Goal: Communication & Community: Answer question/provide support

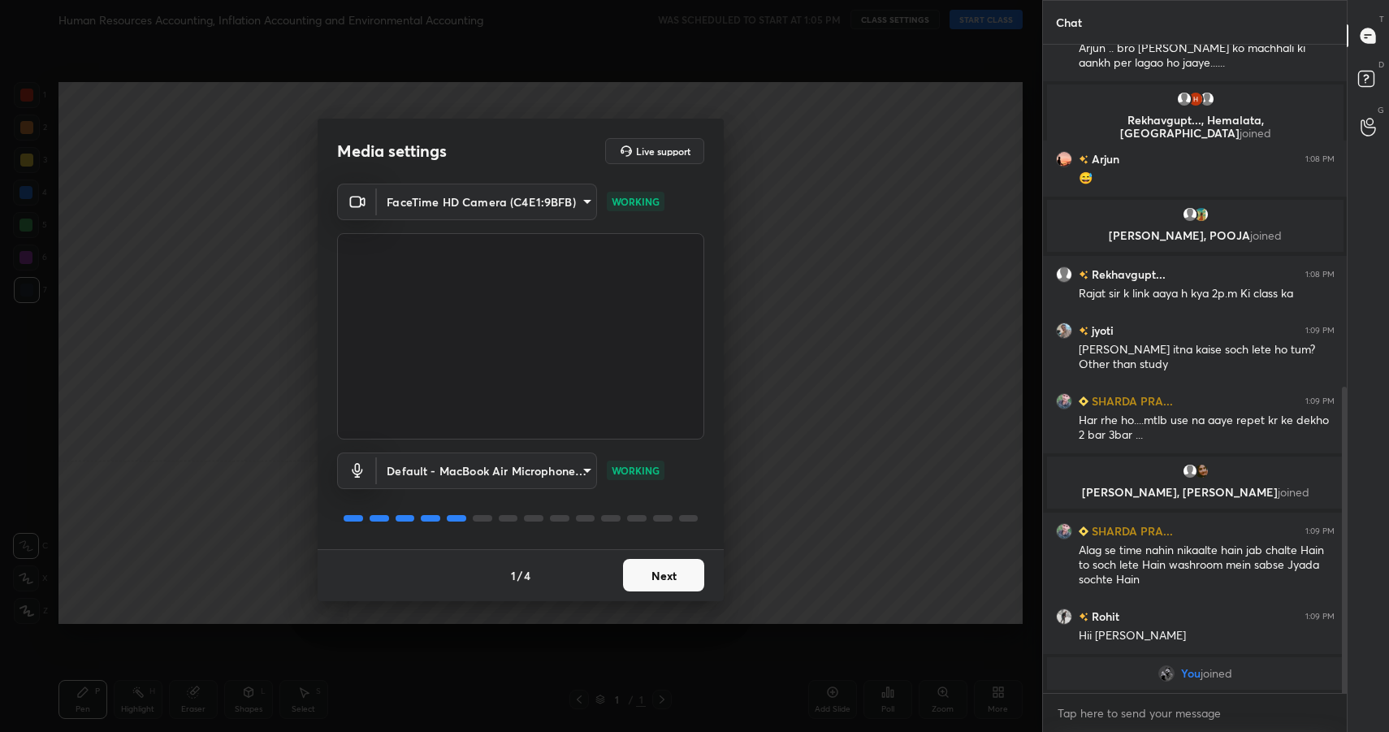
scroll to position [725, 0]
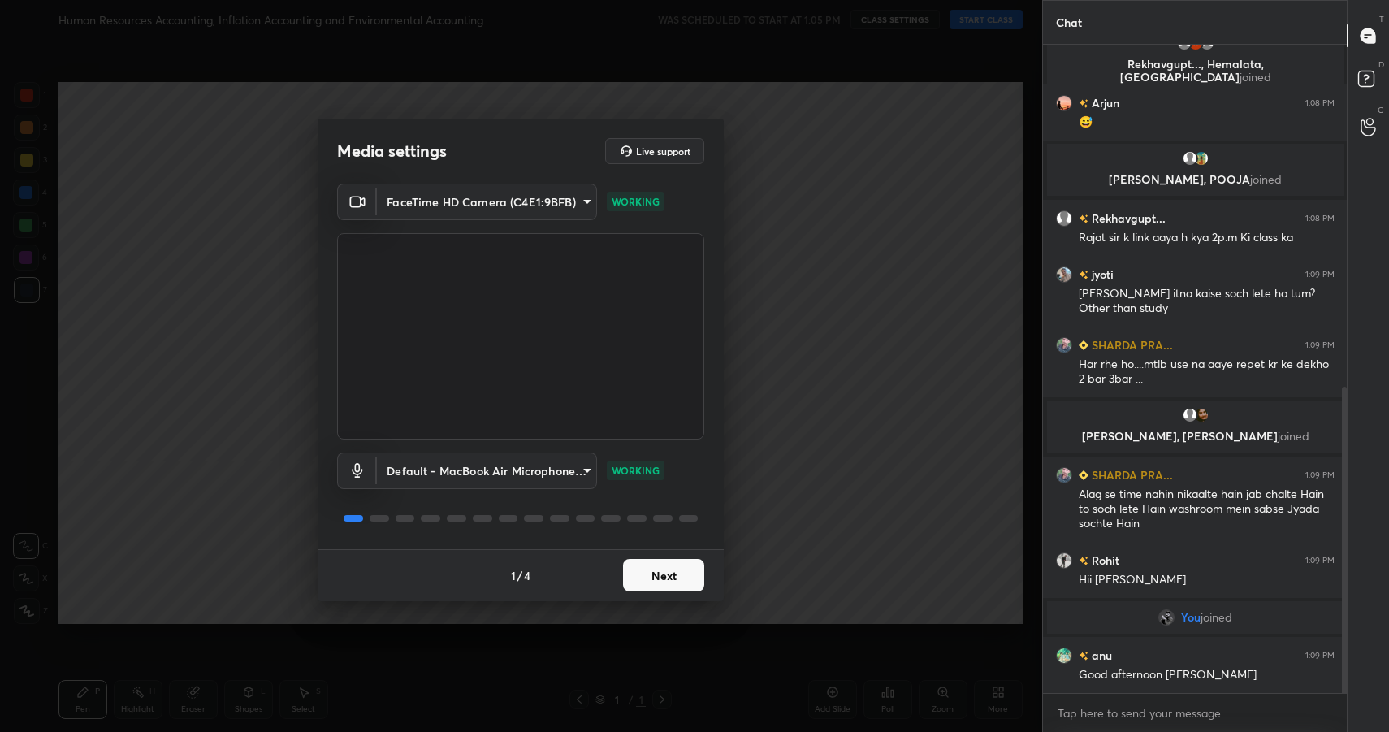
click at [655, 568] on button "Next" at bounding box center [663, 575] width 81 height 32
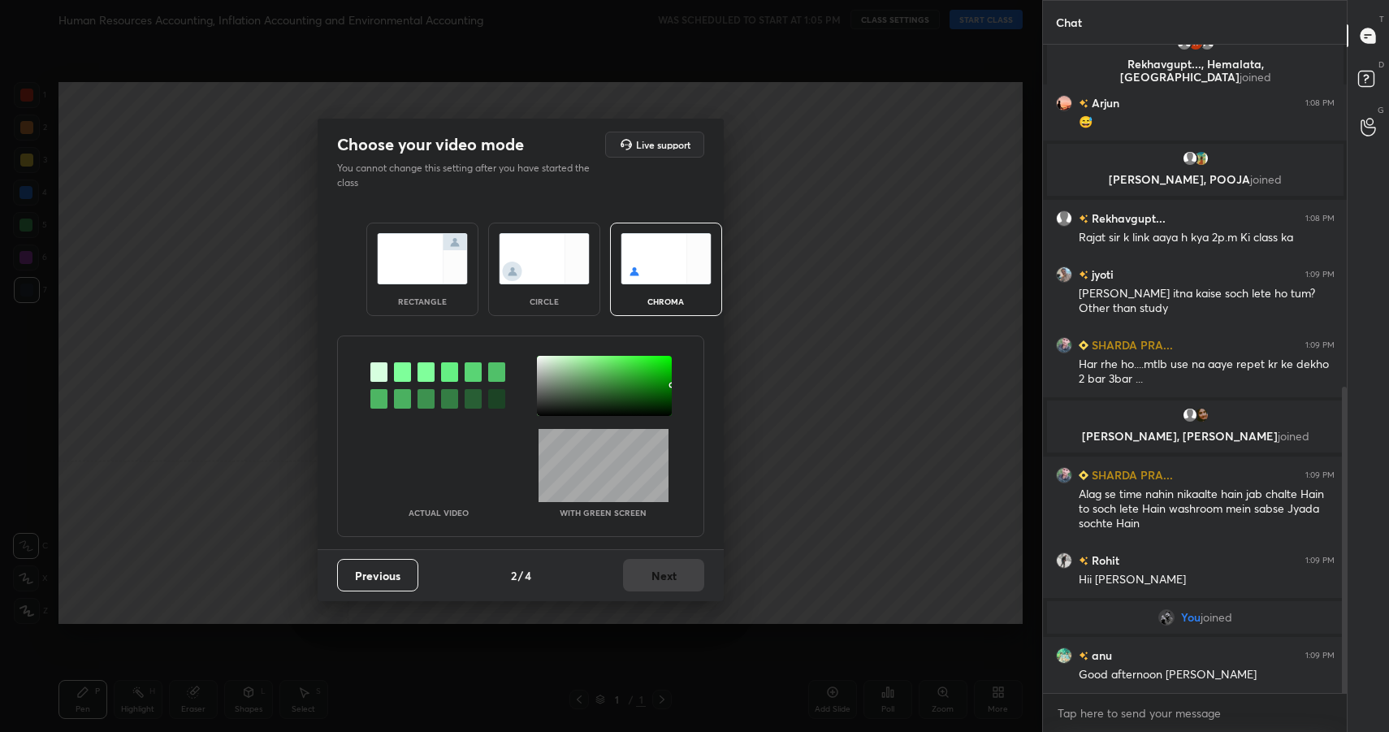
click at [453, 285] on div "rectangle" at bounding box center [422, 269] width 112 height 93
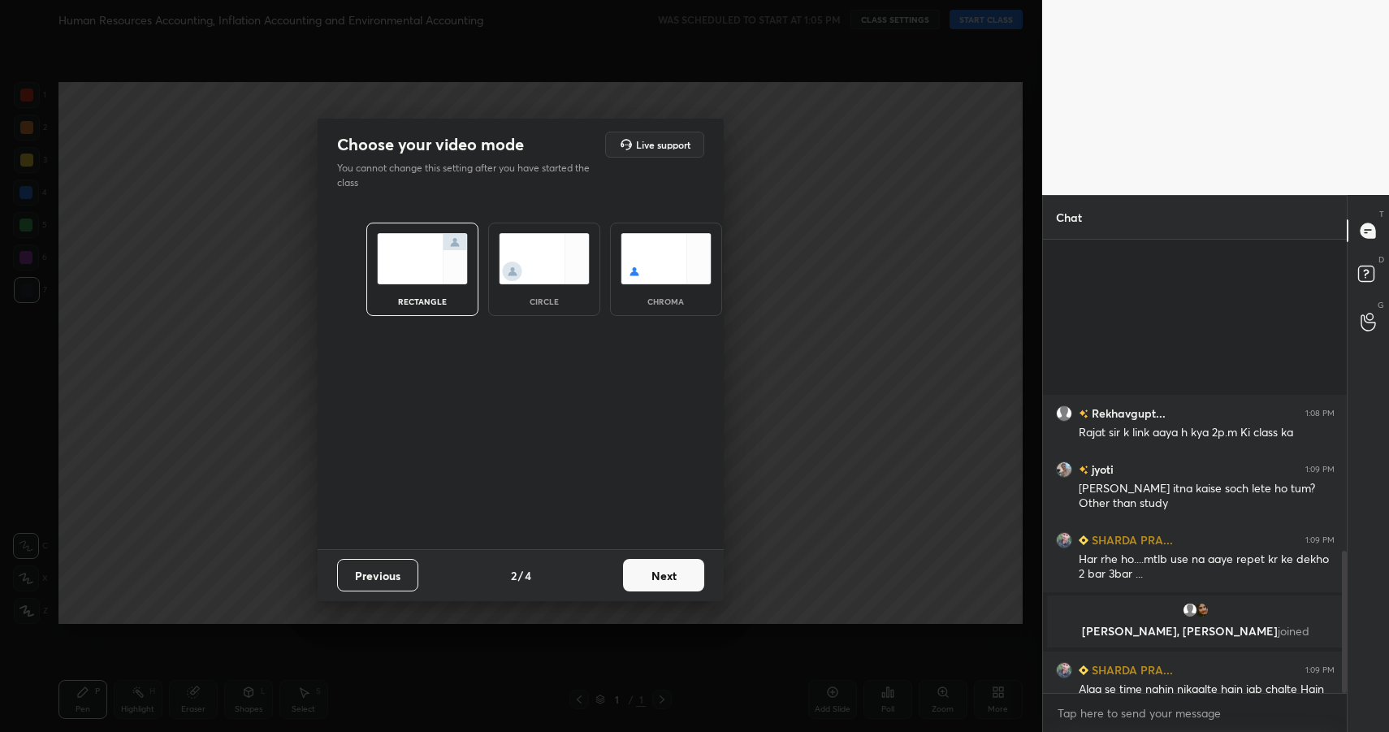
scroll to position [990, 0]
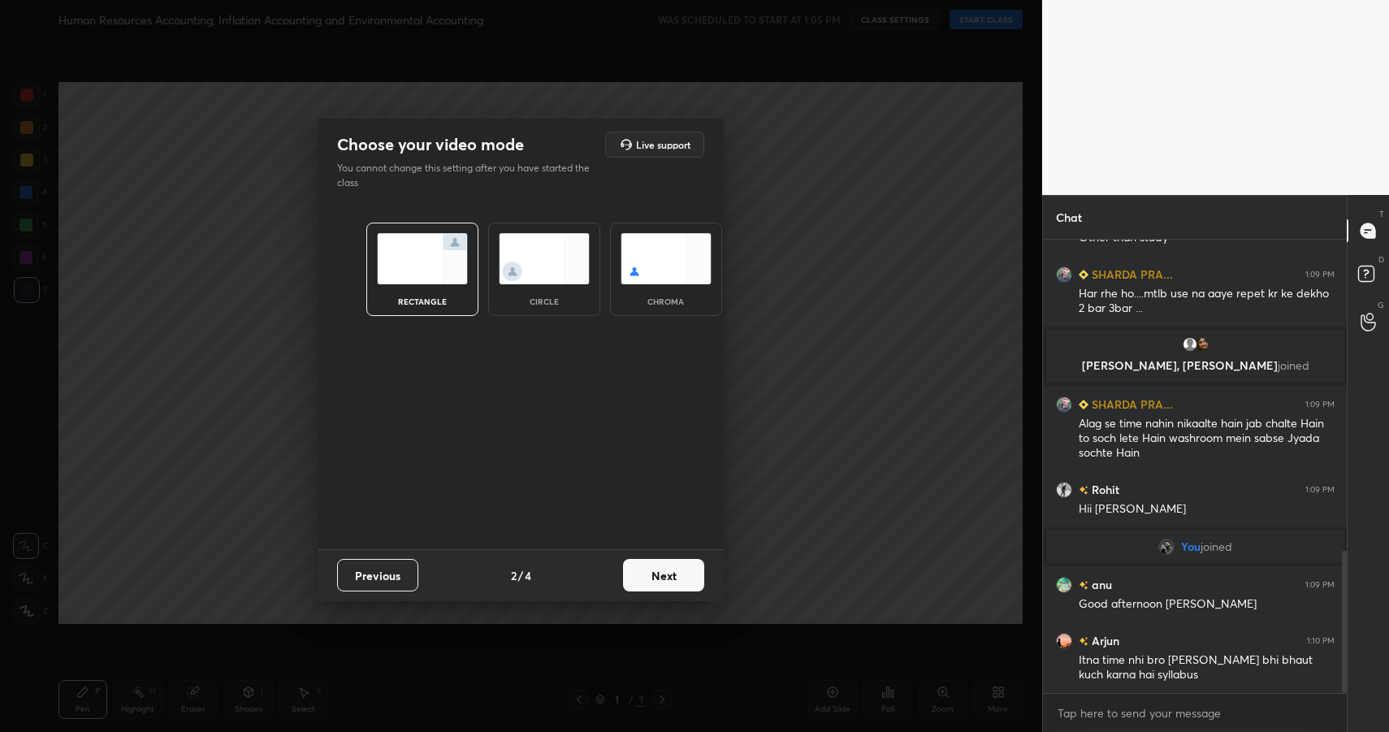
click at [685, 582] on button "Next" at bounding box center [663, 575] width 81 height 32
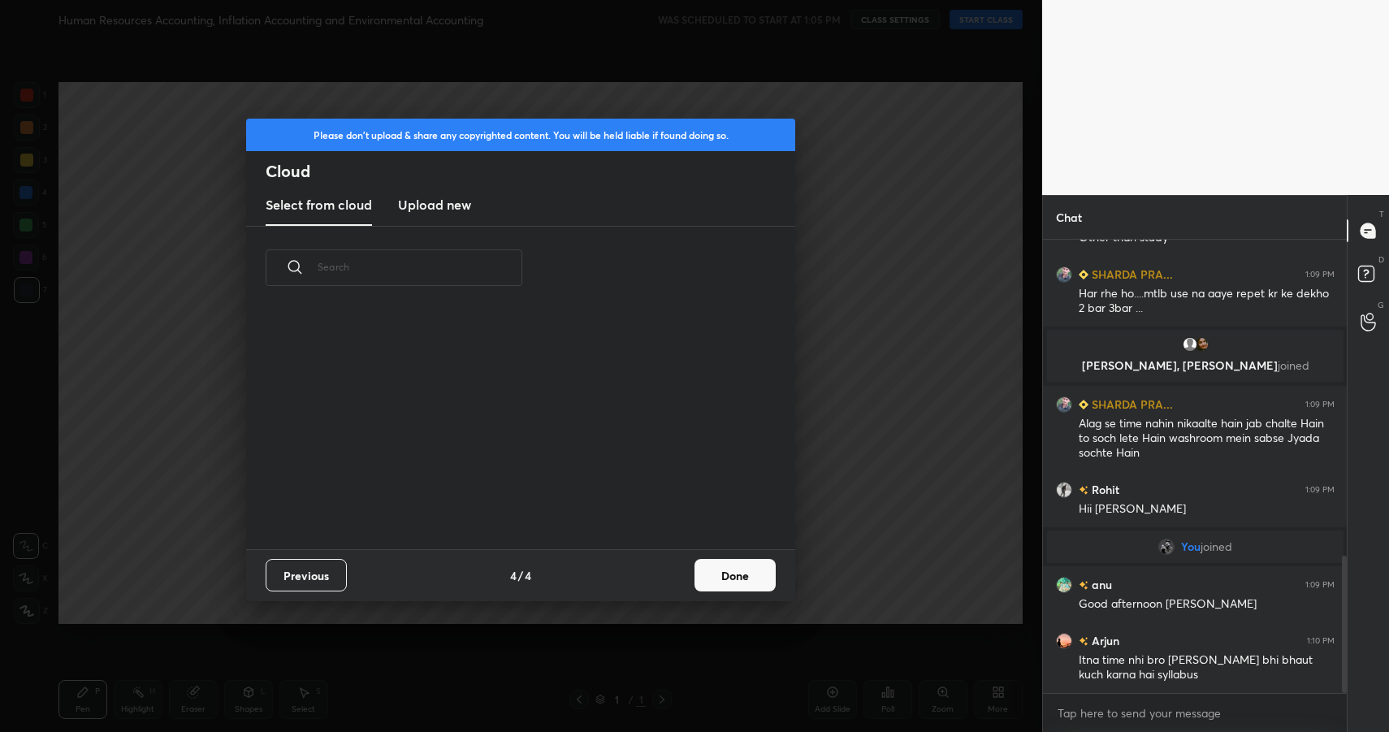
scroll to position [1046, 0]
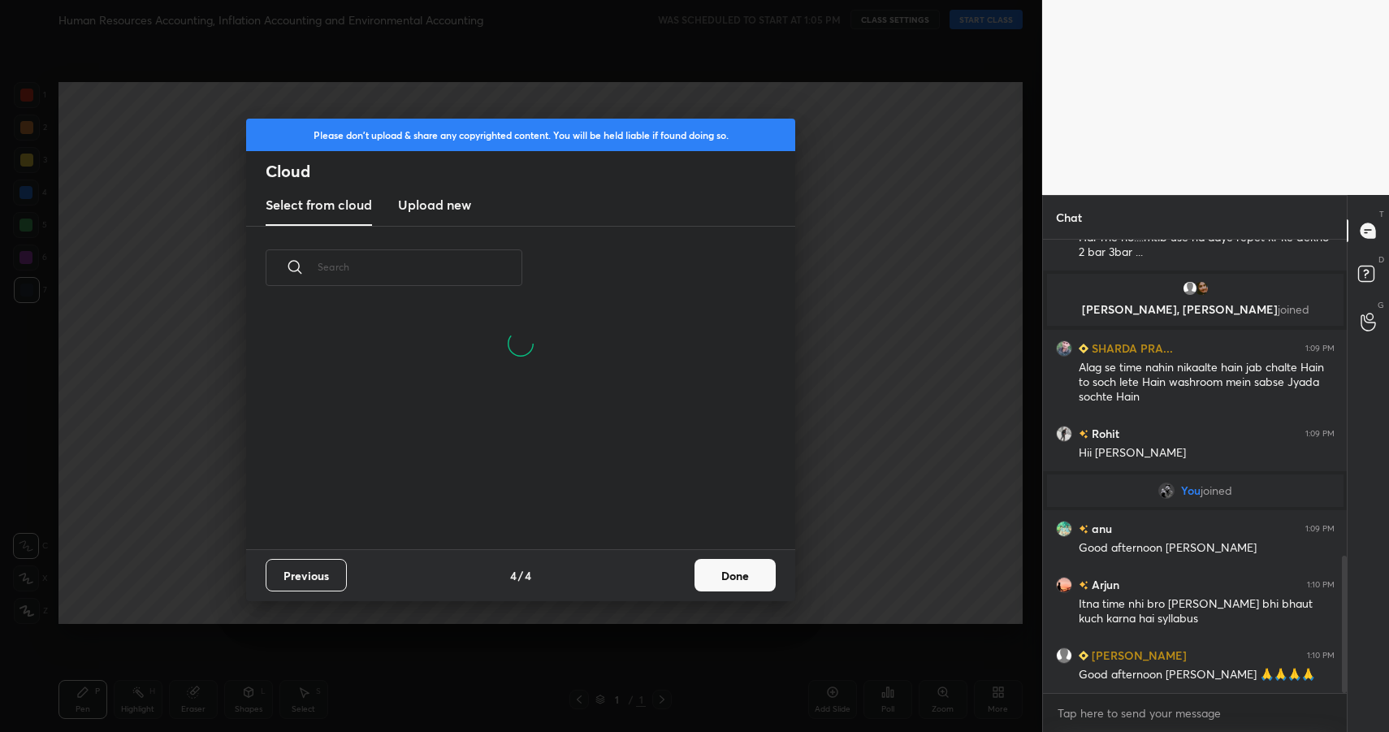
click at [430, 223] on new "Upload new" at bounding box center [434, 205] width 73 height 41
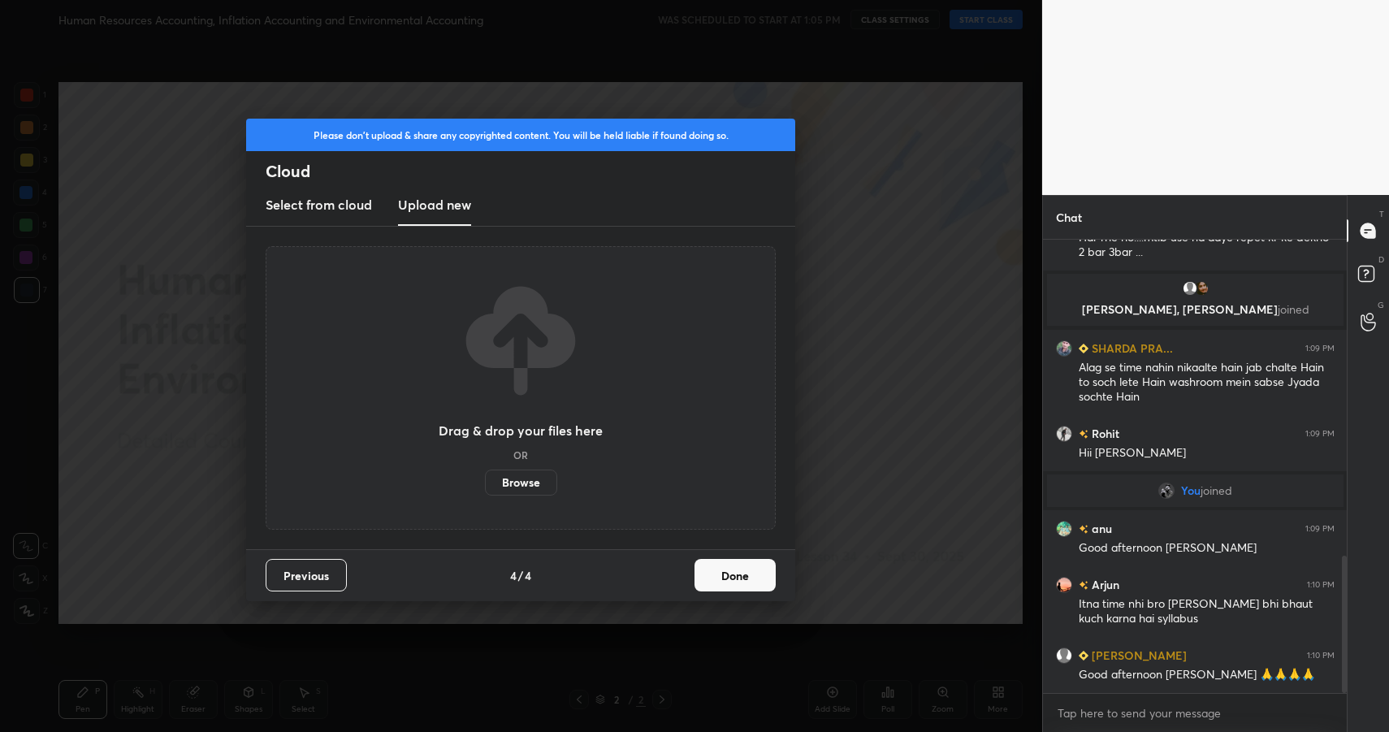
scroll to position [1102, 0]
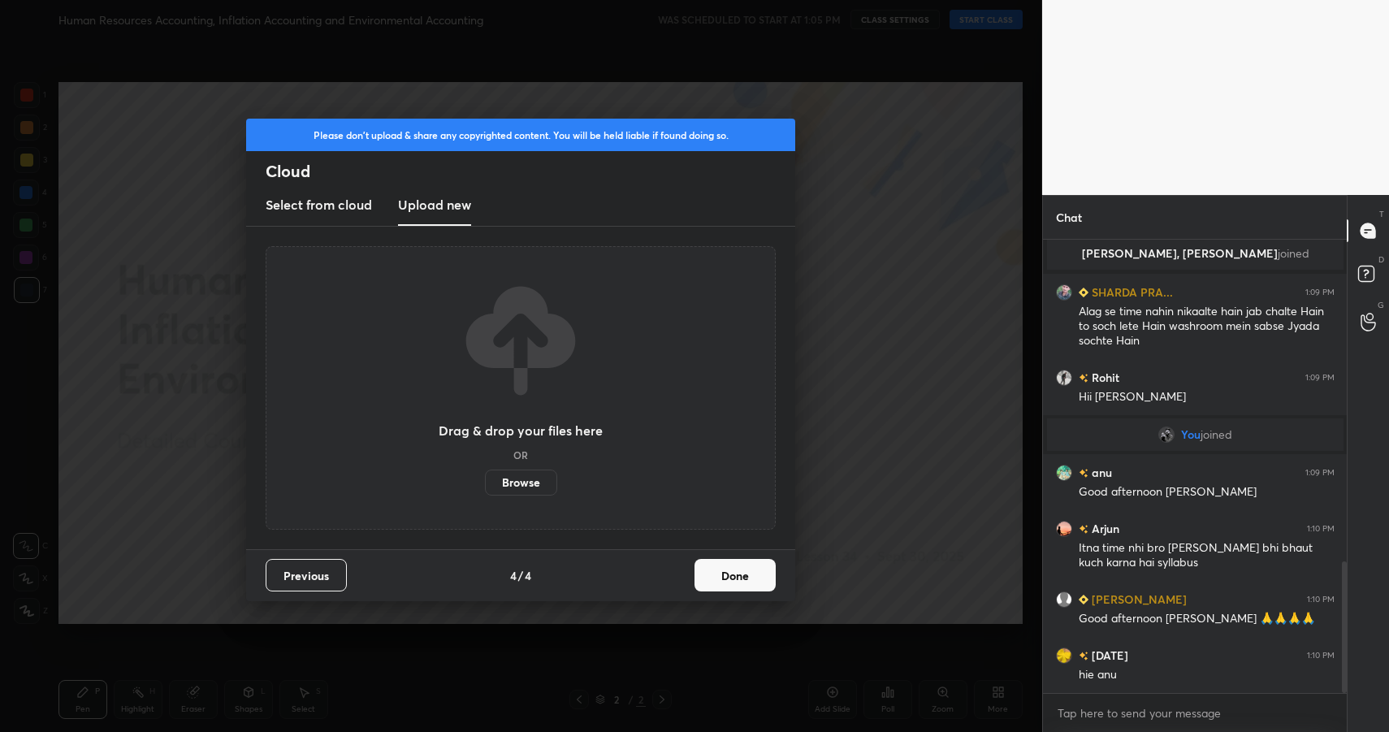
click at [536, 484] on label "Browse" at bounding box center [521, 482] width 72 height 26
click at [485, 484] on input "Browse" at bounding box center [485, 482] width 0 height 26
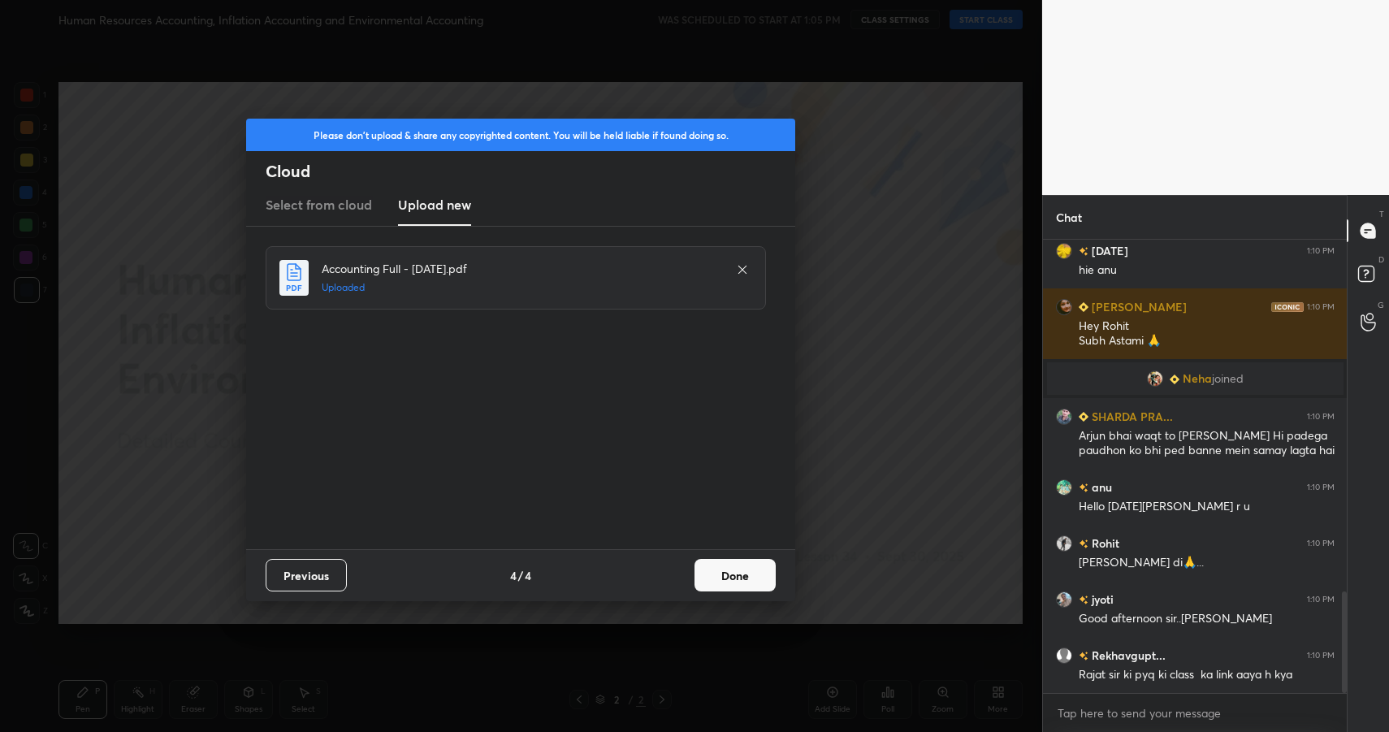
scroll to position [1631, 0]
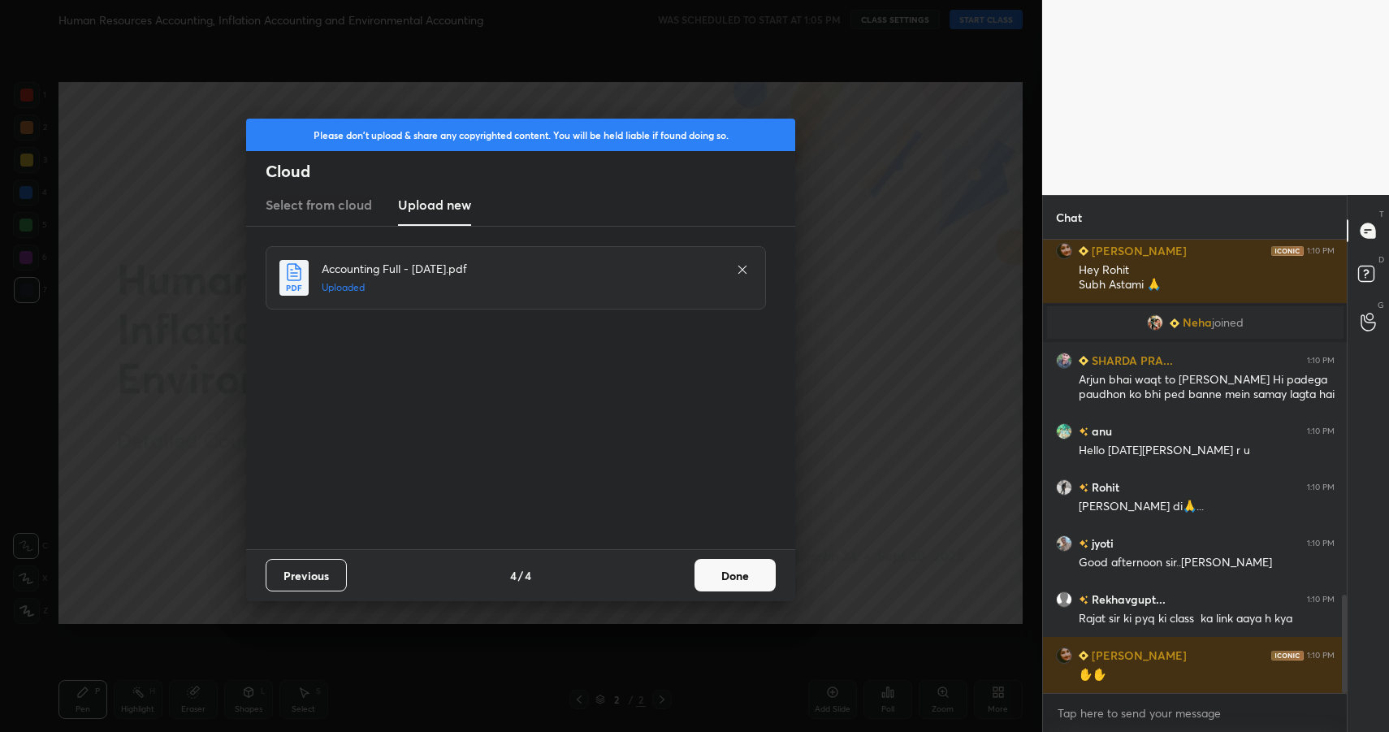
click at [743, 574] on button "Done" at bounding box center [734, 575] width 81 height 32
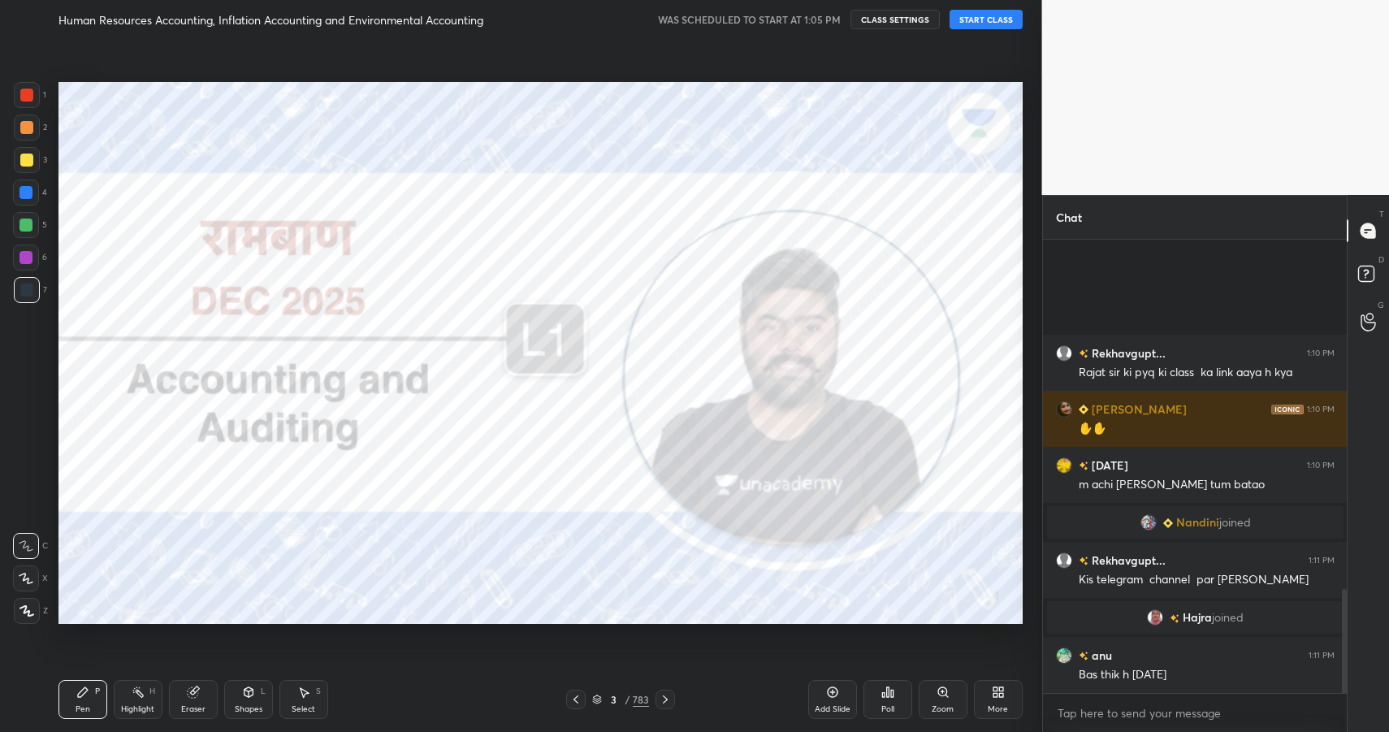
scroll to position [1564, 0]
click at [1012, 23] on button "START CLASS" at bounding box center [986, 19] width 73 height 19
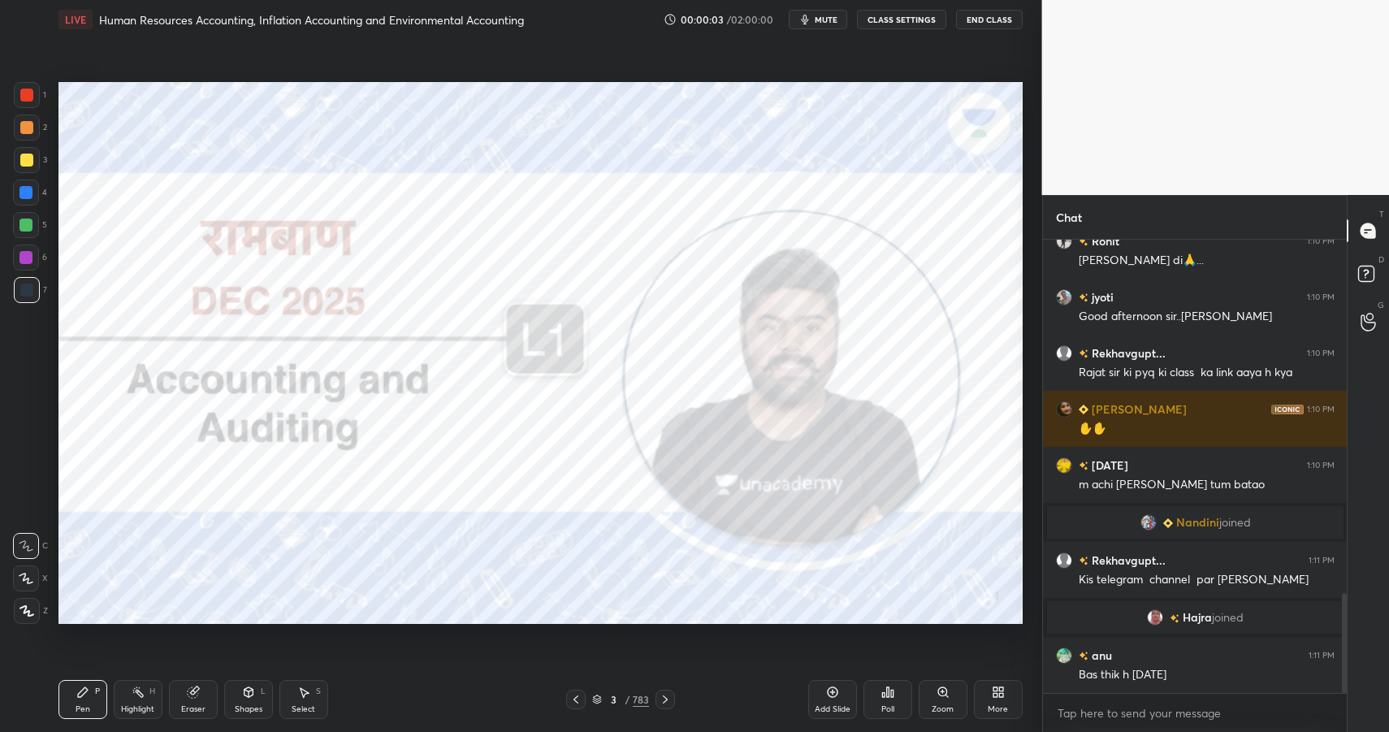
scroll to position [1603, 0]
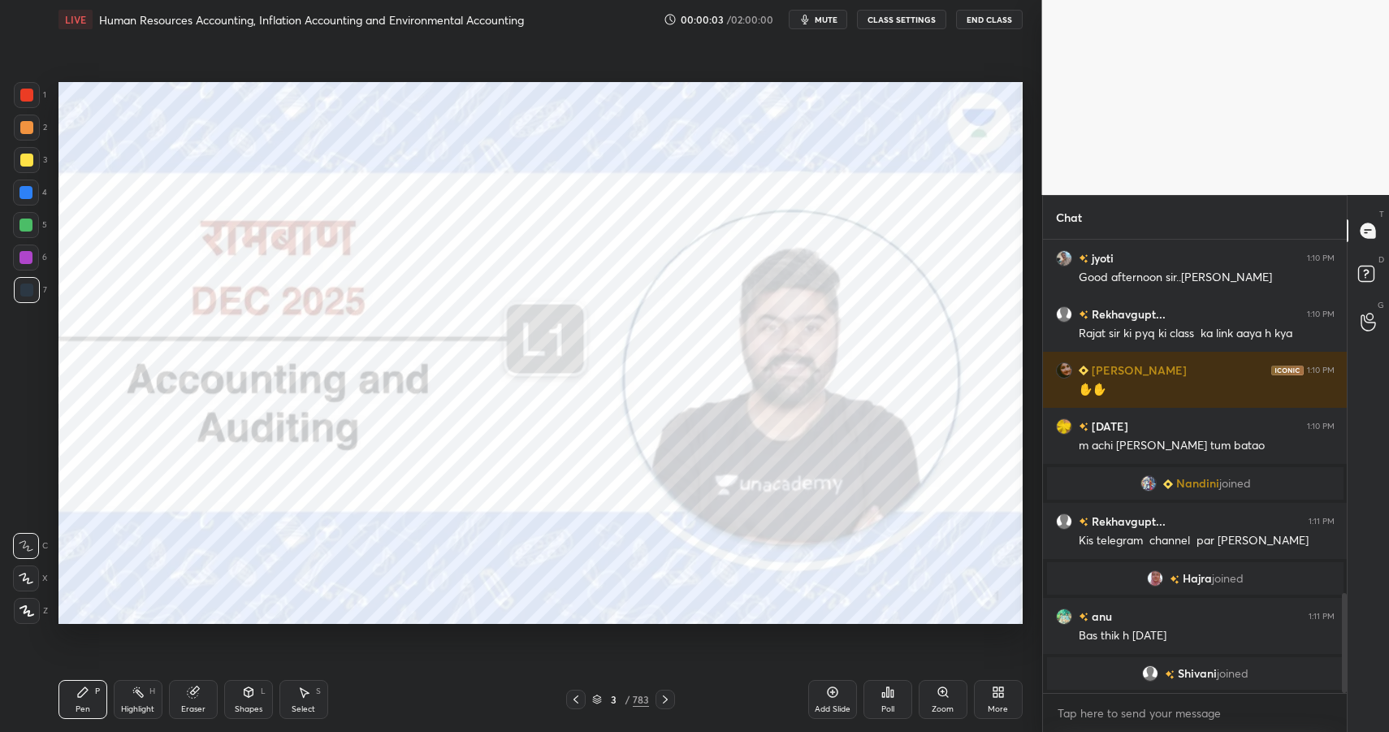
click at [618, 698] on div "3" at bounding box center [613, 699] width 16 height 10
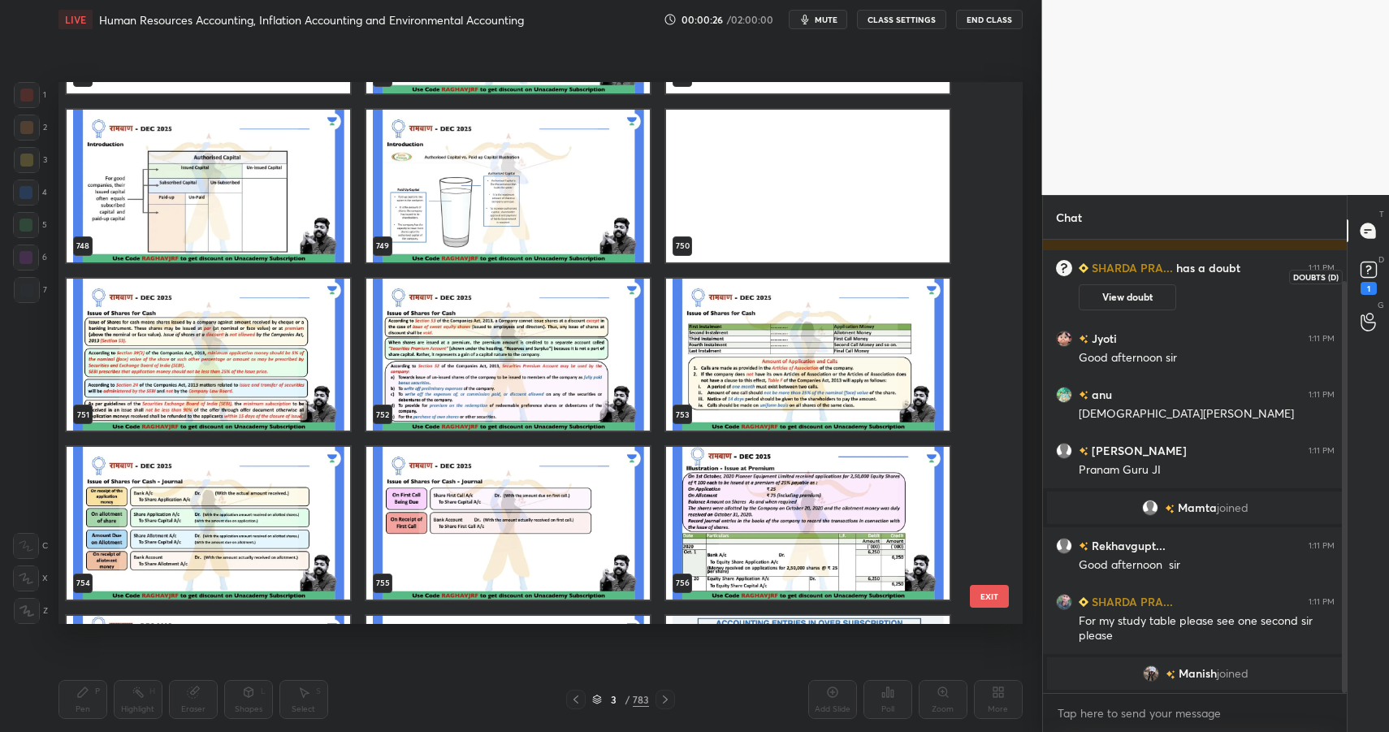
scroll to position [116, 0]
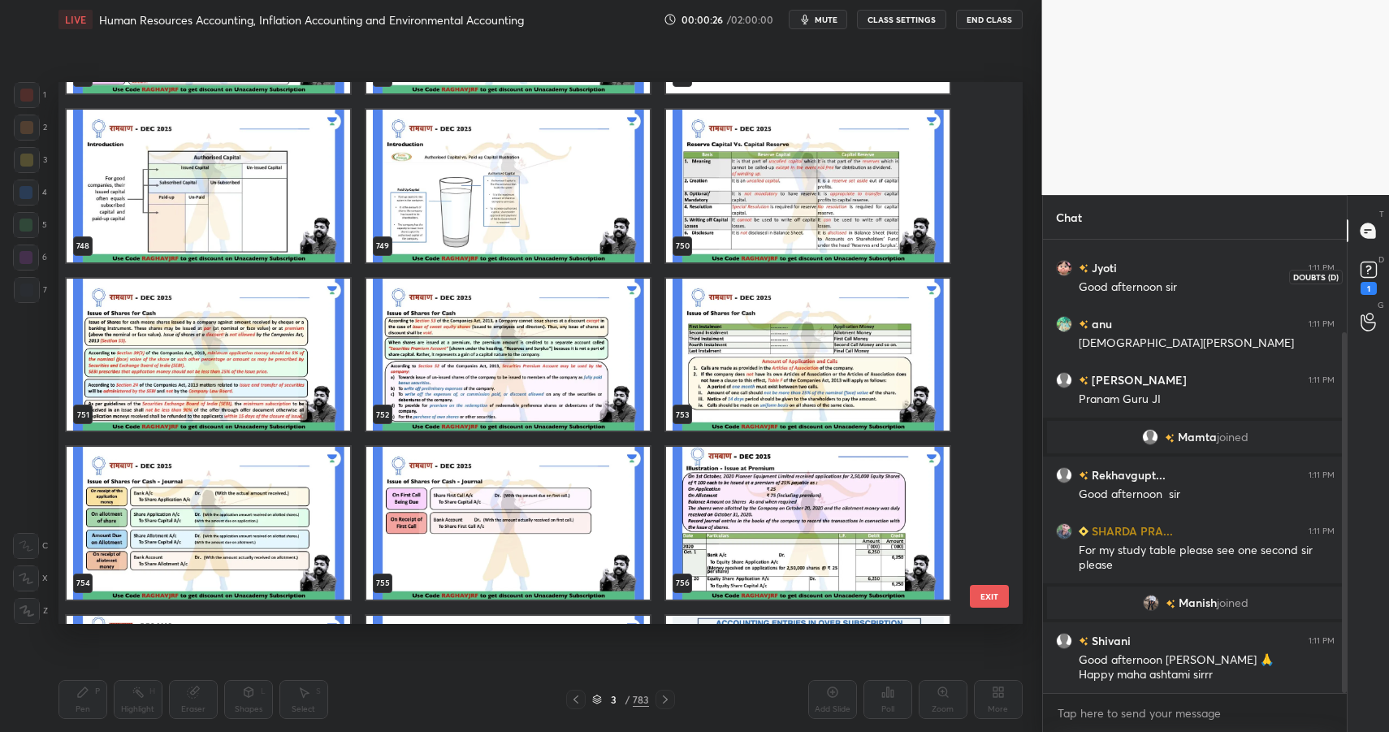
click at [1378, 282] on icon at bounding box center [1368, 269] width 24 height 24
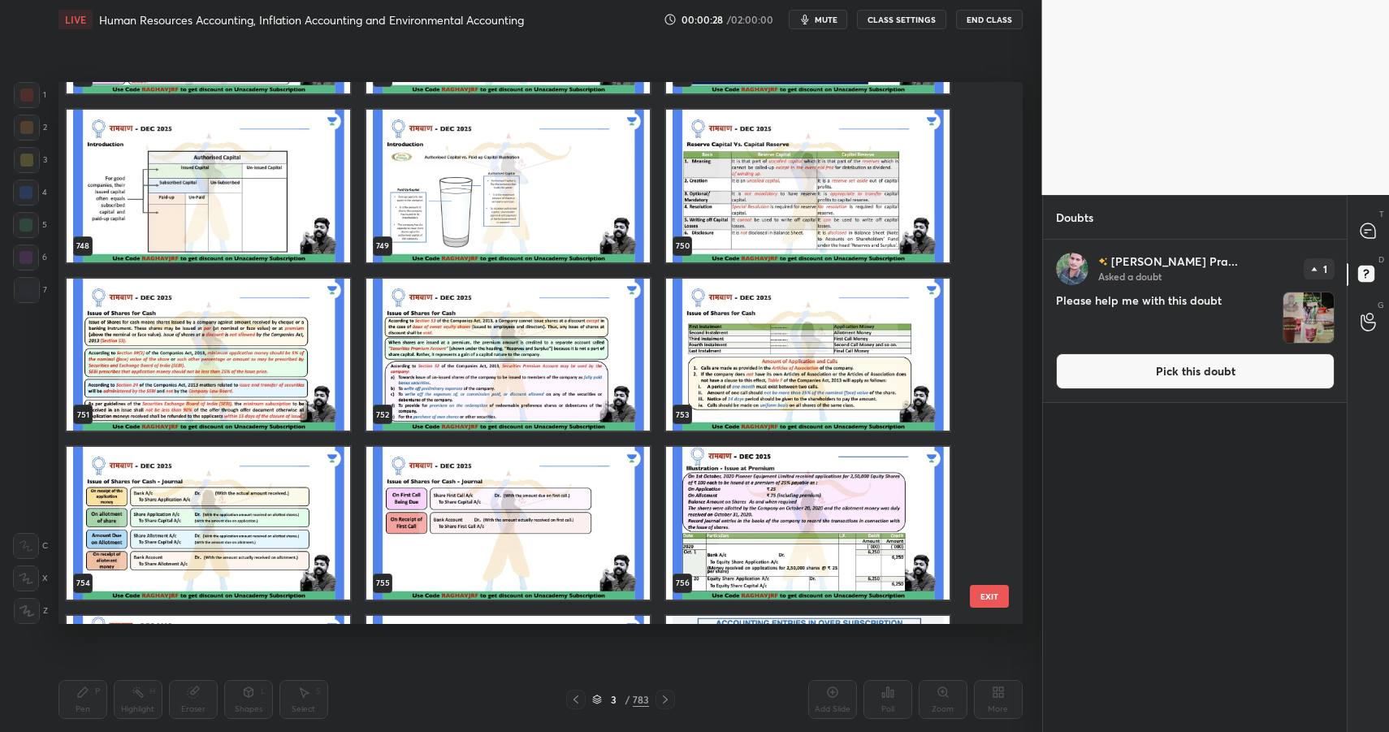
click at [1204, 379] on button "Pick this doubt" at bounding box center [1195, 371] width 279 height 36
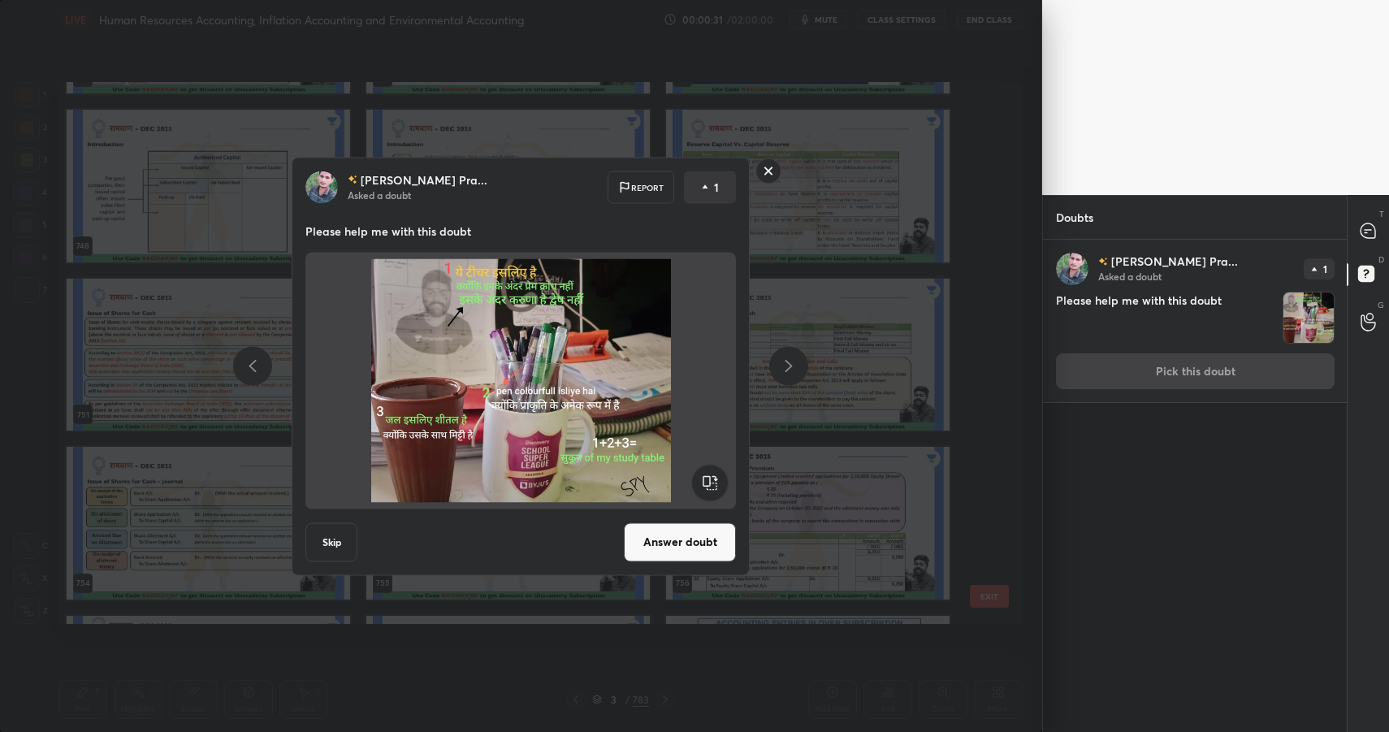
click at [766, 171] on rect at bounding box center [768, 170] width 25 height 25
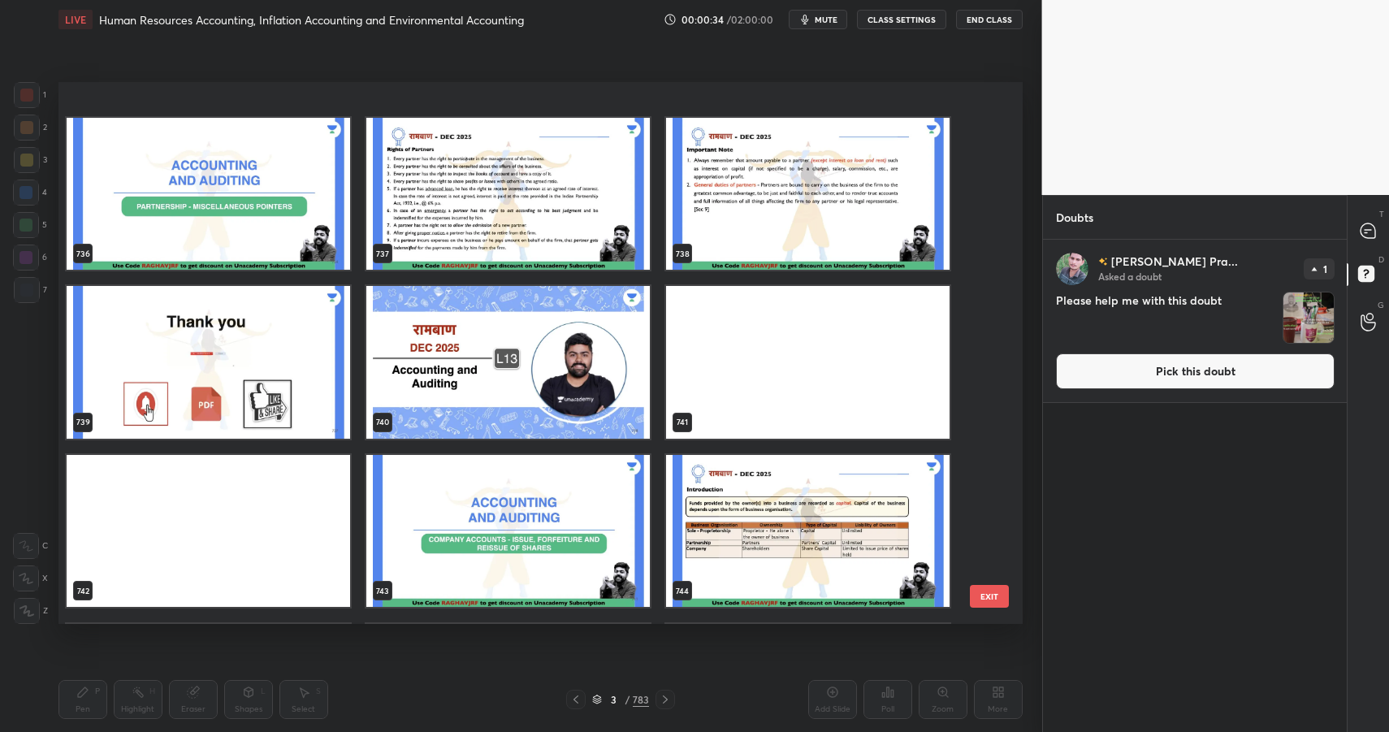
scroll to position [41491, 0]
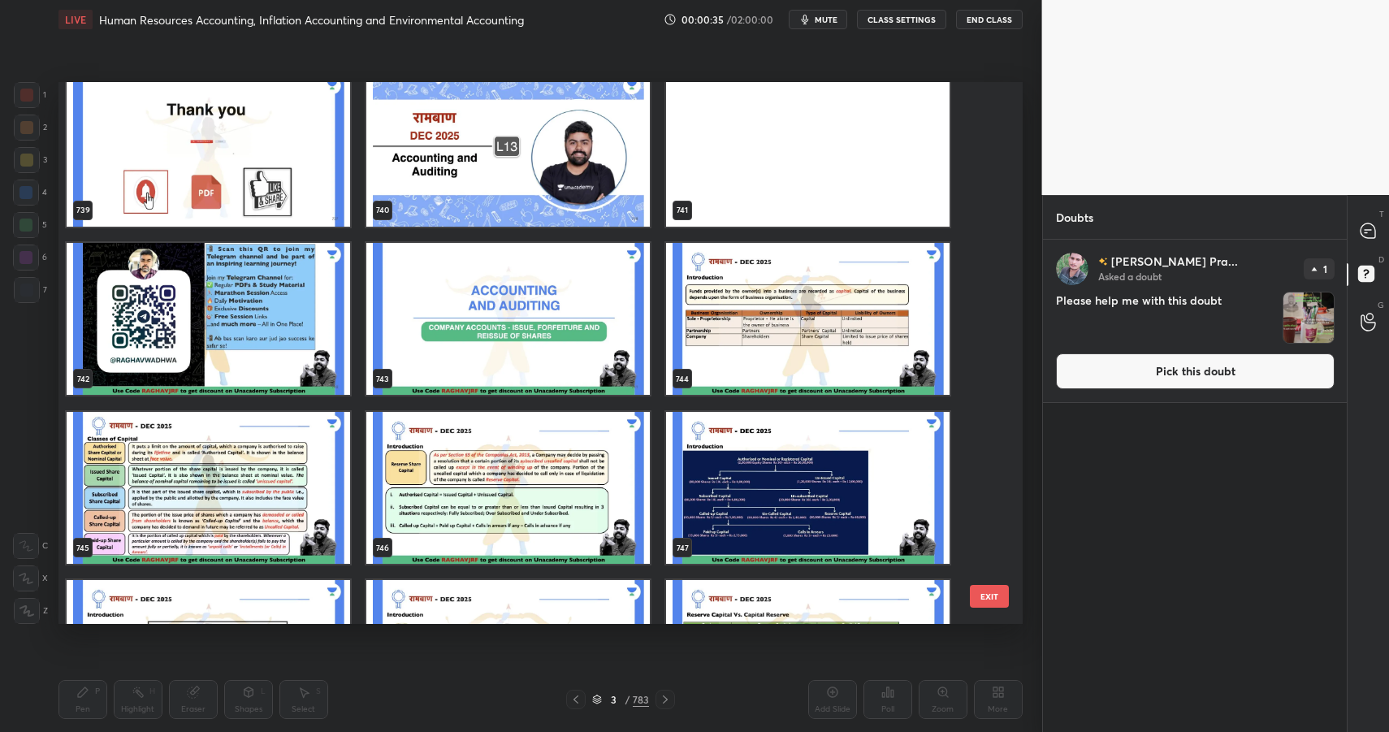
click at [621, 340] on img "grid" at bounding box center [507, 318] width 283 height 153
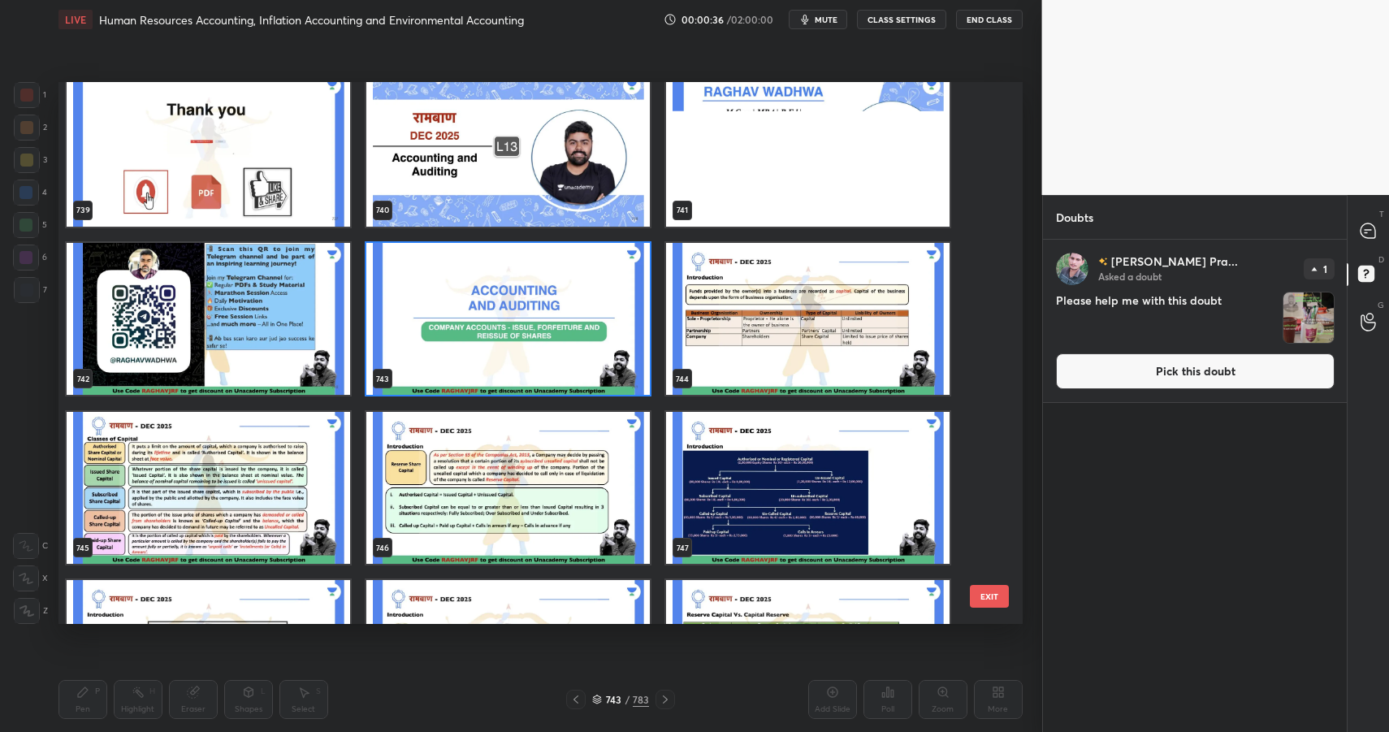
click at [621, 340] on img "grid" at bounding box center [507, 318] width 283 height 153
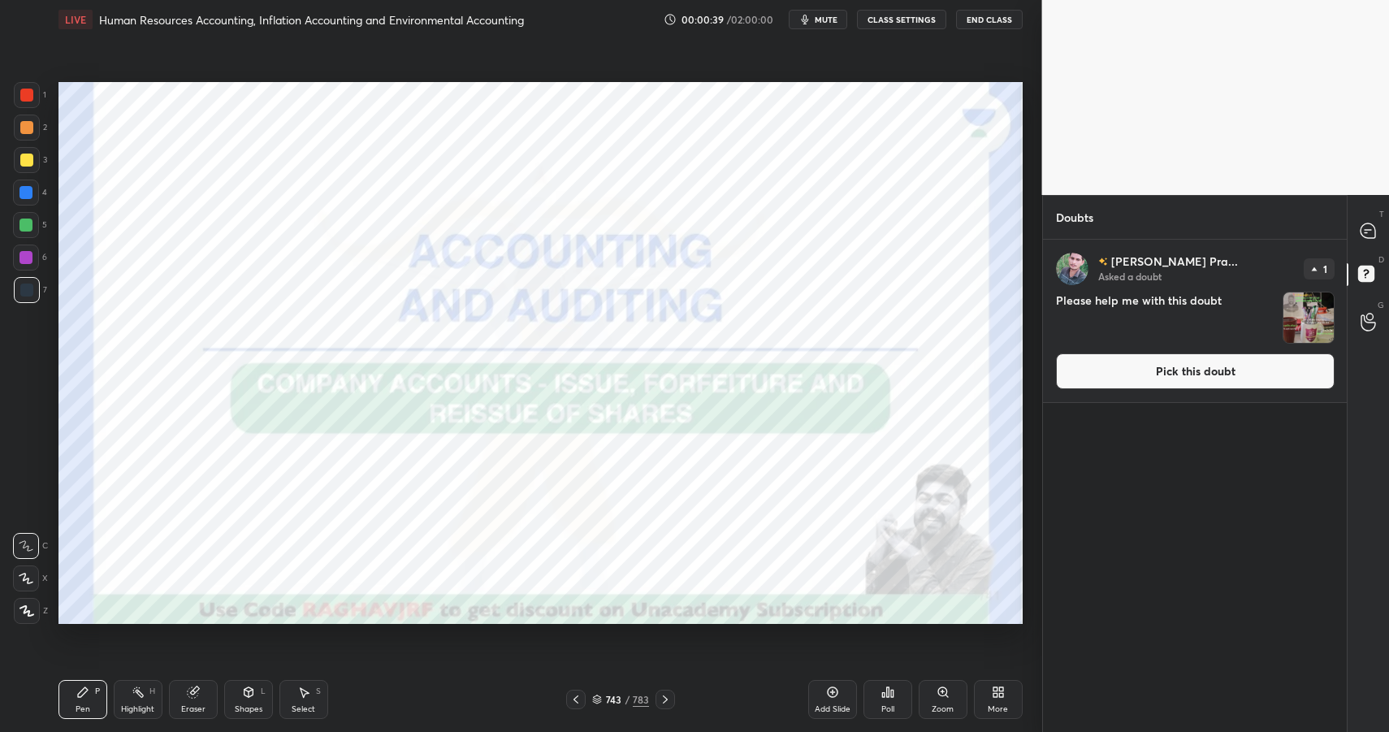
click at [1233, 366] on button "Pick this doubt" at bounding box center [1195, 371] width 279 height 36
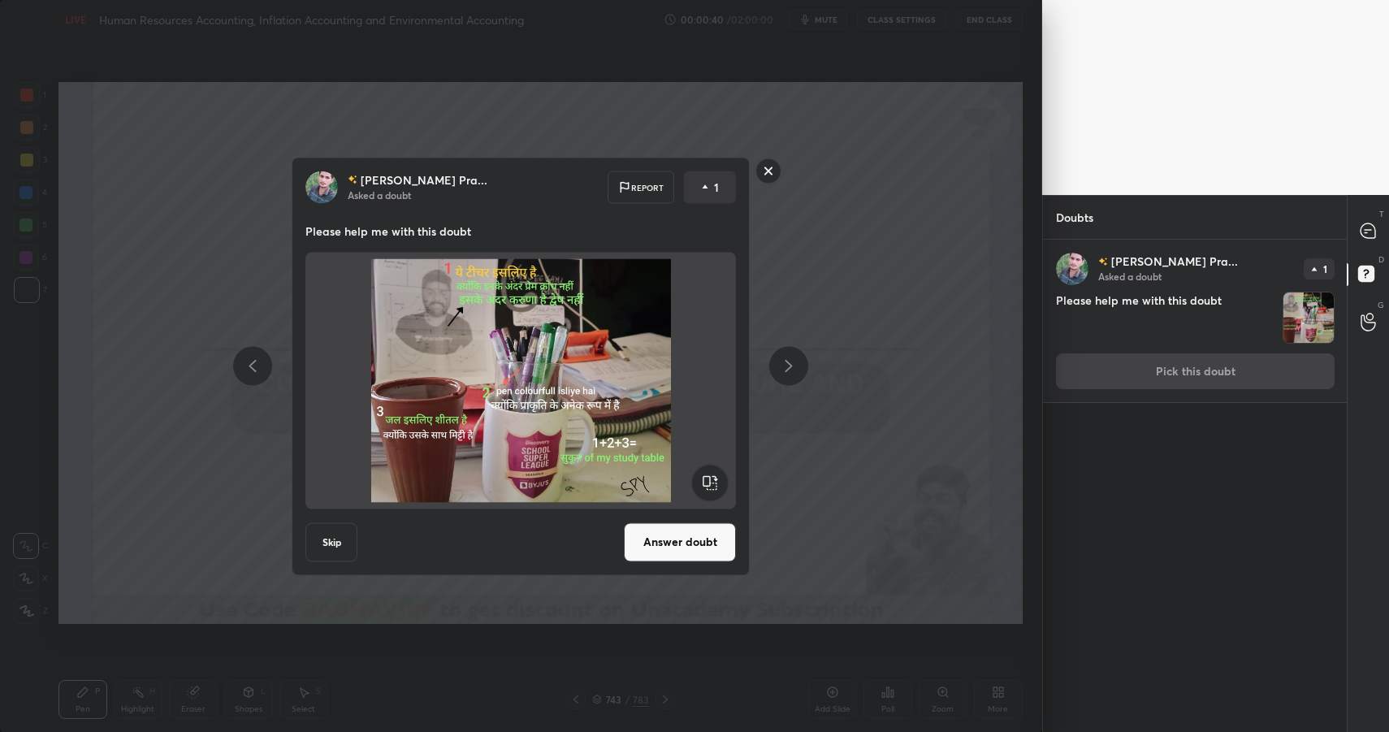
click at [698, 520] on div "[PERSON_NAME] Pra... Asked a doubt Report 1 Please help me with this doubt Skip…" at bounding box center [521, 366] width 458 height 418
click at [689, 534] on button "Answer doubt" at bounding box center [680, 541] width 112 height 39
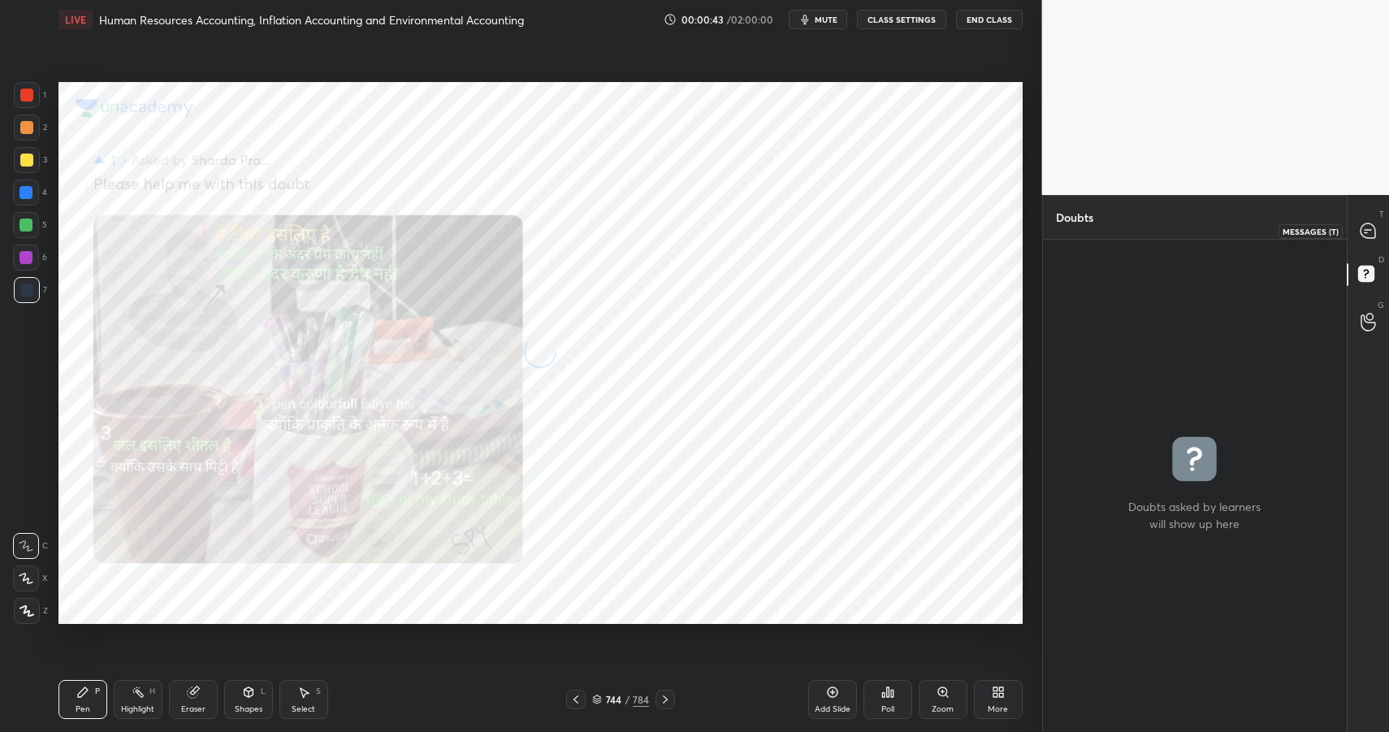
click at [1356, 231] on div at bounding box center [1368, 230] width 32 height 29
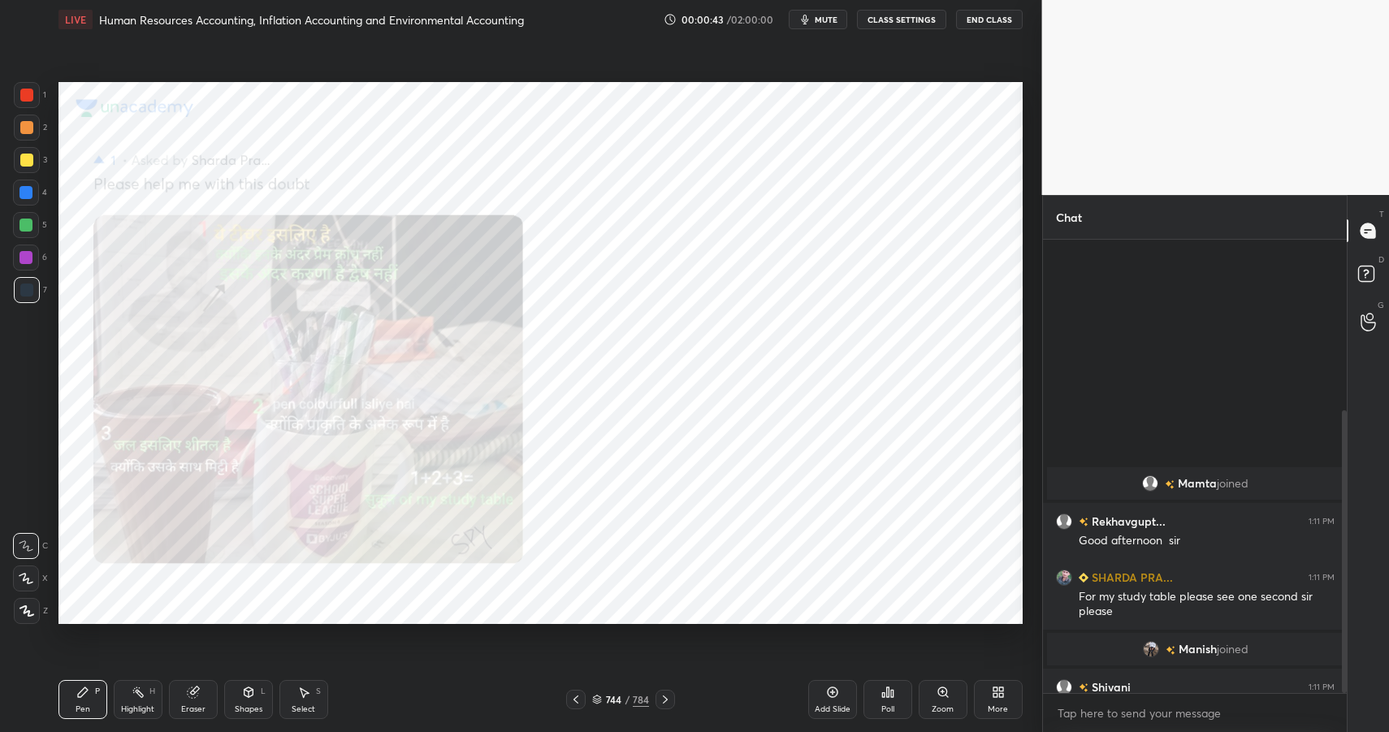
scroll to position [448, 299]
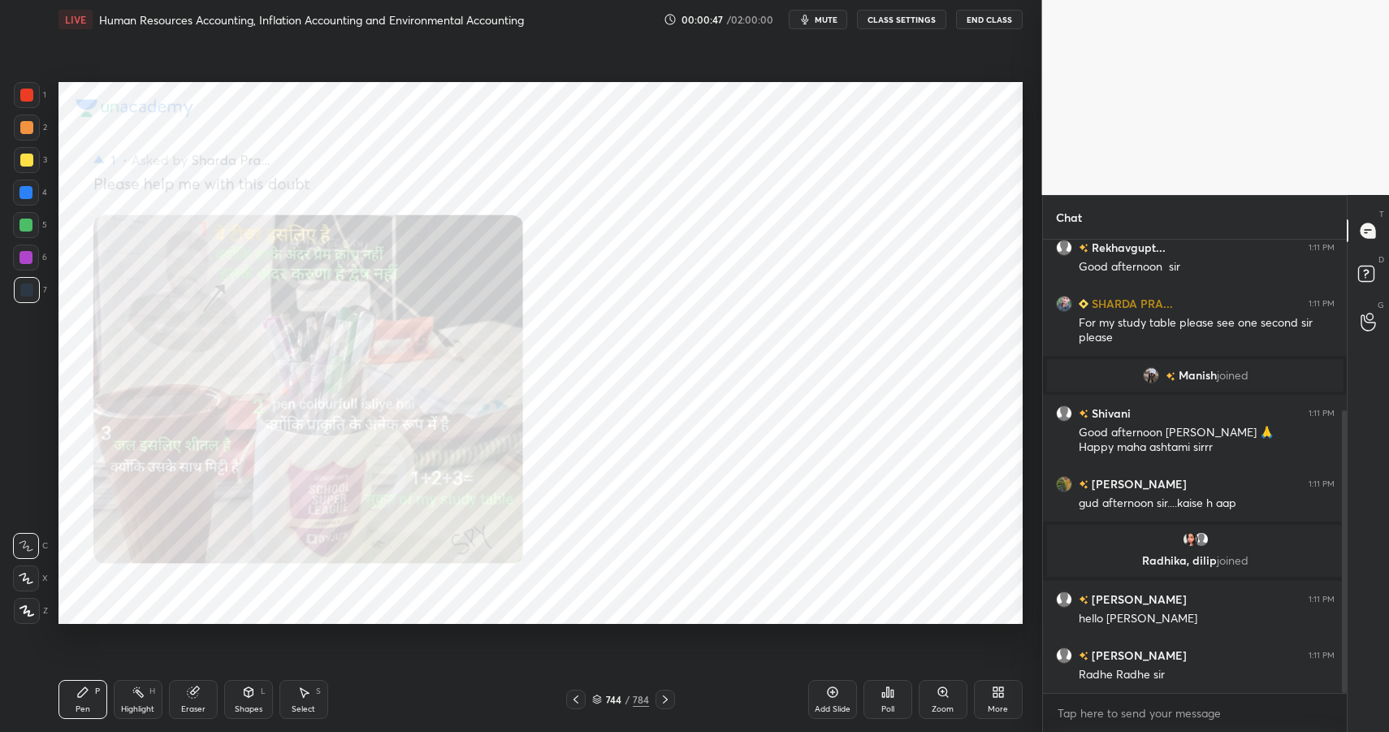
drag, startPoint x: 131, startPoint y: 699, endPoint x: 149, endPoint y: 714, distance: 23.7
click at [134, 703] on div "Highlight H" at bounding box center [138, 699] width 49 height 39
drag, startPoint x: 149, startPoint y: 714, endPoint x: 148, endPoint y: 684, distance: 30.1
click at [149, 713] on div "Highlight" at bounding box center [137, 709] width 33 height 8
drag, startPoint x: 18, startPoint y: 101, endPoint x: 28, endPoint y: 97, distance: 11.0
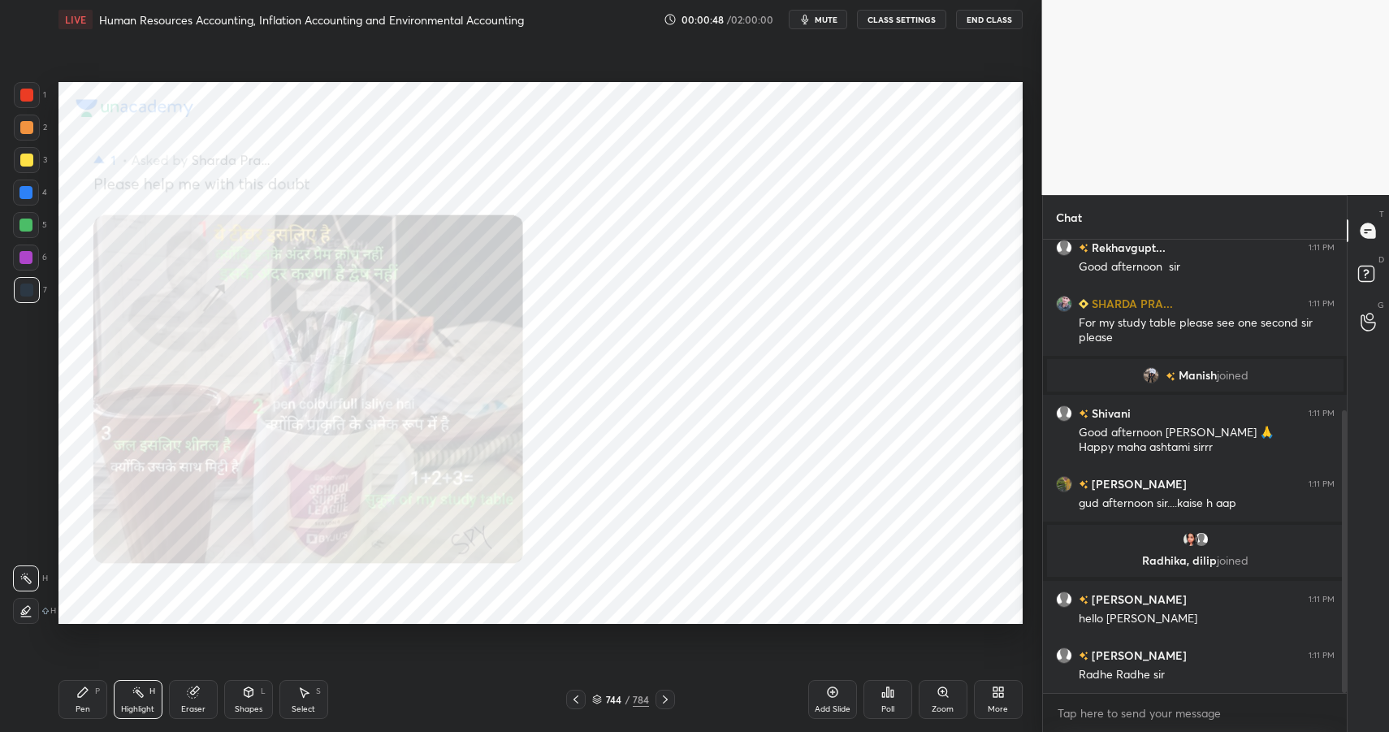
click at [21, 99] on div at bounding box center [27, 95] width 26 height 26
drag, startPoint x: 28, startPoint y: 97, endPoint x: 46, endPoint y: 95, distance: 18.0
click at [28, 97] on div at bounding box center [26, 95] width 13 height 13
click at [957, 685] on div "Zoom" at bounding box center [943, 699] width 49 height 39
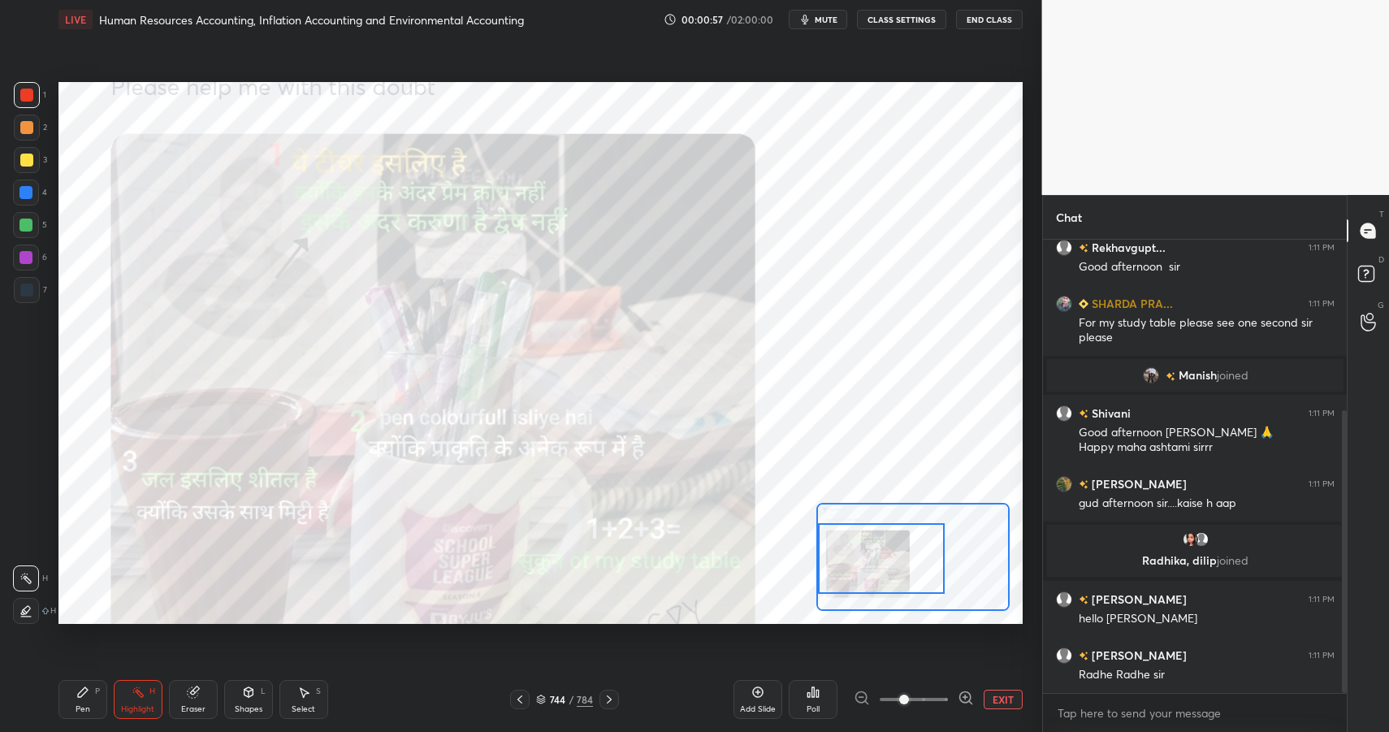
drag, startPoint x: 927, startPoint y: 553, endPoint x: 888, endPoint y: 559, distance: 39.4
click at [888, 559] on div at bounding box center [881, 558] width 127 height 70
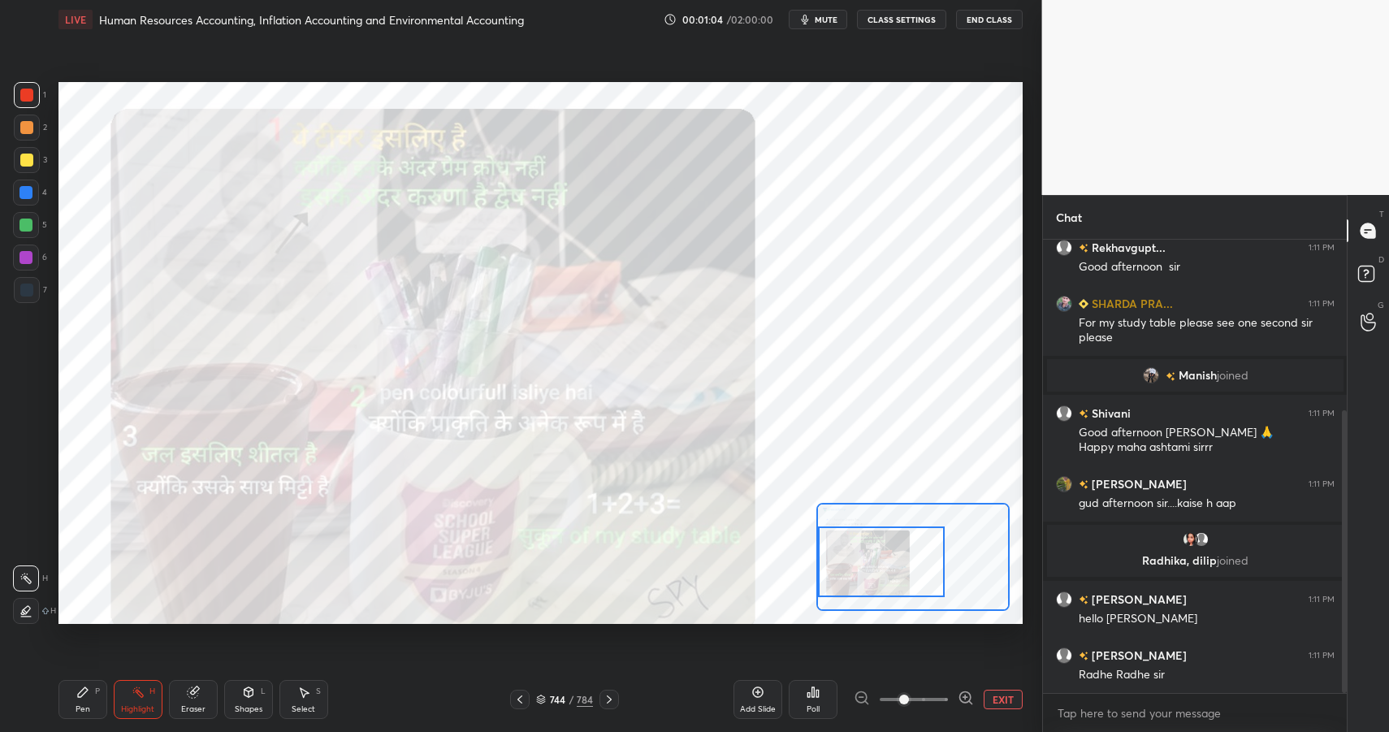
scroll to position [344, 0]
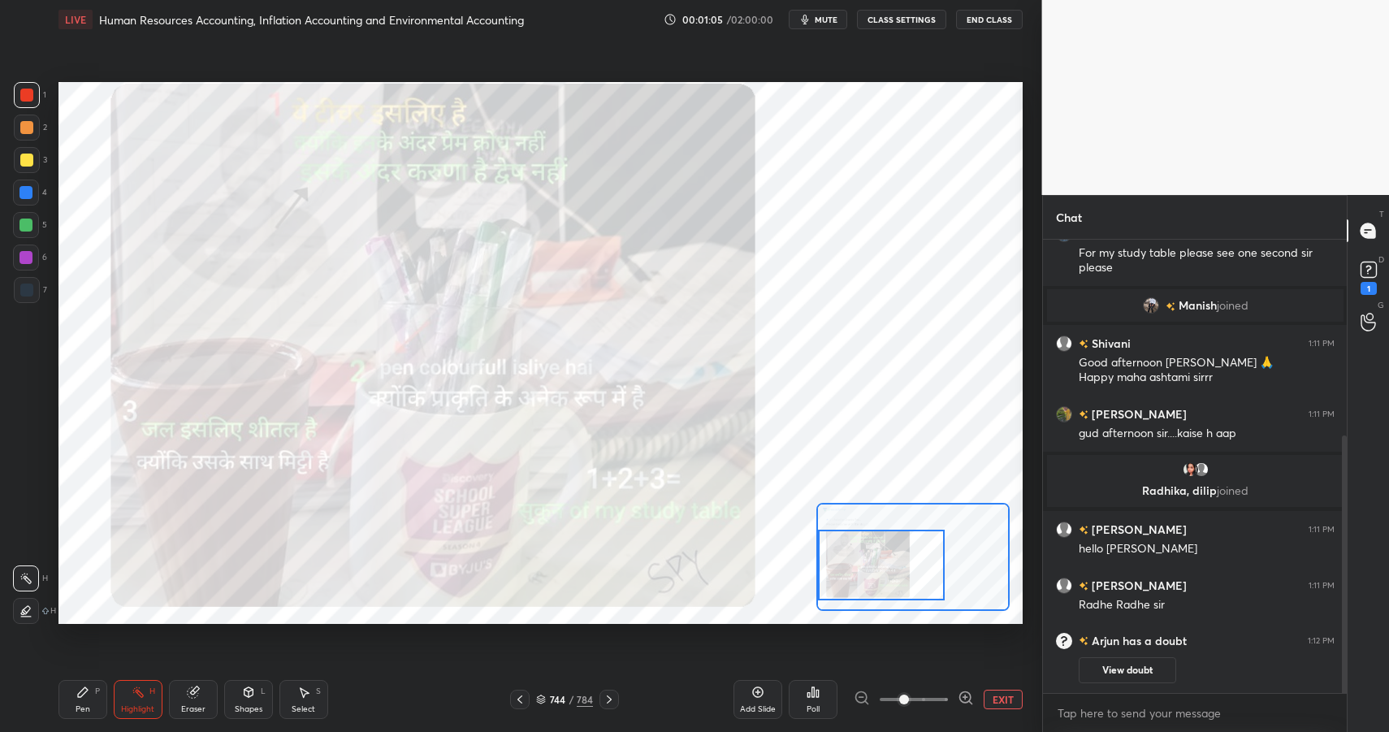
drag, startPoint x: 881, startPoint y: 557, endPoint x: 881, endPoint y: 534, distance: 23.6
click at [878, 560] on div at bounding box center [881, 565] width 127 height 70
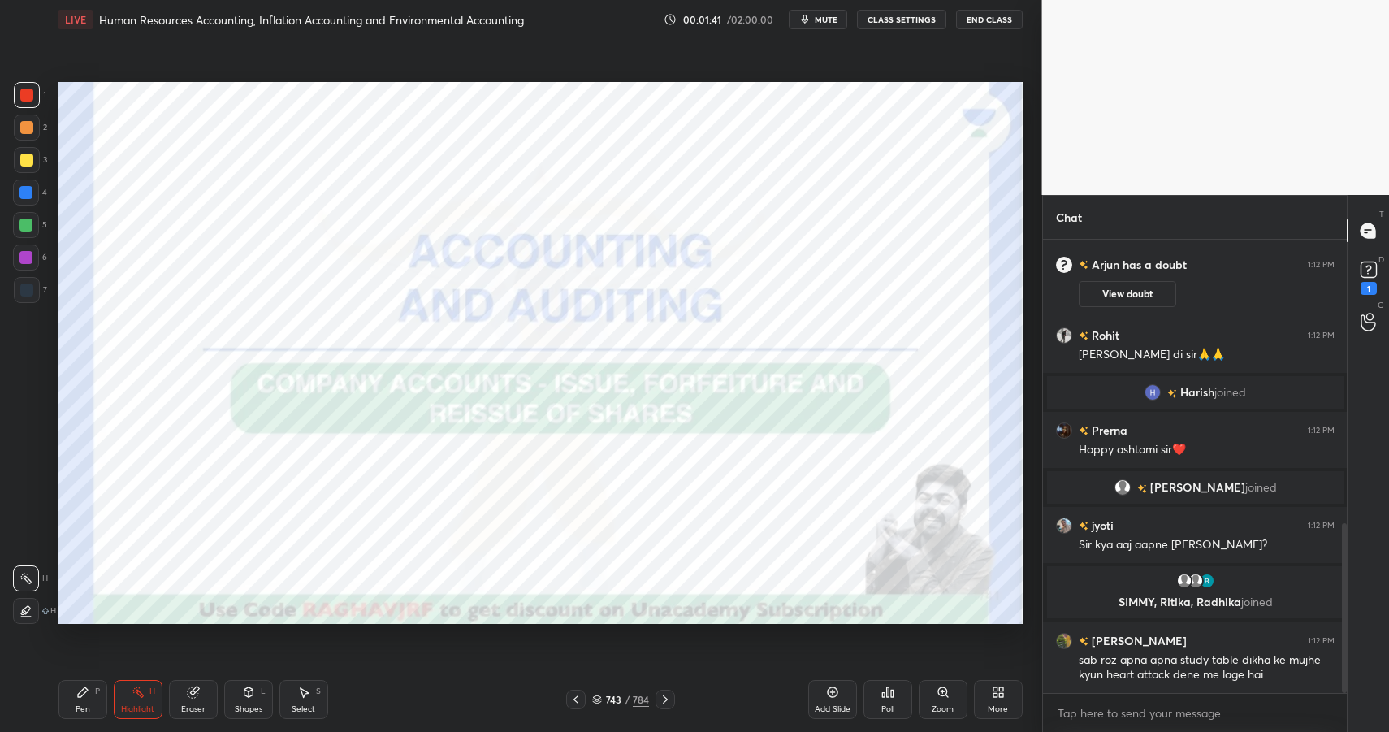
scroll to position [759, 0]
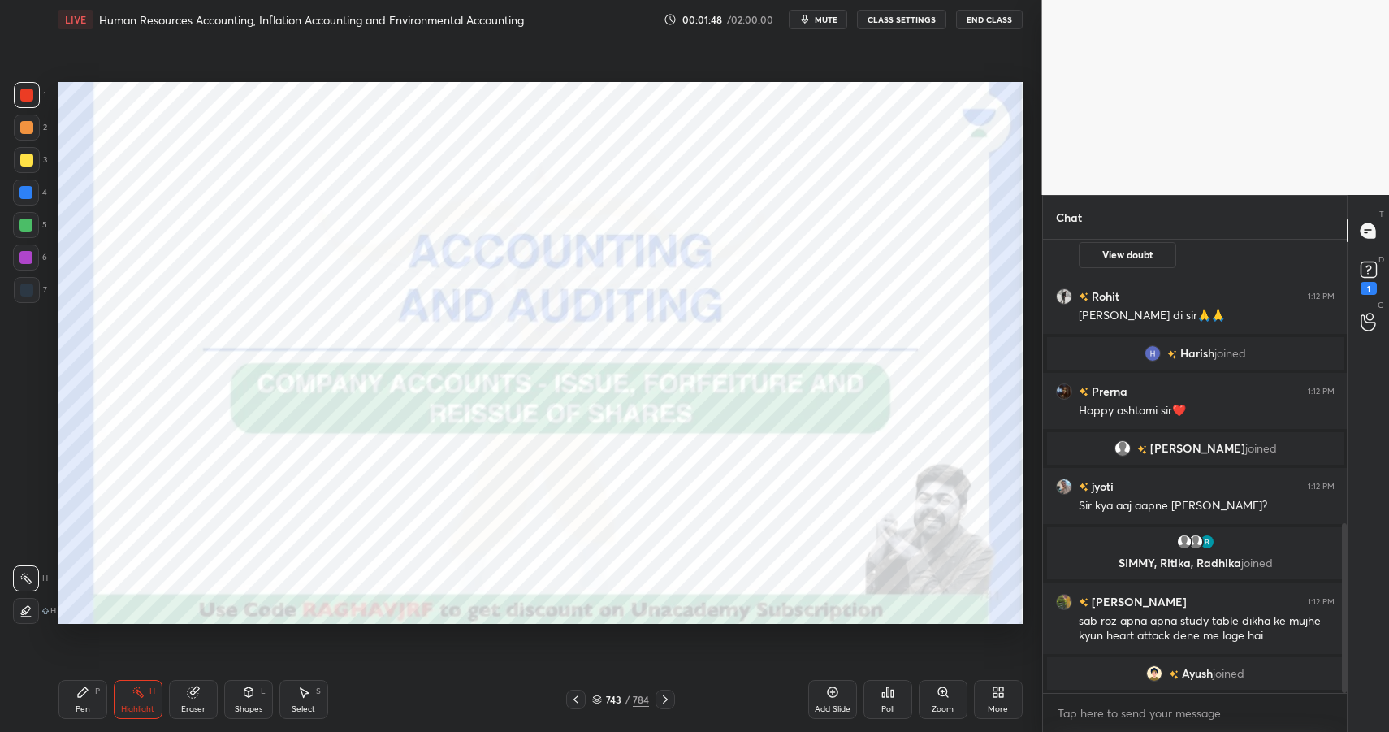
click at [826, 20] on span "mute" at bounding box center [826, 19] width 23 height 11
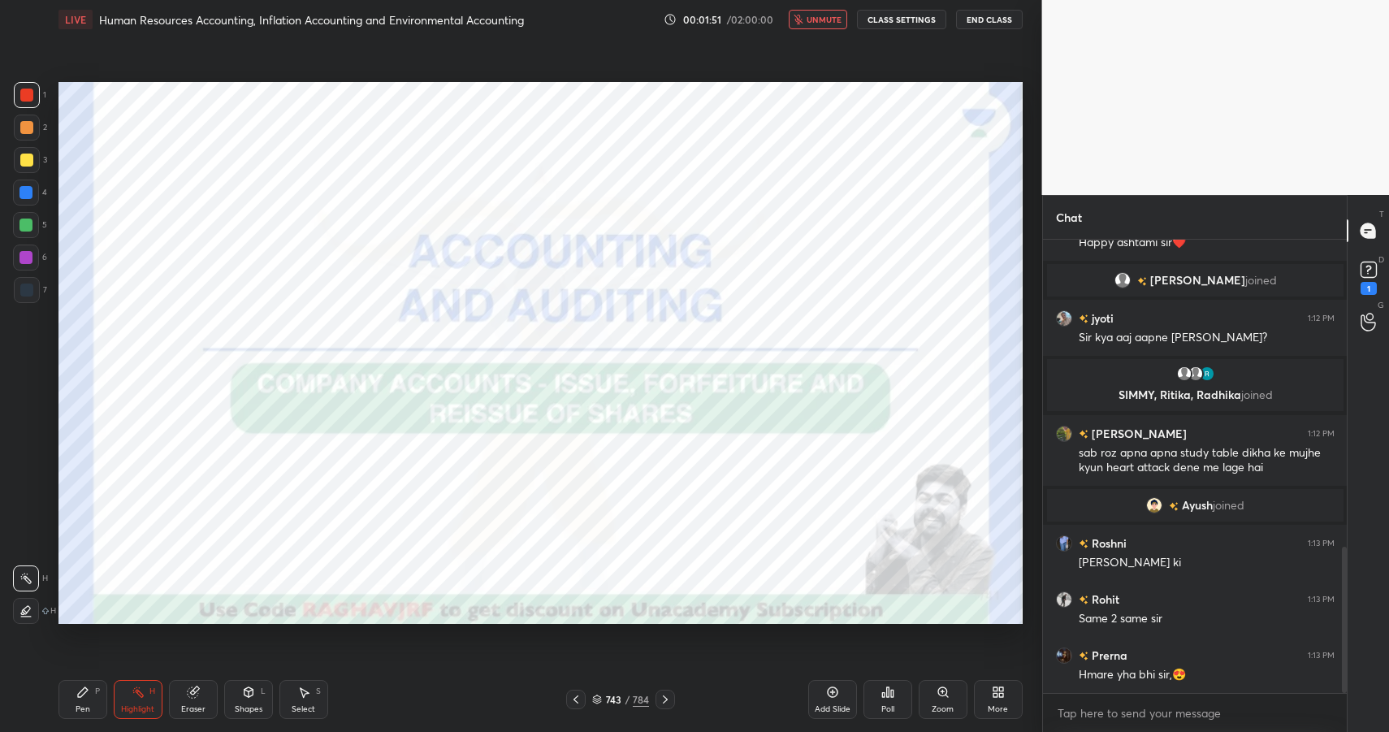
scroll to position [952, 0]
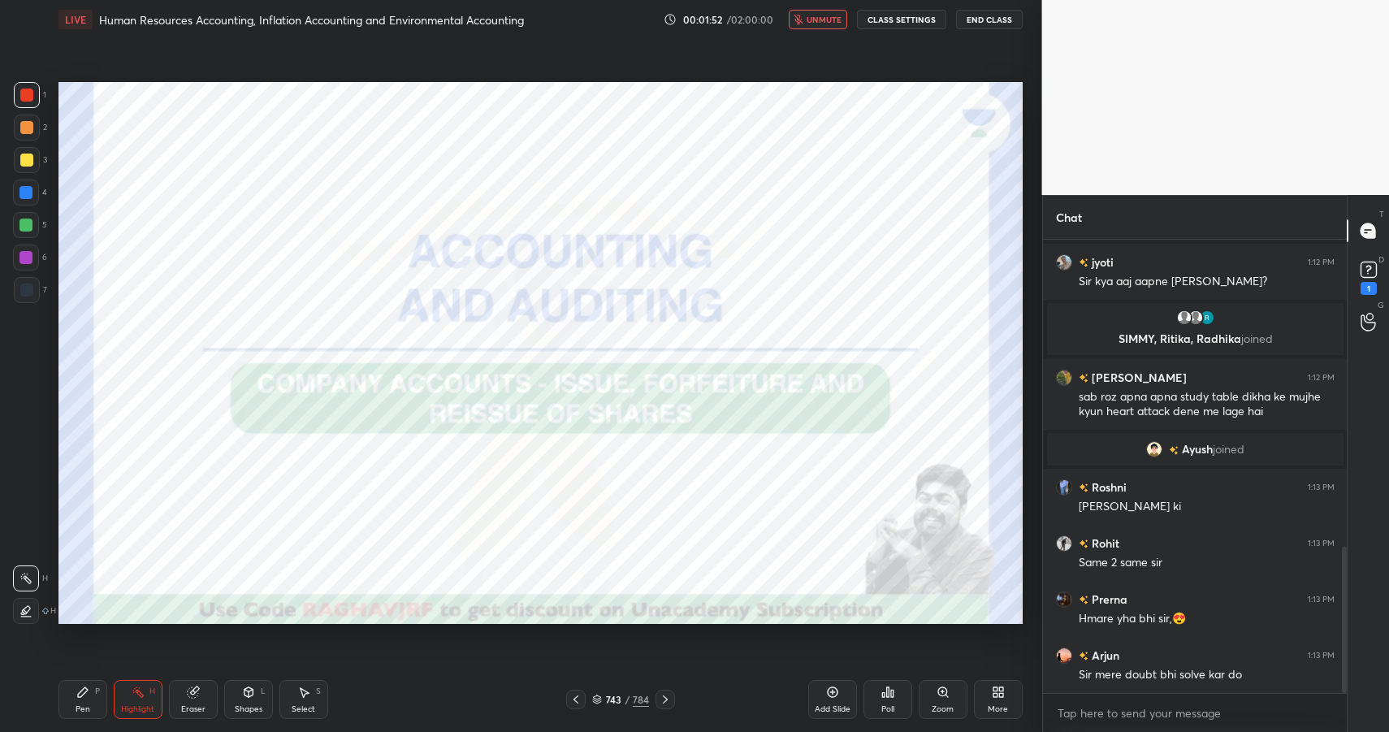
click at [826, 20] on span "unmute" at bounding box center [824, 19] width 35 height 11
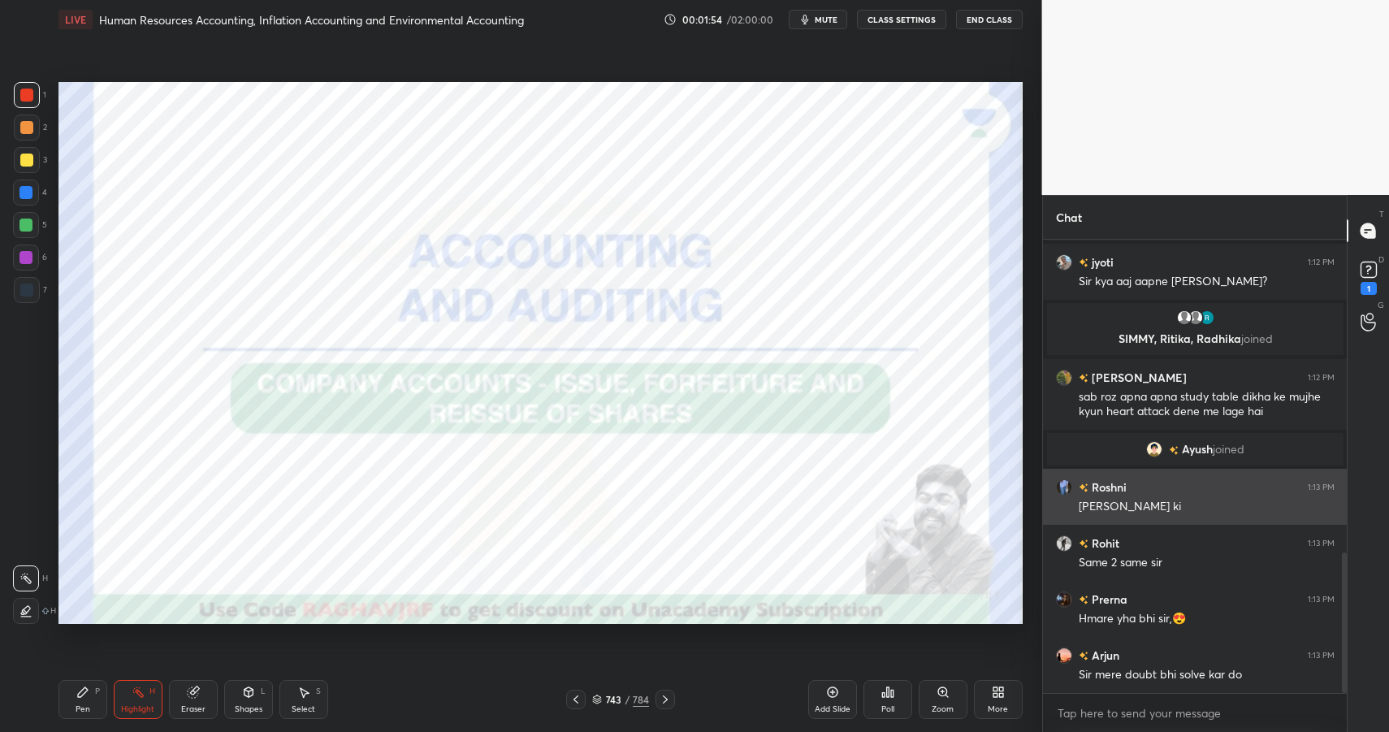
scroll to position [1008, 0]
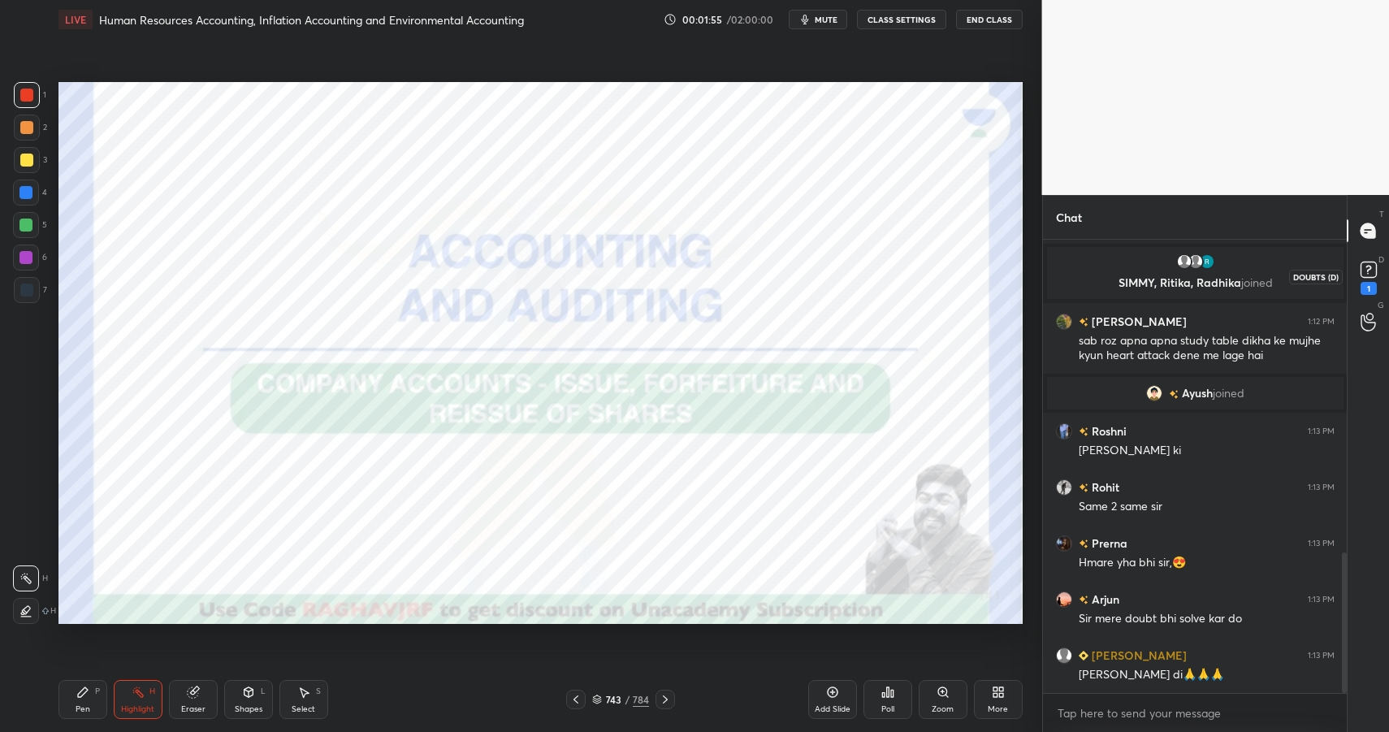
click at [1372, 262] on rect at bounding box center [1368, 269] width 15 height 15
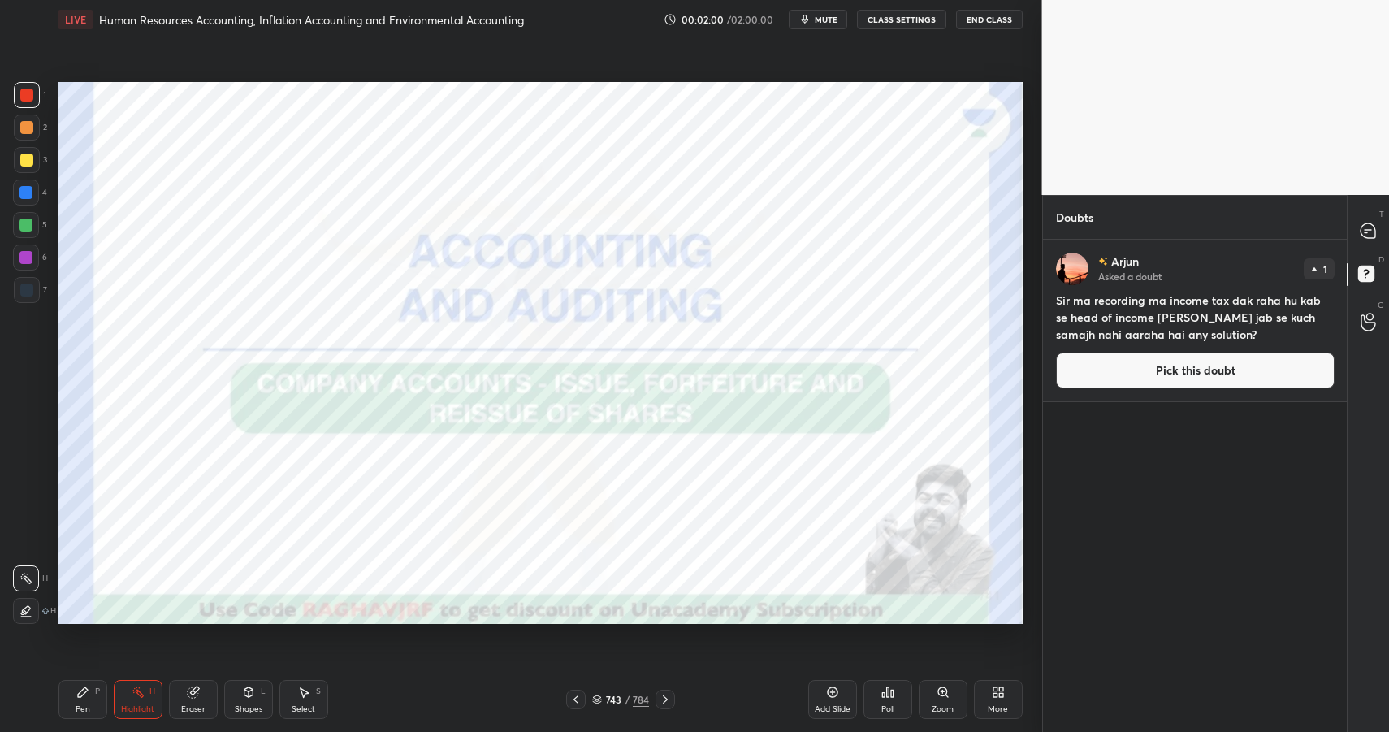
click at [1255, 383] on button "Pick this doubt" at bounding box center [1195, 371] width 279 height 36
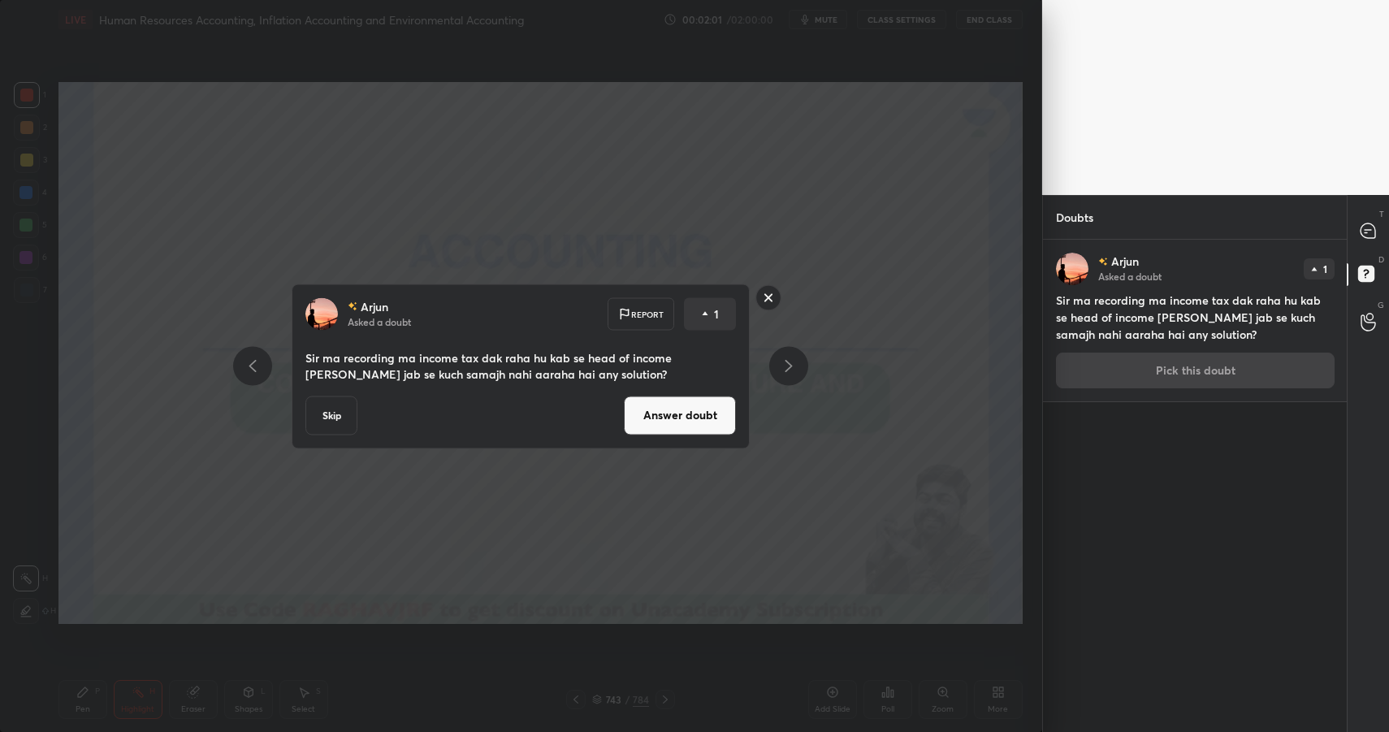
click at [664, 418] on button "Answer doubt" at bounding box center [680, 415] width 112 height 39
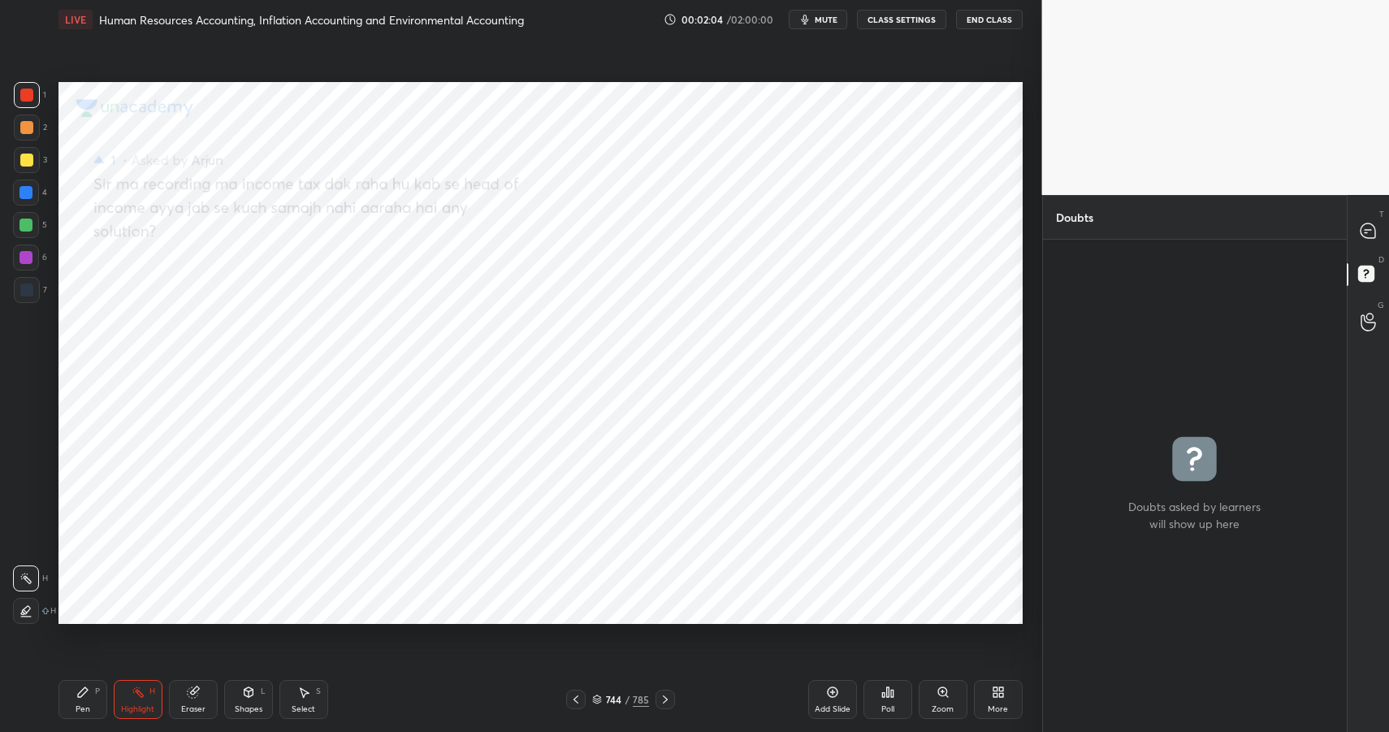
click at [1350, 239] on div "T Messages (T)" at bounding box center [1368, 230] width 41 height 45
type textarea "x"
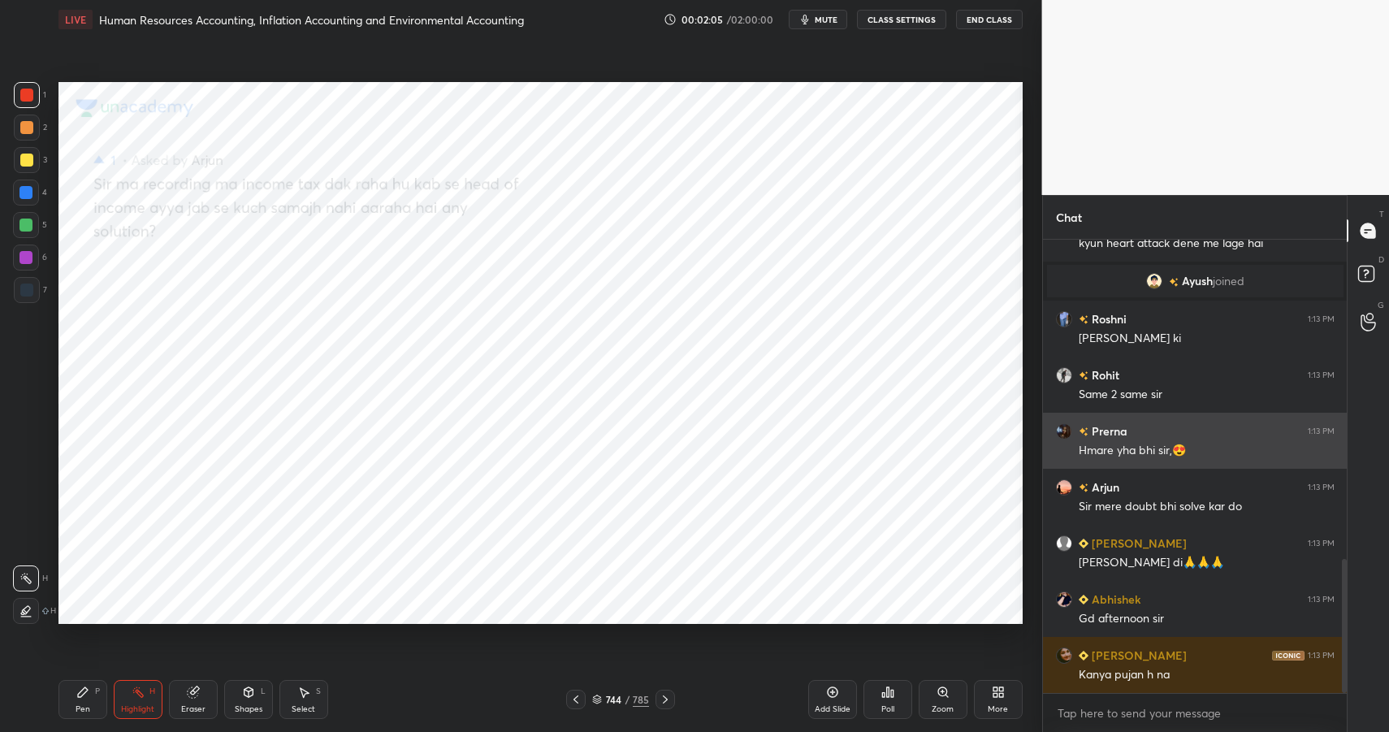
scroll to position [1166, 0]
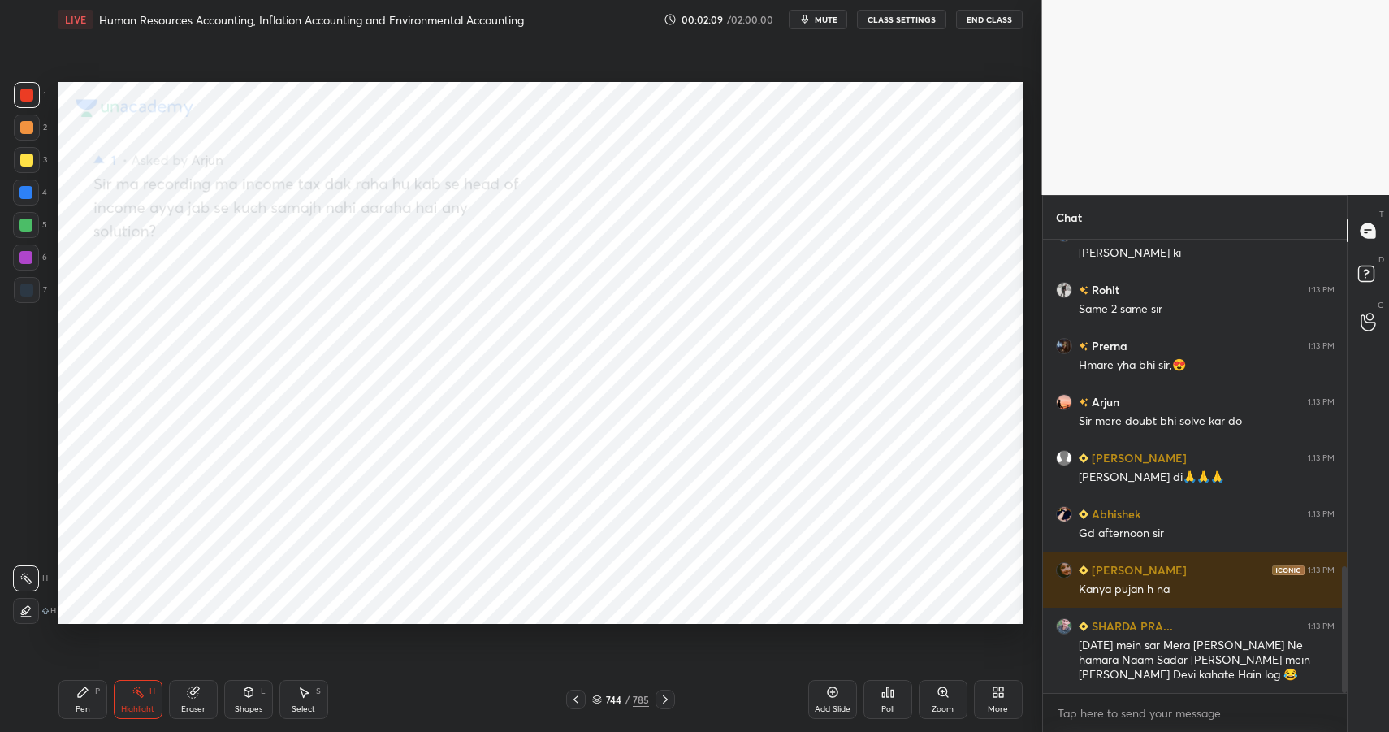
click at [32, 99] on div at bounding box center [26, 95] width 13 height 13
click at [76, 693] on icon at bounding box center [82, 692] width 13 height 13
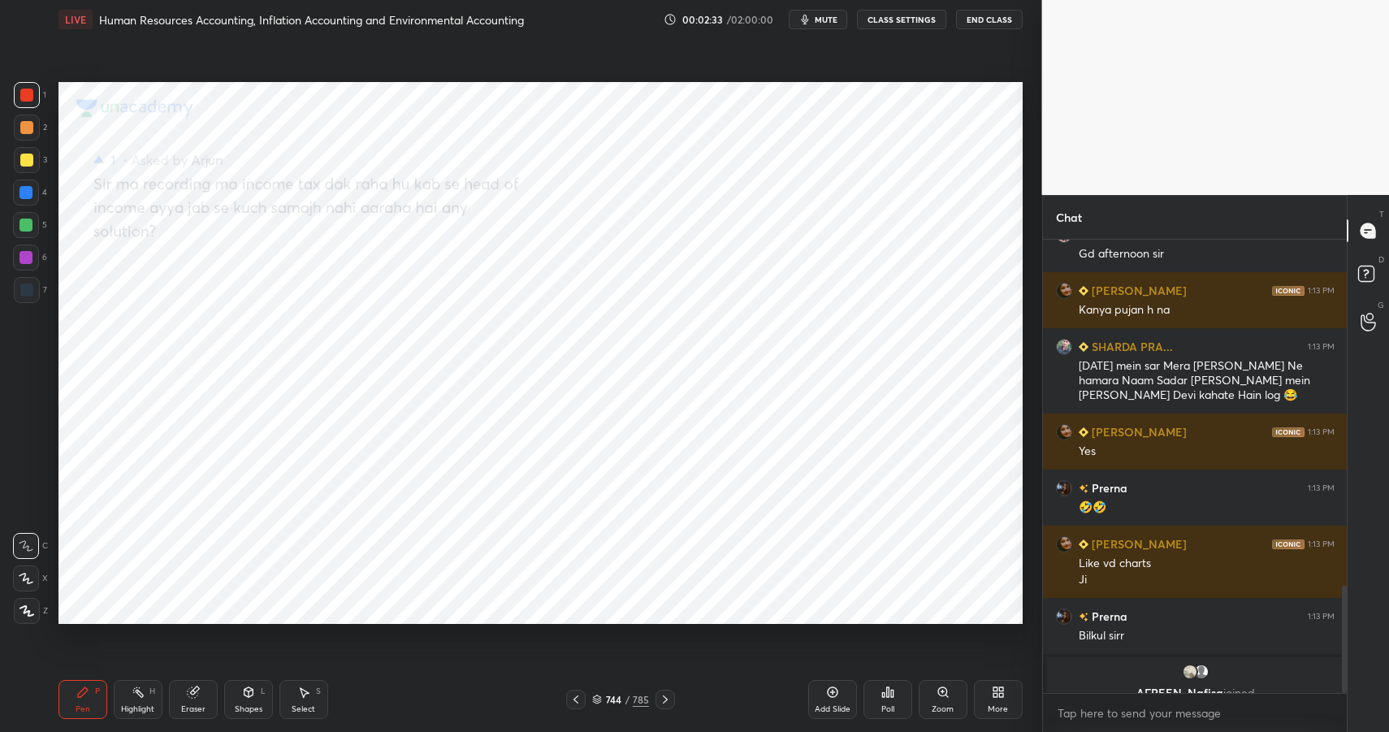
scroll to position [1466, 0]
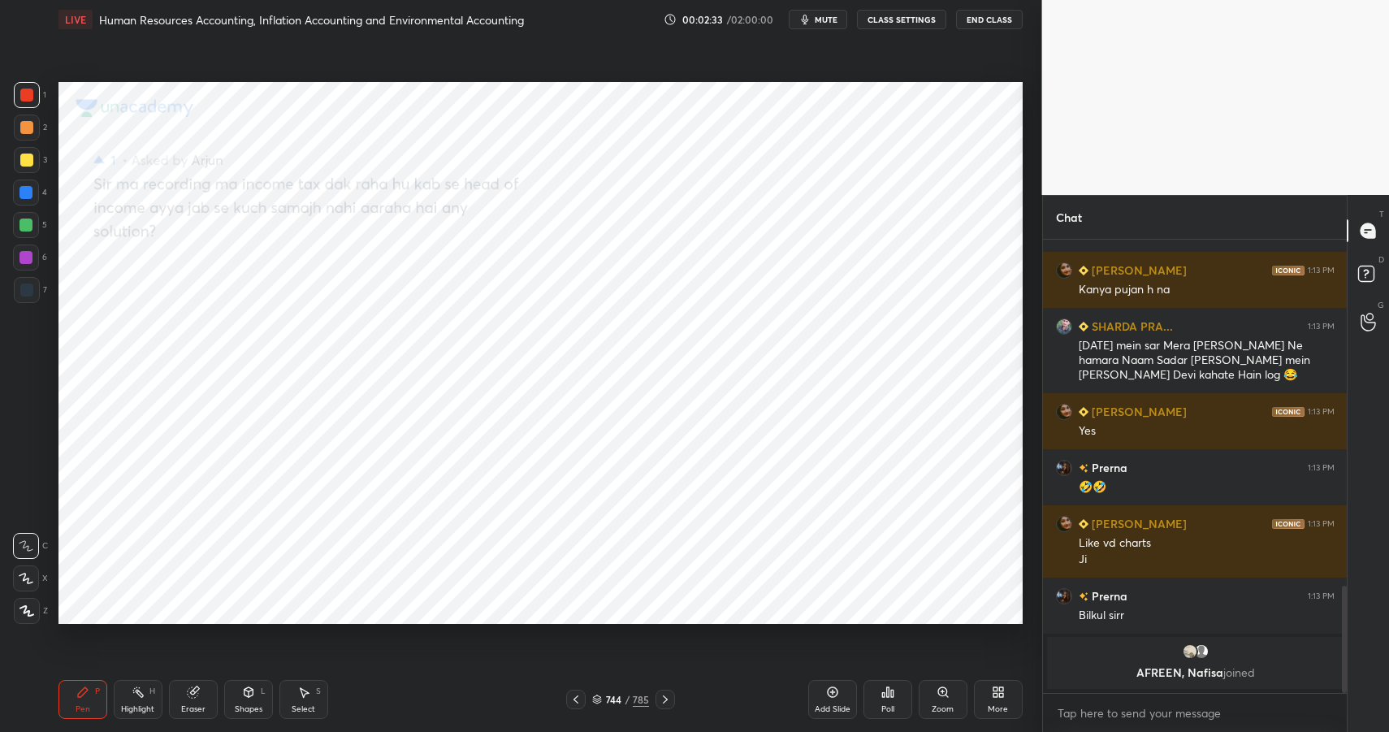
click at [29, 262] on div at bounding box center [25, 257] width 13 height 13
click at [28, 266] on div at bounding box center [26, 257] width 26 height 26
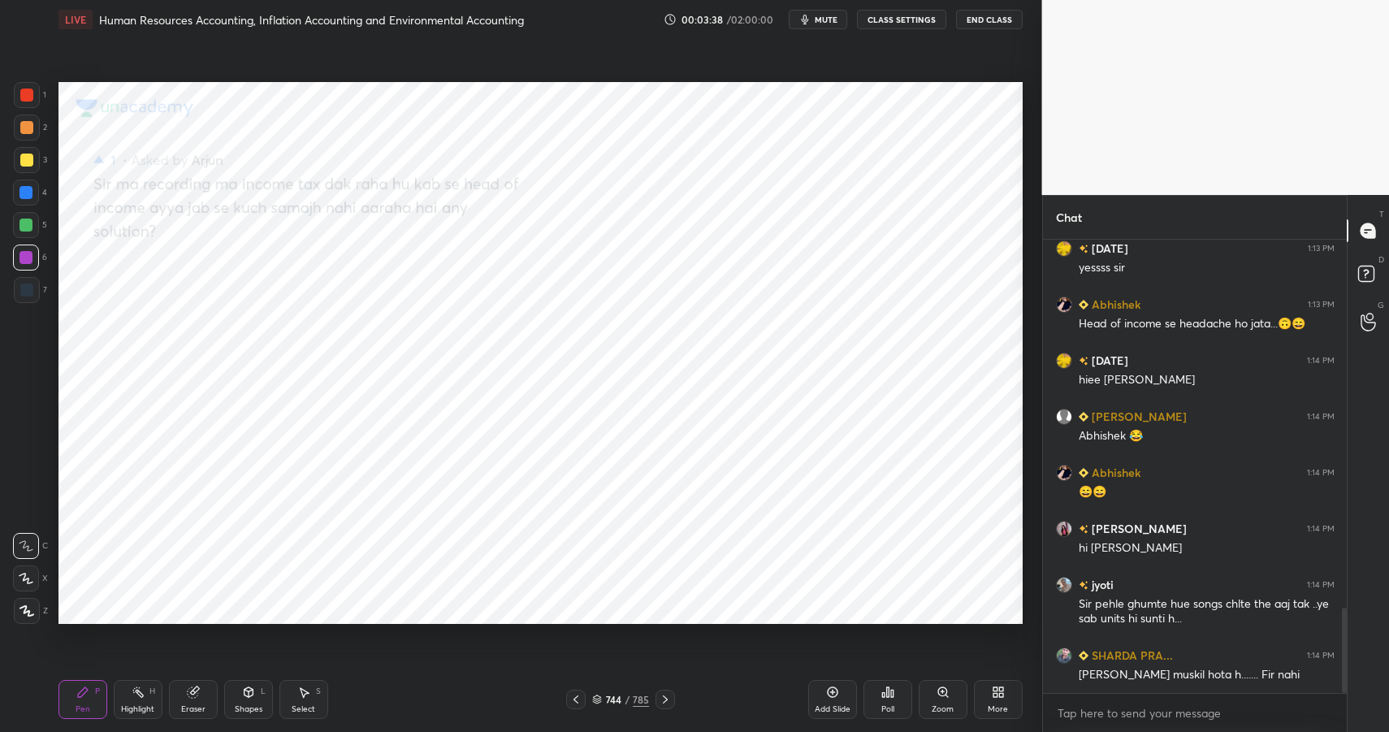
scroll to position [1955, 0]
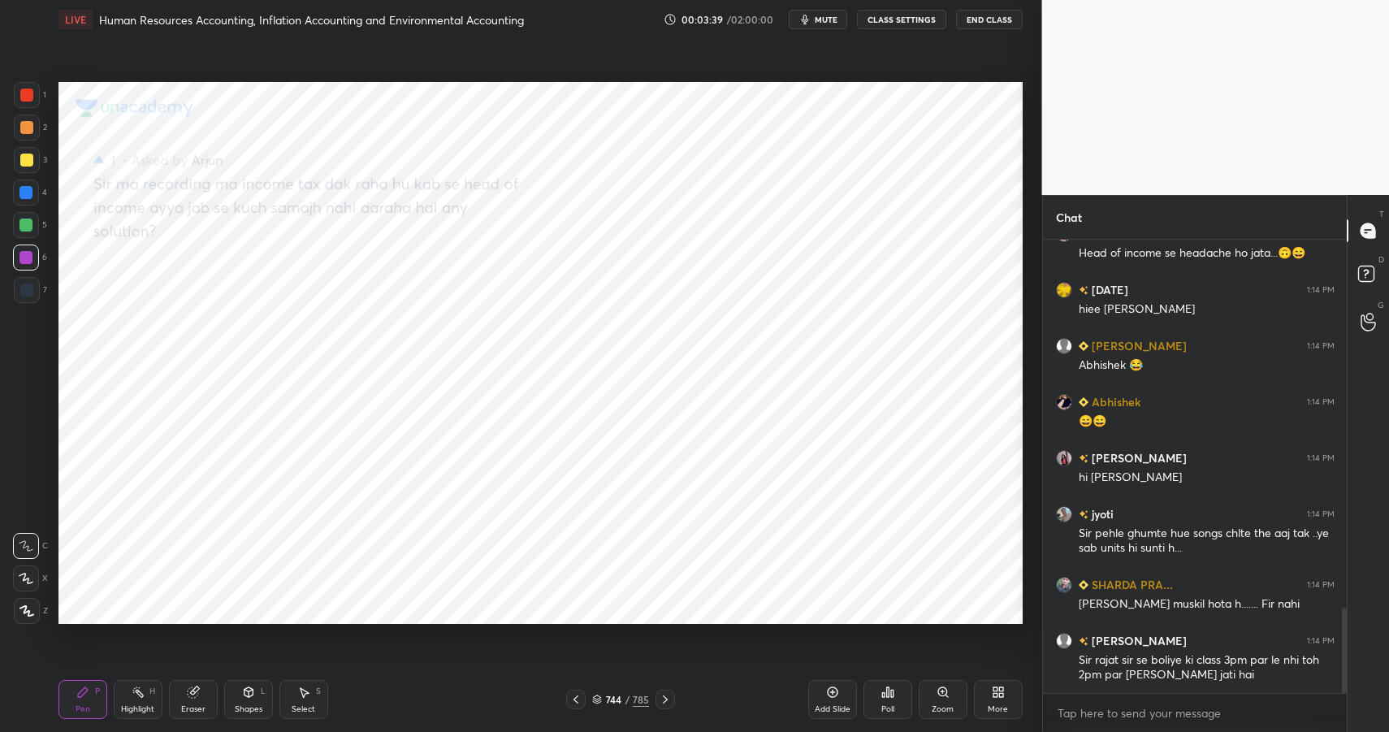
click at [821, 20] on span "mute" at bounding box center [826, 19] width 23 height 11
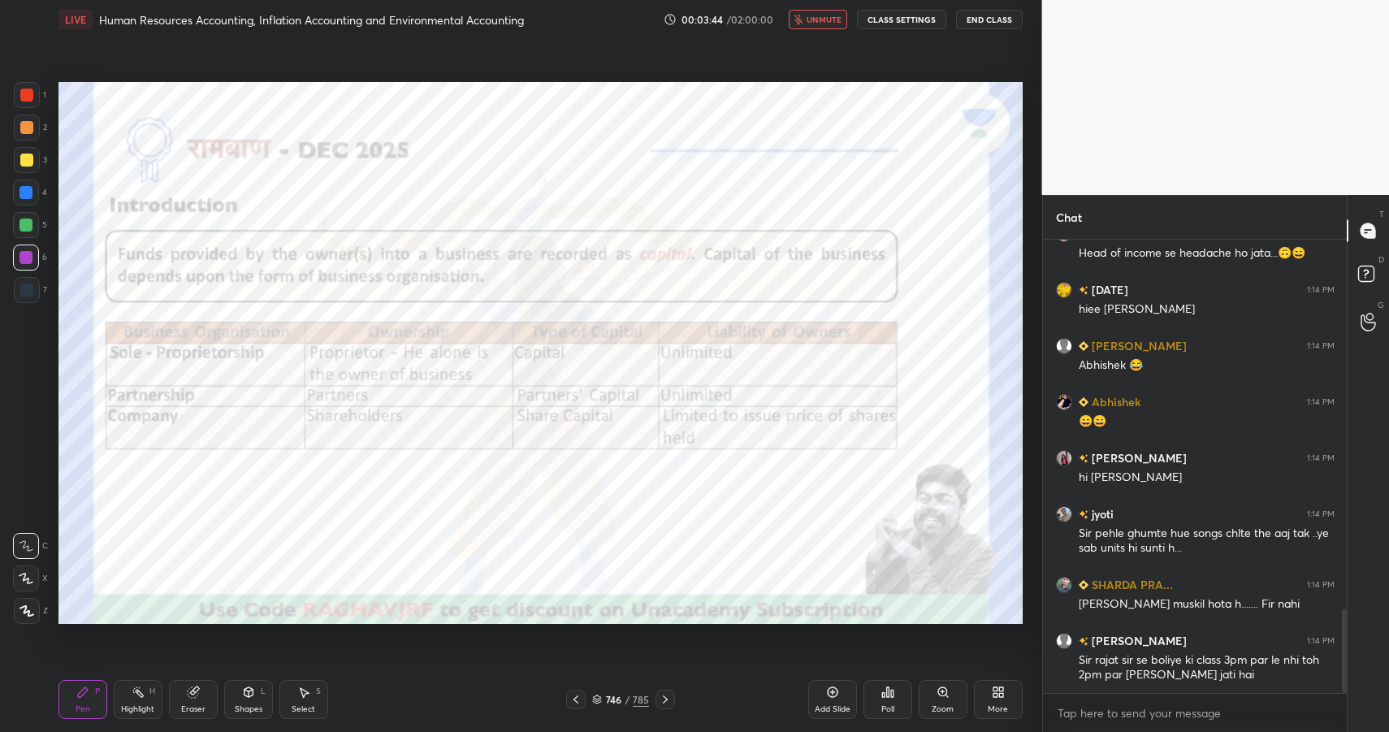
scroll to position [2011, 0]
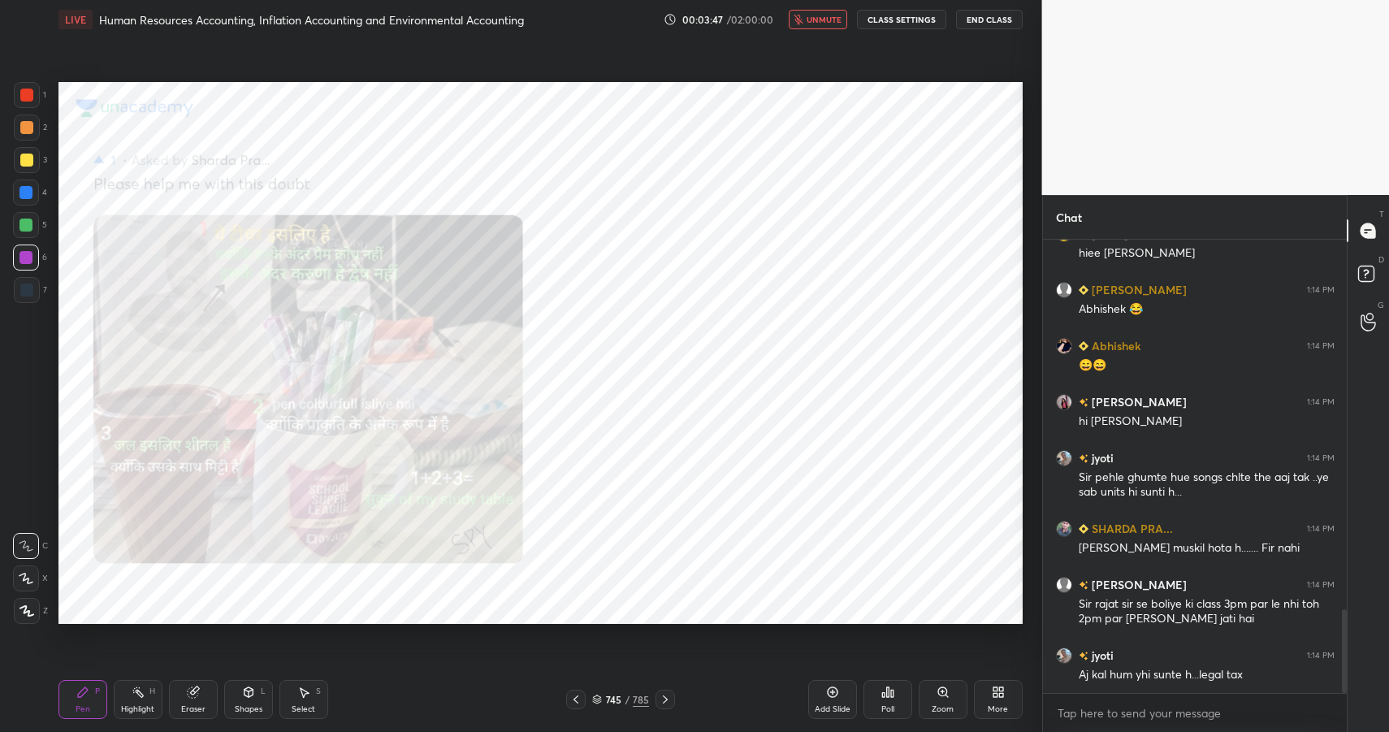
click at [810, 18] on span "unmute" at bounding box center [824, 19] width 35 height 11
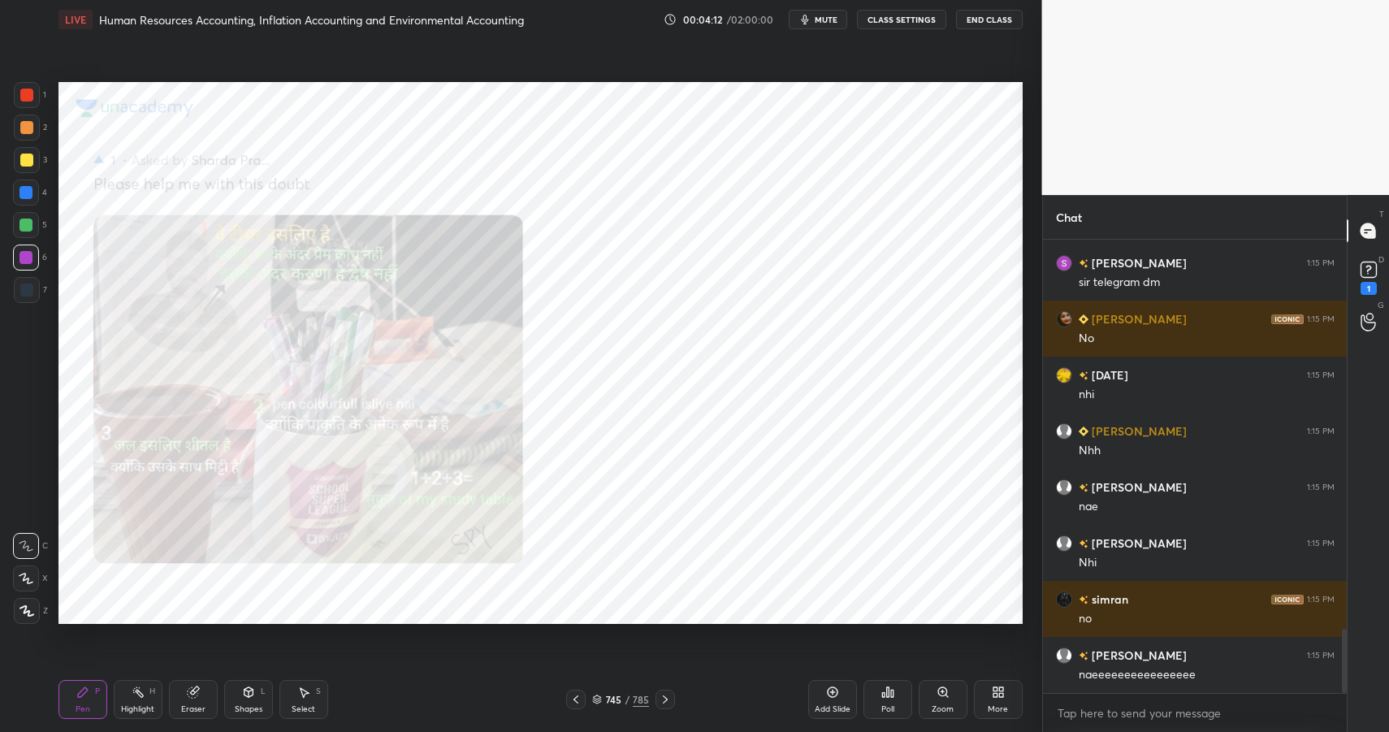
scroll to position [2803, 0]
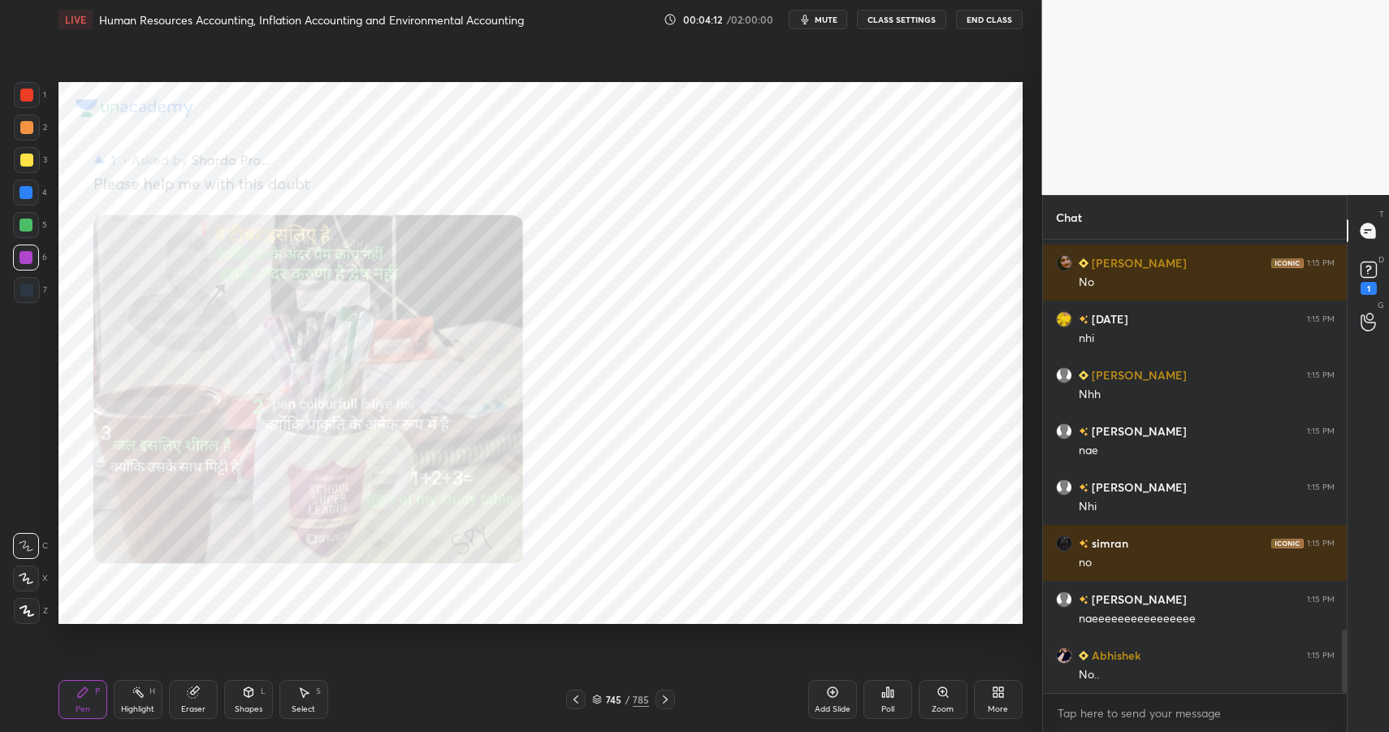
click at [828, 22] on span "mute" at bounding box center [826, 19] width 23 height 11
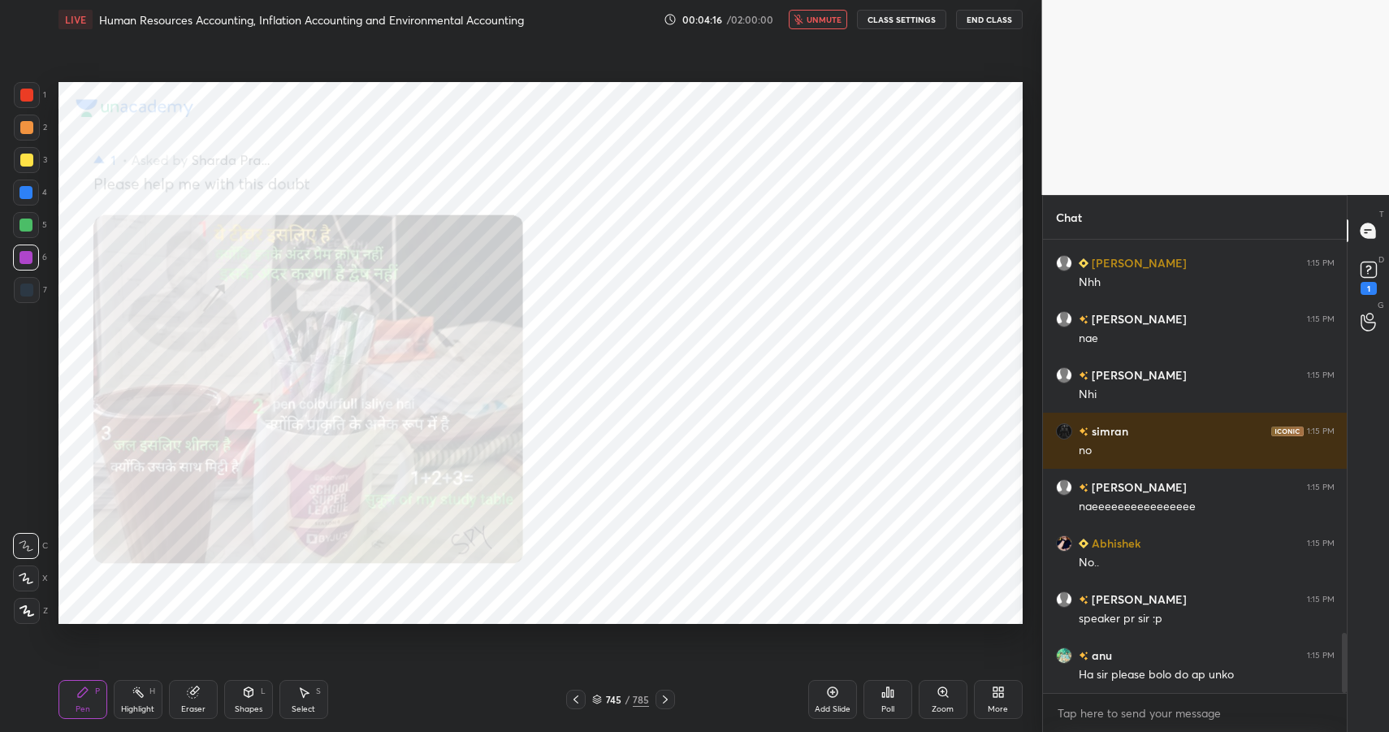
scroll to position [2971, 0]
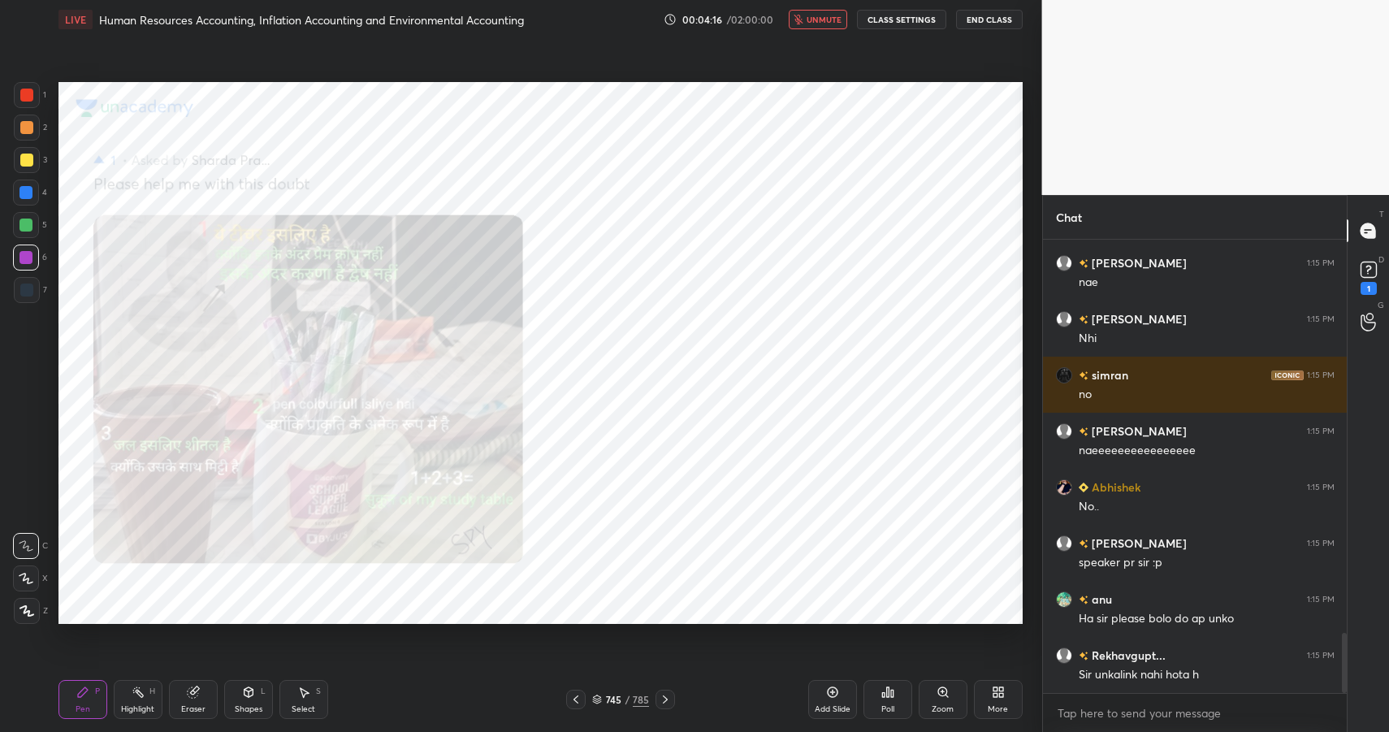
click at [811, 19] on span "unmute" at bounding box center [824, 19] width 35 height 11
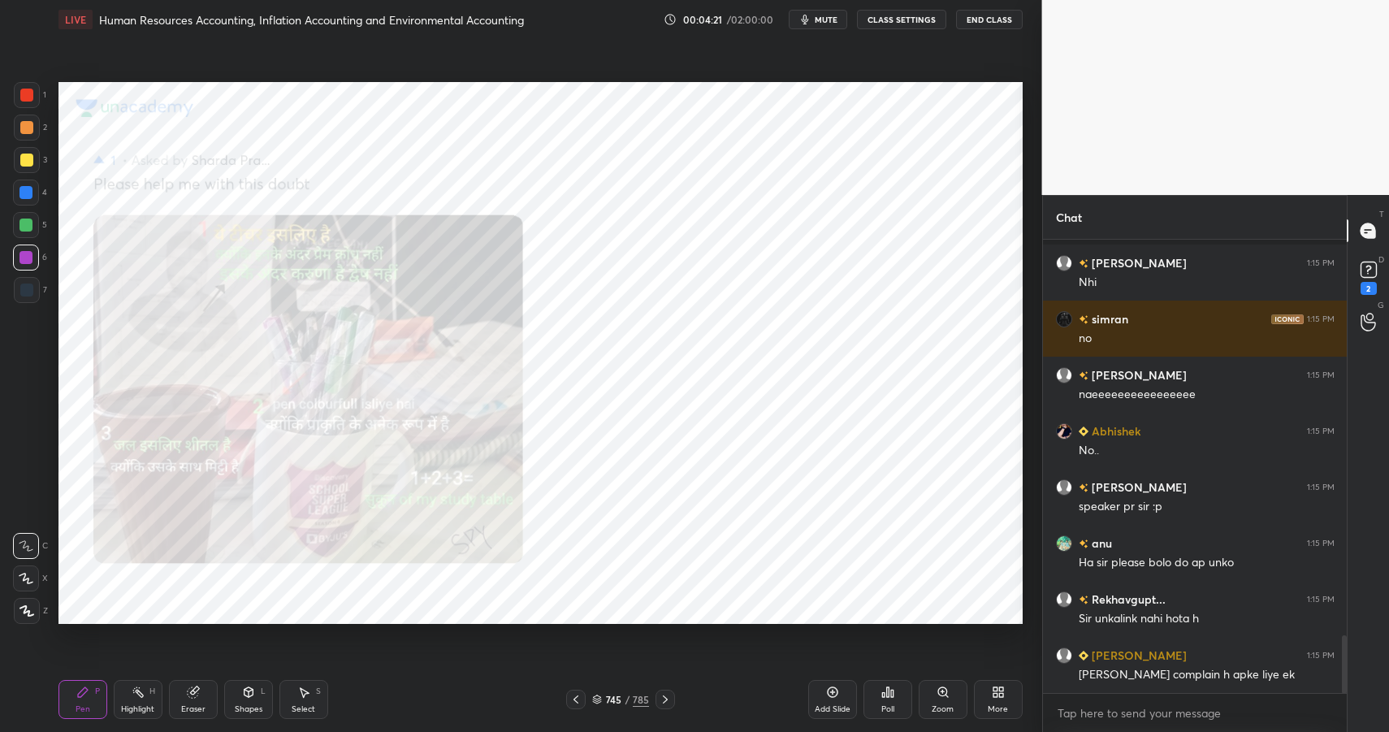
scroll to position [3097, 0]
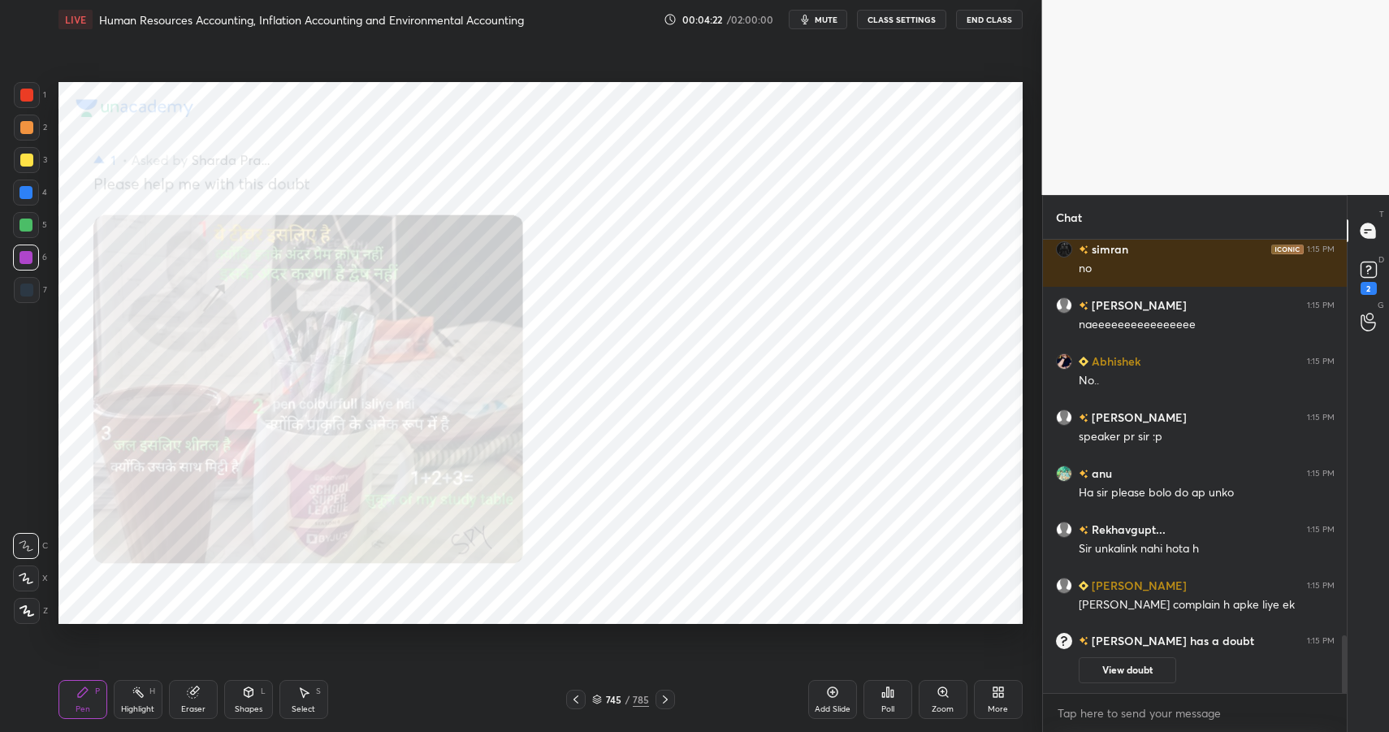
click at [826, 20] on span "mute" at bounding box center [826, 19] width 23 height 11
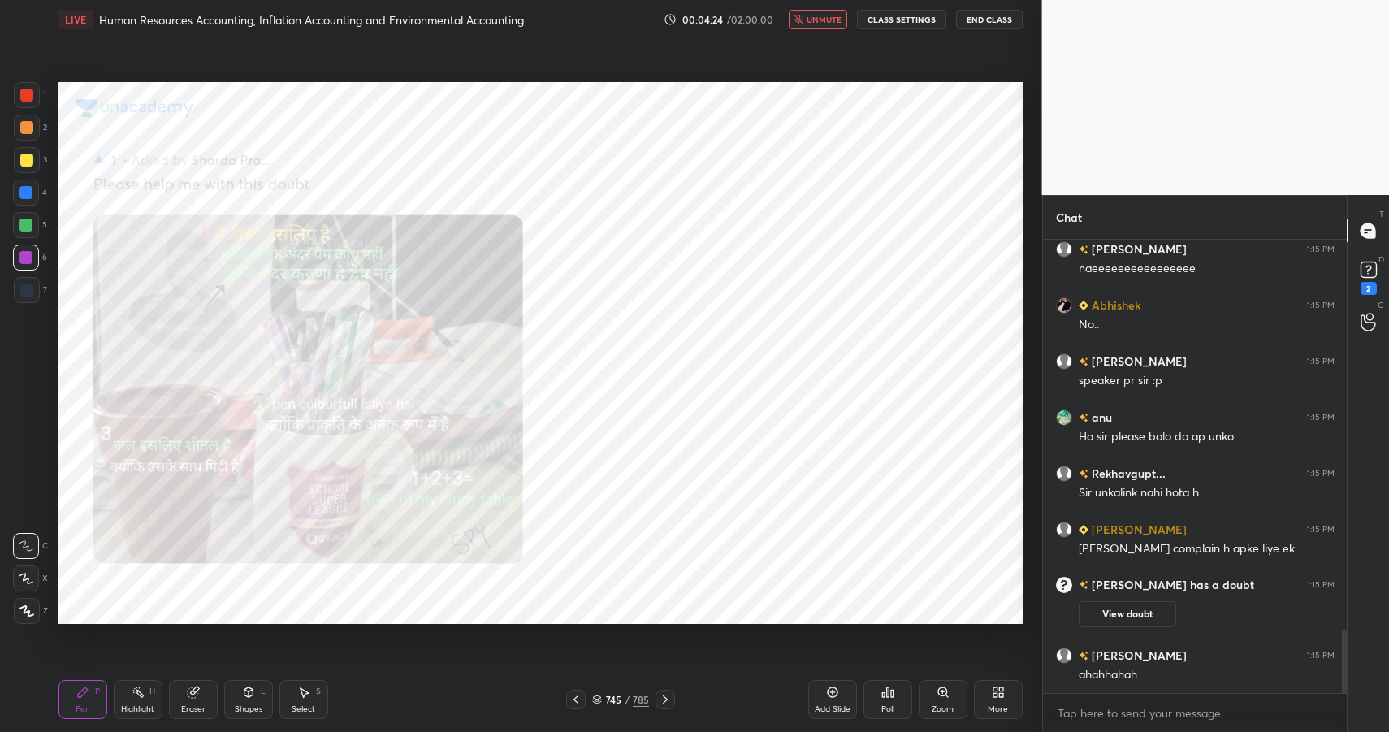
scroll to position [2839, 0]
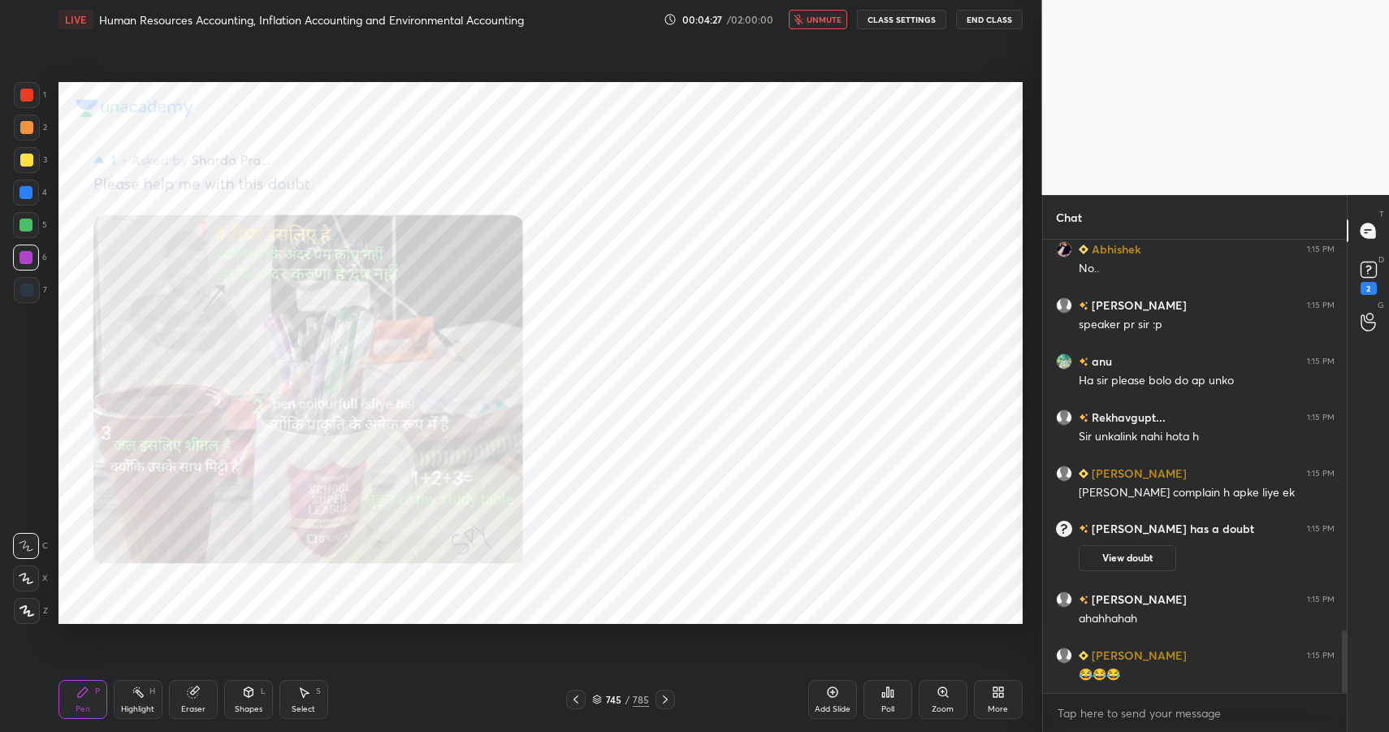
click at [827, 15] on span "unmute" at bounding box center [824, 19] width 35 height 11
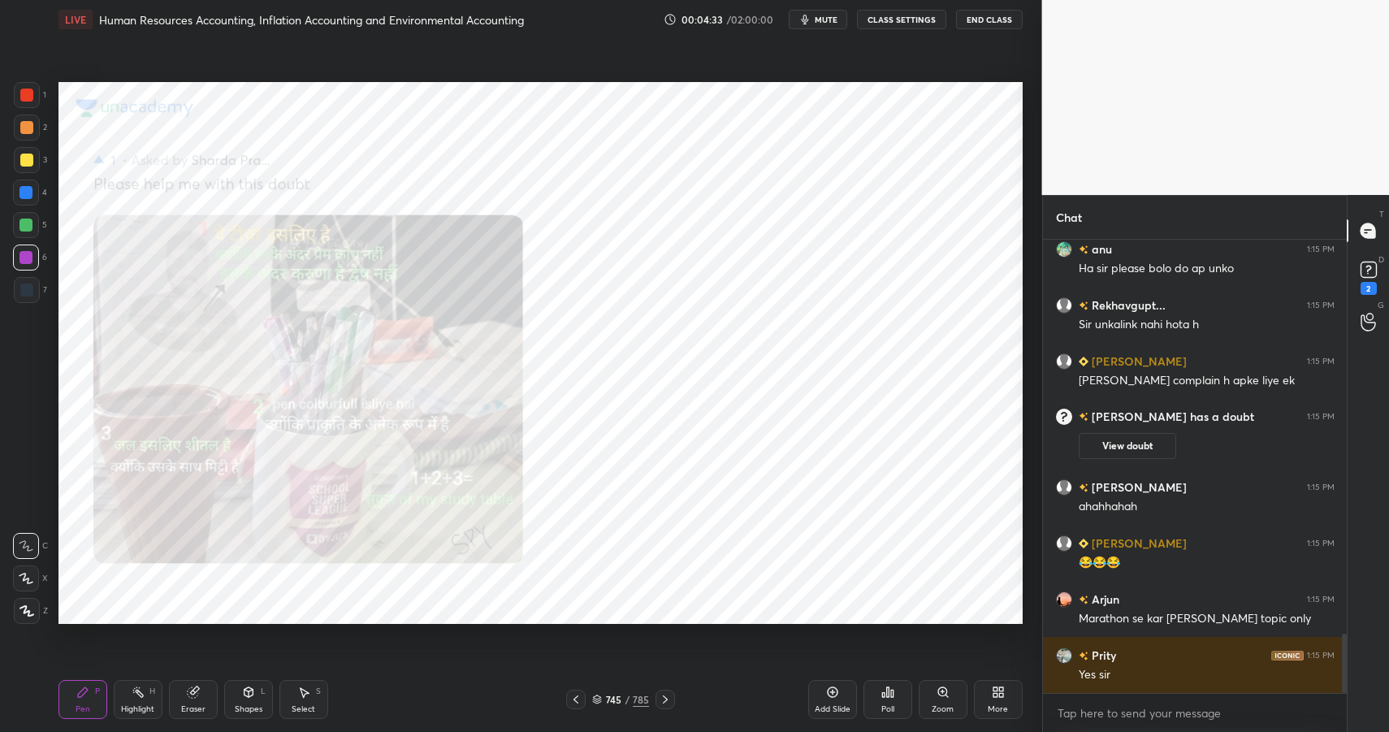
scroll to position [3022, 0]
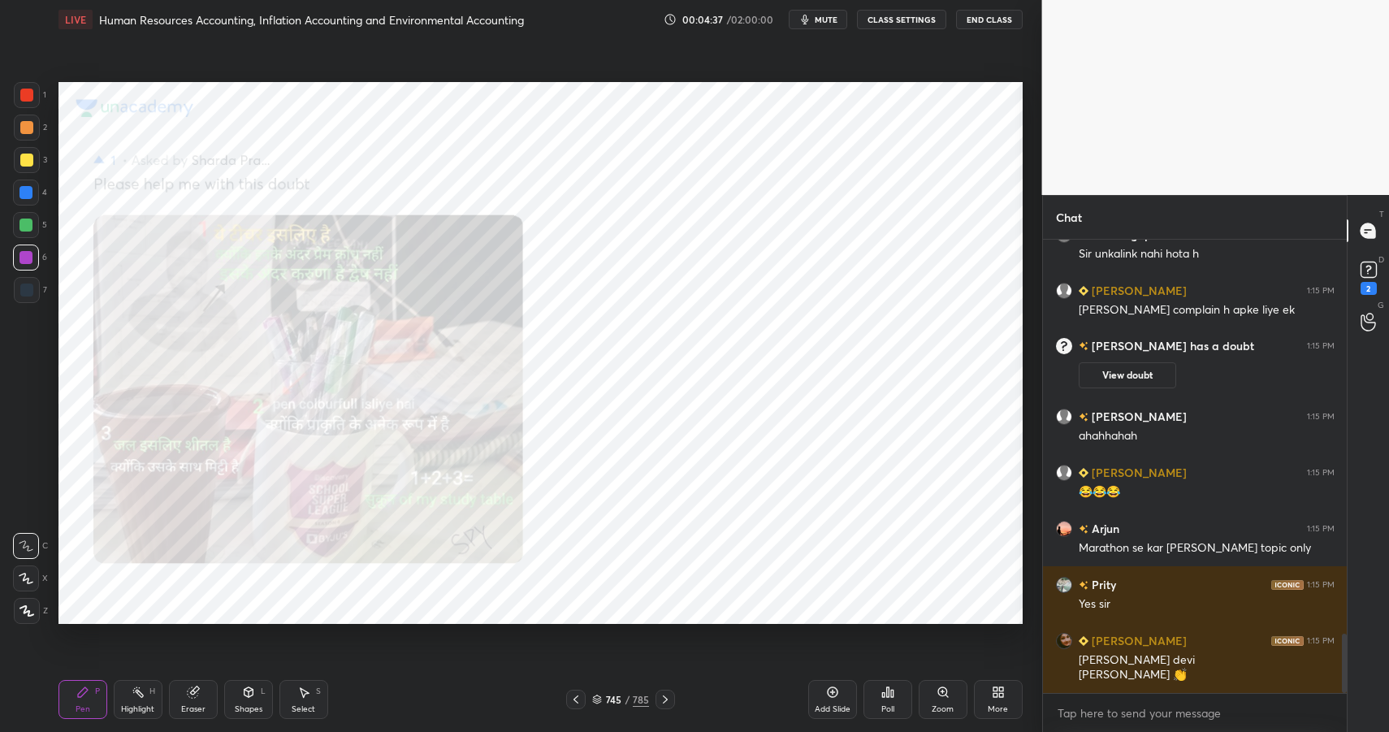
click at [835, 24] on span "mute" at bounding box center [826, 19] width 23 height 11
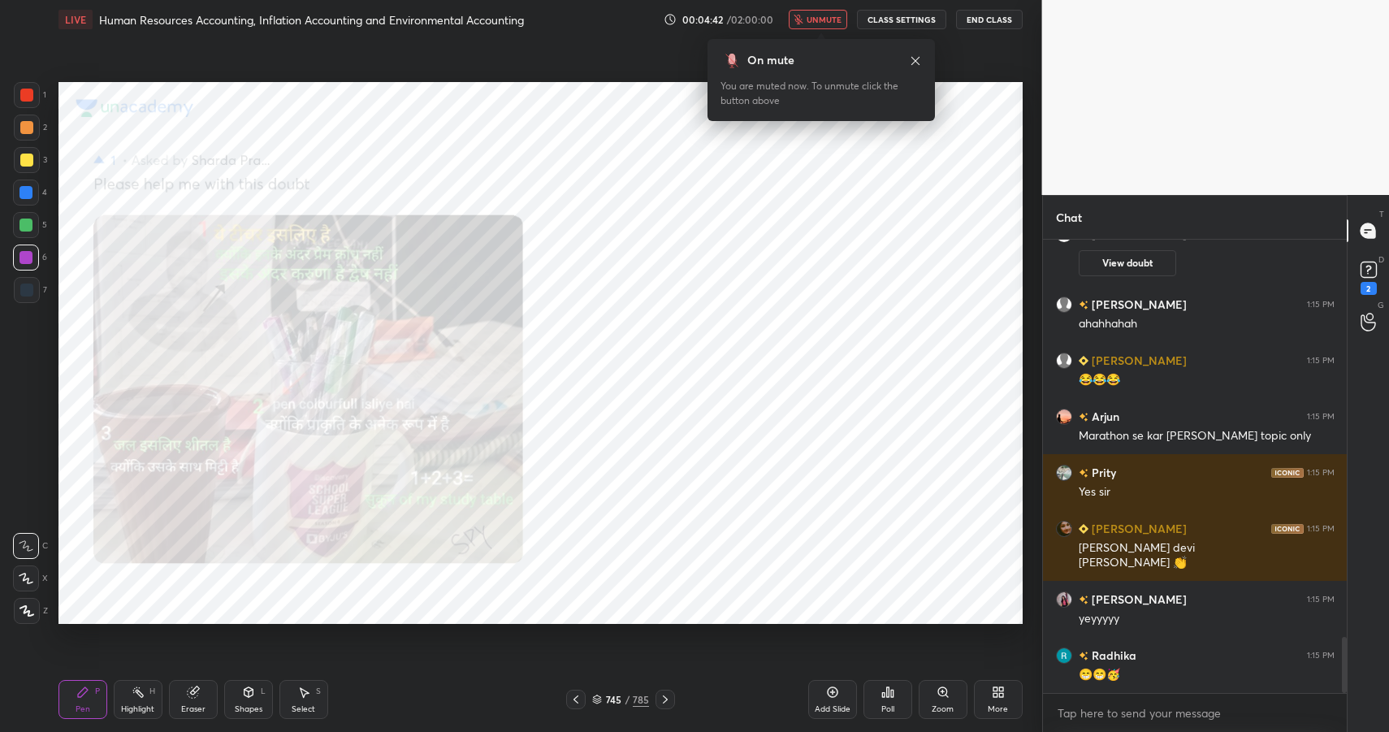
scroll to position [3190, 0]
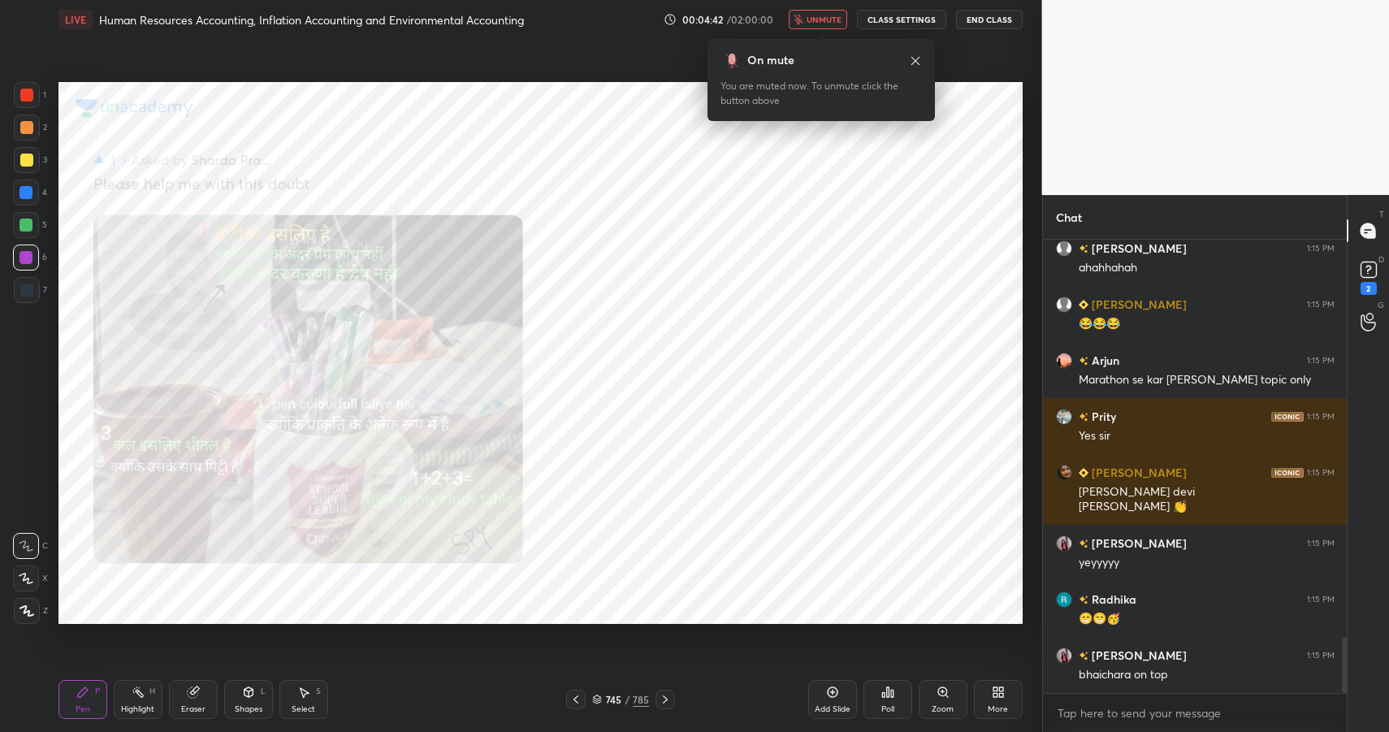
click at [961, 24] on button "End Class" at bounding box center [989, 19] width 67 height 19
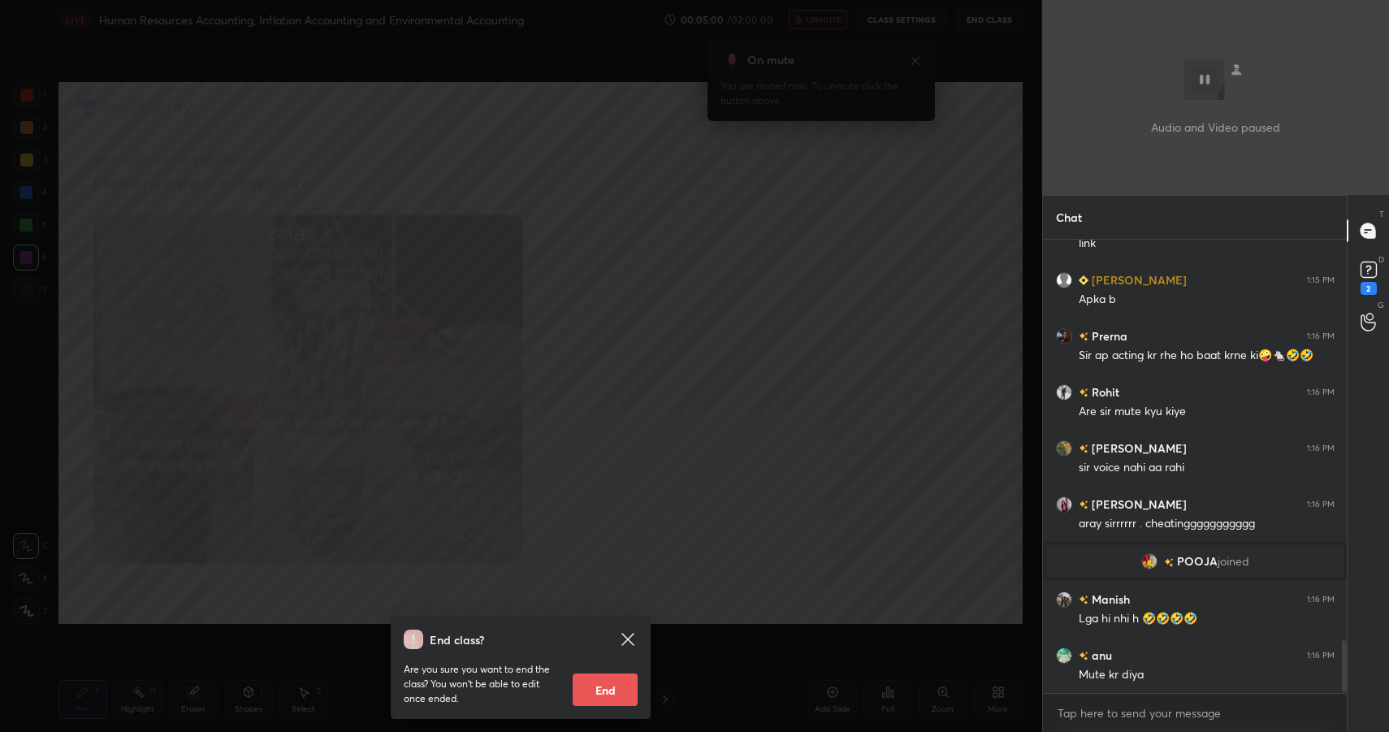
scroll to position [3486, 0]
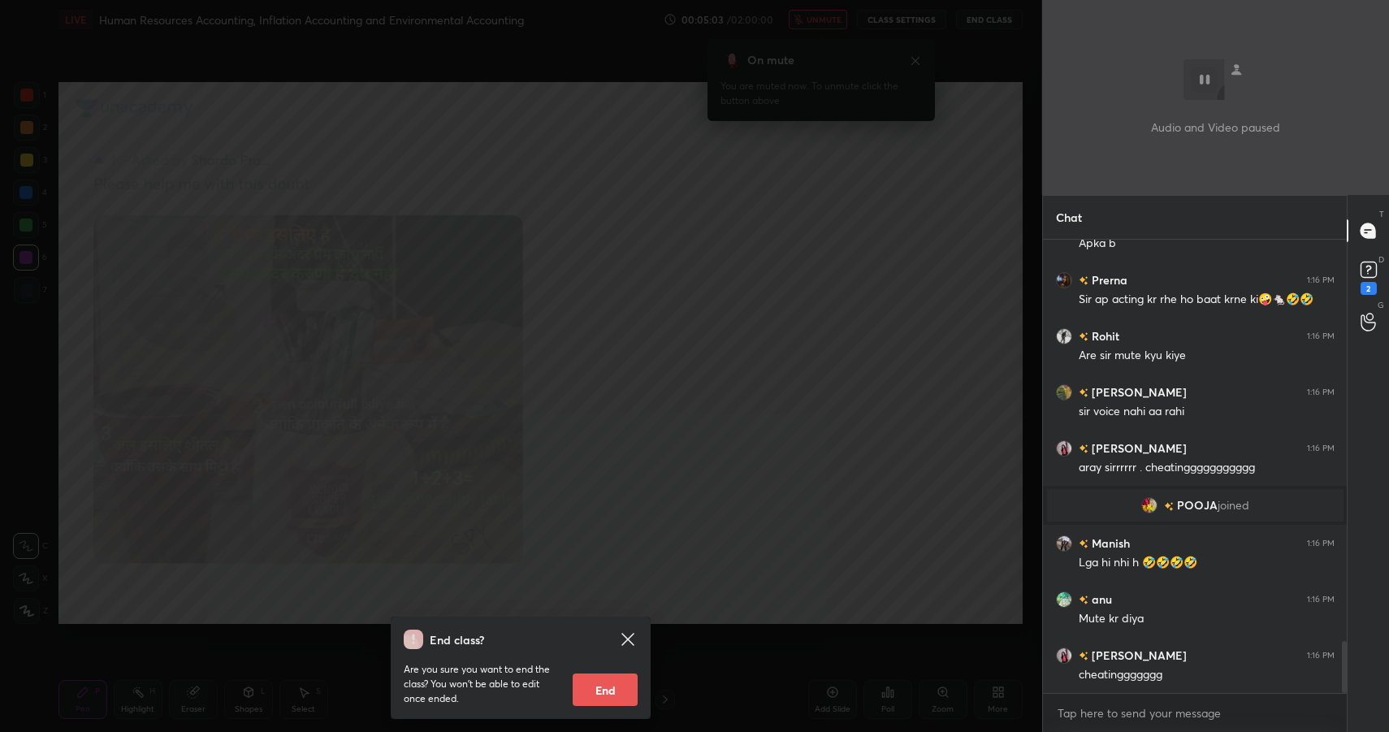
click at [798, 175] on div "End class? Are you sure you want to end the class? You won’t be able to edit on…" at bounding box center [521, 366] width 1042 height 732
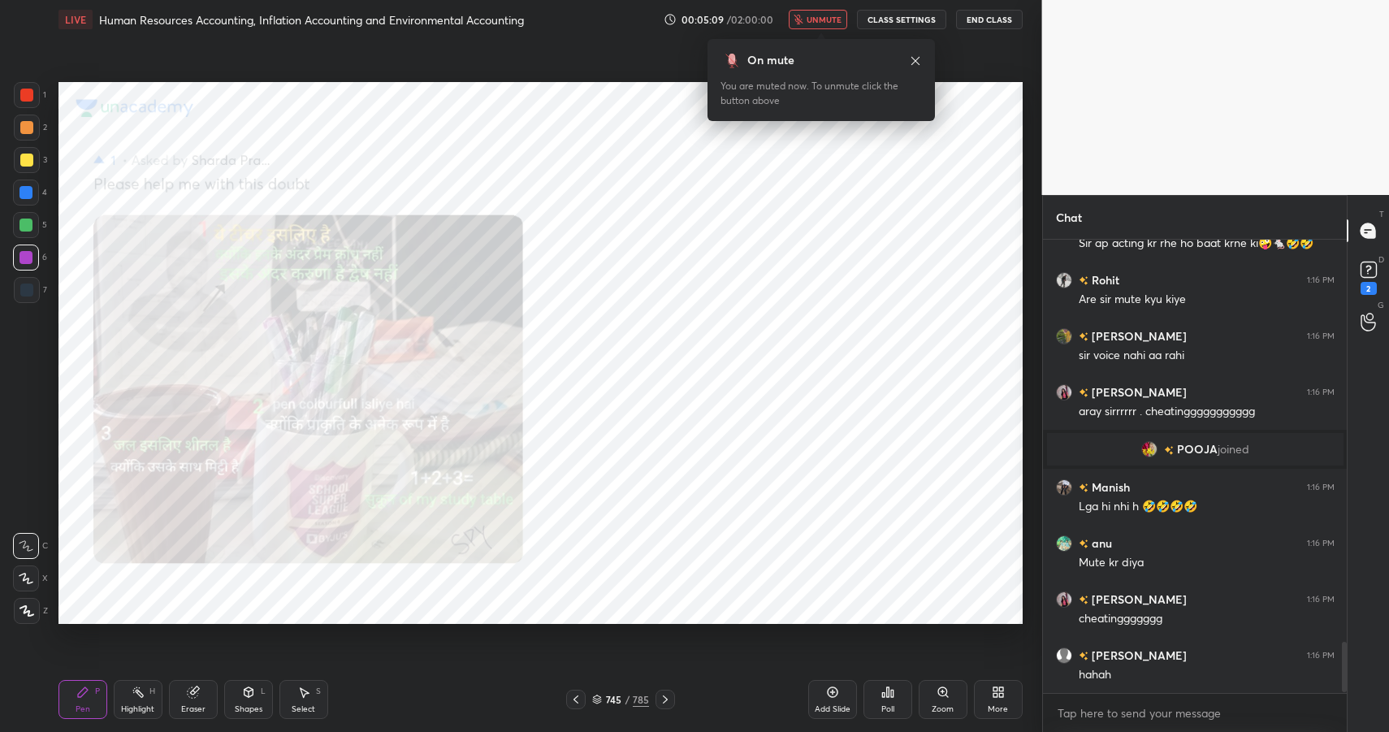
scroll to position [3654, 0]
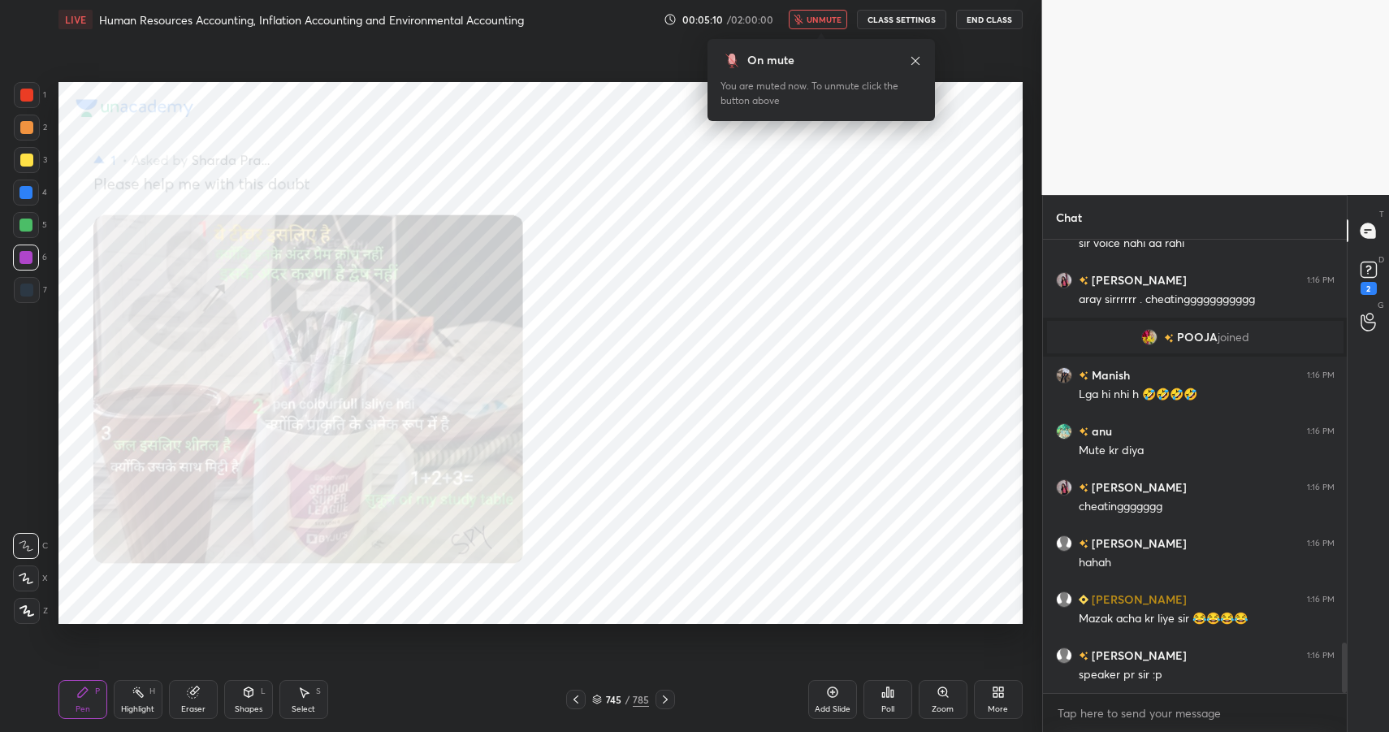
click at [831, 22] on span "unmute" at bounding box center [824, 19] width 35 height 11
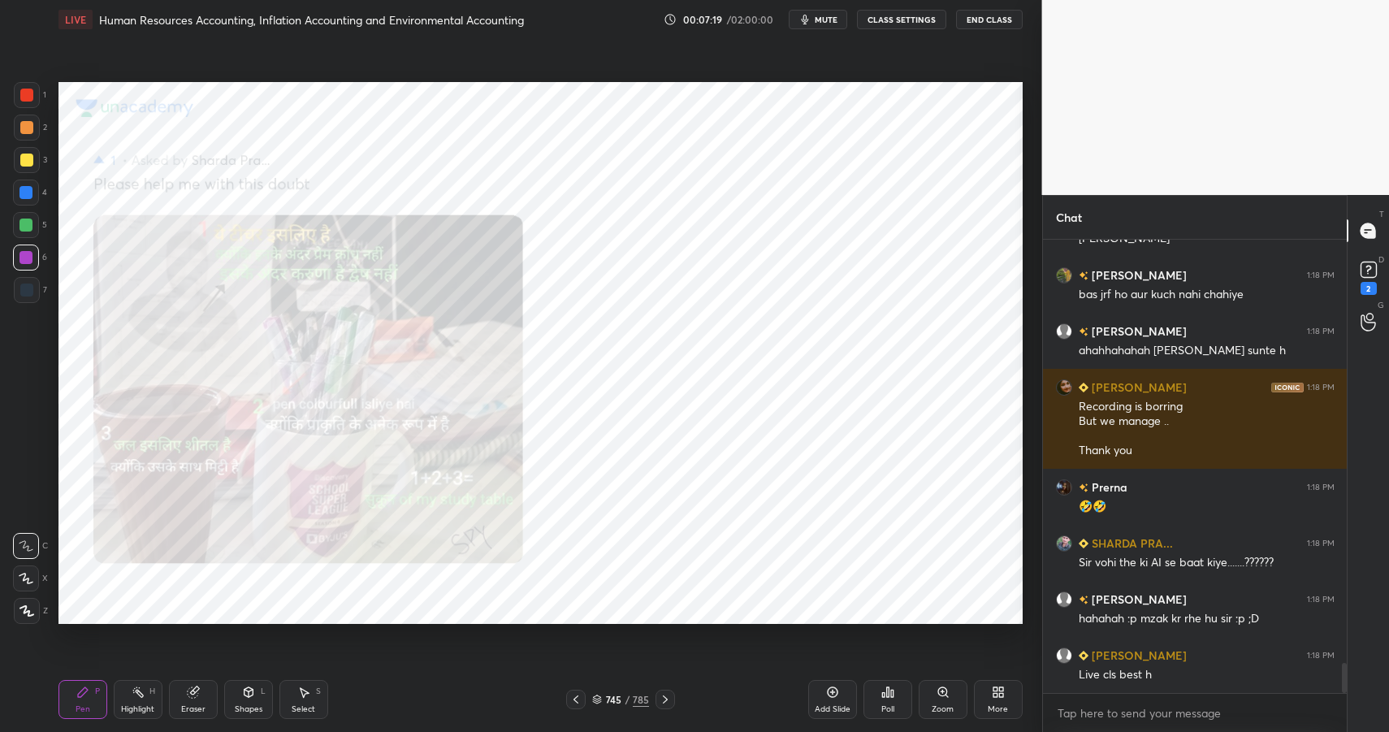
scroll to position [6514, 0]
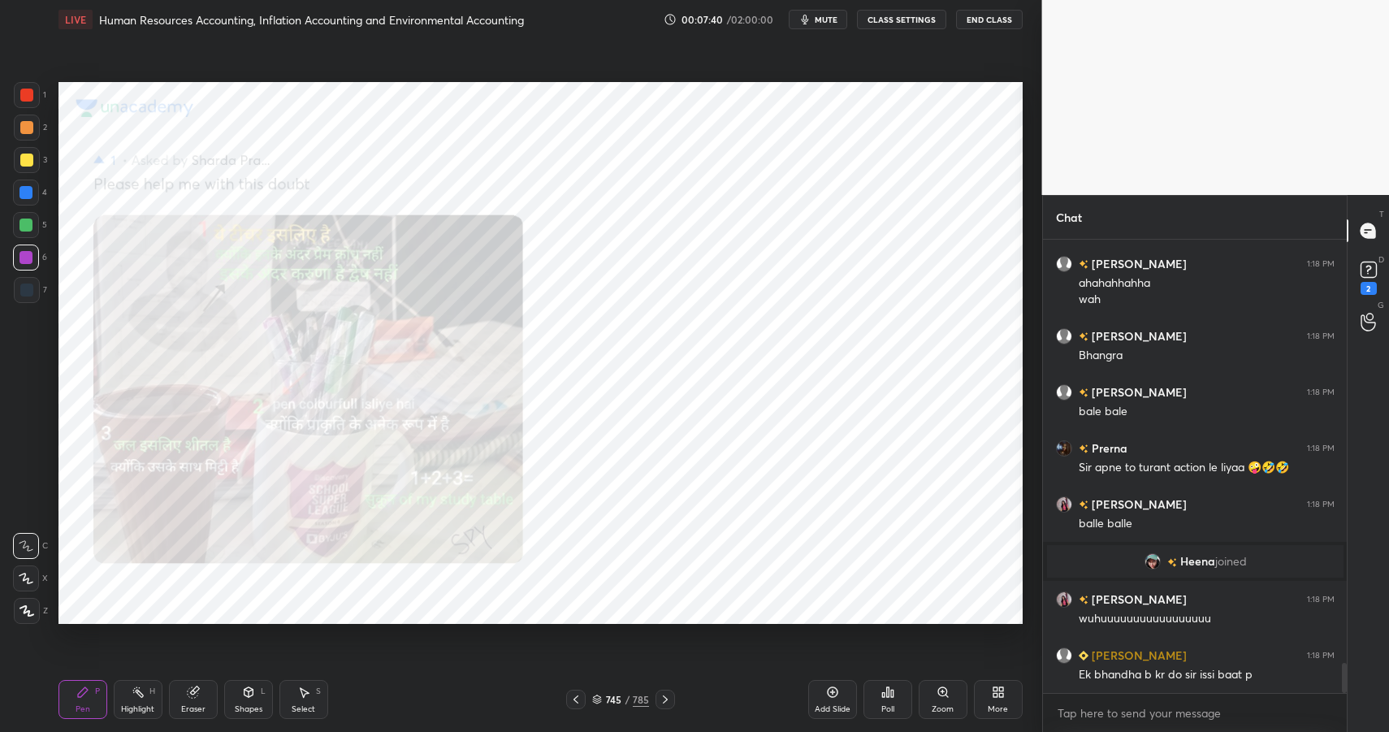
click at [622, 700] on div "745 / 785" at bounding box center [620, 699] width 57 height 15
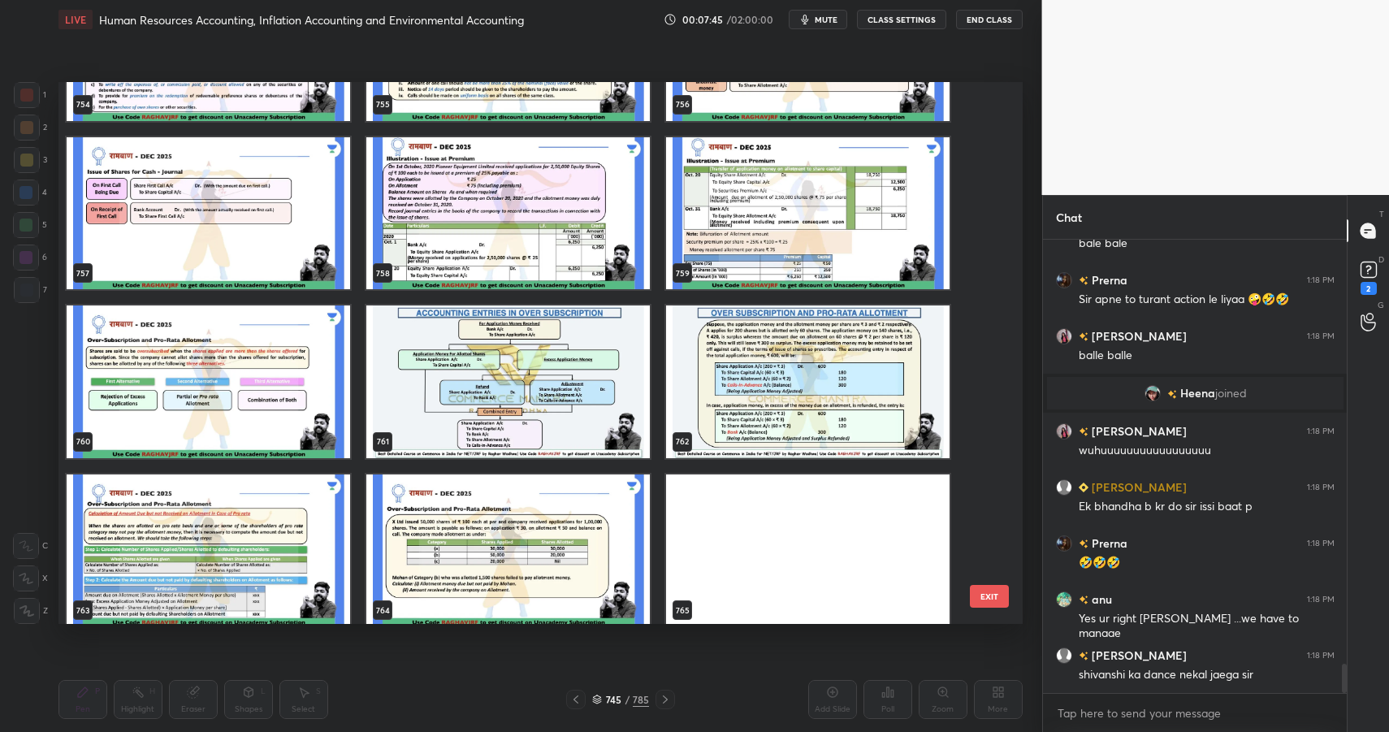
click at [491, 193] on img "grid" at bounding box center [507, 212] width 283 height 153
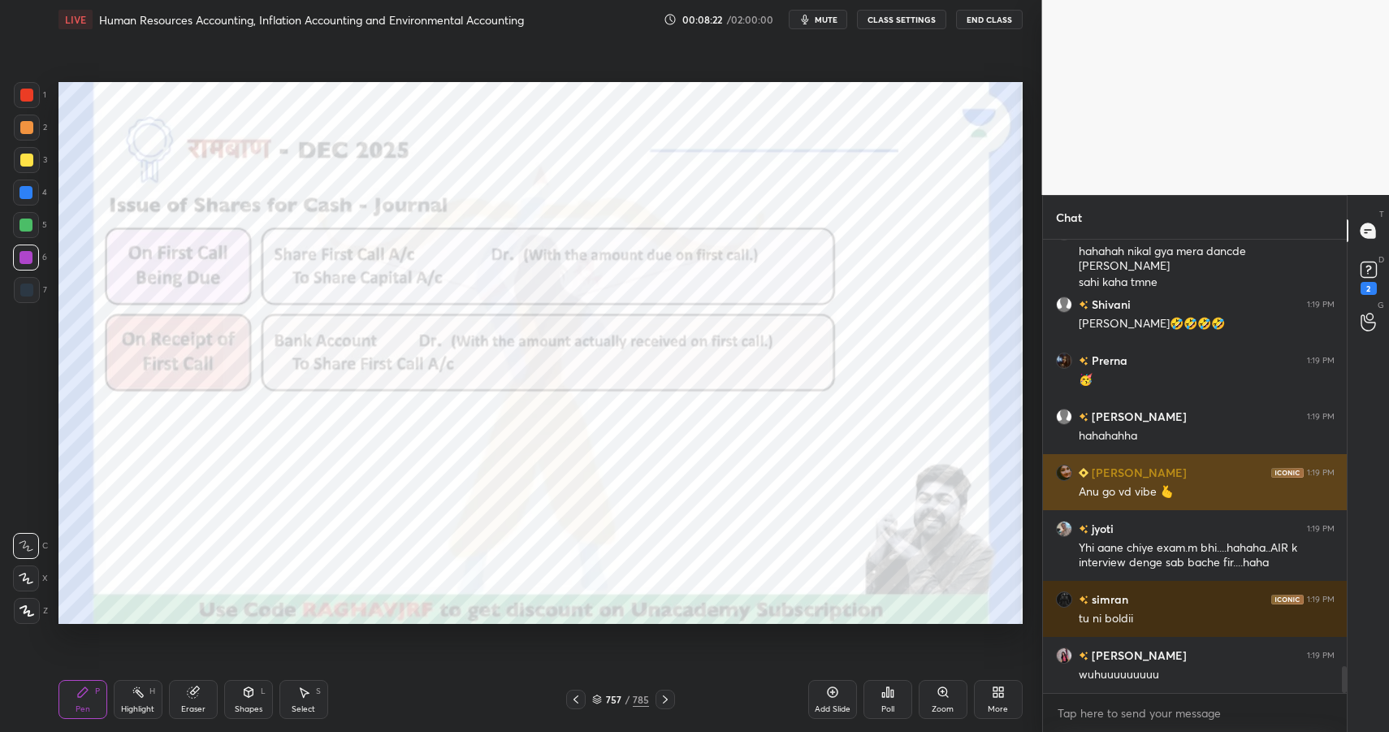
scroll to position [7274, 0]
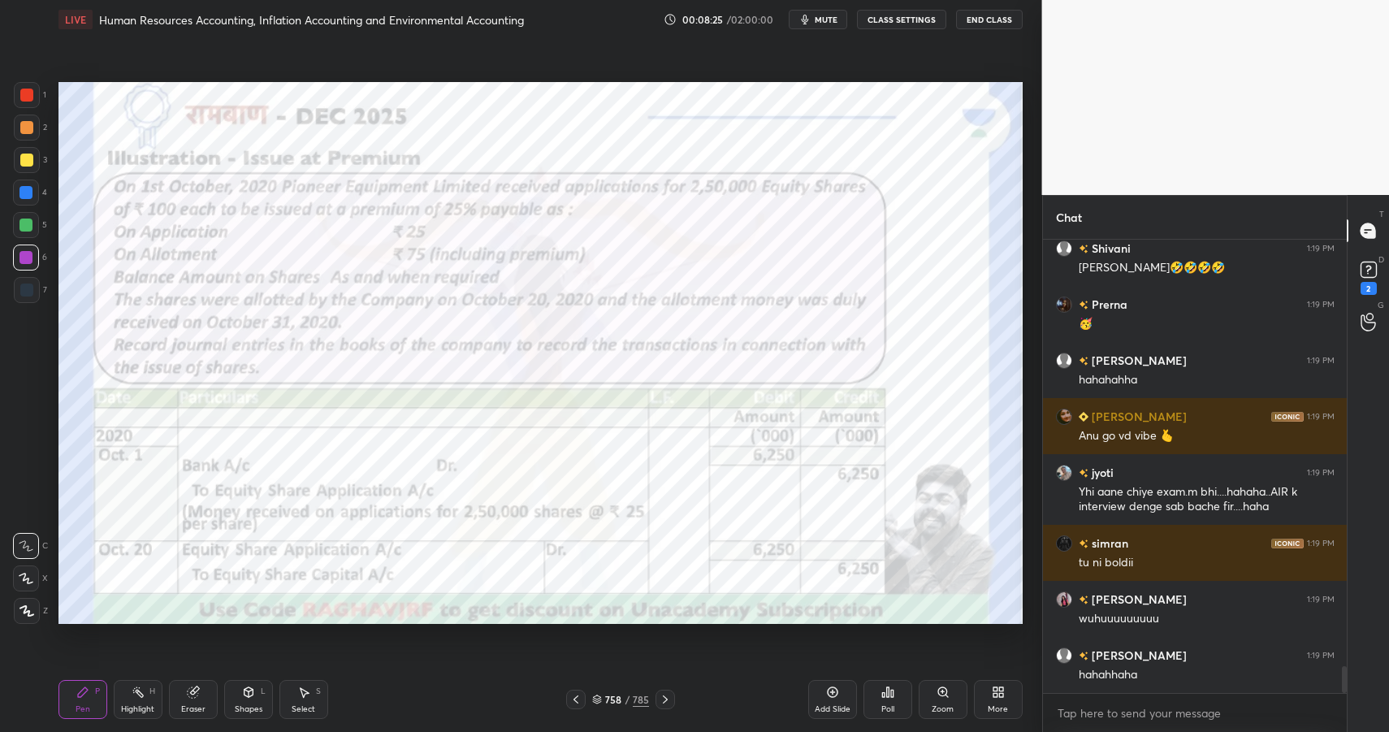
drag, startPoint x: 191, startPoint y: 697, endPoint x: 231, endPoint y: 683, distance: 42.9
click at [191, 697] on icon at bounding box center [192, 692] width 11 height 11
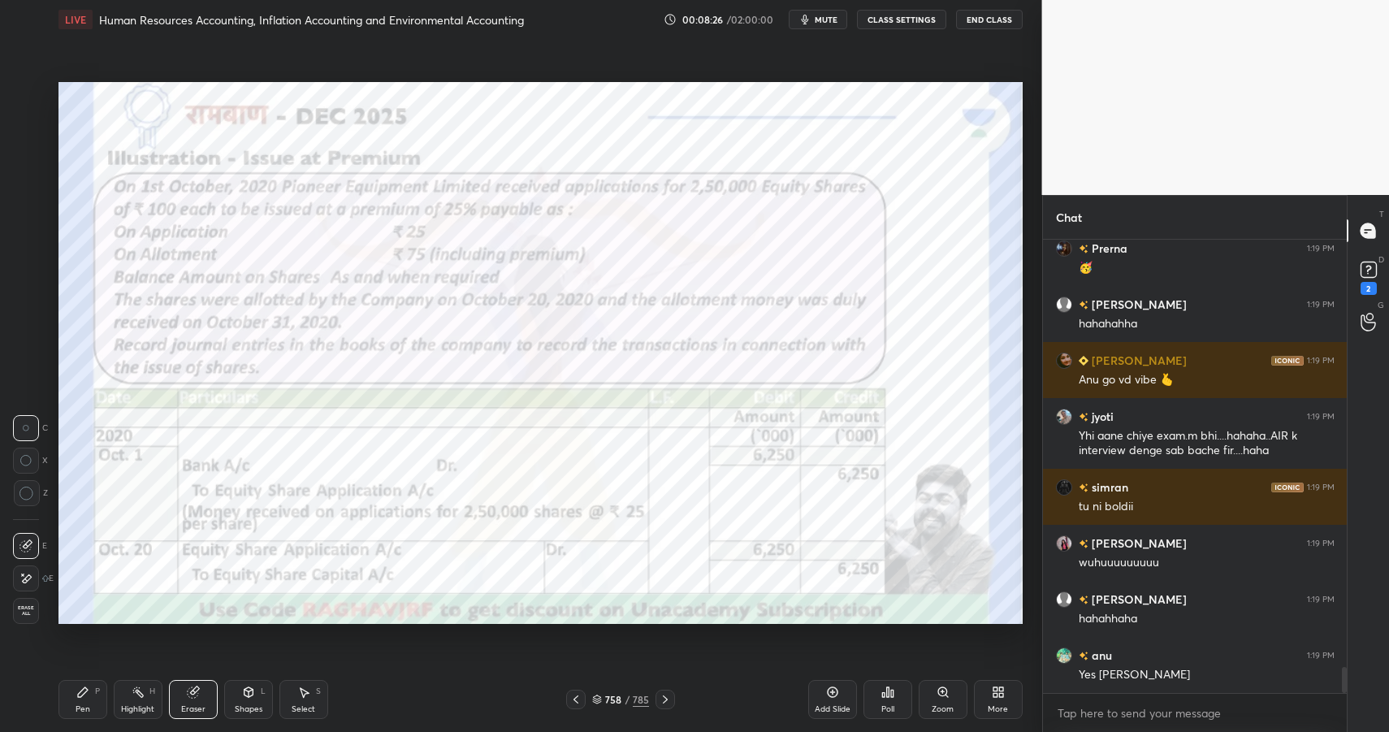
drag, startPoint x: 264, startPoint y: 699, endPoint x: 277, endPoint y: 684, distance: 19.6
click at [263, 698] on div "Shapes L" at bounding box center [248, 699] width 49 height 39
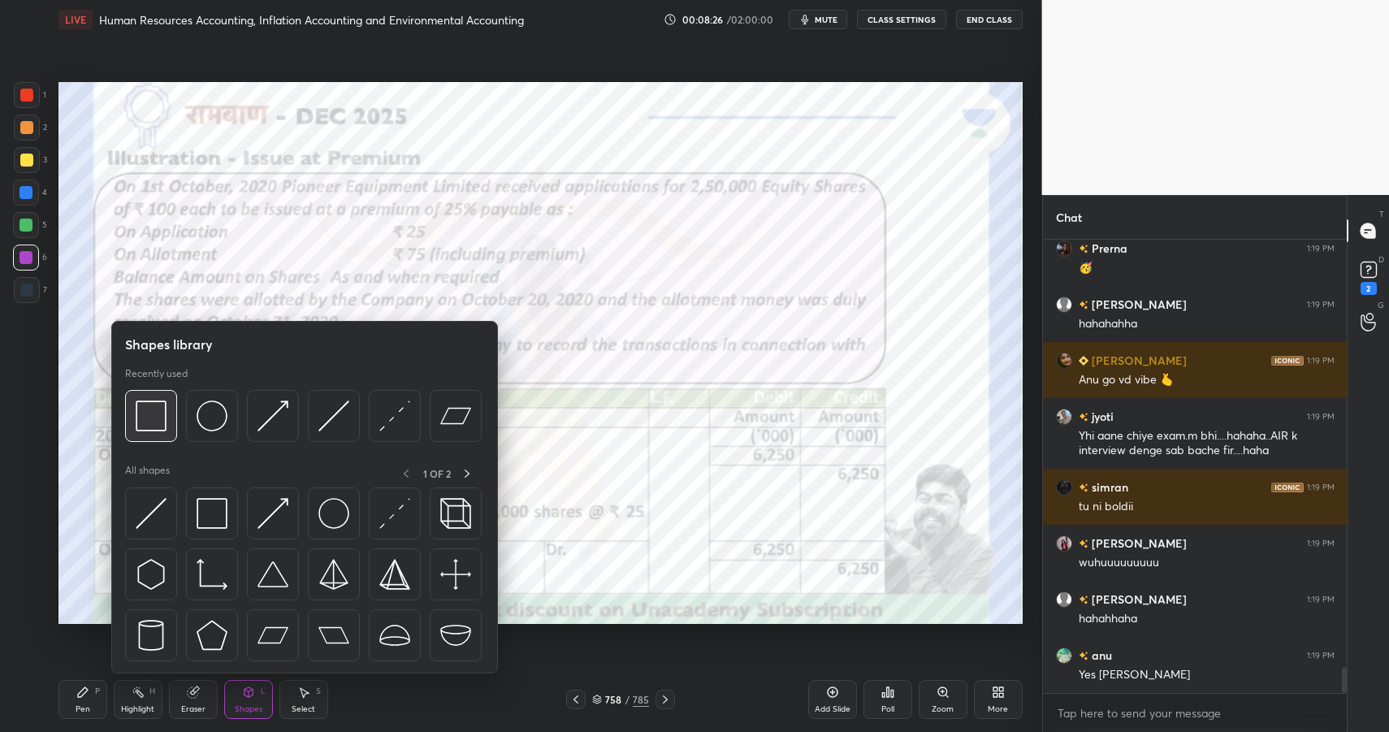
click at [158, 409] on img at bounding box center [151, 415] width 31 height 31
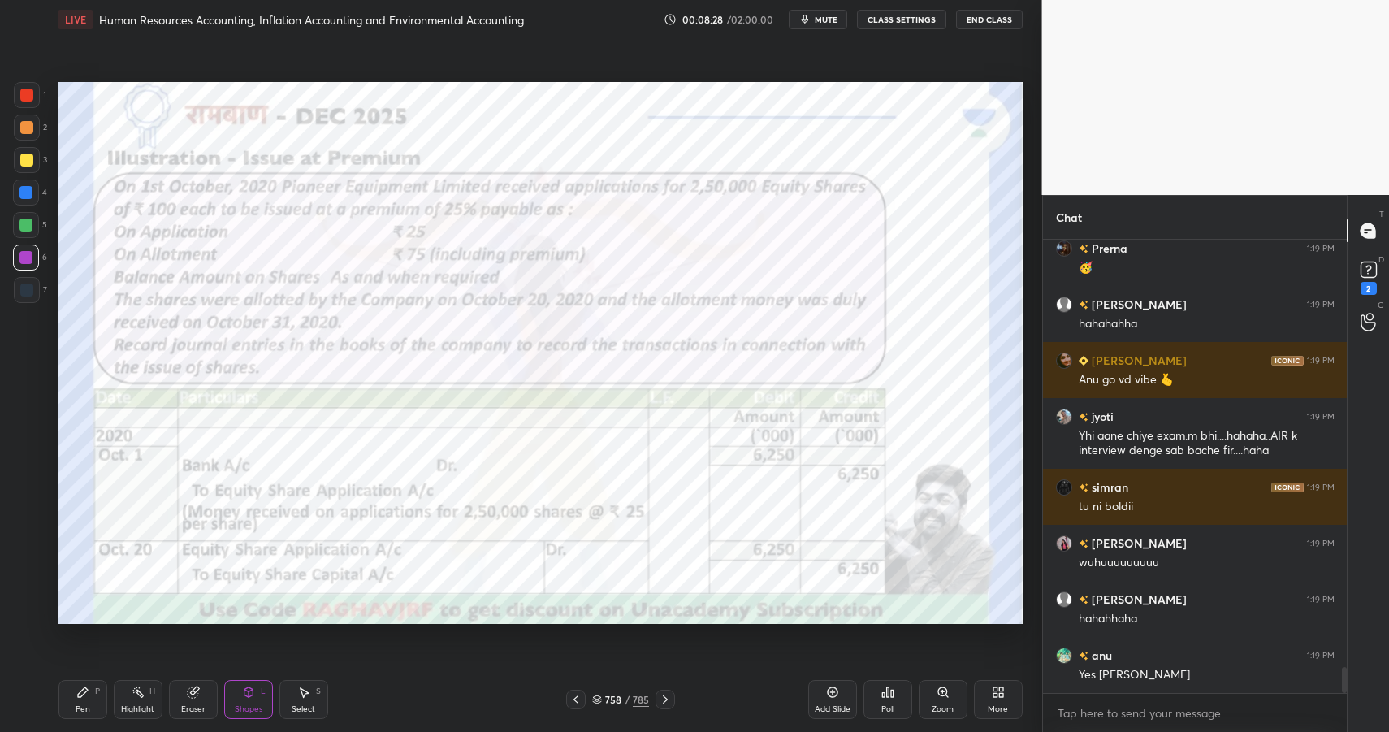
click at [32, 93] on div at bounding box center [26, 95] width 13 height 13
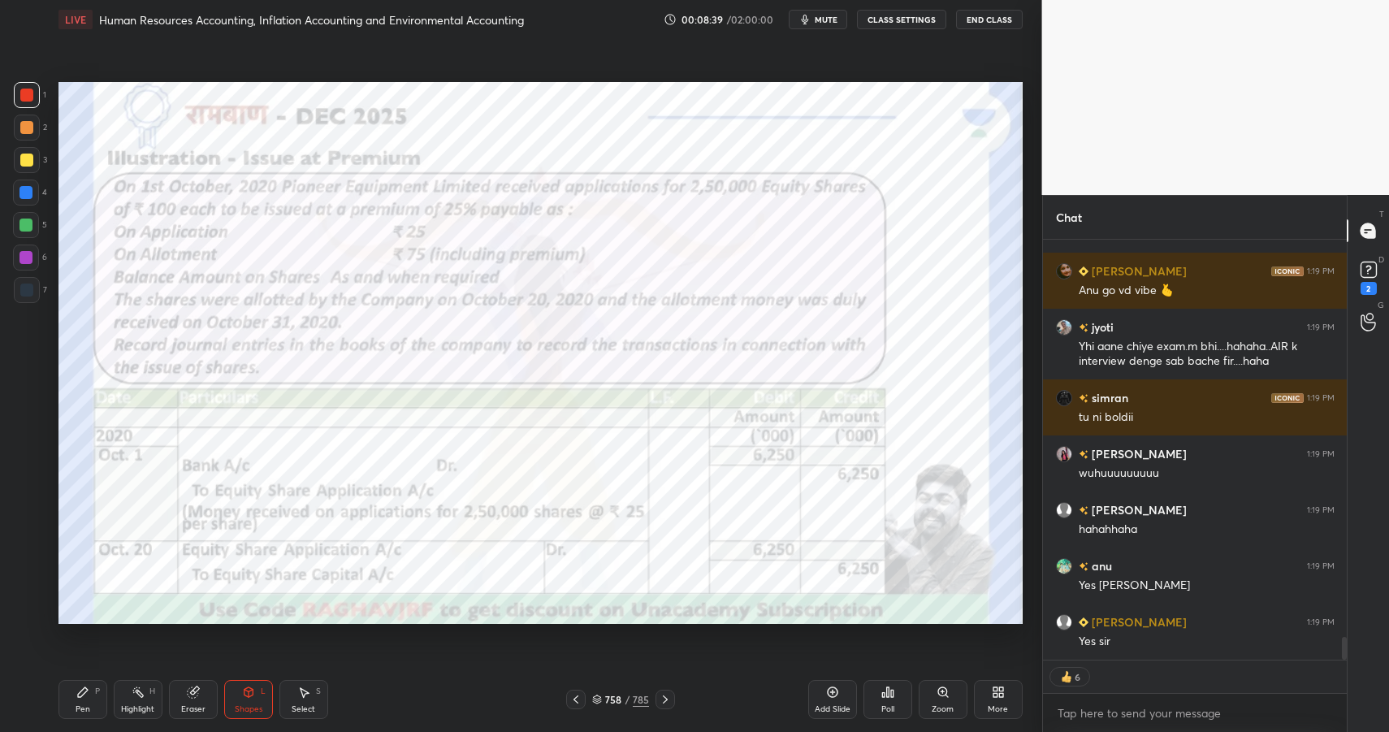
click at [1004, 692] on div "More" at bounding box center [998, 699] width 49 height 39
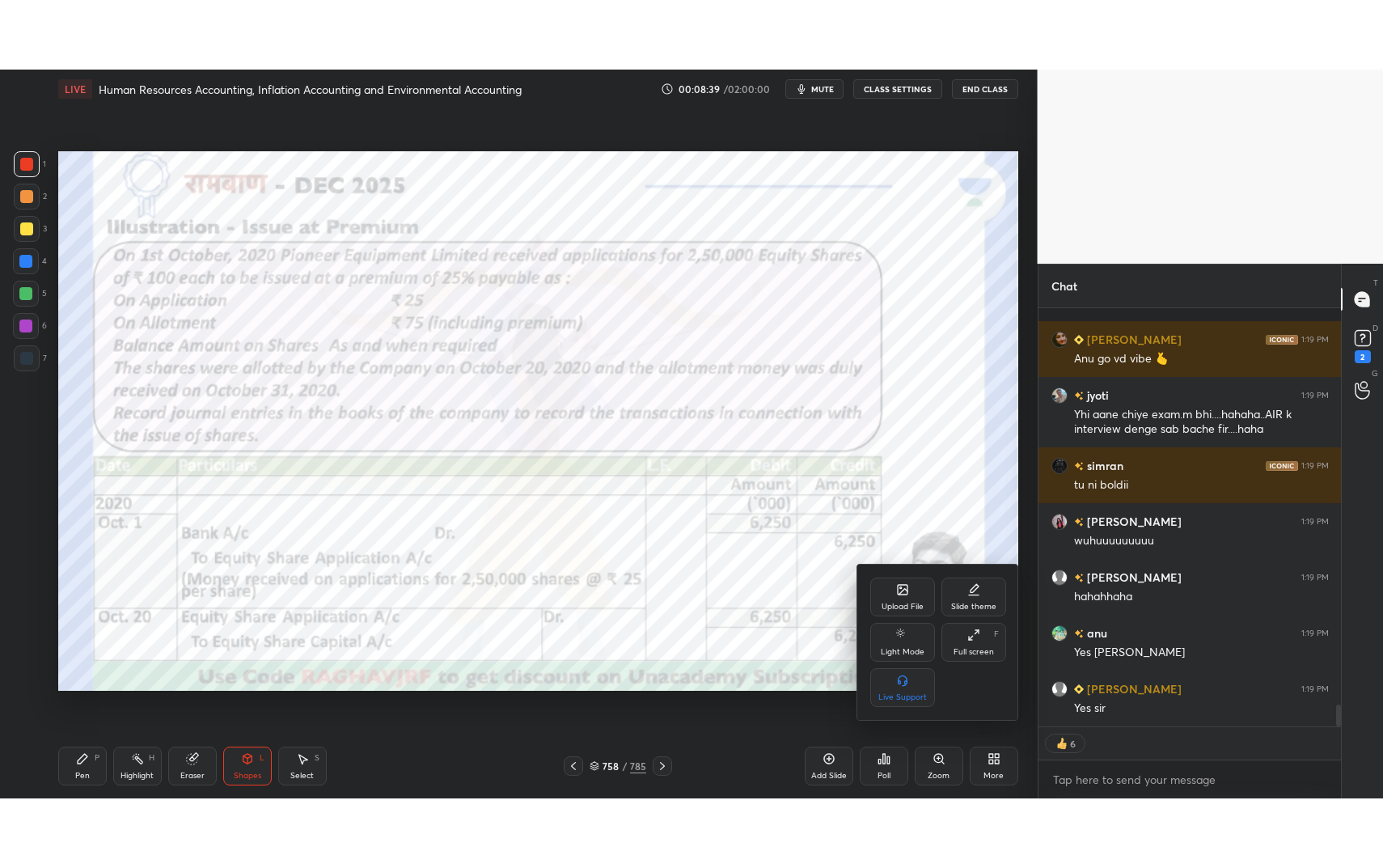
scroll to position [7496, 0]
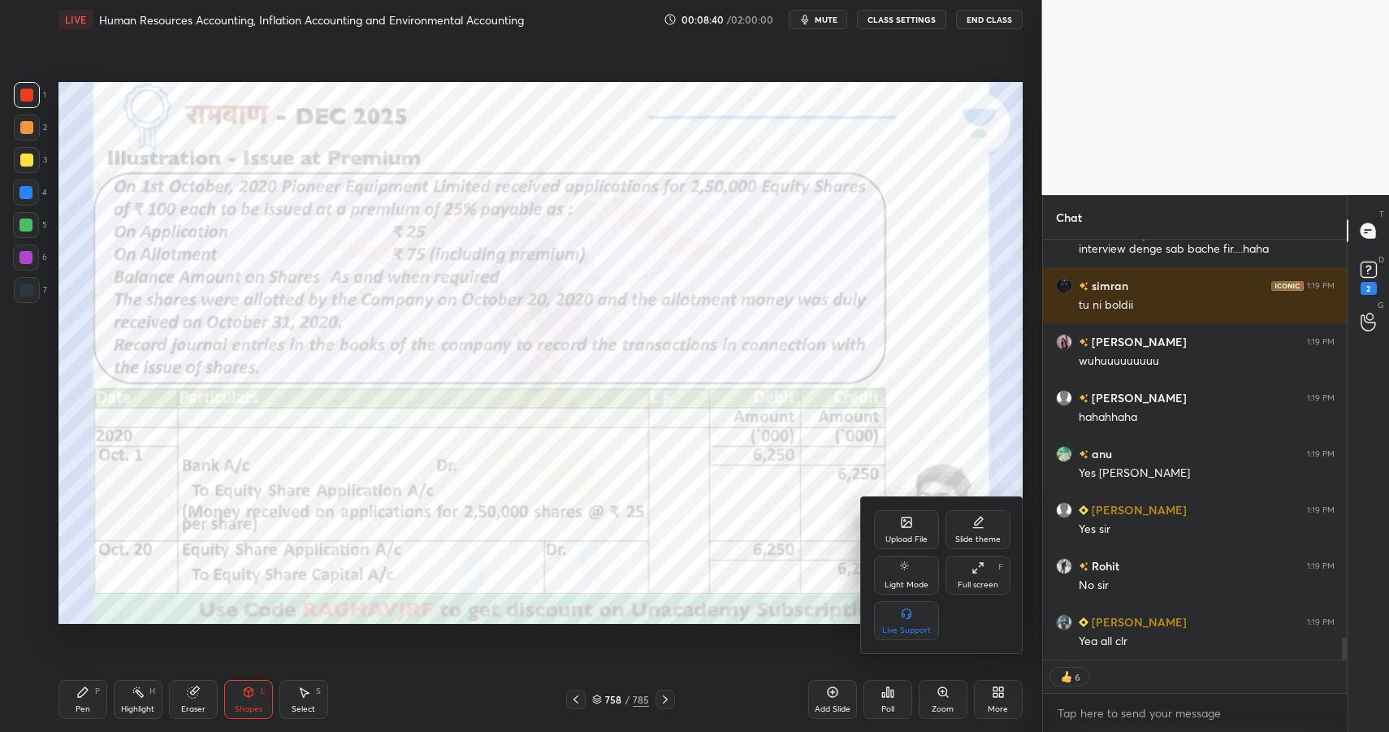
click at [967, 575] on div "Full screen F" at bounding box center [977, 575] width 65 height 39
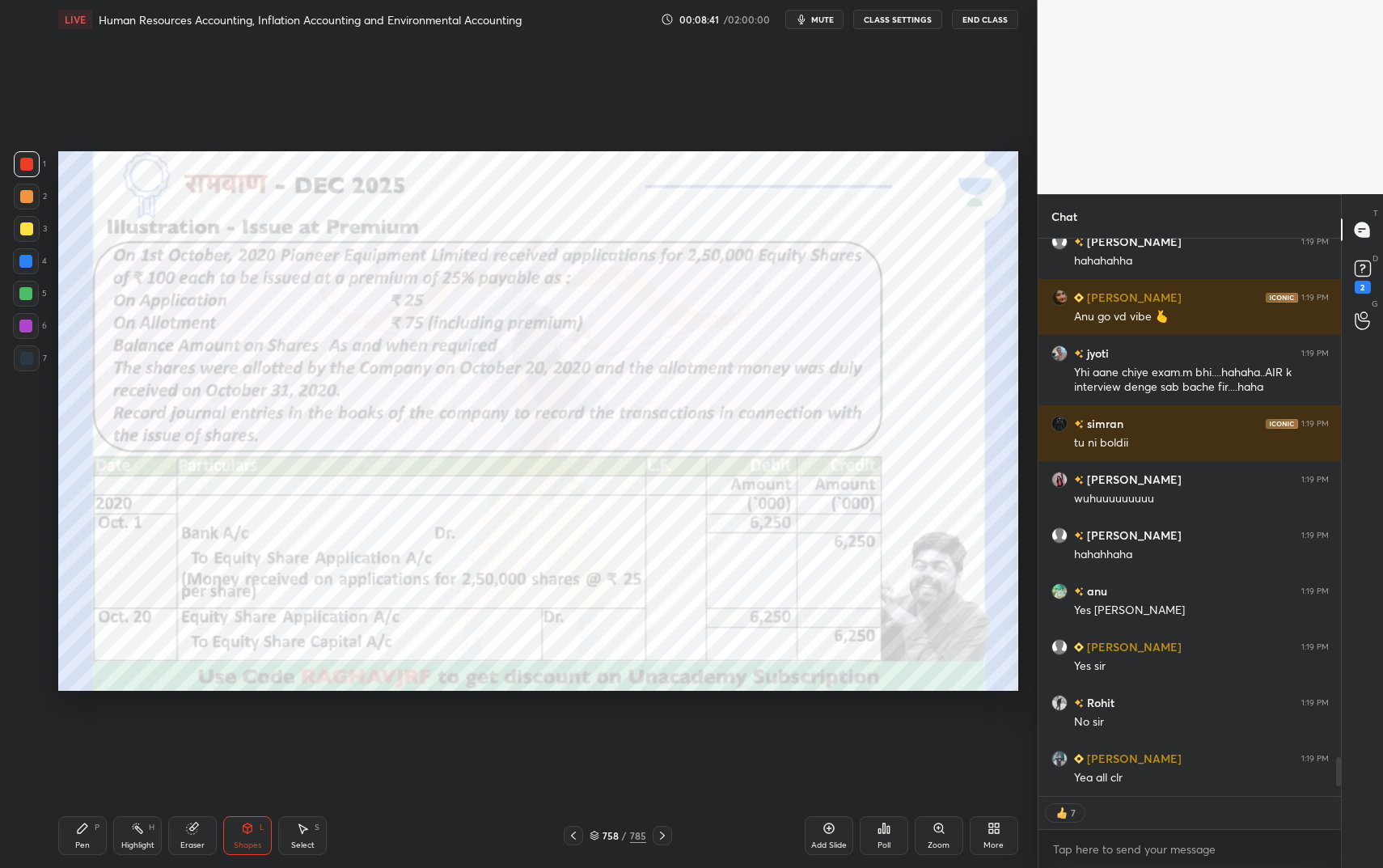
scroll to position [7414, 0]
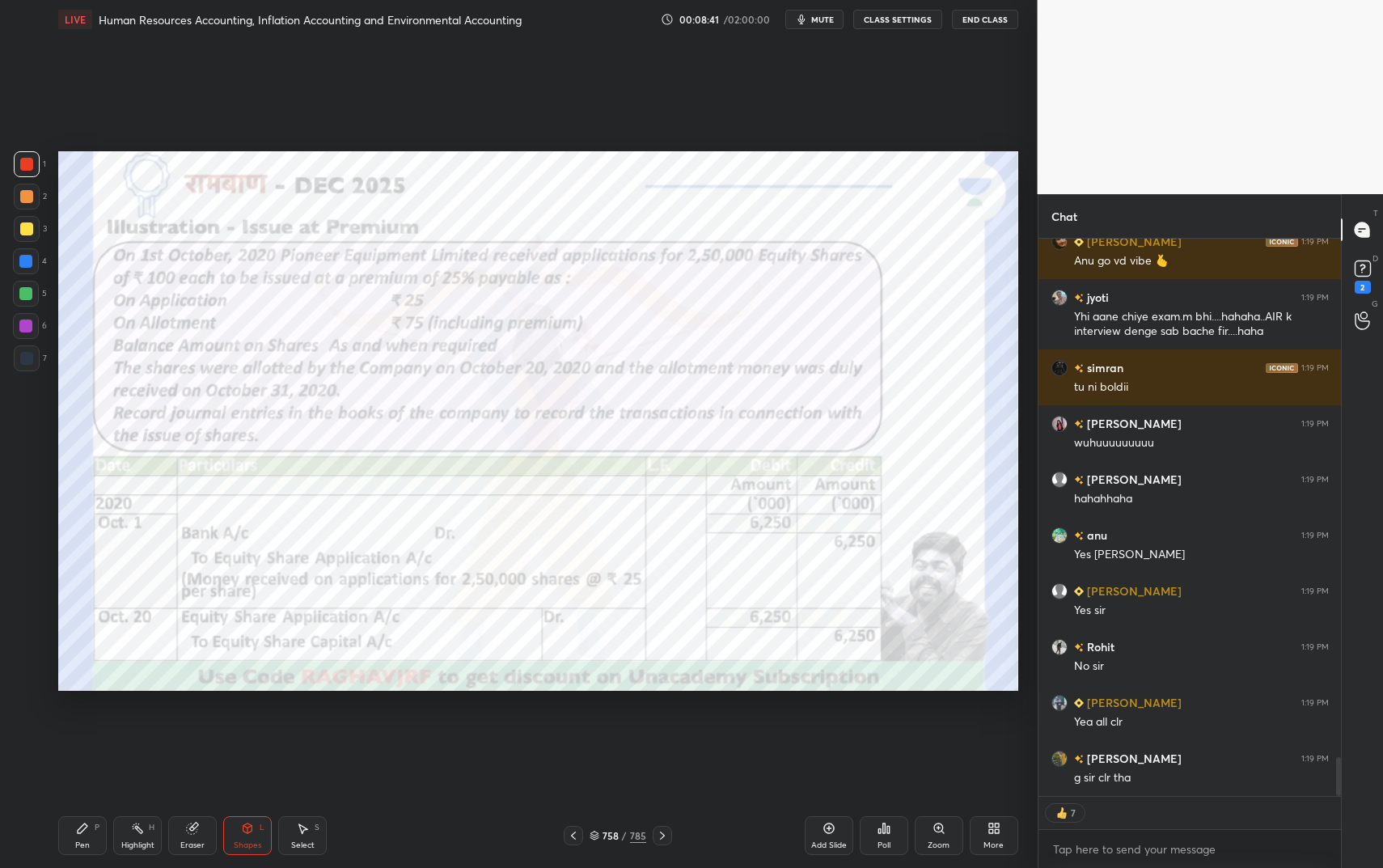
click at [133, 728] on div "Highlight" at bounding box center [137, 845] width 33 height 8
click at [136, 728] on div "Highlight" at bounding box center [137, 845] width 33 height 8
drag, startPoint x: 139, startPoint y: 838, endPoint x: 152, endPoint y: 824, distance: 19.1
click at [139, 728] on div "Highlight H" at bounding box center [137, 835] width 49 height 39
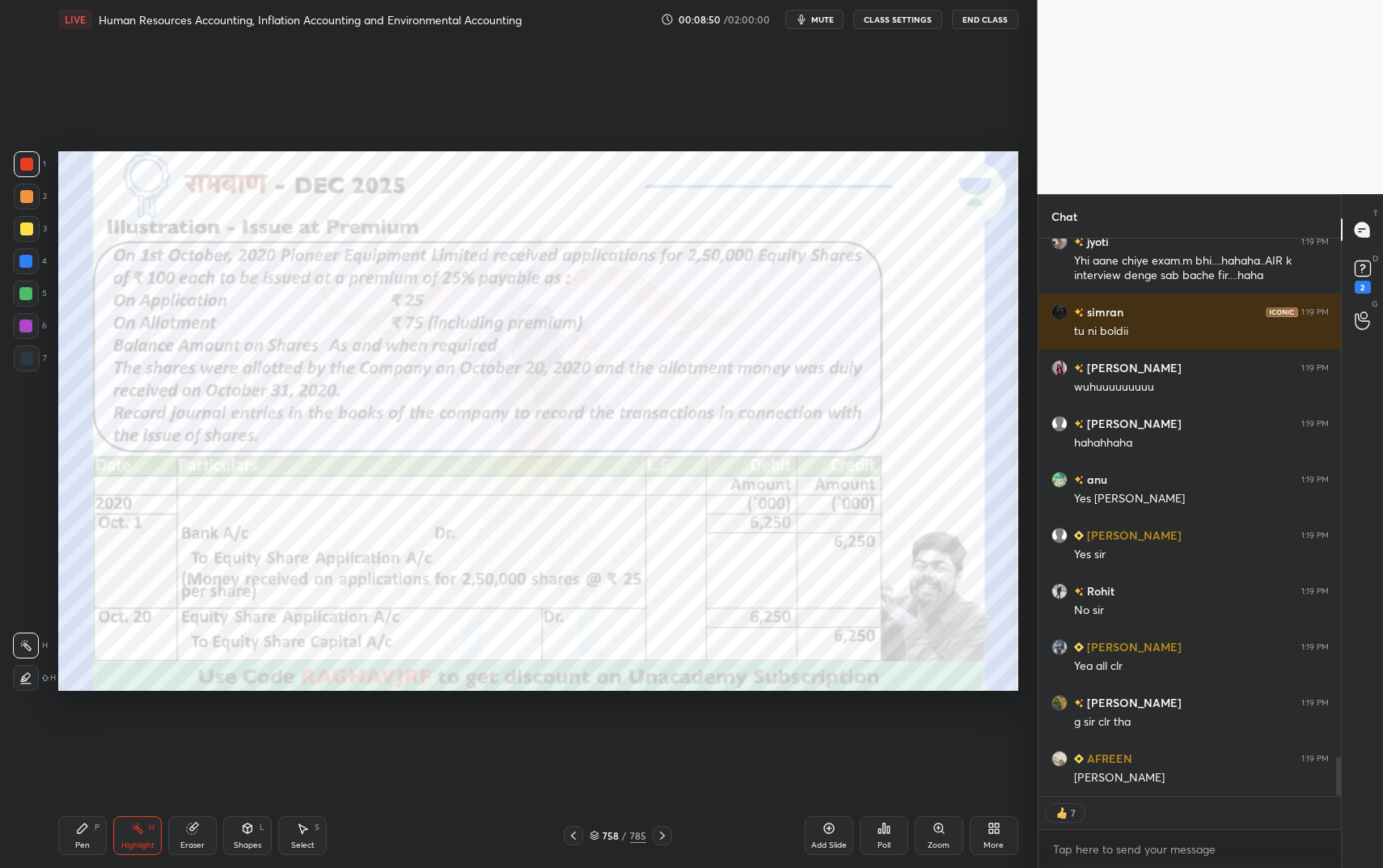
scroll to position [7436, 0]
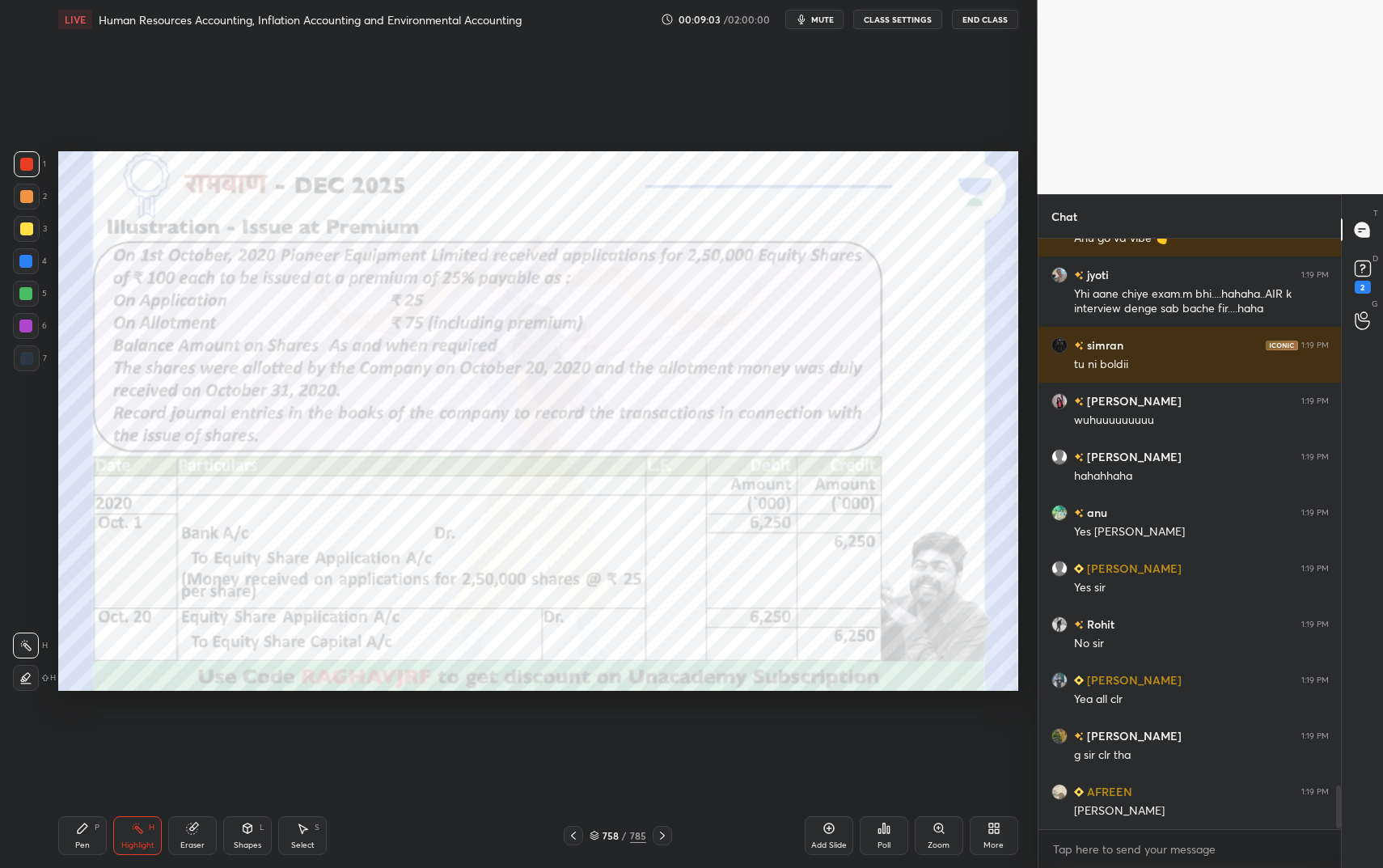
click at [265, 728] on div "Shapes L" at bounding box center [247, 835] width 49 height 39
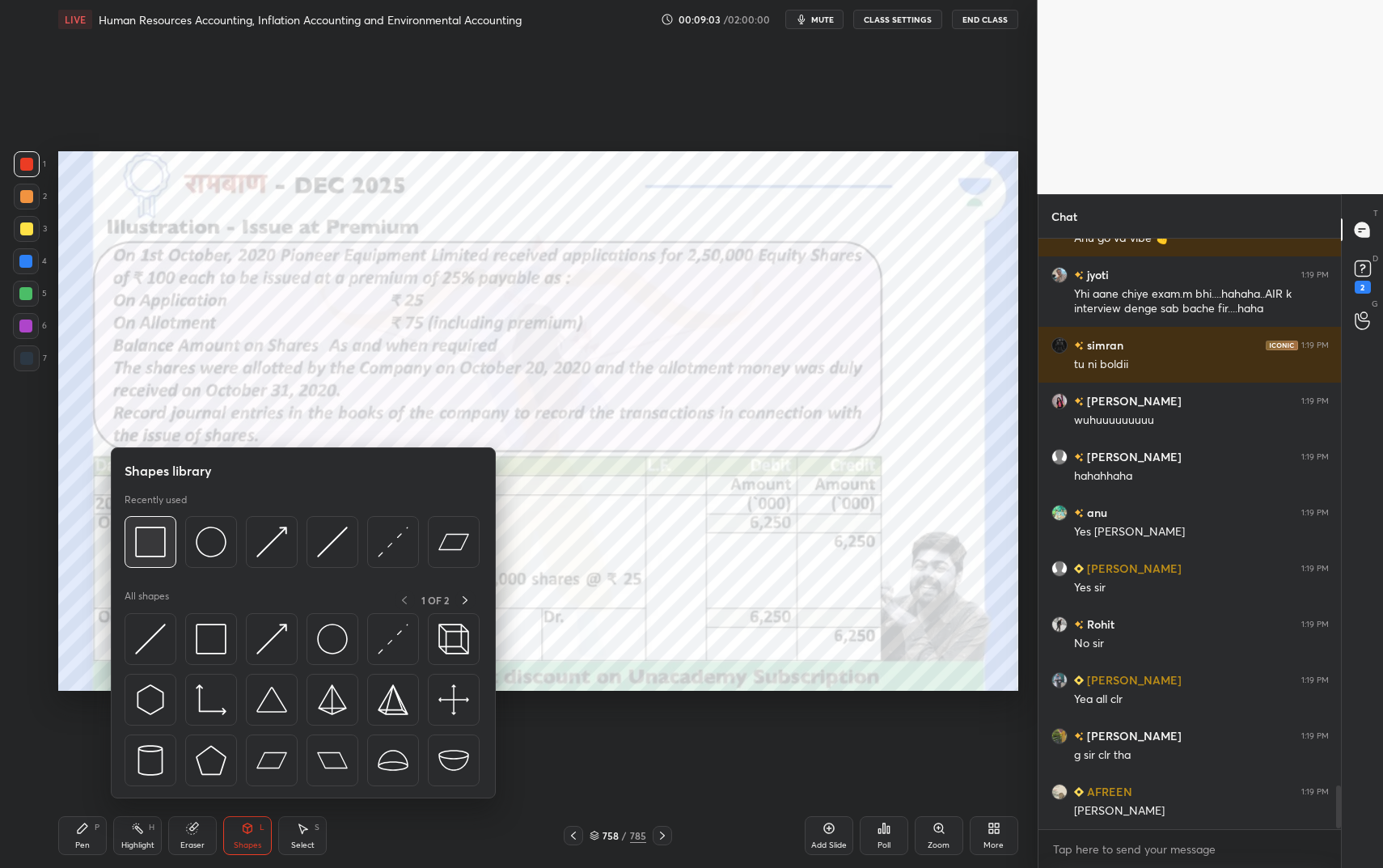
click at [141, 537] on img at bounding box center [150, 542] width 31 height 31
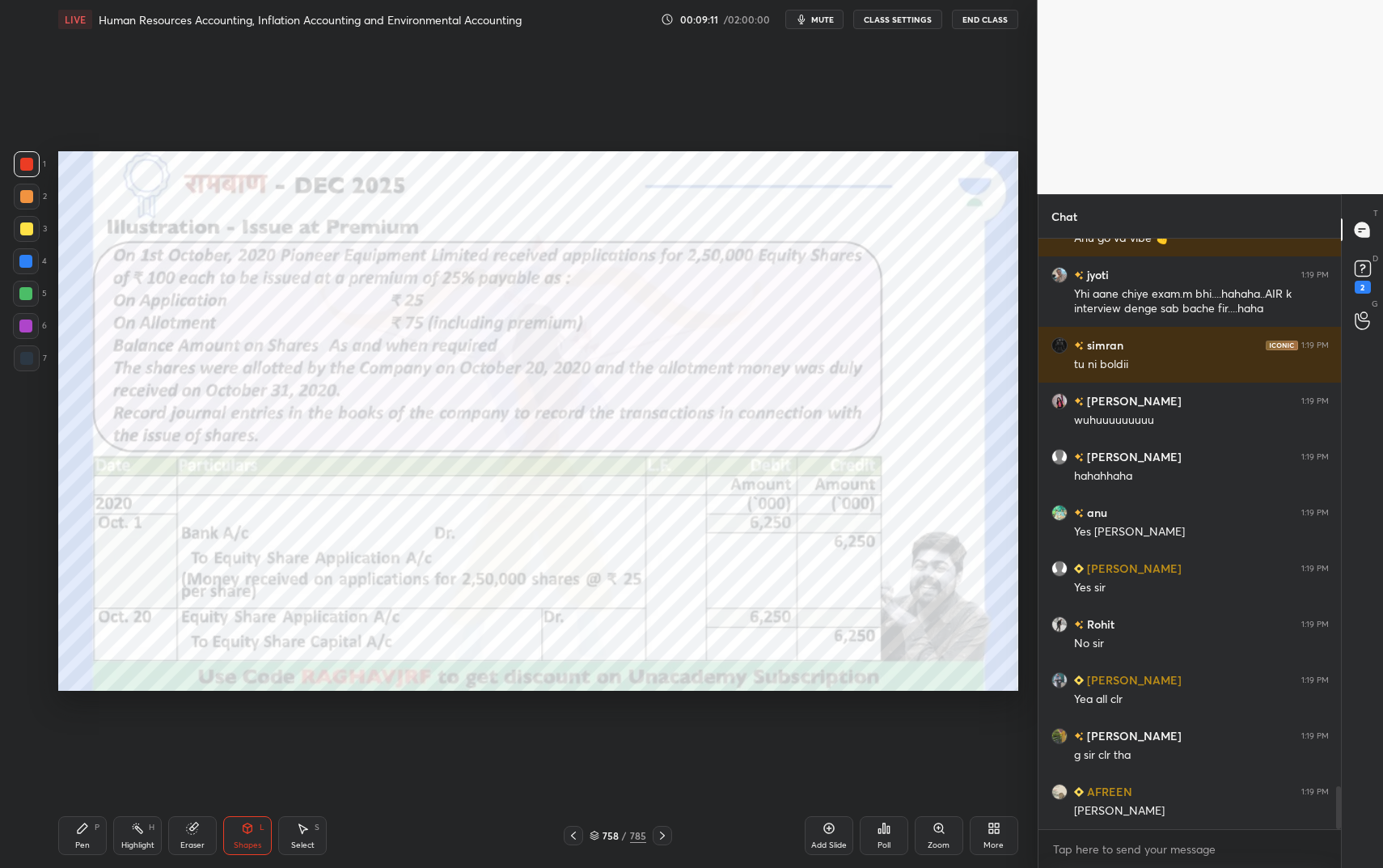
scroll to position [7475, 0]
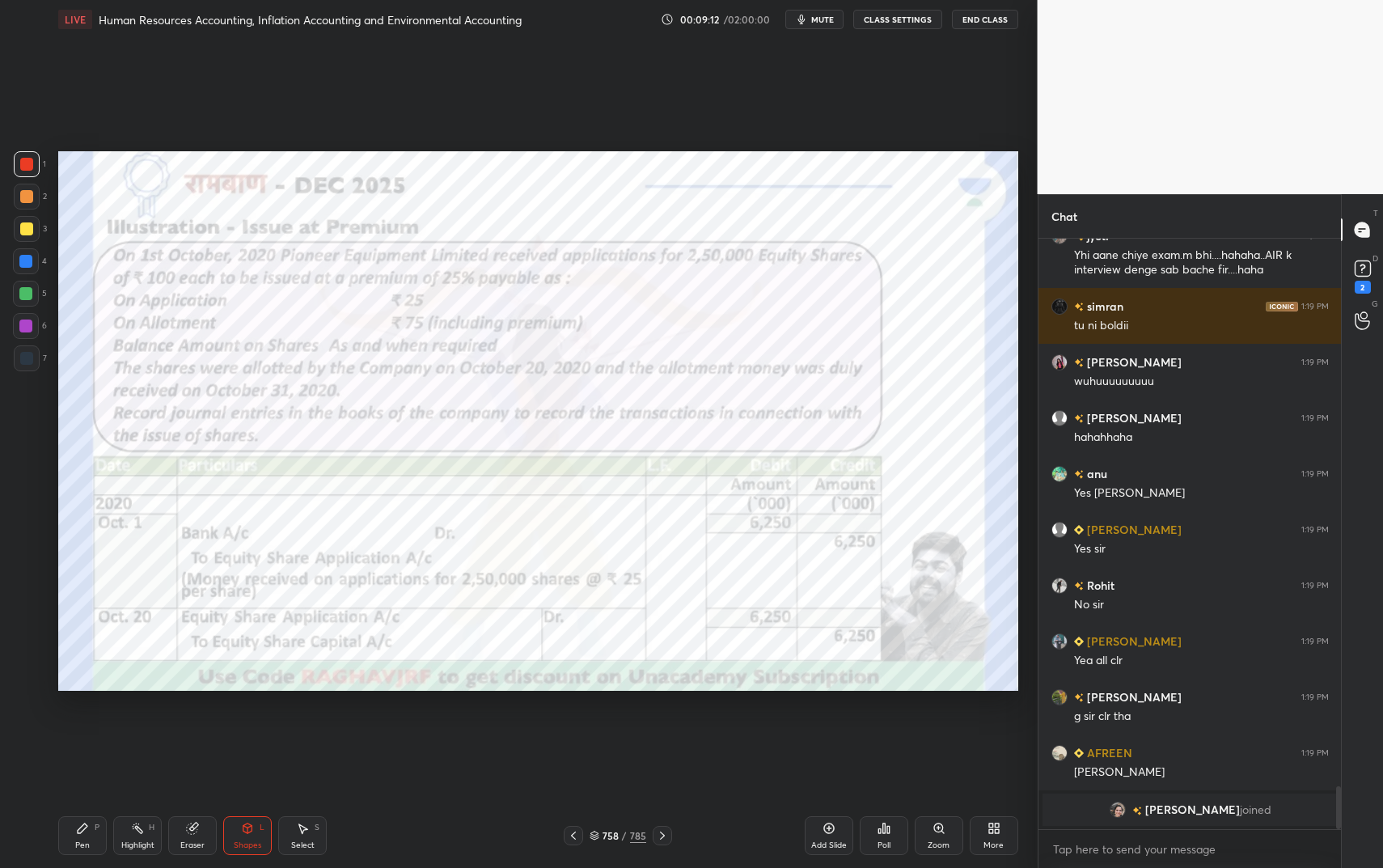
click at [87, 728] on icon at bounding box center [82, 827] width 13 height 13
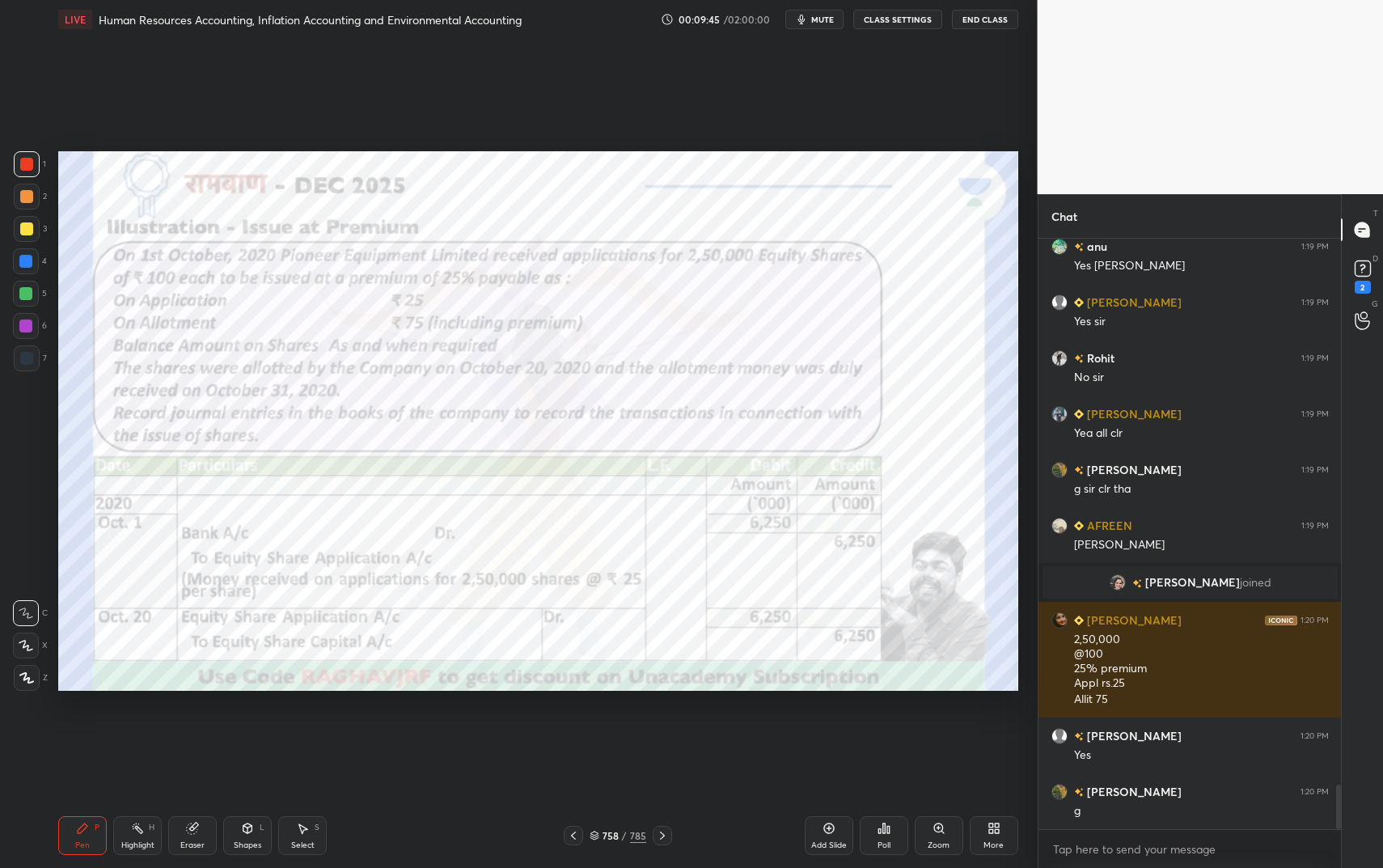
scroll to position [7322, 0]
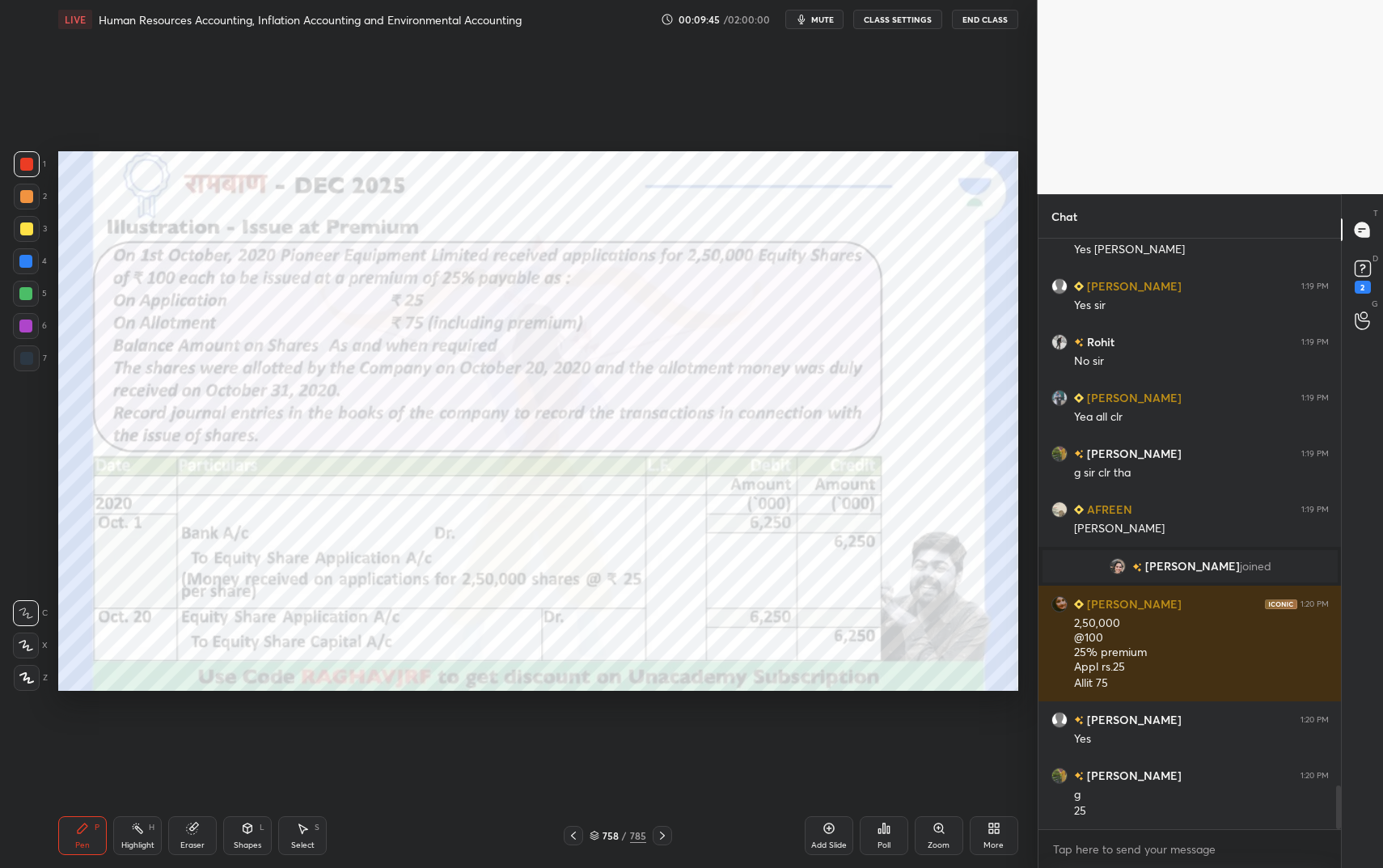
click at [29, 256] on div at bounding box center [25, 261] width 13 height 13
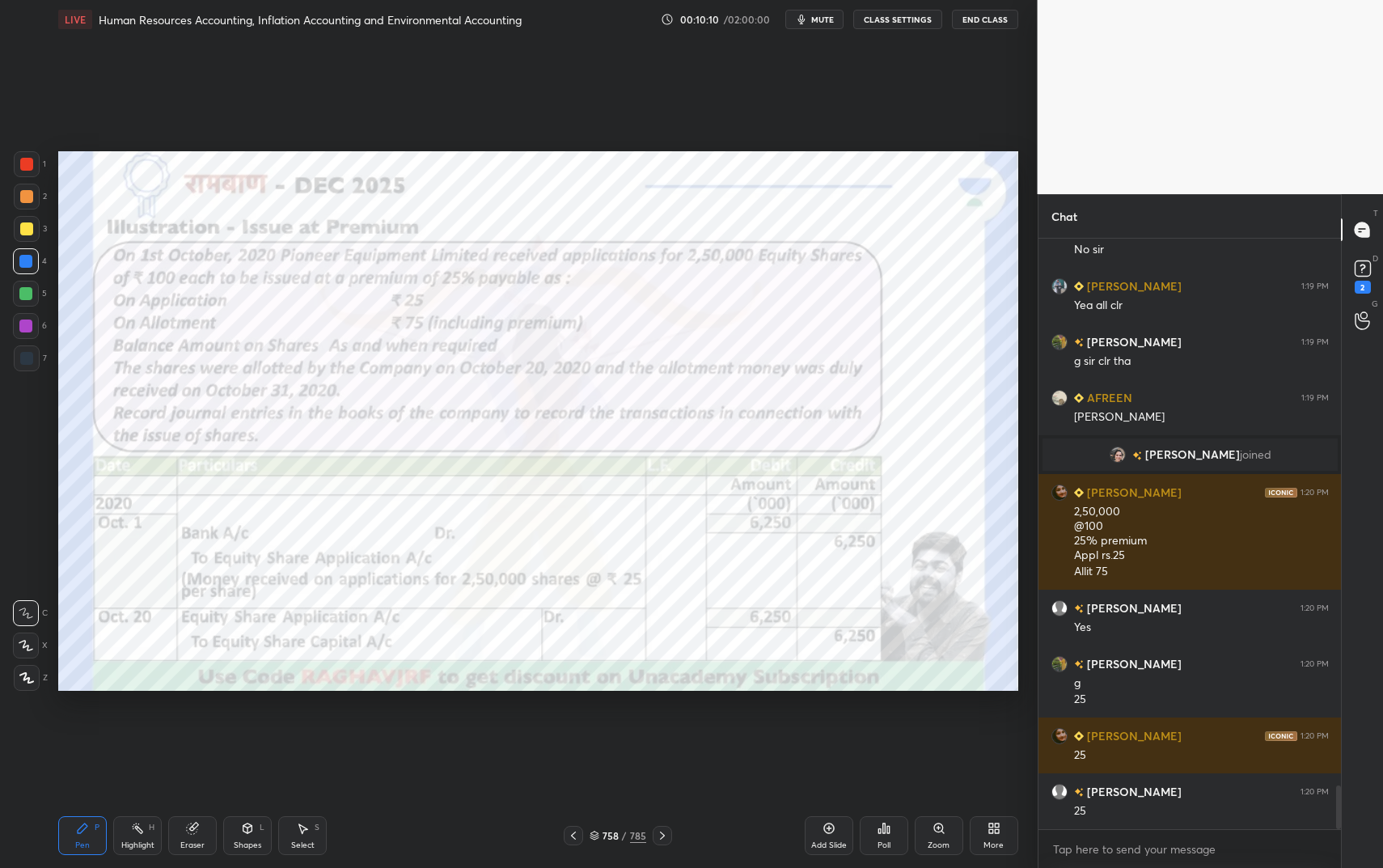
scroll to position [7473, 0]
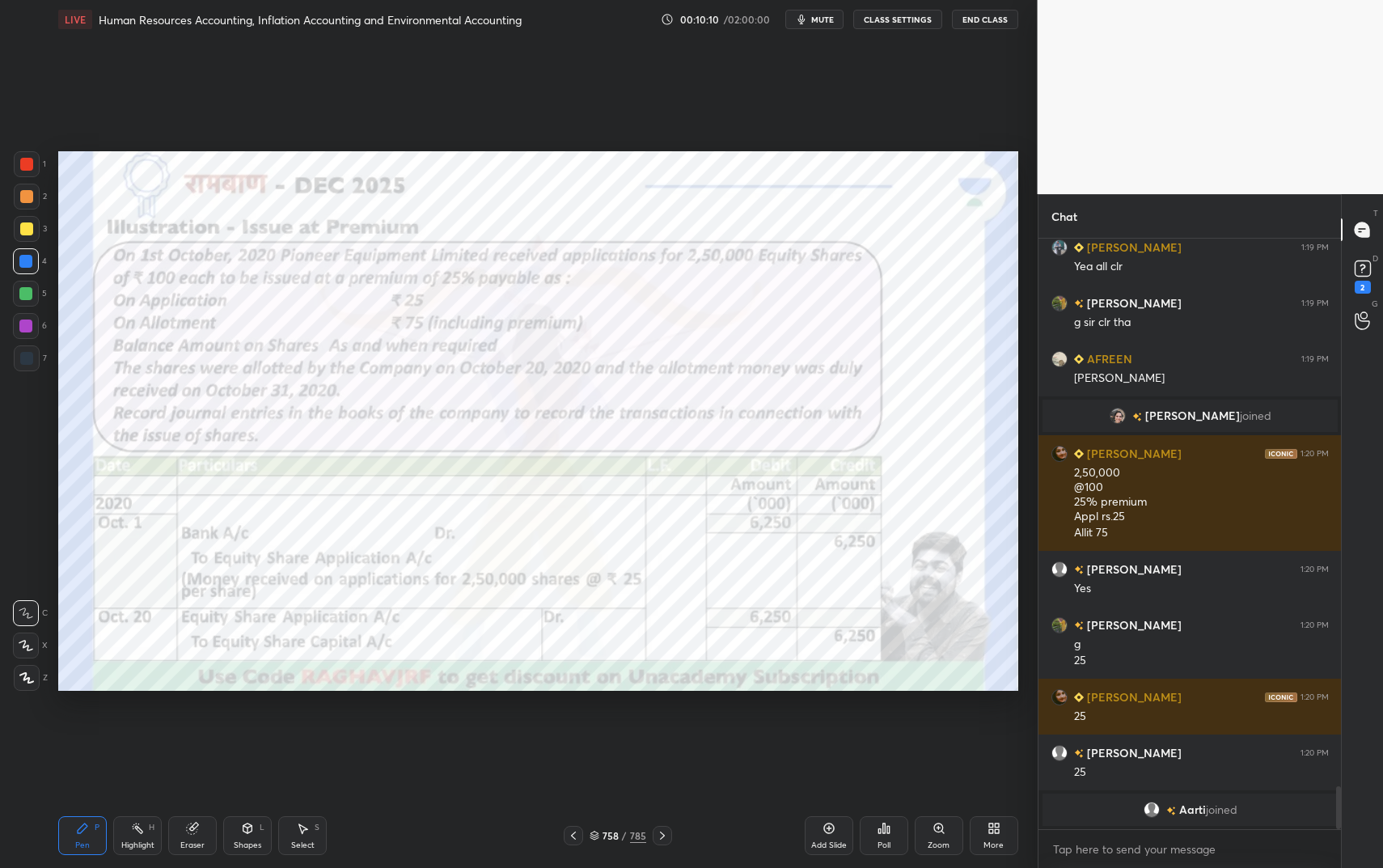
click at [27, 171] on div at bounding box center [27, 164] width 26 height 26
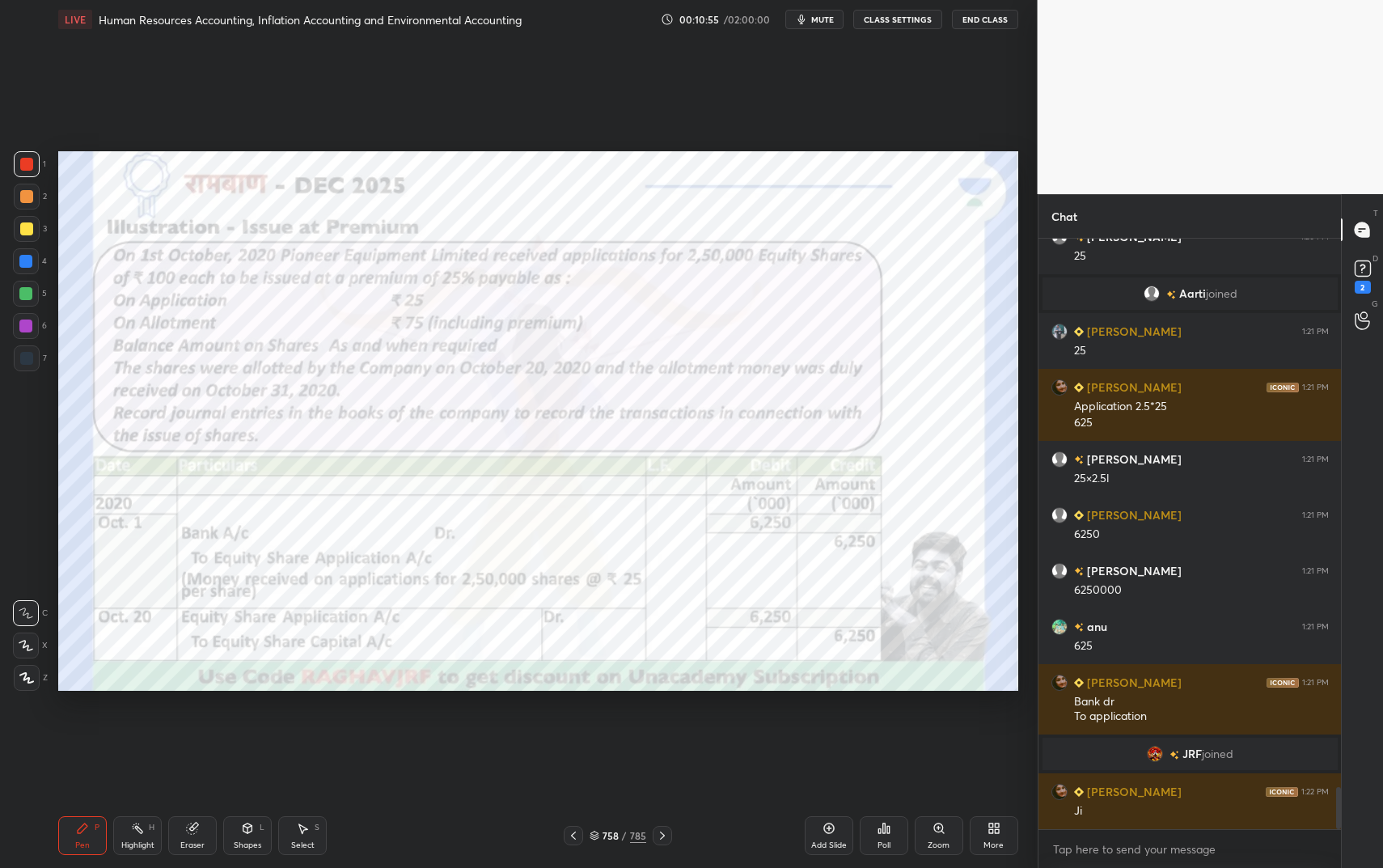
scroll to position [7758, 0]
click at [21, 268] on div at bounding box center [26, 261] width 26 height 26
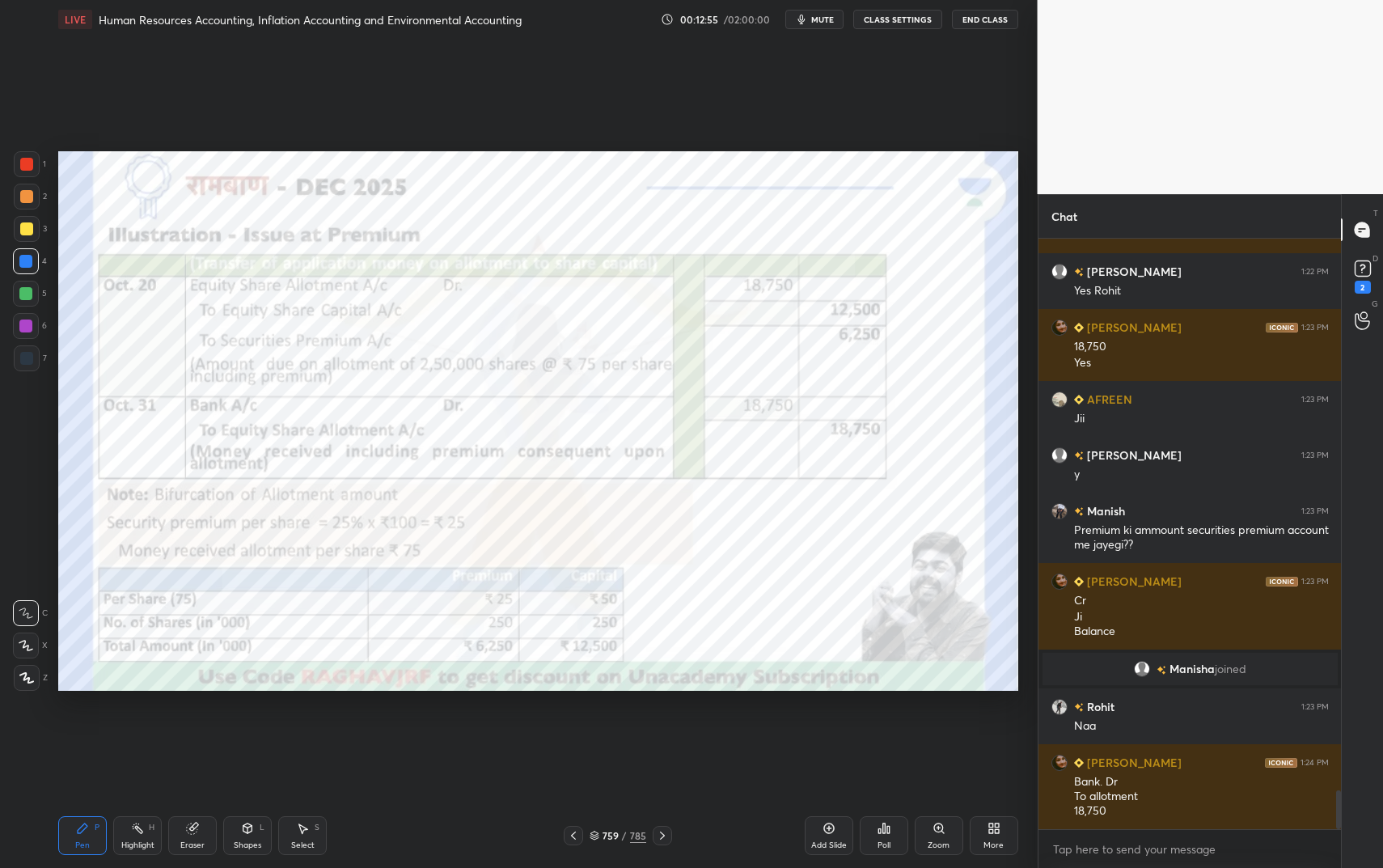
scroll to position [8369, 0]
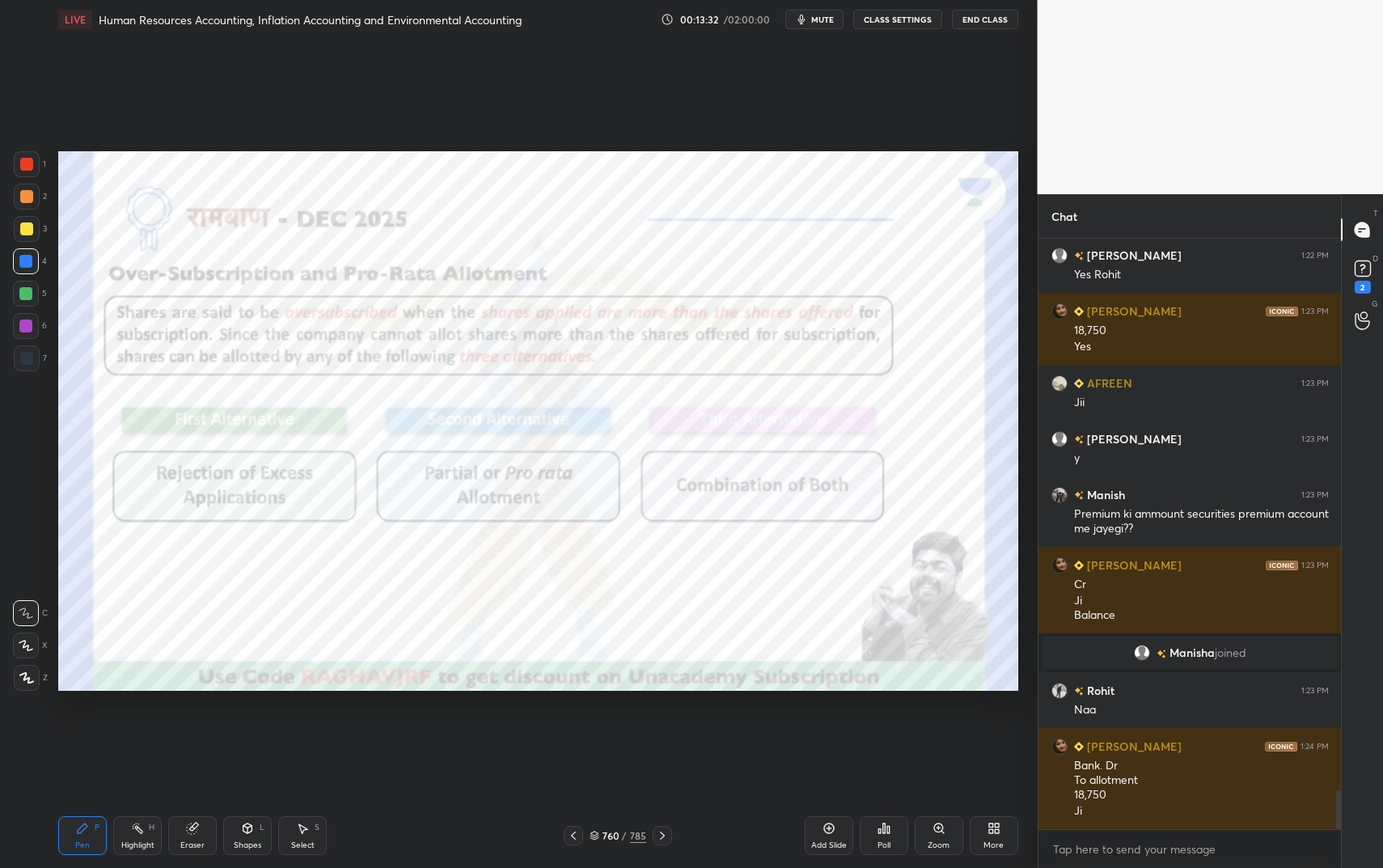
click at [261, 728] on div "Shapes L" at bounding box center [247, 835] width 49 height 39
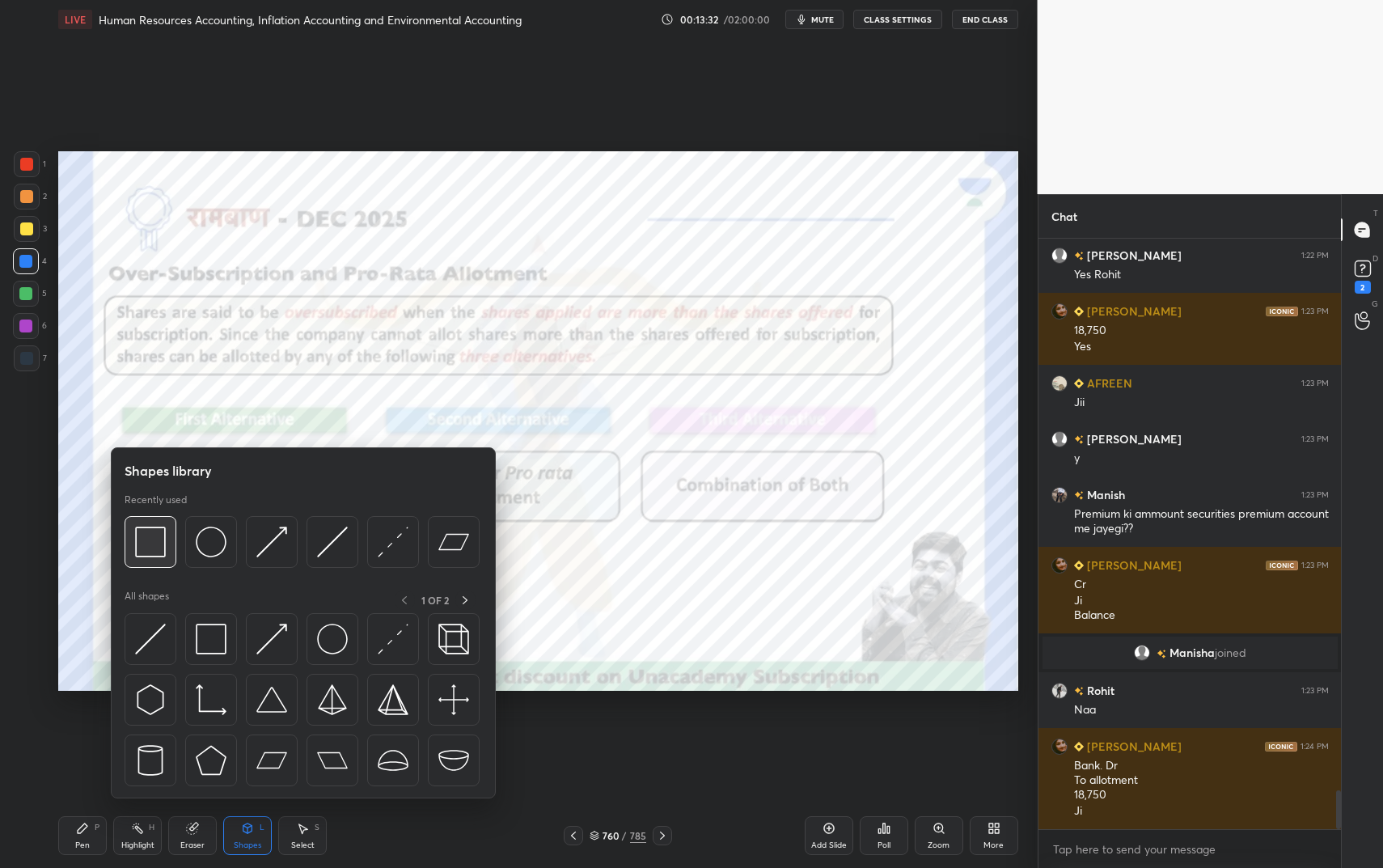
click at [141, 529] on img at bounding box center [150, 542] width 31 height 31
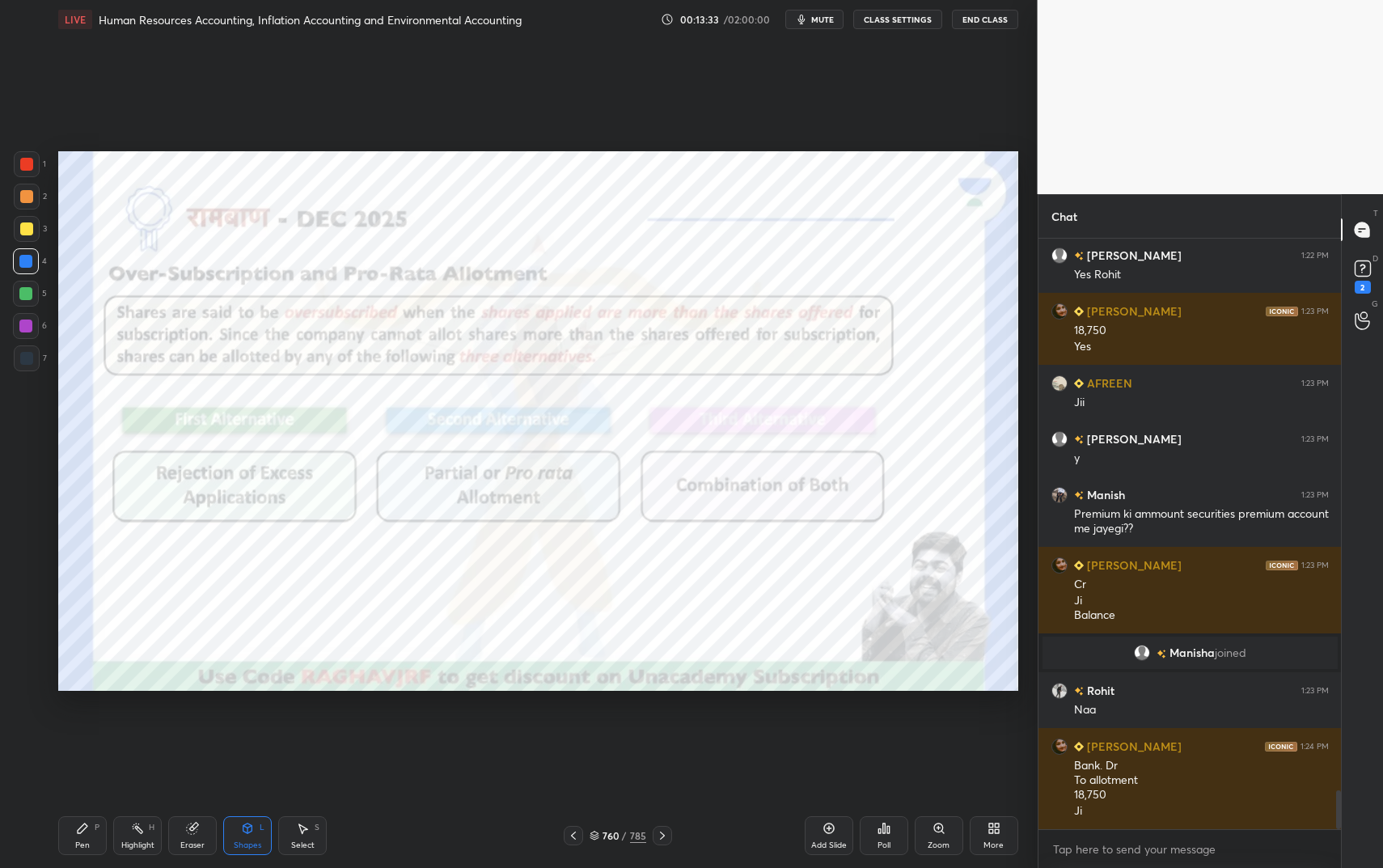
drag, startPoint x: 20, startPoint y: 164, endPoint x: 29, endPoint y: 160, distance: 9.8
click at [22, 163] on div at bounding box center [26, 163] width 13 height 13
drag, startPoint x: 29, startPoint y: 160, endPoint x: 50, endPoint y: 160, distance: 21.0
click at [29, 160] on div at bounding box center [26, 163] width 13 height 13
click at [147, 728] on div "Highlight H" at bounding box center [137, 835] width 49 height 39
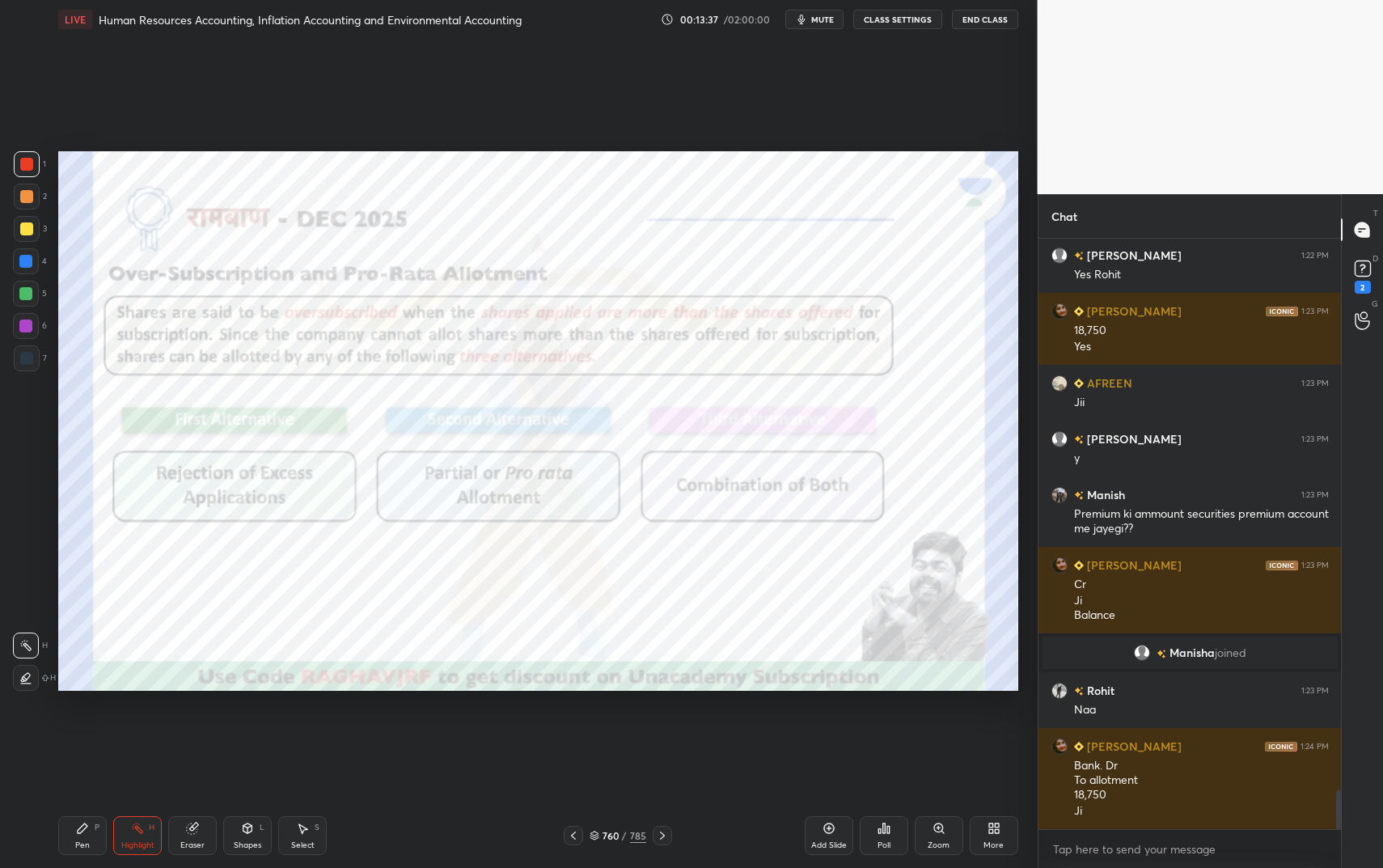
click at [151, 728] on div "H" at bounding box center [151, 827] width 6 height 8
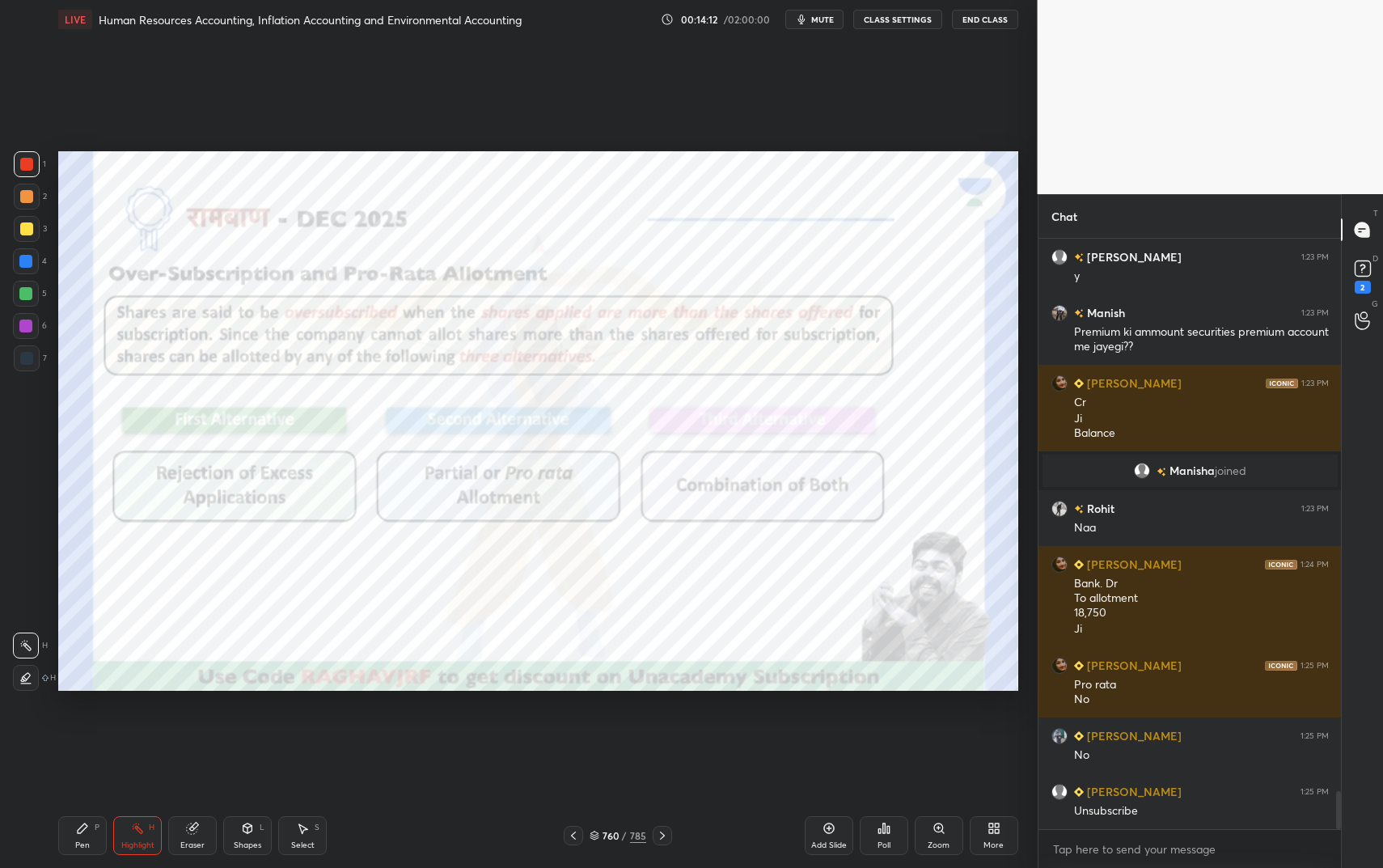
scroll to position [8607, 0]
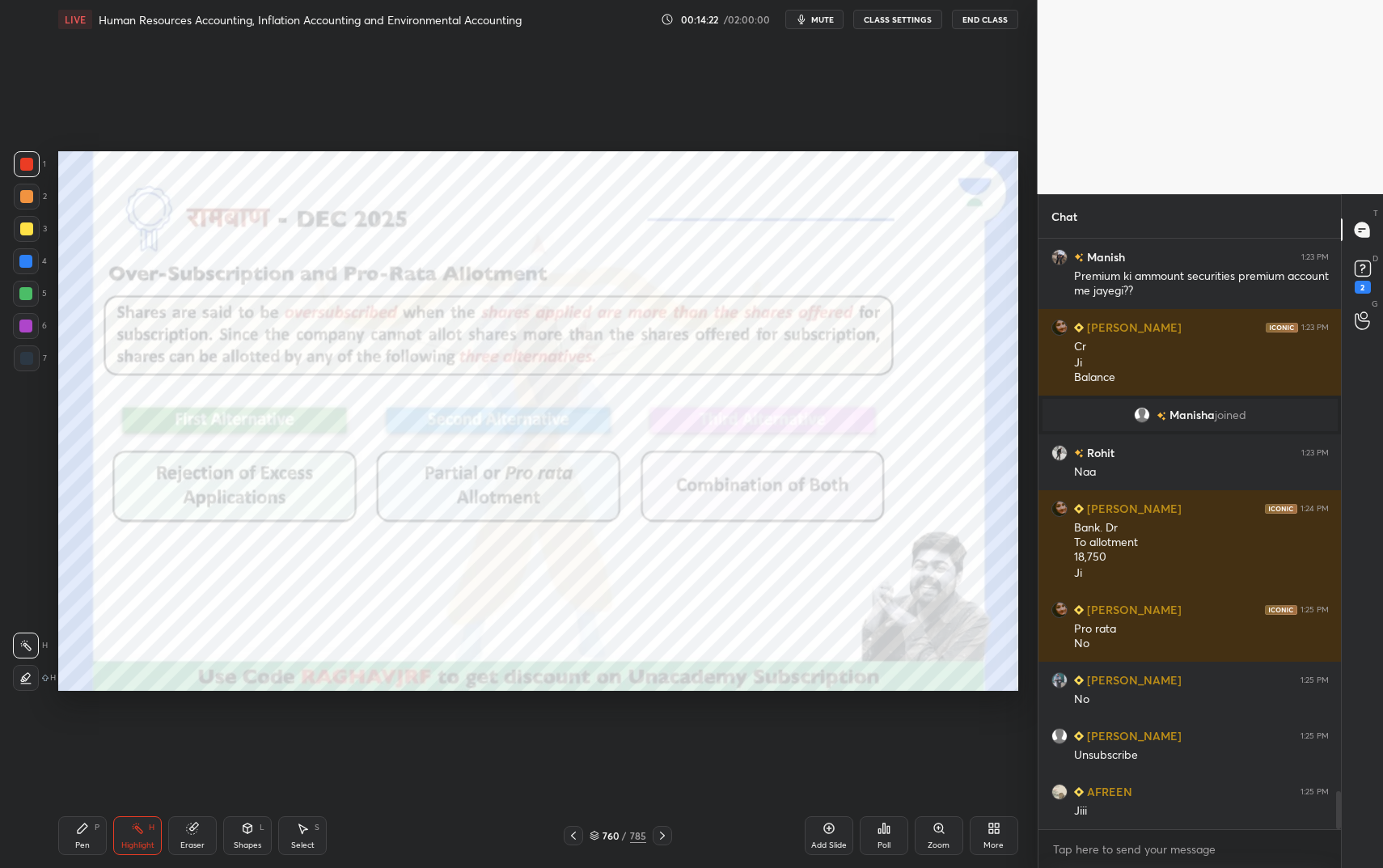
click at [270, 728] on div "Shapes L" at bounding box center [247, 835] width 49 height 39
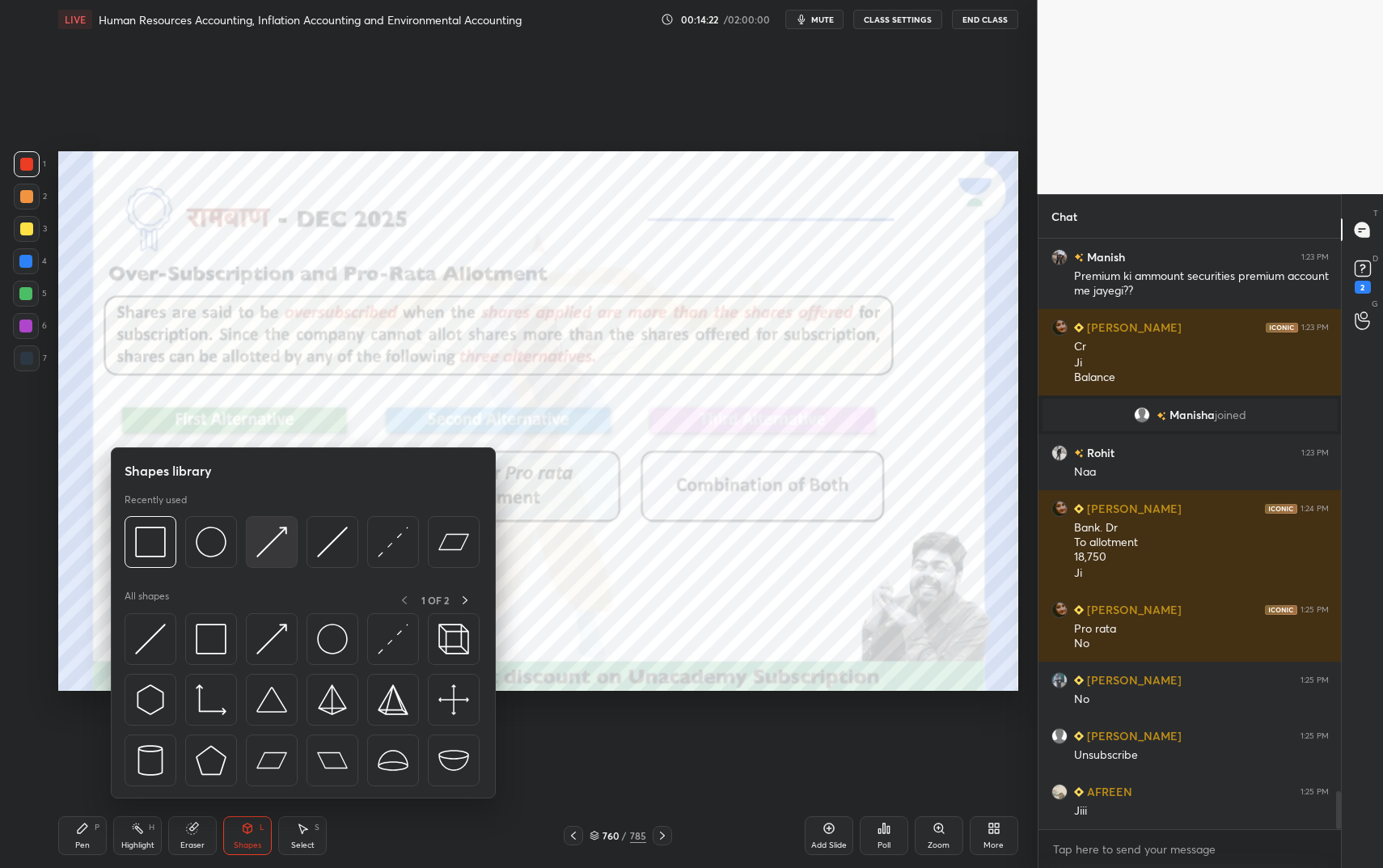
click at [268, 544] on img at bounding box center [271, 542] width 31 height 31
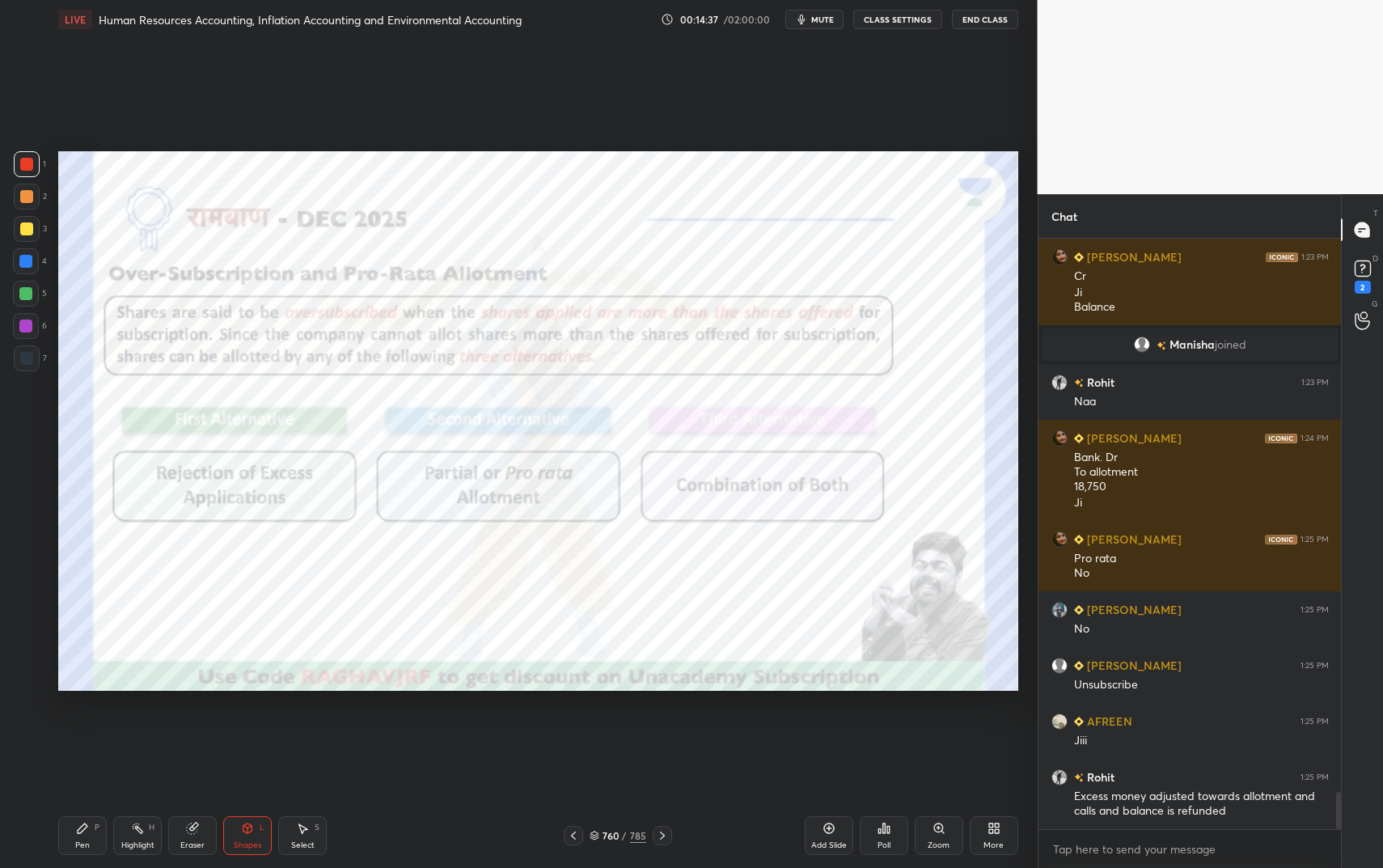
scroll to position [8733, 0]
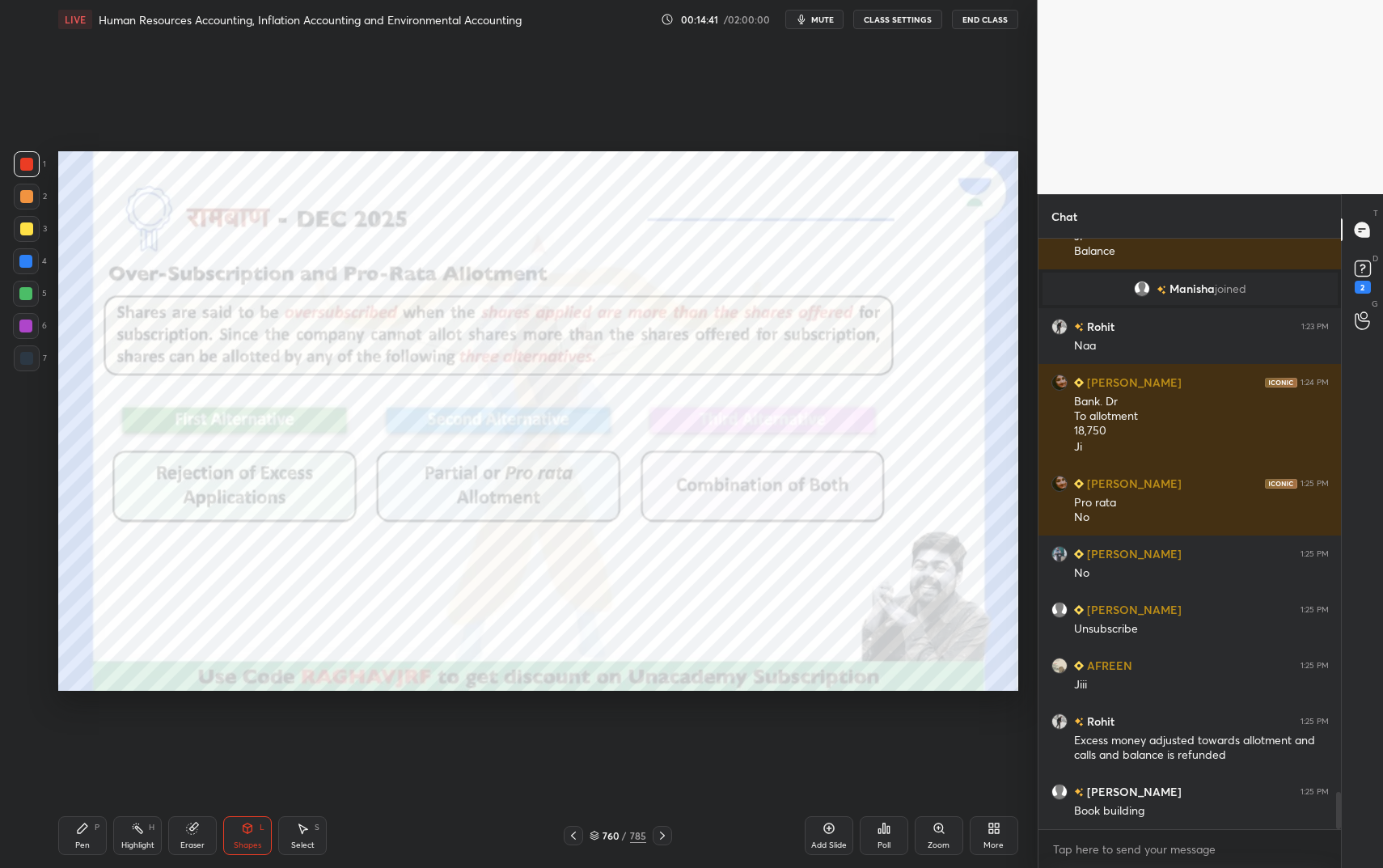
drag, startPoint x: 121, startPoint y: 821, endPoint x: 132, endPoint y: 828, distance: 13.0
click at [123, 728] on div "Highlight H" at bounding box center [137, 835] width 49 height 39
drag, startPoint x: 132, startPoint y: 828, endPoint x: 164, endPoint y: 783, distance: 55.2
click at [132, 728] on circle at bounding box center [133, 828] width 2 height 2
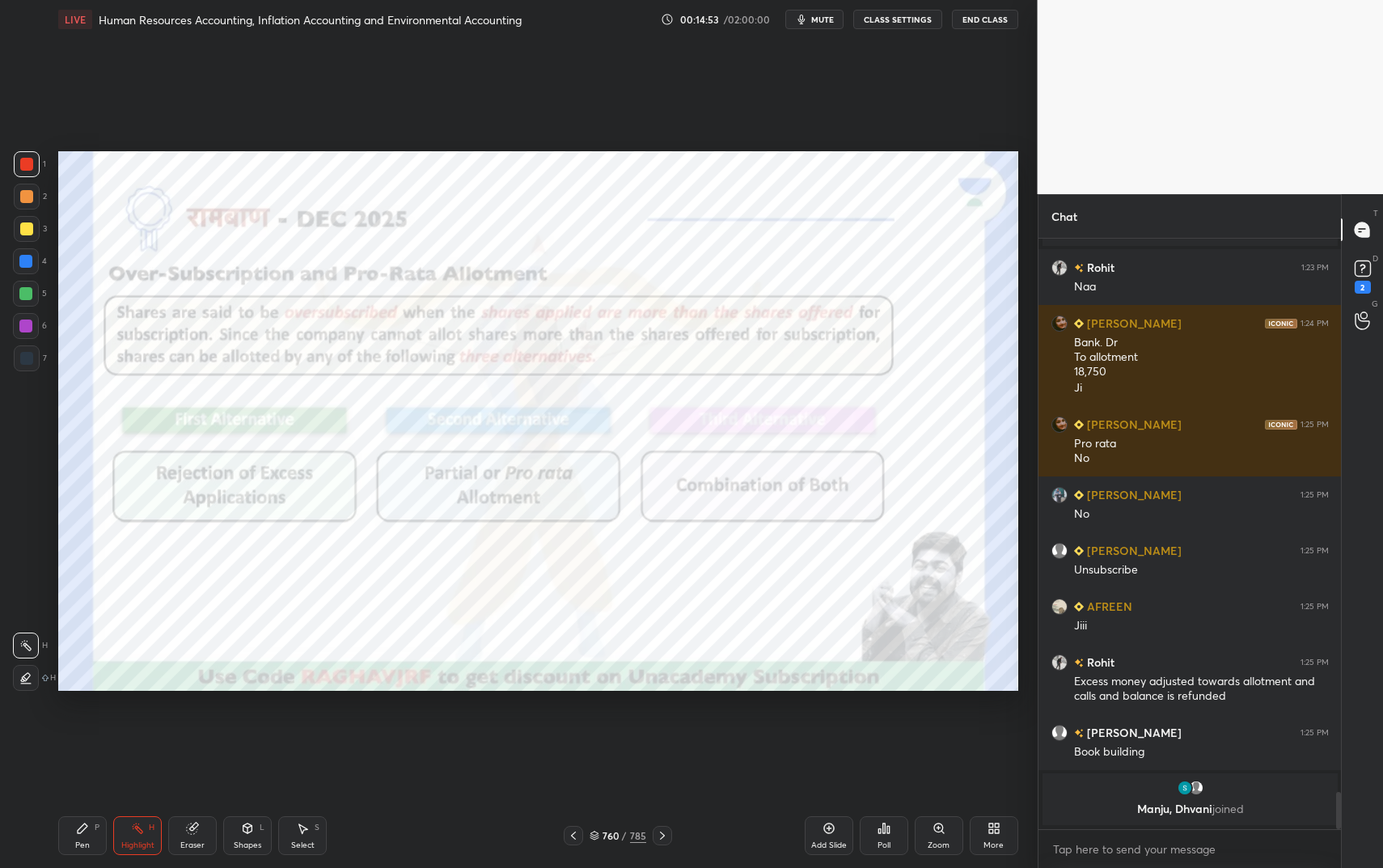
scroll to position [8713, 0]
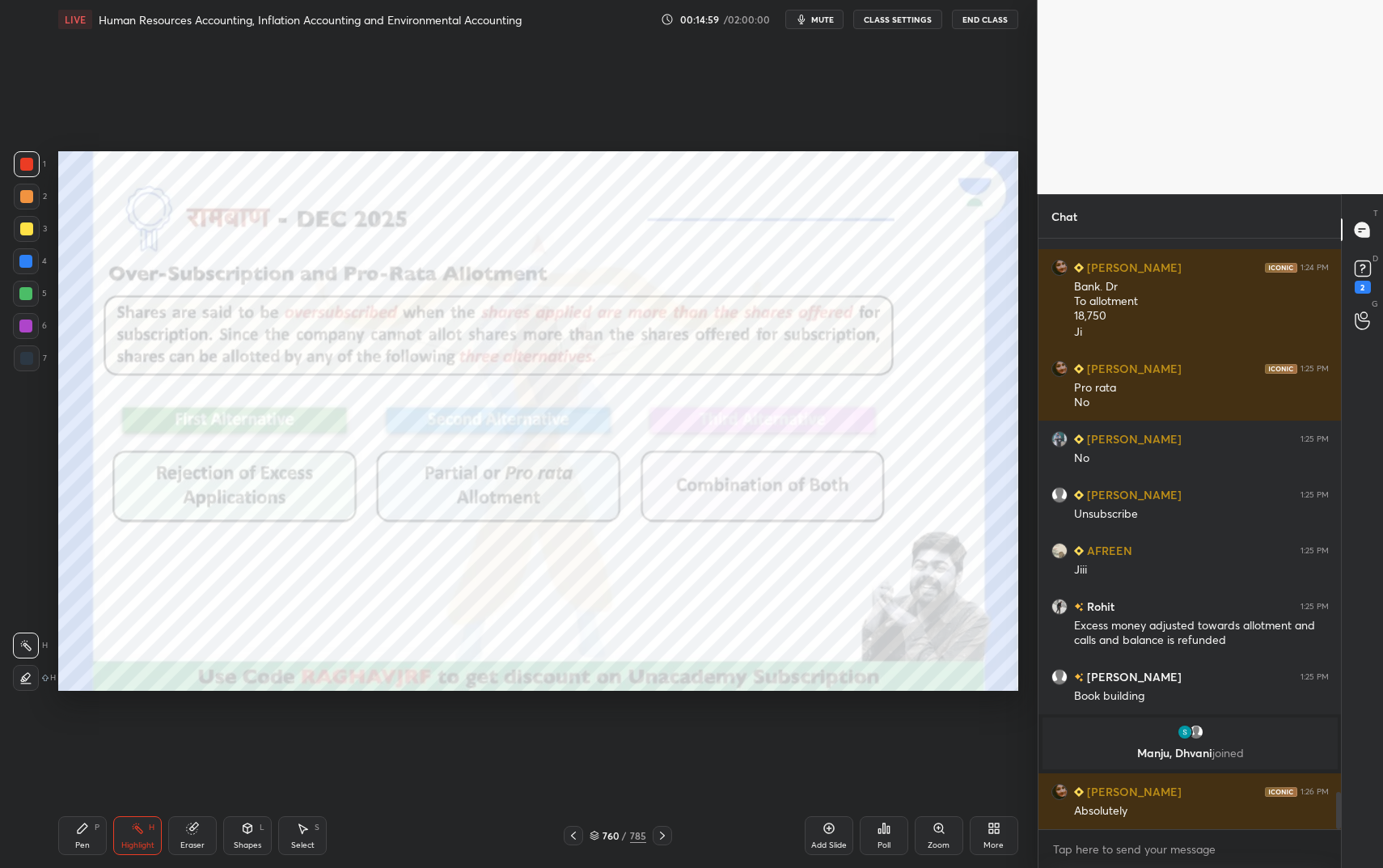
click at [86, 728] on icon at bounding box center [82, 827] width 13 height 13
click at [205, 728] on div "Eraser" at bounding box center [192, 835] width 49 height 39
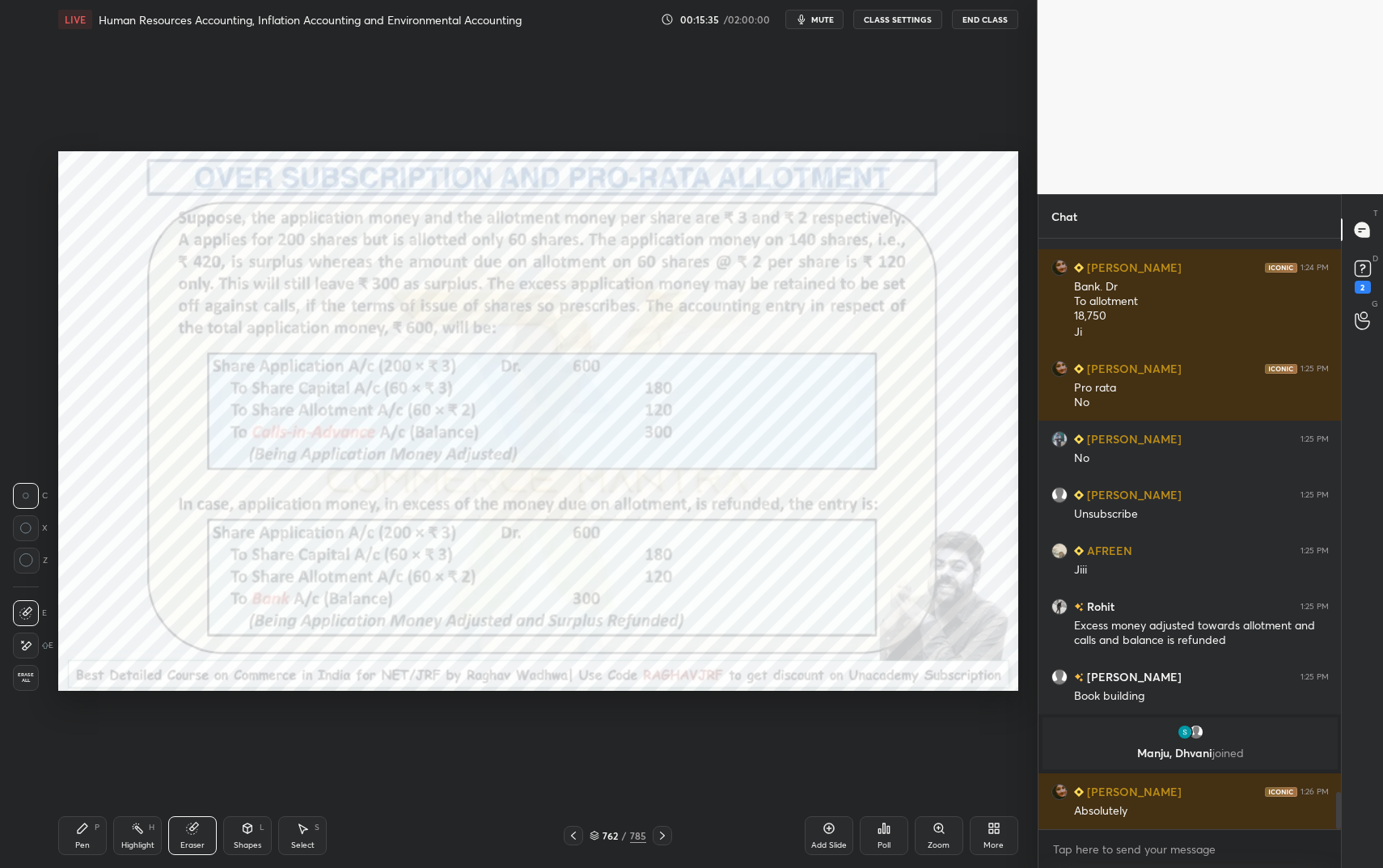
scroll to position [8752, 0]
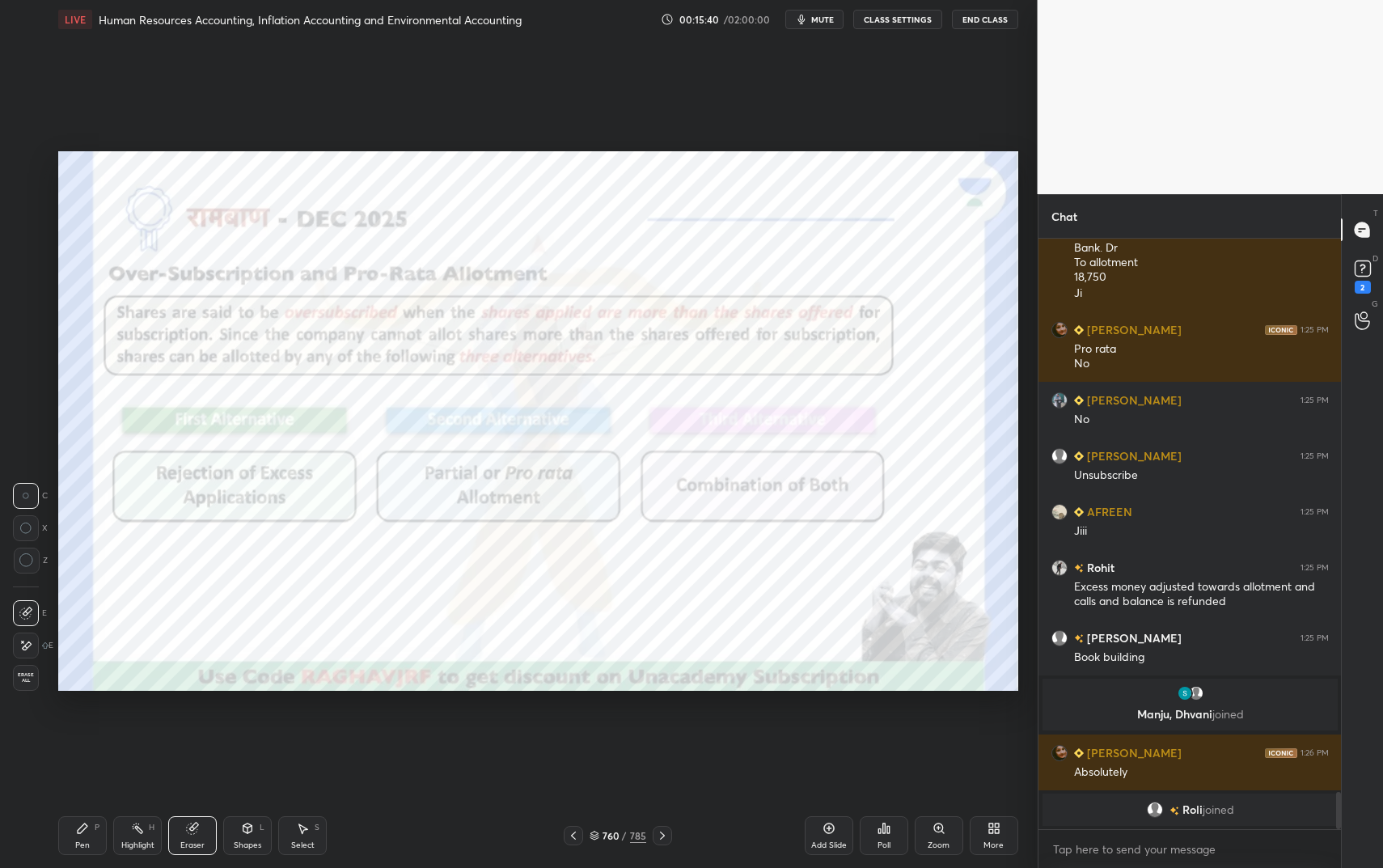
click at [64, 728] on div "Pen P" at bounding box center [82, 835] width 49 height 39
click at [69, 728] on div "Pen P" at bounding box center [82, 835] width 49 height 39
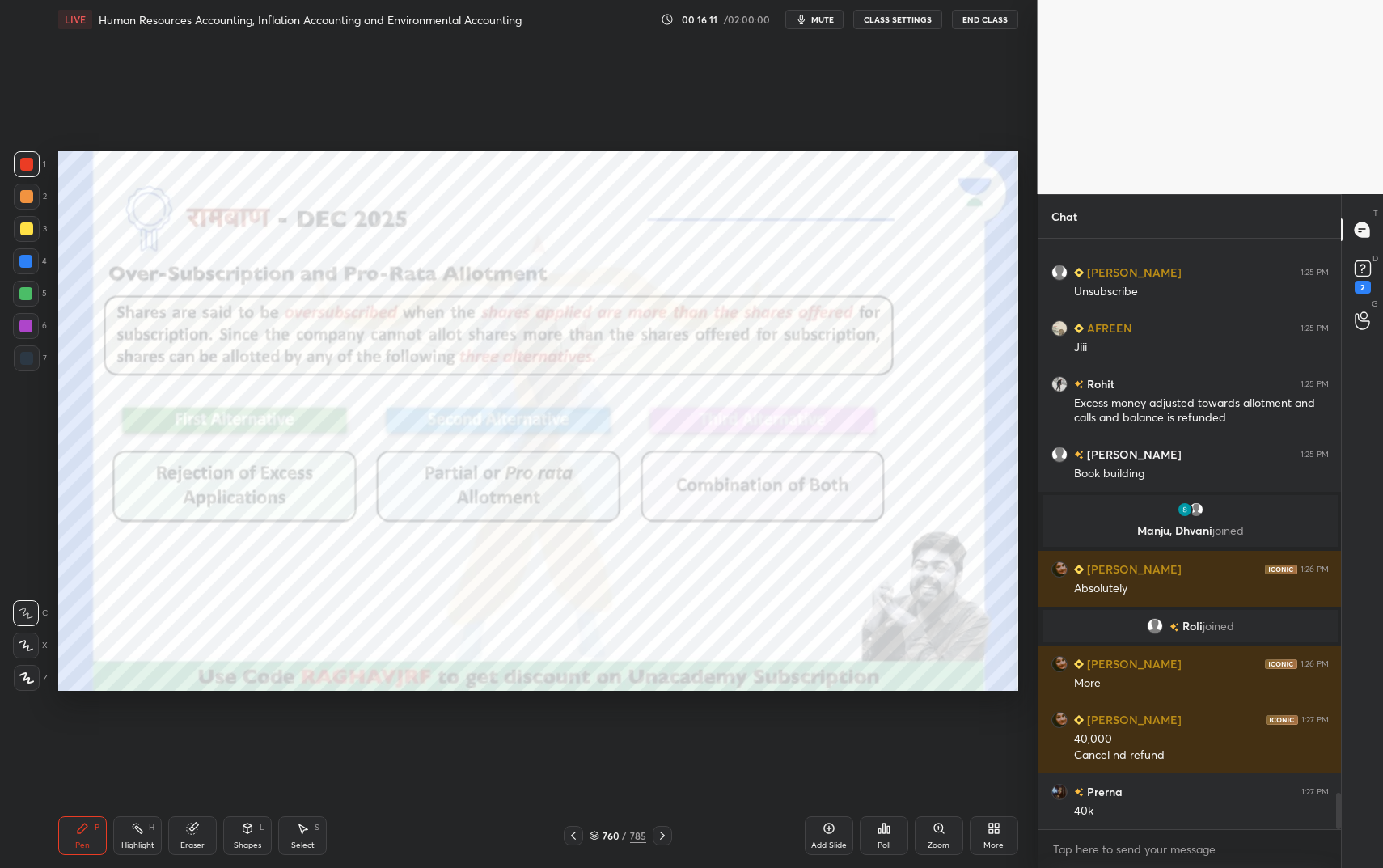
scroll to position [8936, 0]
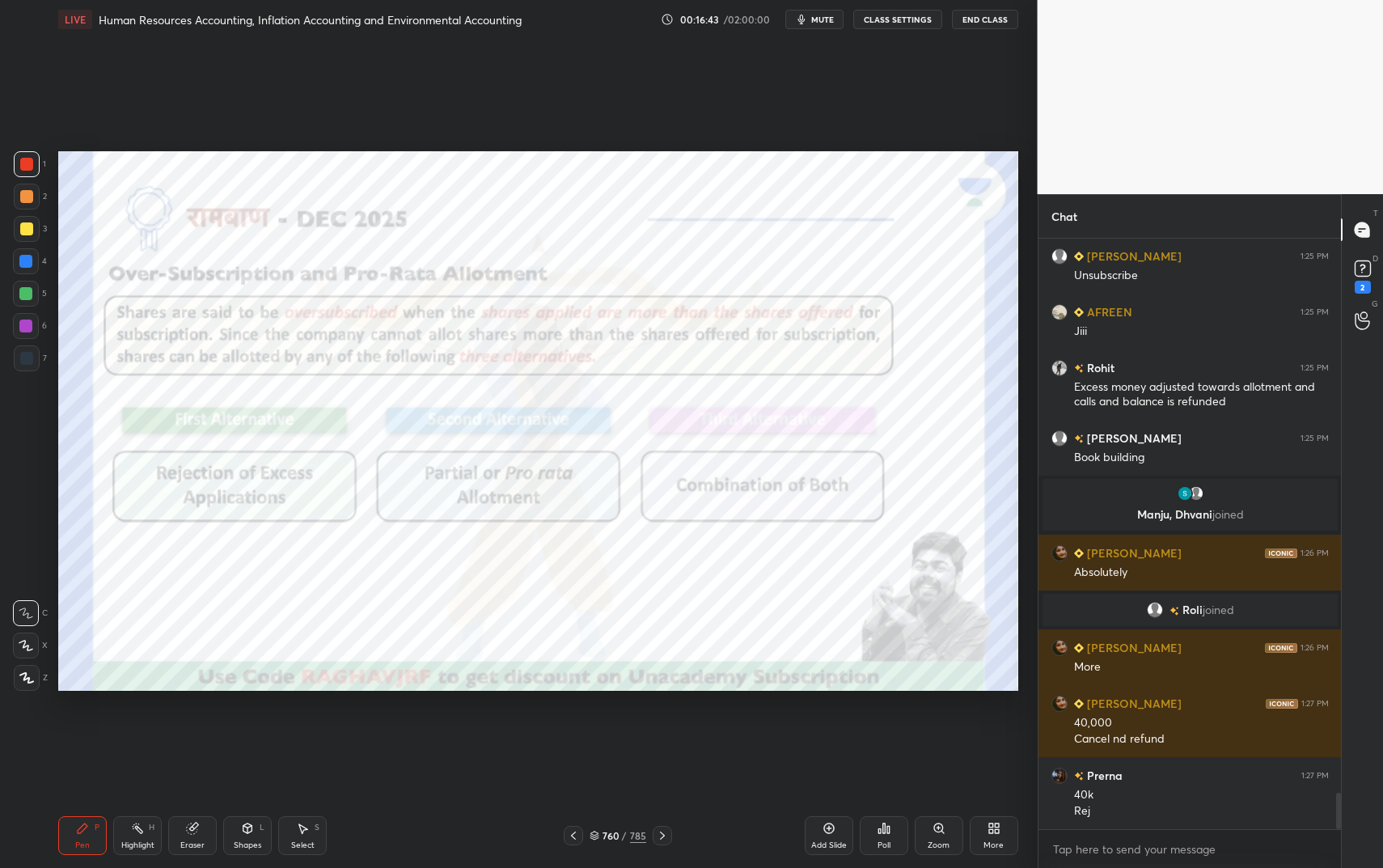
click at [201, 728] on div "Eraser" at bounding box center [192, 835] width 49 height 39
click at [75, 728] on div "Pen P" at bounding box center [82, 835] width 49 height 39
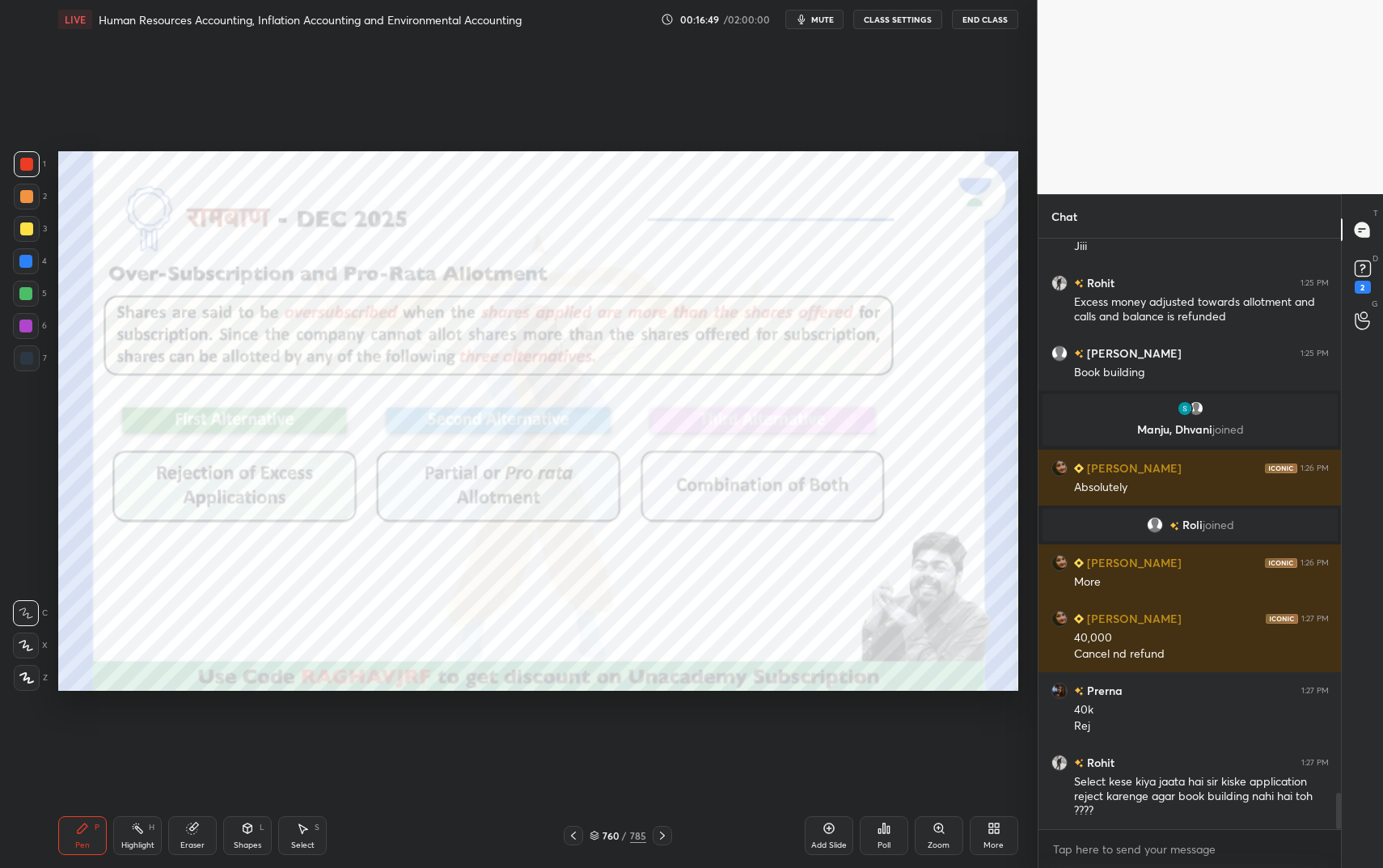
scroll to position [9059, 0]
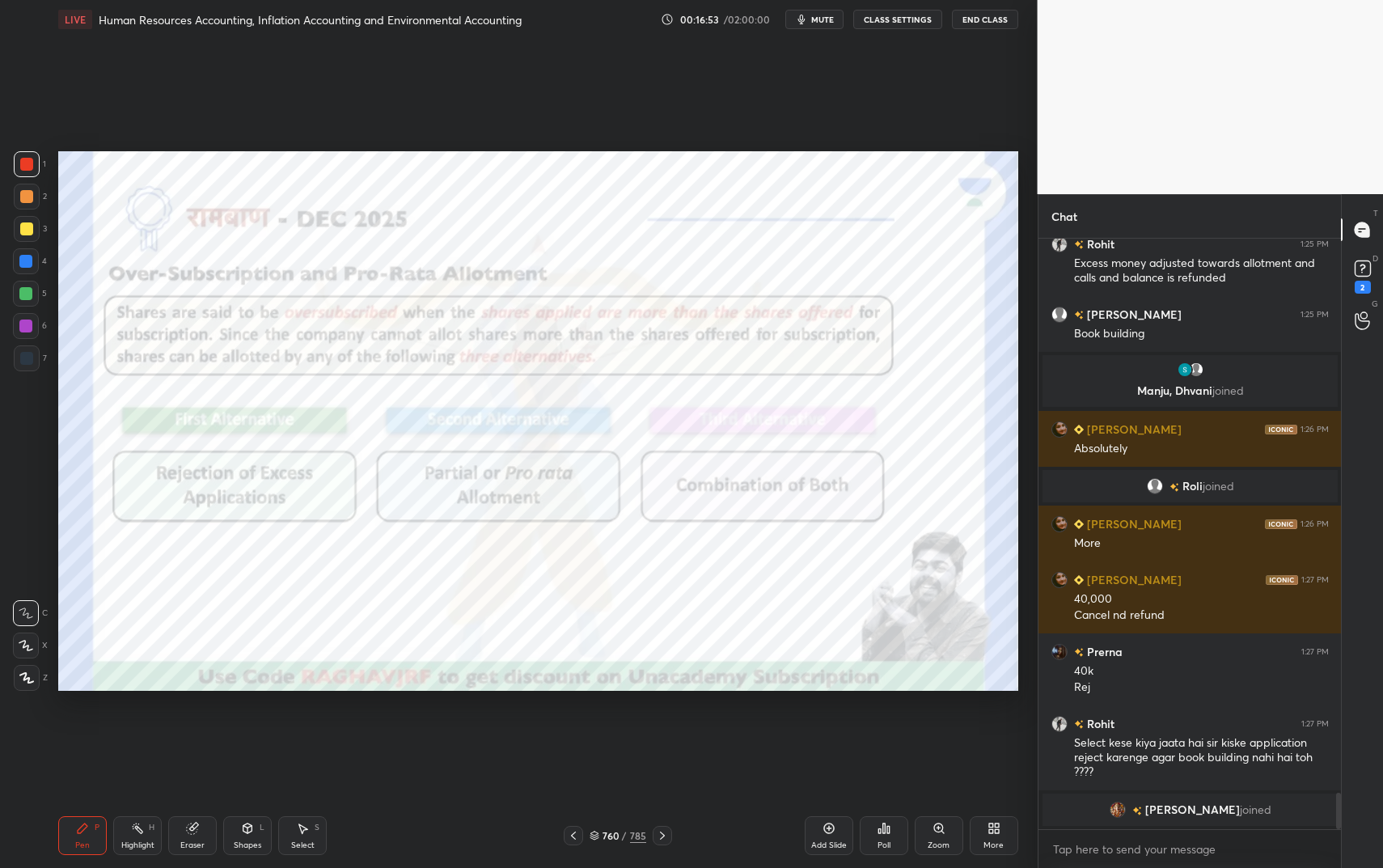
click at [30, 271] on div at bounding box center [26, 261] width 26 height 26
click at [28, 268] on div at bounding box center [26, 261] width 26 height 26
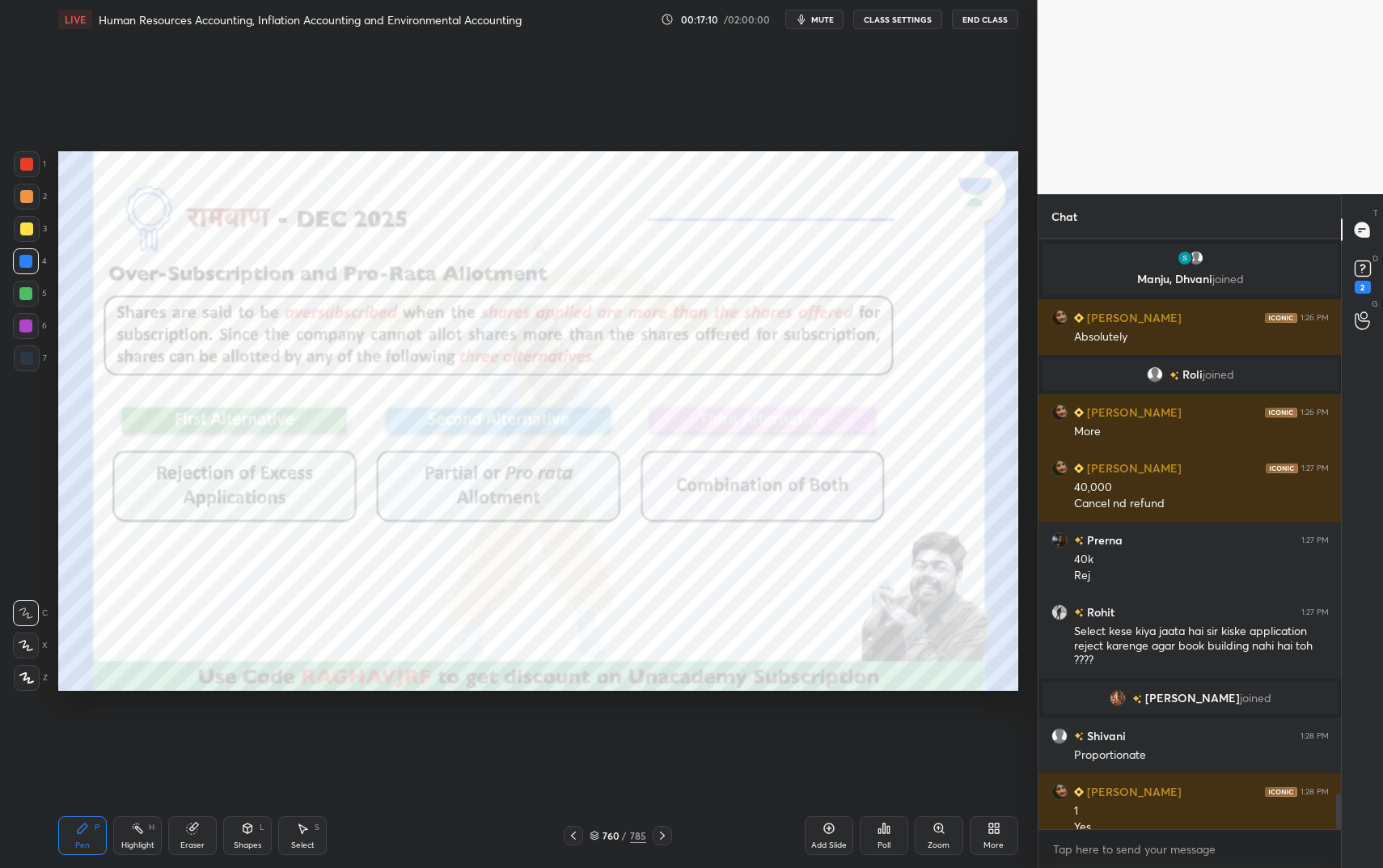
scroll to position [9111, 0]
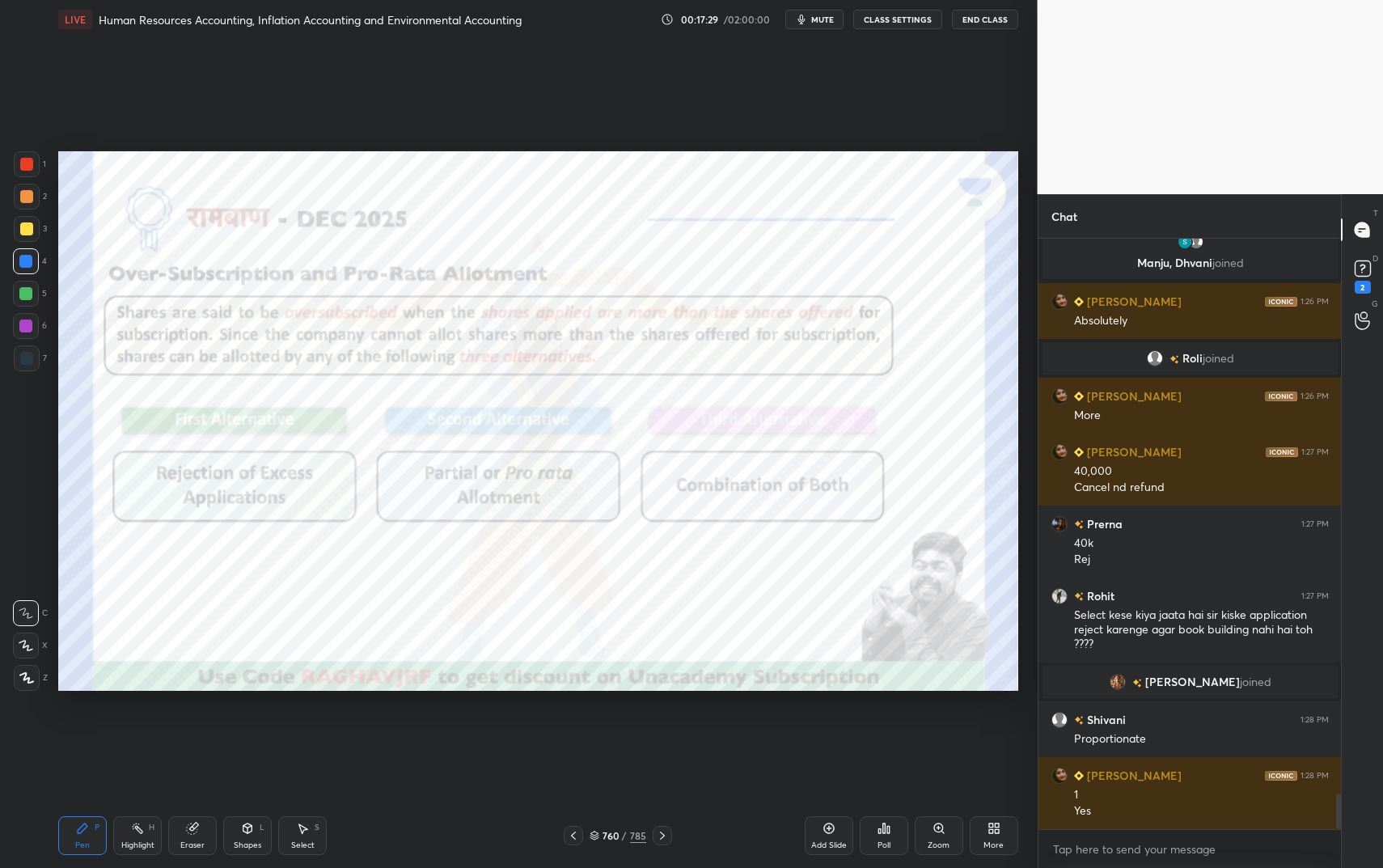
drag, startPoint x: 144, startPoint y: 838, endPoint x: 153, endPoint y: 826, distance: 15.0
click at [144, 728] on div "Highlight" at bounding box center [137, 845] width 33 height 8
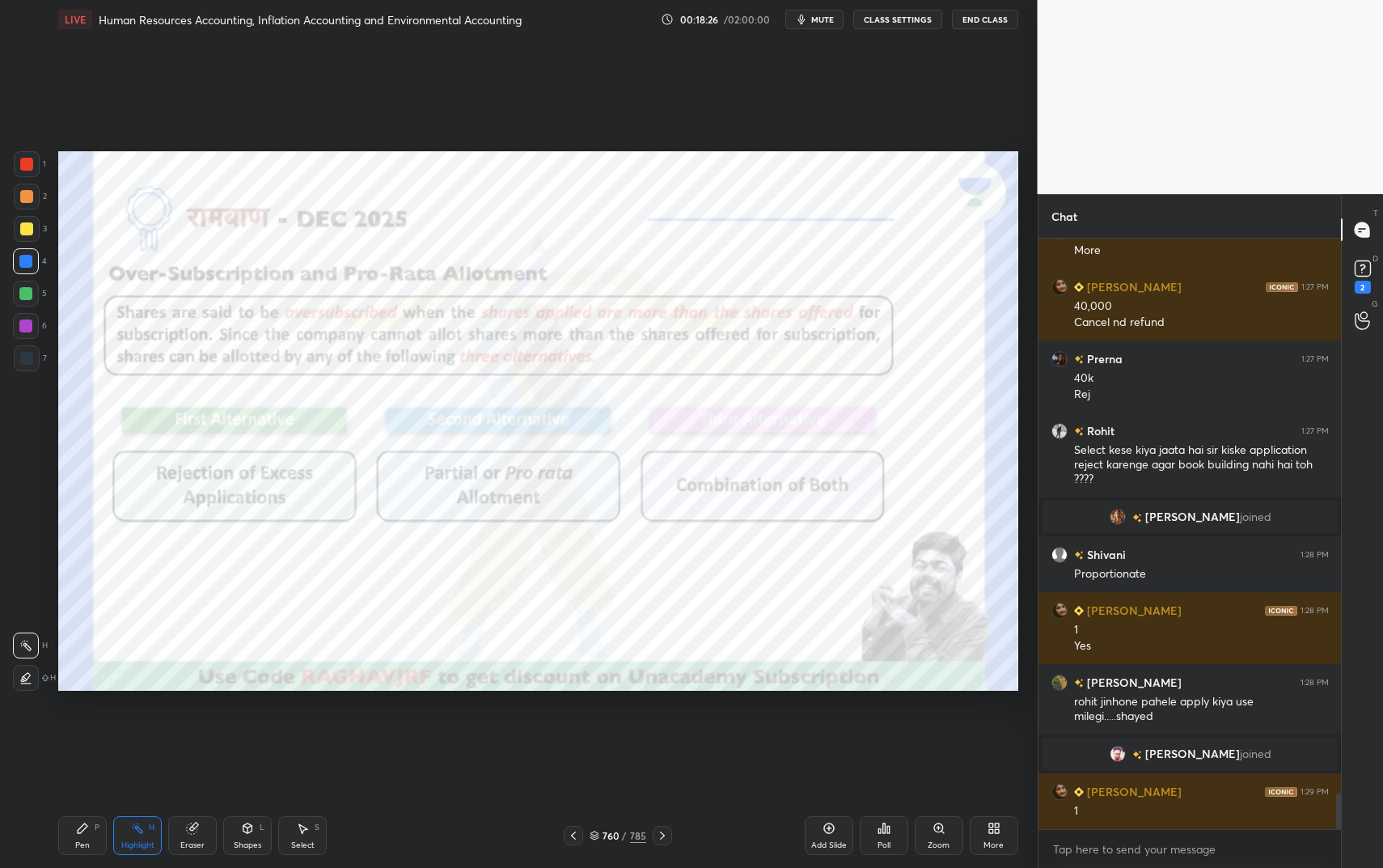
scroll to position [9254, 0]
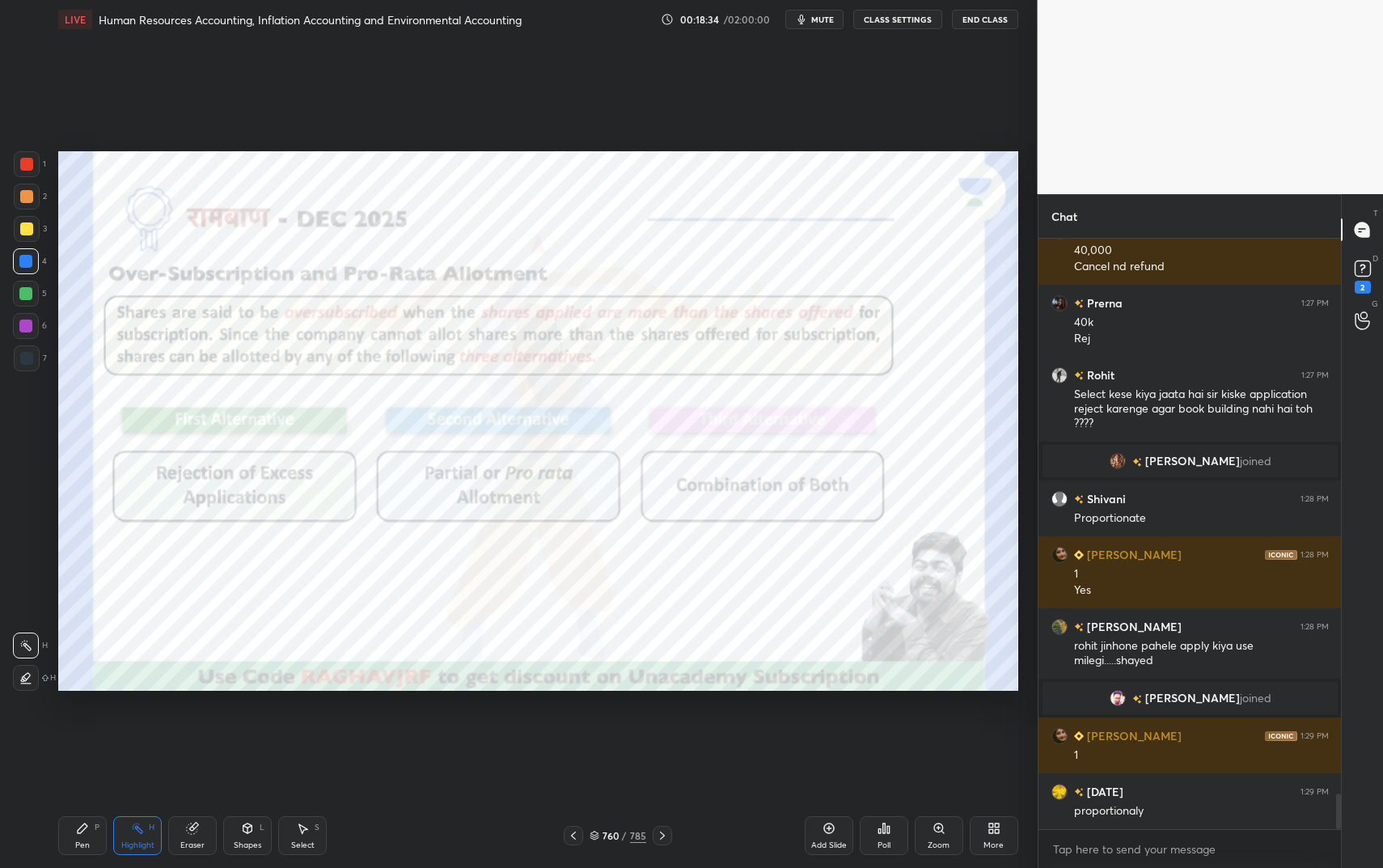
click at [99, 728] on div "P" at bounding box center [97, 827] width 5 height 8
click at [28, 170] on div at bounding box center [27, 164] width 26 height 26
click at [30, 170] on div at bounding box center [26, 163] width 13 height 13
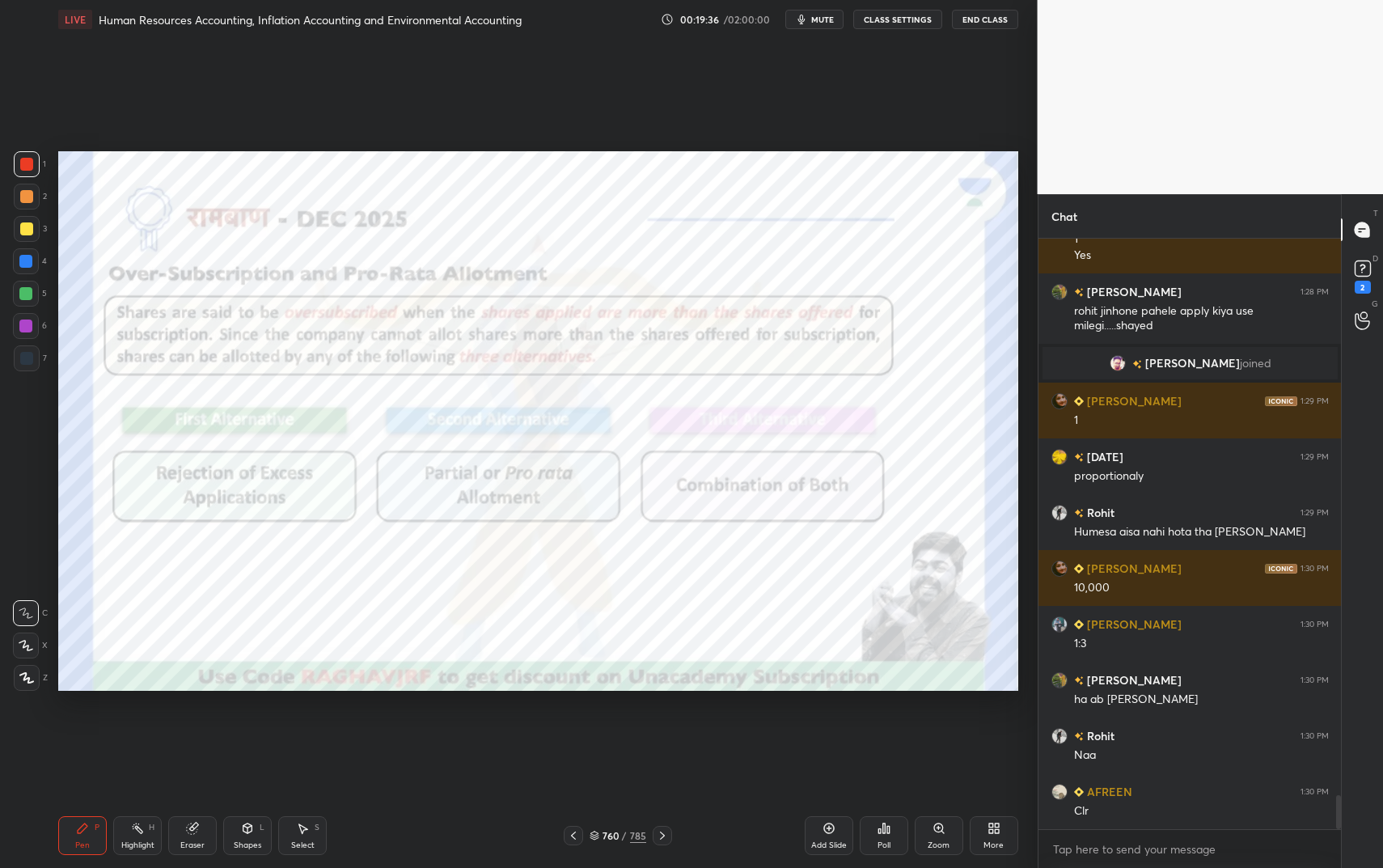
scroll to position [9646, 0]
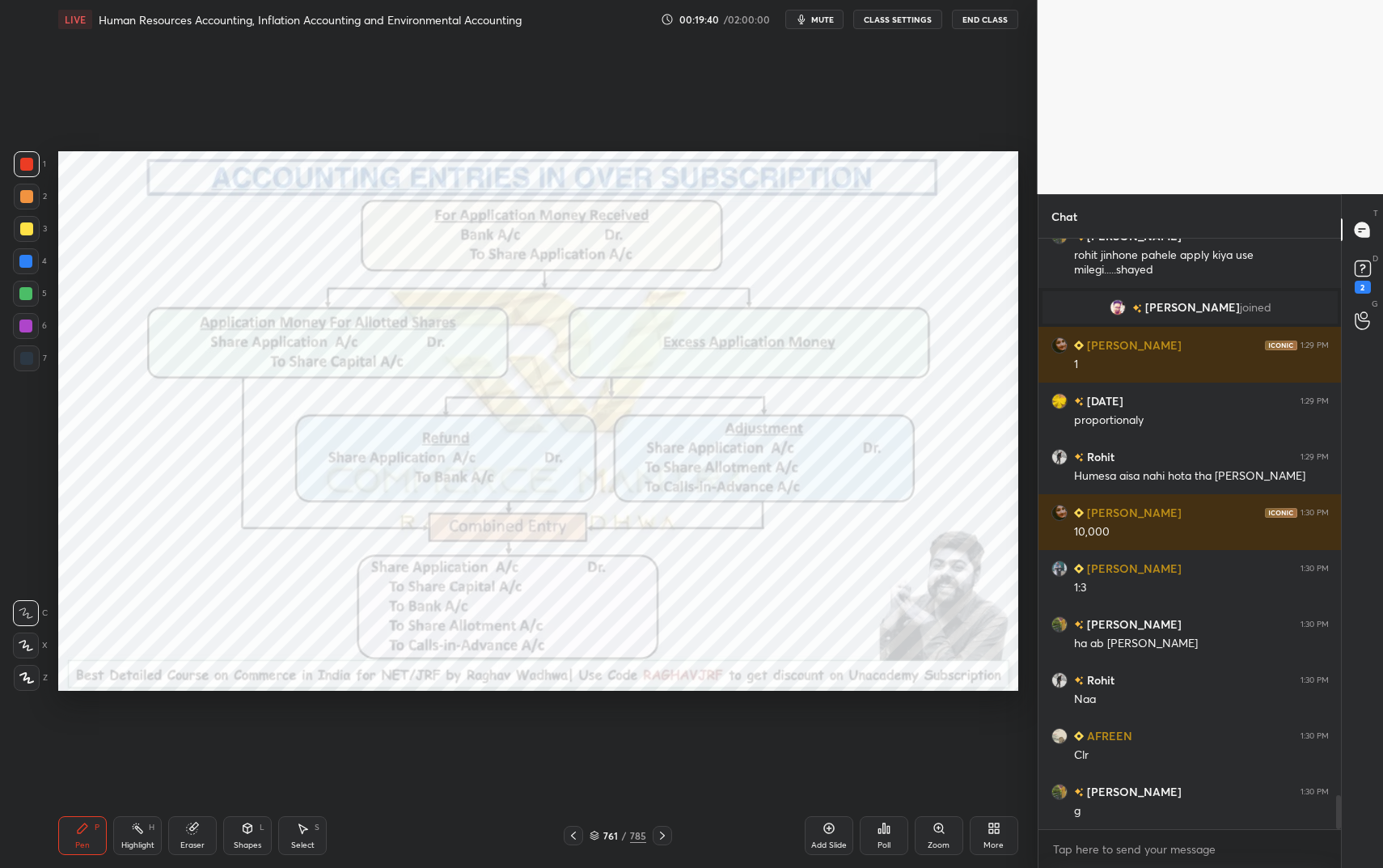
click at [95, 728] on div "Pen P" at bounding box center [82, 835] width 49 height 39
click at [96, 728] on div "P" at bounding box center [97, 827] width 5 height 8
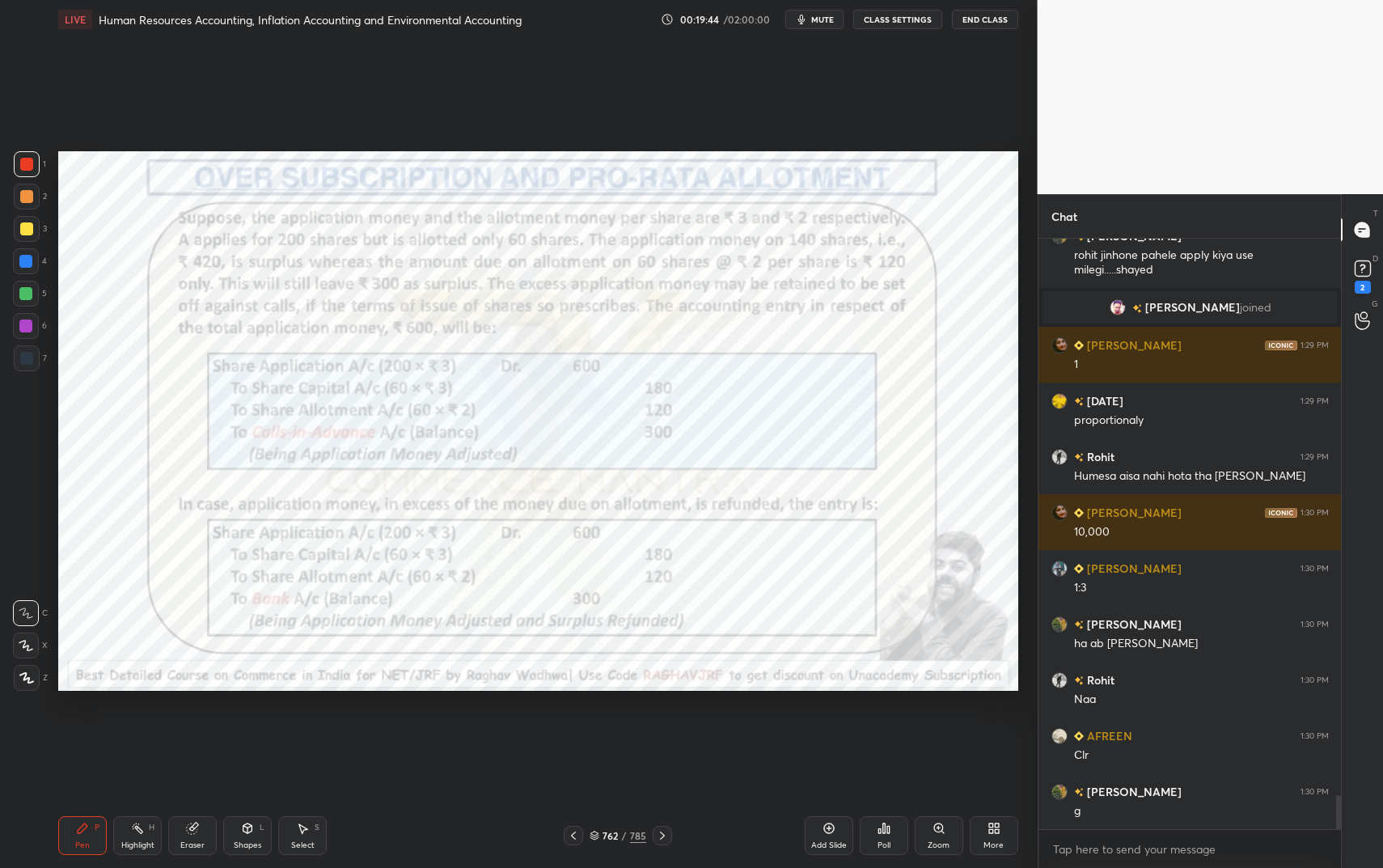
drag, startPoint x: 89, startPoint y: 830, endPoint x: 148, endPoint y: 782, distance: 76.1
click at [89, 728] on icon at bounding box center [82, 827] width 13 height 13
click at [160, 728] on div "Pen P Highlight H Eraser Shapes L Select S" at bounding box center [244, 835] width 372 height 39
click at [157, 728] on div "Highlight H" at bounding box center [137, 835] width 49 height 39
drag, startPoint x: 157, startPoint y: 838, endPoint x: 183, endPoint y: 828, distance: 27.9
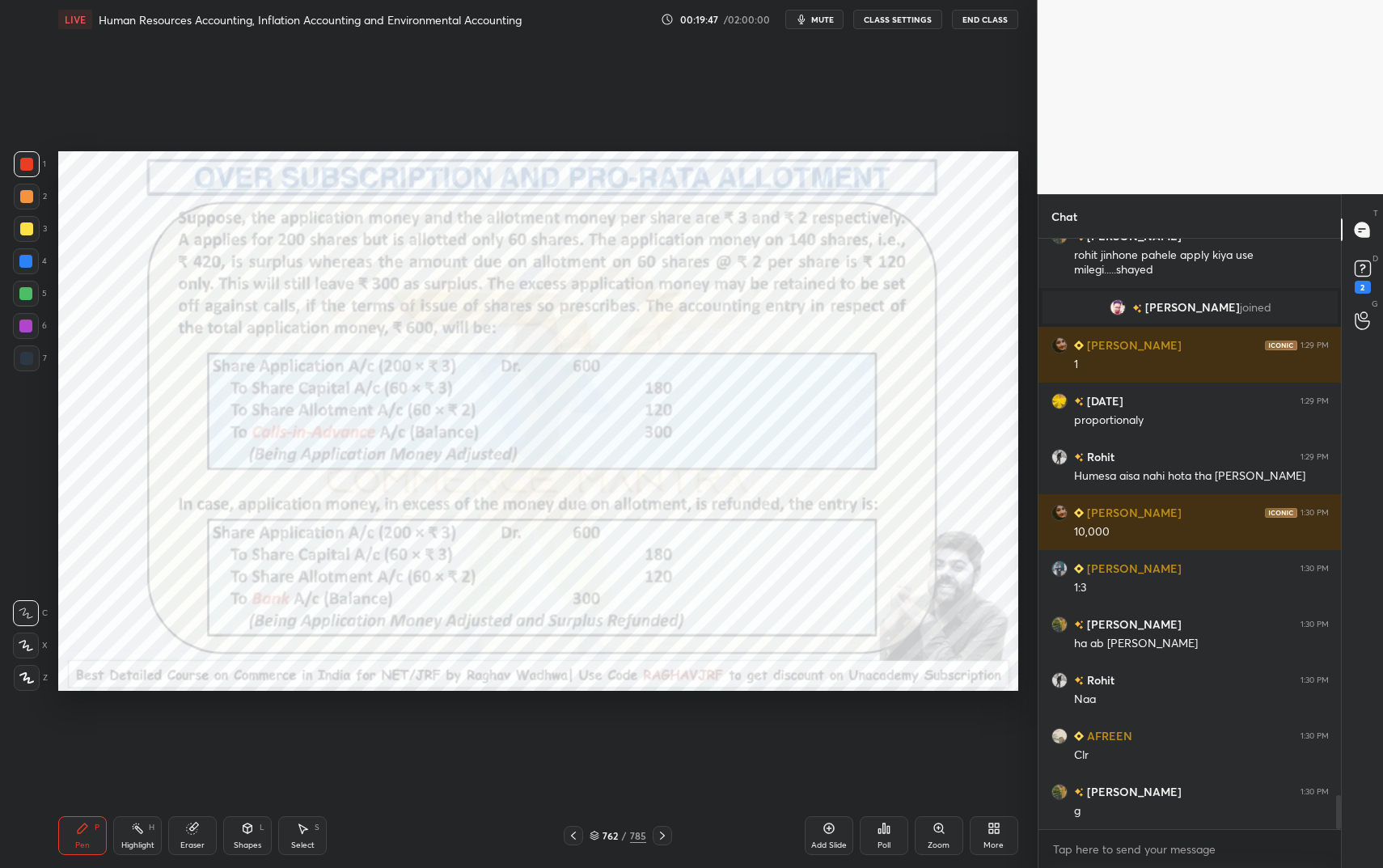
click at [153, 728] on div "Highlight H" at bounding box center [137, 835] width 49 height 39
click at [240, 728] on div "Shapes L" at bounding box center [247, 835] width 49 height 39
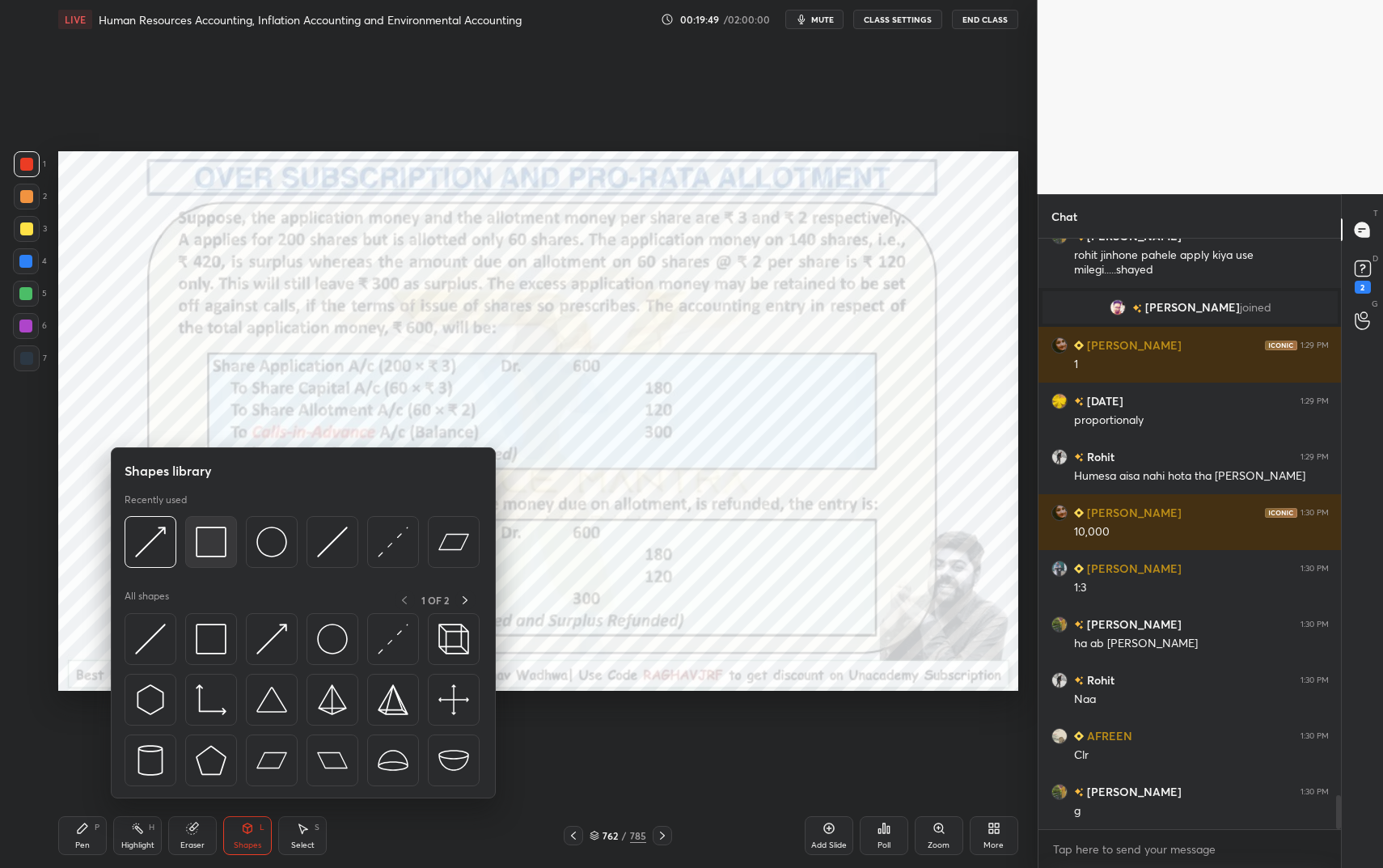
click at [209, 544] on img at bounding box center [211, 542] width 31 height 31
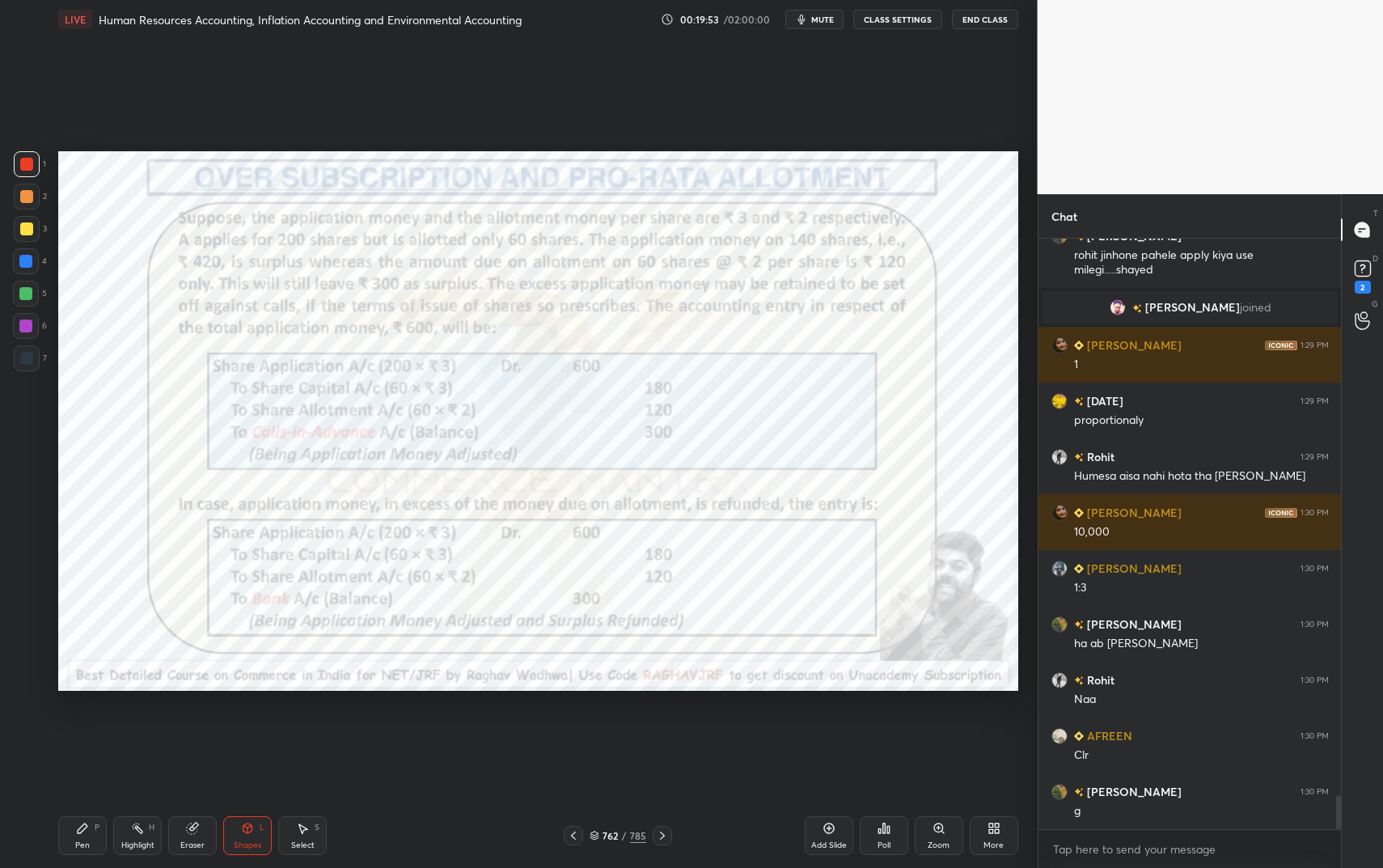
drag, startPoint x: 78, startPoint y: 831, endPoint x: 79, endPoint y: 823, distance: 8.1
click at [78, 728] on icon at bounding box center [83, 828] width 10 height 10
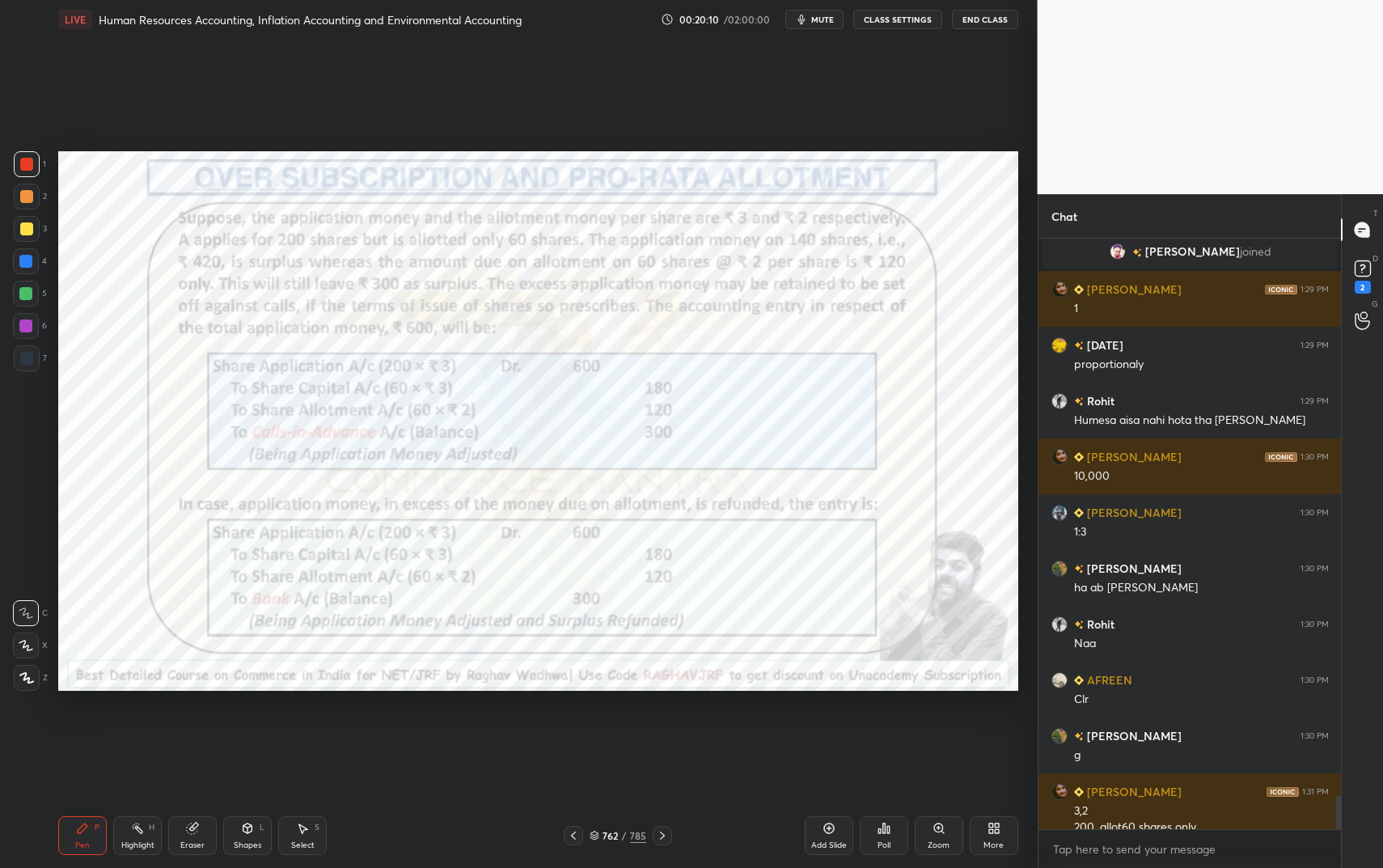
scroll to position [9717, 0]
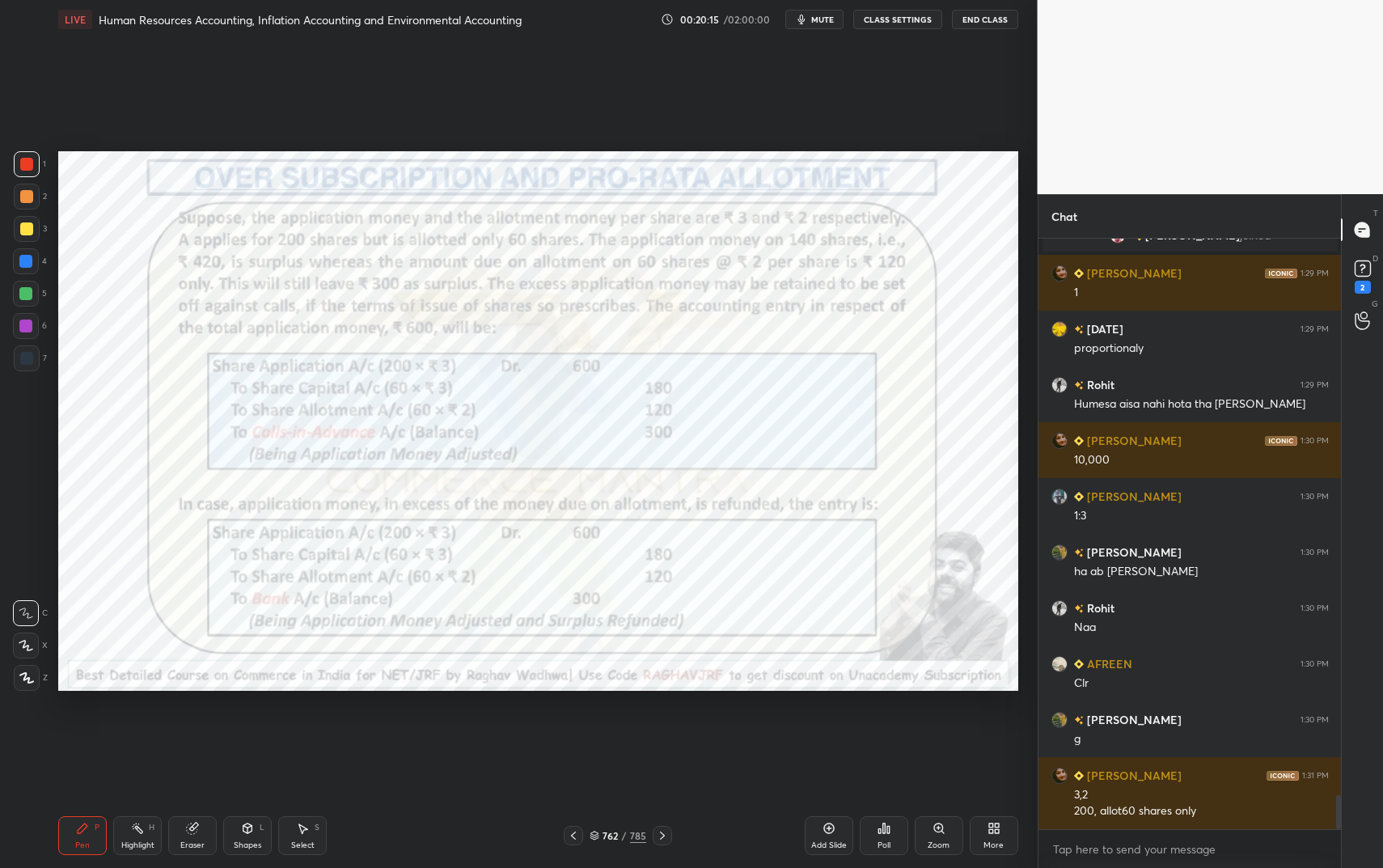
click at [39, 326] on div "6" at bounding box center [30, 326] width 34 height 26
drag, startPoint x: 39, startPoint y: 326, endPoint x: 50, endPoint y: 317, distance: 14.2
click at [39, 326] on div "6" at bounding box center [30, 326] width 34 height 26
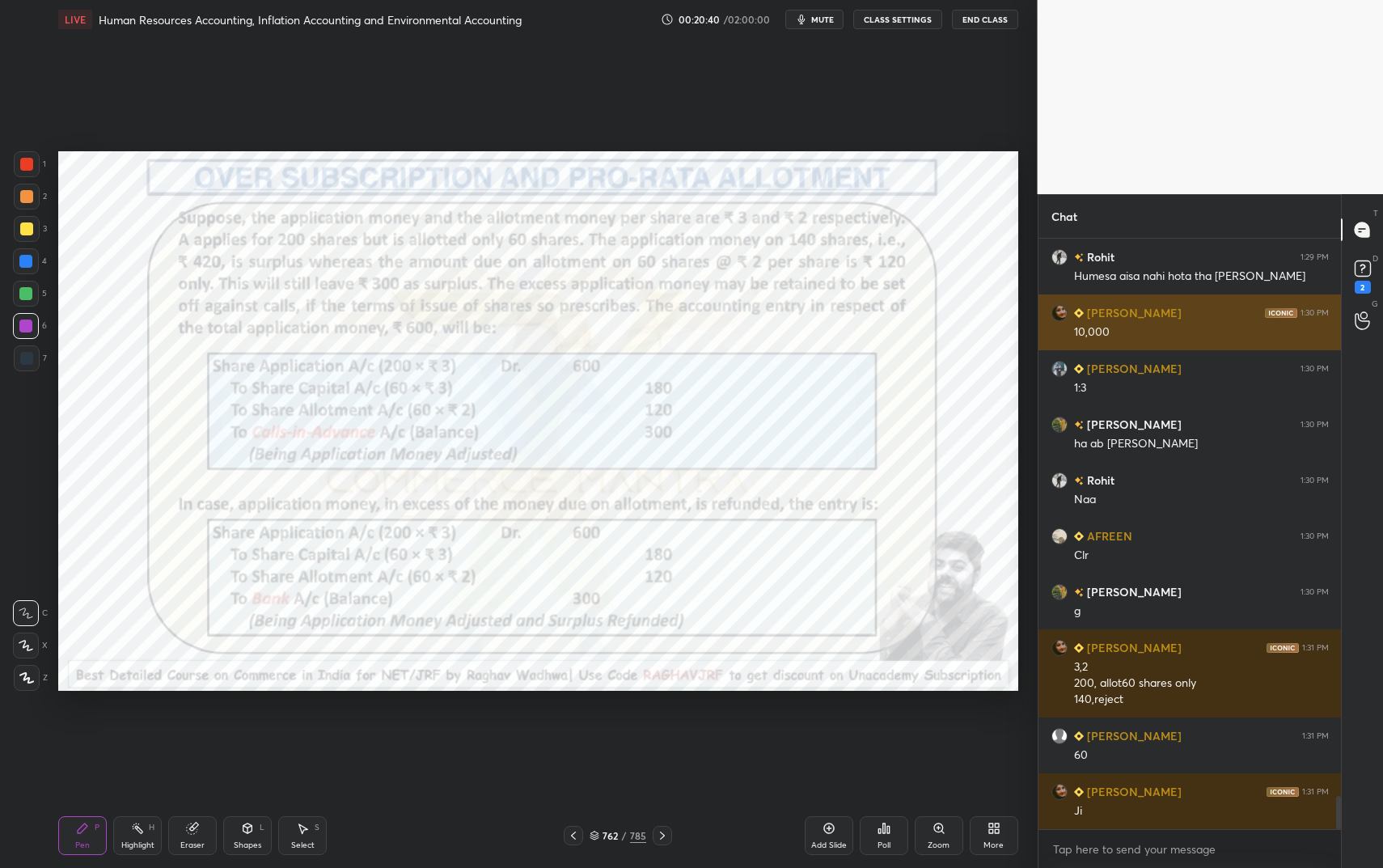
scroll to position [9900, 0]
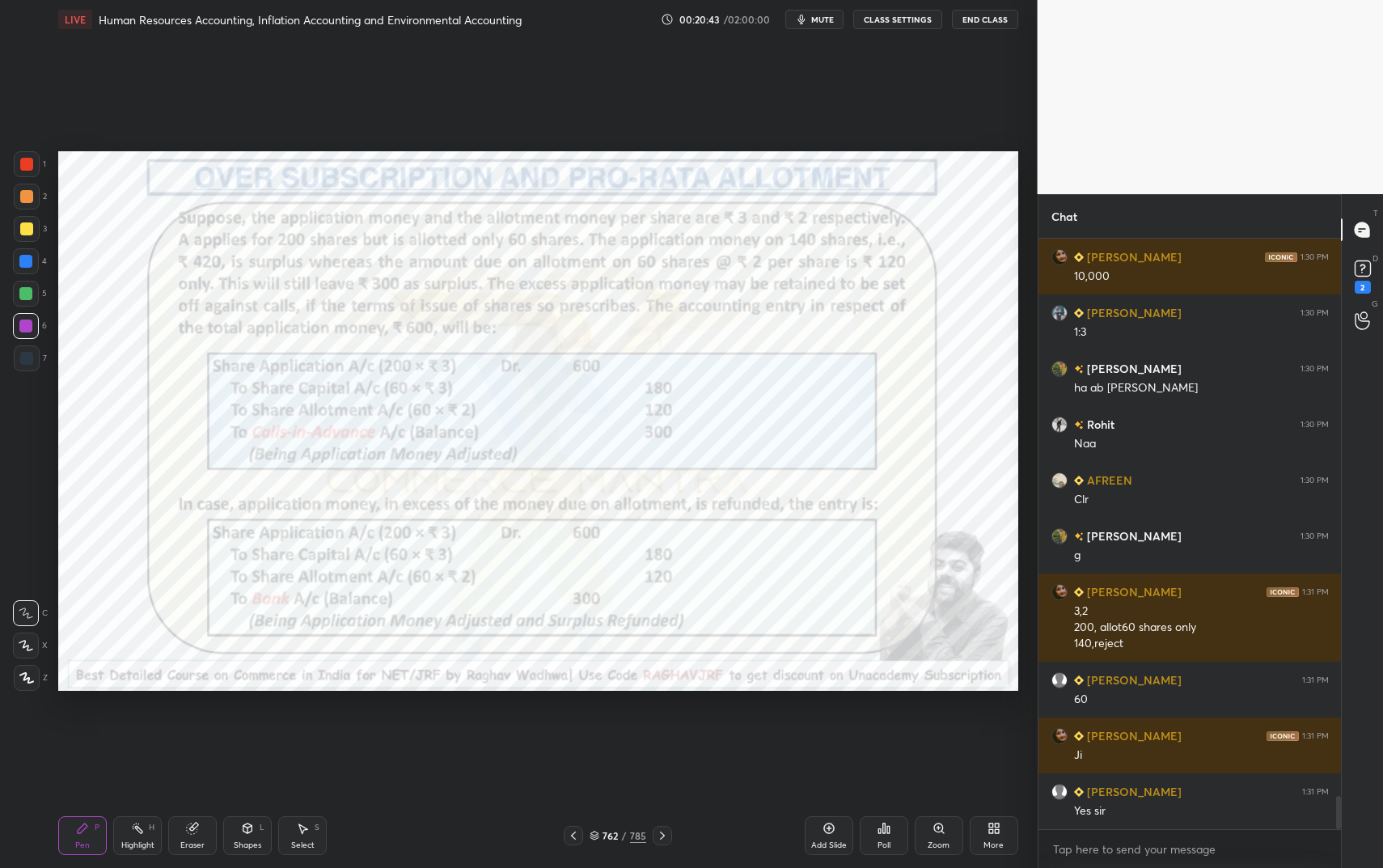
click at [23, 259] on div at bounding box center [25, 261] width 13 height 13
drag, startPoint x: 23, startPoint y: 259, endPoint x: 47, endPoint y: 252, distance: 25.0
click at [23, 259] on div at bounding box center [25, 261] width 13 height 13
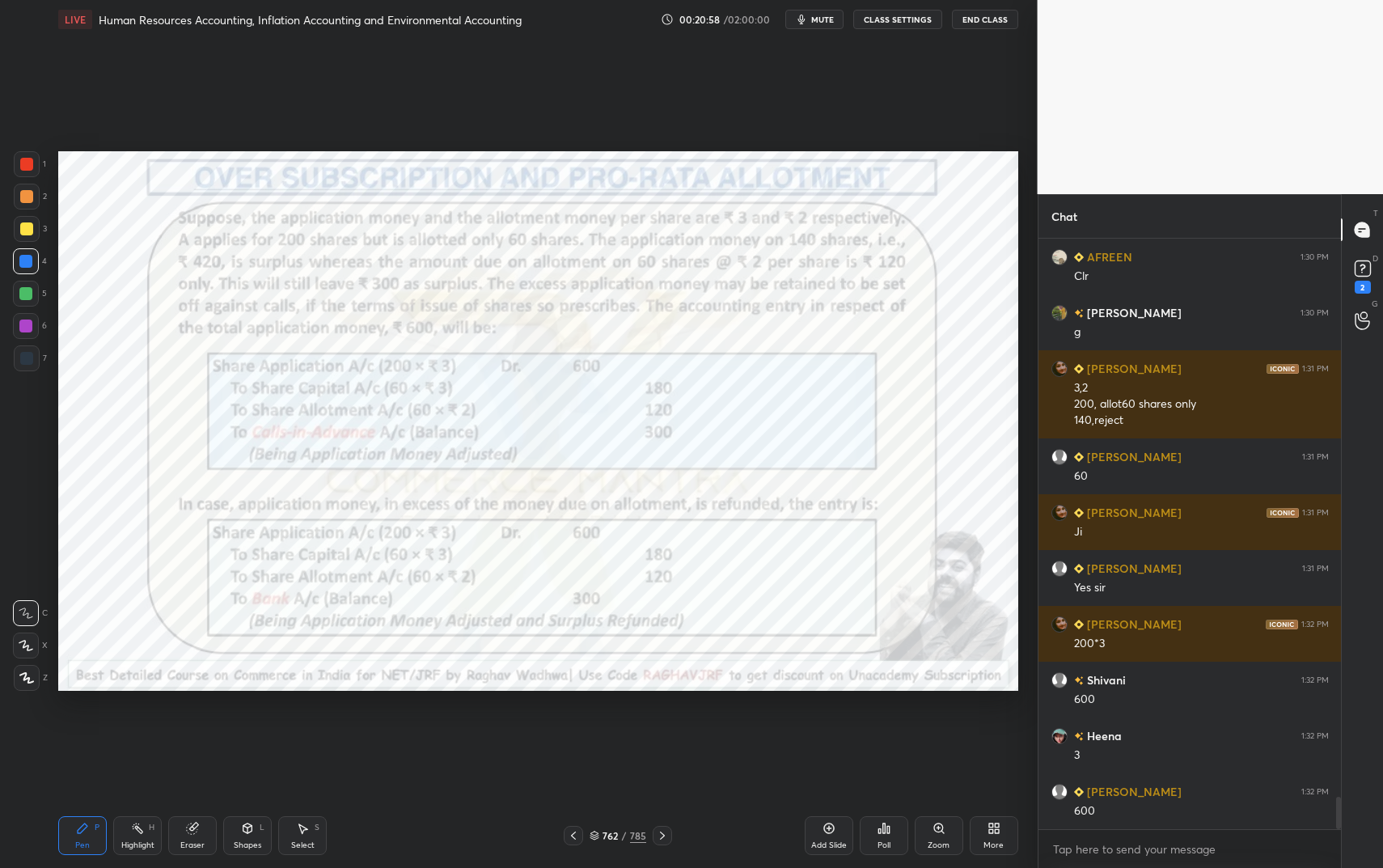
scroll to position [10179, 0]
click at [21, 164] on div at bounding box center [26, 163] width 13 height 13
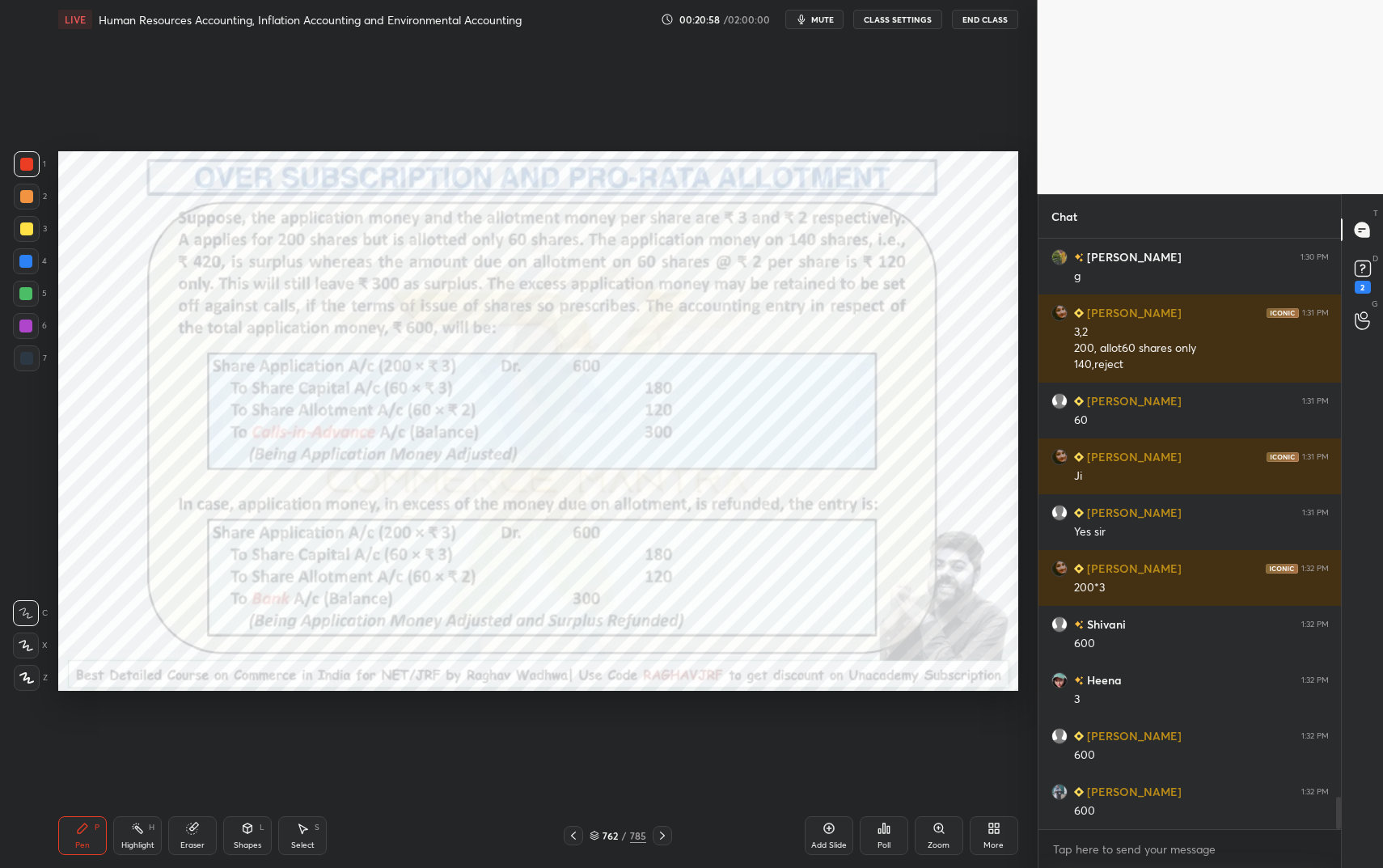
click at [22, 164] on div at bounding box center [26, 163] width 13 height 13
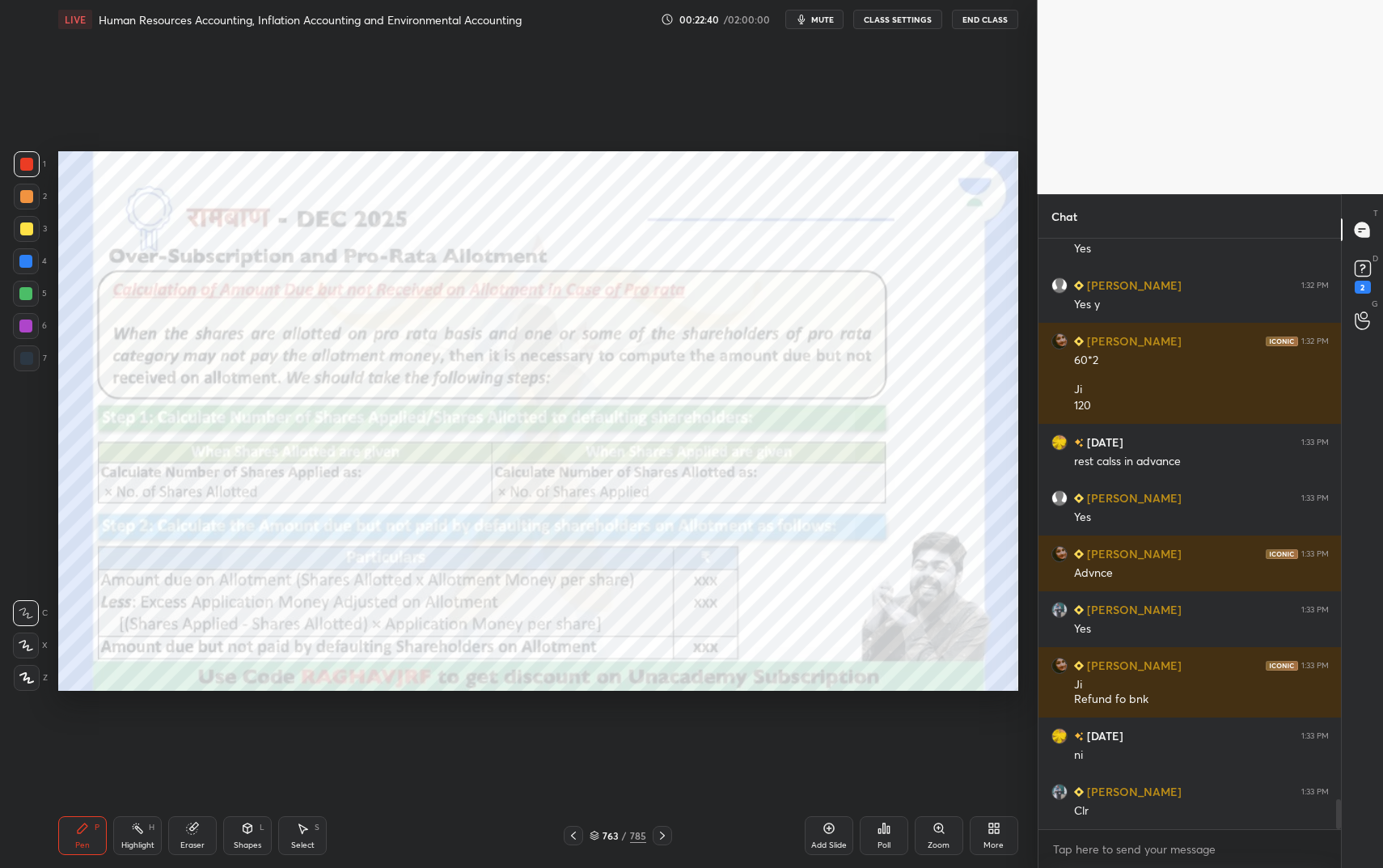
scroll to position [11204, 0]
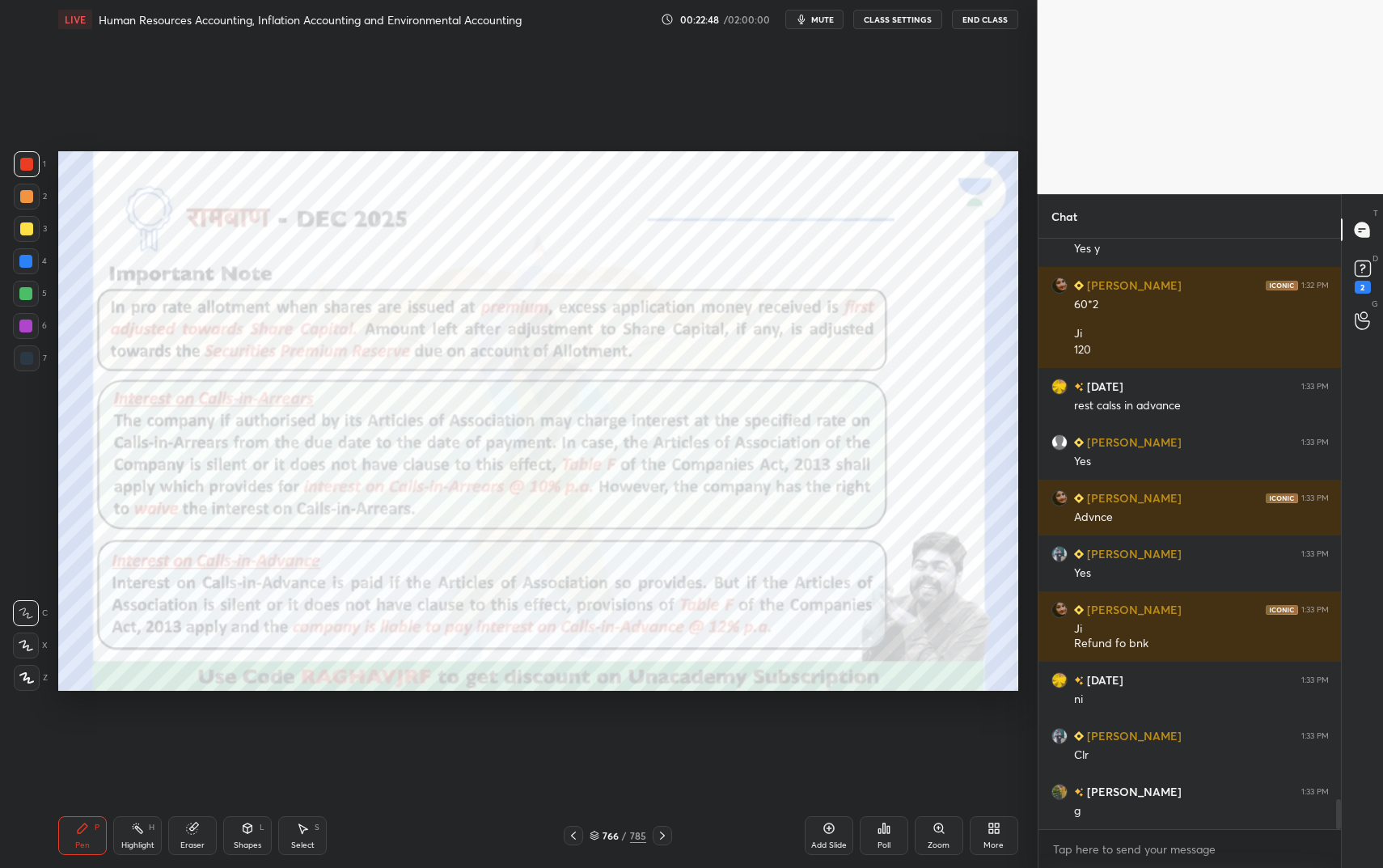
click at [260, 728] on div "L" at bounding box center [262, 827] width 5 height 8
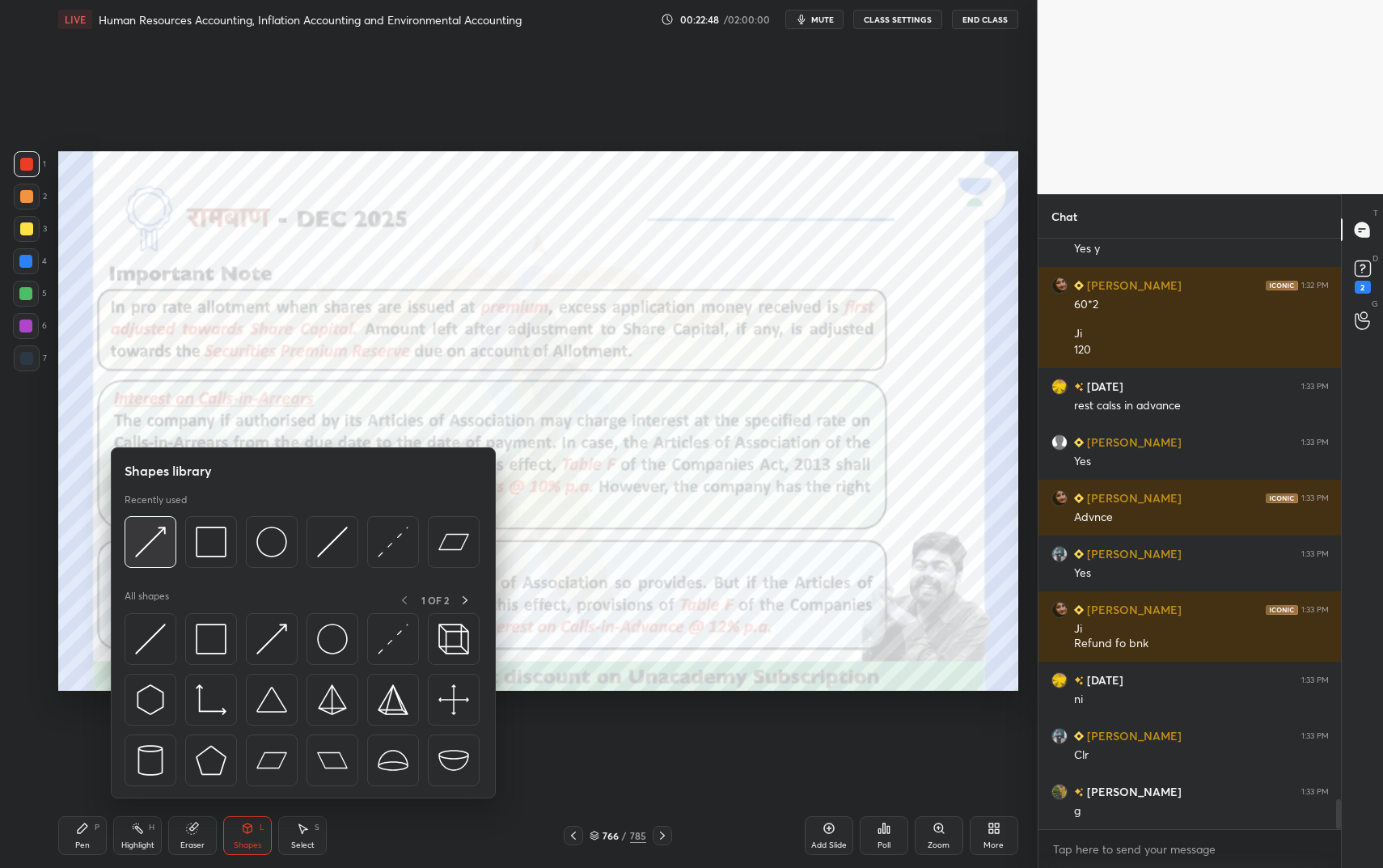
click at [140, 568] on div at bounding box center [302, 545] width 355 height 61
click at [203, 554] on img at bounding box center [211, 542] width 31 height 31
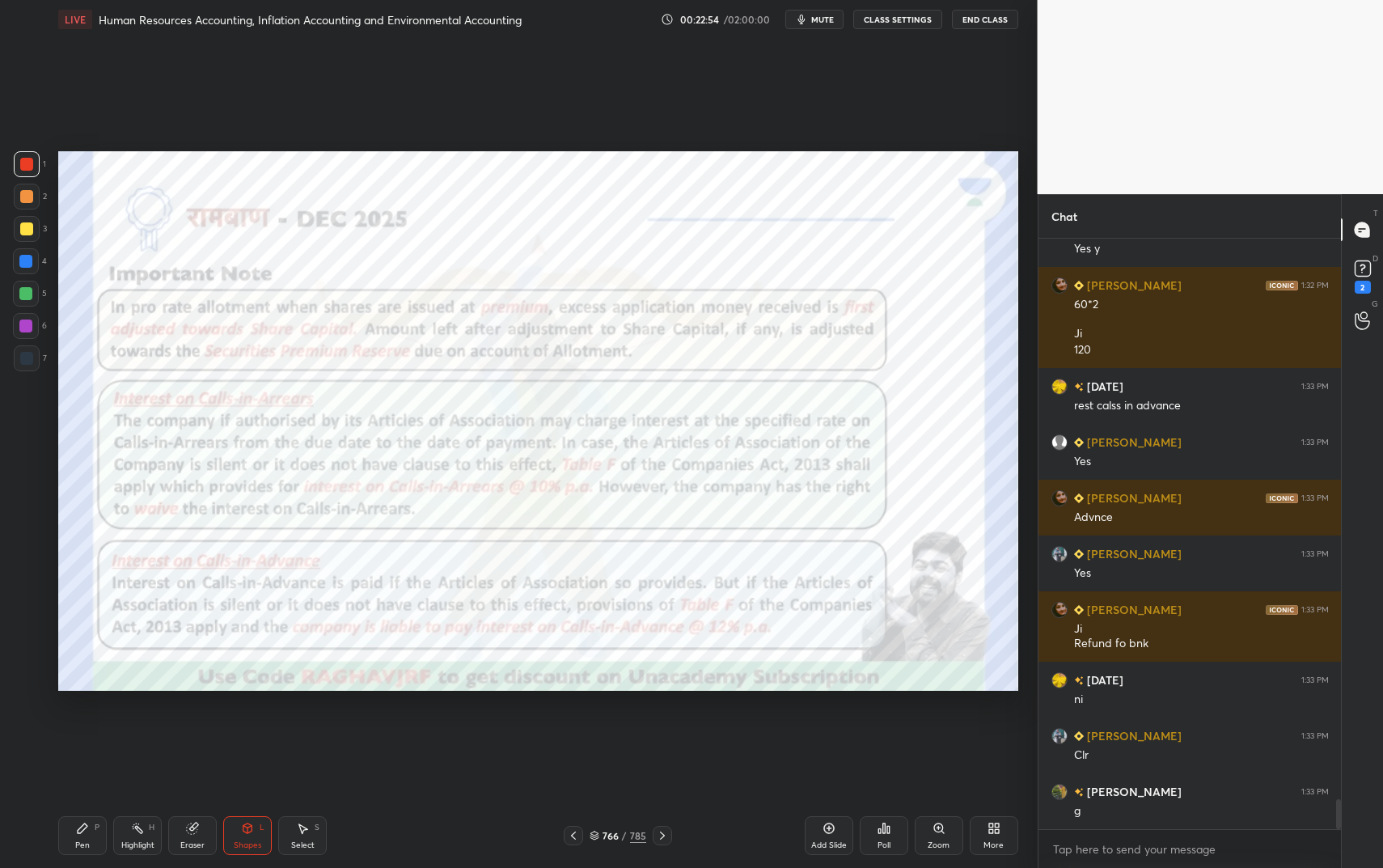
click at [131, 728] on icon at bounding box center [137, 827] width 13 height 13
click at [138, 728] on rect at bounding box center [139, 829] width 8 height 8
click at [69, 728] on div "Pen P" at bounding box center [82, 835] width 49 height 39
click at [81, 728] on div "Pen P" at bounding box center [82, 835] width 49 height 39
click at [240, 728] on div "Shapes L" at bounding box center [247, 835] width 49 height 39
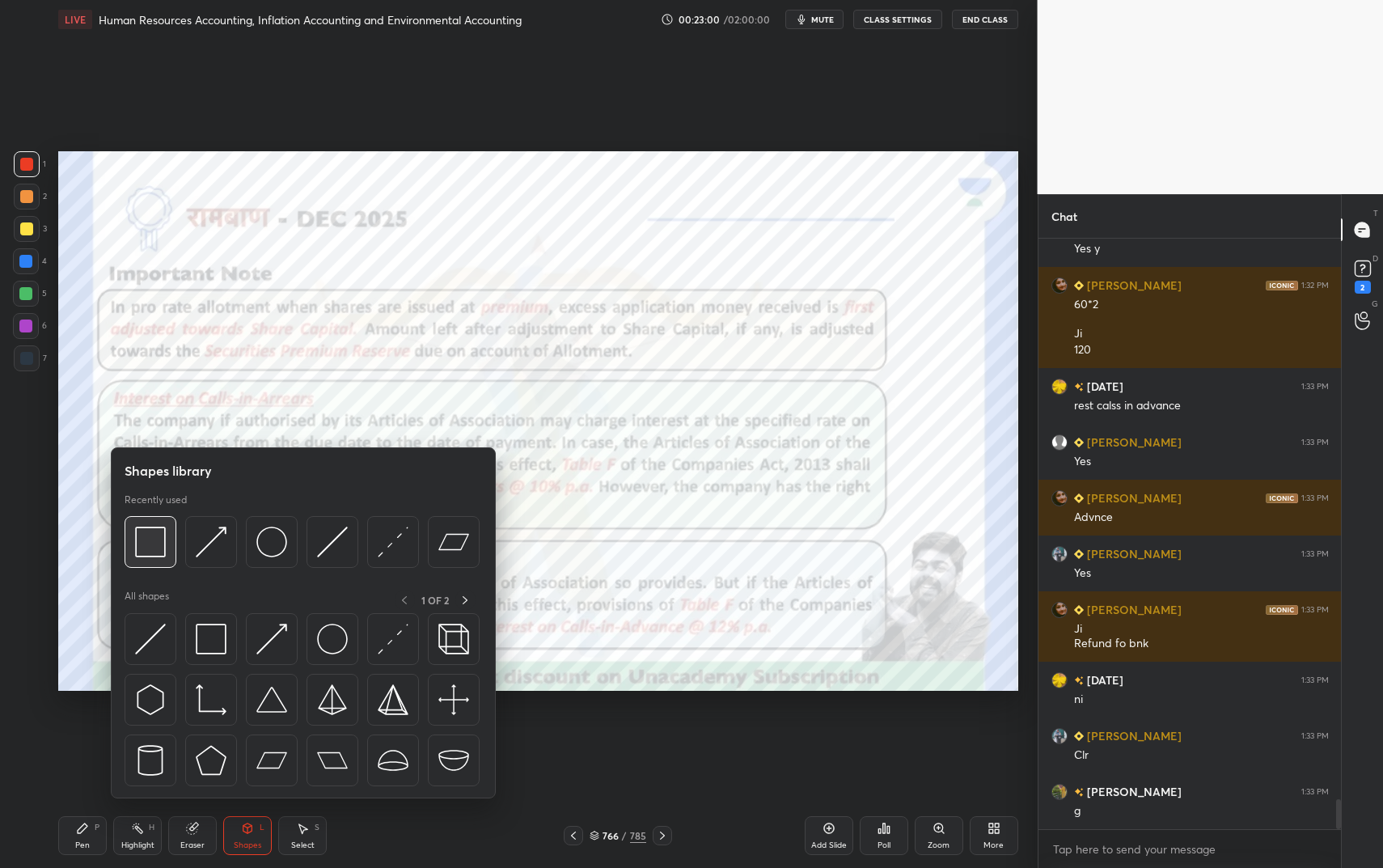
click at [153, 541] on img at bounding box center [150, 542] width 31 height 31
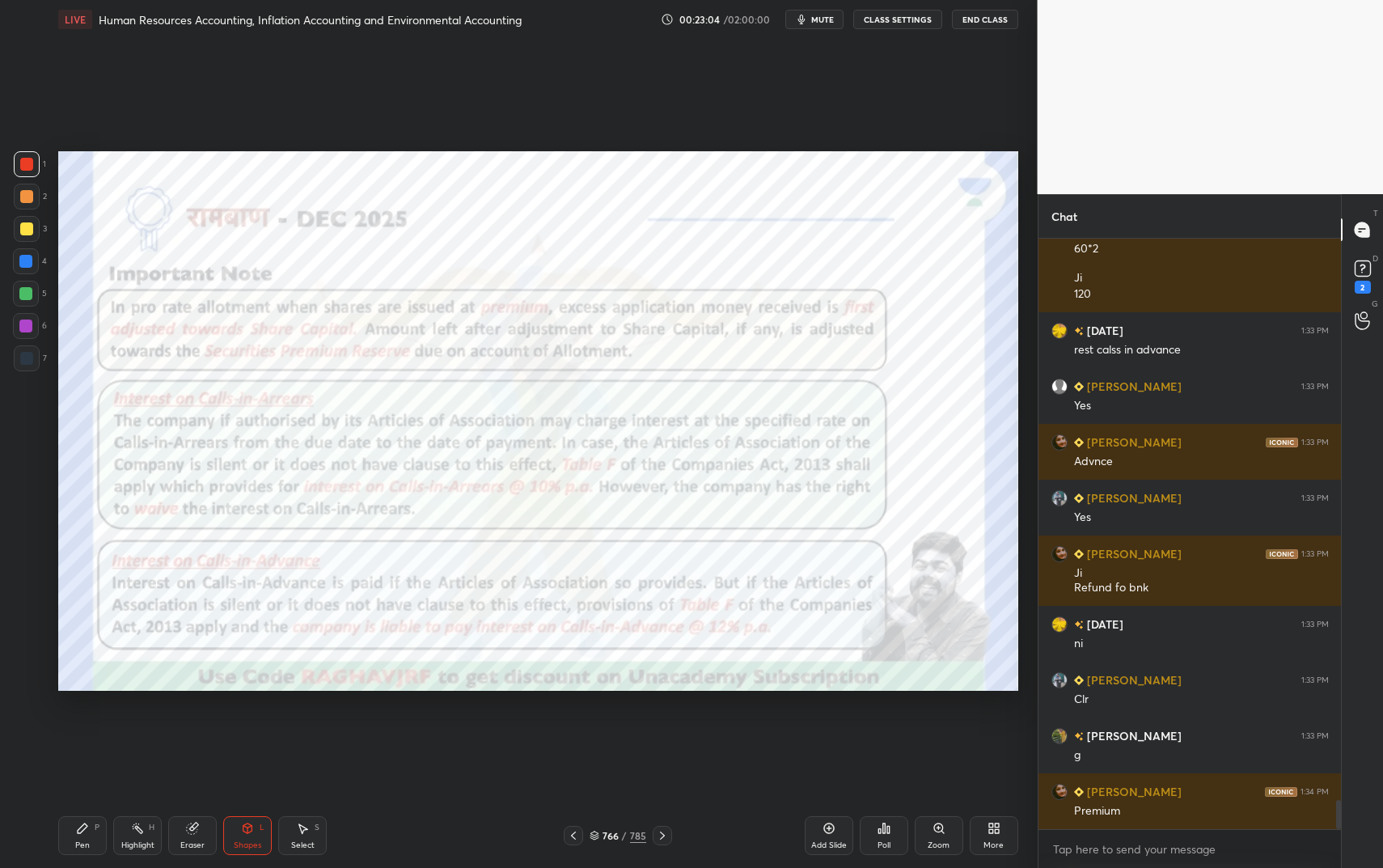
scroll to position [11345, 0]
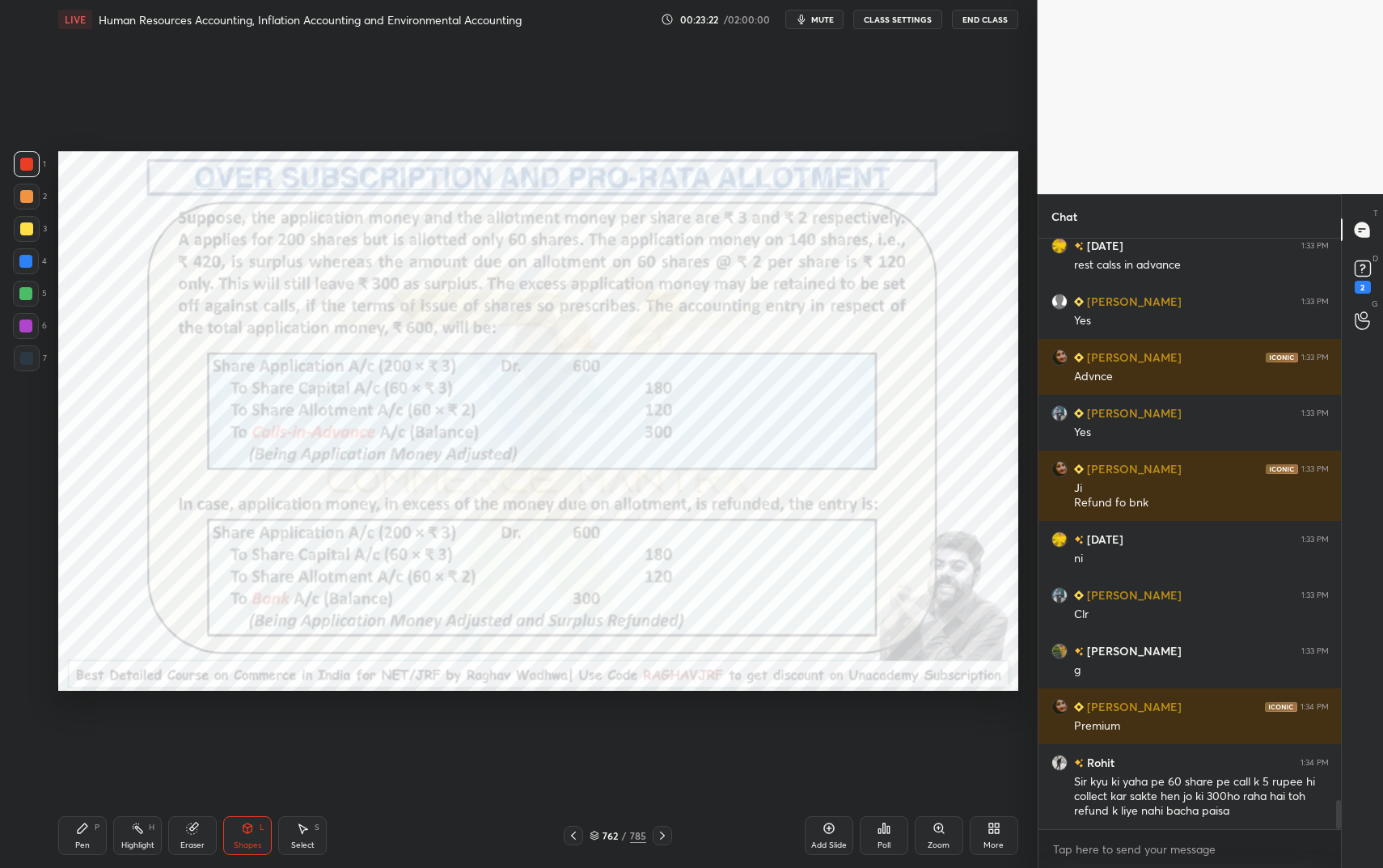
click at [142, 728] on rect at bounding box center [139, 829] width 8 height 8
click at [140, 728] on rect at bounding box center [139, 829] width 8 height 8
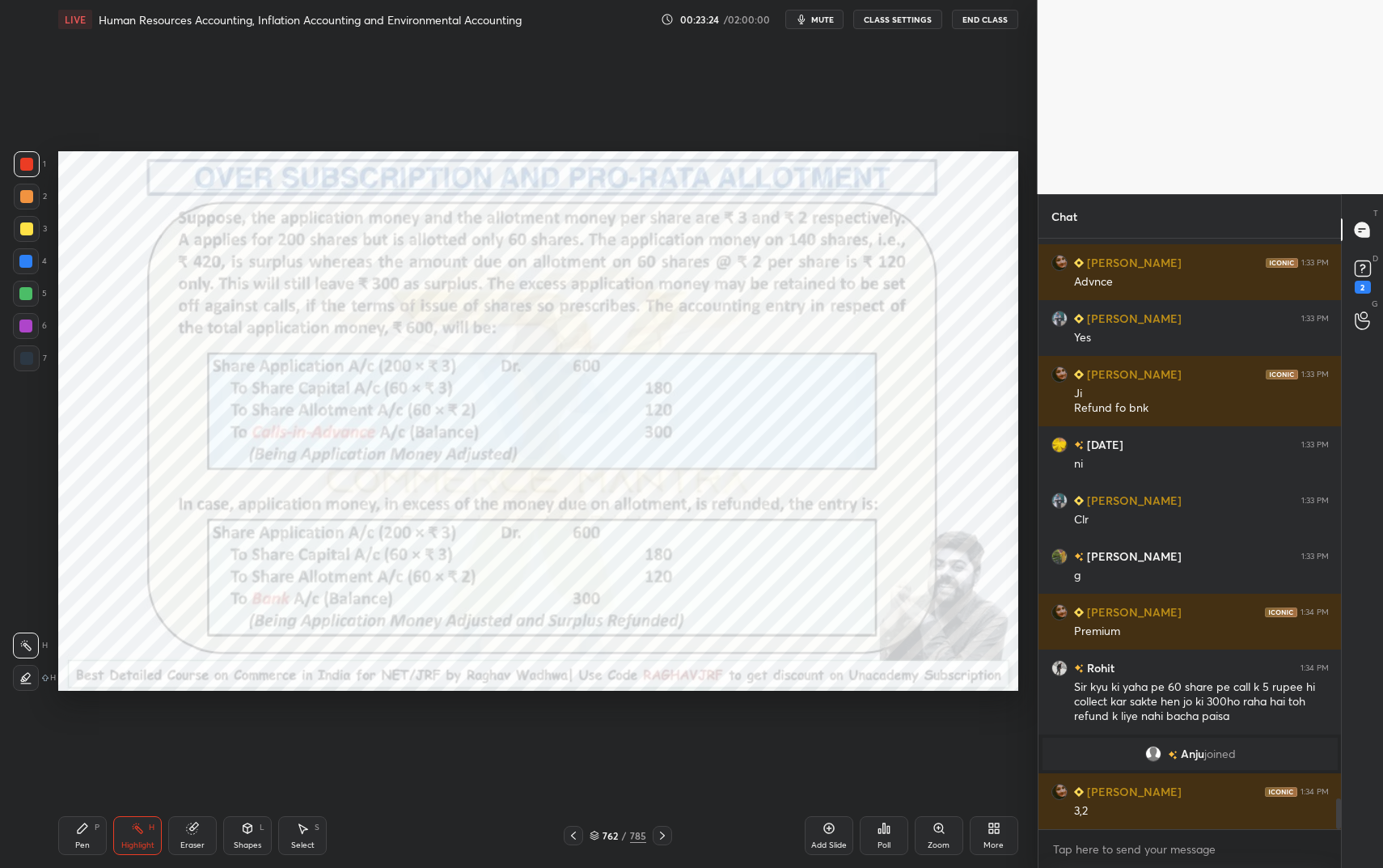
scroll to position [10645, 0]
click at [67, 728] on div "Pen P" at bounding box center [82, 835] width 49 height 39
drag, startPoint x: 72, startPoint y: 843, endPoint x: 140, endPoint y: 768, distance: 101.2
click at [72, 728] on div "Pen P" at bounding box center [82, 835] width 49 height 39
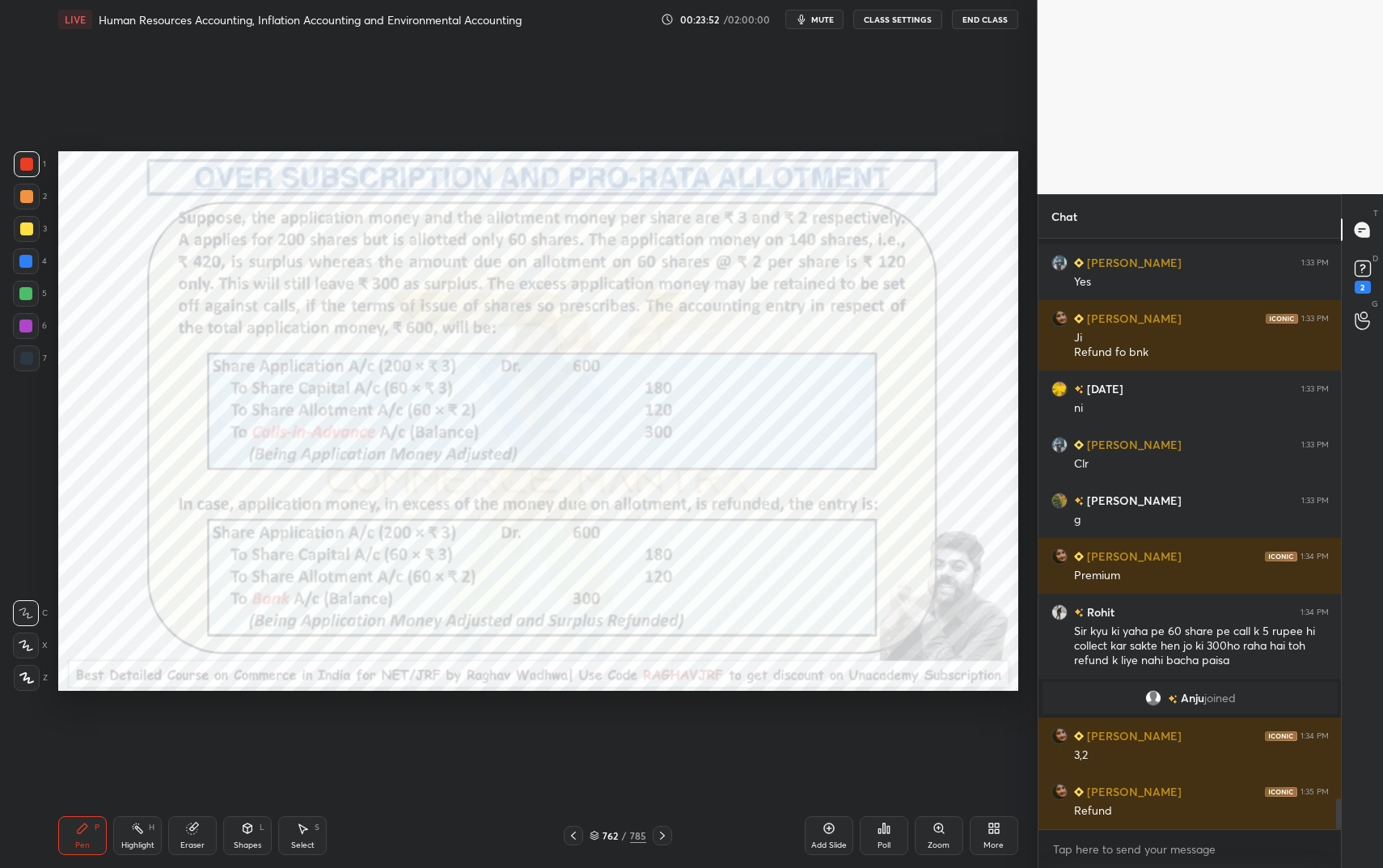
scroll to position [10771, 0]
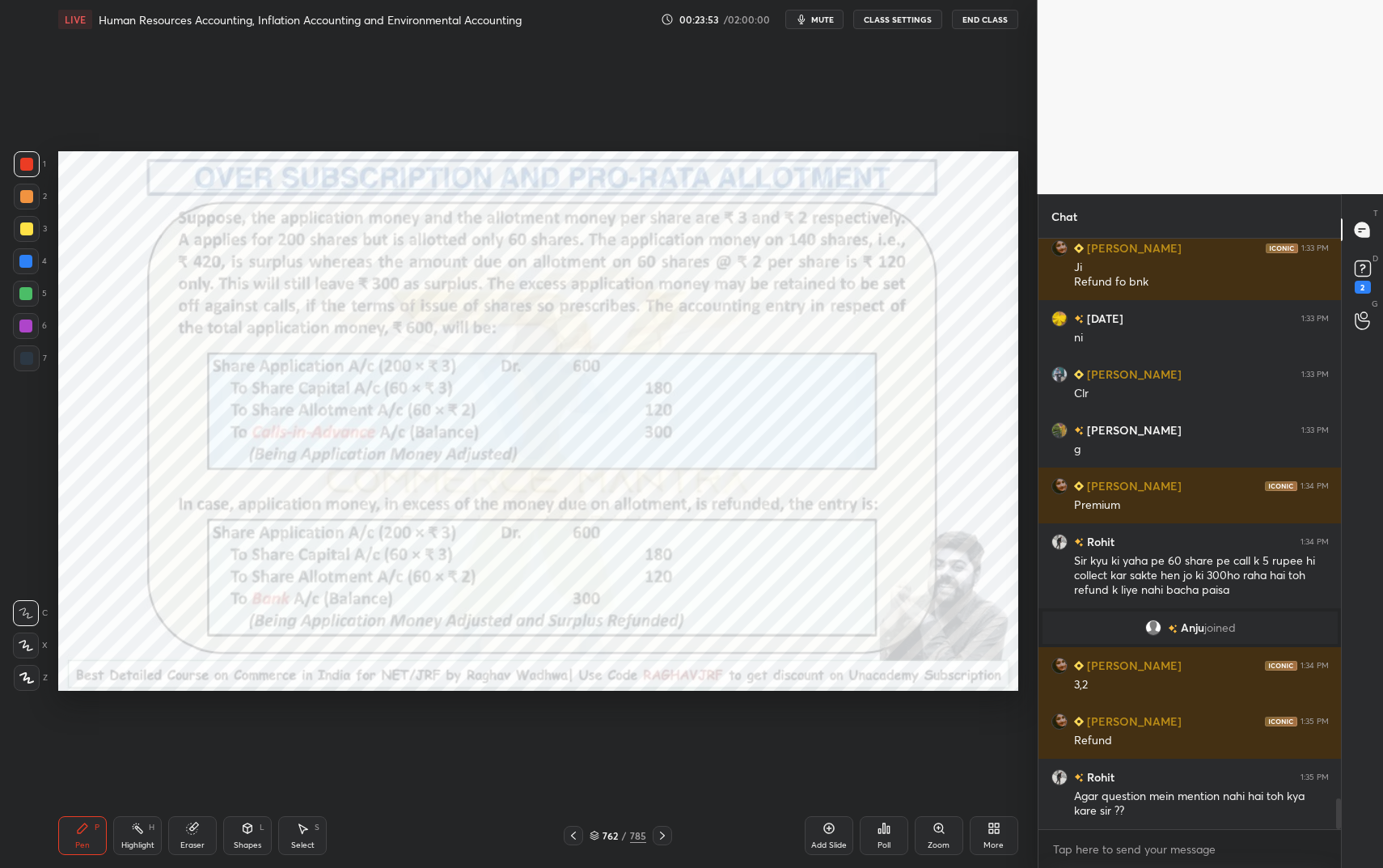
click at [204, 728] on div "Eraser" at bounding box center [192, 835] width 49 height 39
click at [73, 728] on div "Pen P" at bounding box center [82, 835] width 49 height 39
click at [78, 728] on div "Pen" at bounding box center [83, 845] width 15 height 8
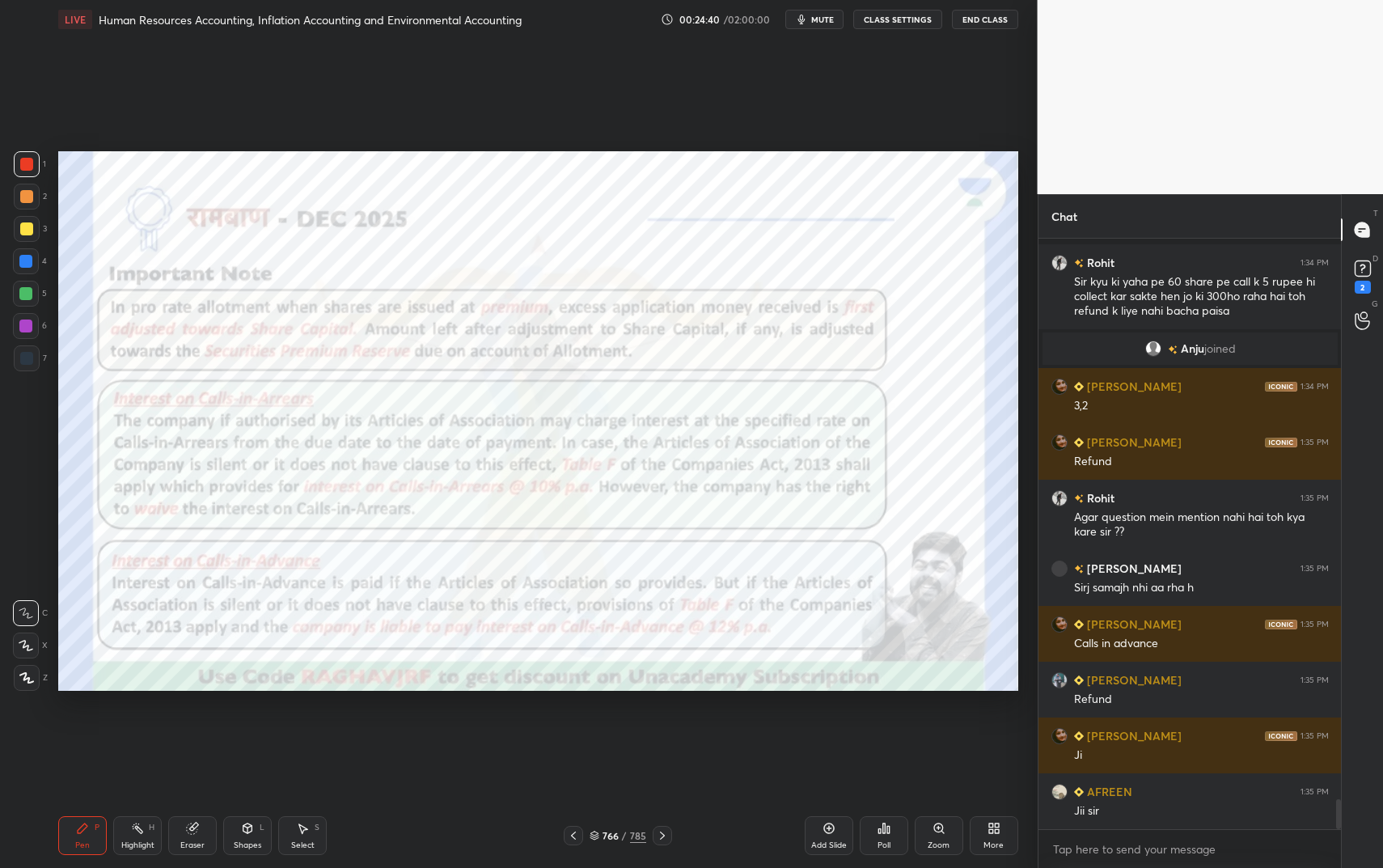
scroll to position [11162, 0]
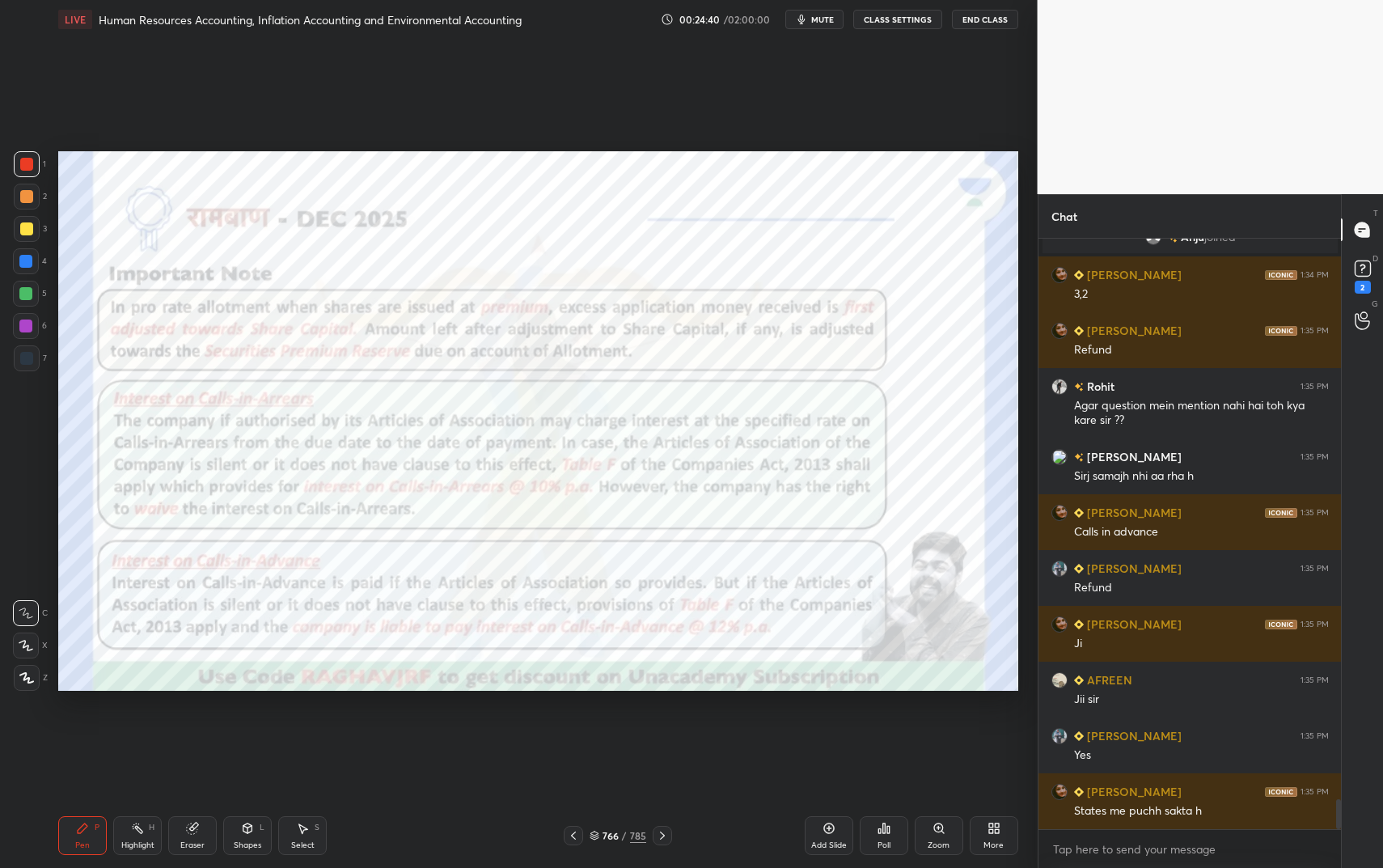
click at [131, 728] on icon at bounding box center [137, 827] width 13 height 13
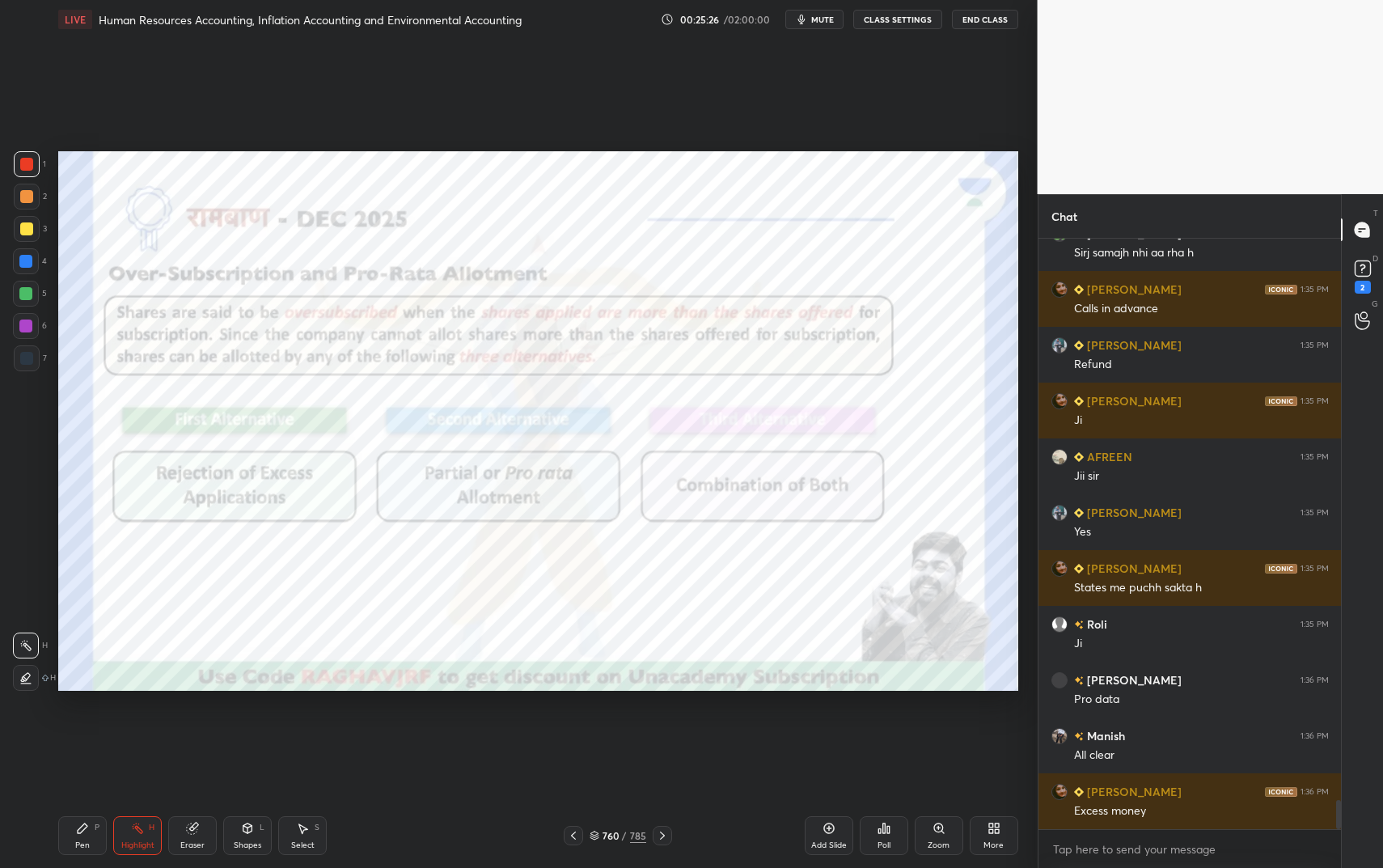
scroll to position [11455, 0]
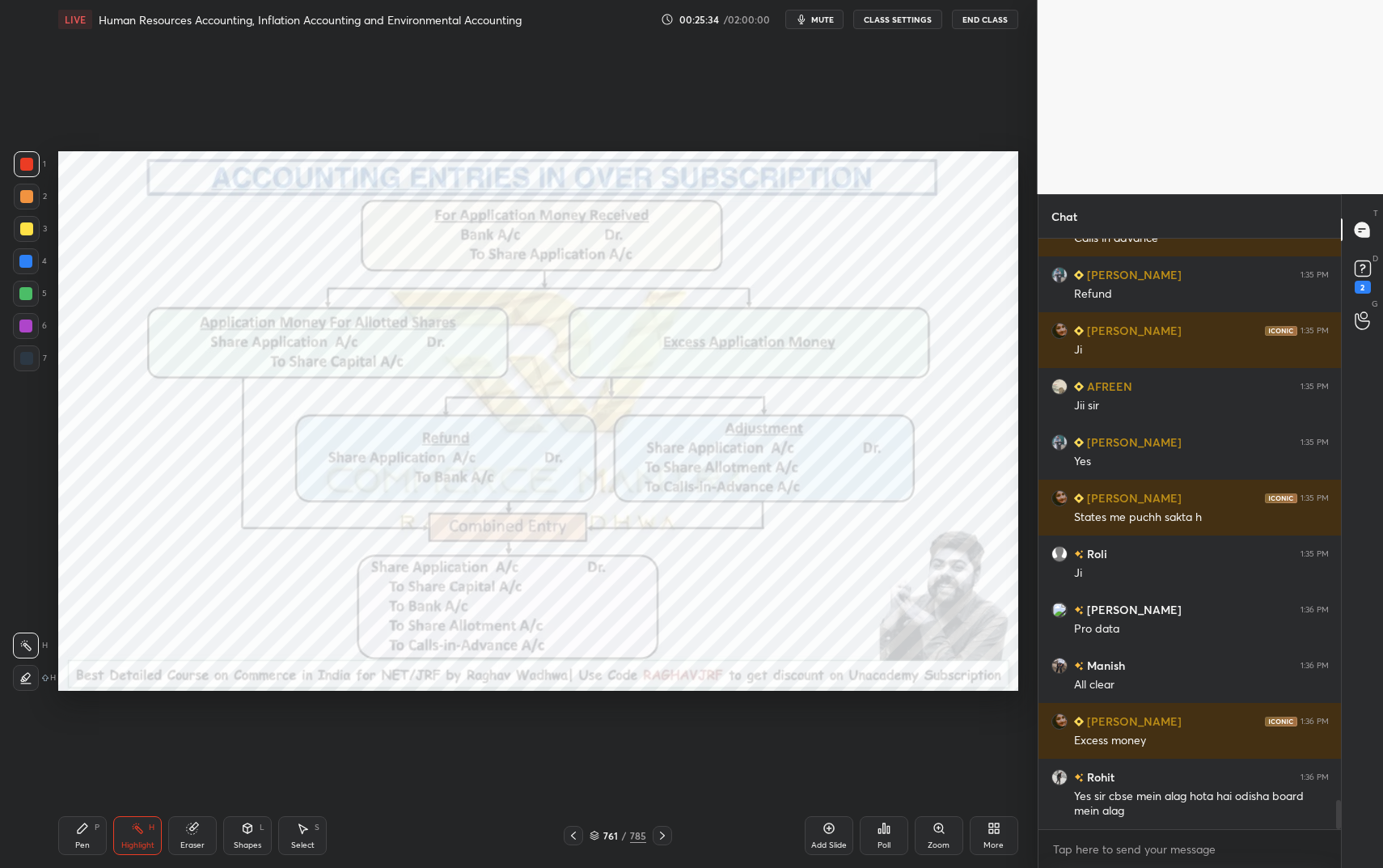
click at [830, 728] on icon at bounding box center [828, 827] width 13 height 13
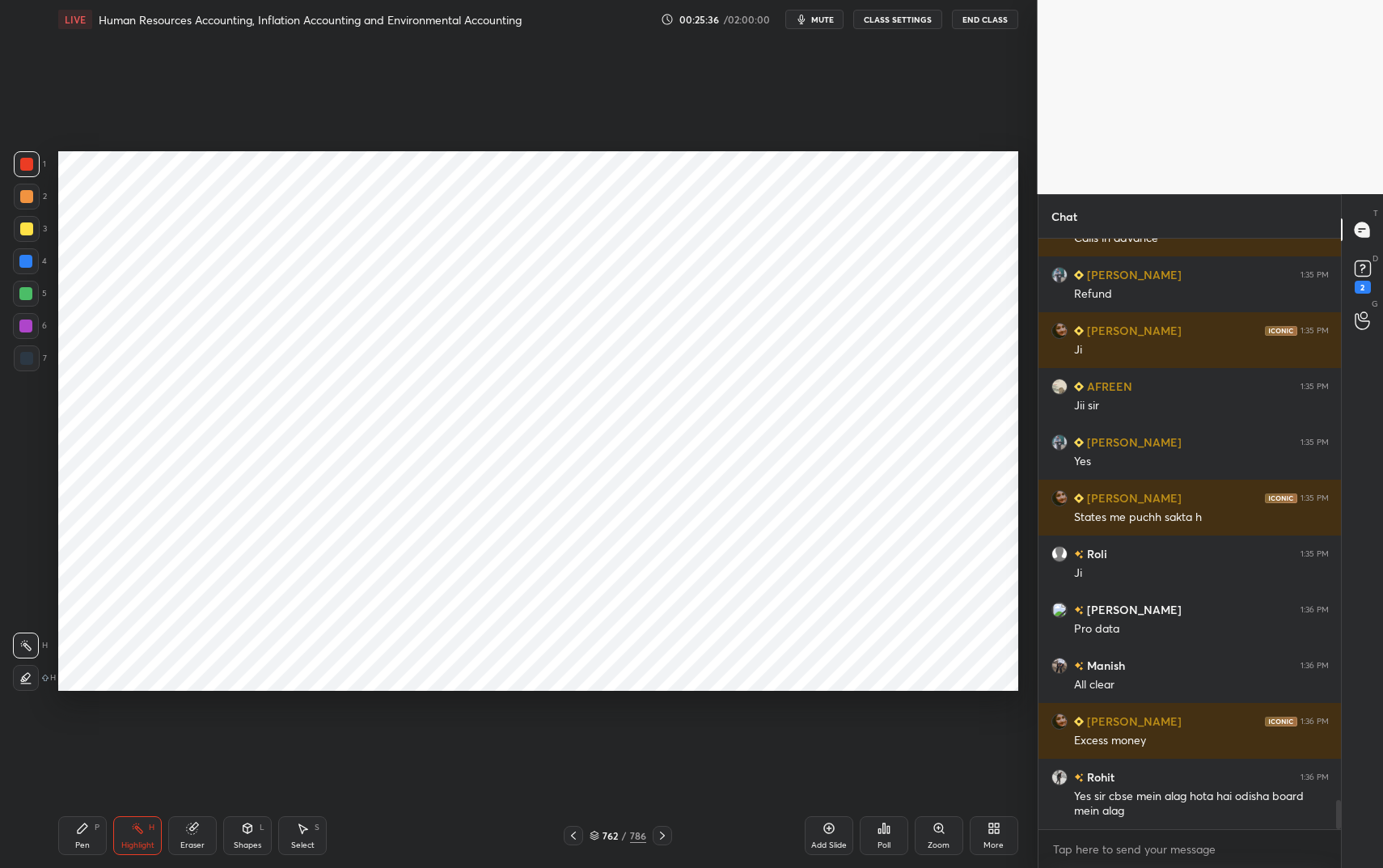
click at [226, 728] on div "Shapes L" at bounding box center [247, 835] width 49 height 39
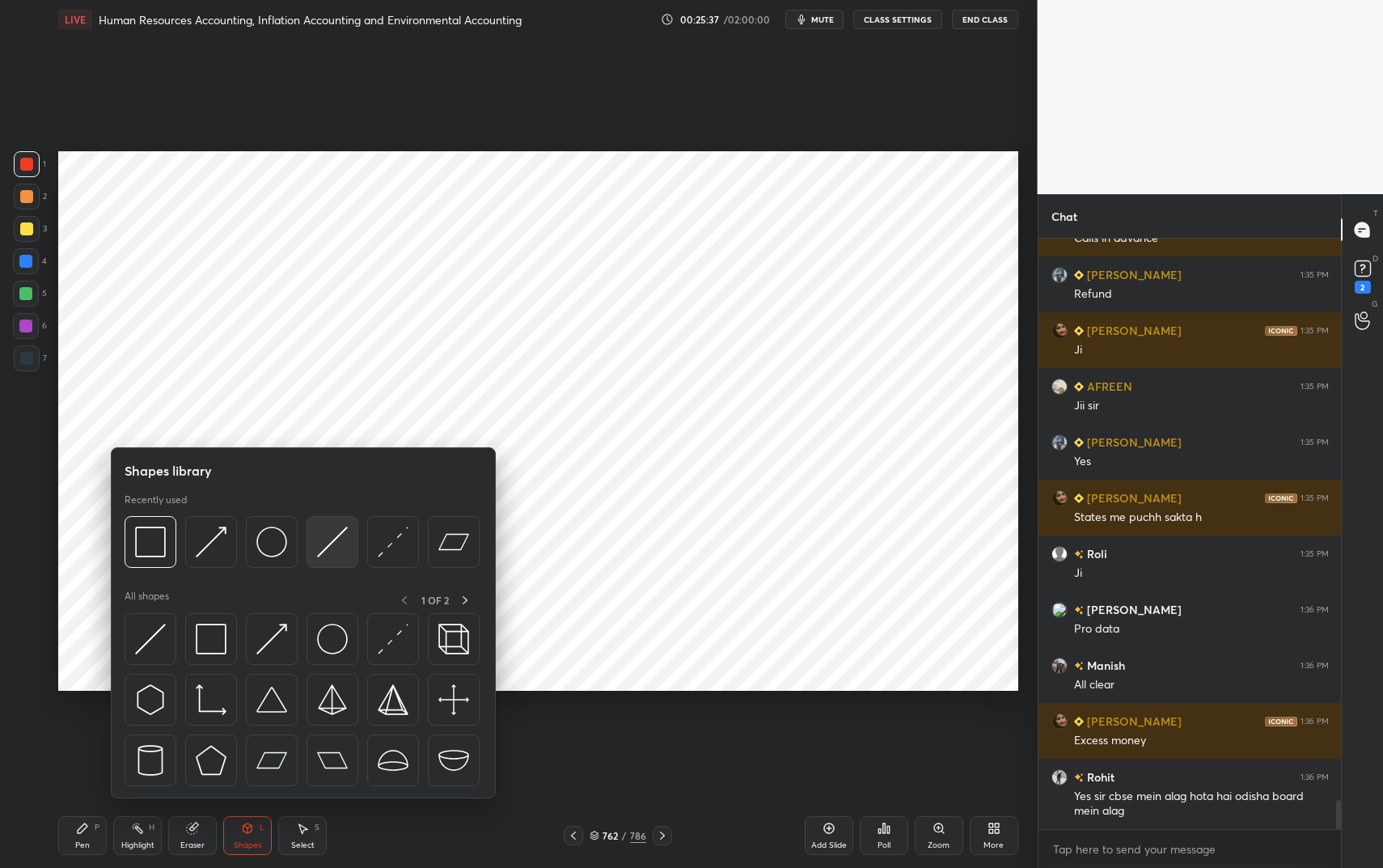
click at [323, 541] on img at bounding box center [332, 542] width 31 height 31
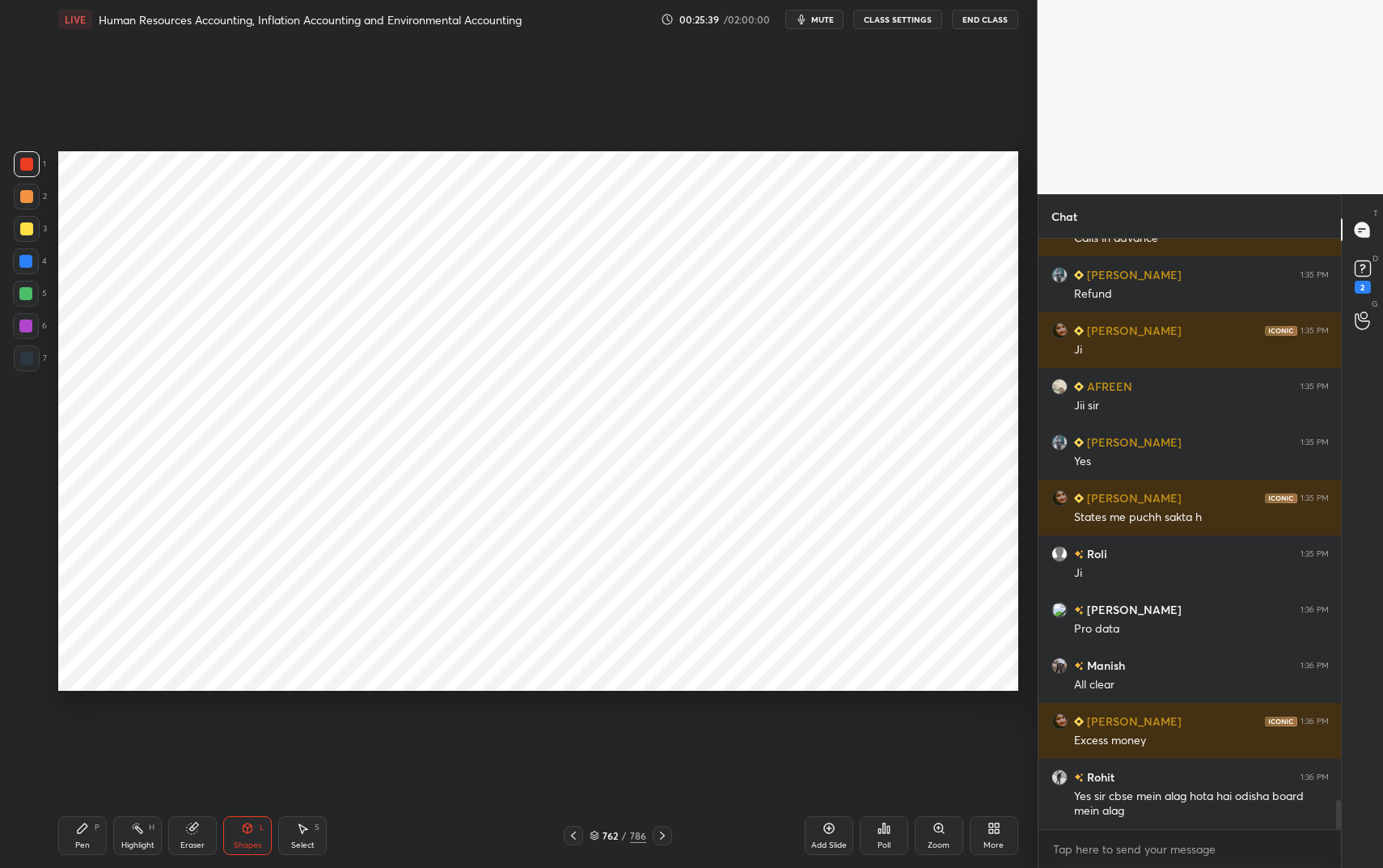
click at [91, 728] on div "Pen P" at bounding box center [82, 835] width 49 height 39
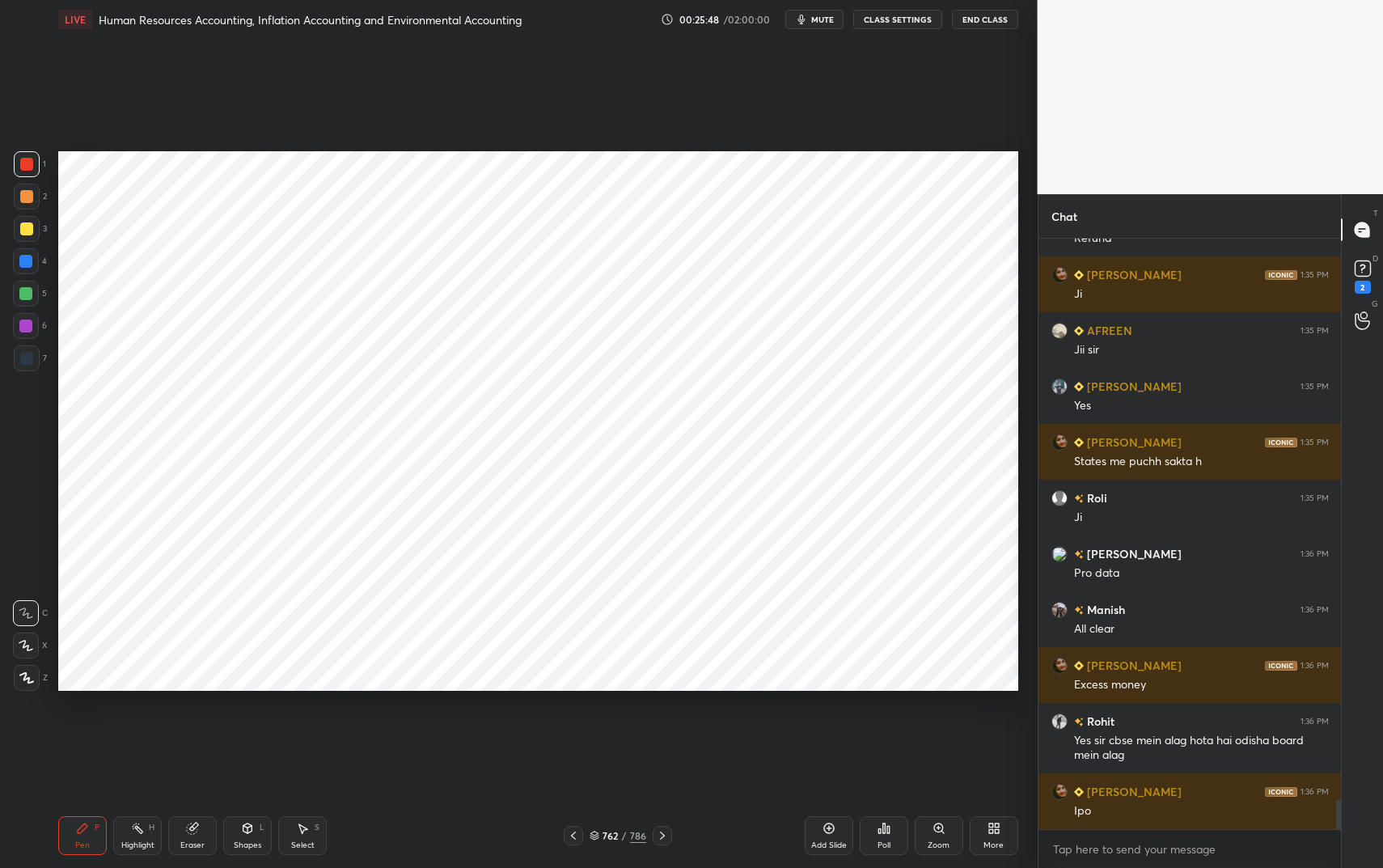
click at [256, 728] on div "Shapes L" at bounding box center [247, 835] width 49 height 39
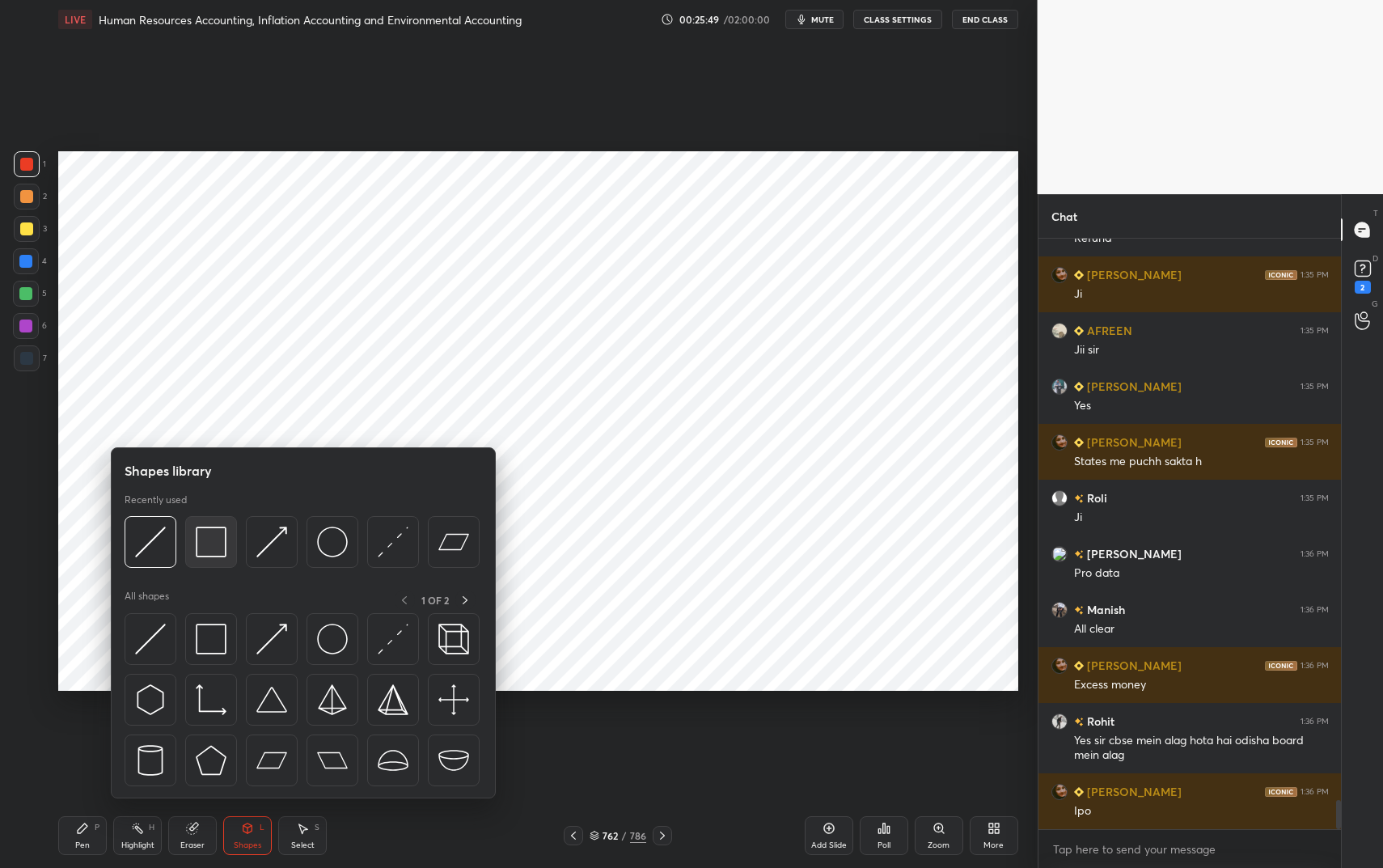
click at [206, 539] on img at bounding box center [211, 542] width 31 height 31
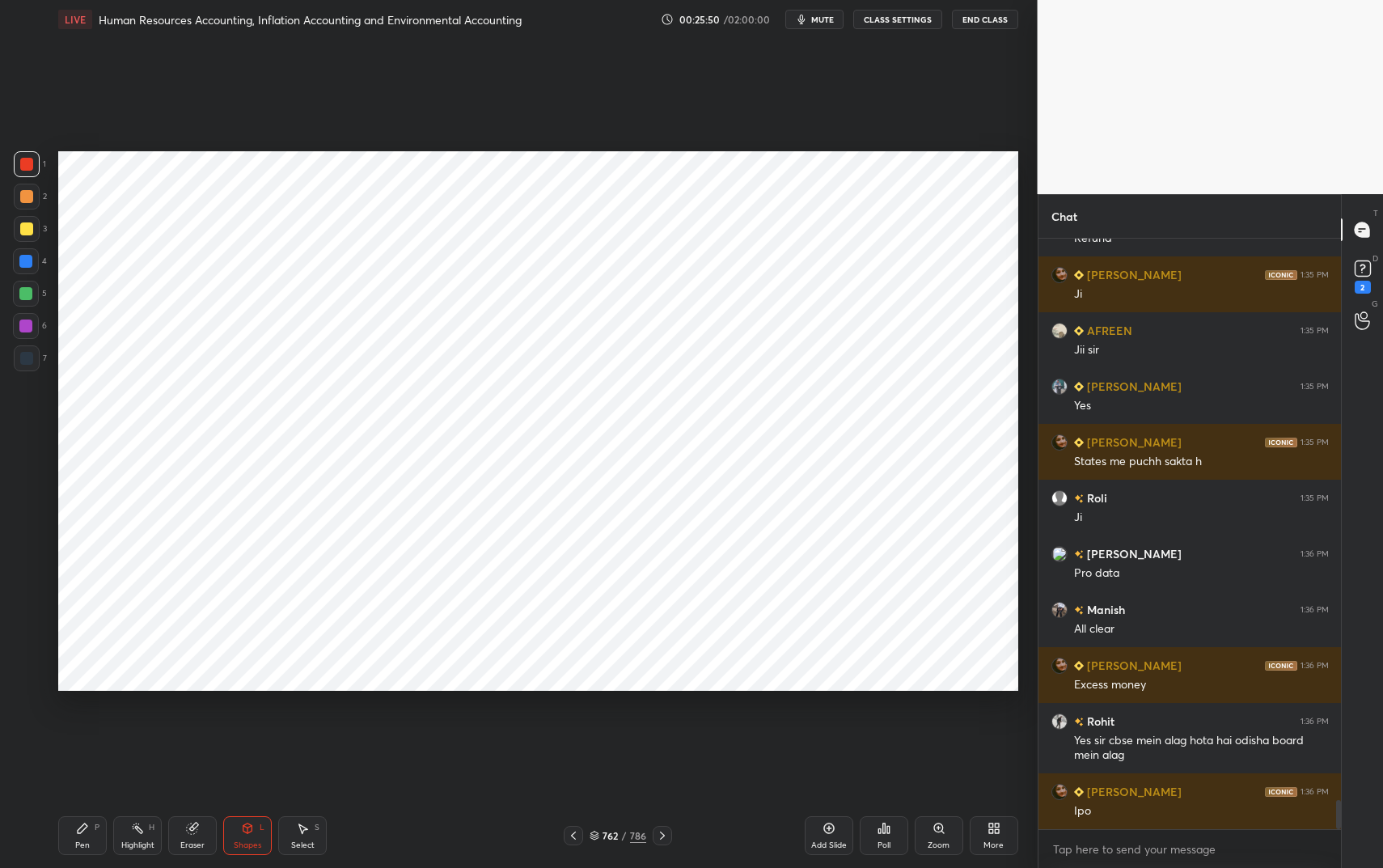
click at [76, 728] on icon at bounding box center [82, 827] width 13 height 13
click at [87, 728] on icon at bounding box center [82, 827] width 13 height 13
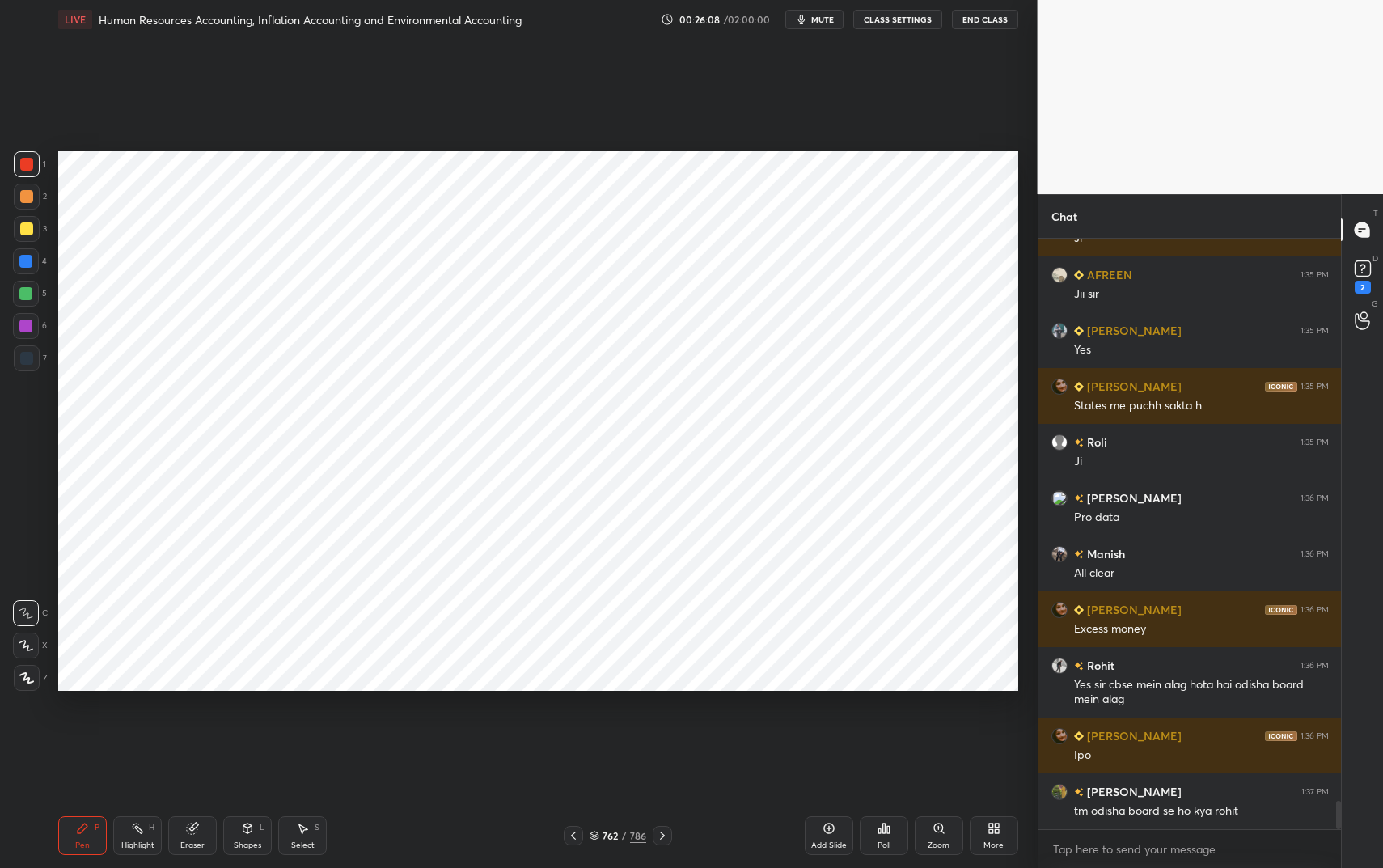
drag, startPoint x: 31, startPoint y: 259, endPoint x: 46, endPoint y: 263, distance: 15.5
click at [30, 260] on div at bounding box center [25, 261] width 13 height 13
click at [31, 259] on div at bounding box center [25, 261] width 13 height 13
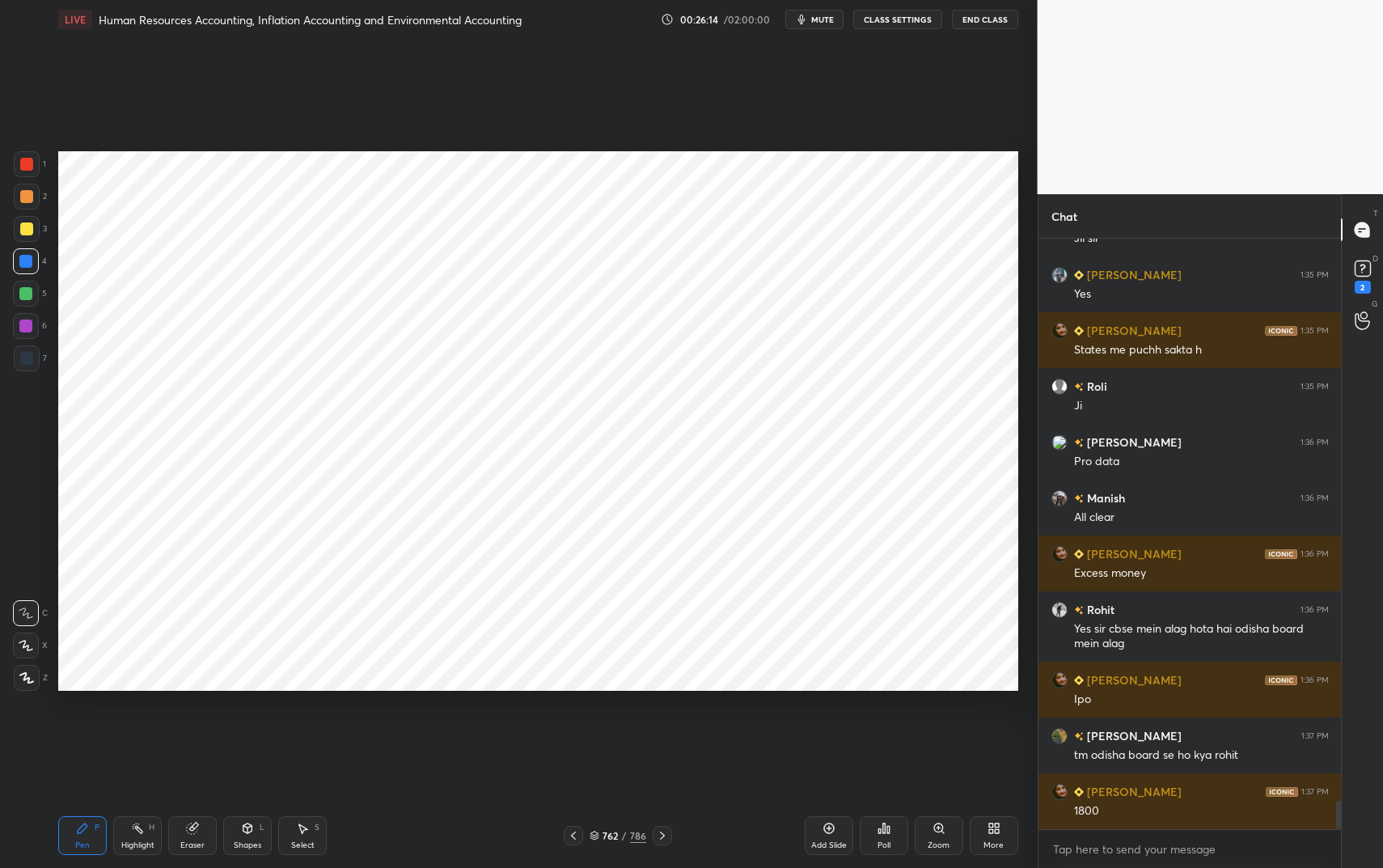
click at [26, 325] on div at bounding box center [25, 326] width 13 height 13
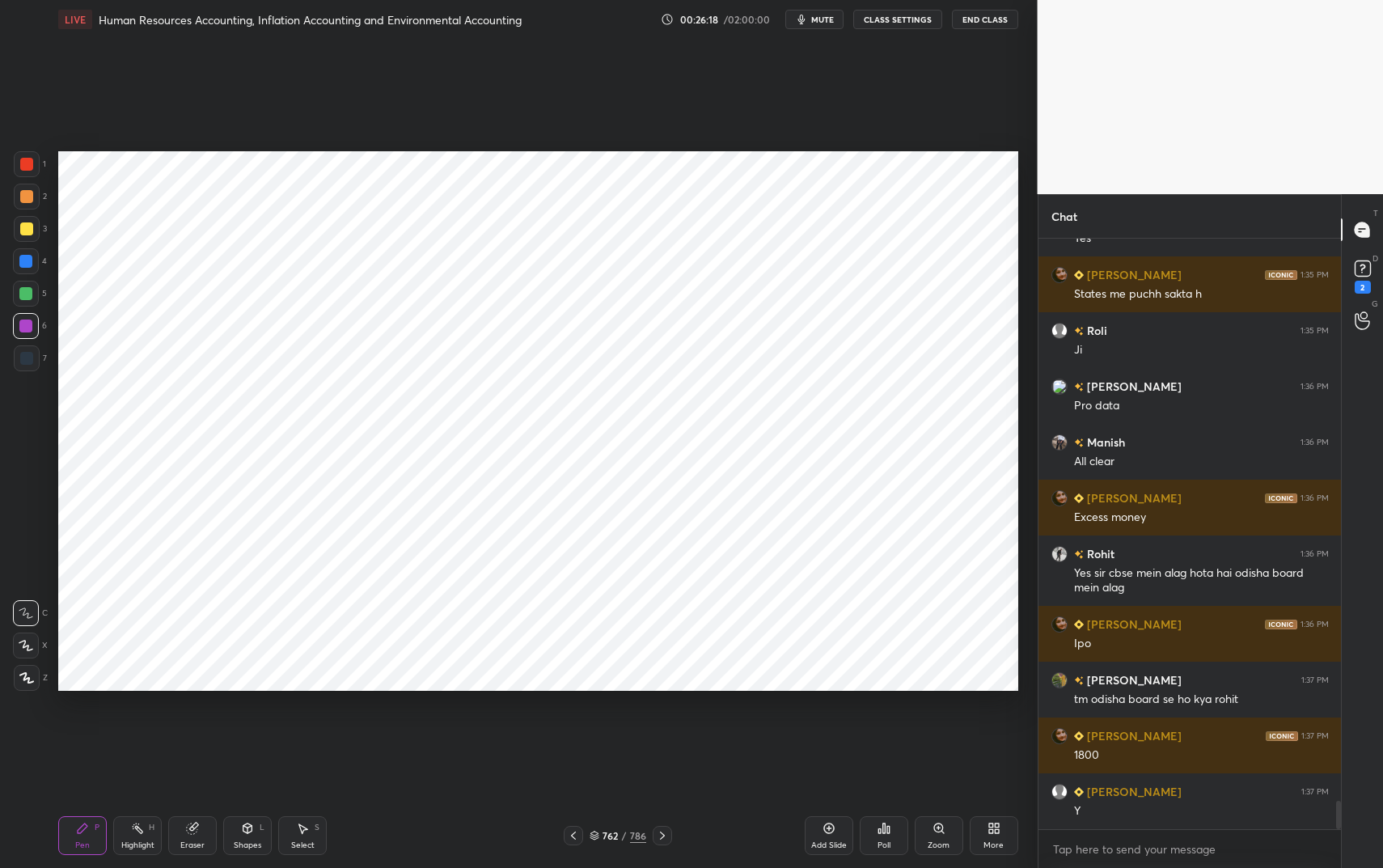
drag, startPoint x: 186, startPoint y: 845, endPoint x: 205, endPoint y: 814, distance: 36.4
click at [186, 728] on div "Eraser" at bounding box center [192, 845] width 24 height 8
click at [88, 728] on div "Pen P" at bounding box center [82, 835] width 49 height 39
click at [94, 728] on div "Pen P" at bounding box center [82, 835] width 49 height 39
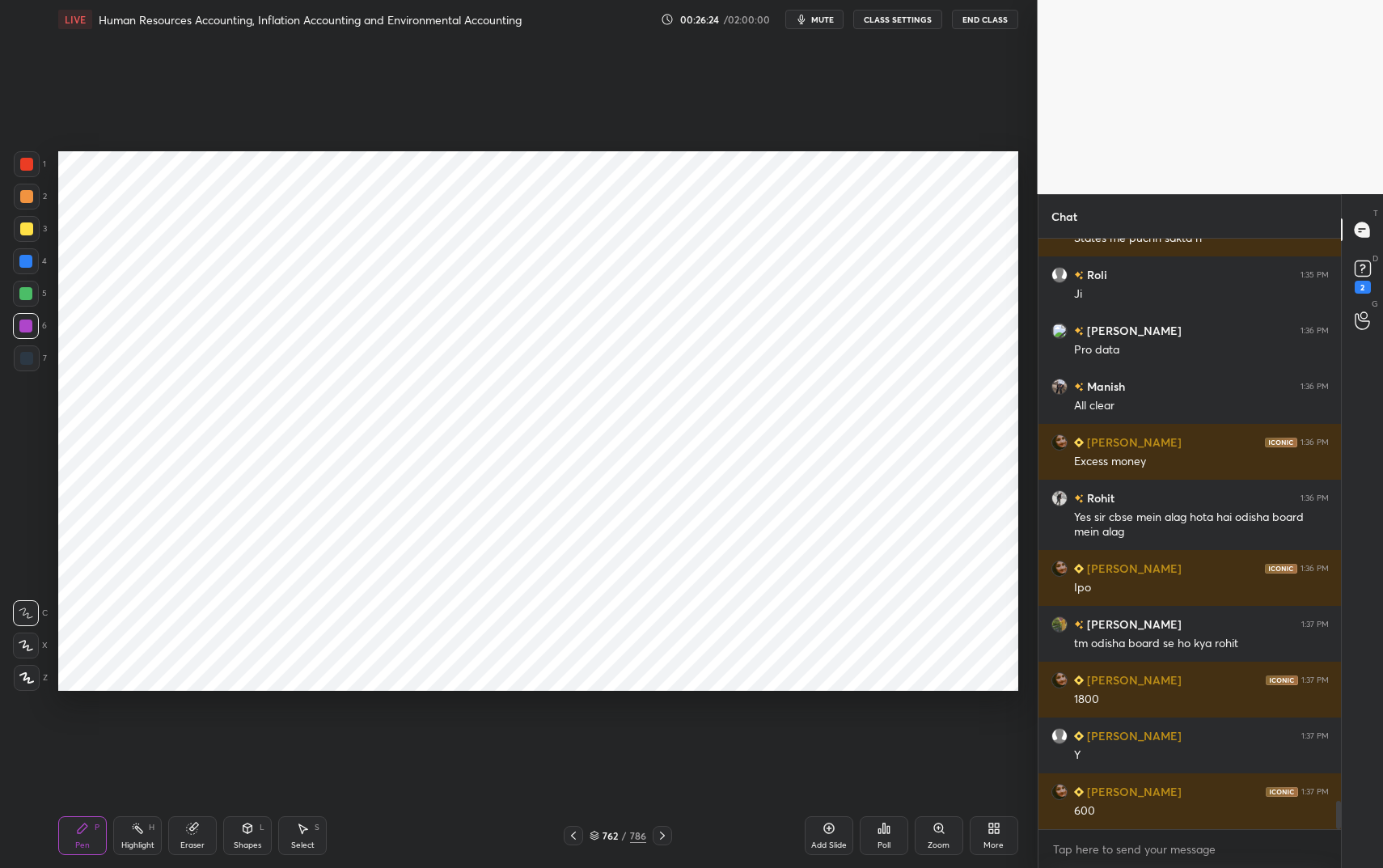
click at [32, 151] on div at bounding box center [27, 164] width 26 height 26
drag, startPoint x: 33, startPoint y: 265, endPoint x: 41, endPoint y: 268, distance: 8.5
click at [33, 265] on div at bounding box center [26, 261] width 26 height 26
click at [33, 266] on div at bounding box center [26, 261] width 26 height 26
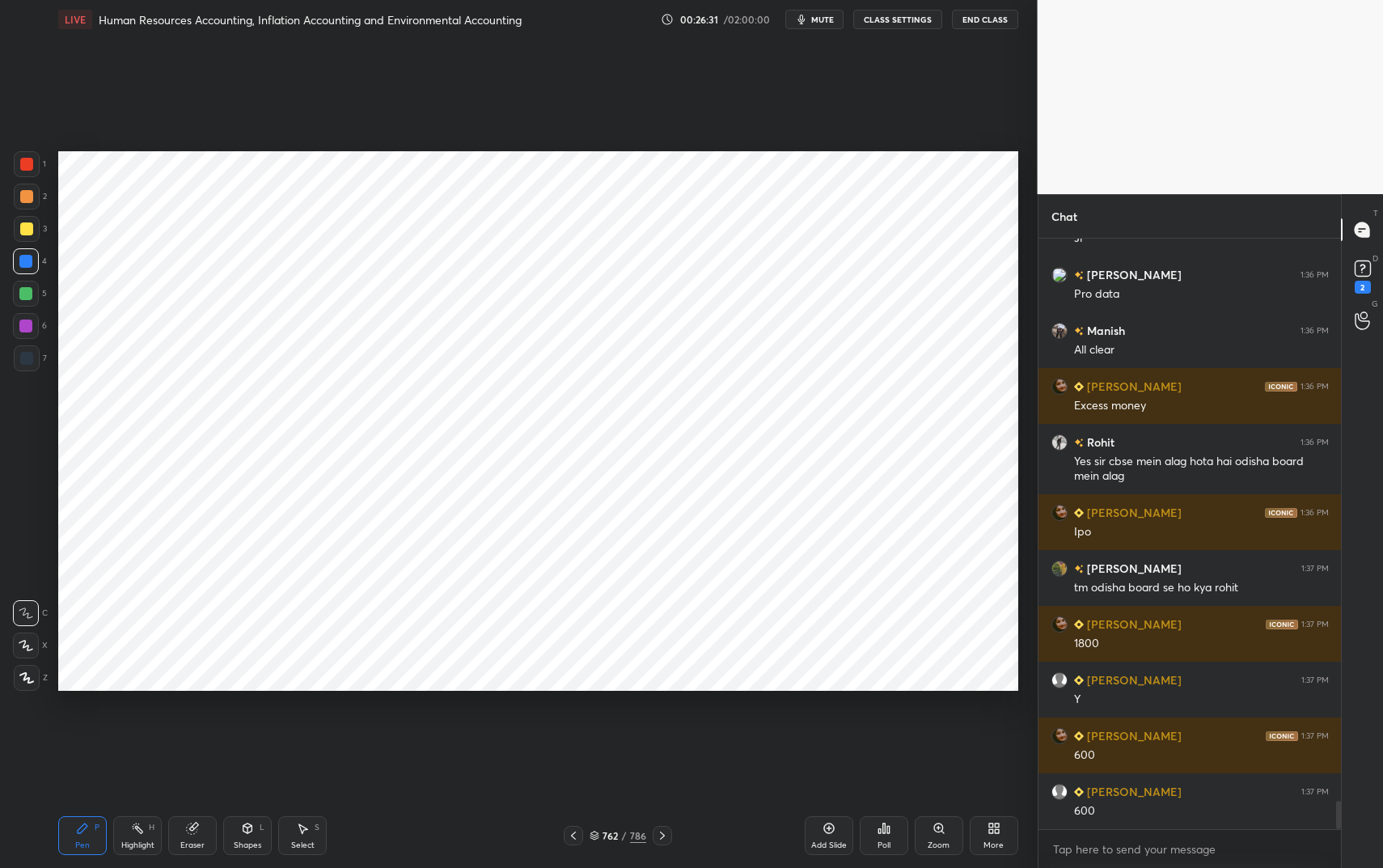
click at [29, 326] on div at bounding box center [25, 326] width 13 height 13
drag, startPoint x: 29, startPoint y: 326, endPoint x: 54, endPoint y: 313, distance: 28.2
click at [29, 326] on div at bounding box center [25, 326] width 13 height 13
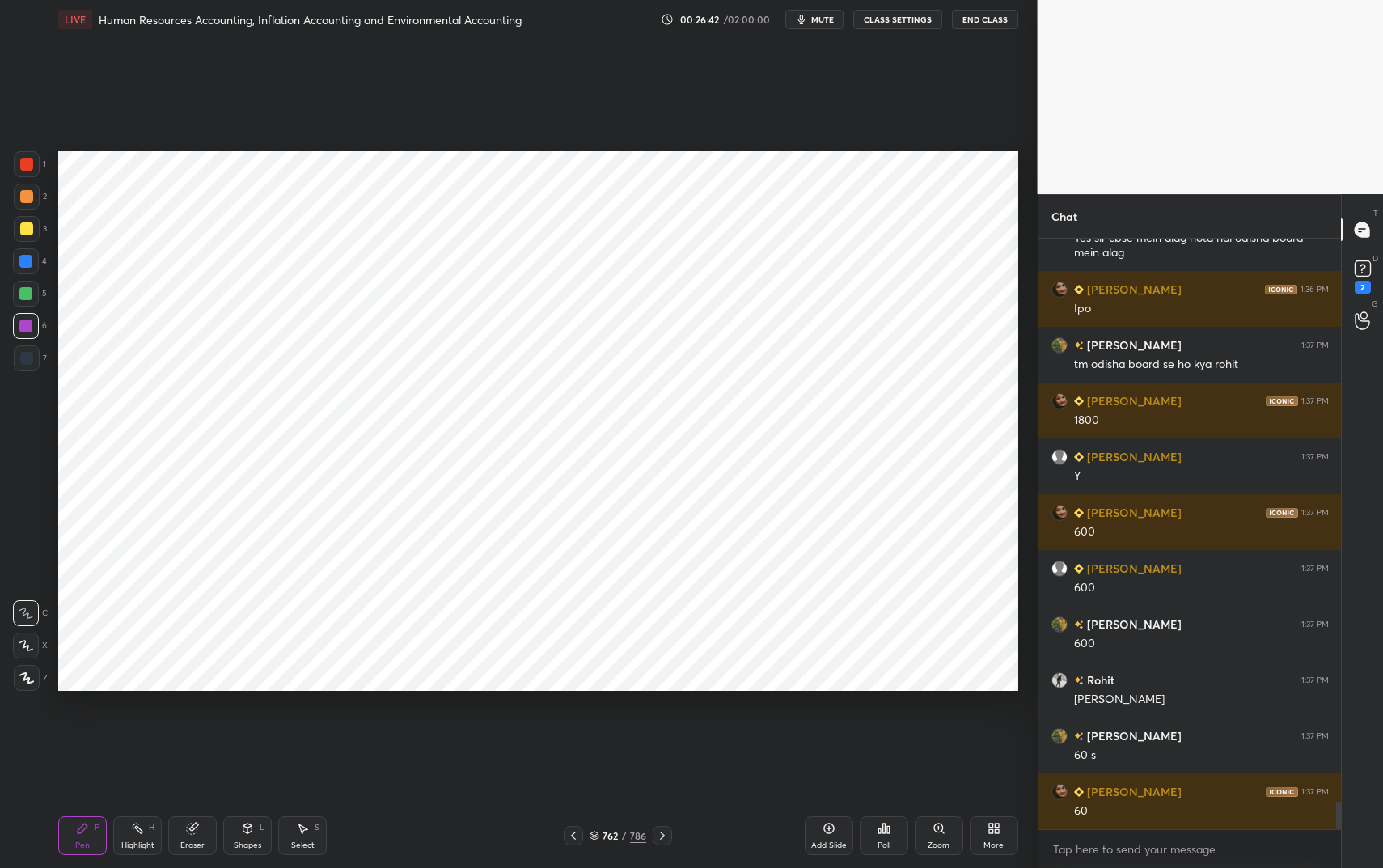
scroll to position [12069, 0]
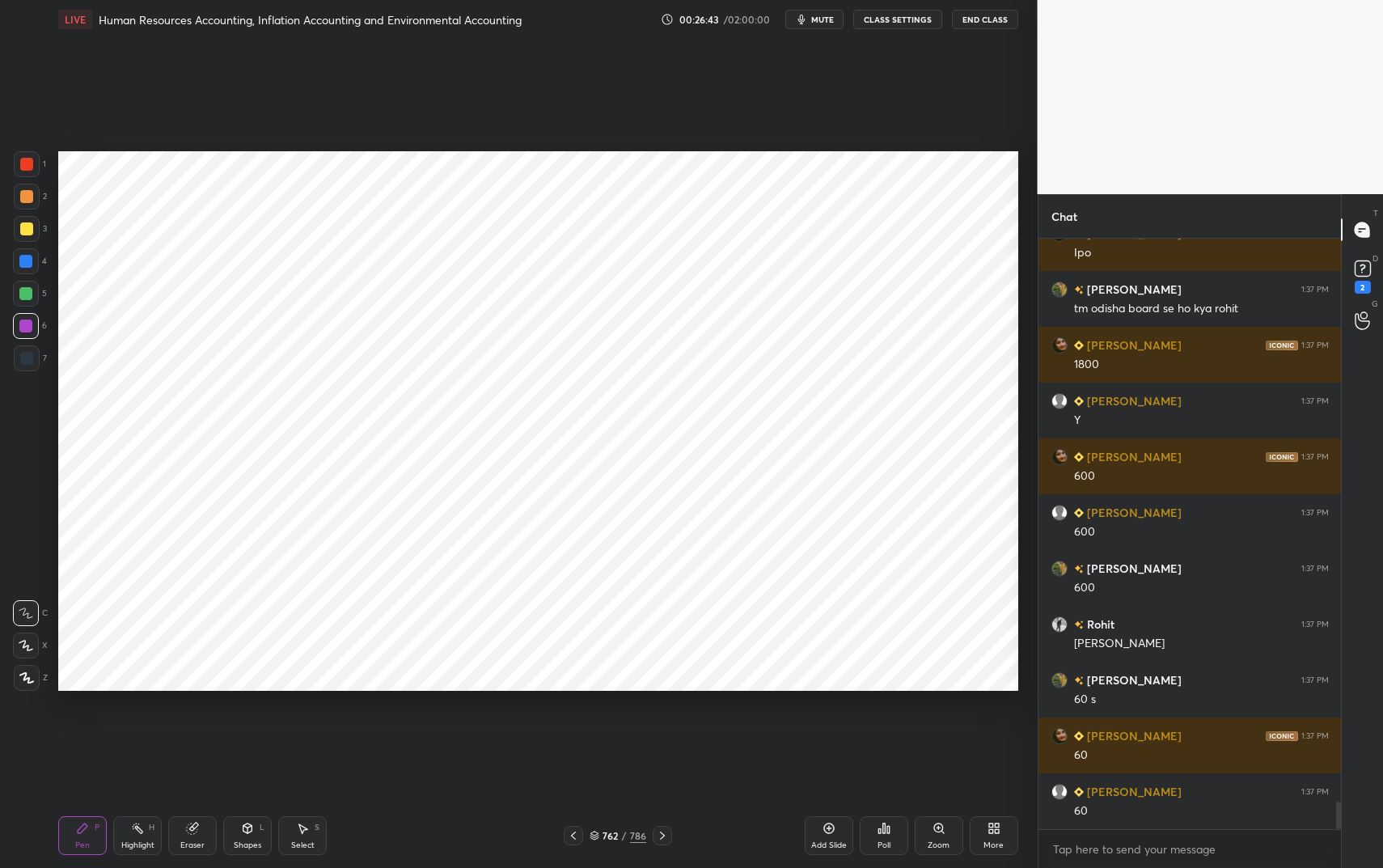
click at [31, 269] on div at bounding box center [26, 261] width 26 height 26
click at [33, 263] on div at bounding box center [26, 261] width 26 height 26
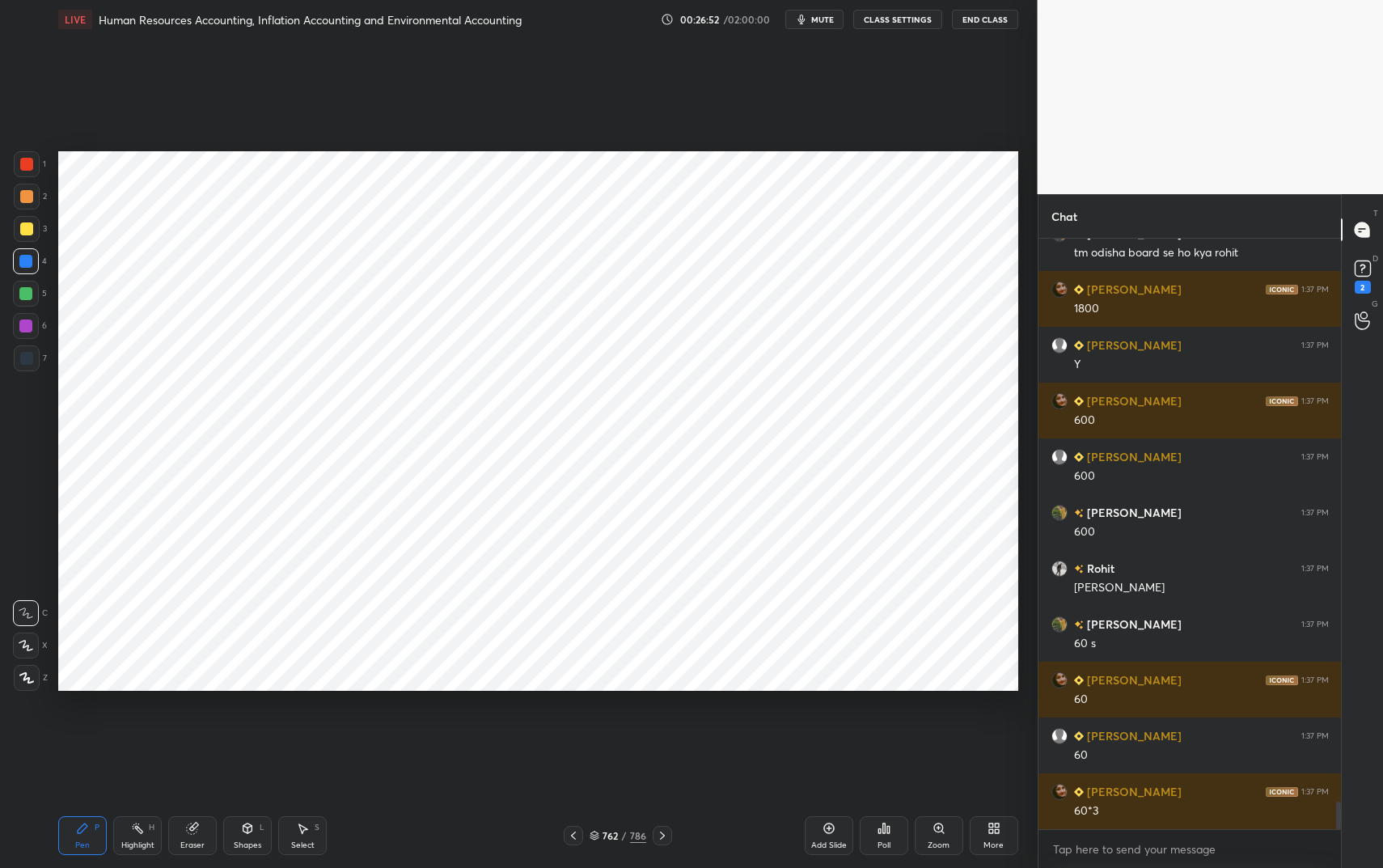
click at [24, 359] on div at bounding box center [26, 357] width 13 height 13
drag, startPoint x: 24, startPoint y: 359, endPoint x: 32, endPoint y: 360, distance: 8.1
click at [24, 359] on div at bounding box center [26, 357] width 13 height 13
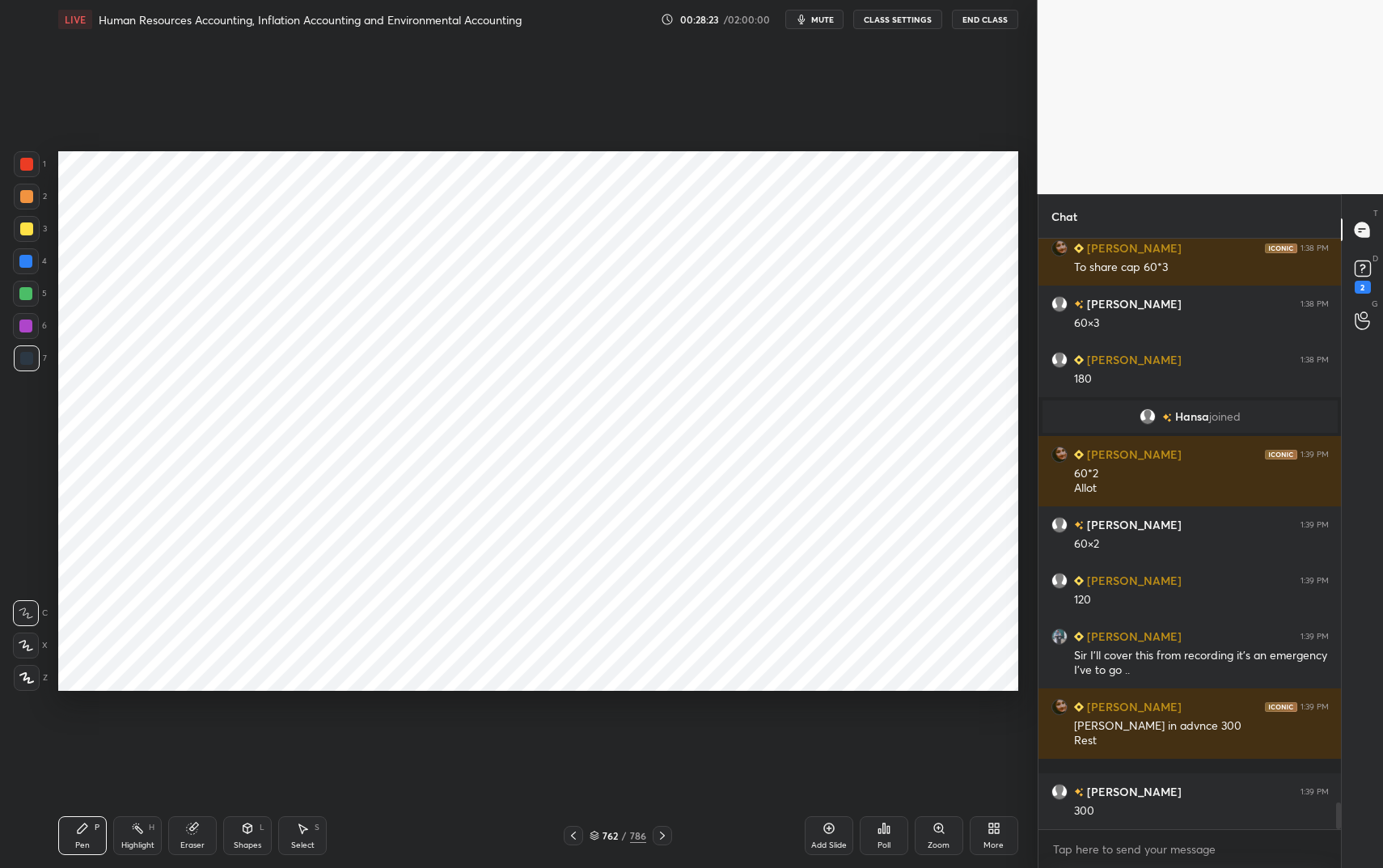
scroll to position [12402, 0]
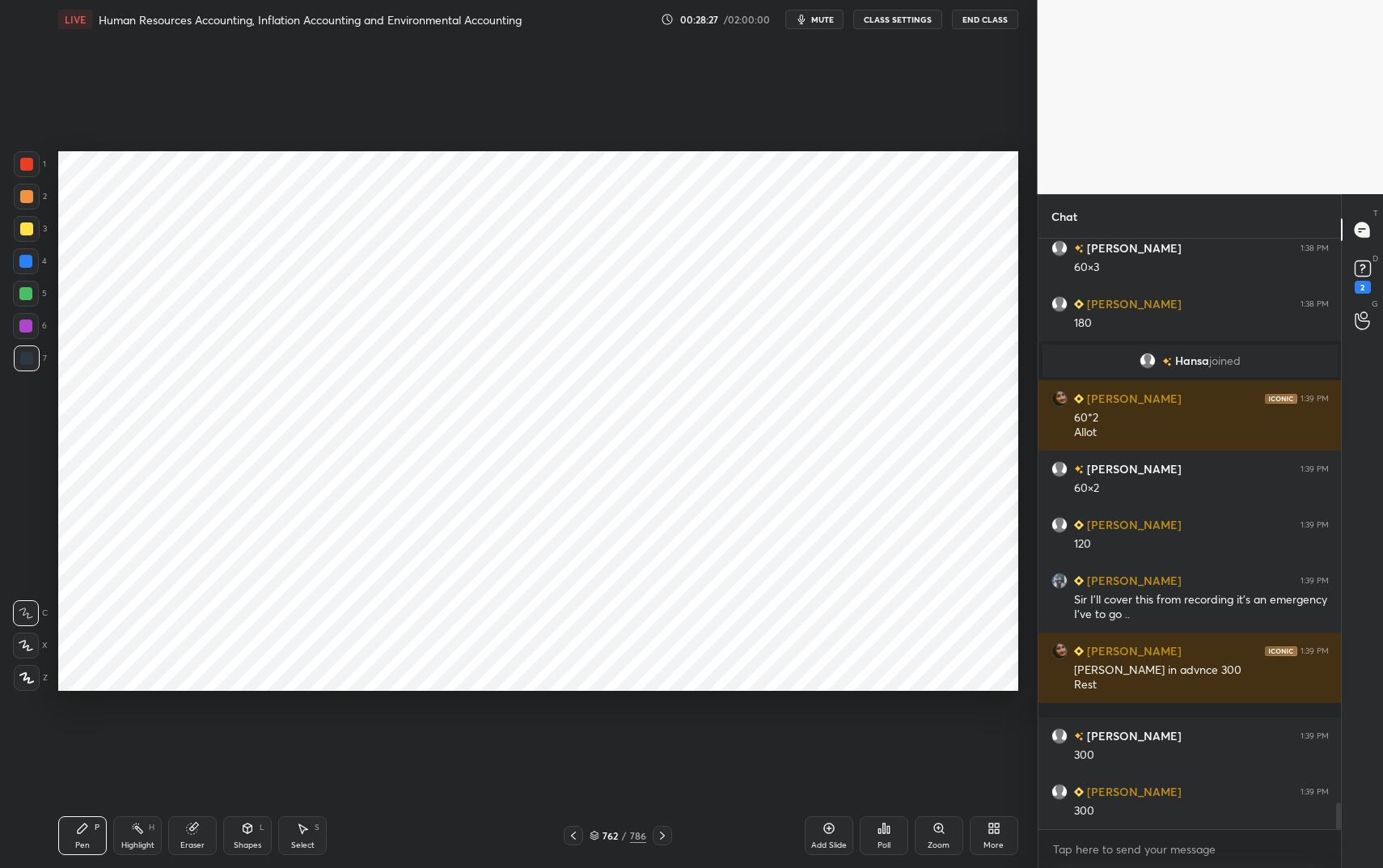
click at [33, 157] on div at bounding box center [27, 164] width 26 height 26
drag, startPoint x: 33, startPoint y: 157, endPoint x: 56, endPoint y: 193, distance: 42.7
click at [31, 164] on div at bounding box center [27, 164] width 26 height 26
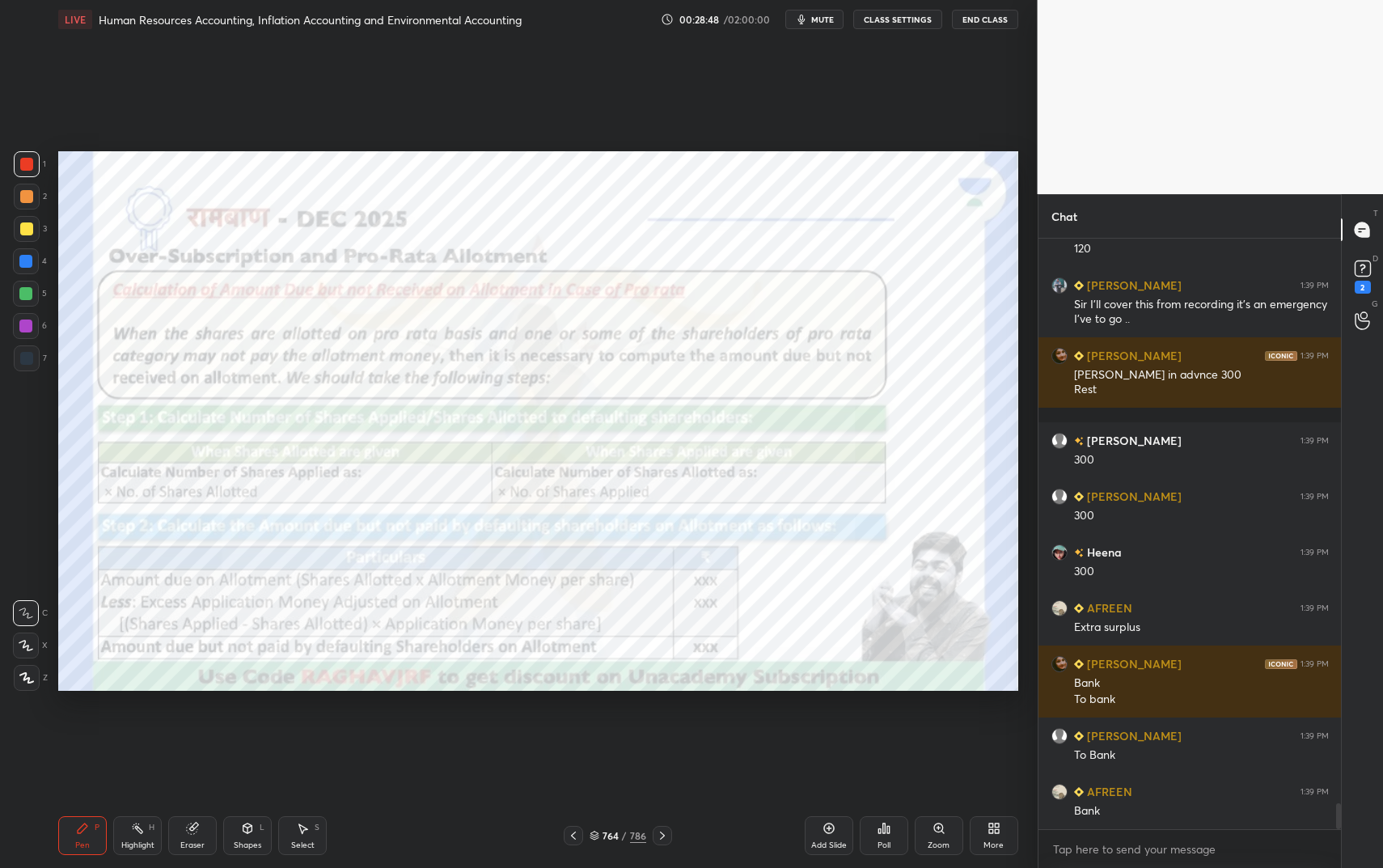
scroll to position [12752, 0]
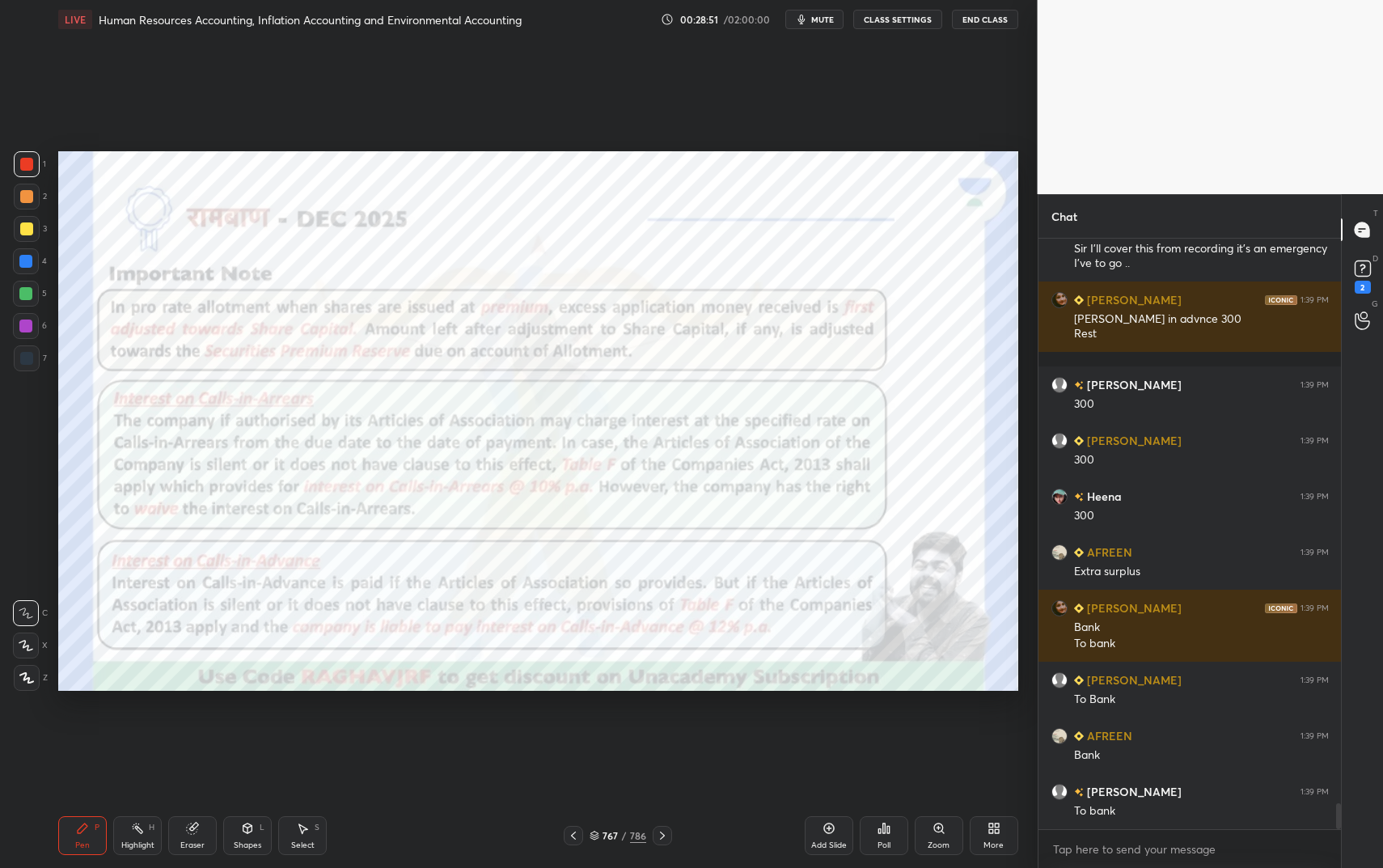
click at [146, 728] on div "Highlight H" at bounding box center [137, 835] width 49 height 39
drag, startPoint x: 149, startPoint y: 831, endPoint x: 161, endPoint y: 812, distance: 22.5
click at [149, 728] on div "H" at bounding box center [151, 827] width 6 height 8
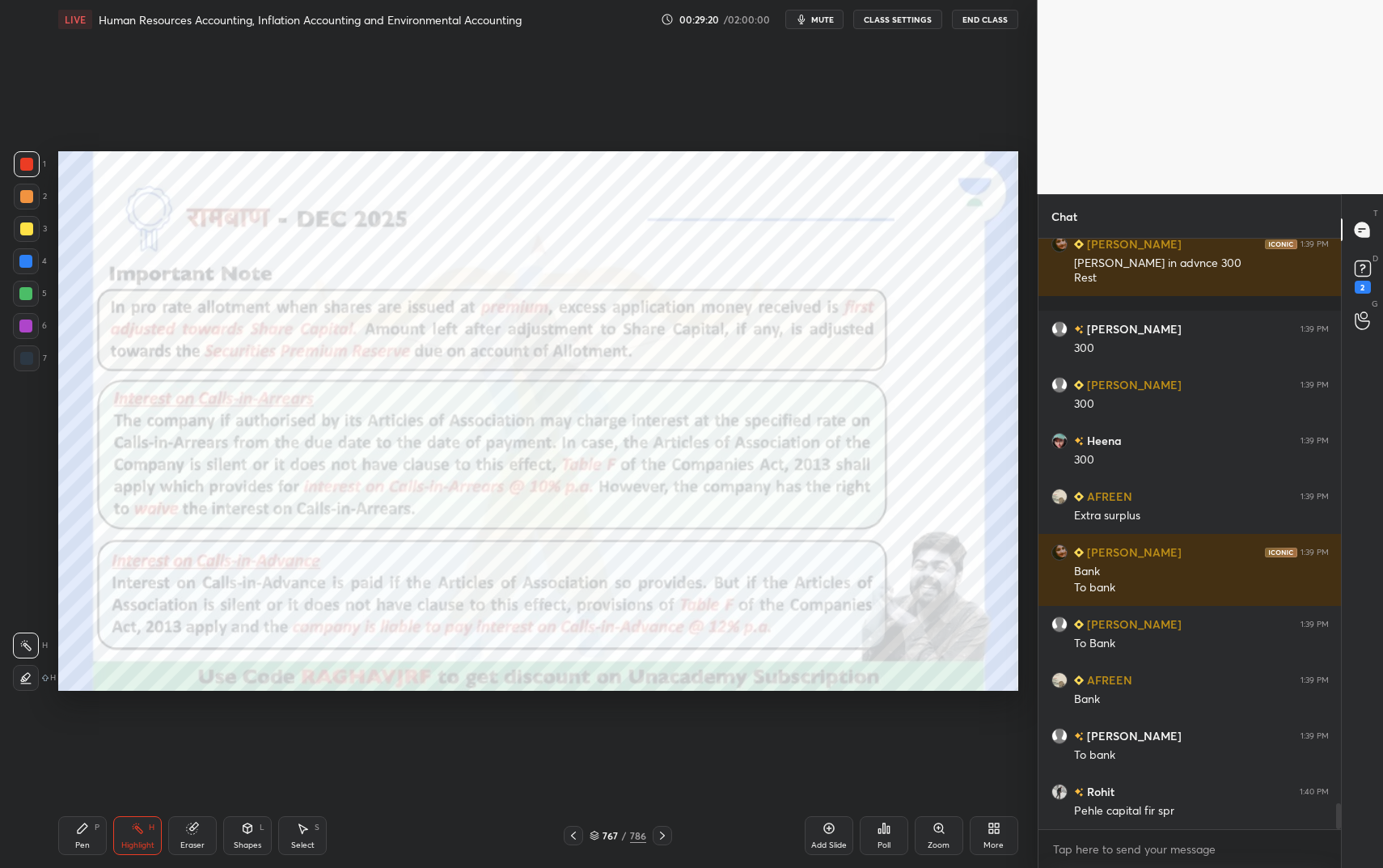
scroll to position [12922, 0]
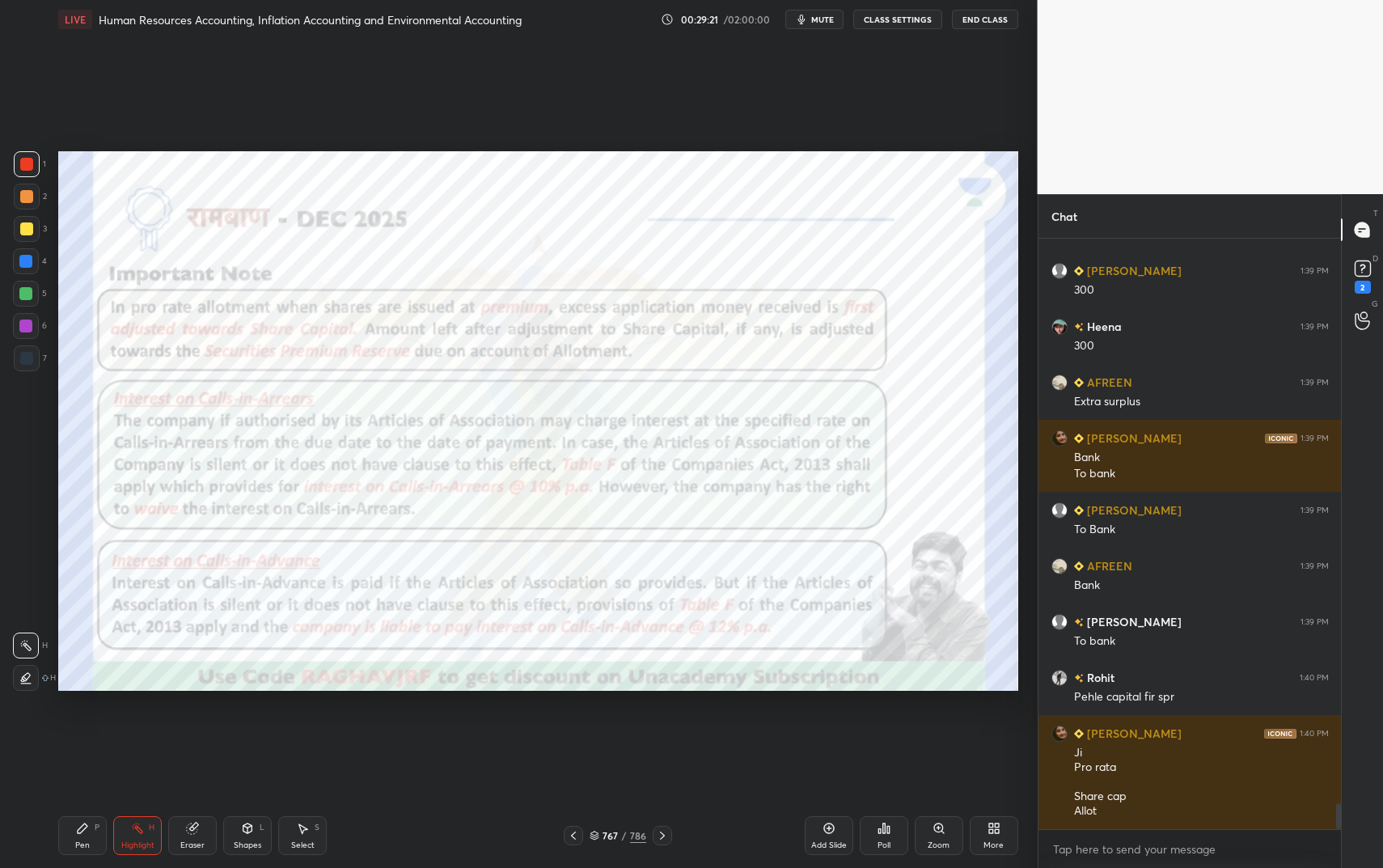
click at [86, 728] on div "Pen P" at bounding box center [82, 835] width 49 height 39
click at [84, 728] on div "Pen P Highlight H Eraser Shapes L Select S 767 / 786 Add Slide Poll Zoom More" at bounding box center [538, 835] width 960 height 65
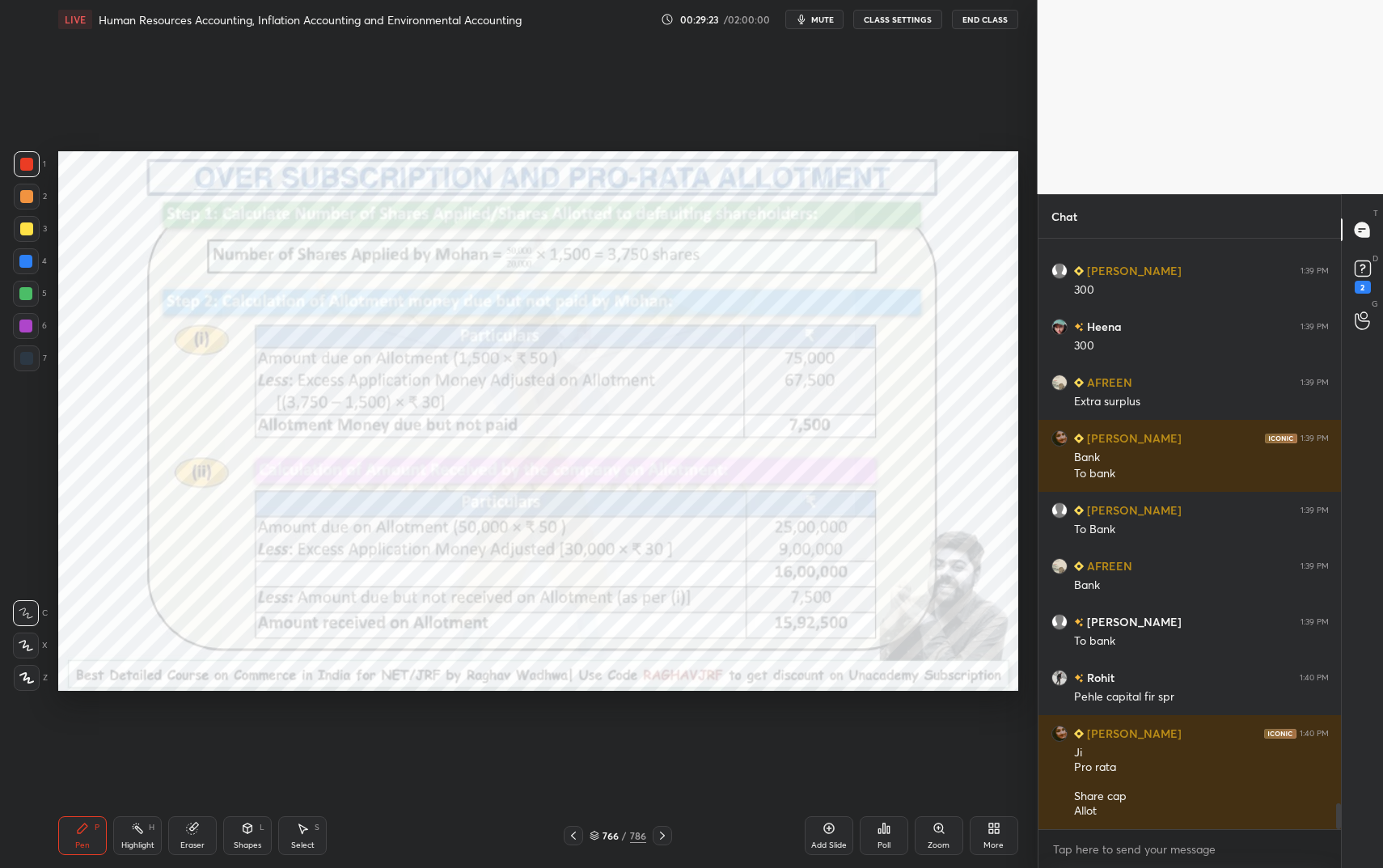
click at [825, 728] on div "Add Slide" at bounding box center [828, 835] width 49 height 39
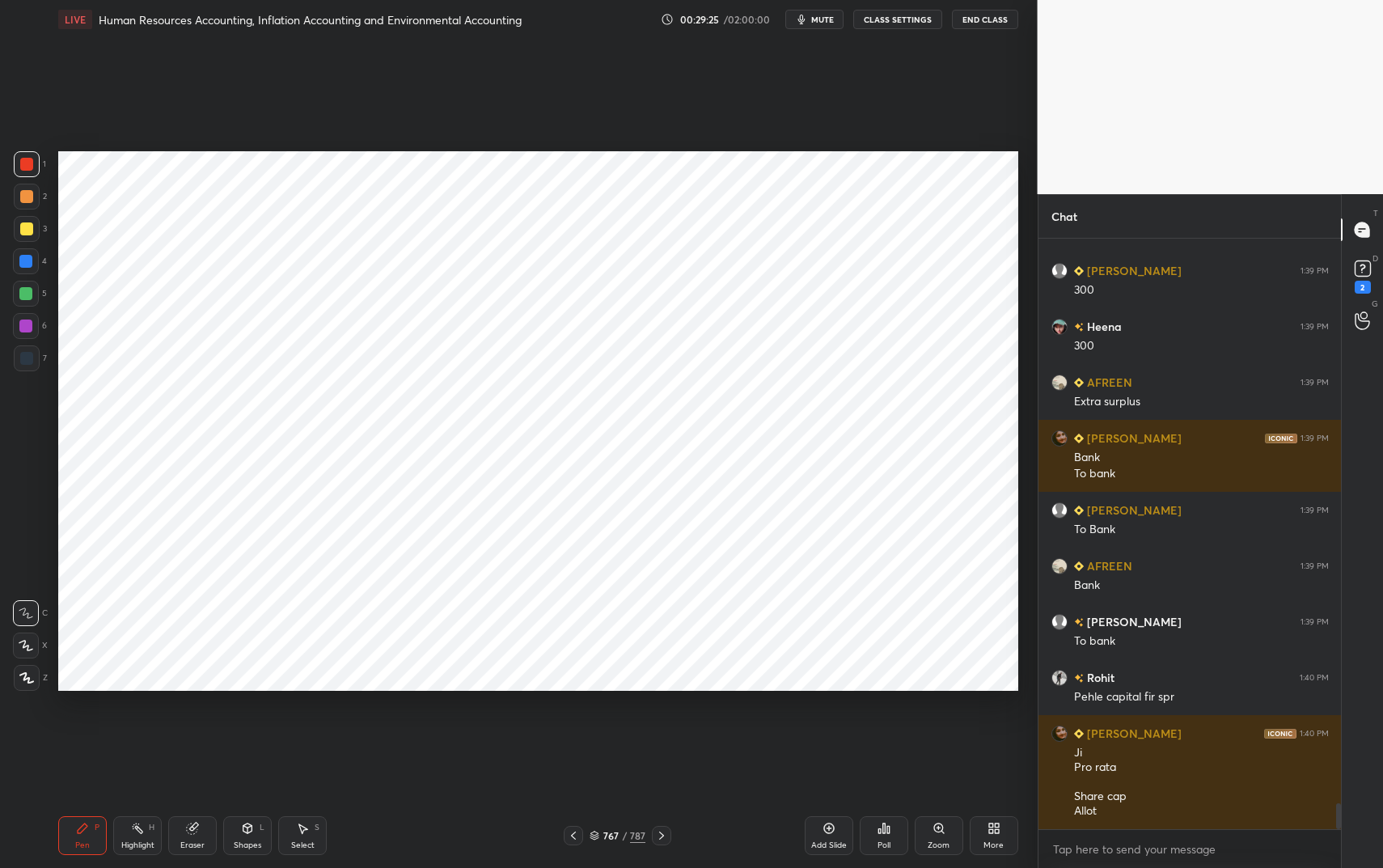
click at [28, 359] on div at bounding box center [26, 357] width 13 height 13
click at [28, 364] on div at bounding box center [27, 358] width 26 height 26
click at [252, 728] on icon at bounding box center [247, 828] width 9 height 10
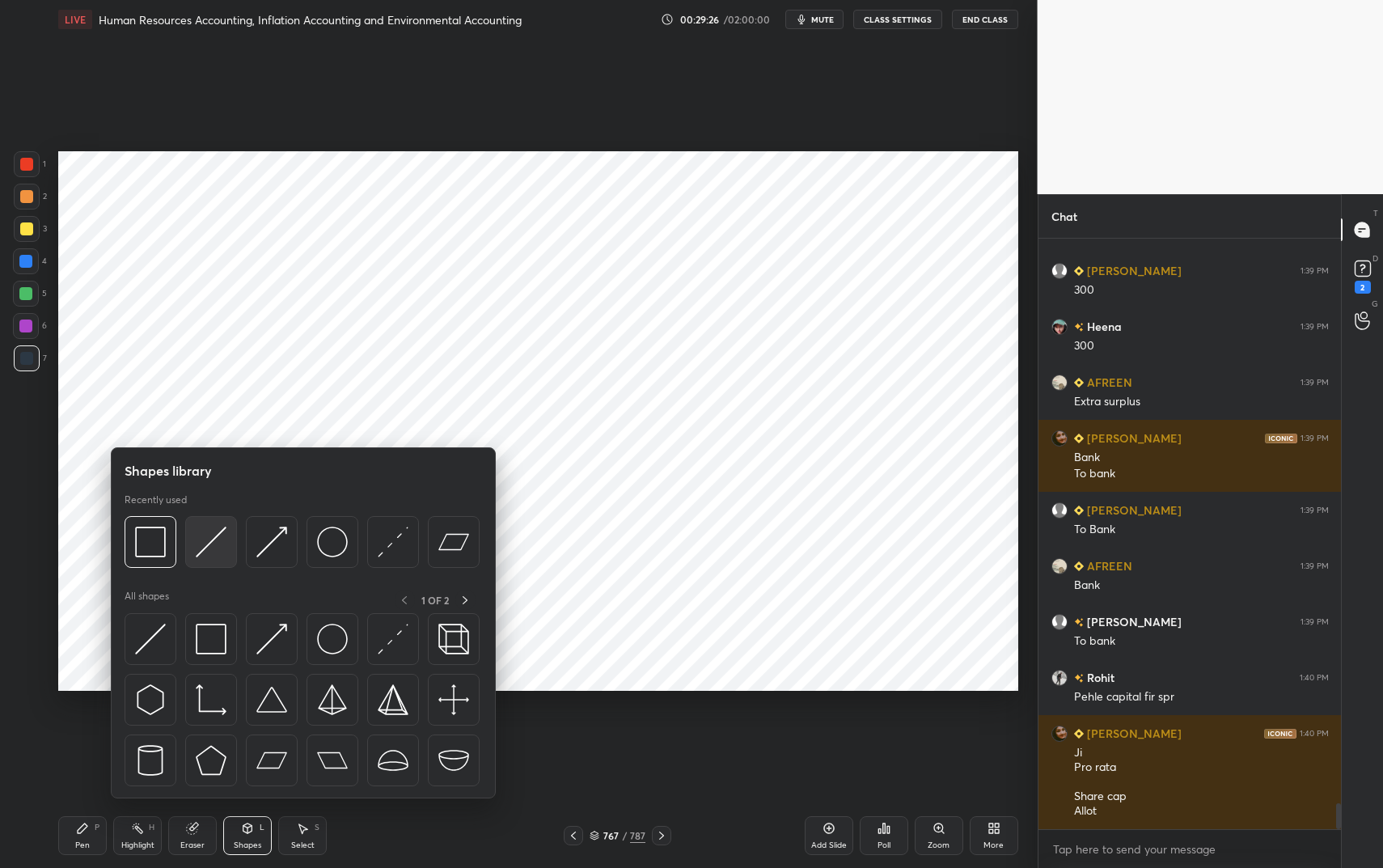
click at [209, 549] on img at bounding box center [211, 542] width 31 height 31
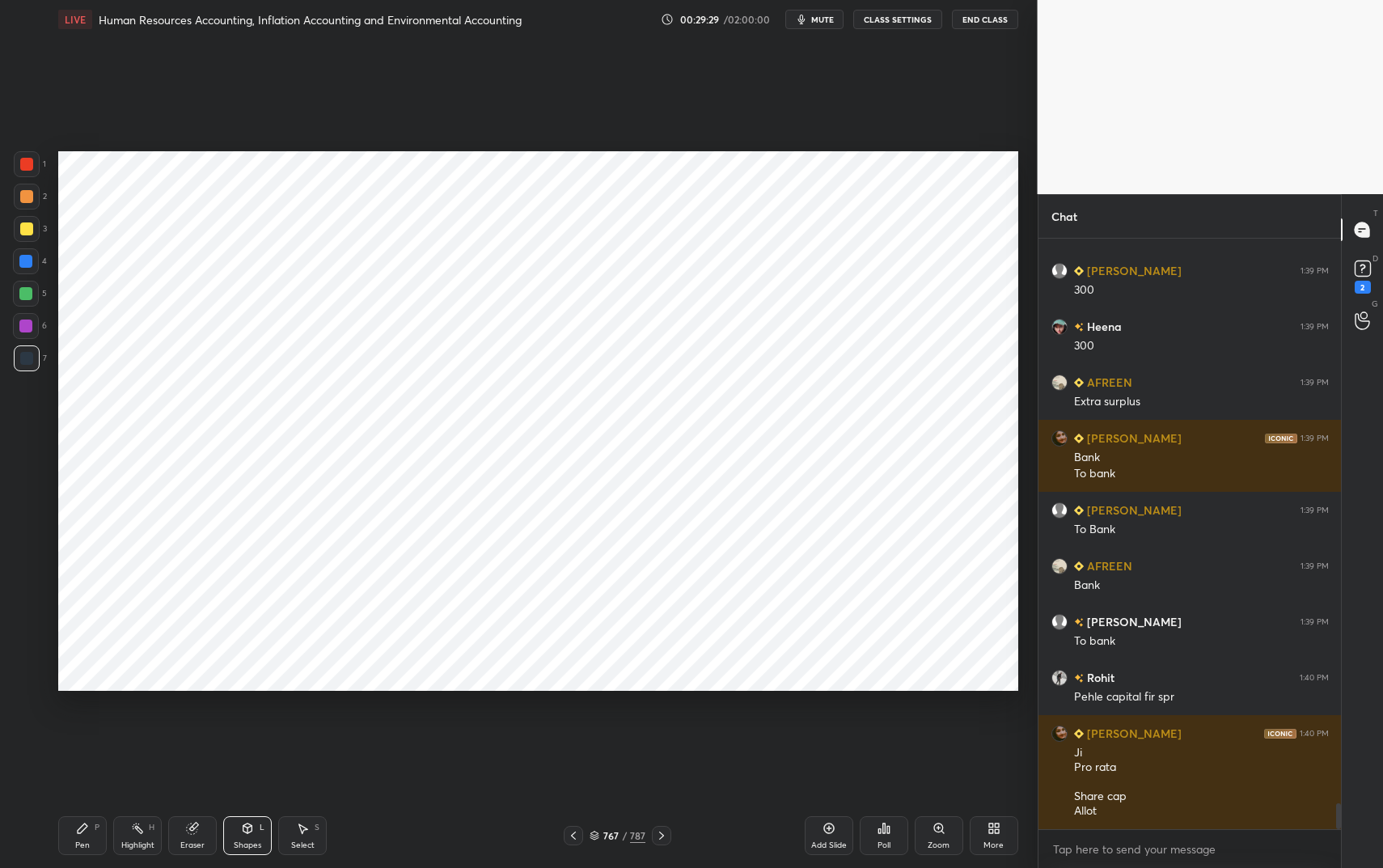
click at [76, 728] on div "Pen P" at bounding box center [82, 835] width 49 height 39
click at [28, 171] on div at bounding box center [27, 164] width 26 height 26
click at [28, 172] on div at bounding box center [27, 164] width 26 height 26
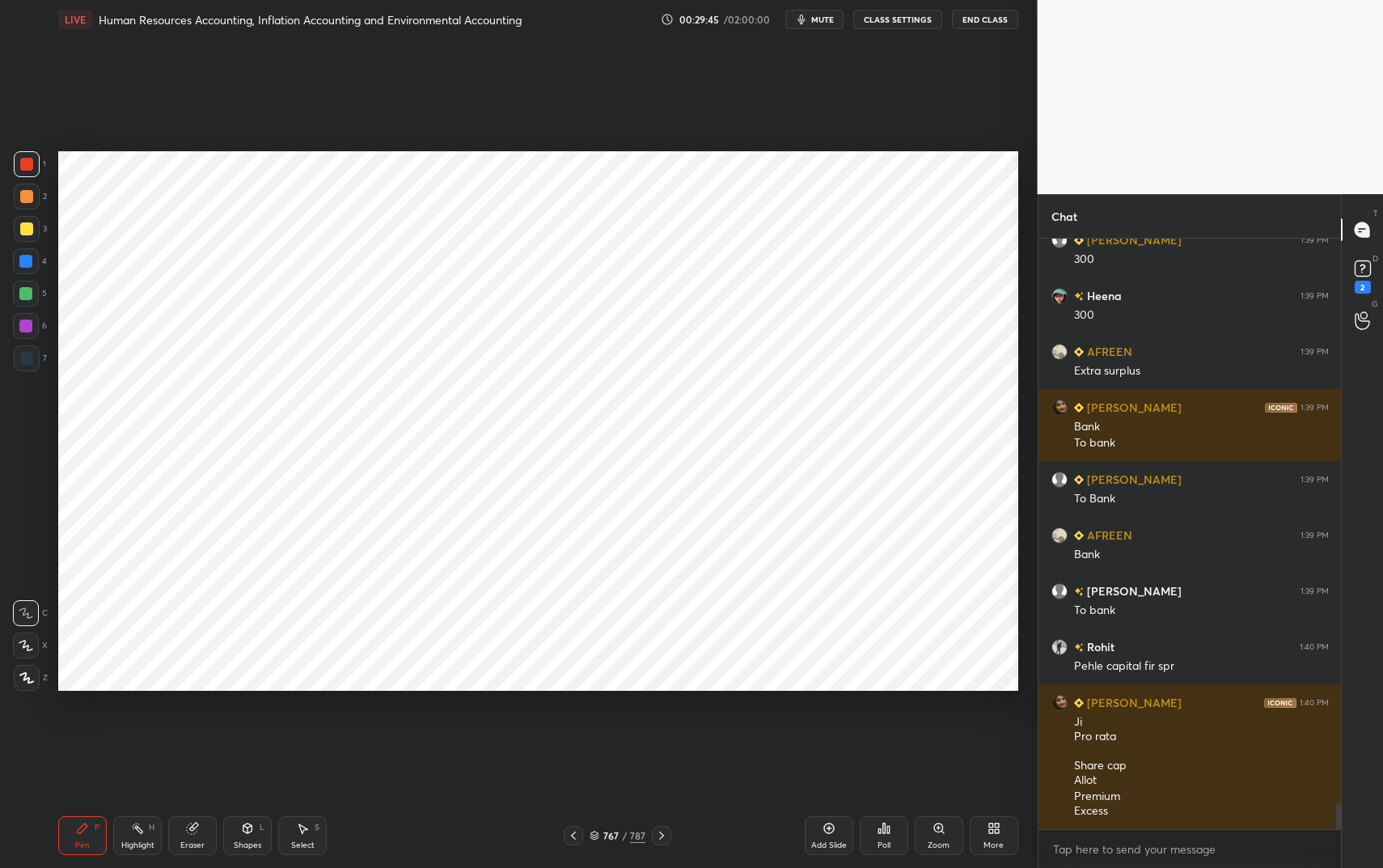
click at [33, 267] on div at bounding box center [26, 261] width 26 height 26
click at [23, 173] on div at bounding box center [27, 164] width 26 height 26
click at [28, 170] on div at bounding box center [26, 163] width 13 height 13
drag, startPoint x: 200, startPoint y: 842, endPoint x: 196, endPoint y: 827, distance: 15.5
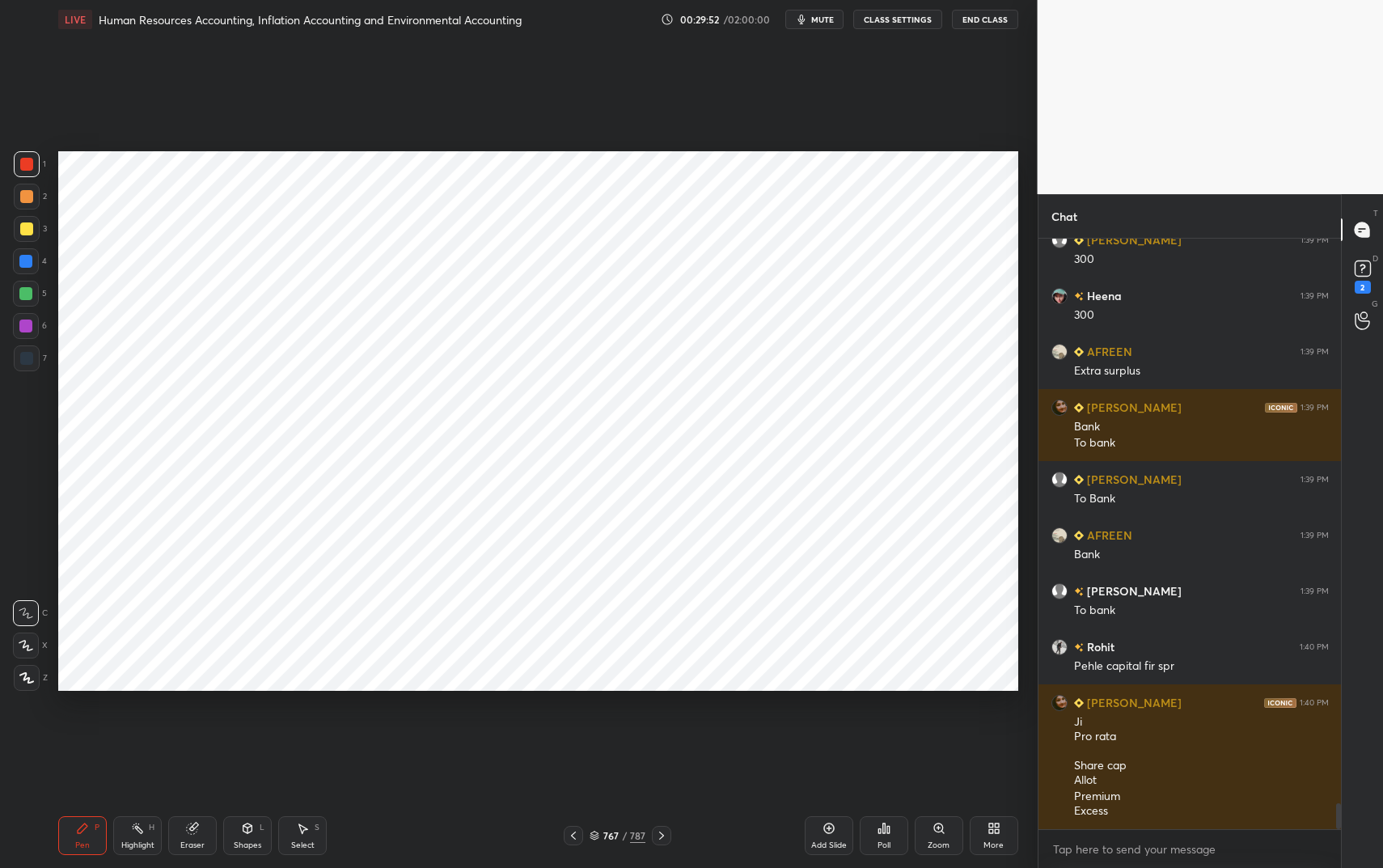
click at [200, 728] on div "Eraser" at bounding box center [192, 845] width 24 height 8
click at [11, 656] on div "1 2 3 4 5 6 7 C X Z C X Z E E Erase all H H" at bounding box center [26, 421] width 52 height 540
drag, startPoint x: 33, startPoint y: 650, endPoint x: 48, endPoint y: 628, distance: 26.6
click at [33, 652] on div at bounding box center [26, 645] width 26 height 26
click at [76, 728] on div "Pen P" at bounding box center [82, 835] width 49 height 39
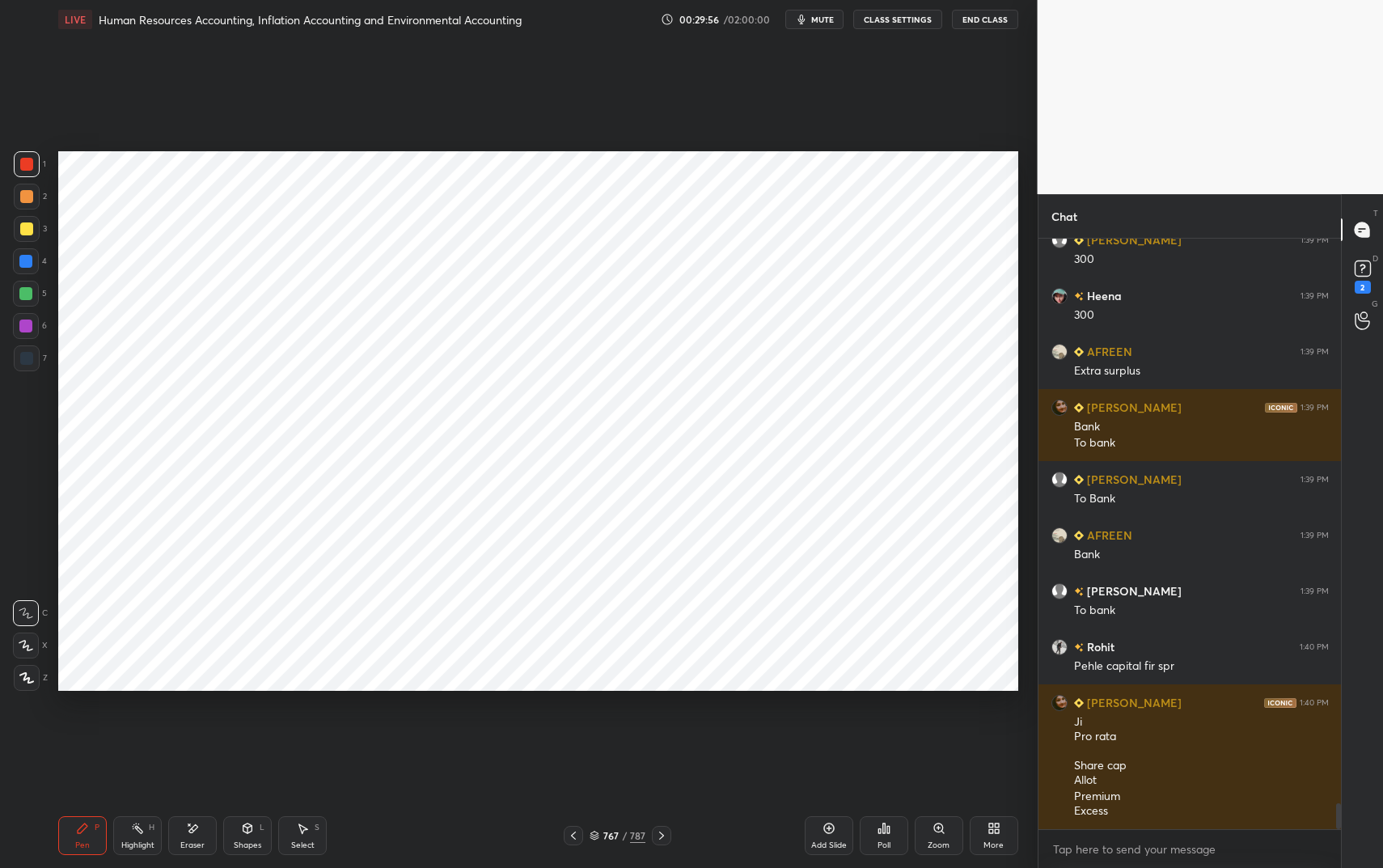
click at [84, 728] on icon at bounding box center [82, 827] width 13 height 13
drag, startPoint x: 260, startPoint y: 834, endPoint x: 252, endPoint y: 818, distance: 17.9
click at [256, 728] on div "Shapes L" at bounding box center [247, 835] width 49 height 39
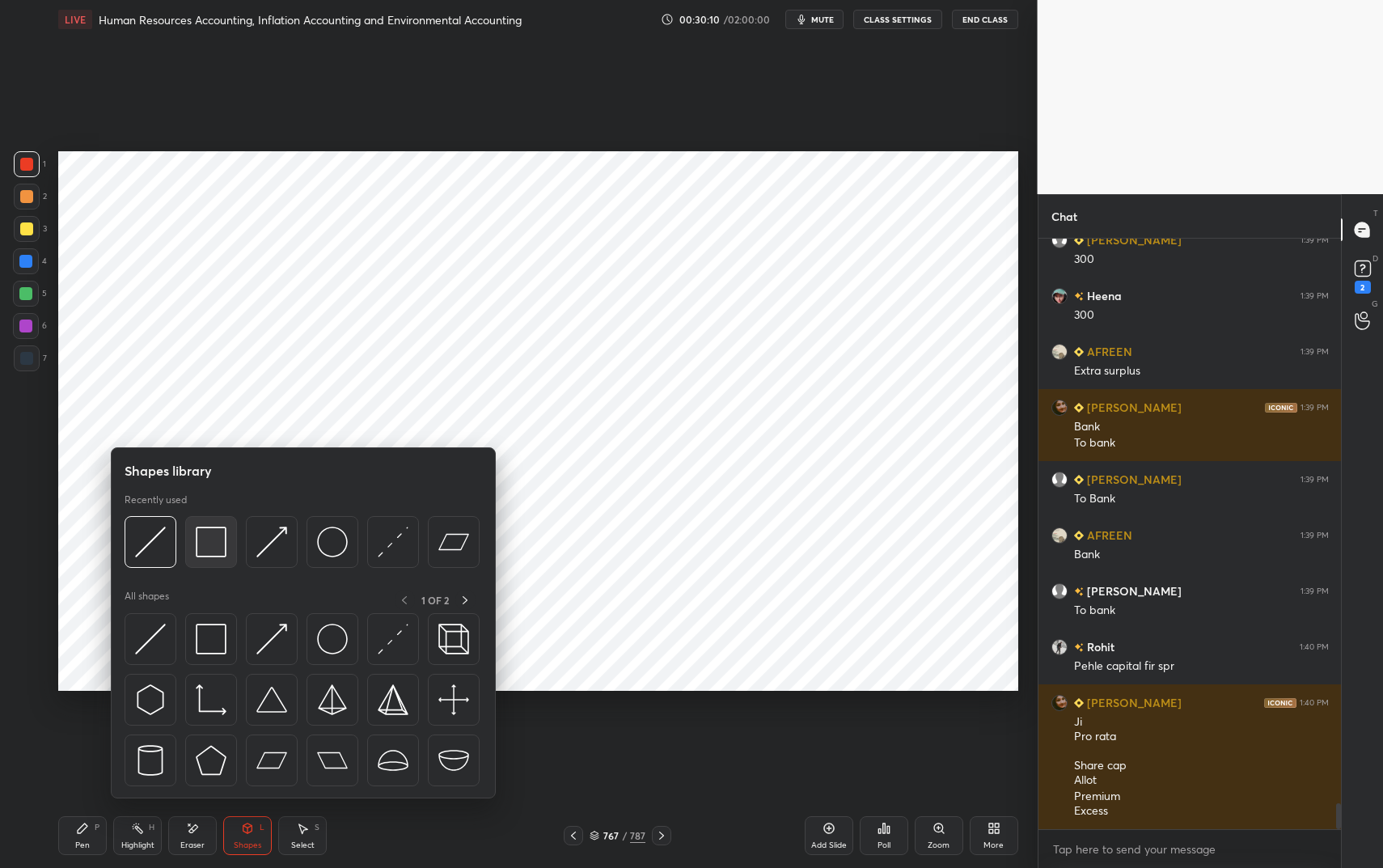
click at [212, 540] on img at bounding box center [211, 542] width 31 height 31
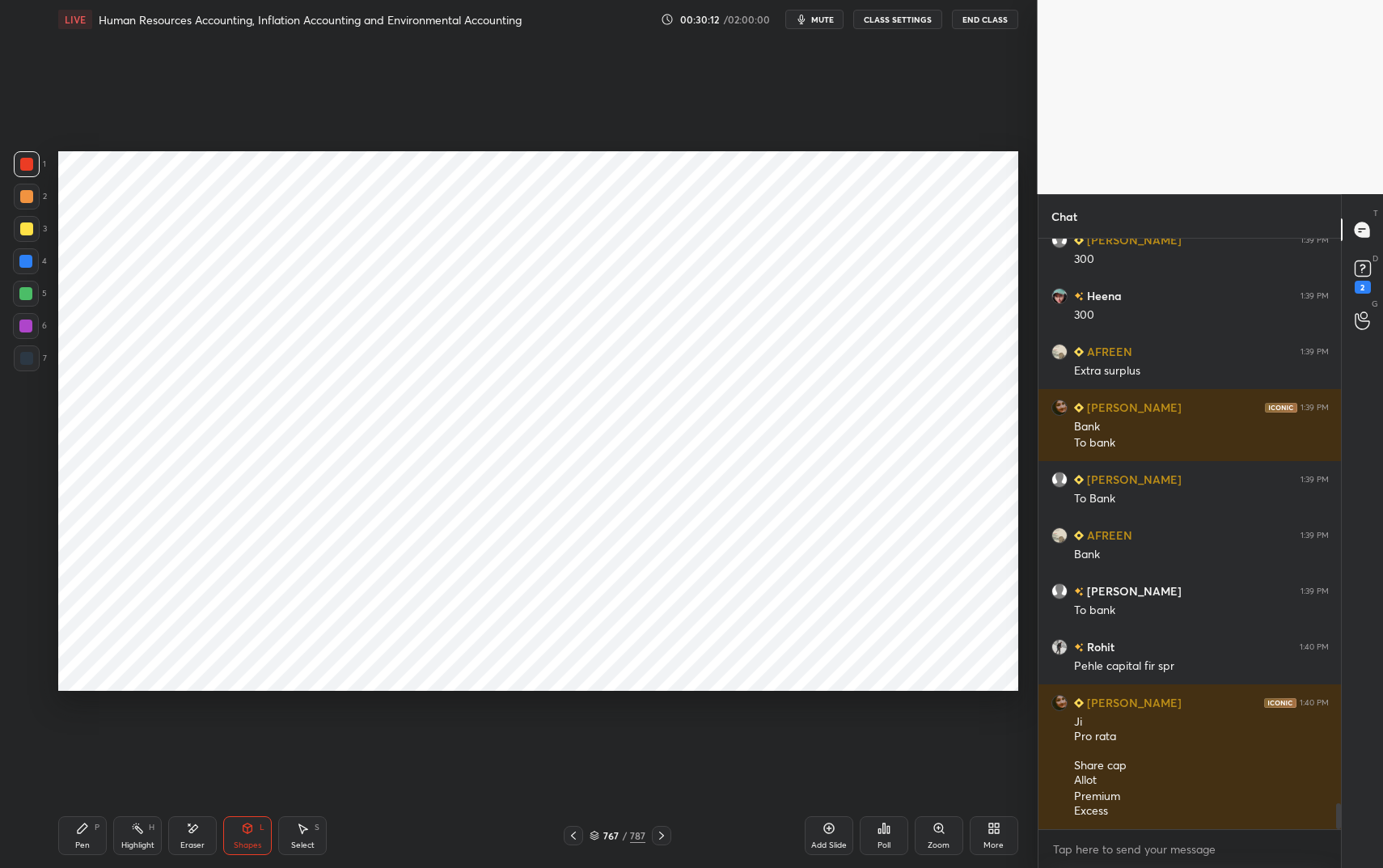
click at [55, 728] on div "LIVE Human Resources Accounting, Inflation Accounting and Environmental Account…" at bounding box center [538, 434] width 973 height 868
click at [73, 728] on div "Pen P" at bounding box center [82, 835] width 49 height 39
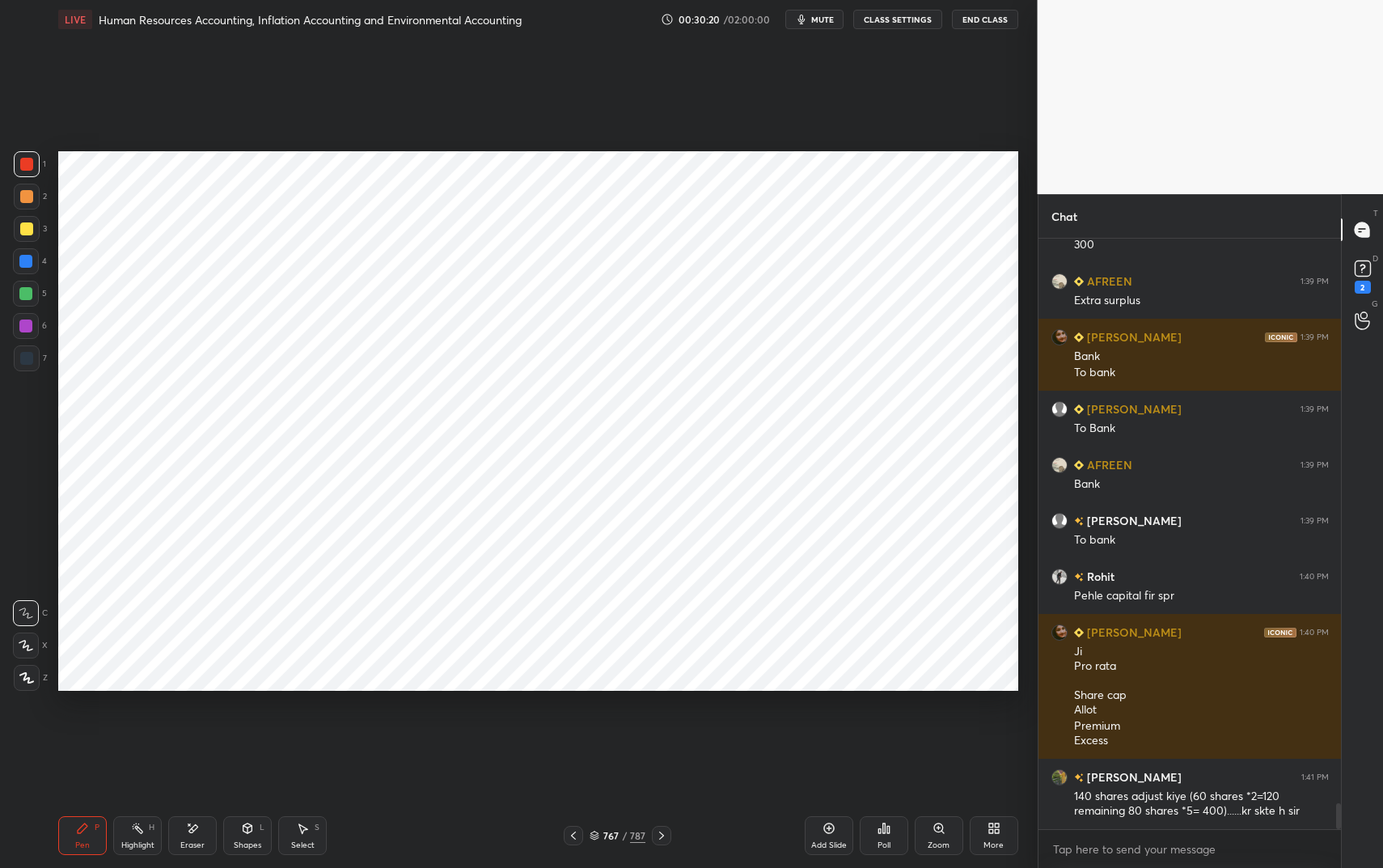
click at [18, 362] on div at bounding box center [27, 358] width 26 height 26
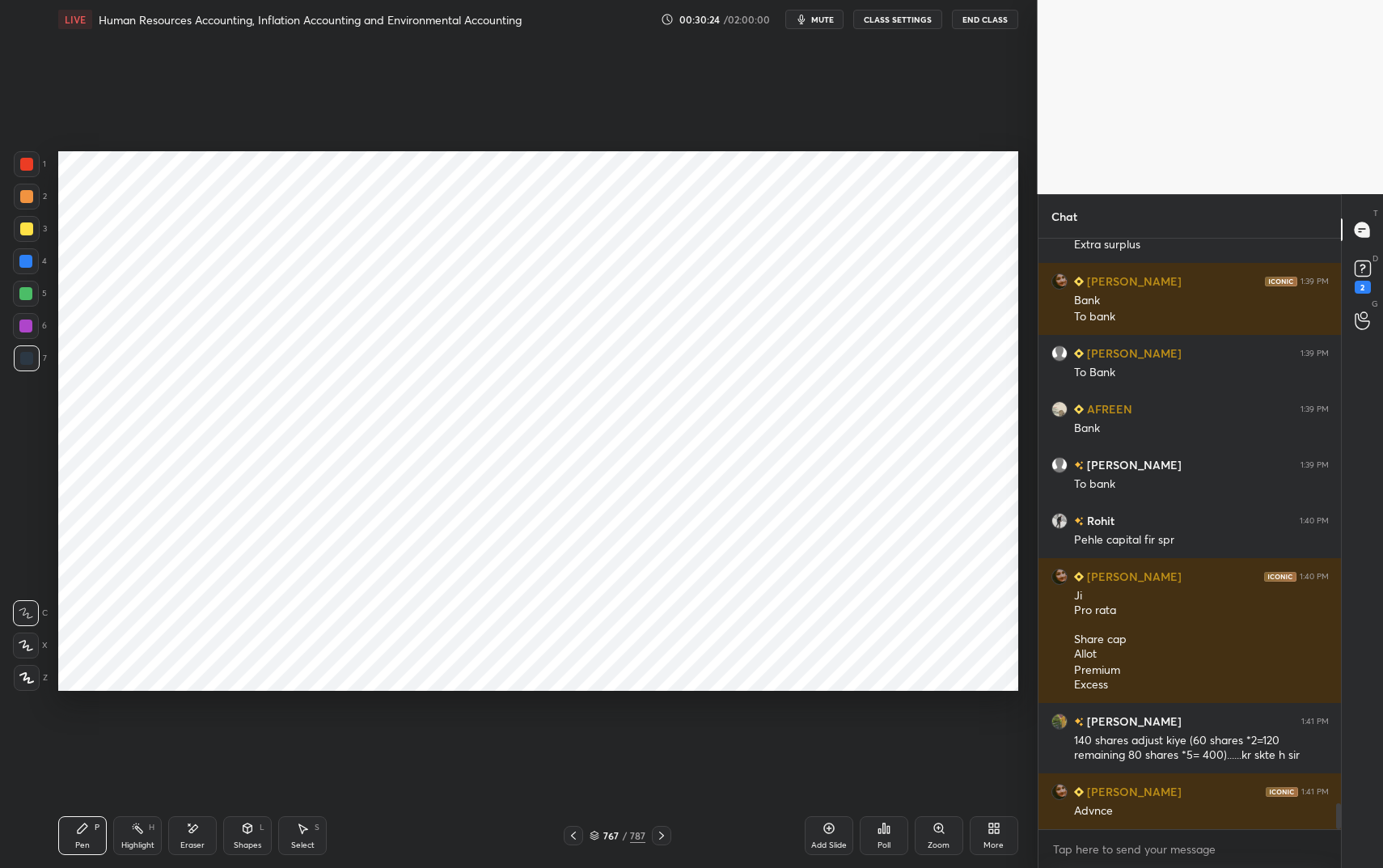
drag, startPoint x: 33, startPoint y: 154, endPoint x: 31, endPoint y: 164, distance: 10.2
click at [32, 158] on div at bounding box center [27, 164] width 26 height 26
drag, startPoint x: 31, startPoint y: 164, endPoint x: 51, endPoint y: 163, distance: 20.0
click at [34, 166] on div at bounding box center [27, 164] width 26 height 26
click at [28, 260] on div at bounding box center [25, 261] width 13 height 13
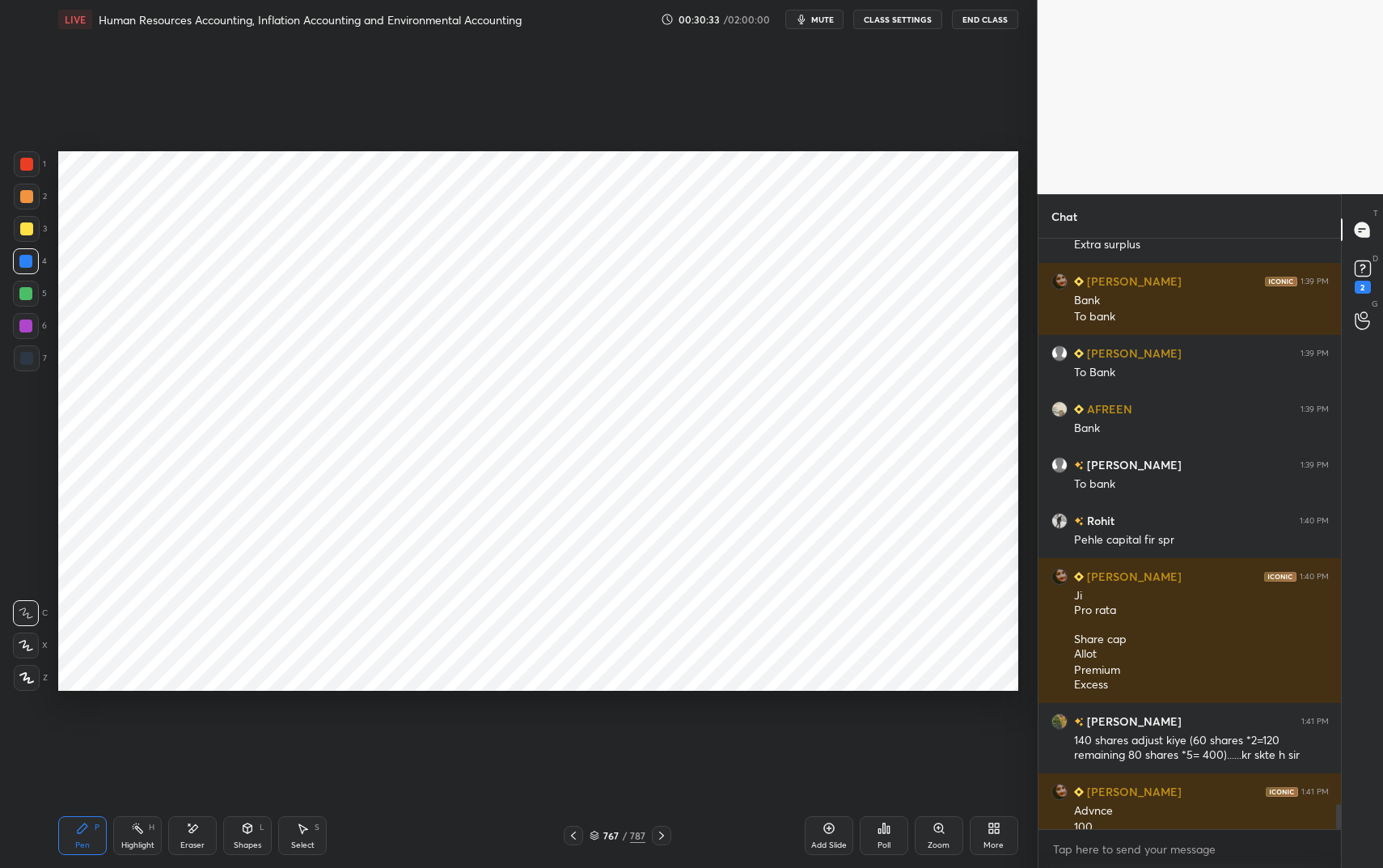
scroll to position [13096, 0]
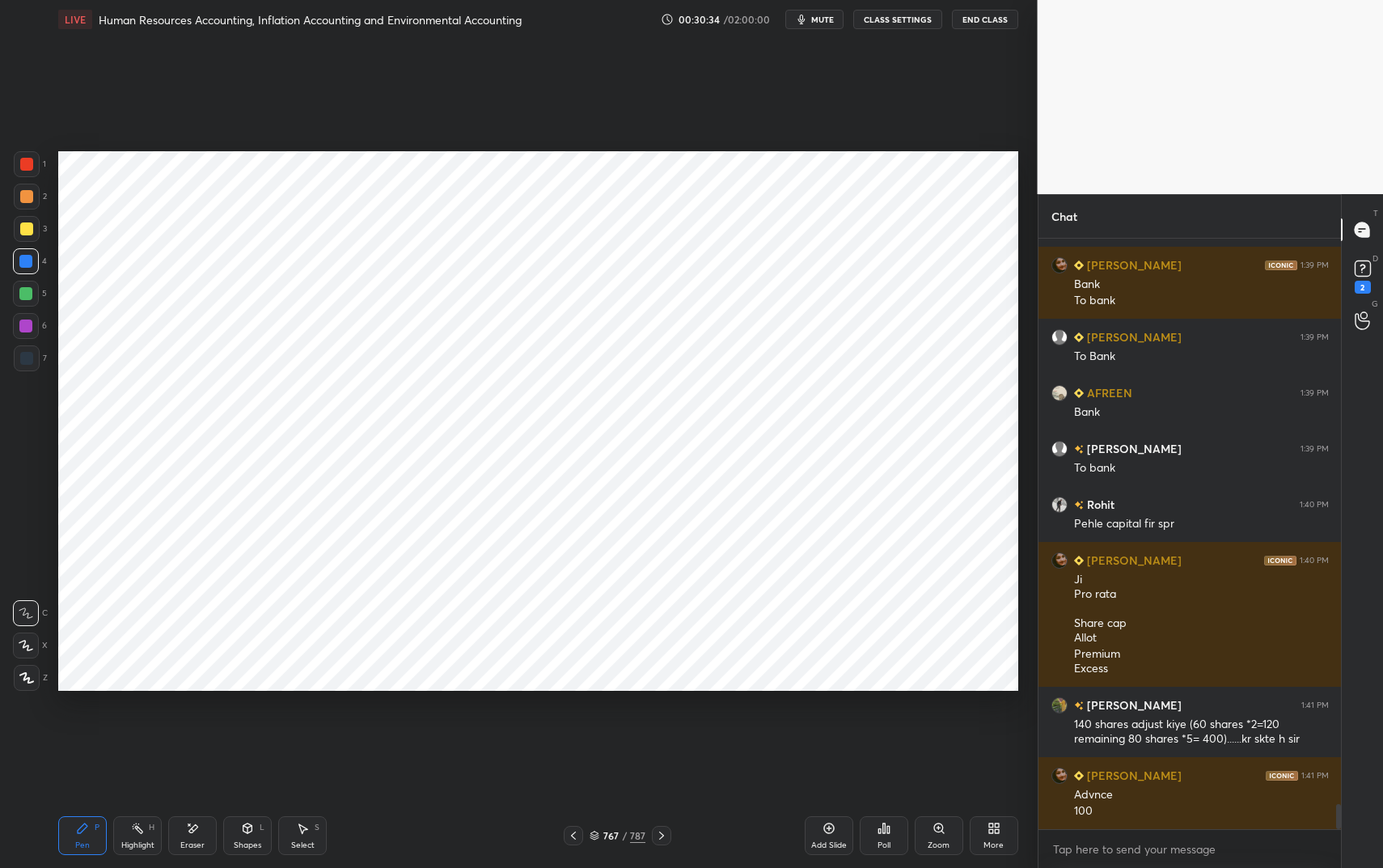
click at [265, 728] on div "Shapes L" at bounding box center [247, 835] width 49 height 39
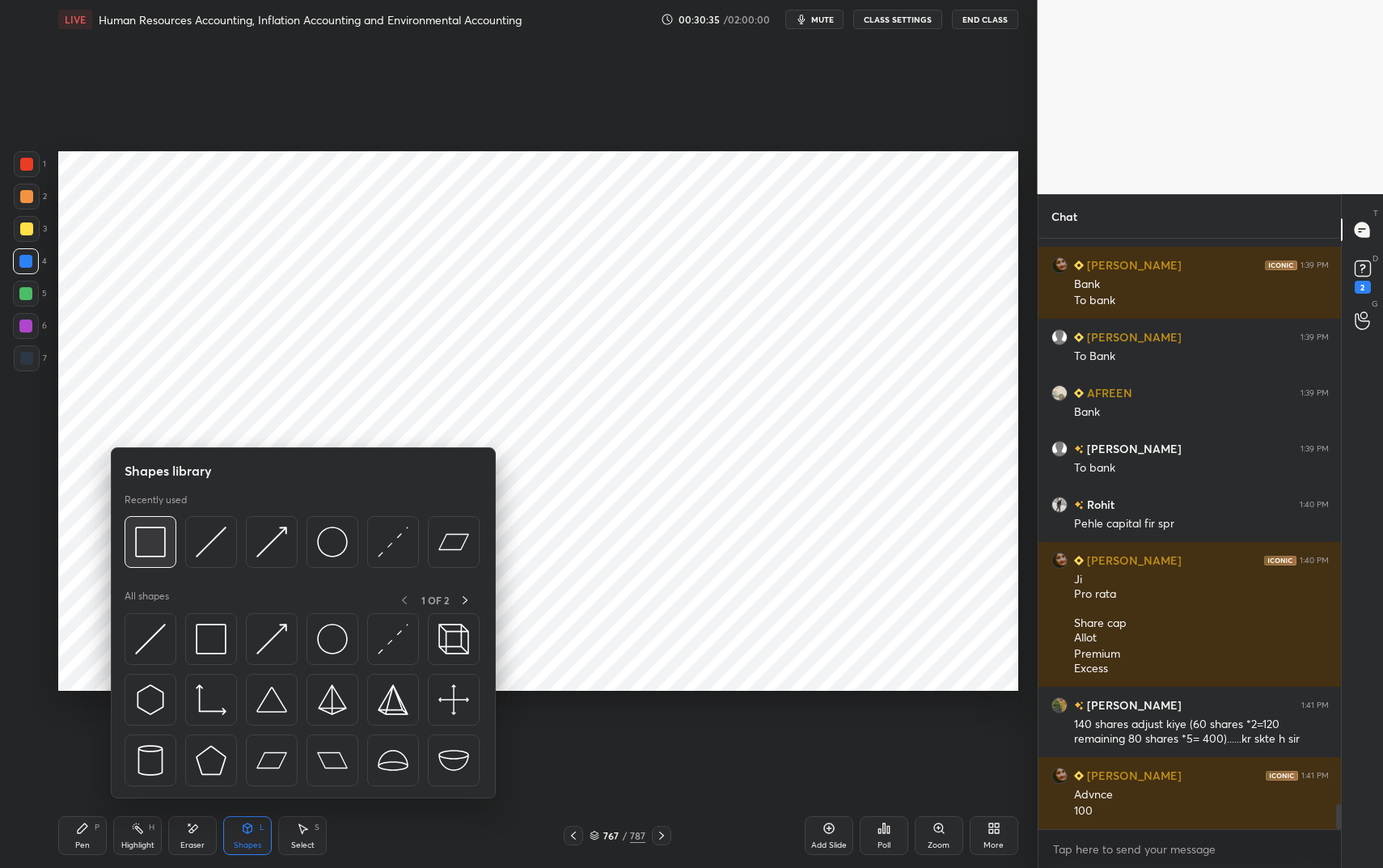
click at [153, 537] on img at bounding box center [150, 542] width 31 height 31
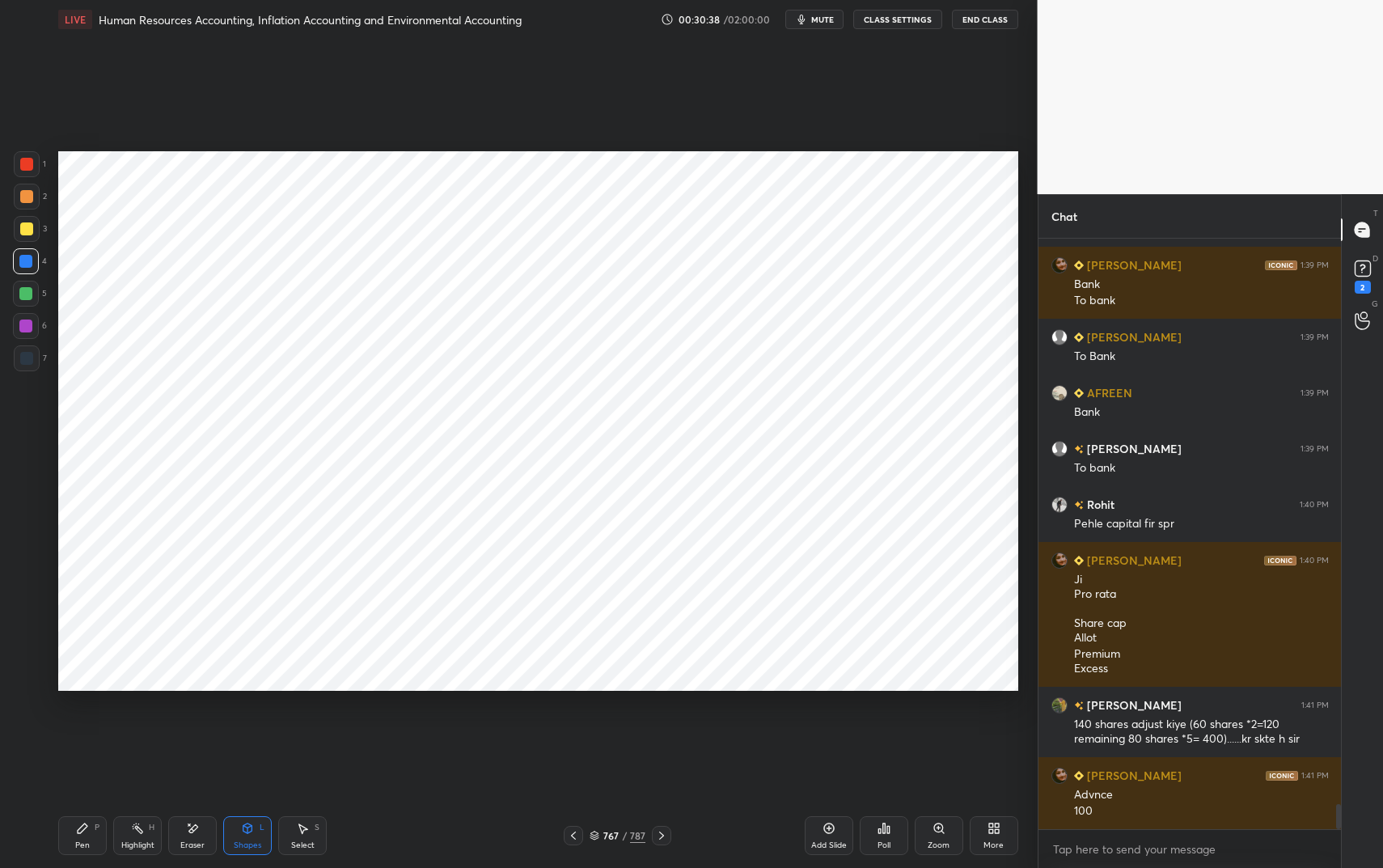
drag, startPoint x: 137, startPoint y: 835, endPoint x: 140, endPoint y: 827, distance: 8.5
click at [137, 728] on div "Highlight H" at bounding box center [137, 835] width 49 height 39
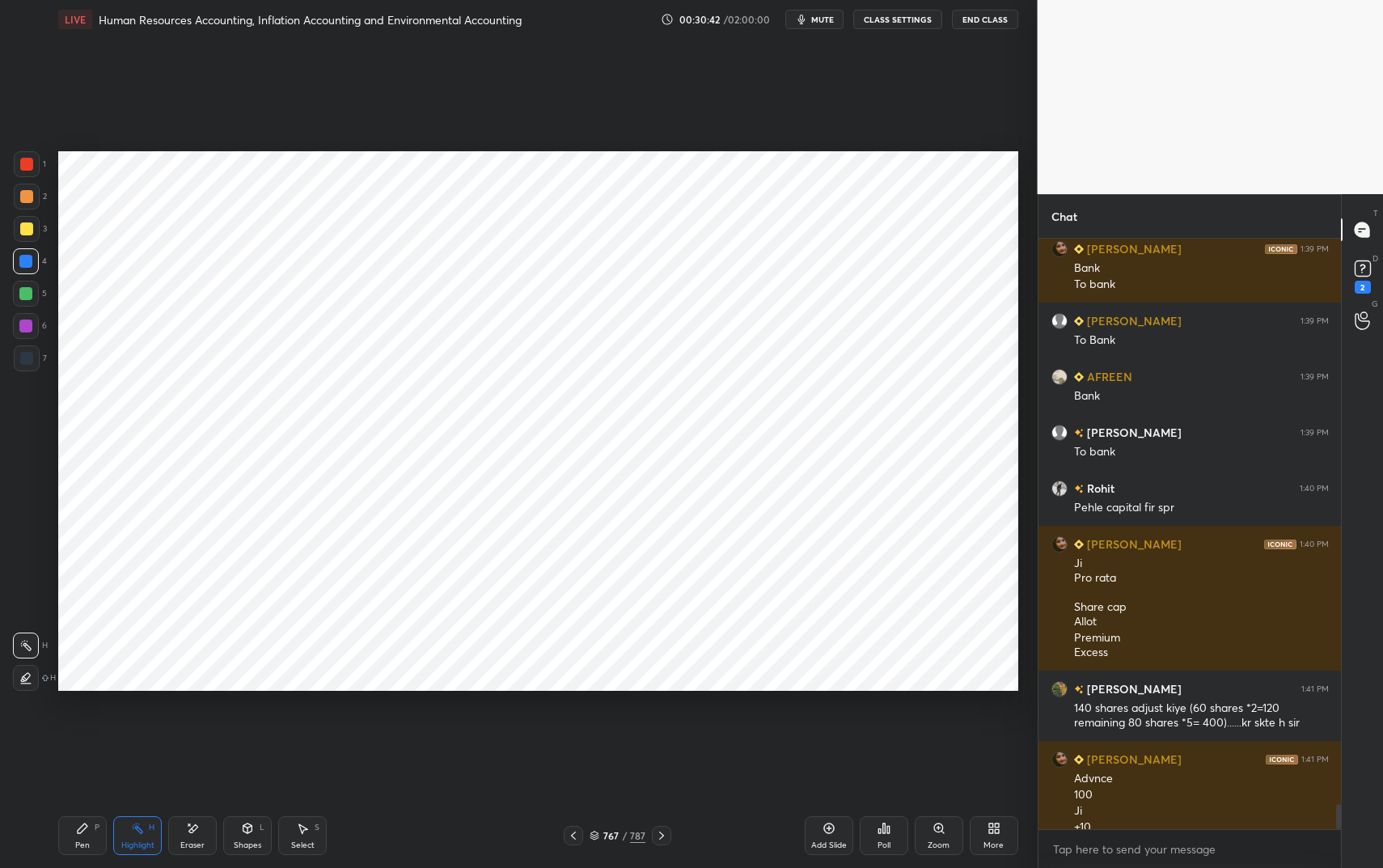
scroll to position [13128, 0]
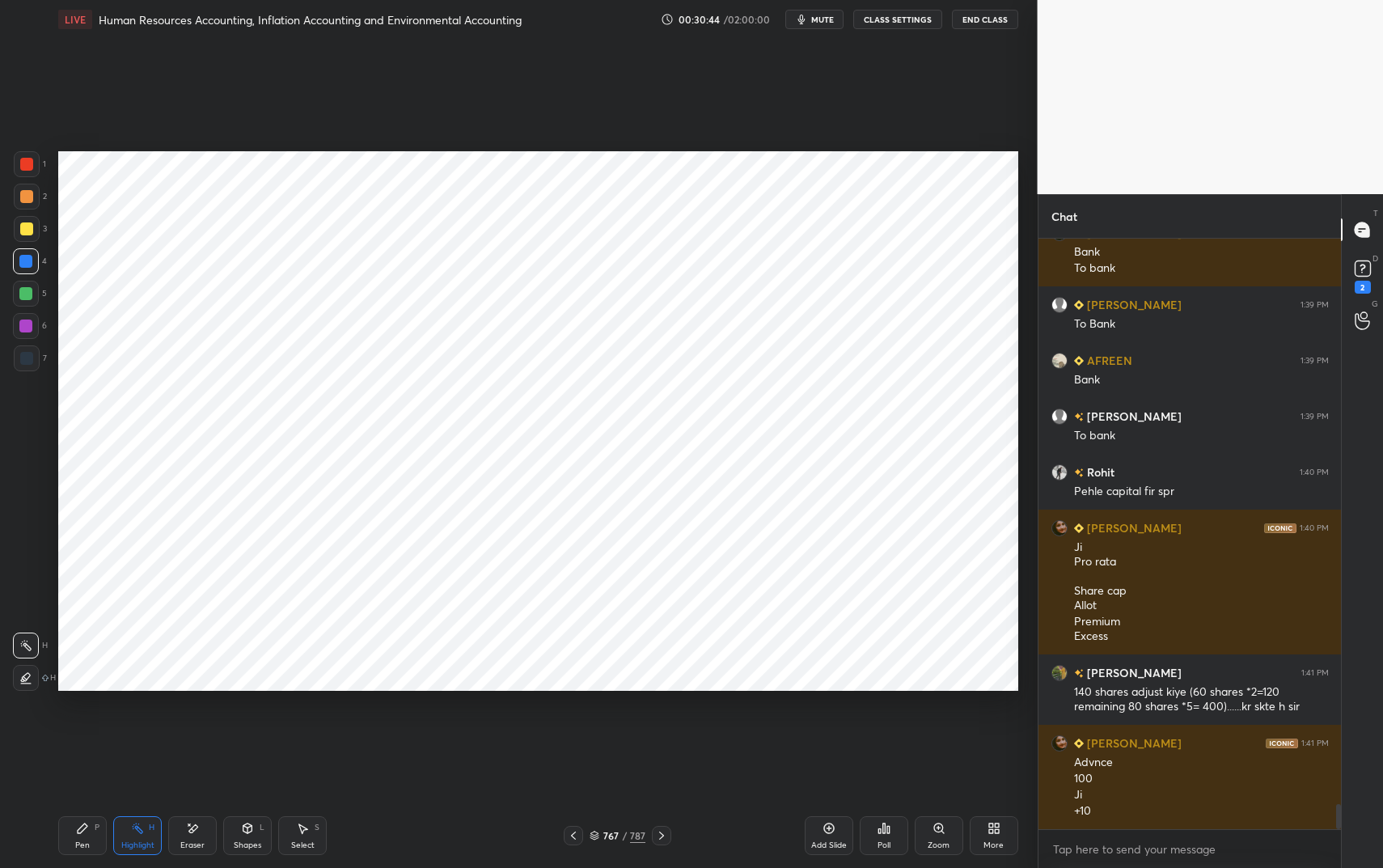
drag, startPoint x: 76, startPoint y: 829, endPoint x: 80, endPoint y: 838, distance: 9.8
click at [76, 728] on div "Pen P" at bounding box center [82, 835] width 49 height 39
click at [80, 728] on div "Pen P" at bounding box center [82, 835] width 49 height 39
click at [32, 351] on div at bounding box center [27, 358] width 26 height 26
click at [30, 352] on div at bounding box center [27, 358] width 26 height 26
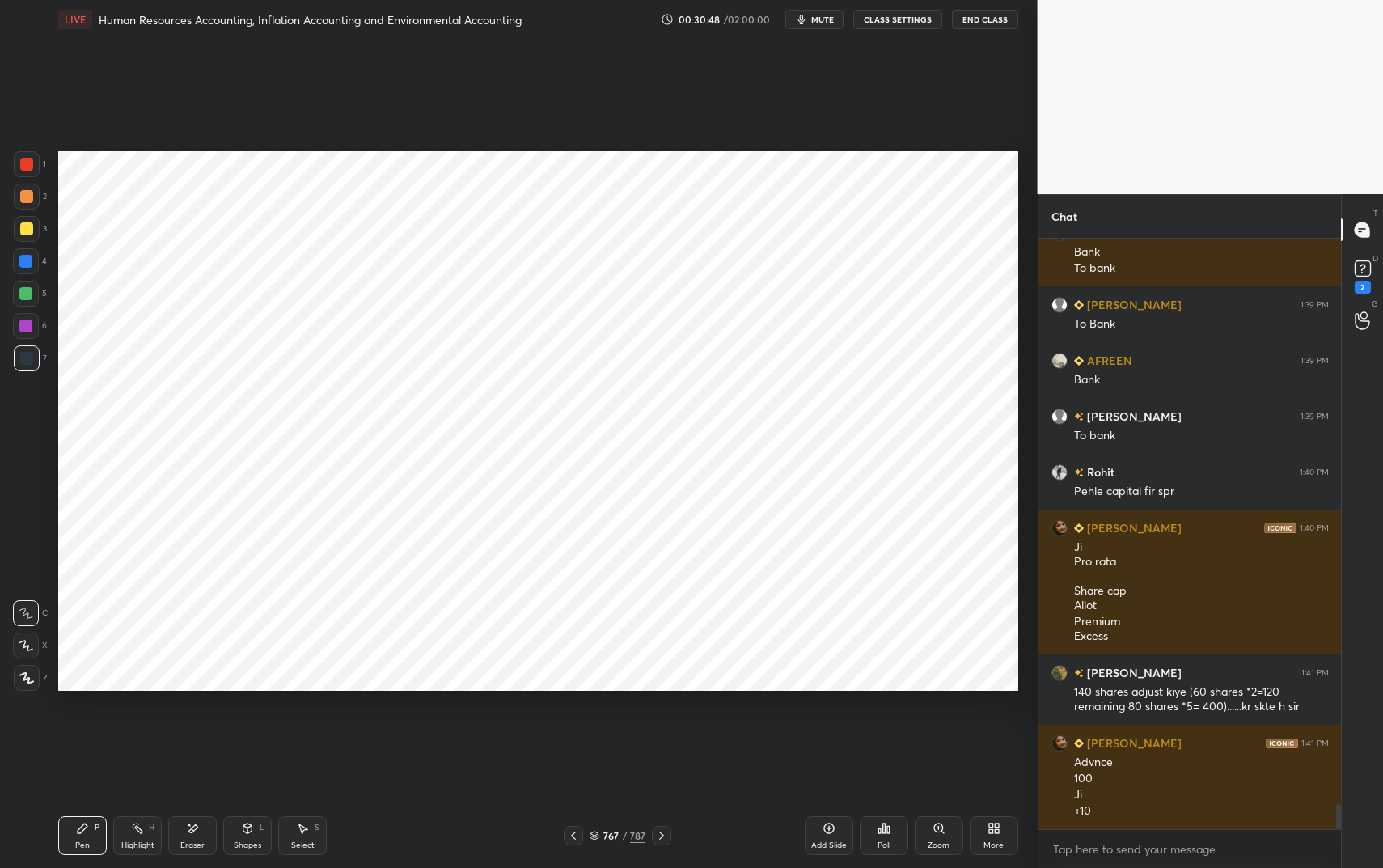
click at [28, 257] on div at bounding box center [25, 261] width 13 height 13
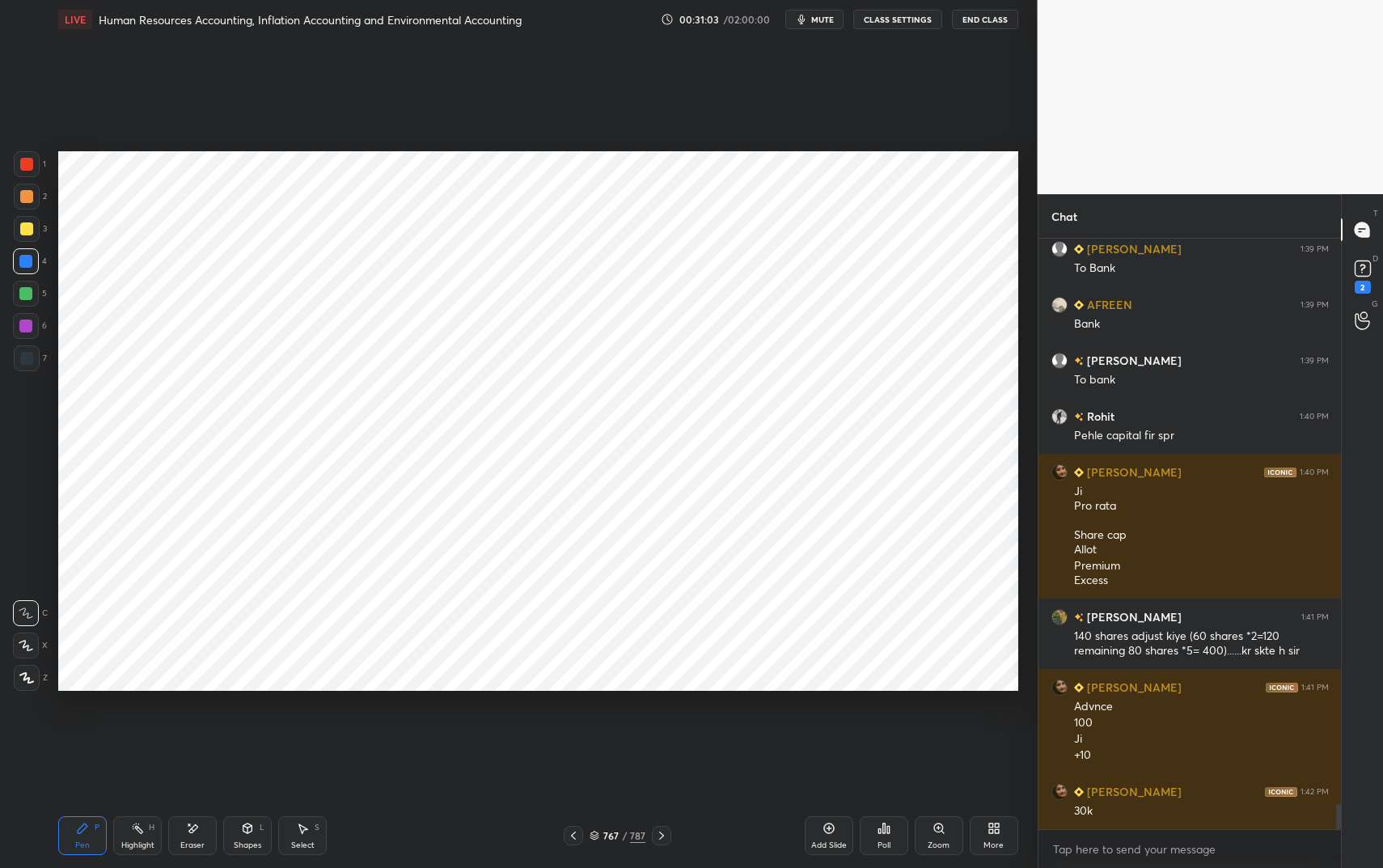
click at [24, 330] on div at bounding box center [25, 326] width 13 height 13
click at [32, 326] on div at bounding box center [25, 326] width 13 height 13
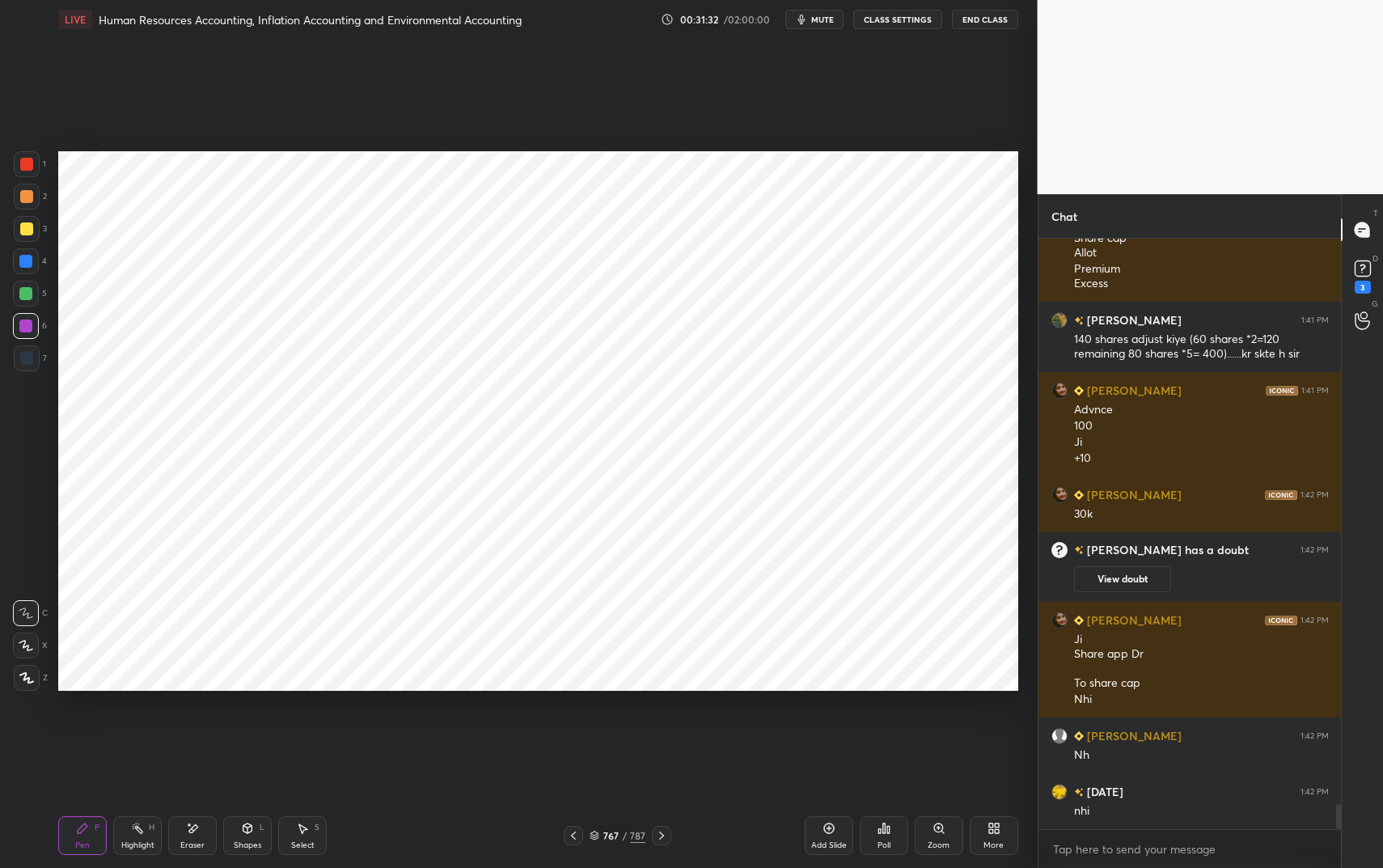
scroll to position [13200, 0]
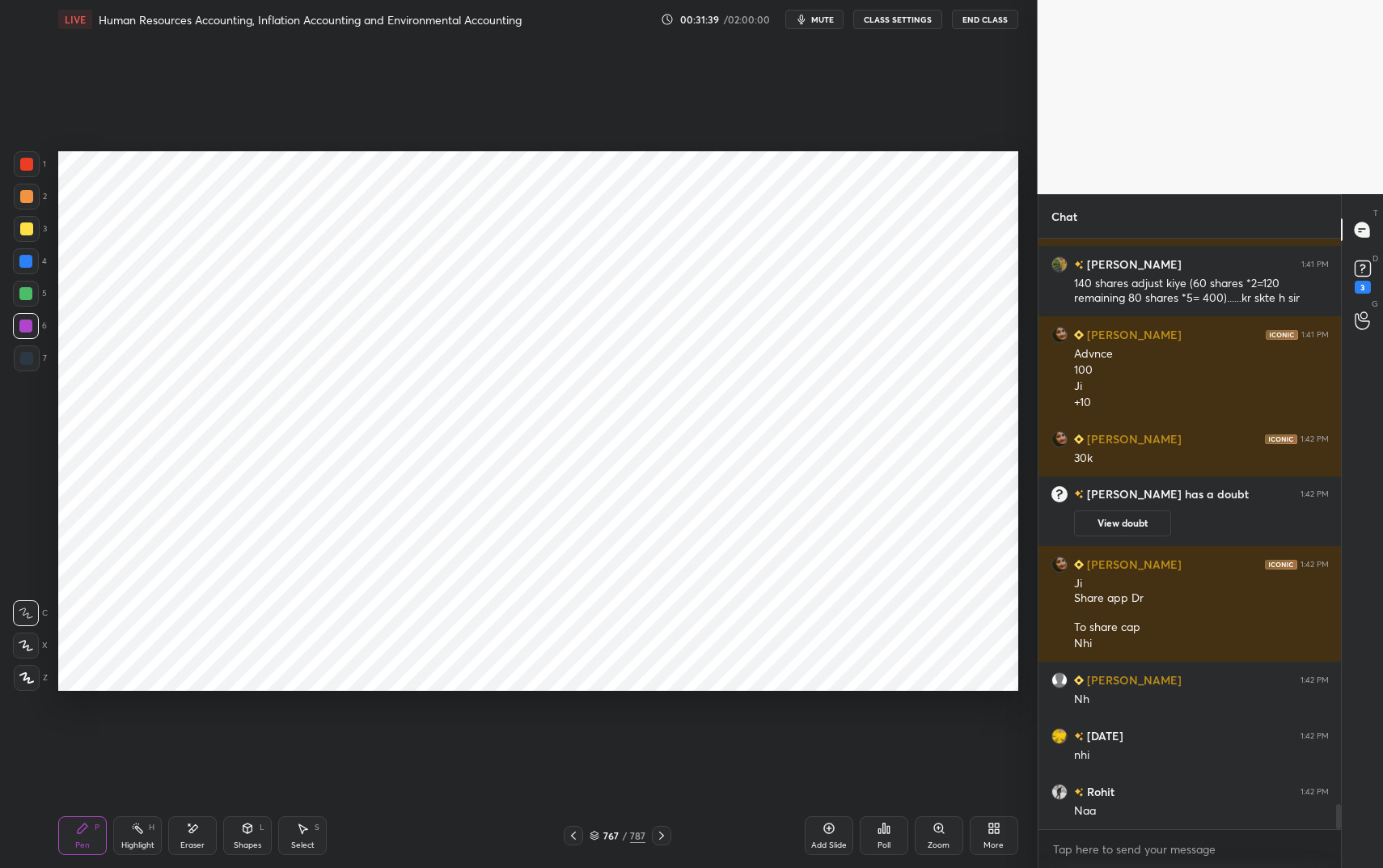
click at [240, 728] on div "Shapes" at bounding box center [248, 845] width 28 height 8
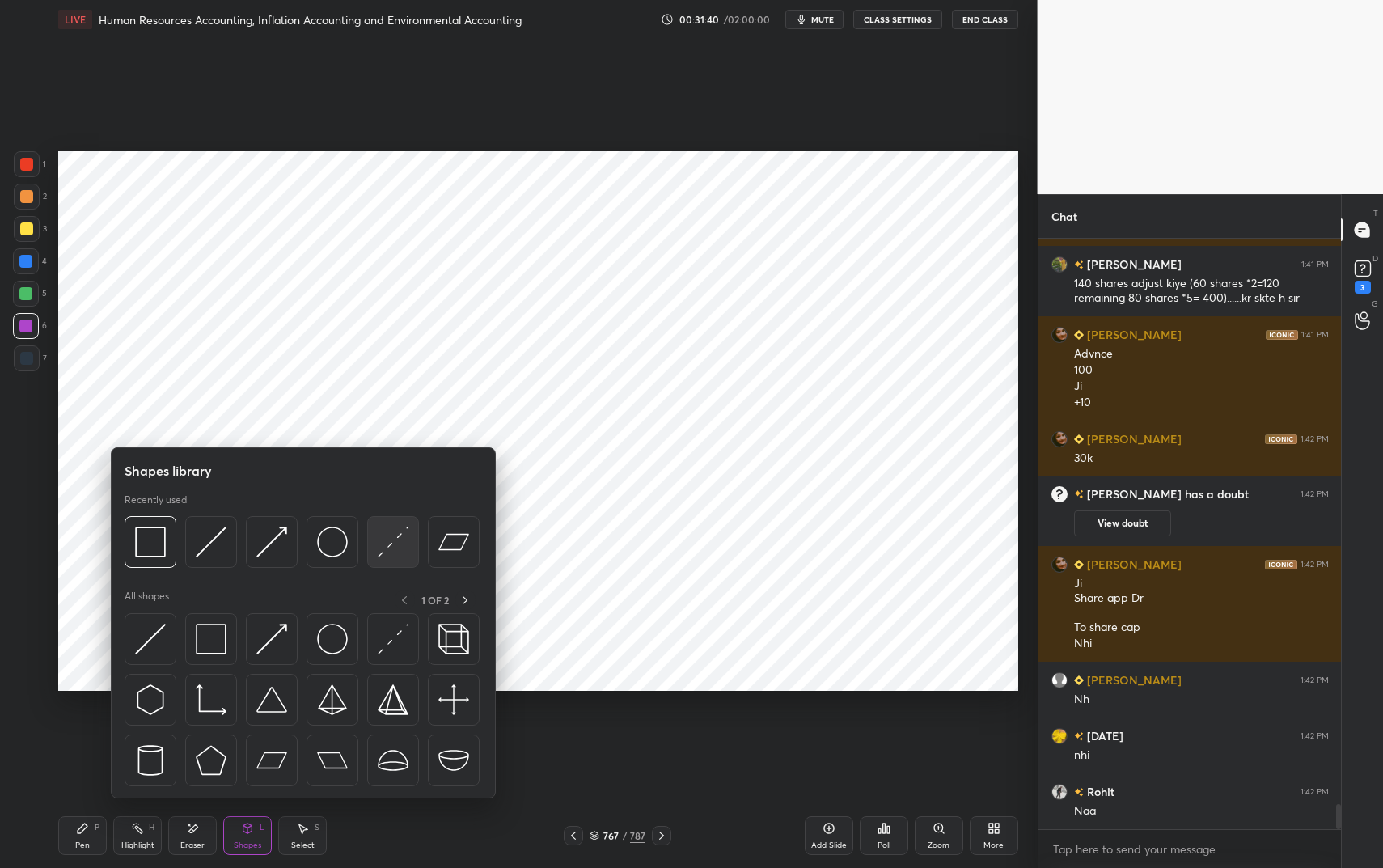
click at [369, 545] on div at bounding box center [393, 542] width 52 height 52
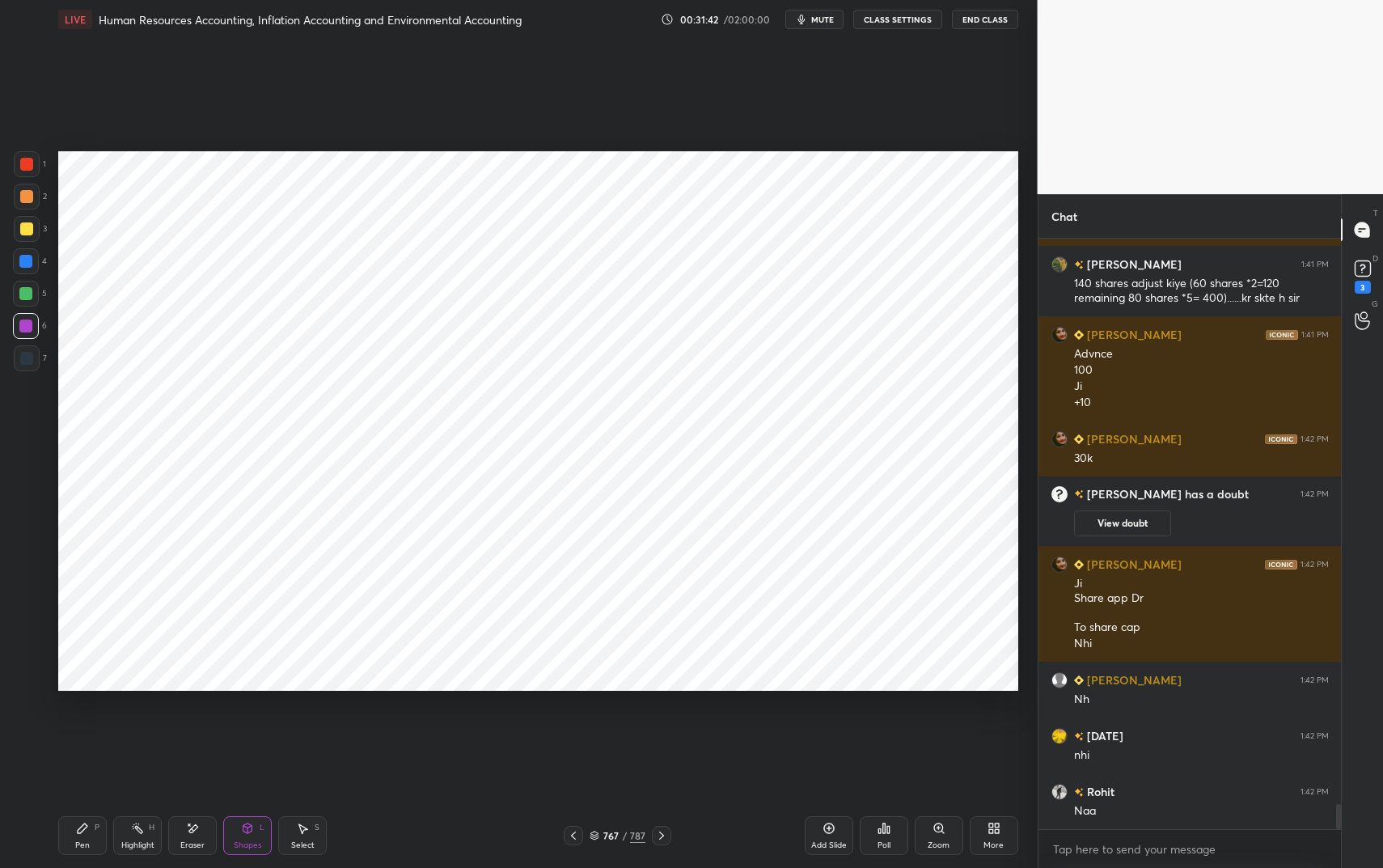
click at [28, 294] on div at bounding box center [25, 293] width 13 height 13
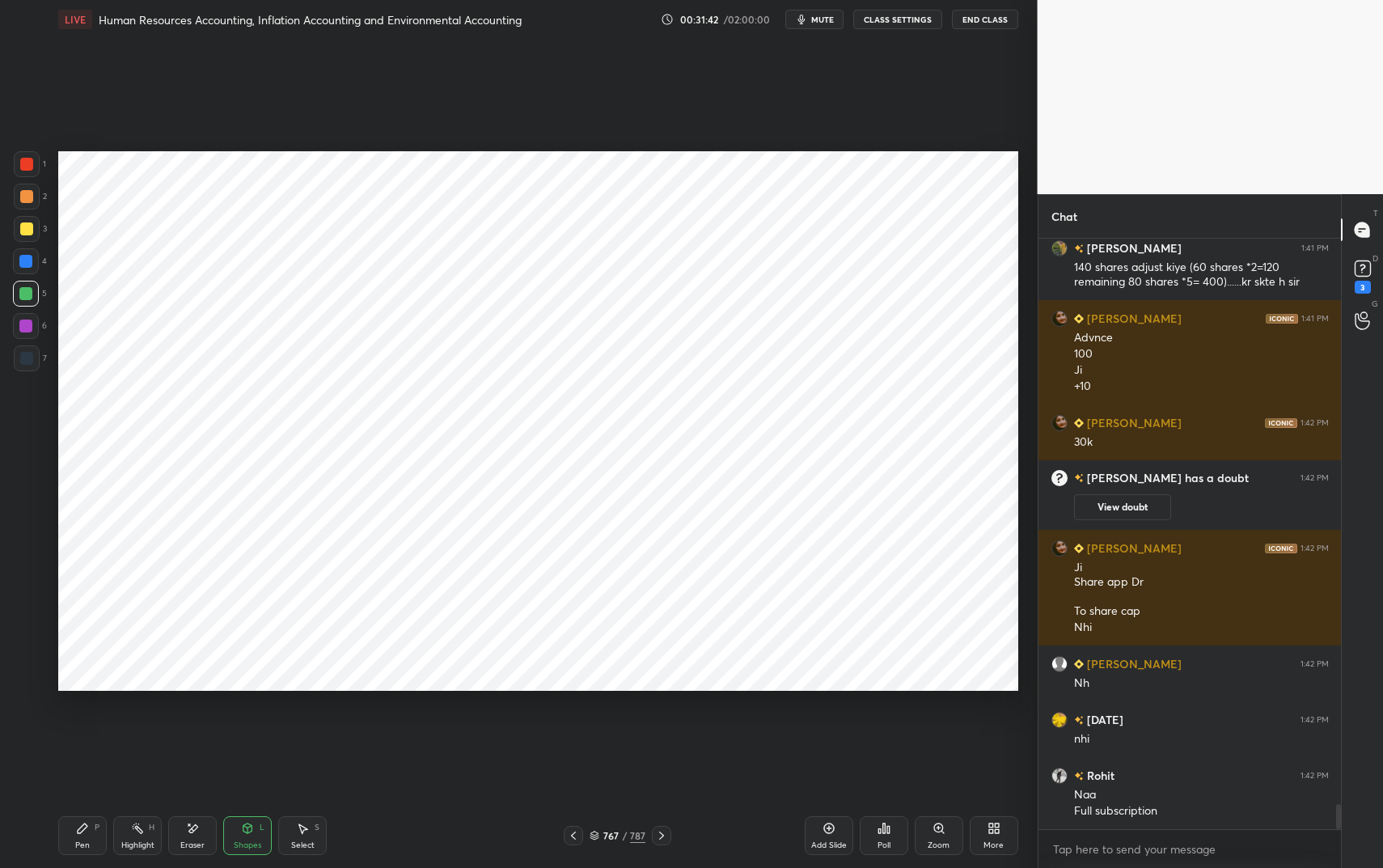
drag, startPoint x: 28, startPoint y: 294, endPoint x: 48, endPoint y: 304, distance: 22.4
click at [28, 294] on div at bounding box center [25, 293] width 13 height 13
click at [88, 728] on icon at bounding box center [82, 827] width 13 height 13
drag, startPoint x: 87, startPoint y: 829, endPoint x: 108, endPoint y: 807, distance: 30.4
click at [87, 728] on icon at bounding box center [82, 827] width 13 height 13
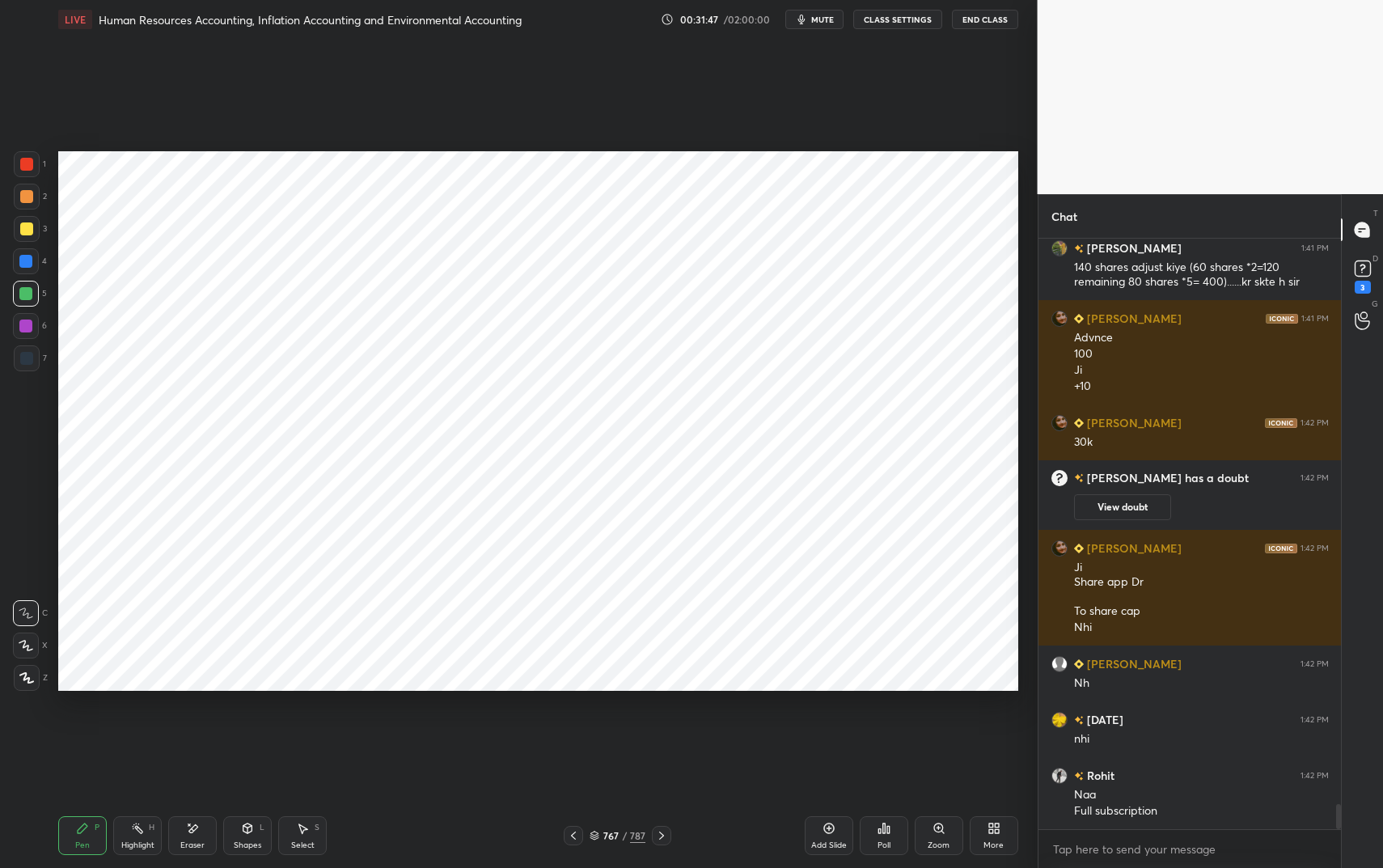
click at [24, 253] on div at bounding box center [26, 261] width 26 height 26
click at [22, 252] on div at bounding box center [26, 261] width 26 height 26
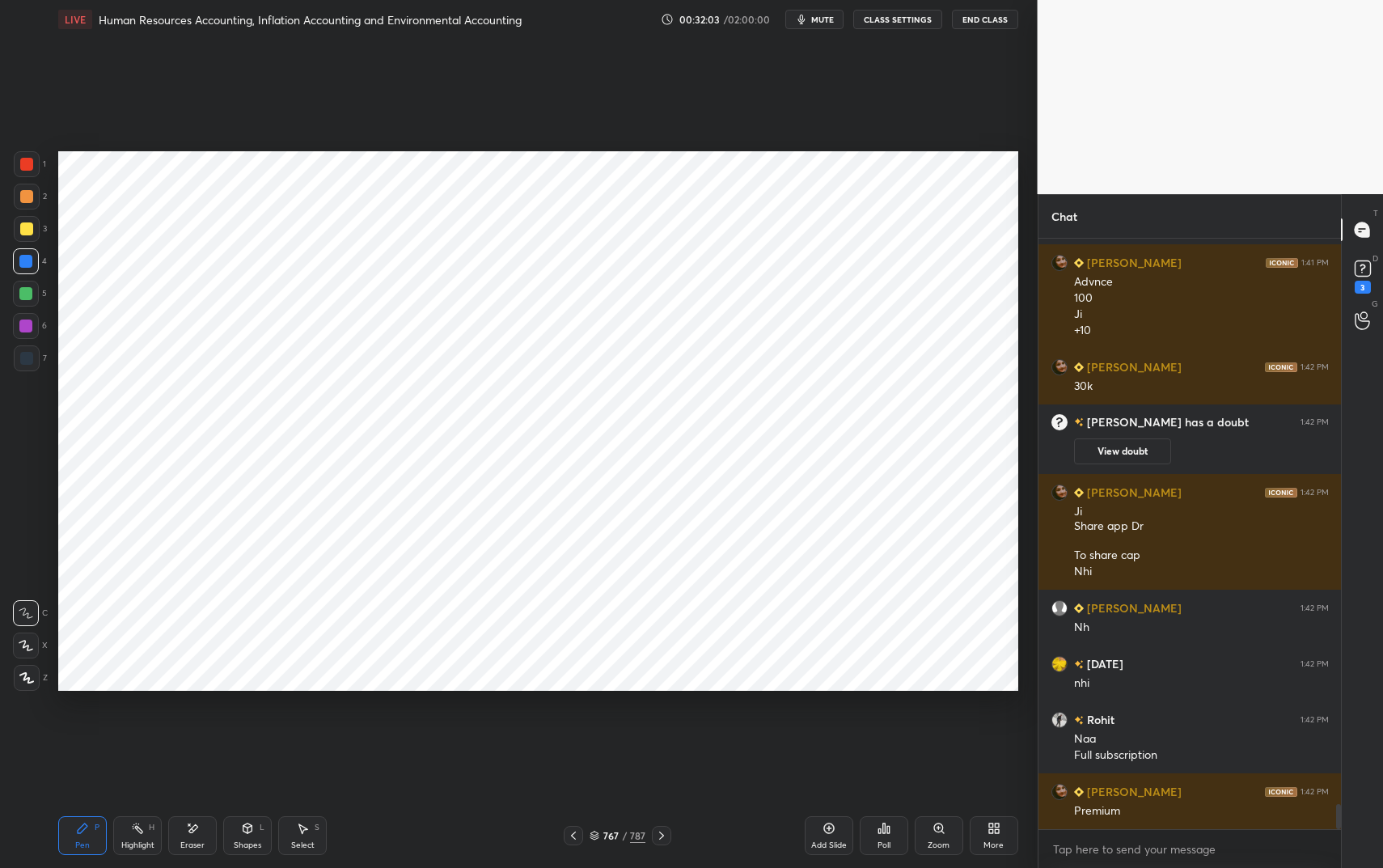
click at [24, 328] on div at bounding box center [25, 326] width 13 height 13
click at [23, 329] on div at bounding box center [25, 326] width 13 height 13
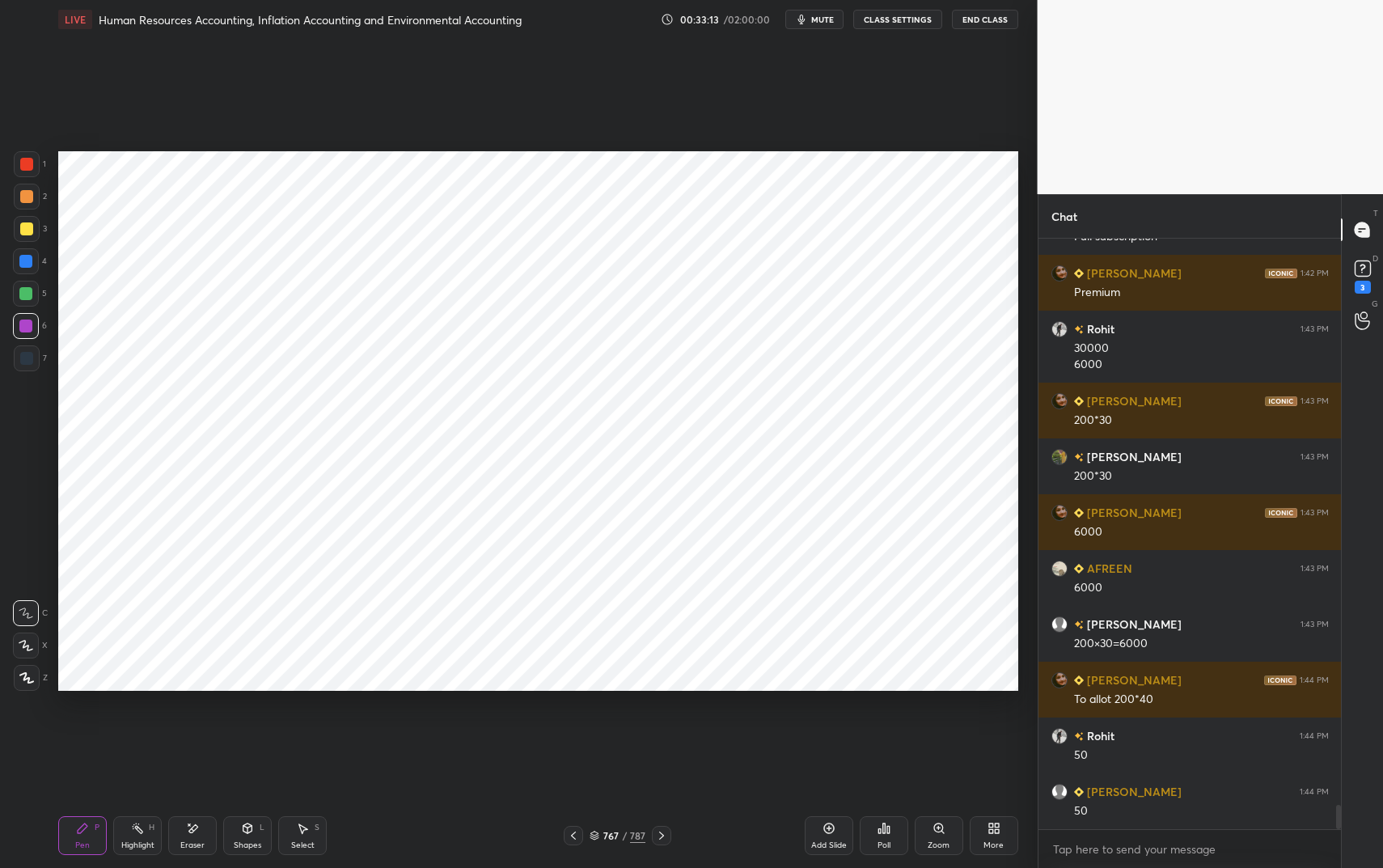
scroll to position [13846, 0]
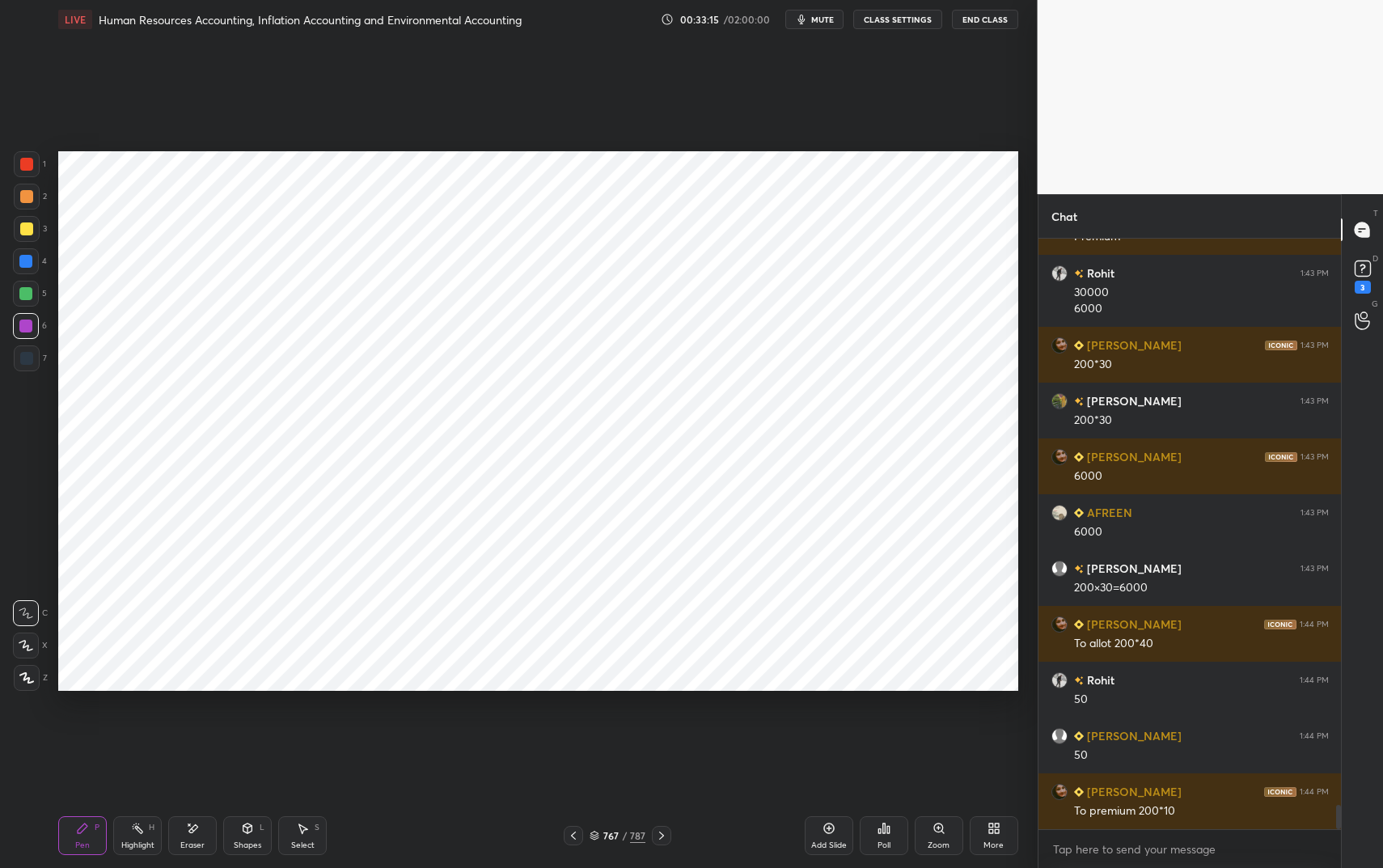
click at [67, 728] on div "Pen P" at bounding box center [82, 835] width 49 height 39
click at [72, 728] on div "Pen P" at bounding box center [82, 835] width 49 height 39
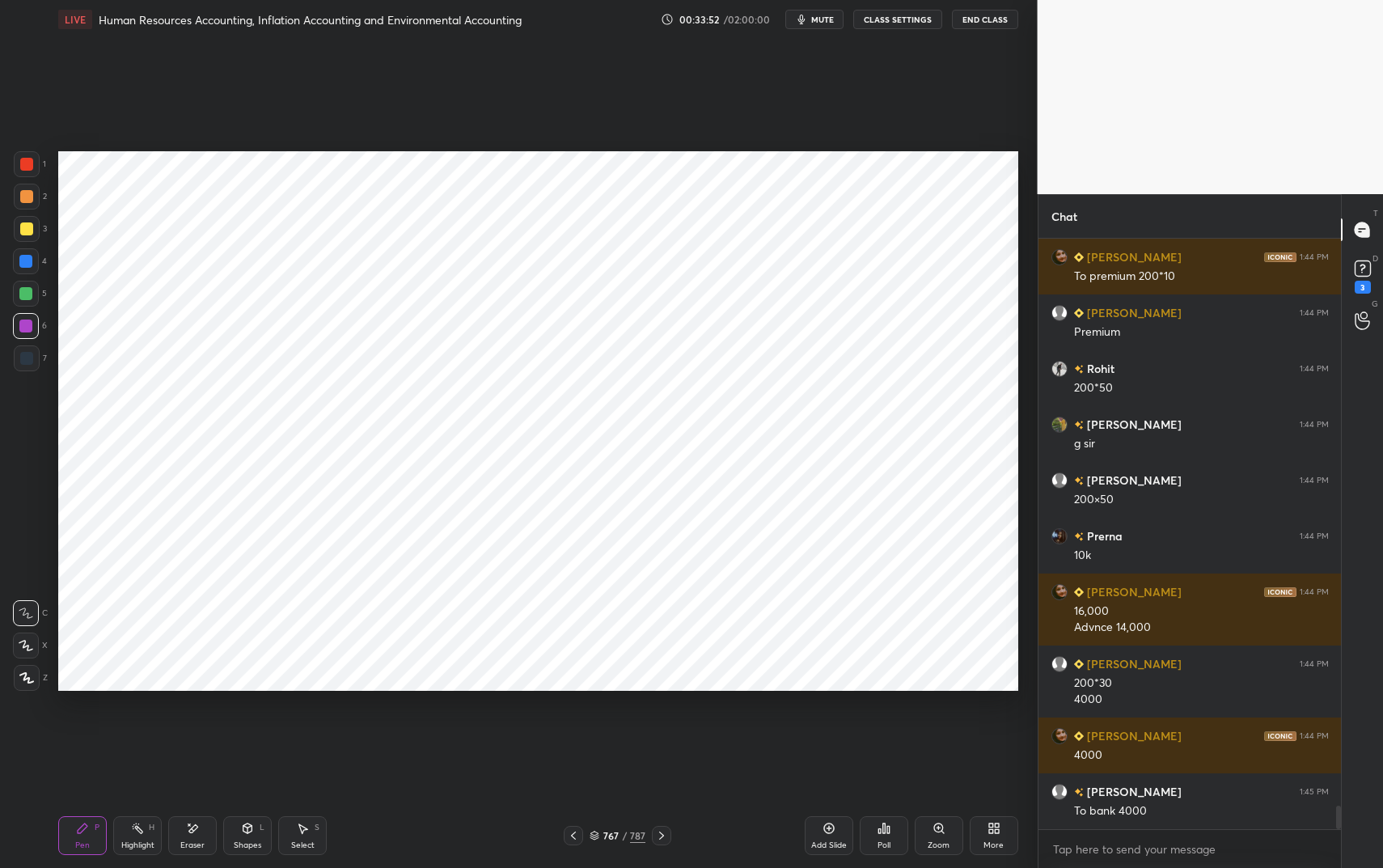
scroll to position [14436, 0]
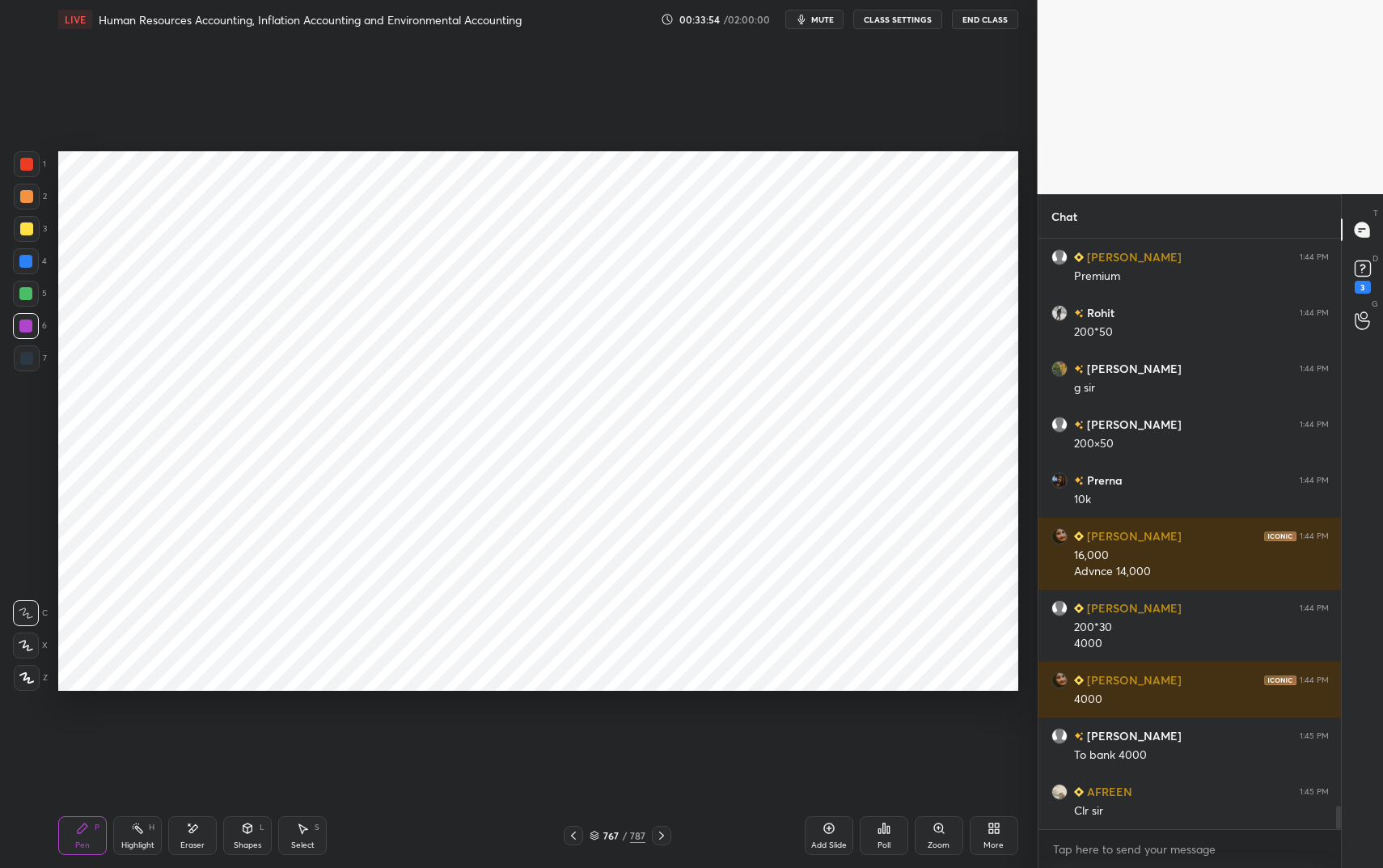
click at [19, 259] on div at bounding box center [26, 261] width 26 height 26
drag, startPoint x: 19, startPoint y: 260, endPoint x: 36, endPoint y: 241, distance: 25.5
click at [19, 260] on div at bounding box center [25, 261] width 13 height 13
drag, startPoint x: 832, startPoint y: 823, endPoint x: 835, endPoint y: 815, distance: 8.5
click at [832, 728] on icon at bounding box center [828, 827] width 13 height 13
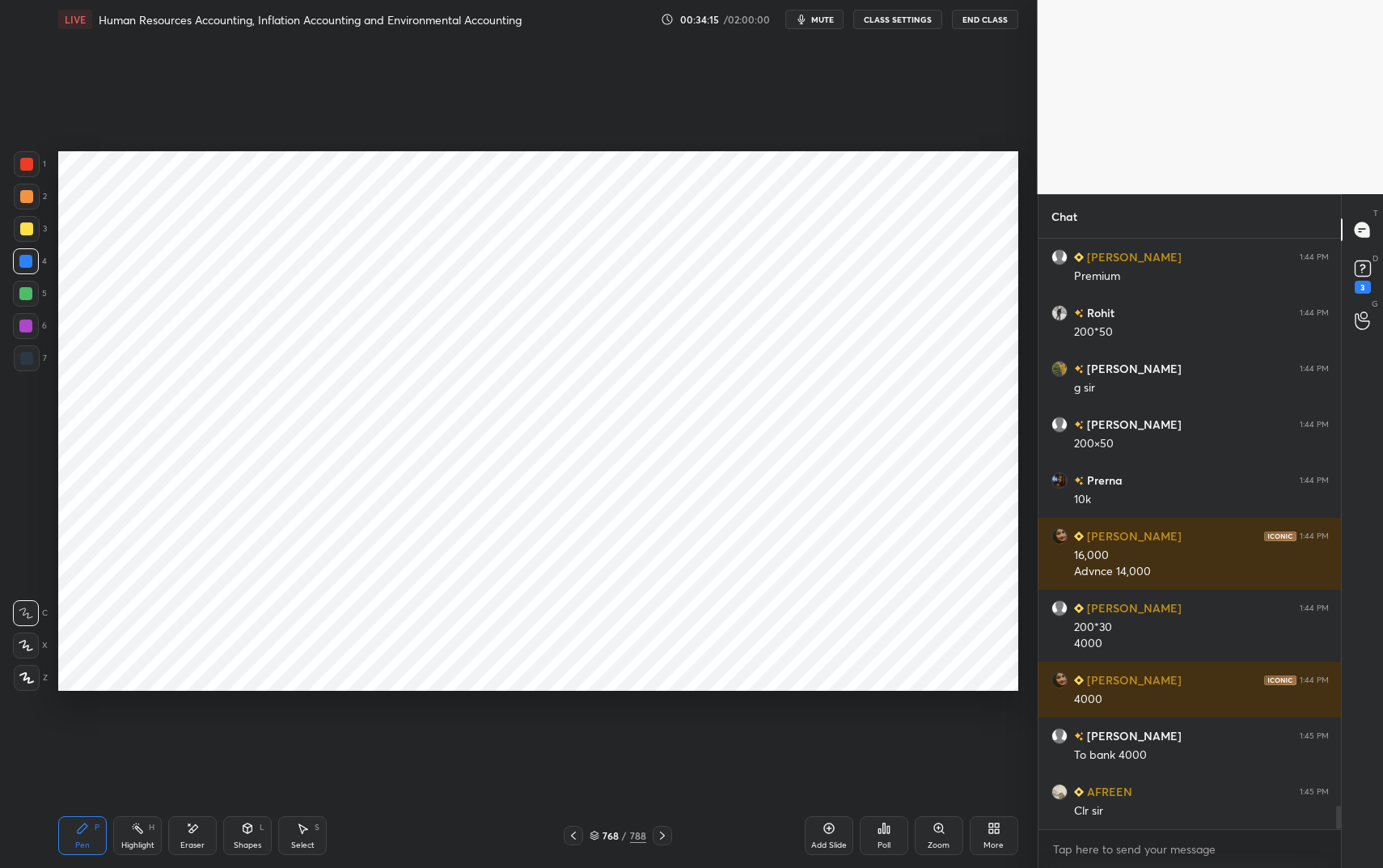
click at [32, 324] on div at bounding box center [26, 326] width 26 height 26
click at [35, 325] on div at bounding box center [26, 326] width 26 height 26
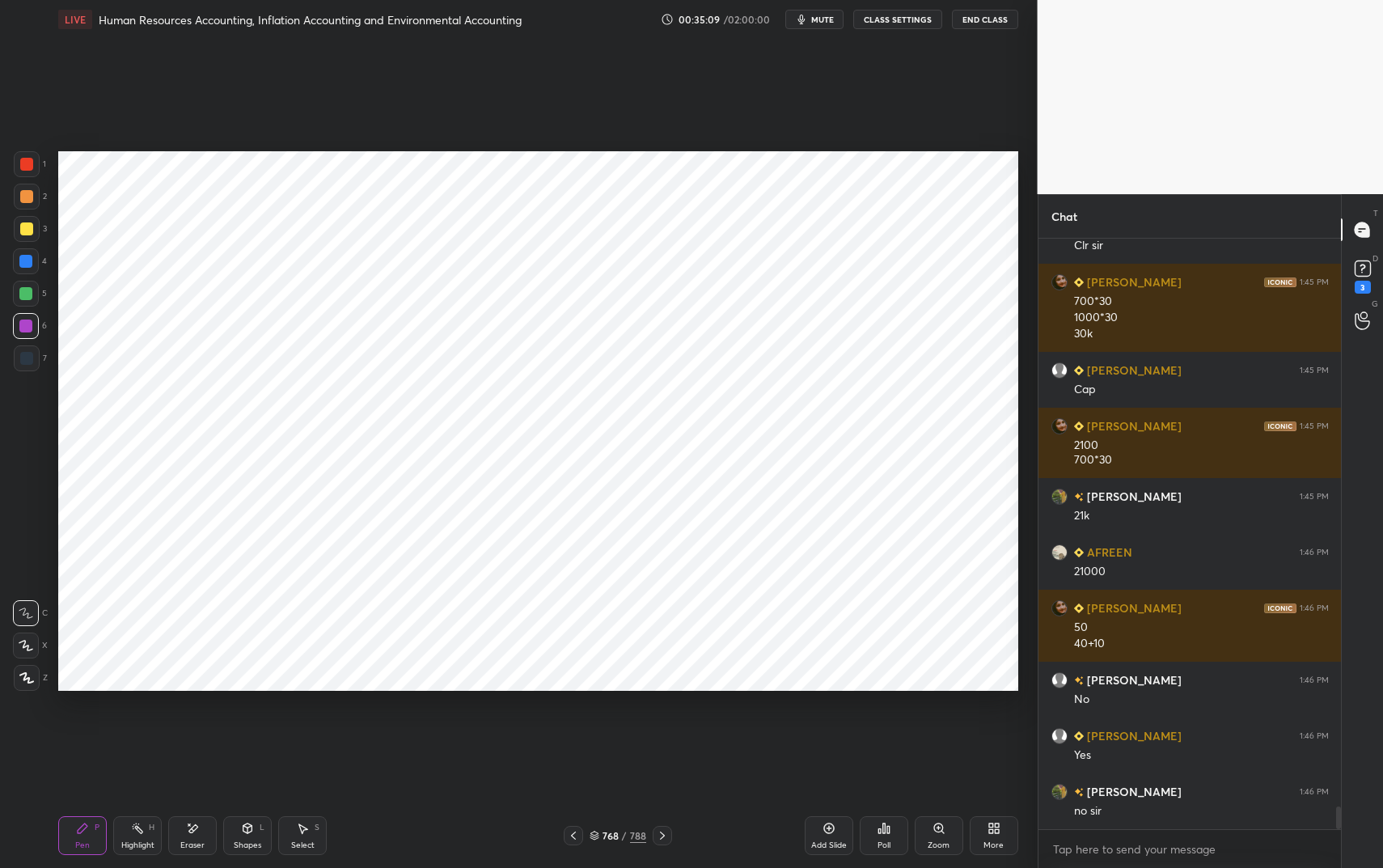
scroll to position [15058, 0]
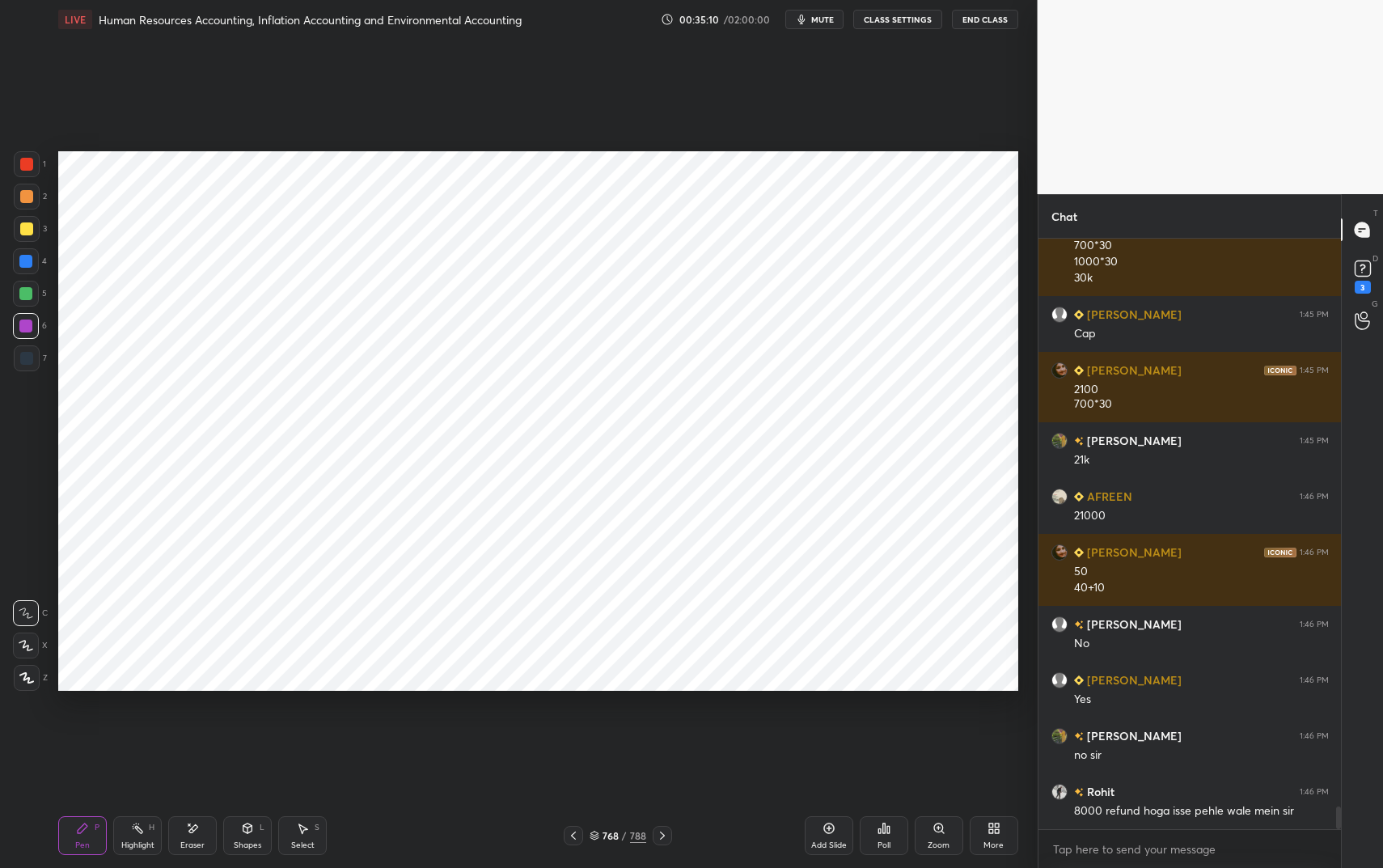
click at [189, 728] on div "Eraser" at bounding box center [192, 835] width 49 height 39
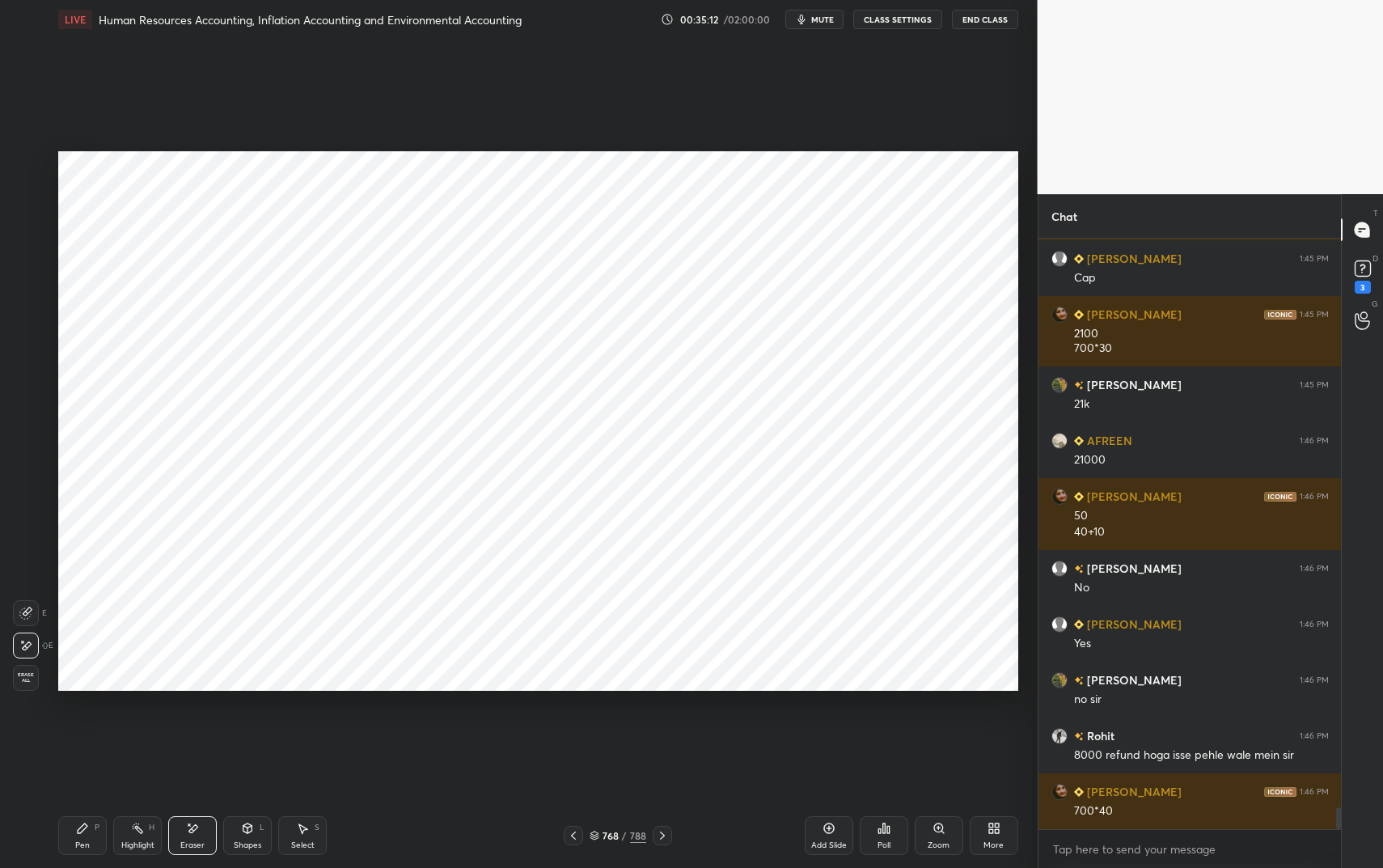
click at [80, 728] on icon at bounding box center [82, 827] width 13 height 13
click at [96, 728] on div "Pen P" at bounding box center [82, 835] width 49 height 39
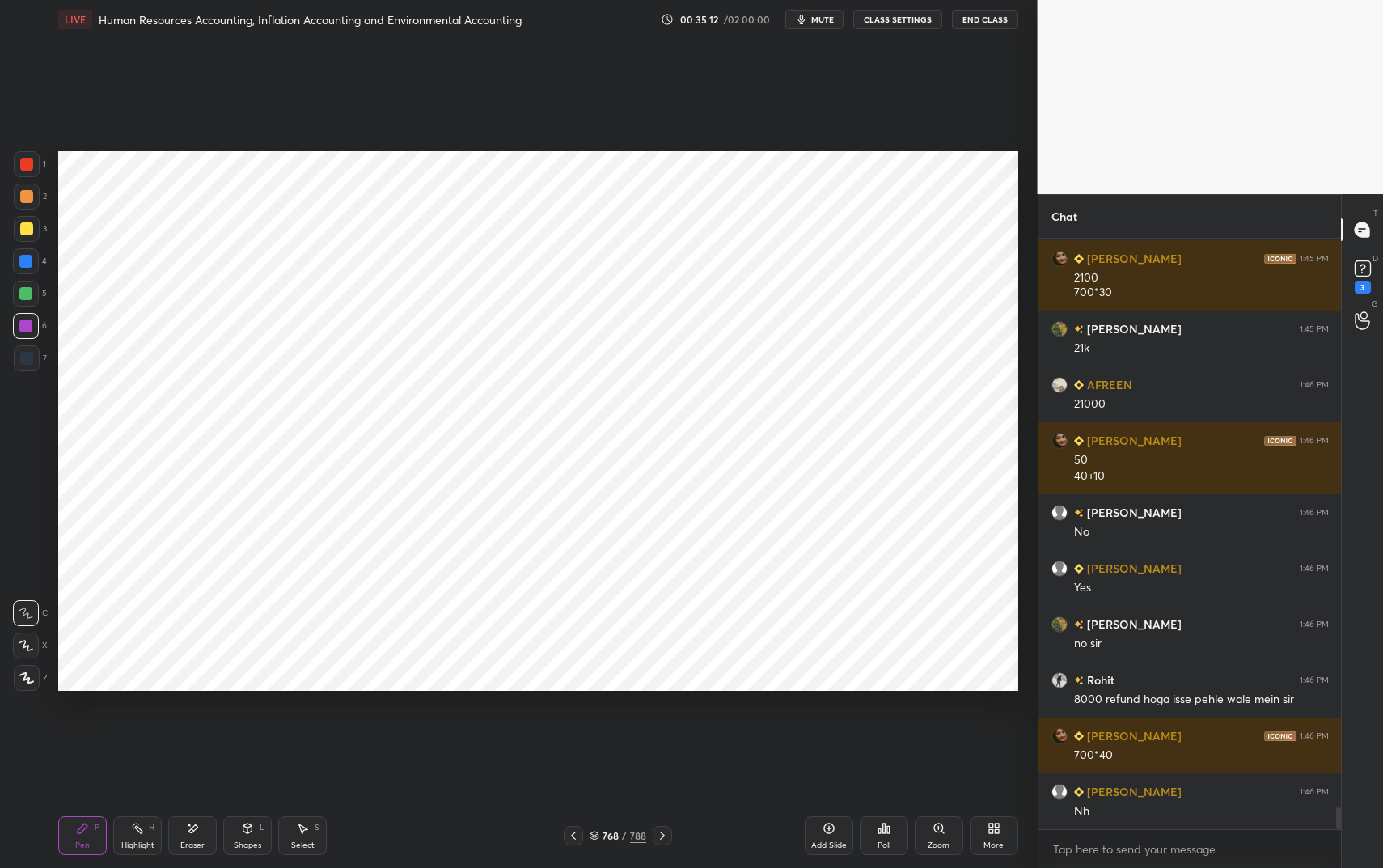
click at [190, 728] on icon at bounding box center [192, 828] width 13 height 14
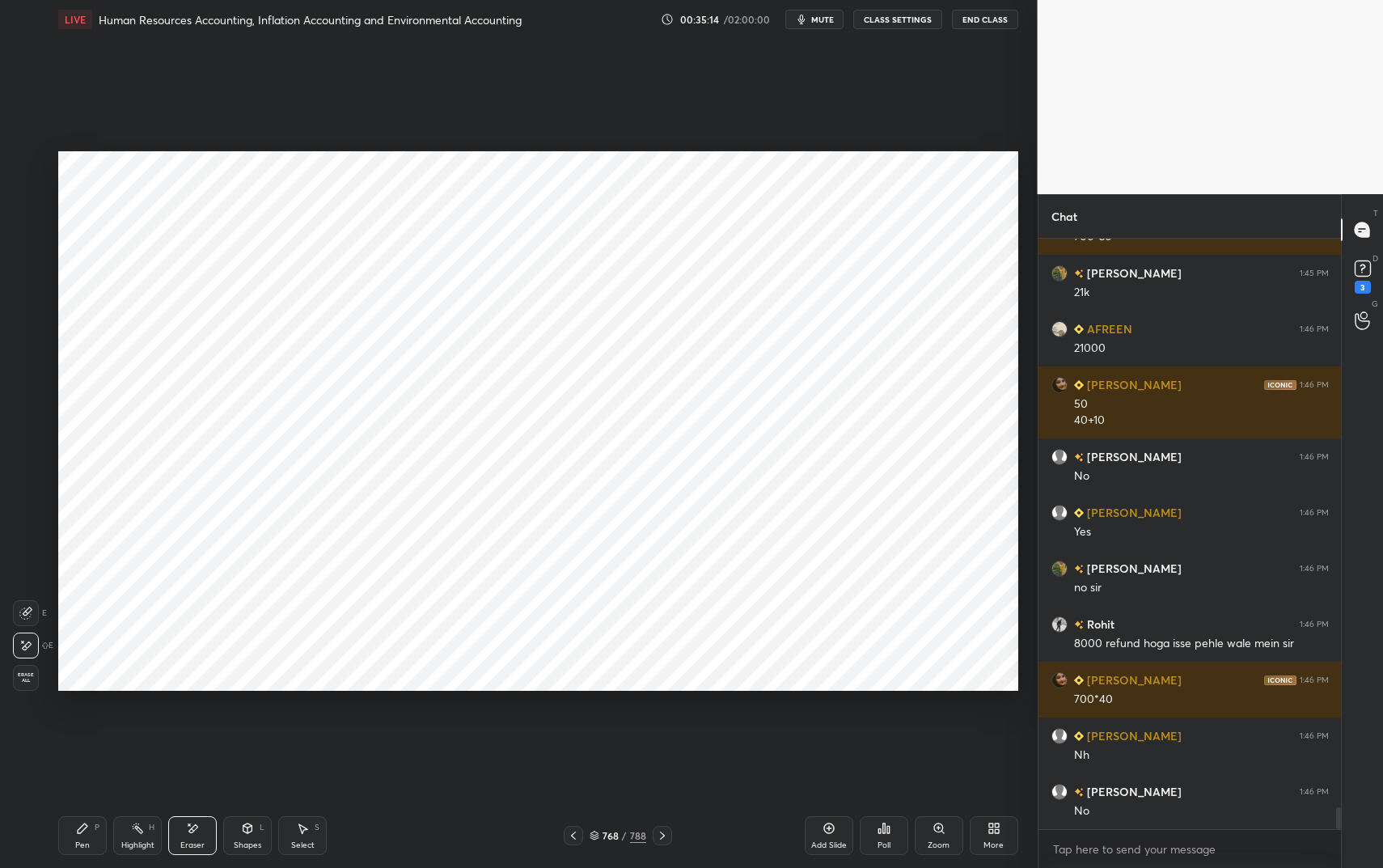
click at [62, 728] on div "Pen P" at bounding box center [82, 835] width 49 height 39
click at [84, 728] on icon at bounding box center [82, 827] width 13 height 13
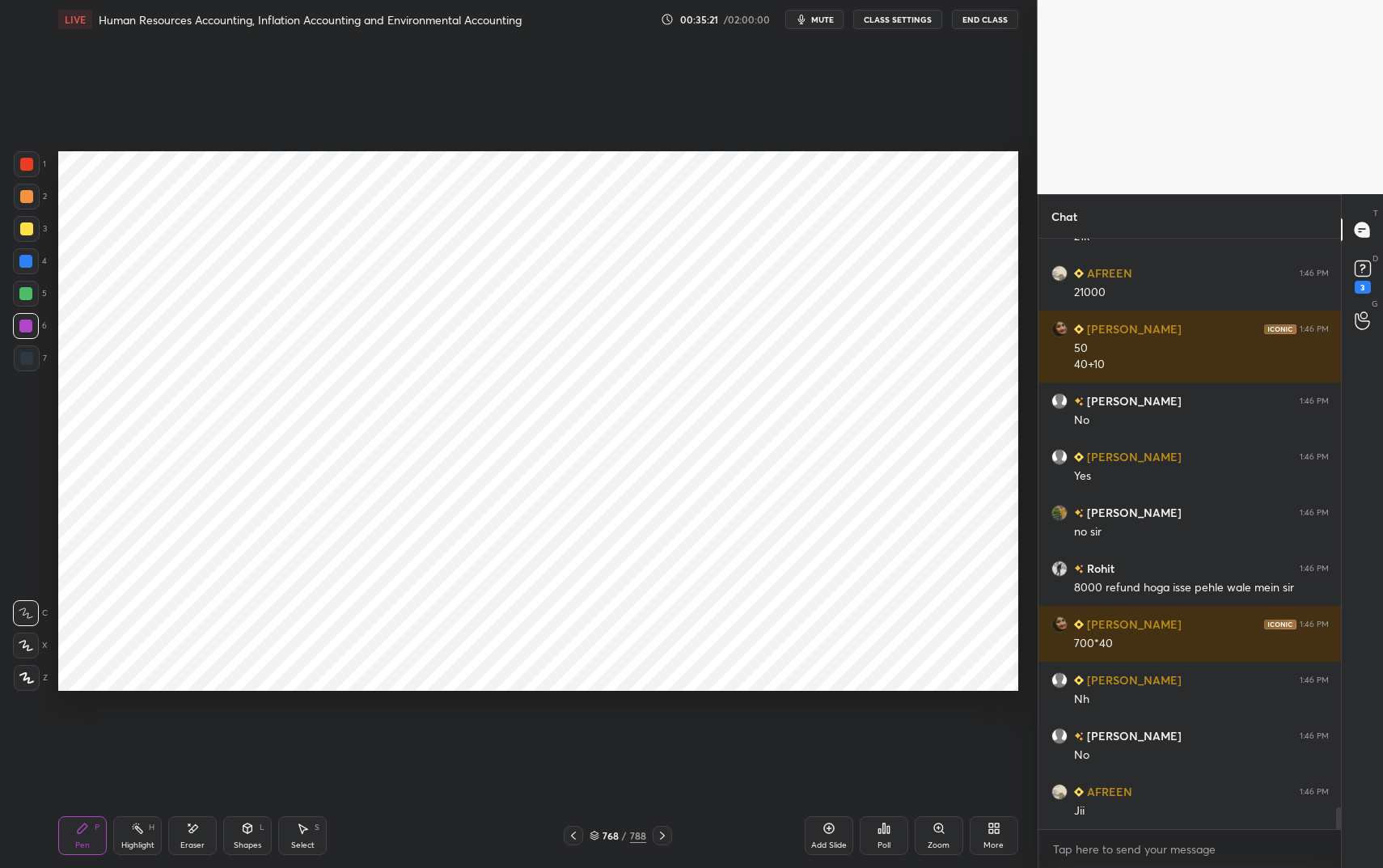
scroll to position [15336, 0]
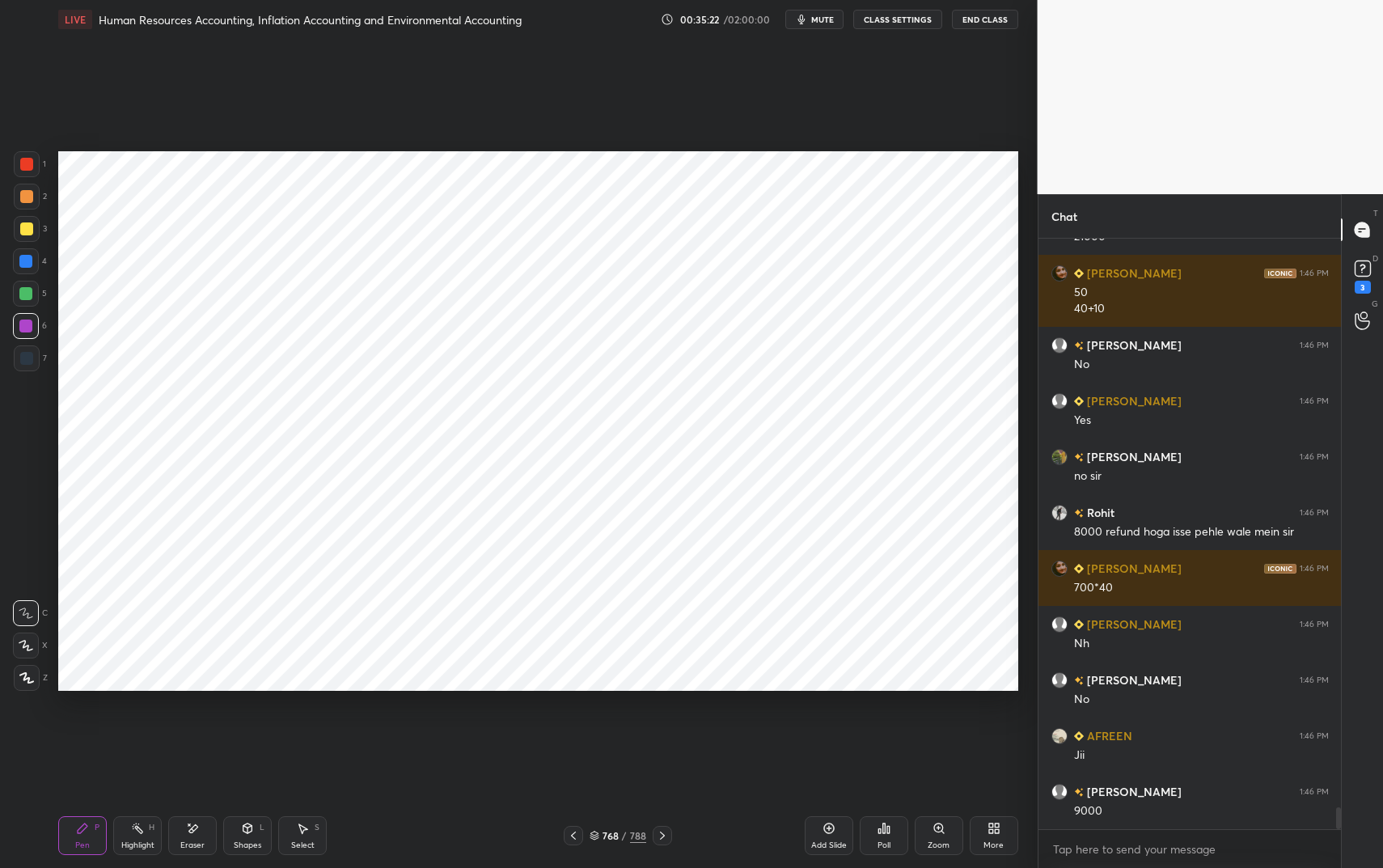
click at [28, 264] on div at bounding box center [25, 261] width 13 height 13
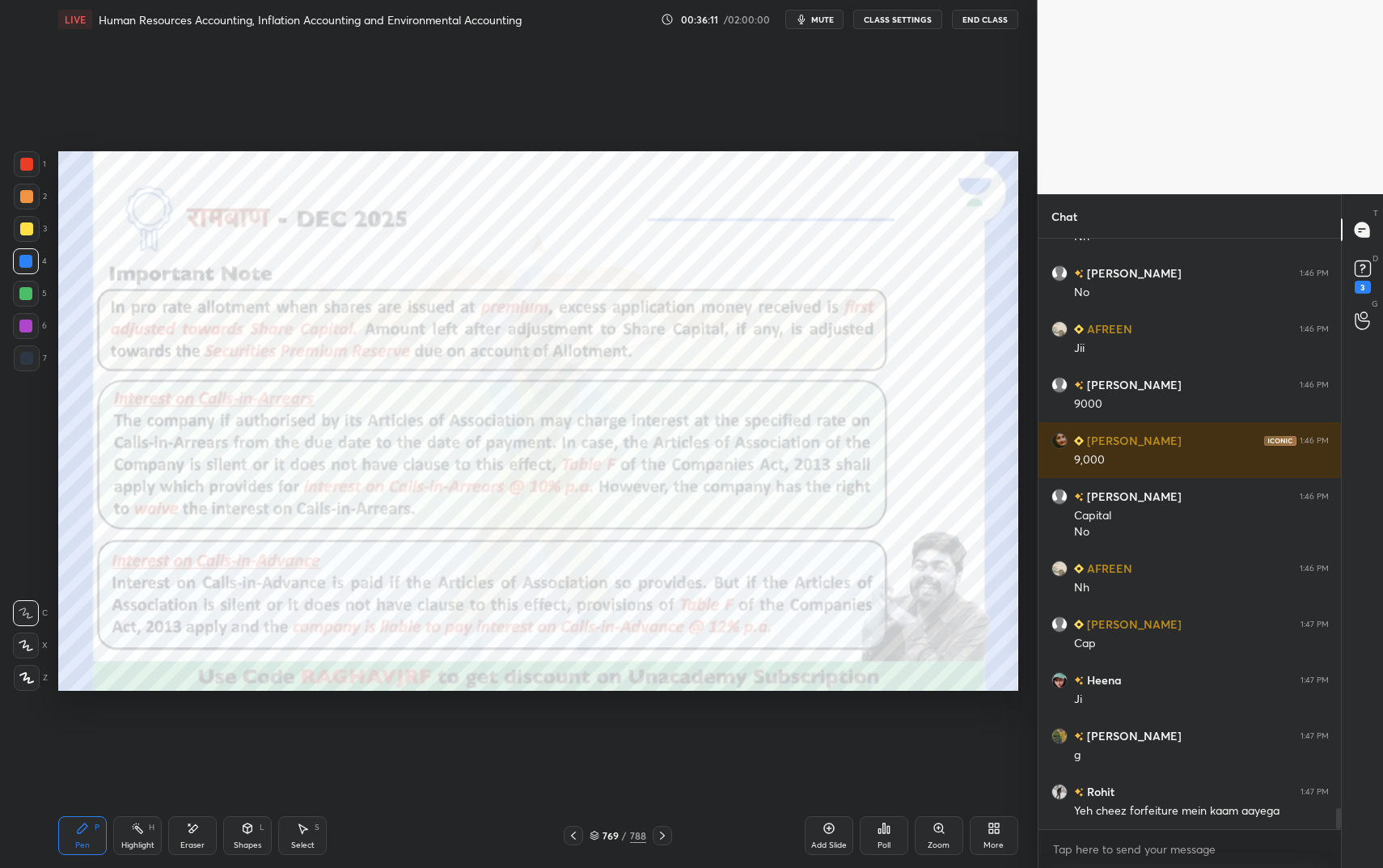
scroll to position [15799, 0]
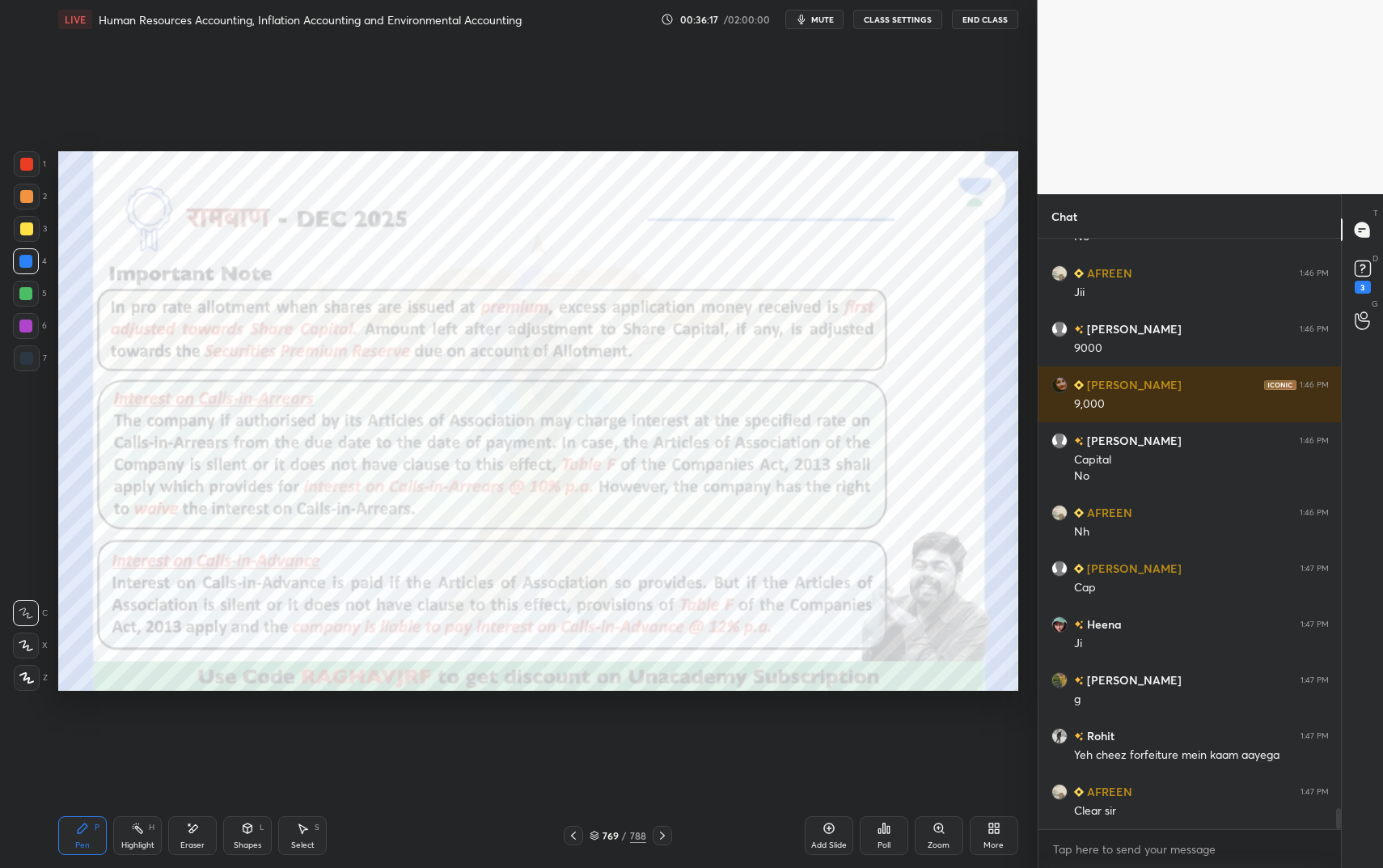
click at [85, 728] on icon at bounding box center [83, 828] width 10 height 10
click at [29, 166] on div at bounding box center [26, 163] width 13 height 13
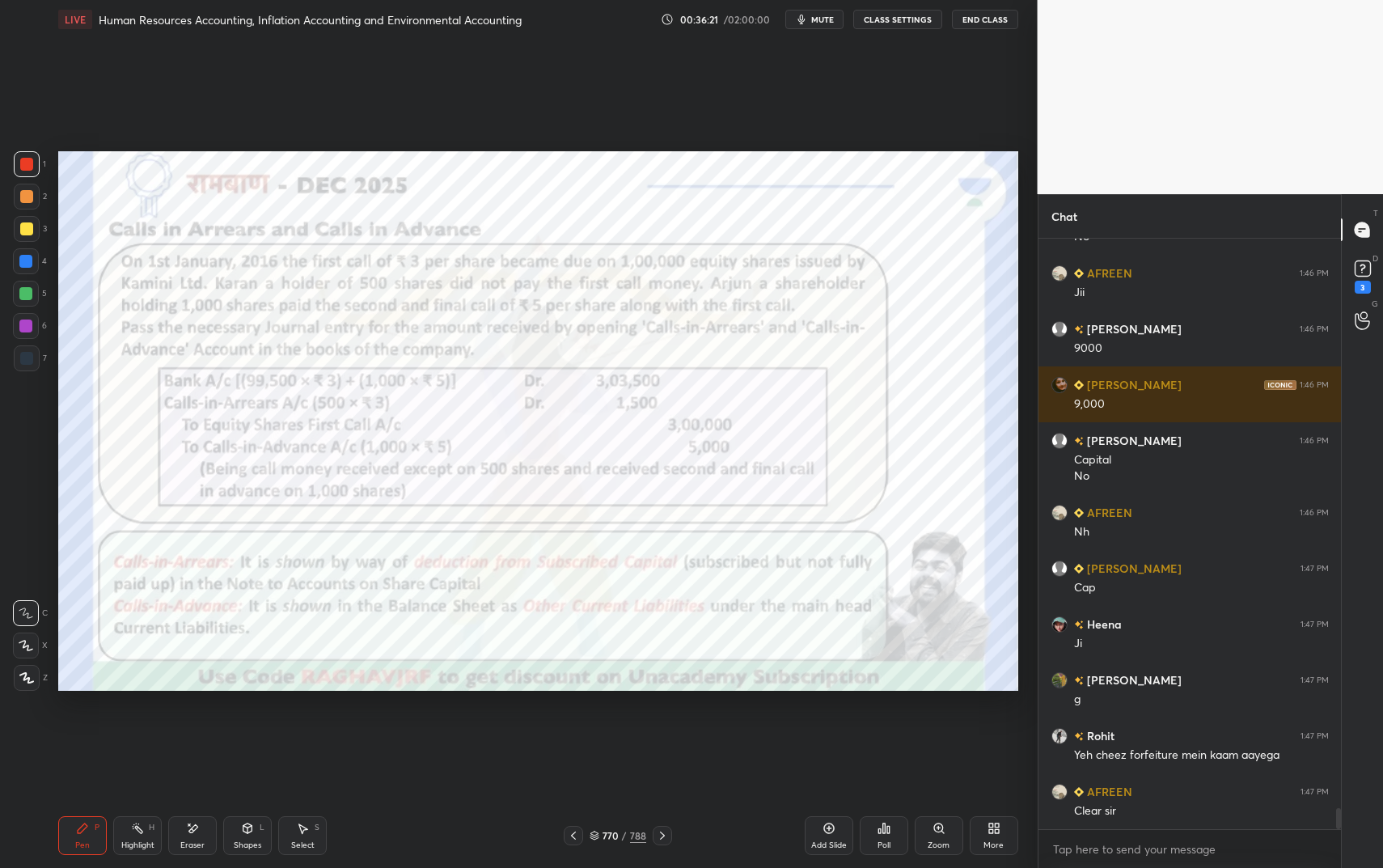
scroll to position [15855, 0]
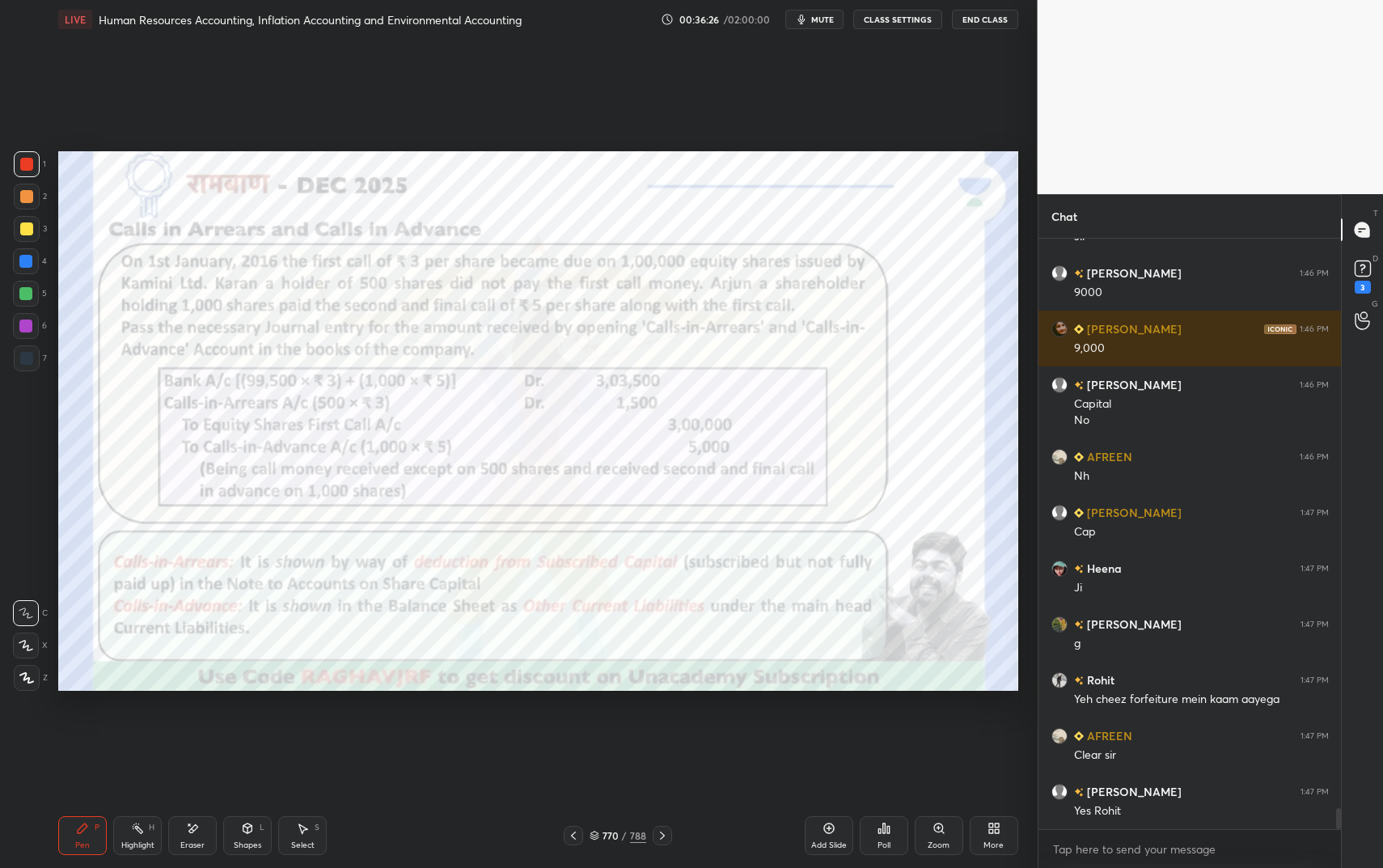
click at [248, 728] on icon at bounding box center [247, 828] width 9 height 10
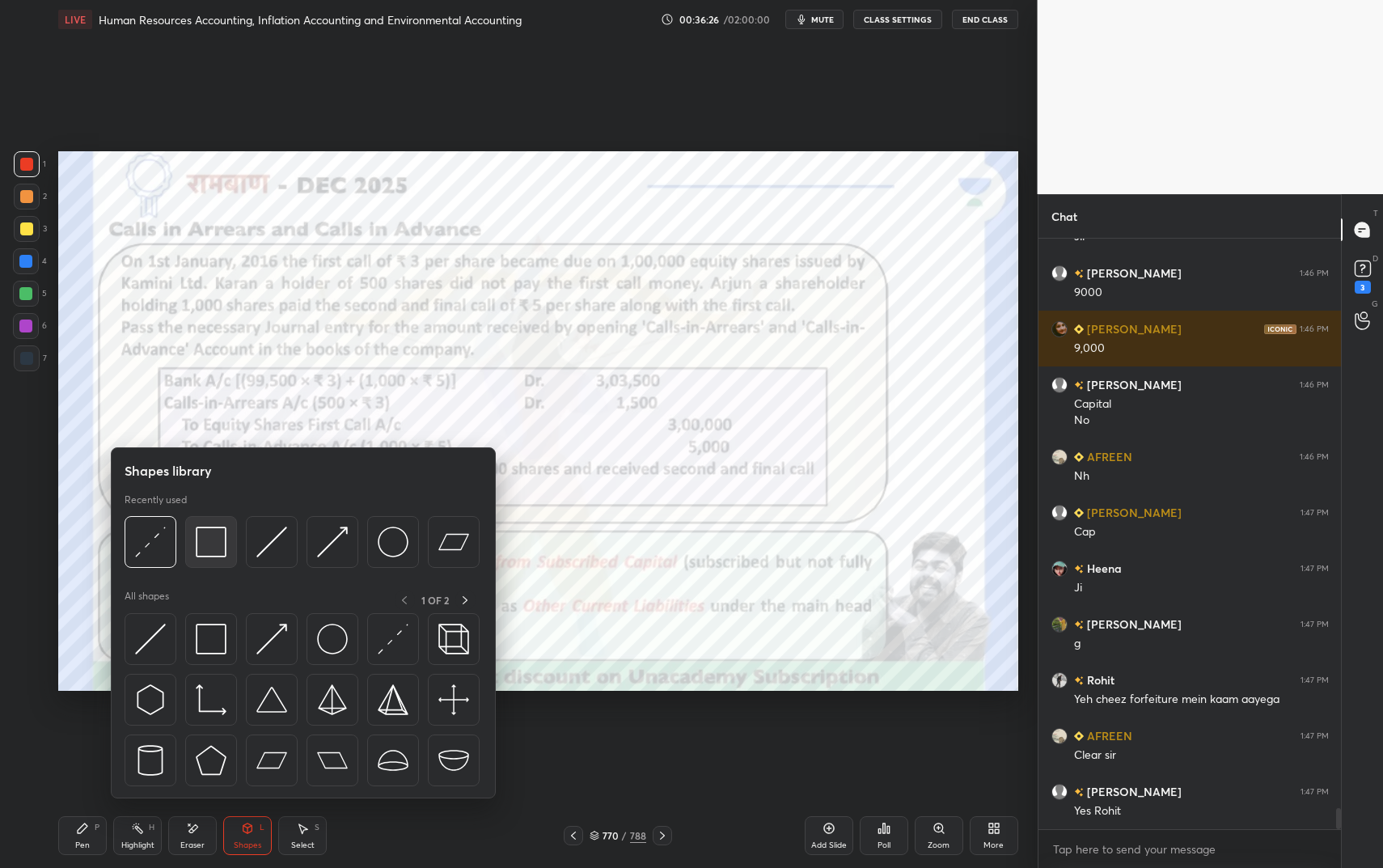
click at [198, 549] on img at bounding box center [211, 542] width 31 height 31
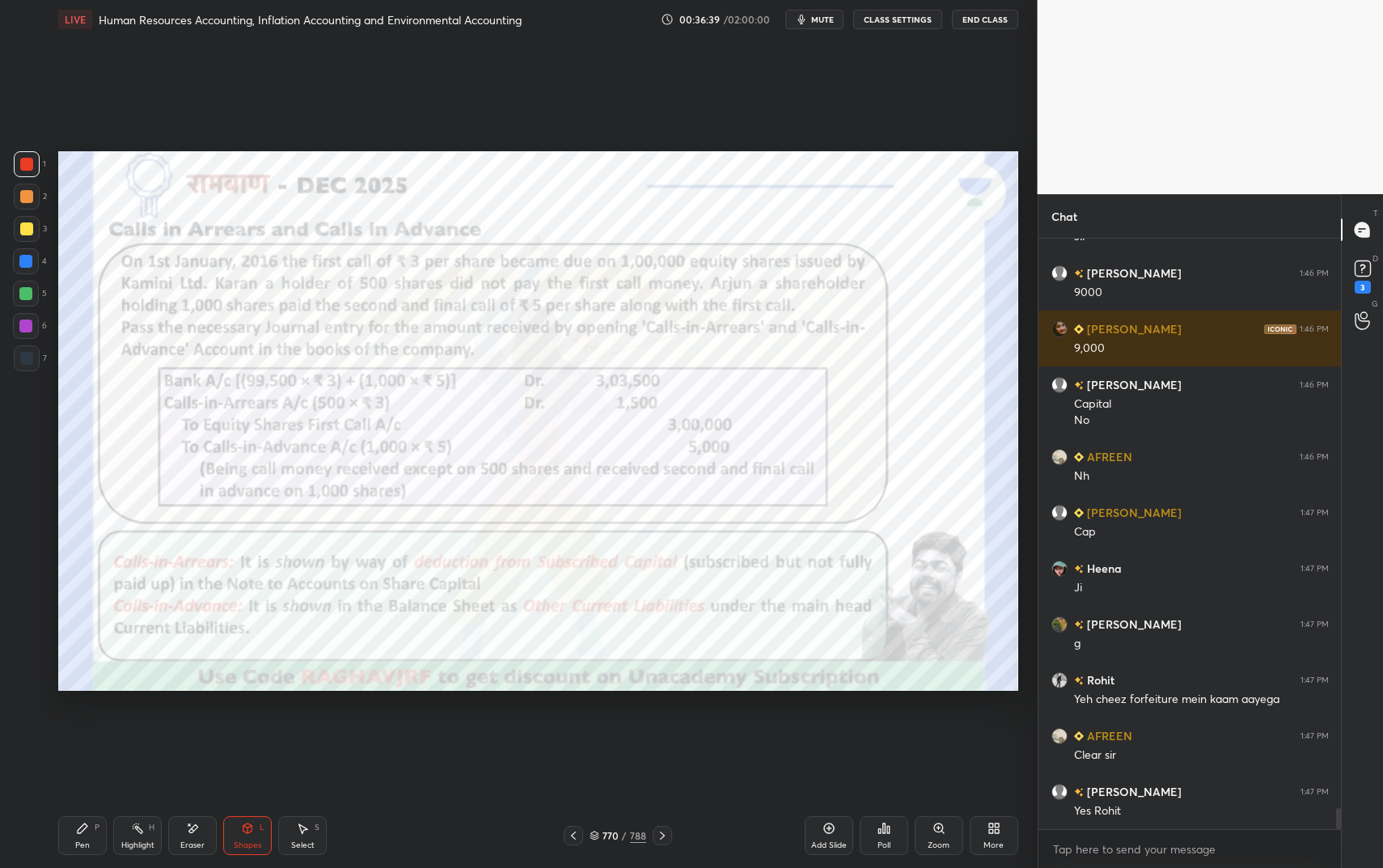
scroll to position [15911, 0]
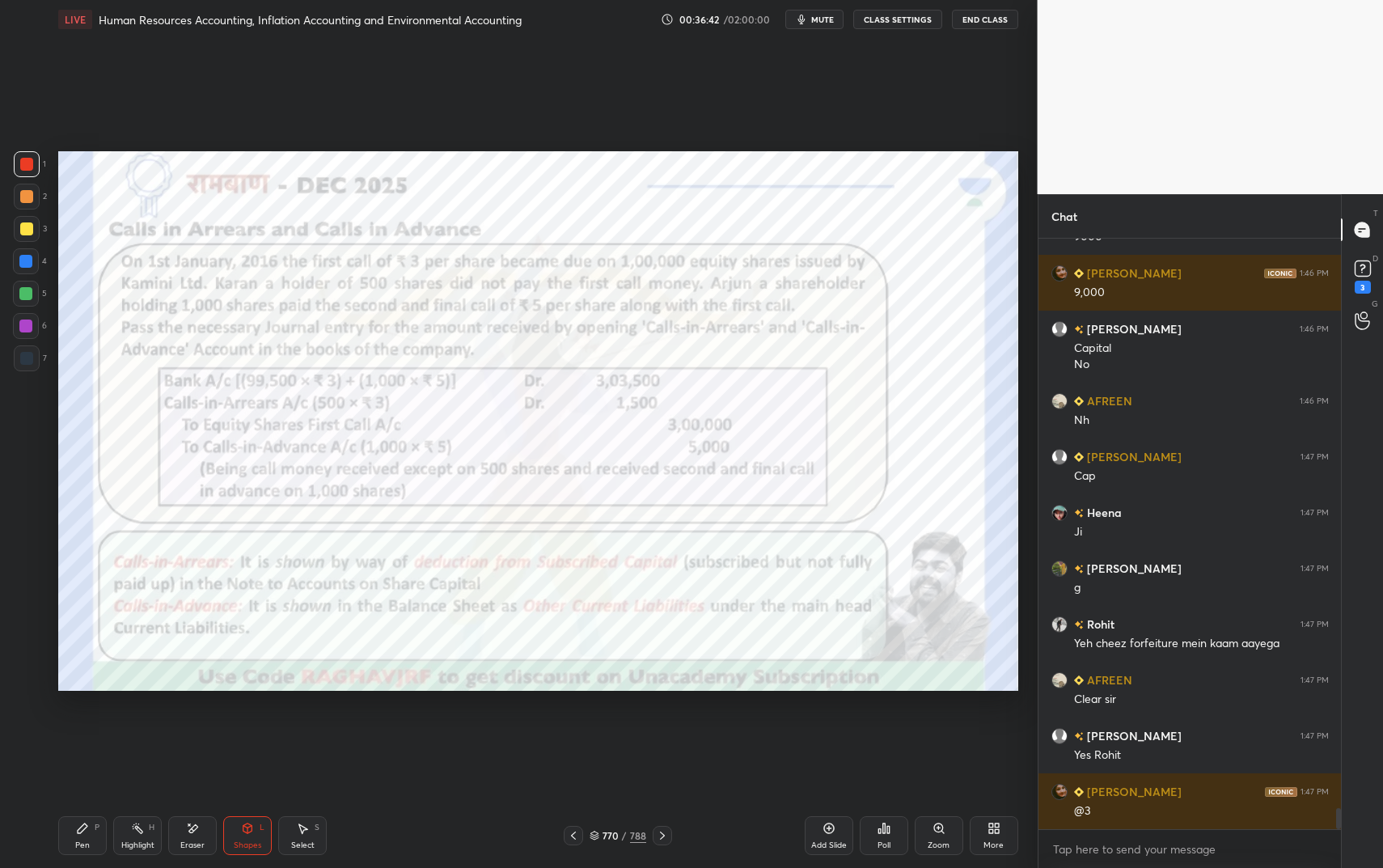
click at [85, 728] on div "Pen P" at bounding box center [82, 835] width 49 height 39
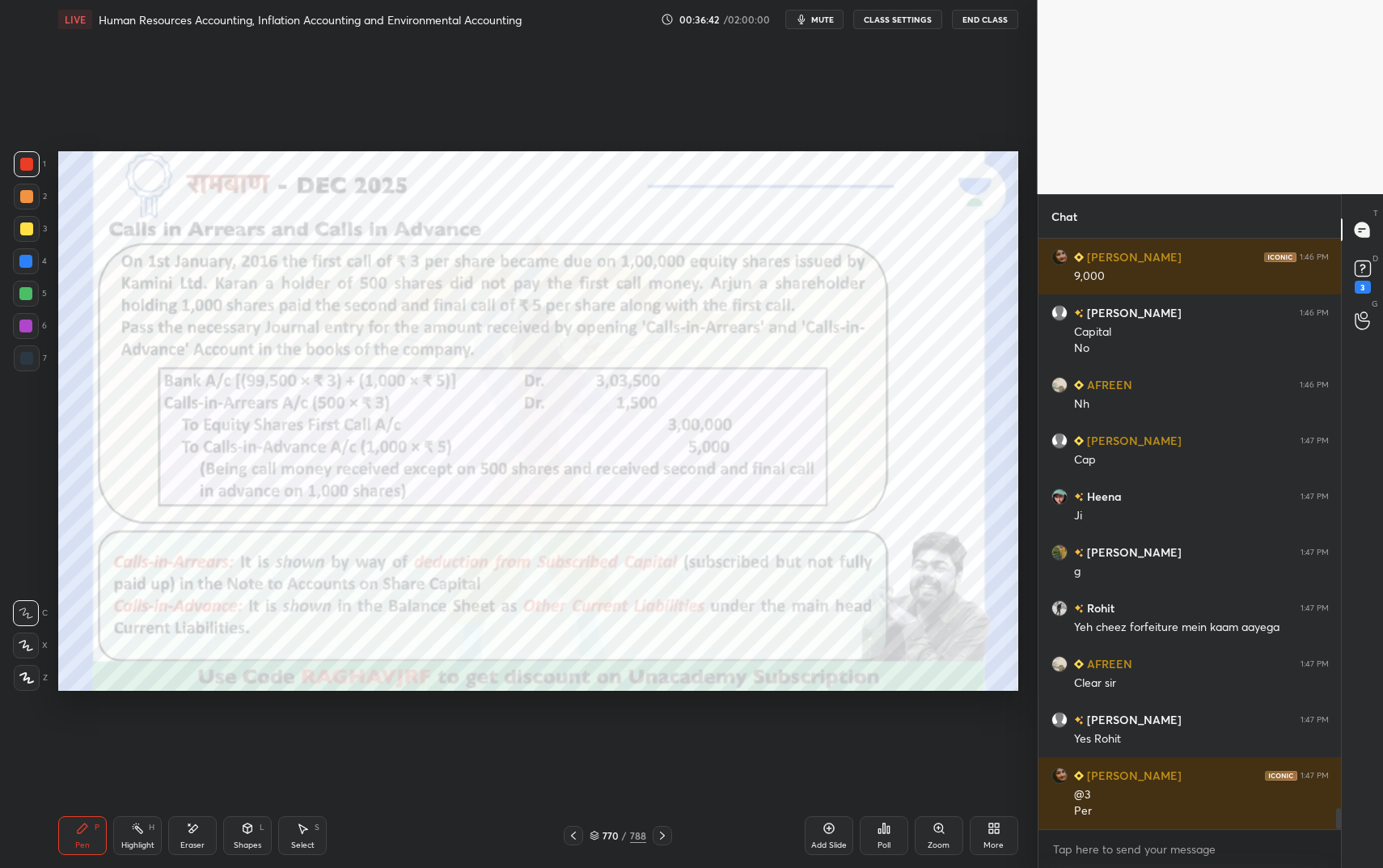
drag, startPoint x: 85, startPoint y: 839, endPoint x: 99, endPoint y: 805, distance: 36.8
click at [85, 728] on div "Pen" at bounding box center [83, 845] width 15 height 8
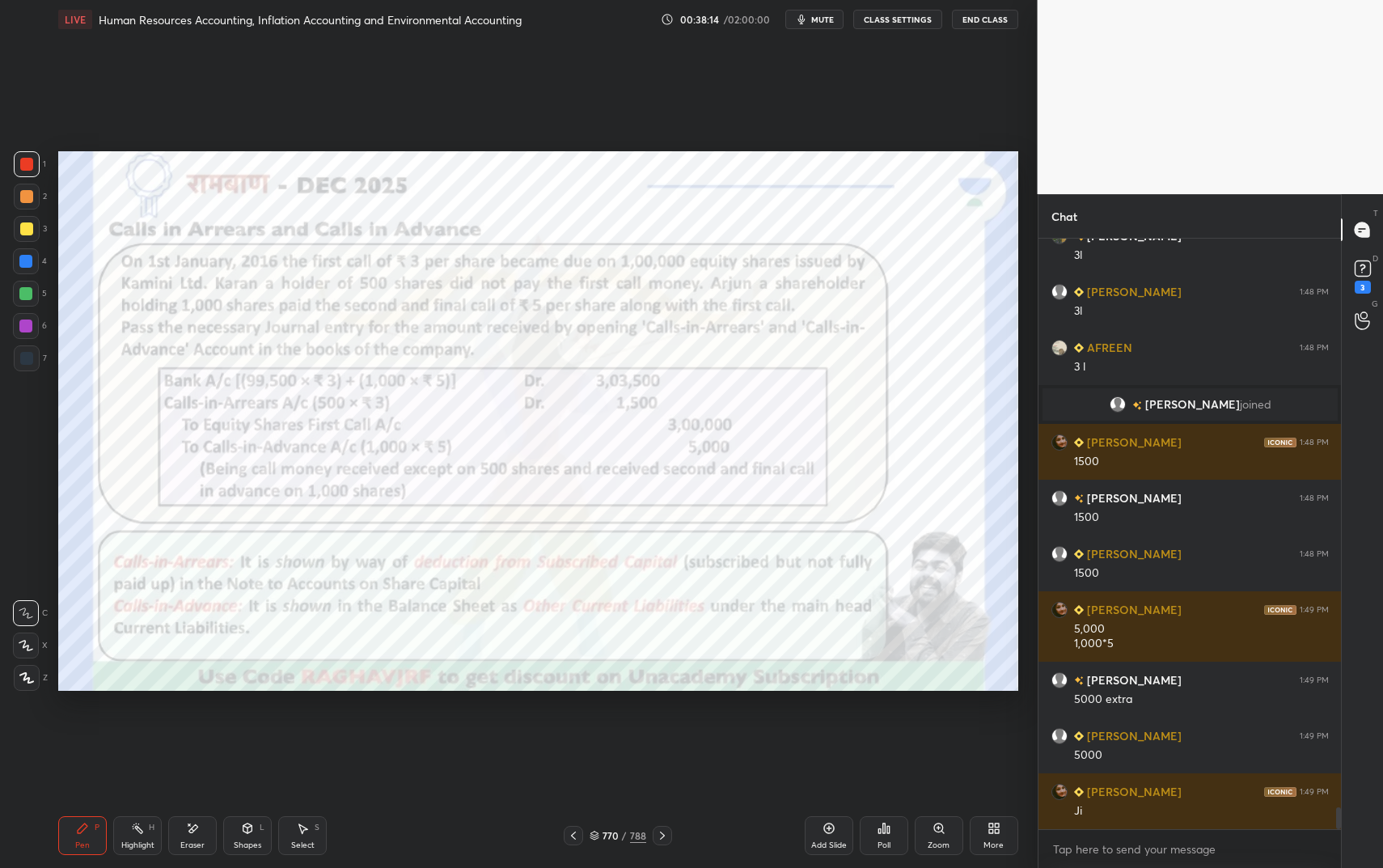
scroll to position [15537, 0]
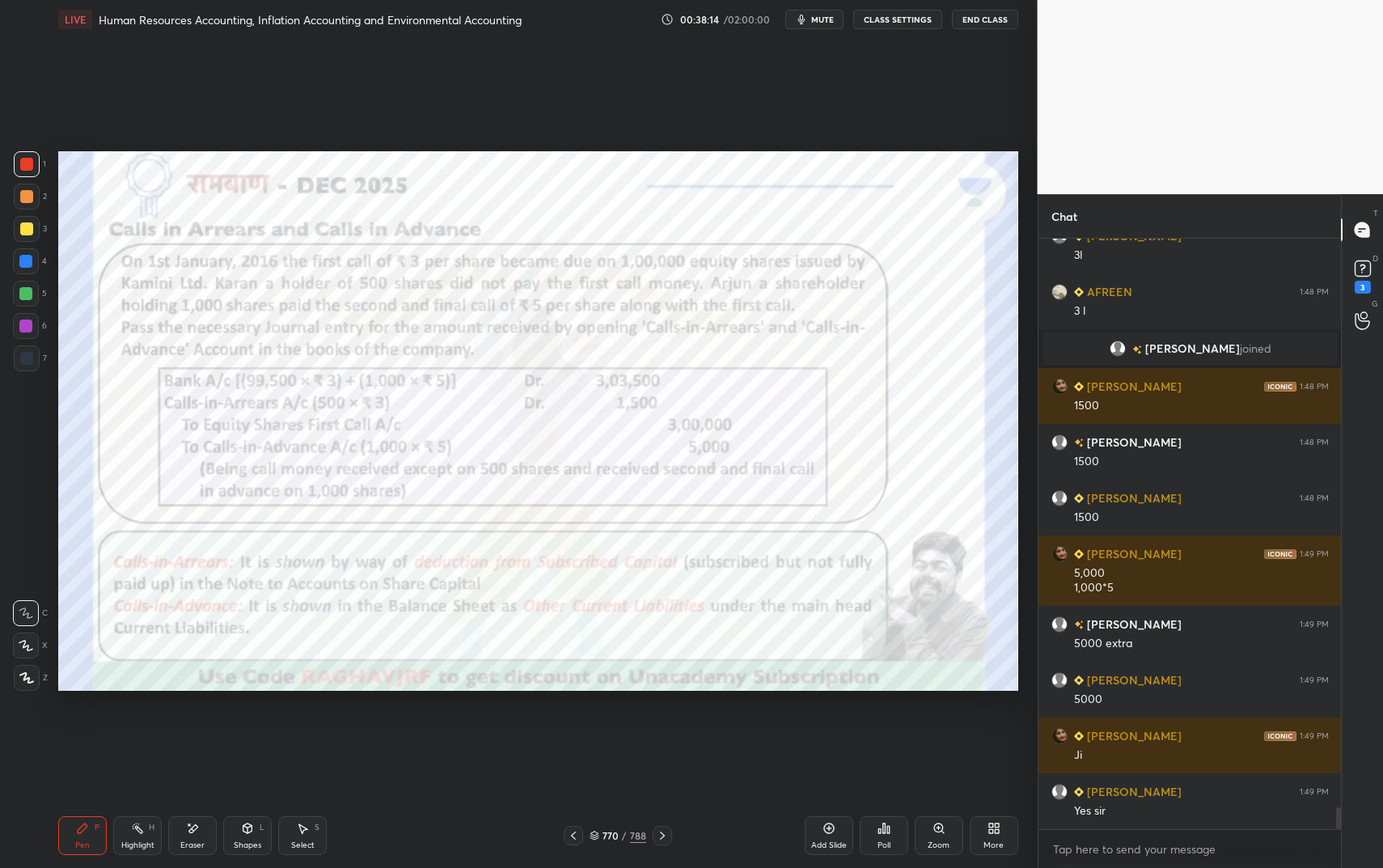
click at [24, 256] on div at bounding box center [25, 261] width 13 height 13
click at [19, 156] on div at bounding box center [27, 164] width 26 height 26
click at [26, 157] on div at bounding box center [27, 164] width 26 height 26
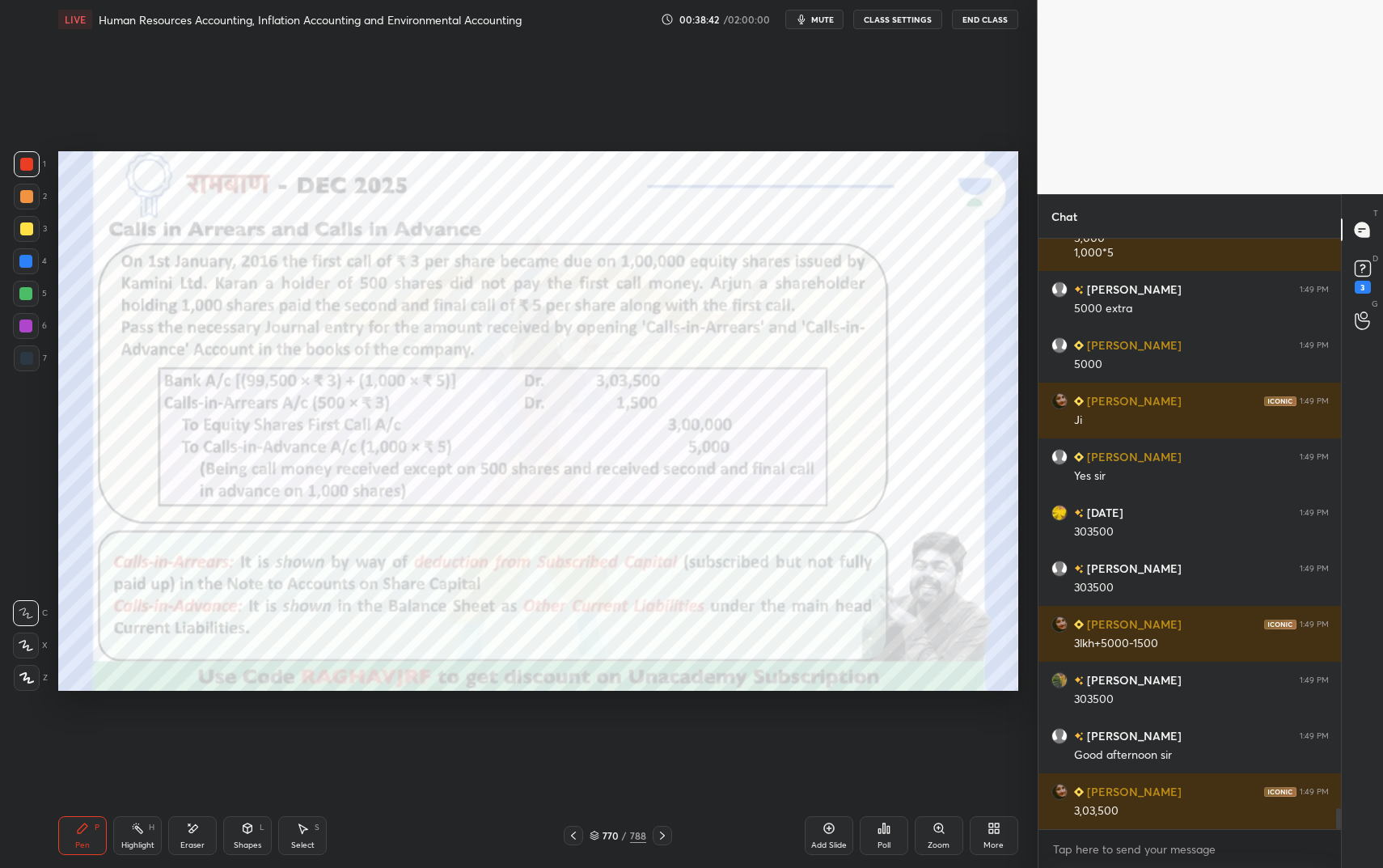
scroll to position [15928, 0]
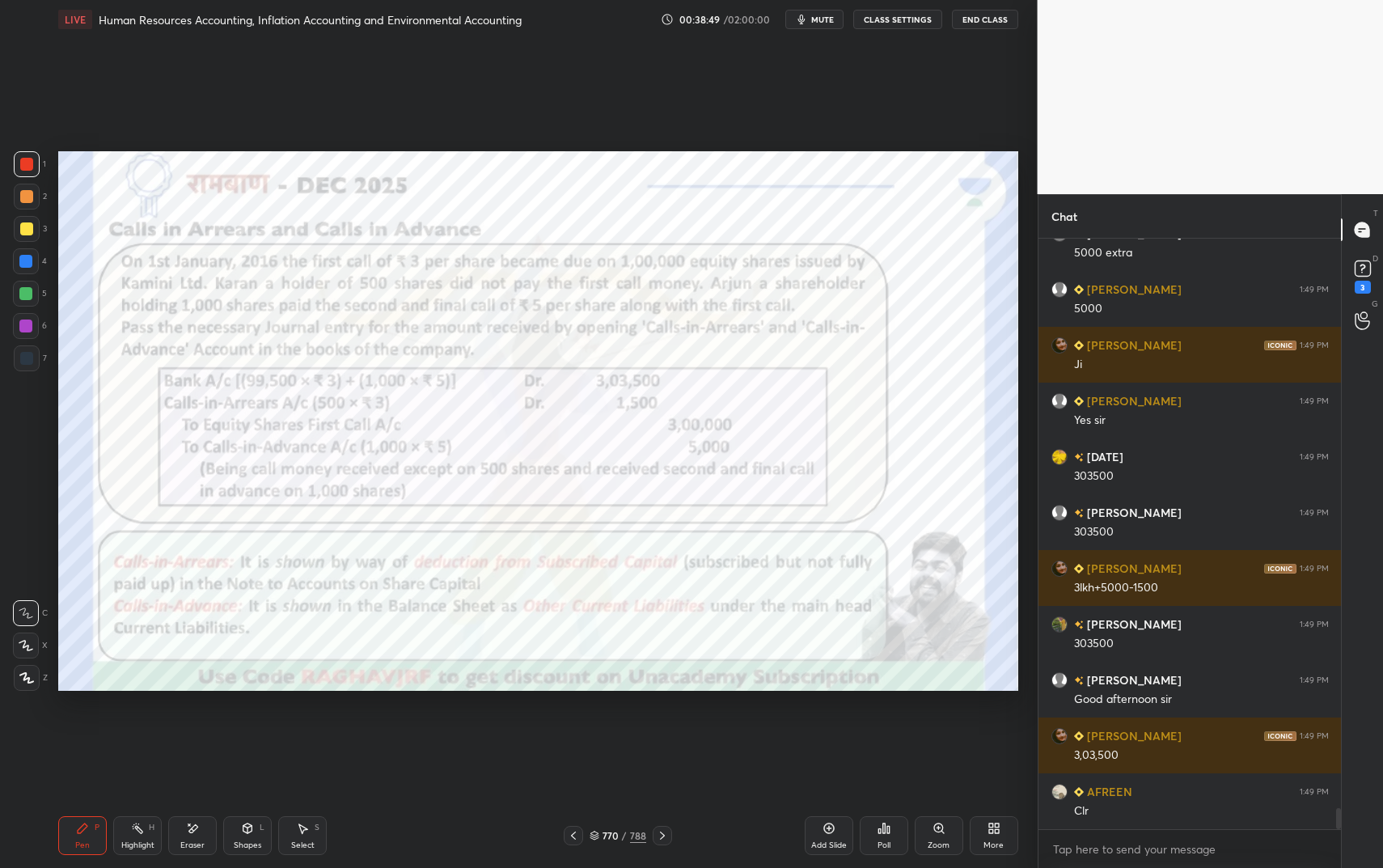
drag, startPoint x: 253, startPoint y: 837, endPoint x: 245, endPoint y: 799, distance: 38.8
click at [253, 728] on div "Shapes L" at bounding box center [247, 835] width 49 height 39
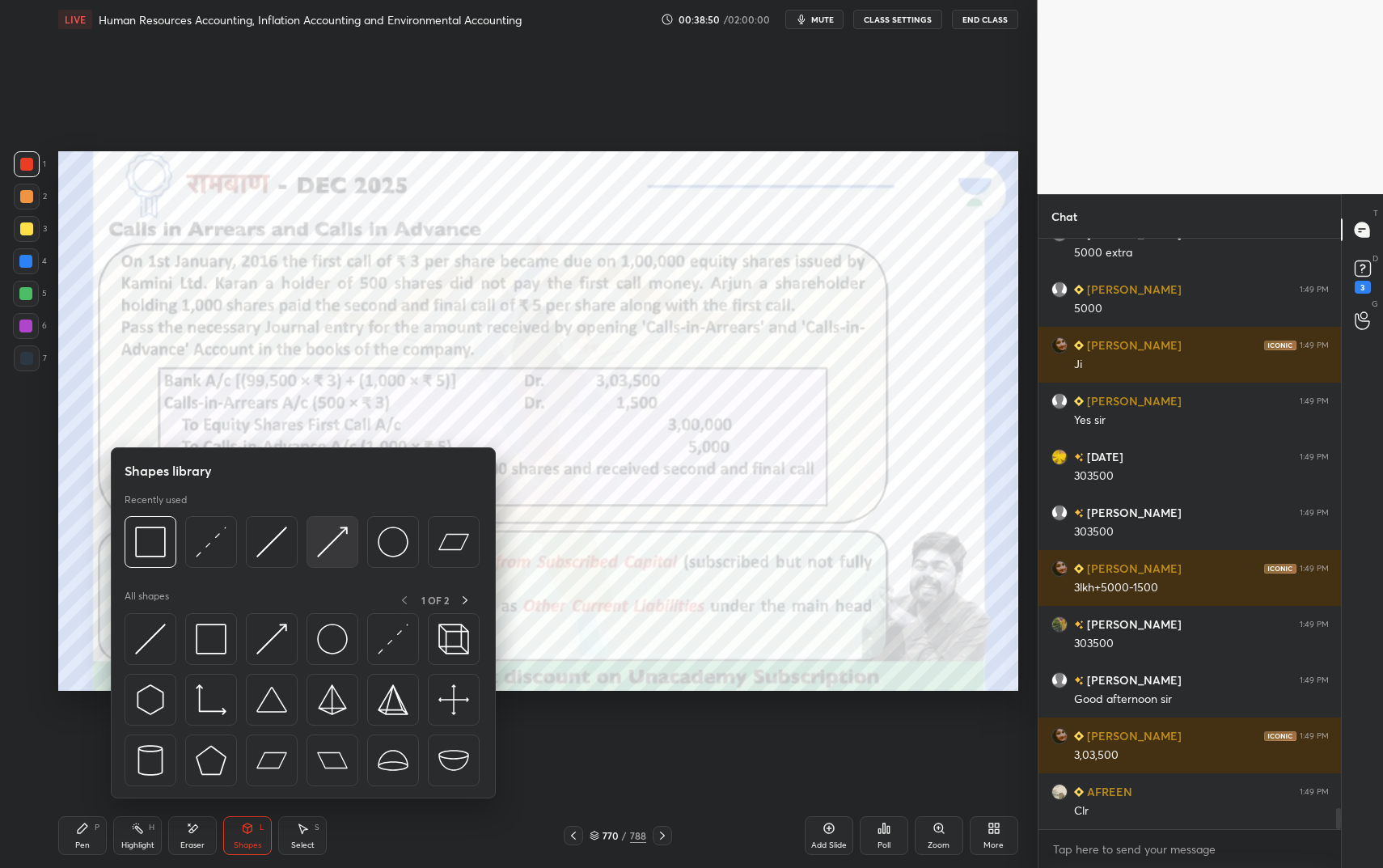
click at [317, 541] on div at bounding box center [333, 542] width 52 height 52
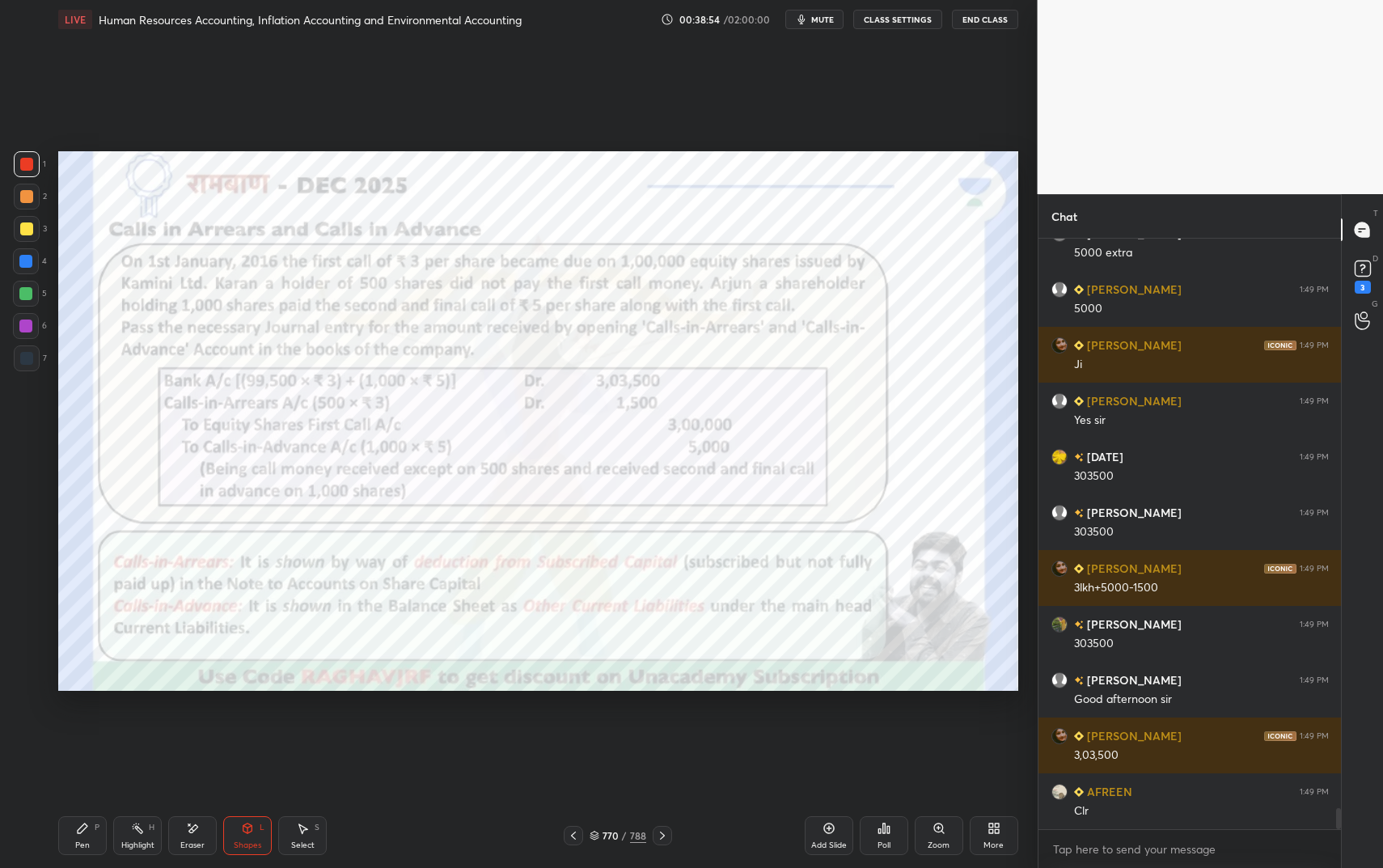
click at [88, 728] on icon at bounding box center [82, 827] width 13 height 13
click at [87, 728] on icon at bounding box center [82, 827] width 13 height 13
drag, startPoint x: 837, startPoint y: 831, endPoint x: 839, endPoint y: 785, distance: 46.0
click at [837, 728] on div "Add Slide" at bounding box center [828, 835] width 49 height 39
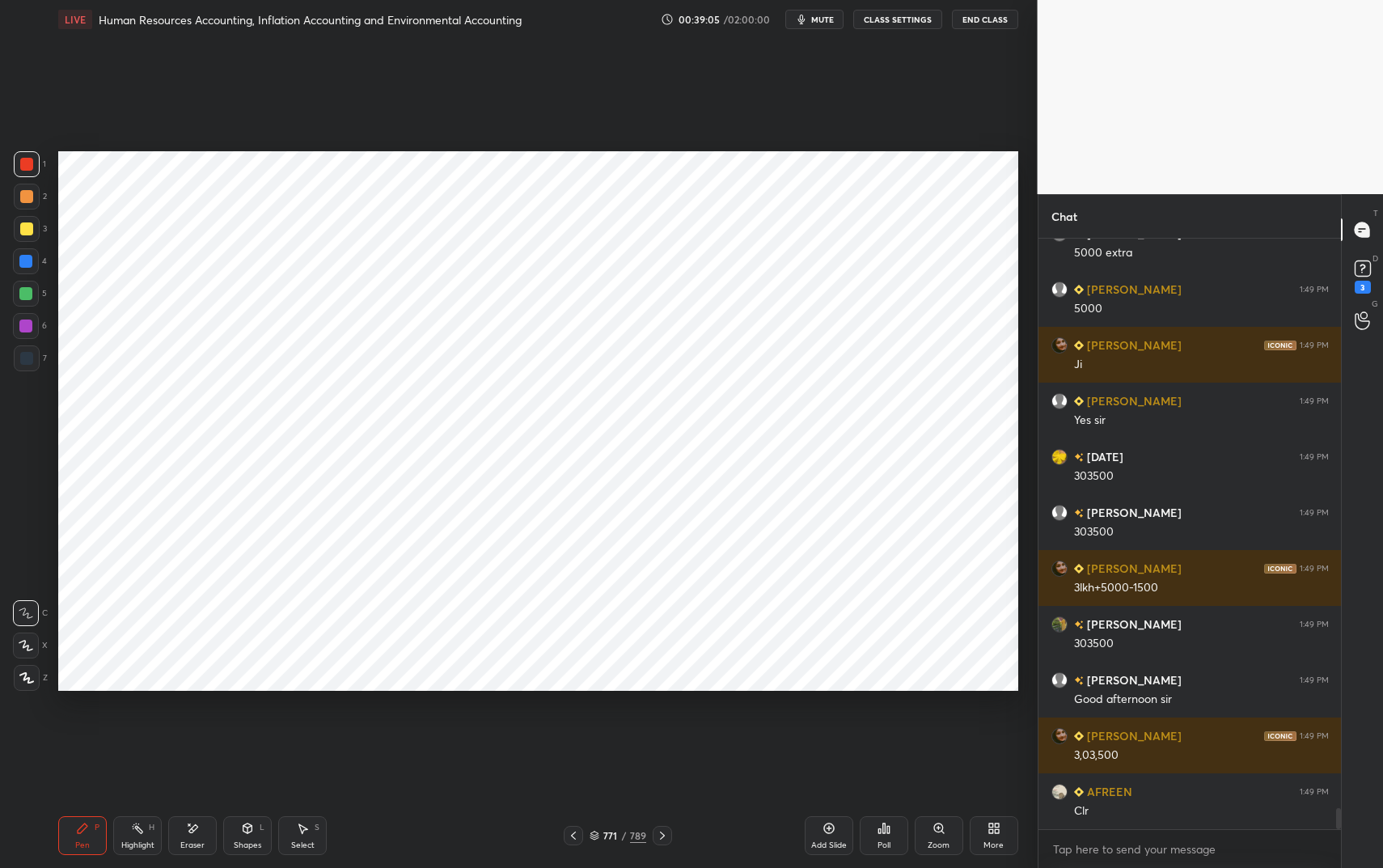
scroll to position [15983, 0]
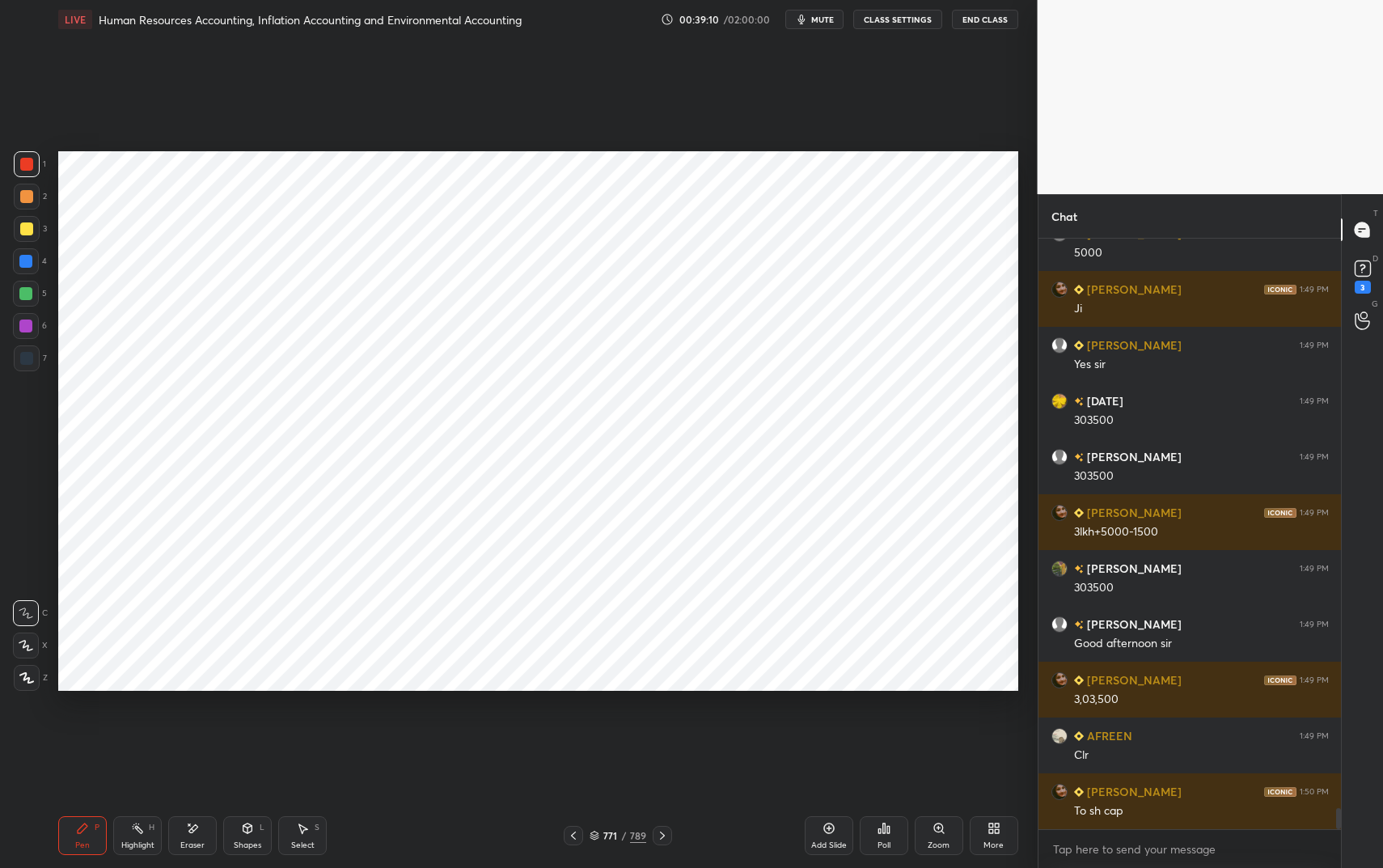
click at [193, 728] on div "Eraser" at bounding box center [192, 835] width 49 height 39
drag, startPoint x: 196, startPoint y: 835, endPoint x: 202, endPoint y: 820, distance: 16.2
click at [196, 728] on div "Eraser" at bounding box center [192, 835] width 49 height 39
click at [84, 728] on icon at bounding box center [83, 828] width 10 height 10
drag, startPoint x: 84, startPoint y: 829, endPoint x: 183, endPoint y: 707, distance: 157.1
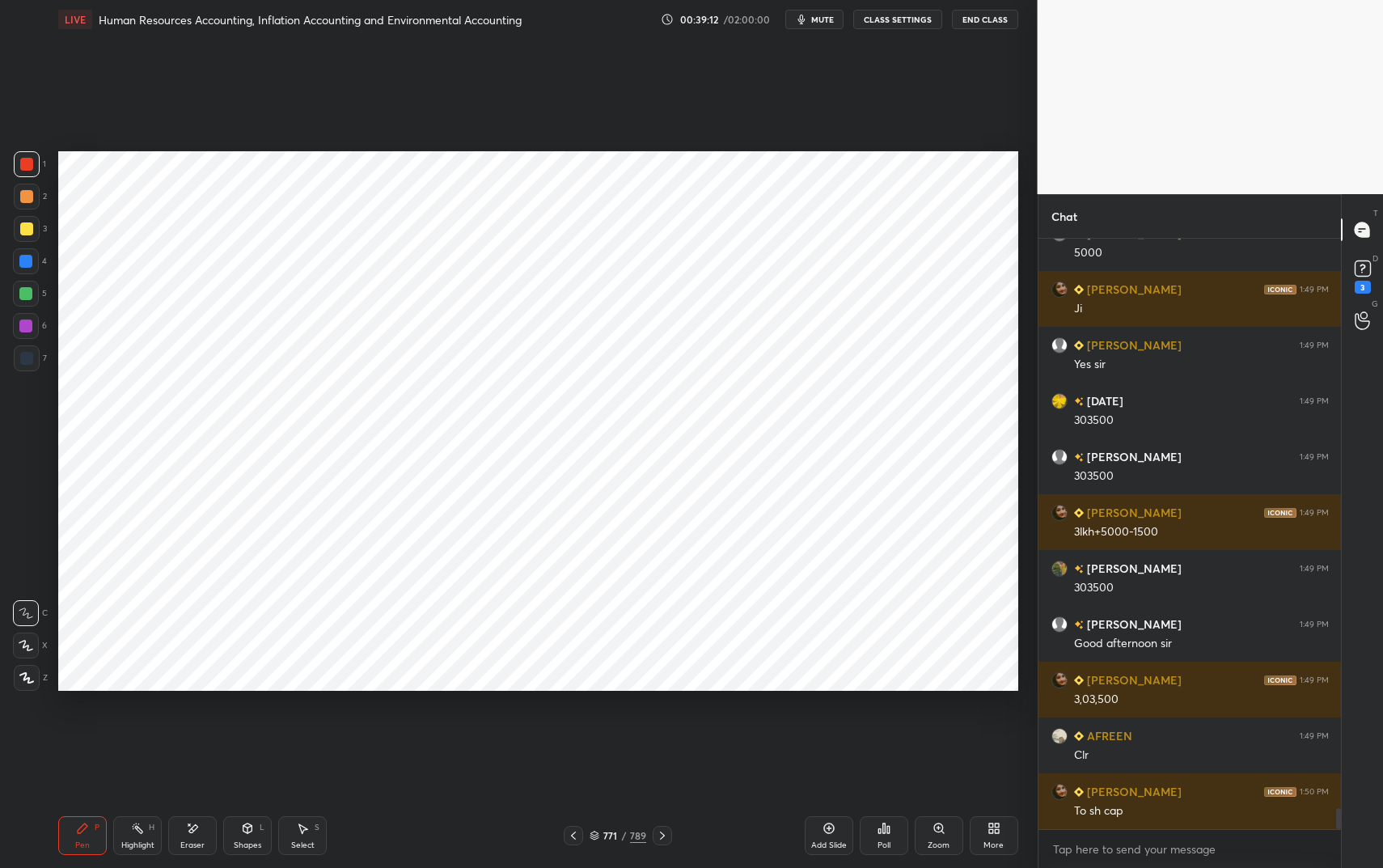
click at [84, 728] on icon at bounding box center [83, 828] width 10 height 10
click at [198, 728] on div "Eraser" at bounding box center [192, 845] width 24 height 8
click at [87, 728] on icon at bounding box center [82, 827] width 13 height 13
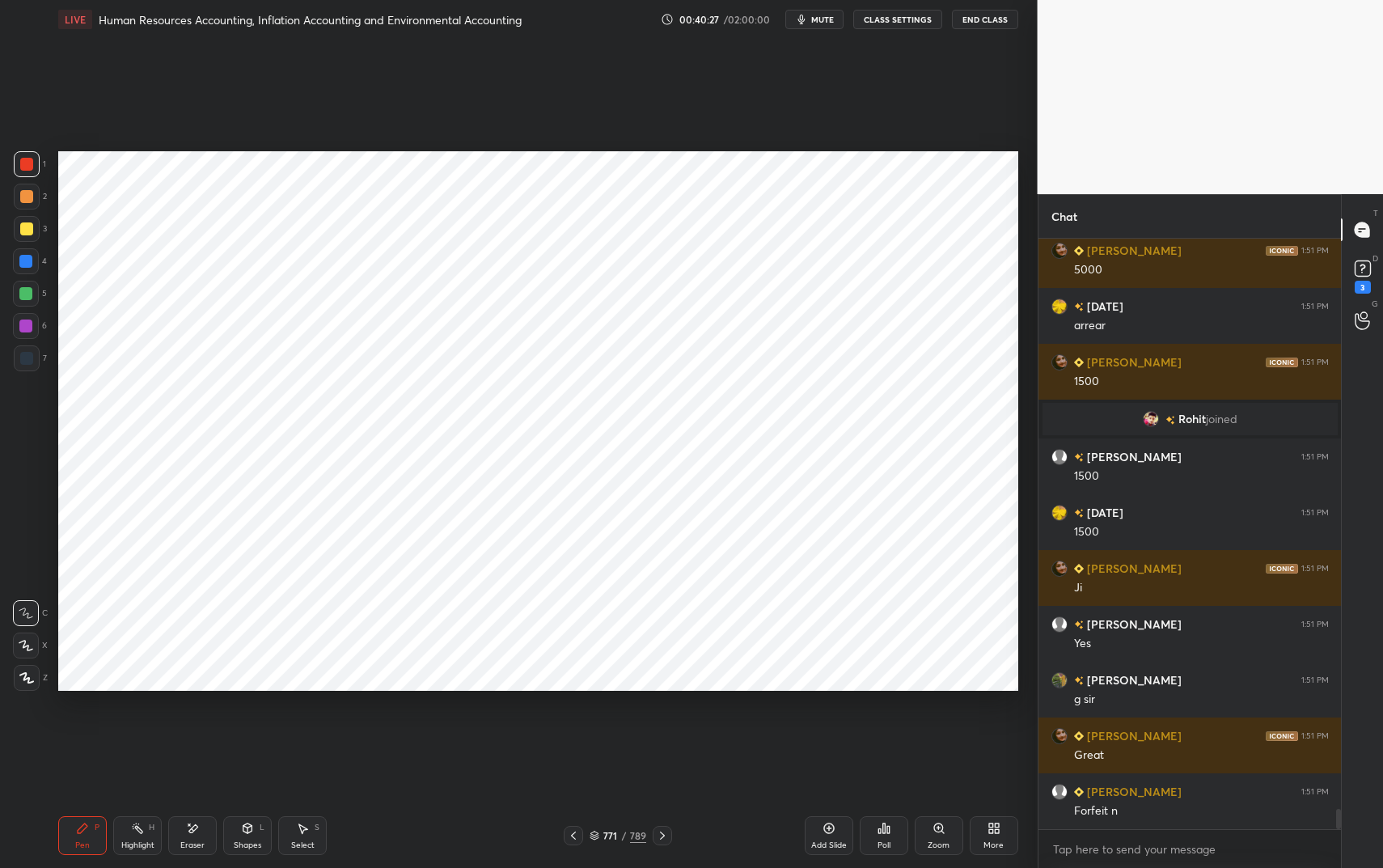
scroll to position [16499, 0]
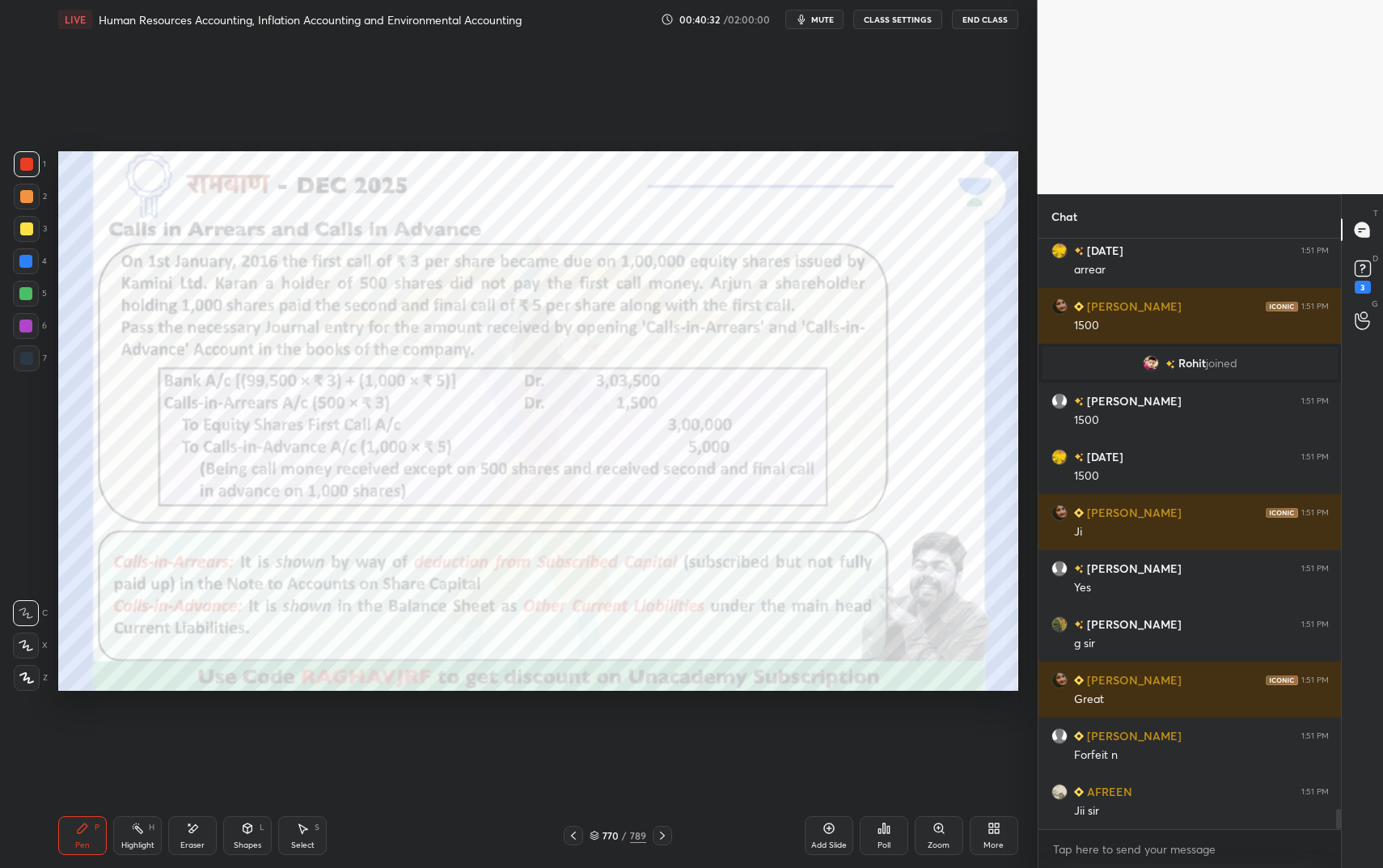
click at [67, 728] on div "Pen P" at bounding box center [82, 835] width 49 height 39
click at [75, 728] on div "Pen P" at bounding box center [82, 835] width 49 height 39
click at [252, 728] on icon at bounding box center [247, 827] width 13 height 13
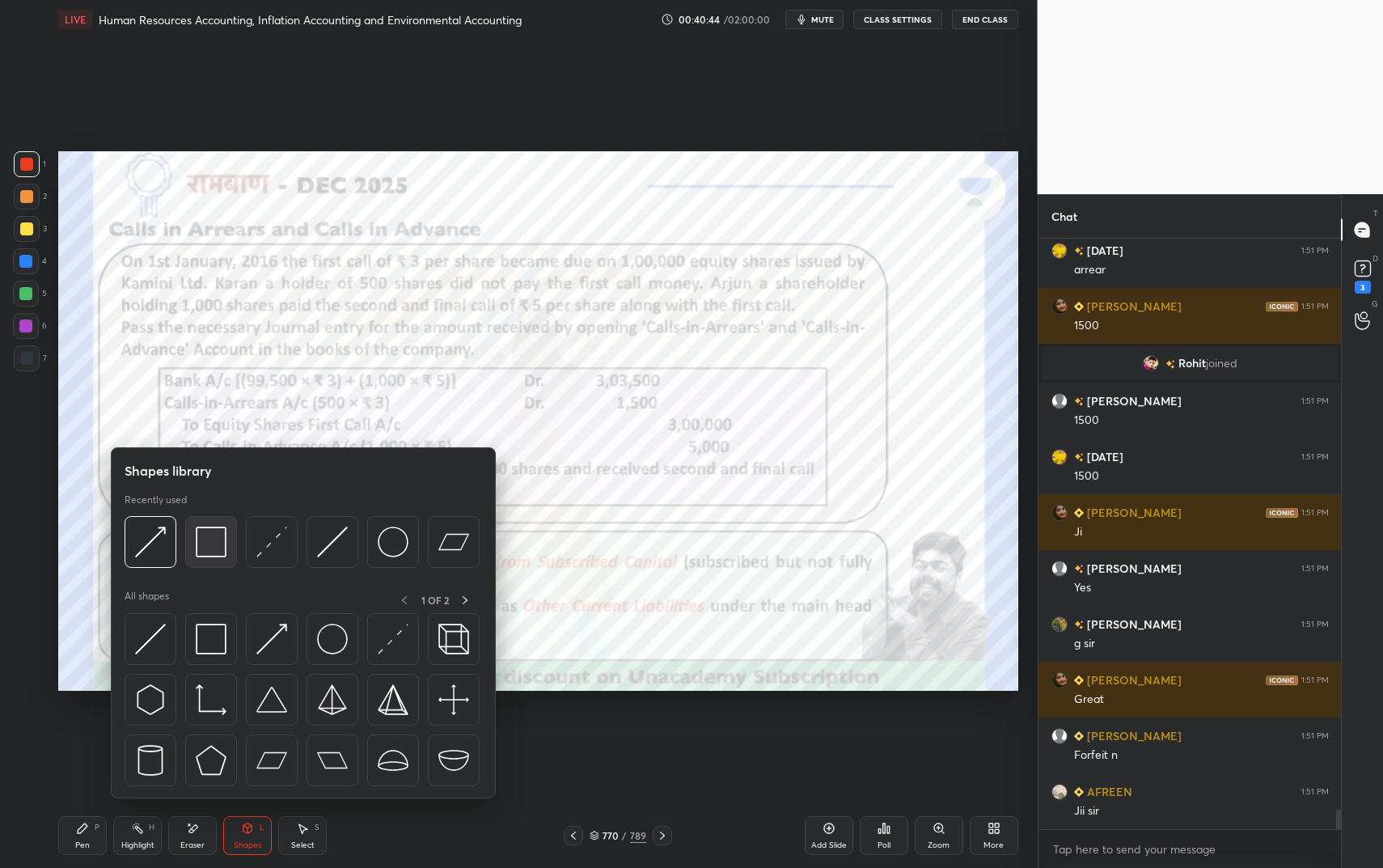
click at [213, 562] on div at bounding box center [211, 542] width 52 height 52
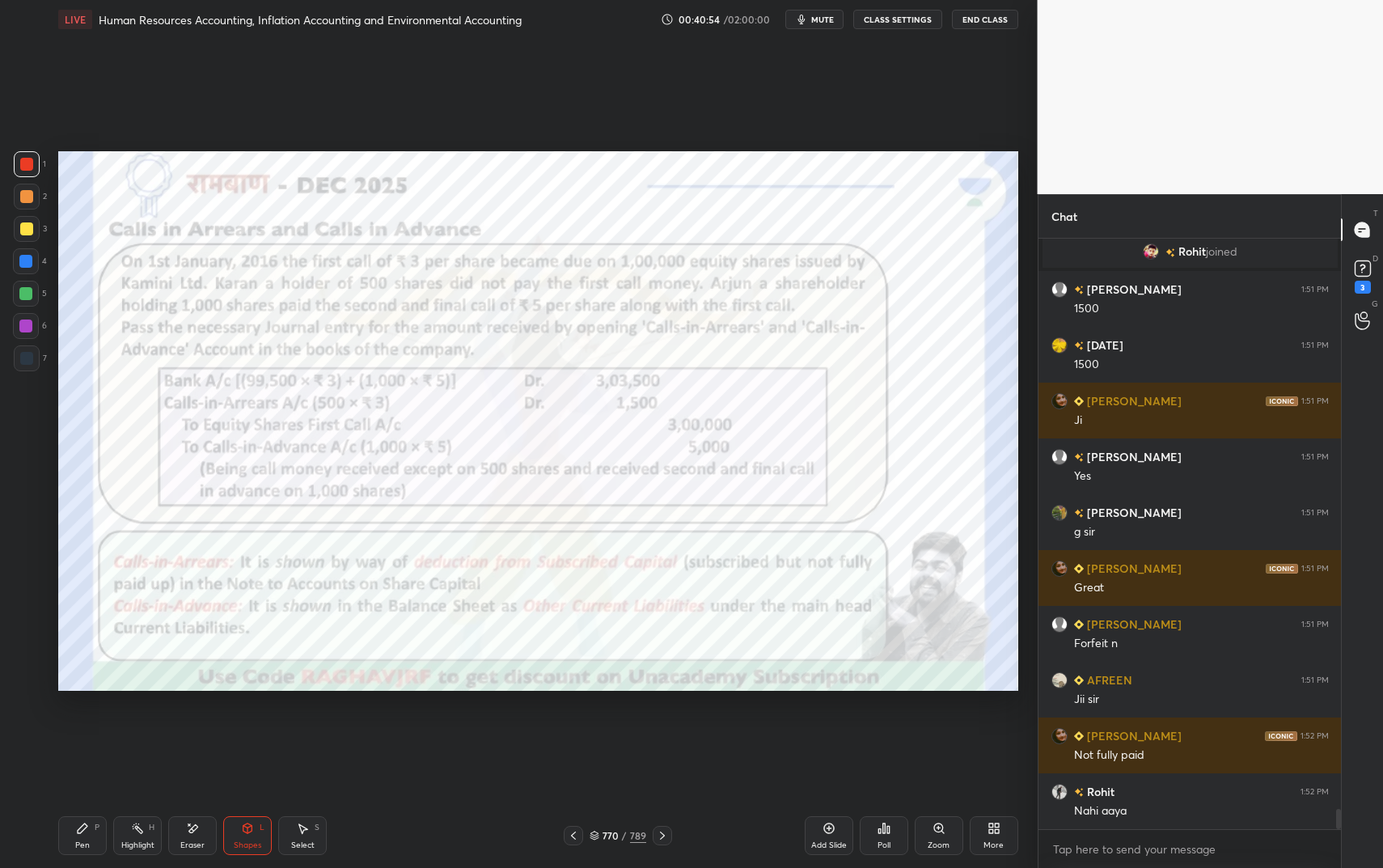
scroll to position [16666, 0]
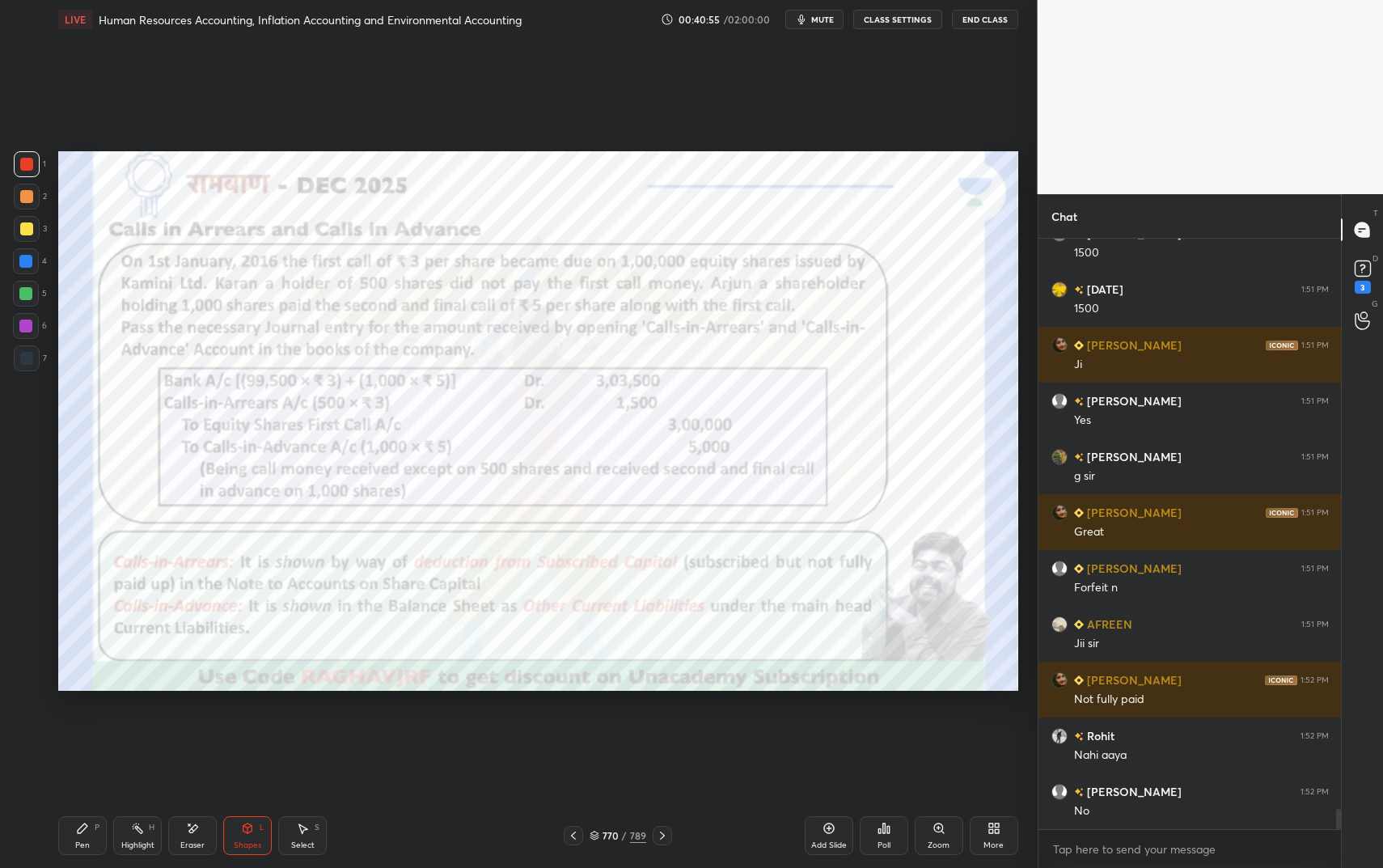
click at [146, 728] on div "Highlight H" at bounding box center [137, 835] width 49 height 39
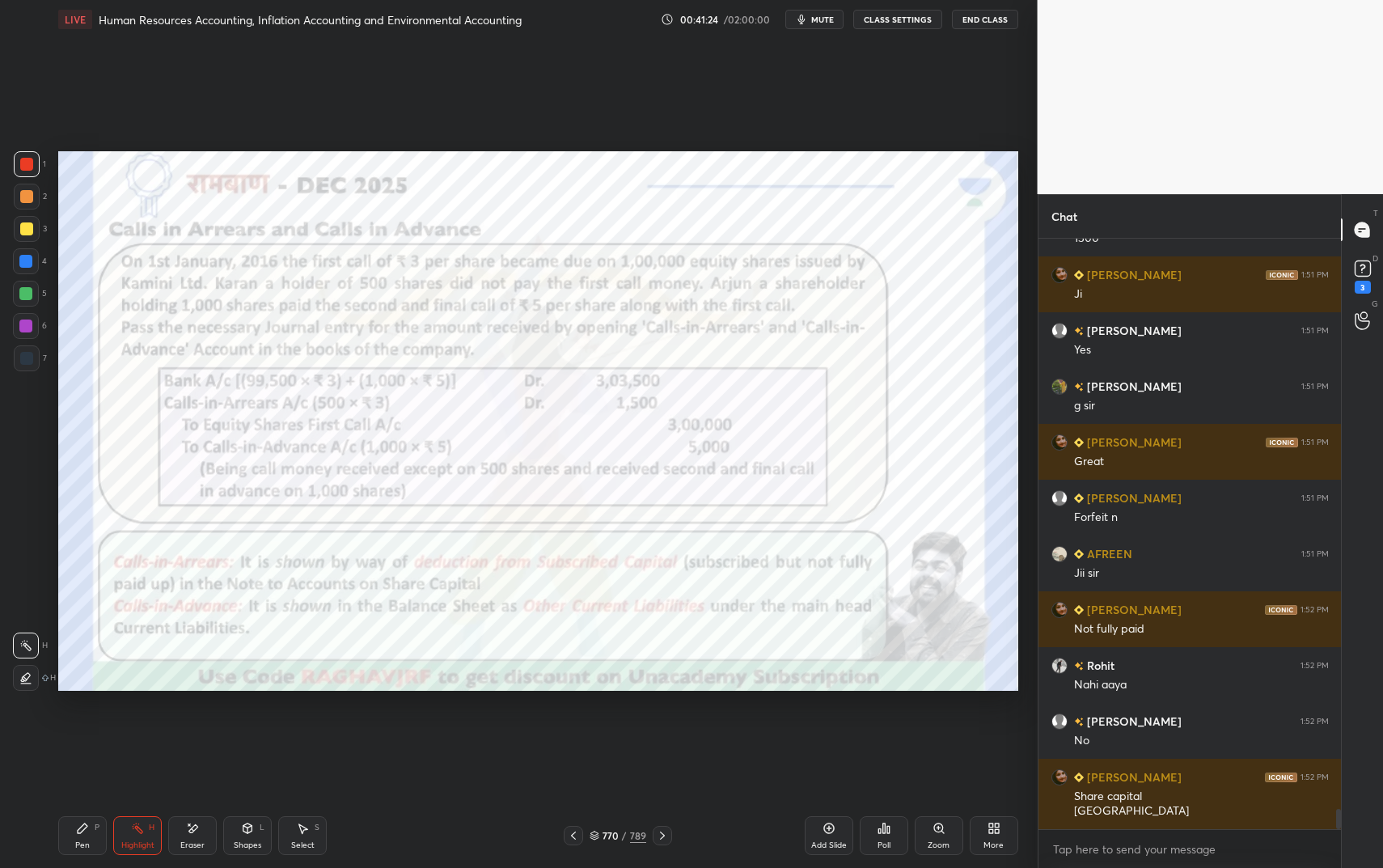
drag, startPoint x: 256, startPoint y: 833, endPoint x: 248, endPoint y: 803, distance: 31.0
click at [256, 728] on div "Shapes L" at bounding box center [247, 835] width 49 height 39
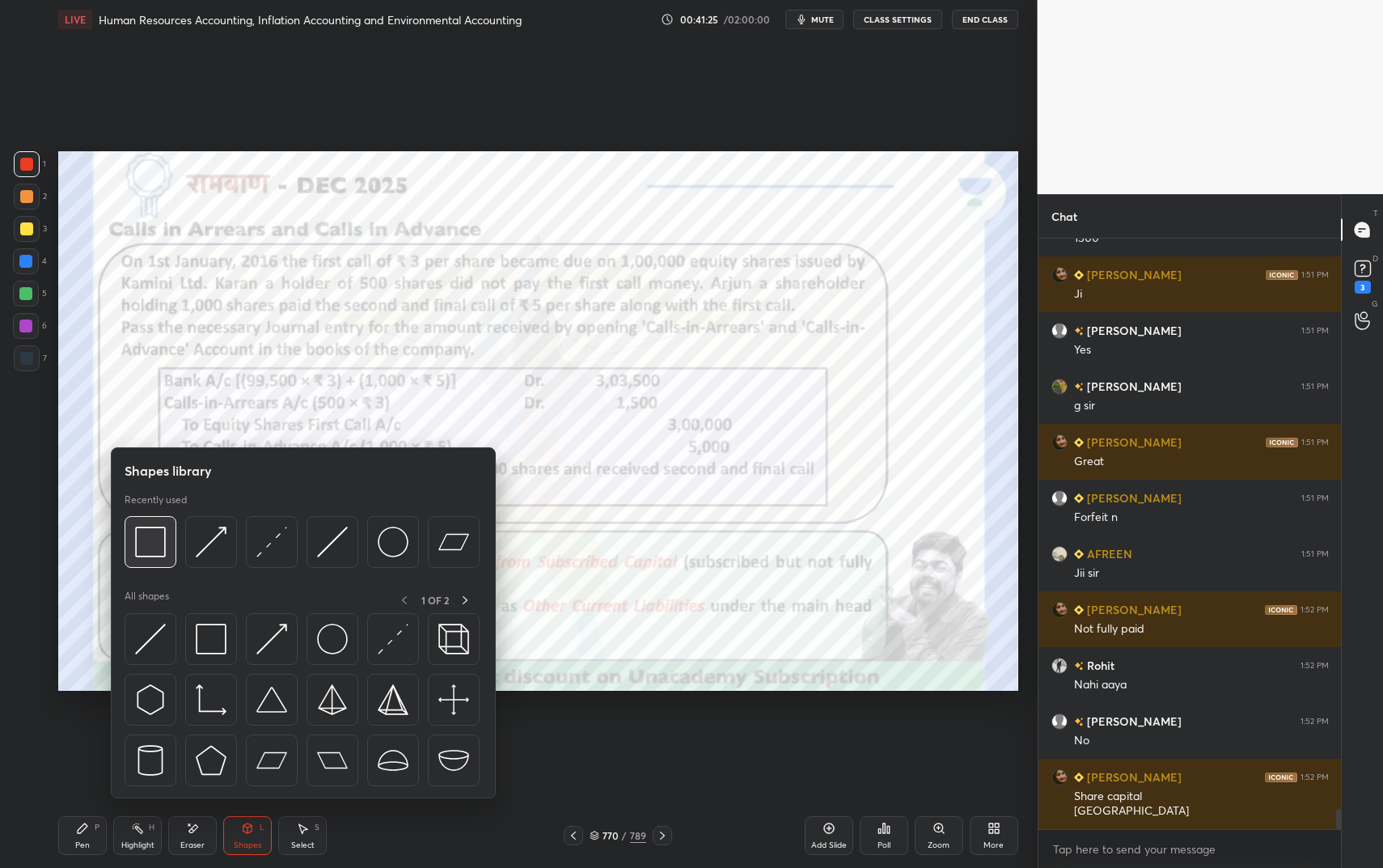
click at [148, 548] on img at bounding box center [150, 542] width 31 height 31
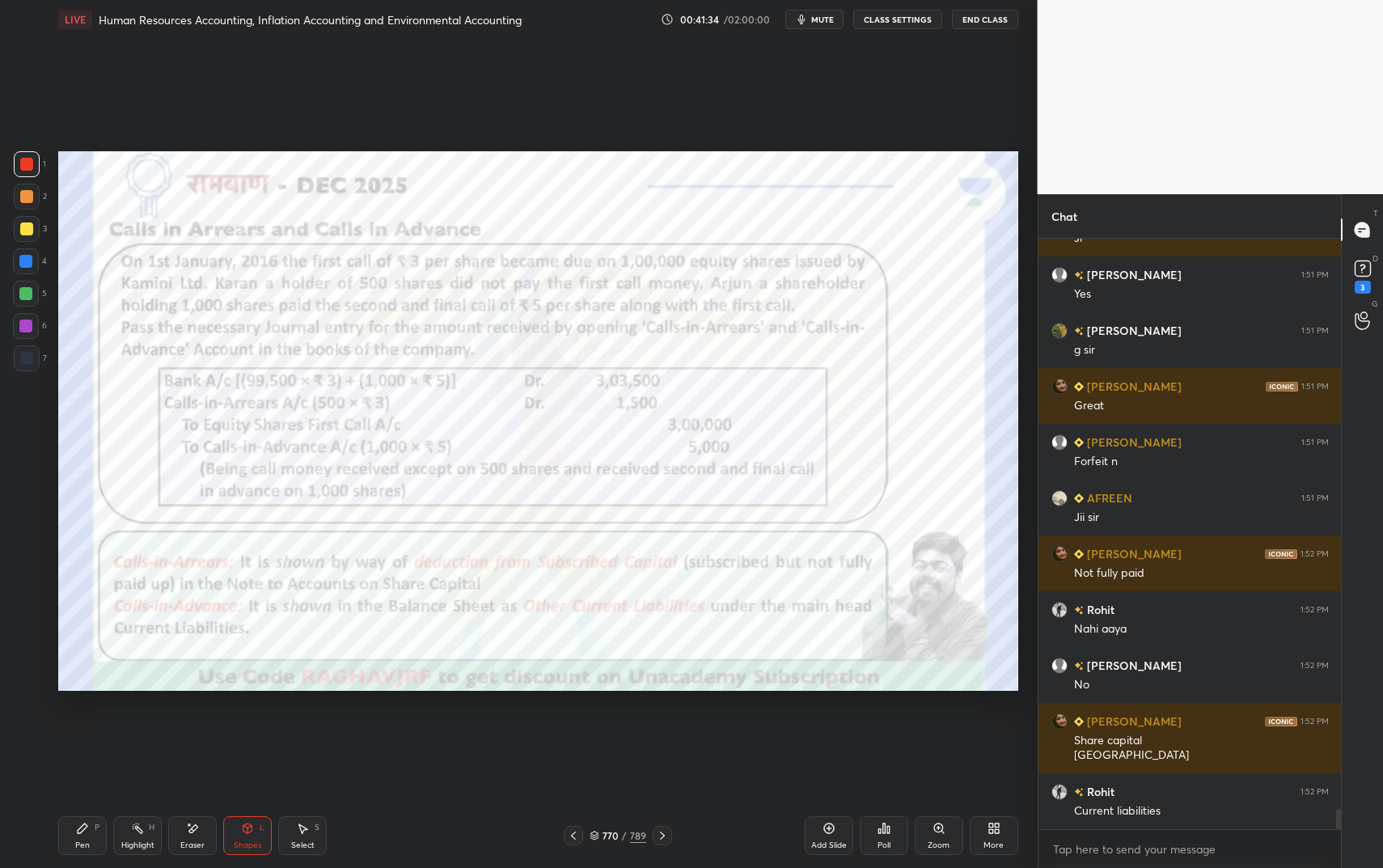
click at [147, 728] on div "Highlight H" at bounding box center [137, 835] width 49 height 39
click at [148, 728] on div "Highlight H" at bounding box center [137, 835] width 49 height 39
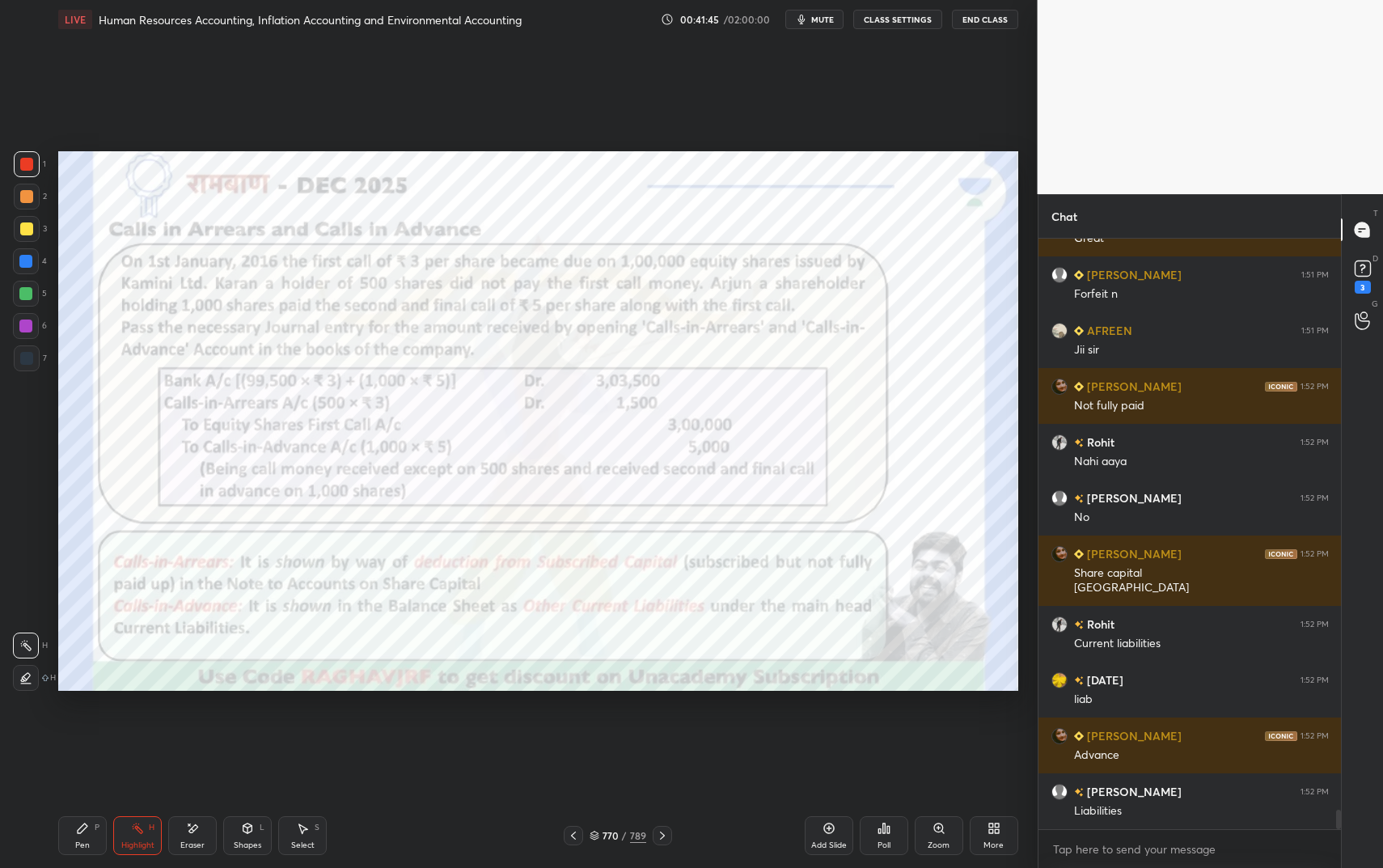
scroll to position [17016, 0]
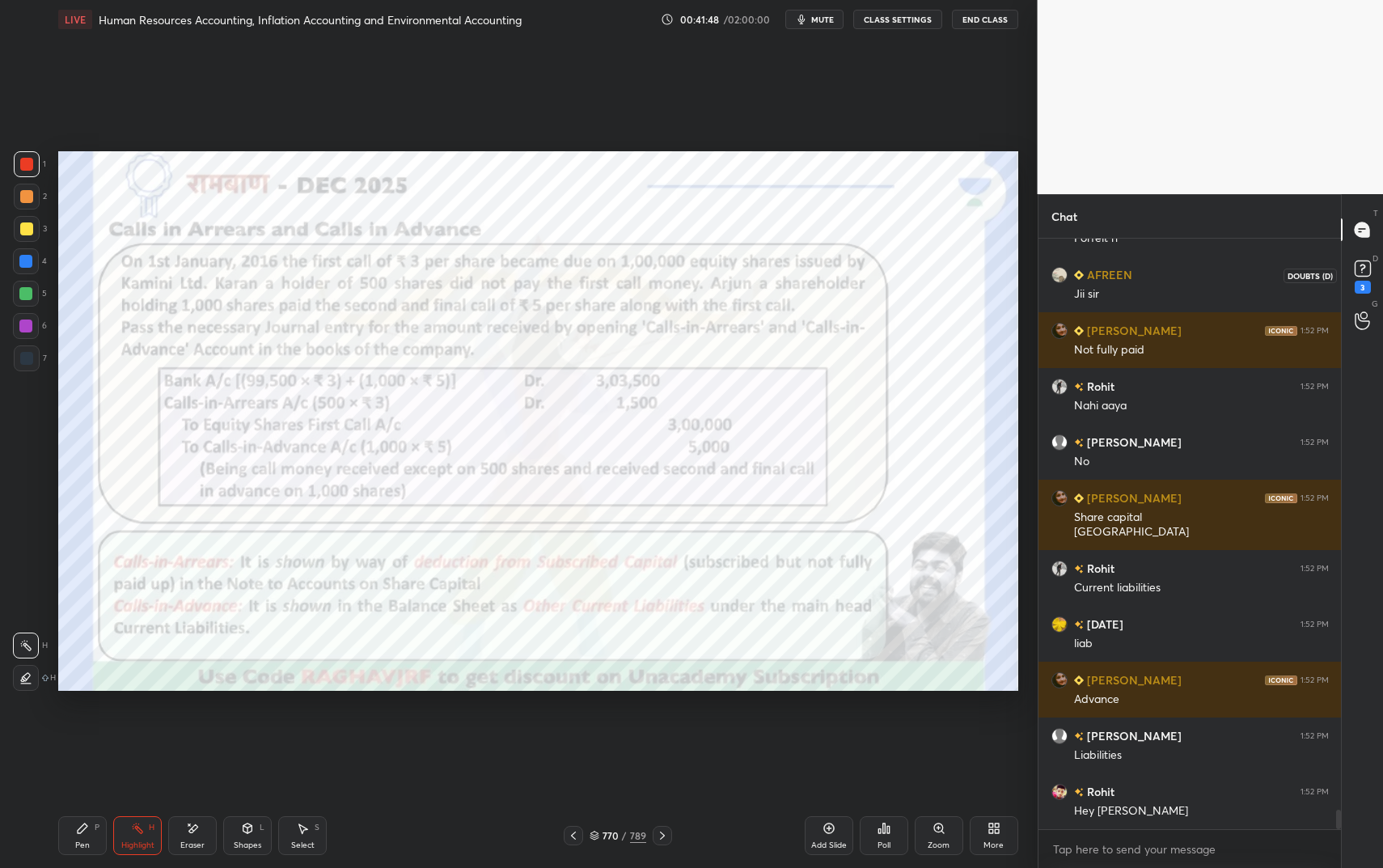
click at [1366, 262] on rect at bounding box center [1362, 268] width 15 height 15
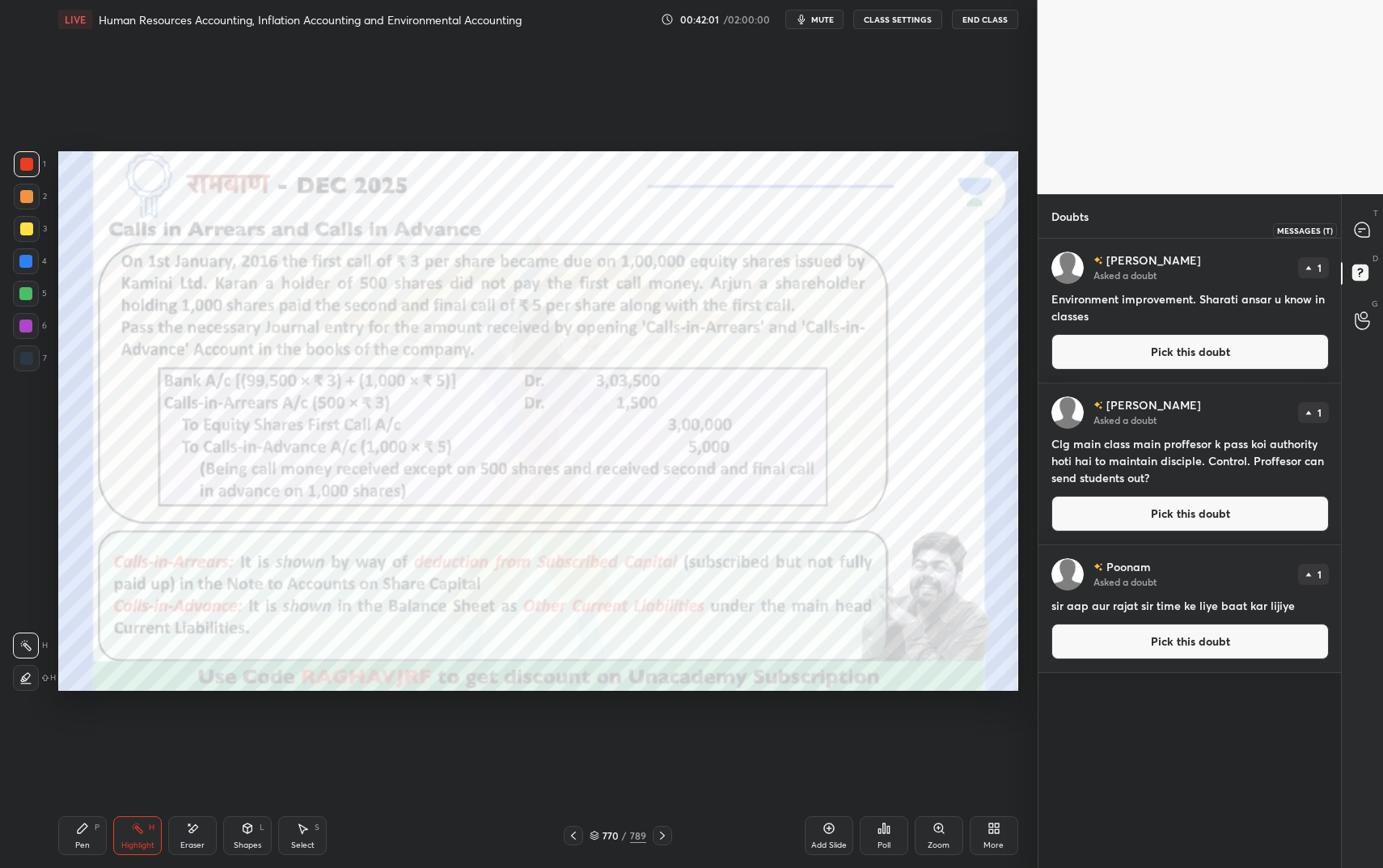
click at [1364, 243] on div at bounding box center [1362, 229] width 32 height 29
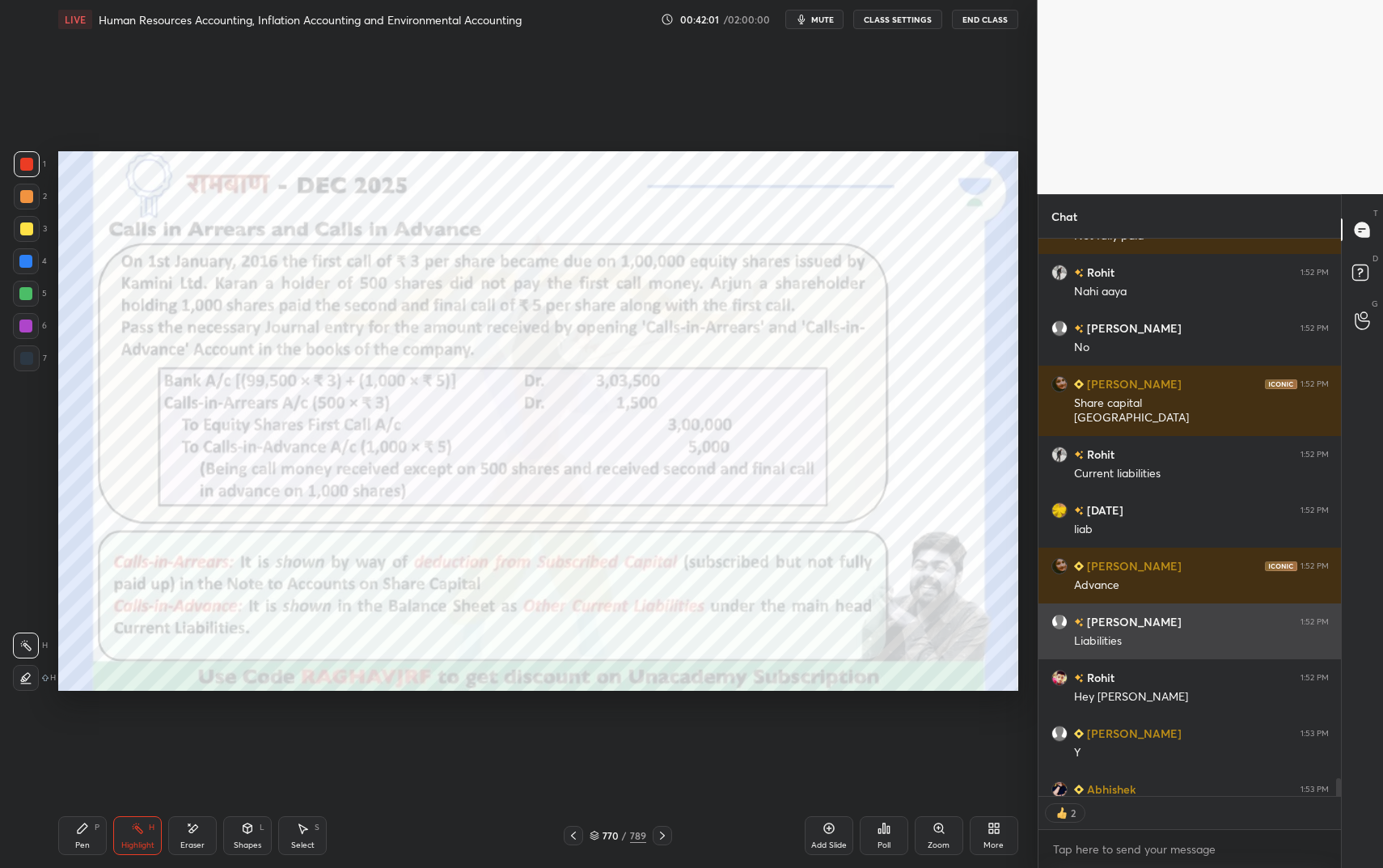
scroll to position [17494, 0]
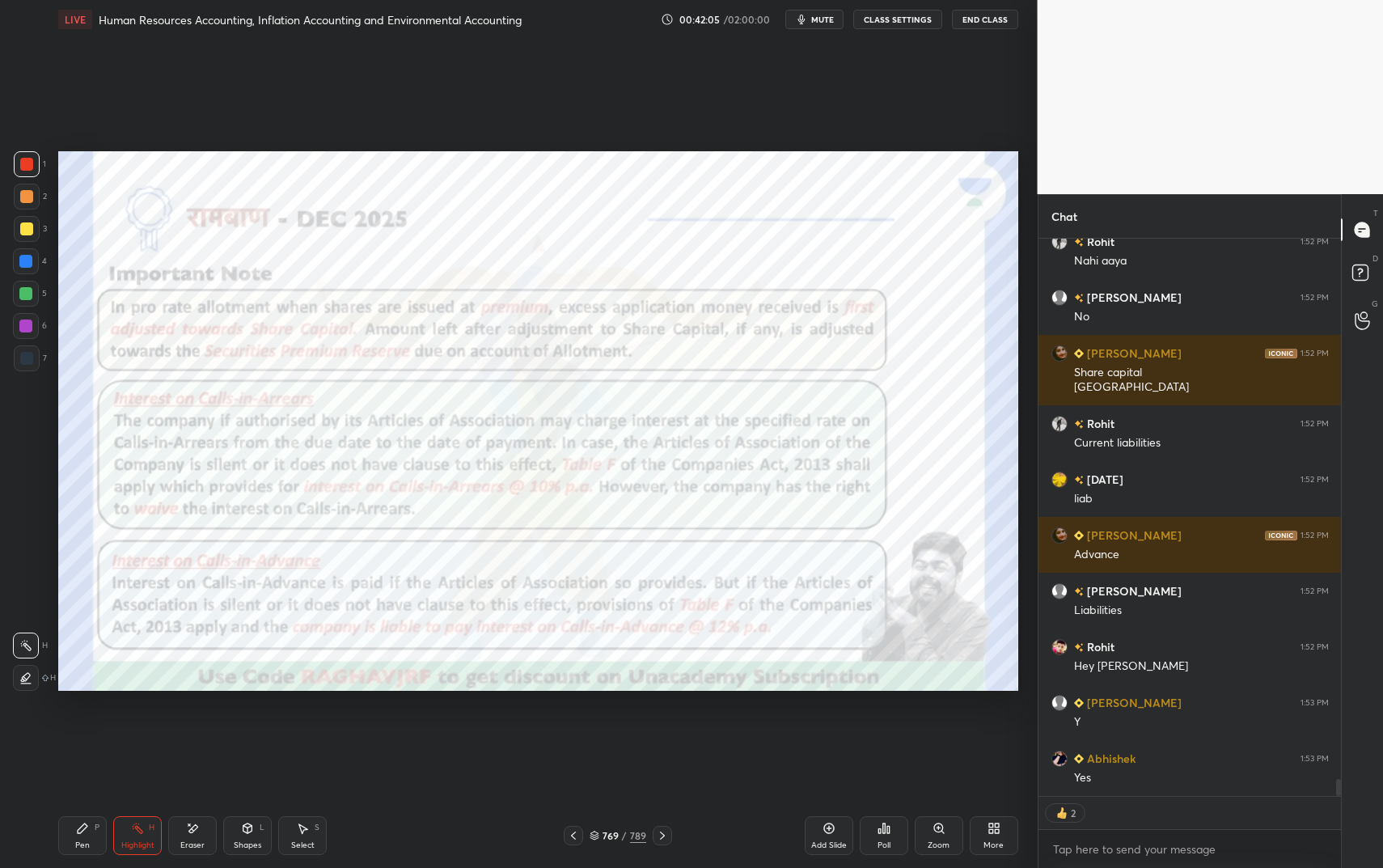
click at [88, 728] on icon at bounding box center [82, 827] width 13 height 13
drag, startPoint x: 88, startPoint y: 825, endPoint x: 118, endPoint y: 796, distance: 41.7
click at [89, 728] on icon at bounding box center [82, 827] width 13 height 13
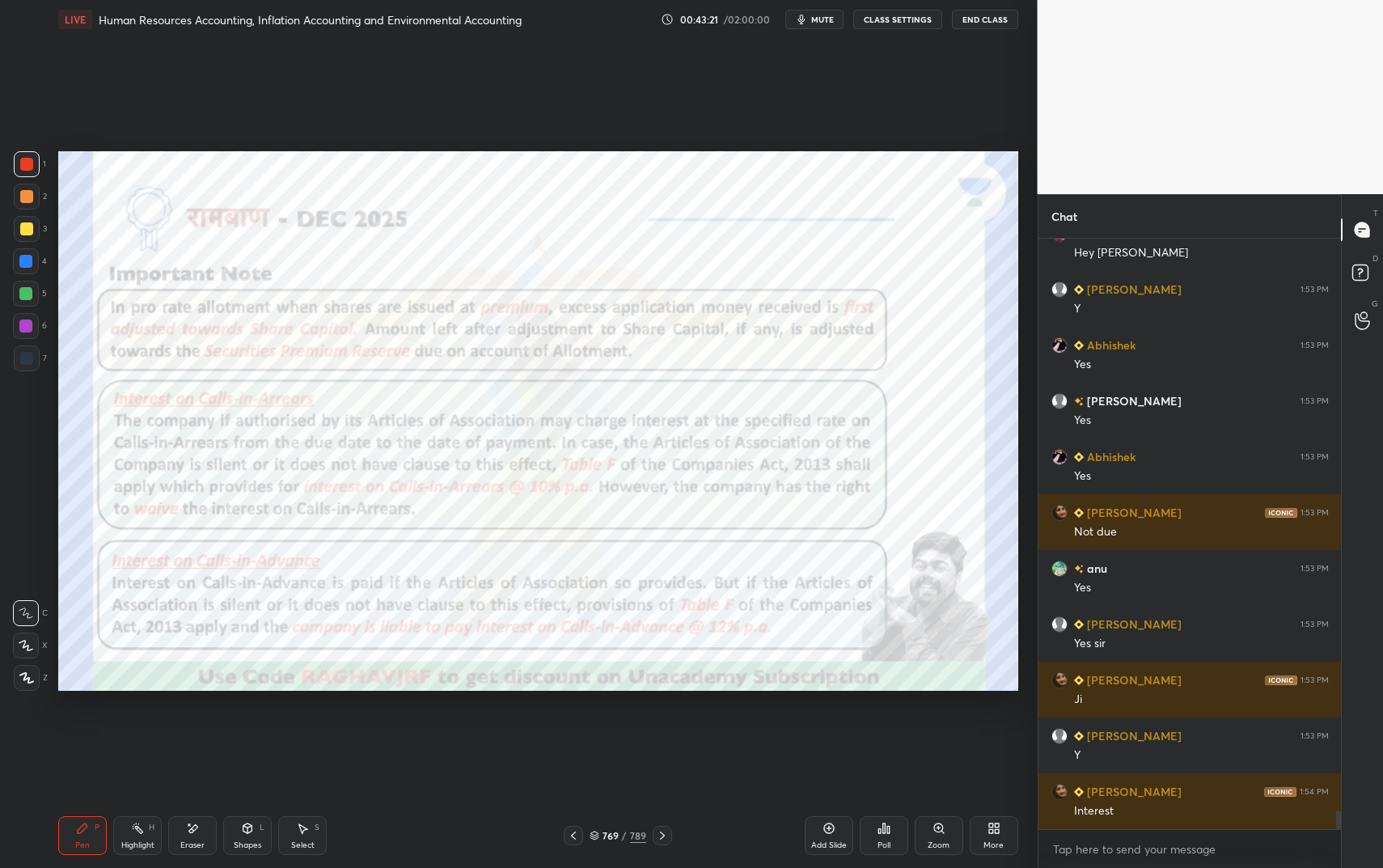
scroll to position [17978, 0]
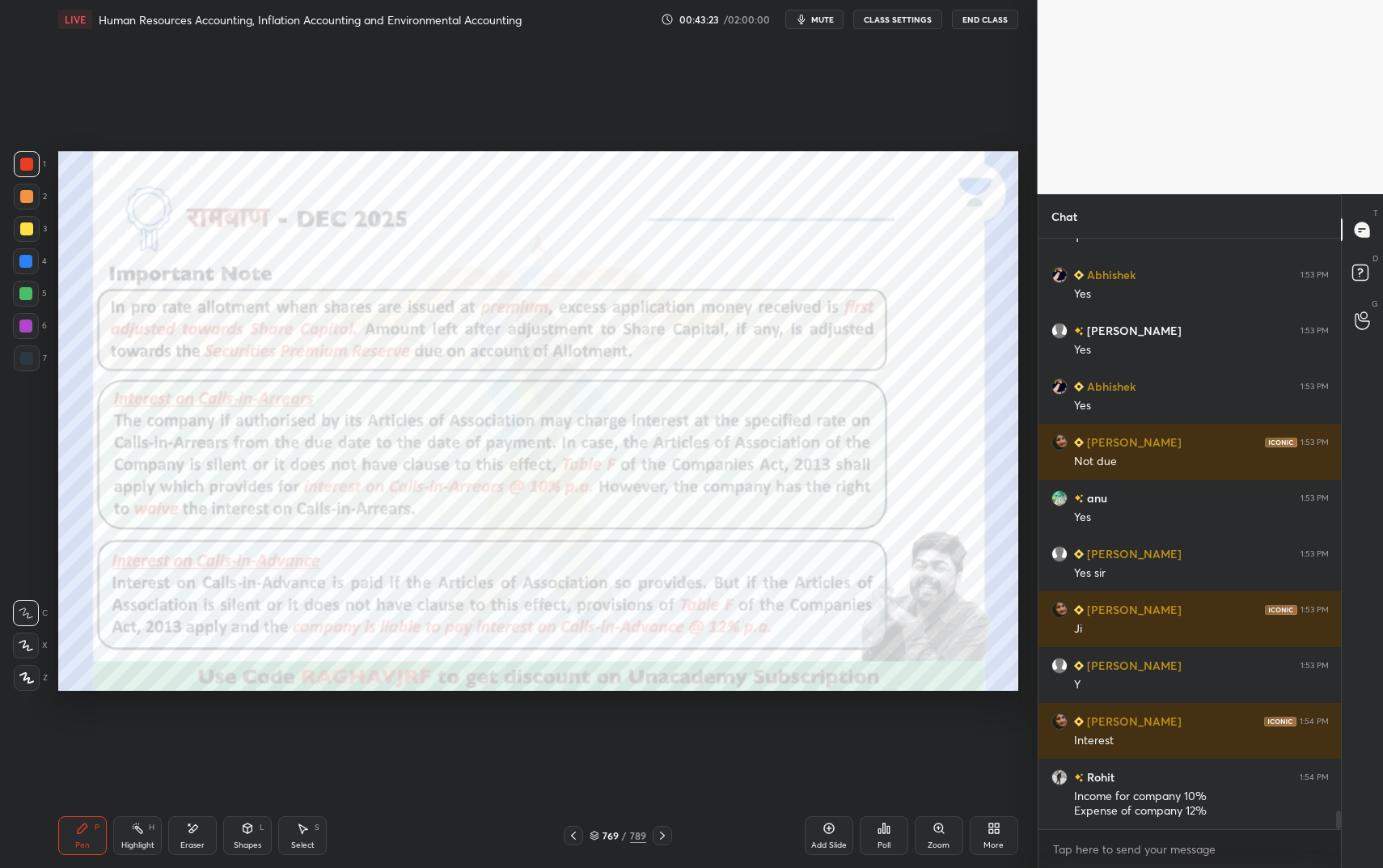
click at [238, 728] on div "Shapes" at bounding box center [248, 845] width 28 height 8
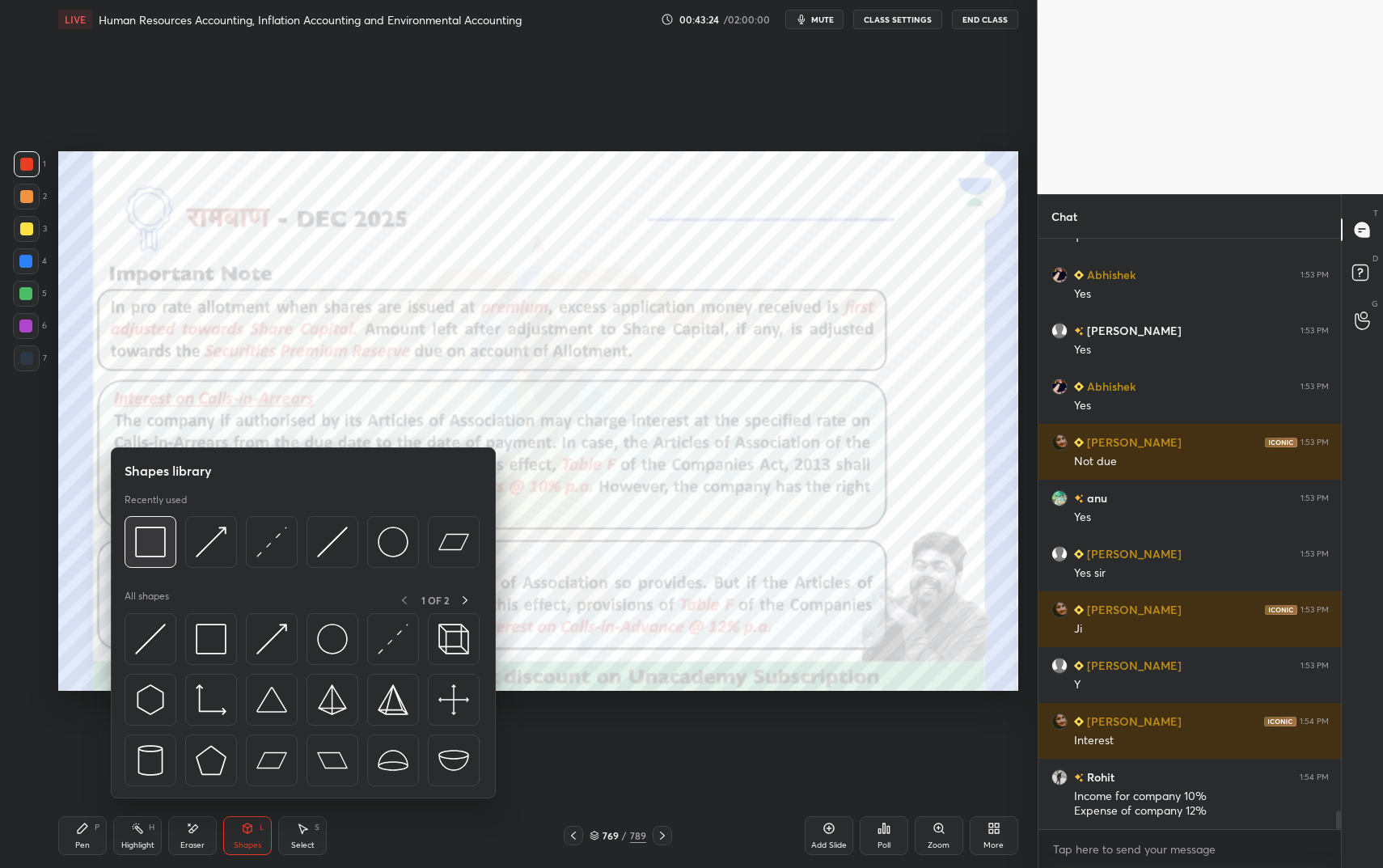
click at [166, 541] on div at bounding box center [150, 542] width 52 height 52
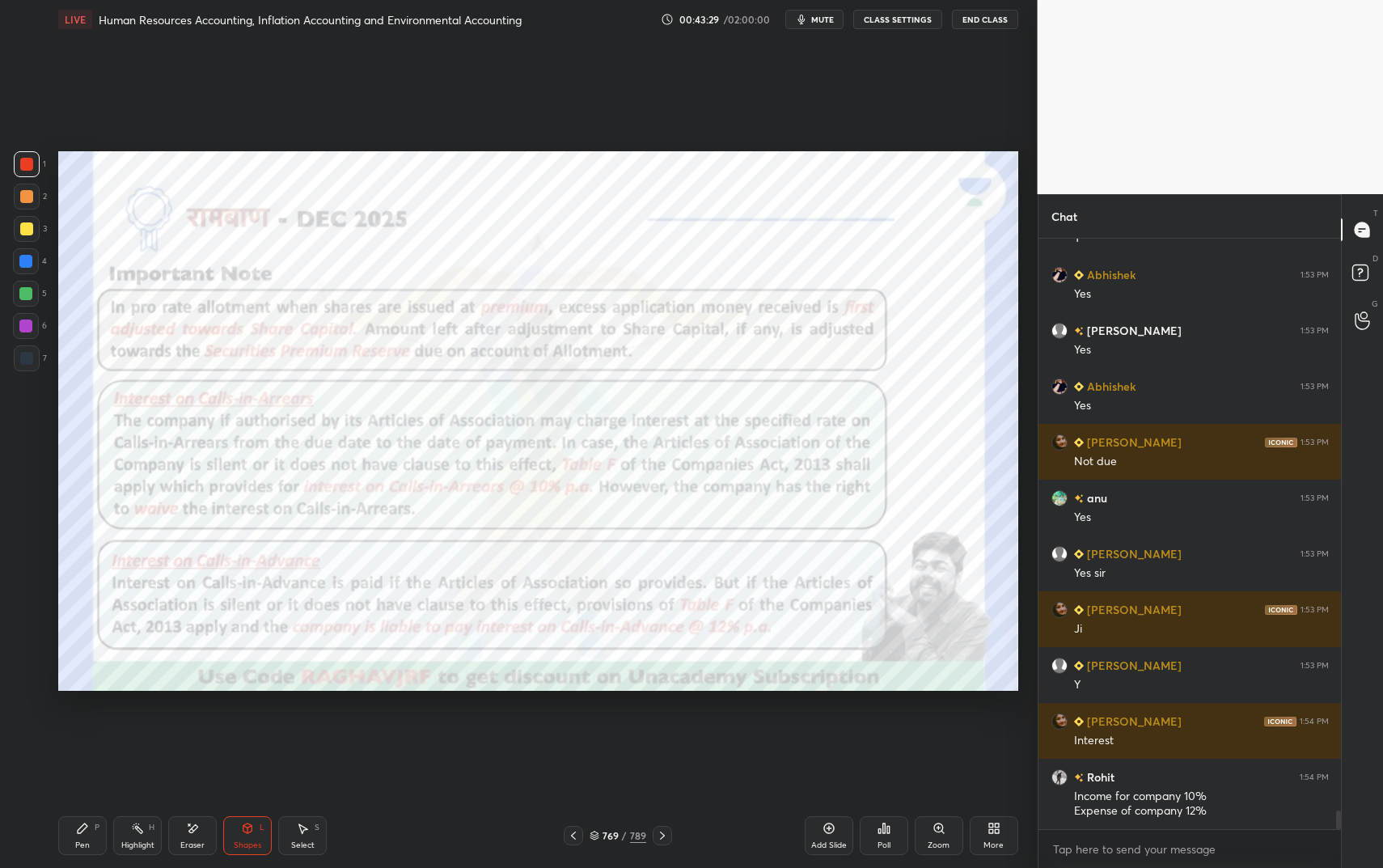
click at [137, 728] on icon at bounding box center [137, 827] width 13 height 13
click at [251, 728] on icon at bounding box center [247, 827] width 13 height 13
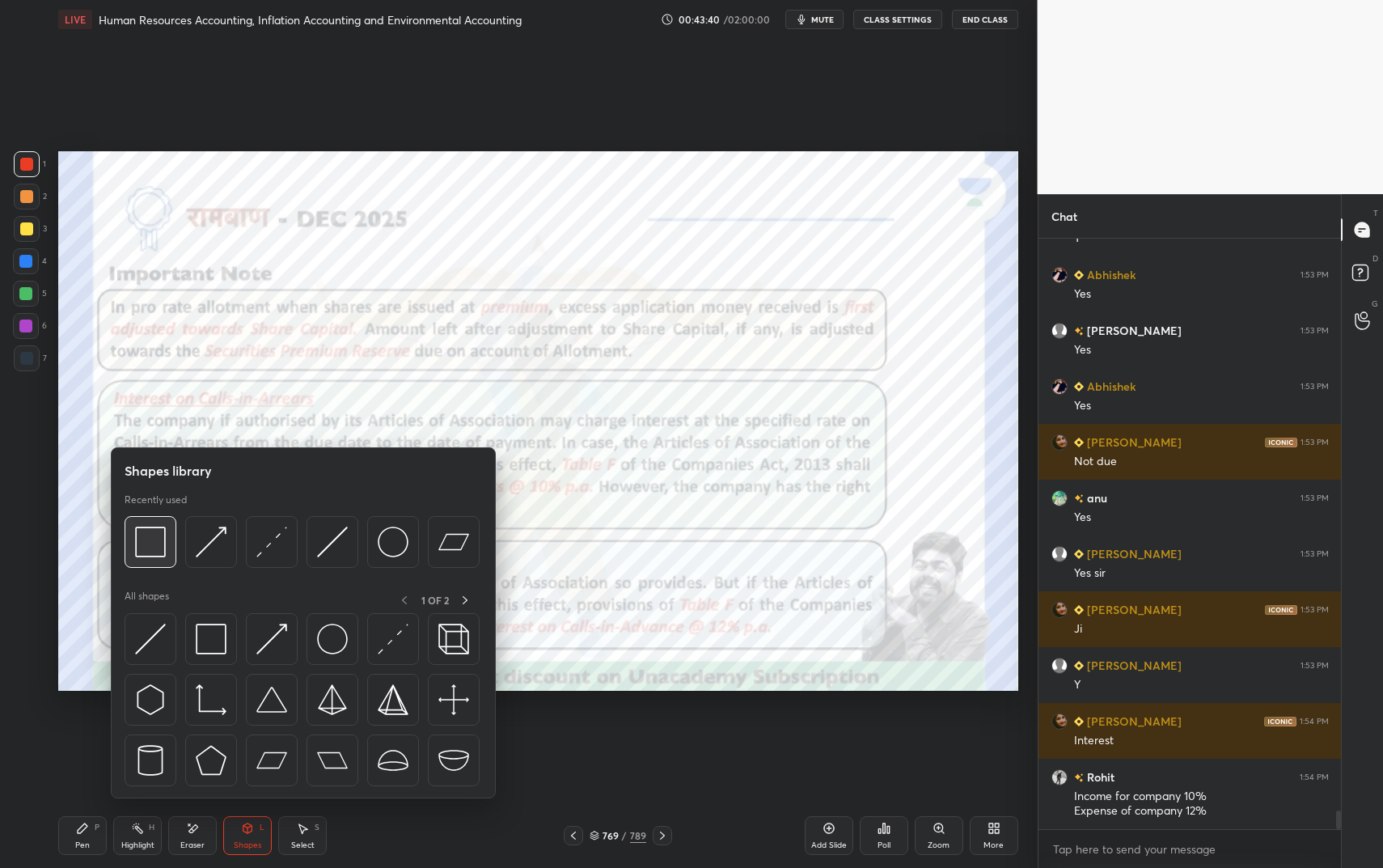
click at [158, 532] on img at bounding box center [150, 542] width 31 height 31
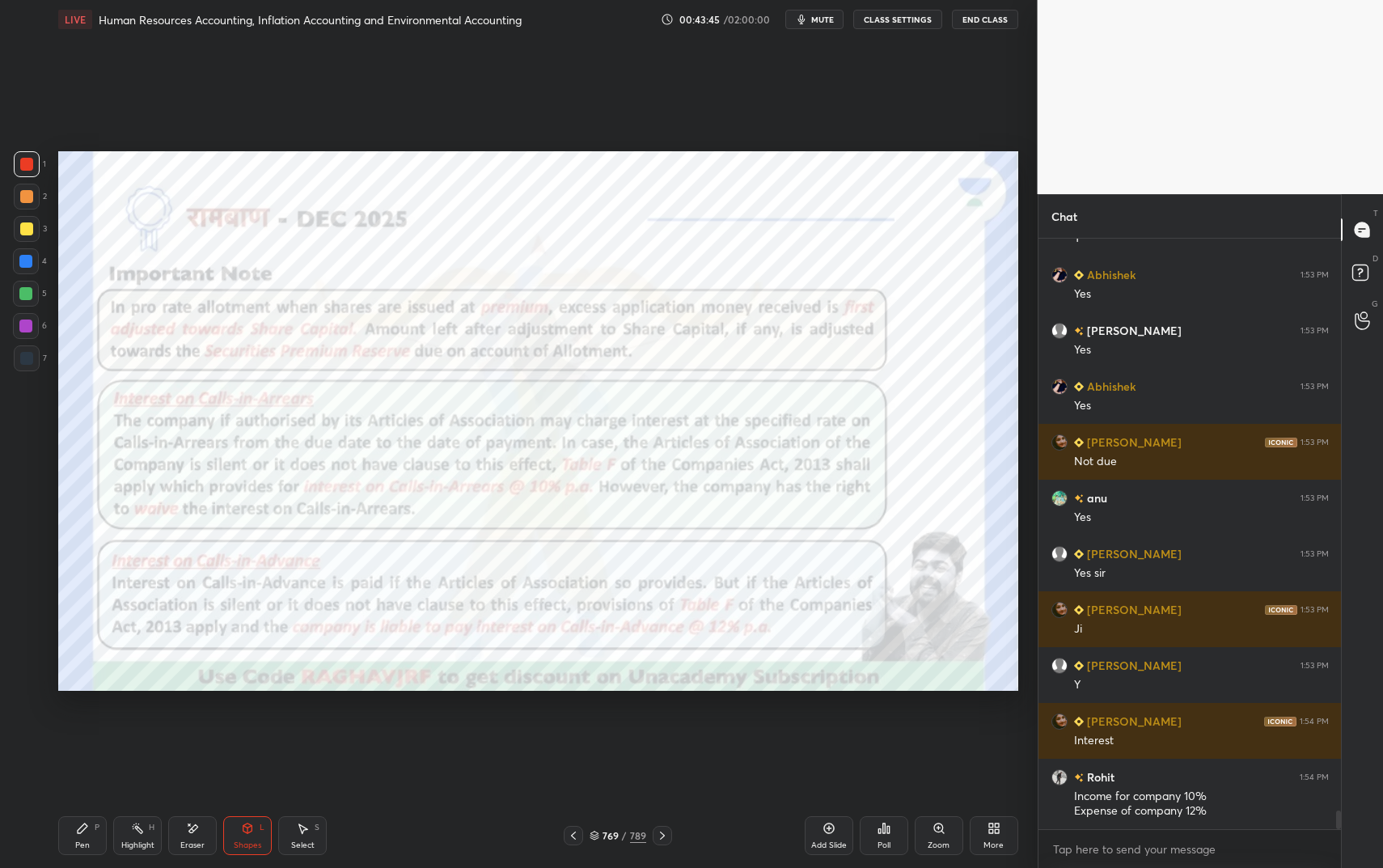
click at [89, 728] on div "Pen P" at bounding box center [82, 835] width 49 height 39
drag, startPoint x: 89, startPoint y: 829, endPoint x: 228, endPoint y: 720, distance: 176.6
click at [89, 728] on div "Pen P" at bounding box center [82, 835] width 49 height 39
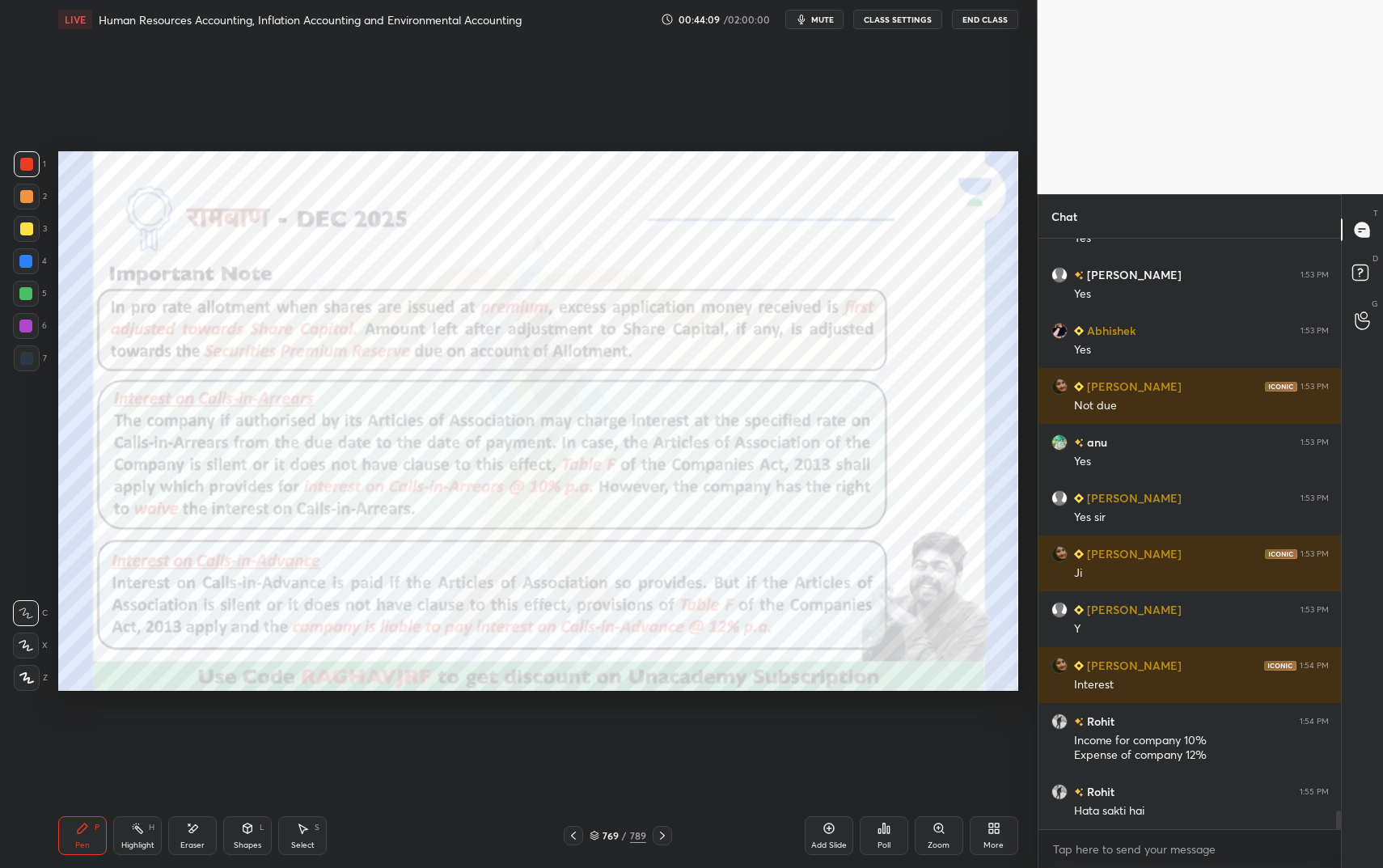
scroll to position [18090, 0]
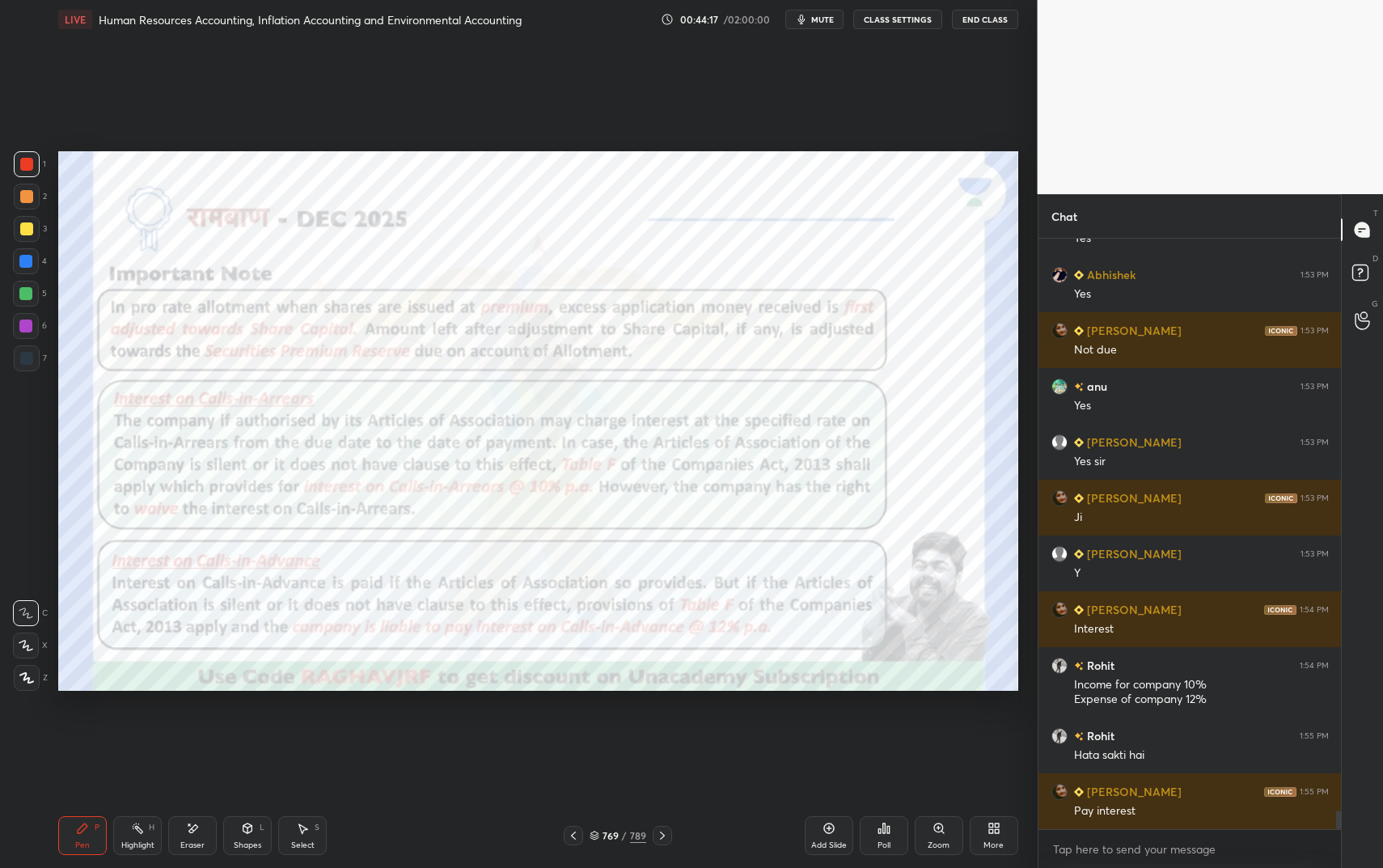
click at [257, 728] on div "Shapes L" at bounding box center [247, 835] width 49 height 39
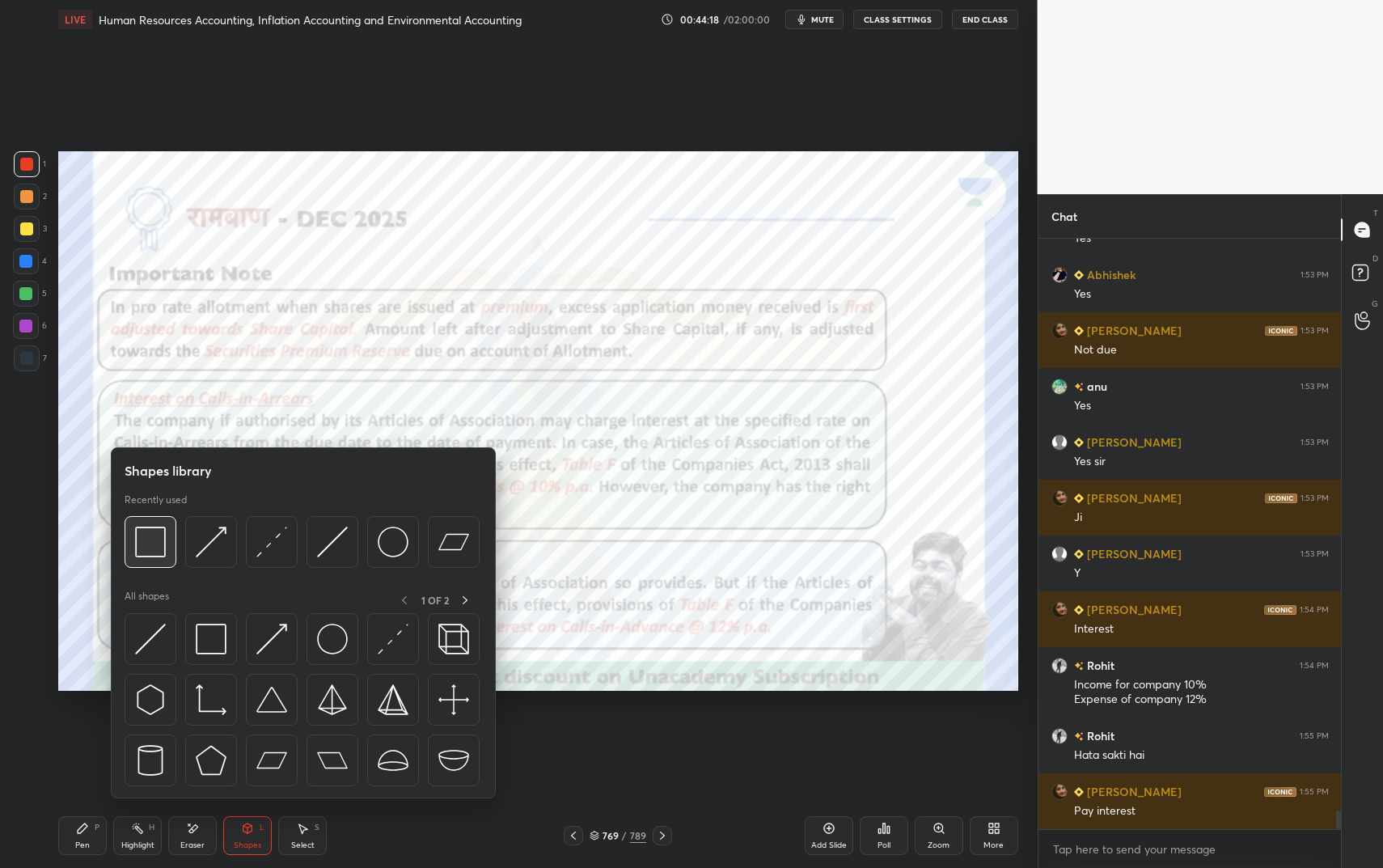
click at [160, 553] on img at bounding box center [150, 542] width 31 height 31
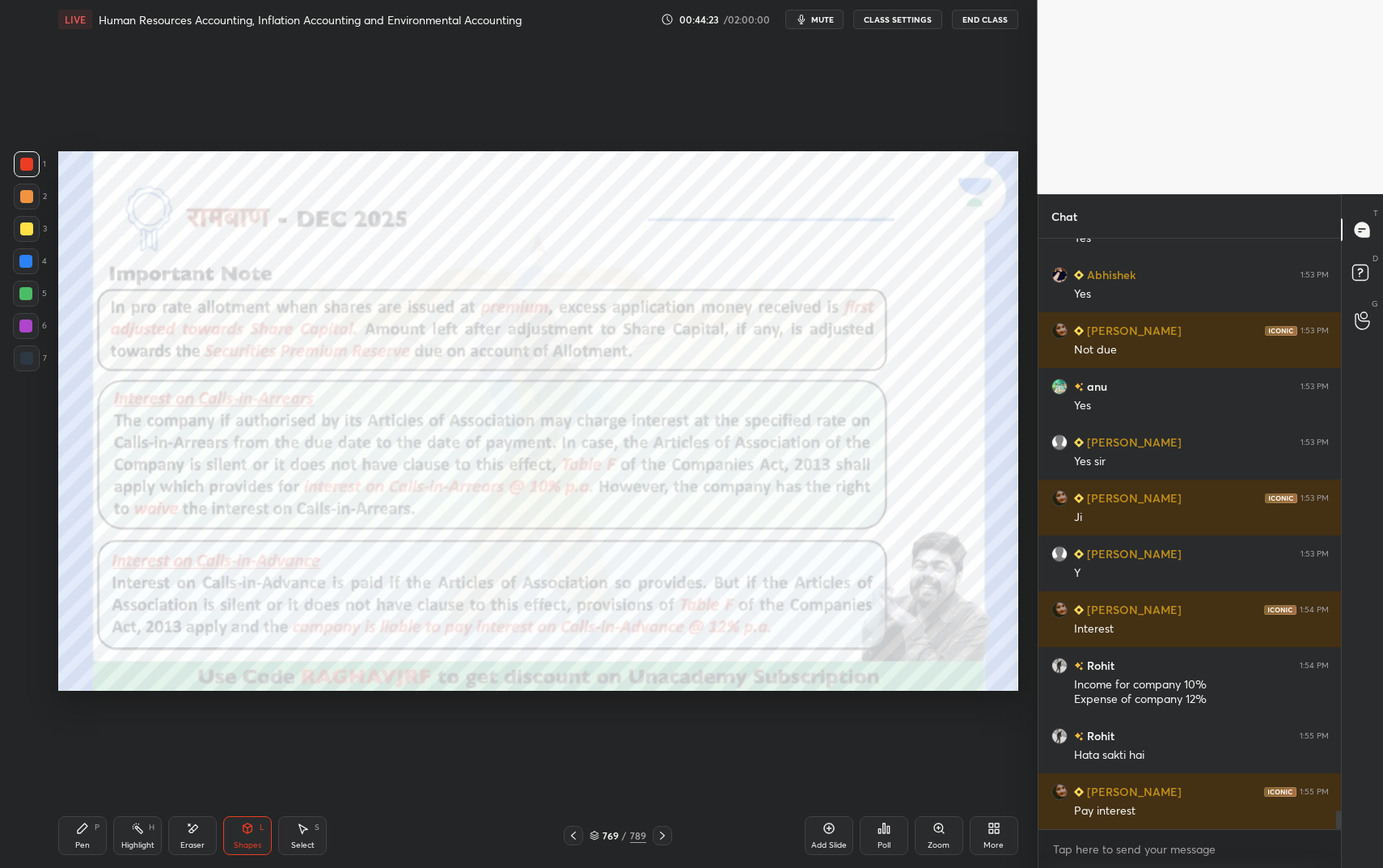
click at [148, 728] on div "H" at bounding box center [151, 827] width 6 height 8
click at [149, 728] on div "Highlight H" at bounding box center [137, 835] width 49 height 39
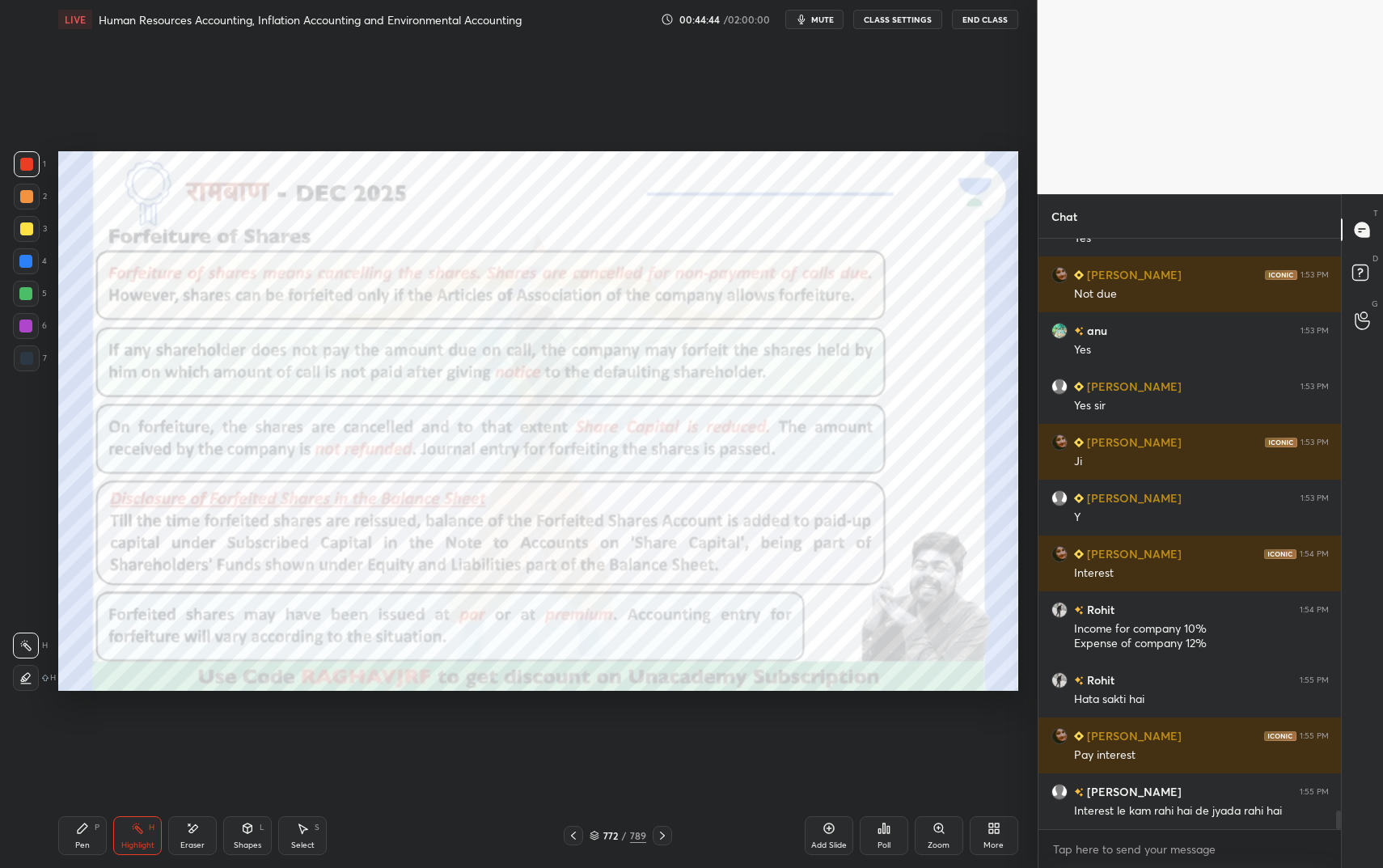
click at [76, 728] on div "Pen P" at bounding box center [82, 835] width 49 height 39
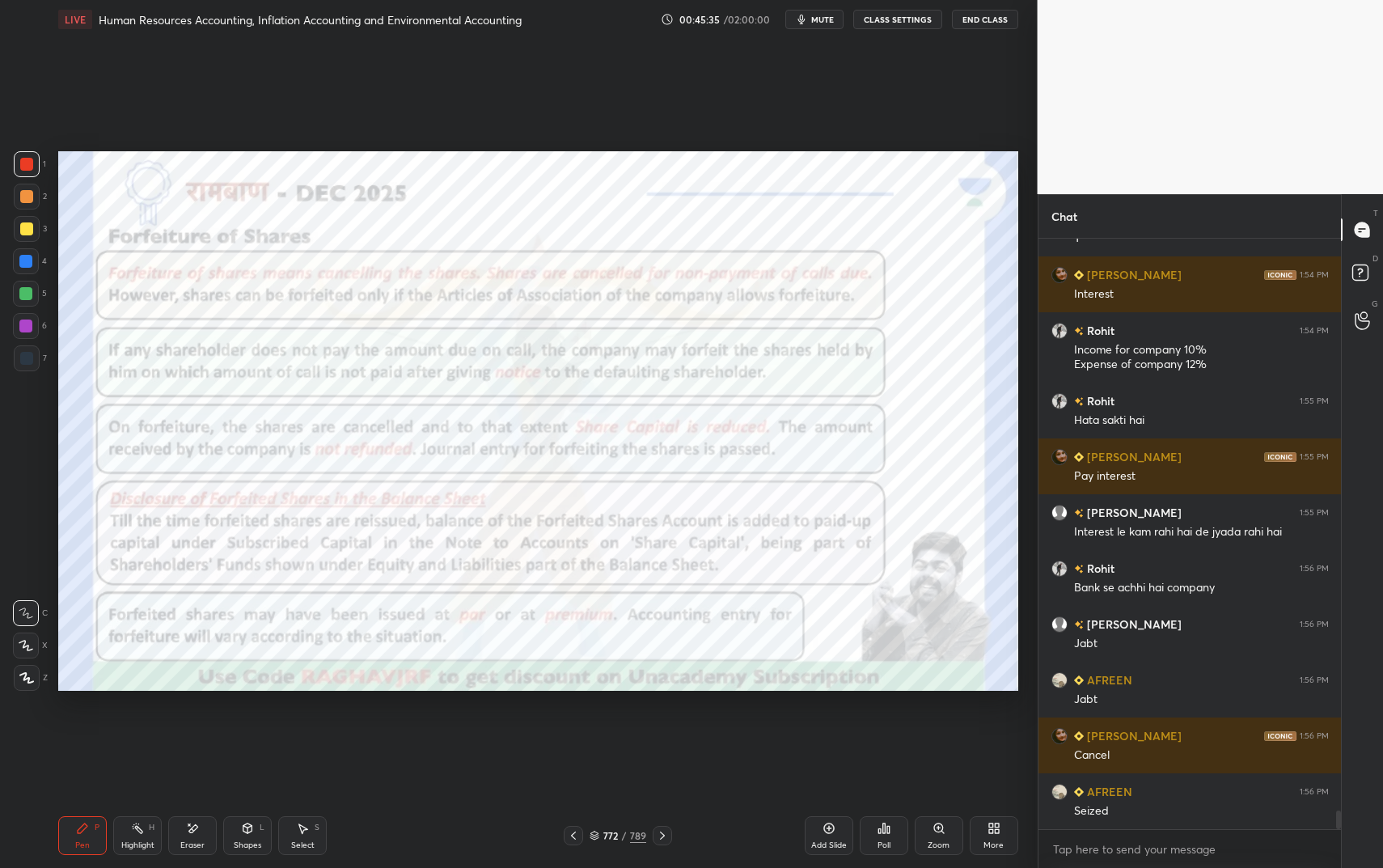
scroll to position [18480, 0]
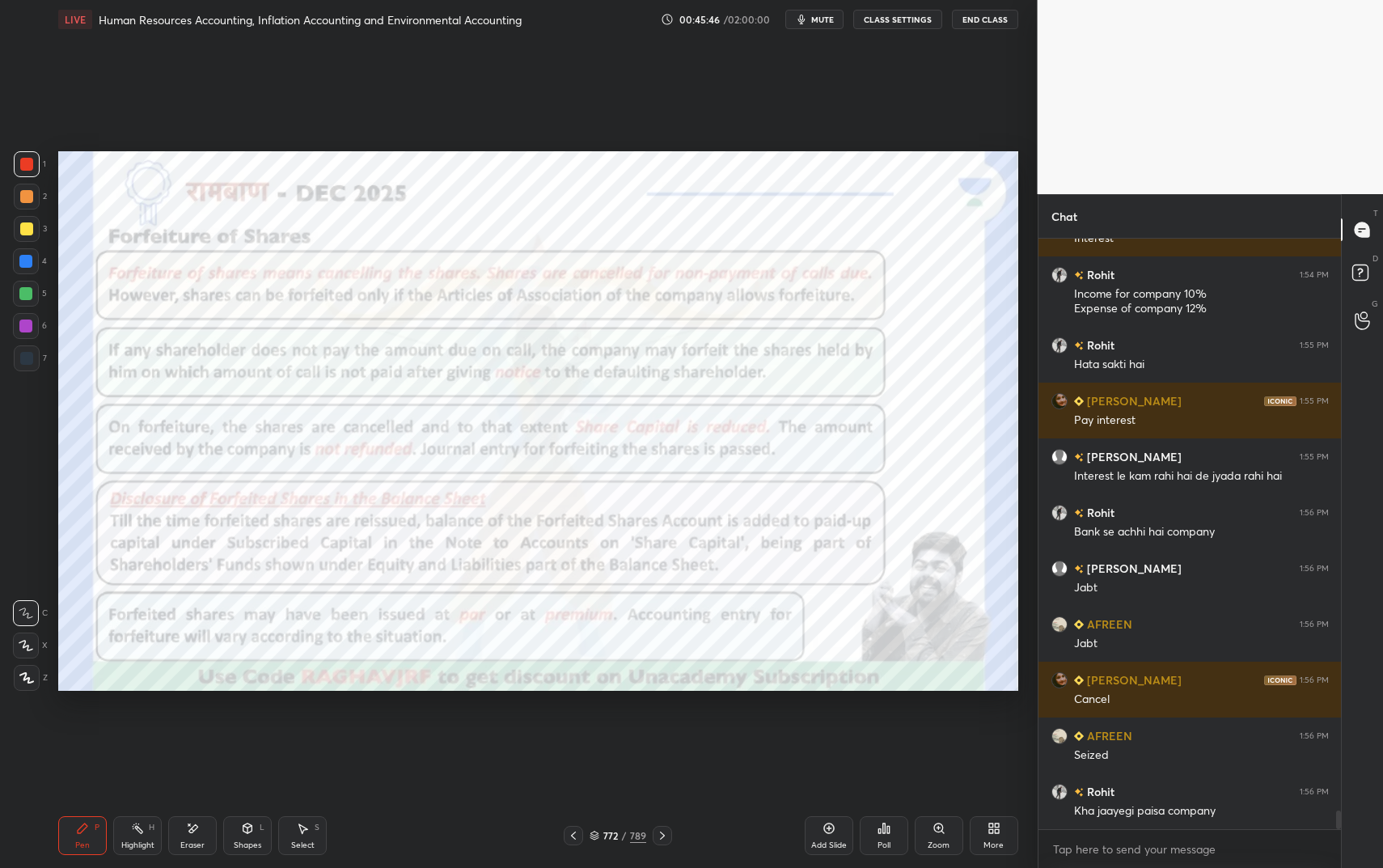
drag, startPoint x: 236, startPoint y: 847, endPoint x: 239, endPoint y: 836, distance: 11.4
click at [235, 728] on div "Shapes L" at bounding box center [247, 835] width 49 height 39
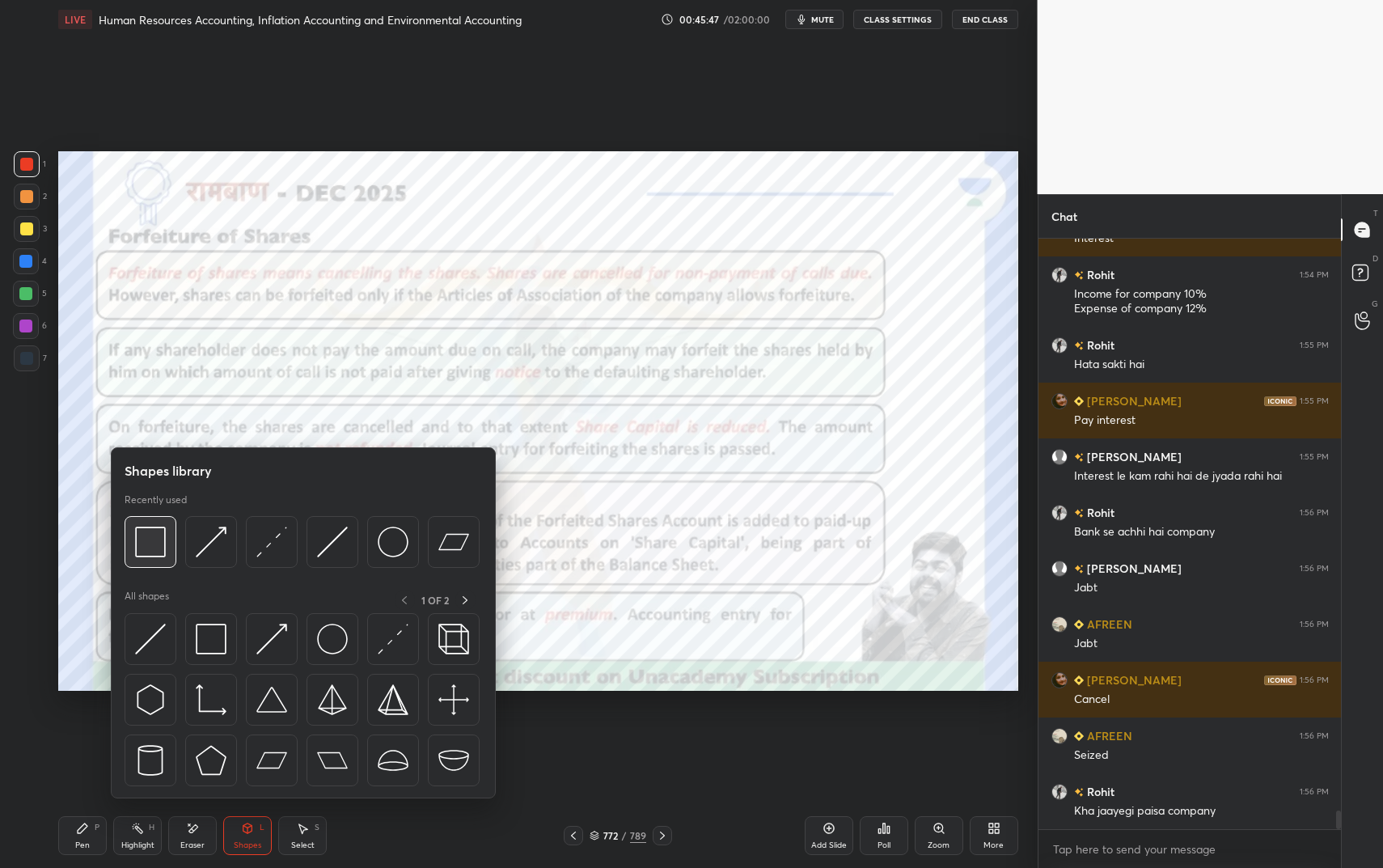
click at [164, 538] on img at bounding box center [150, 542] width 31 height 31
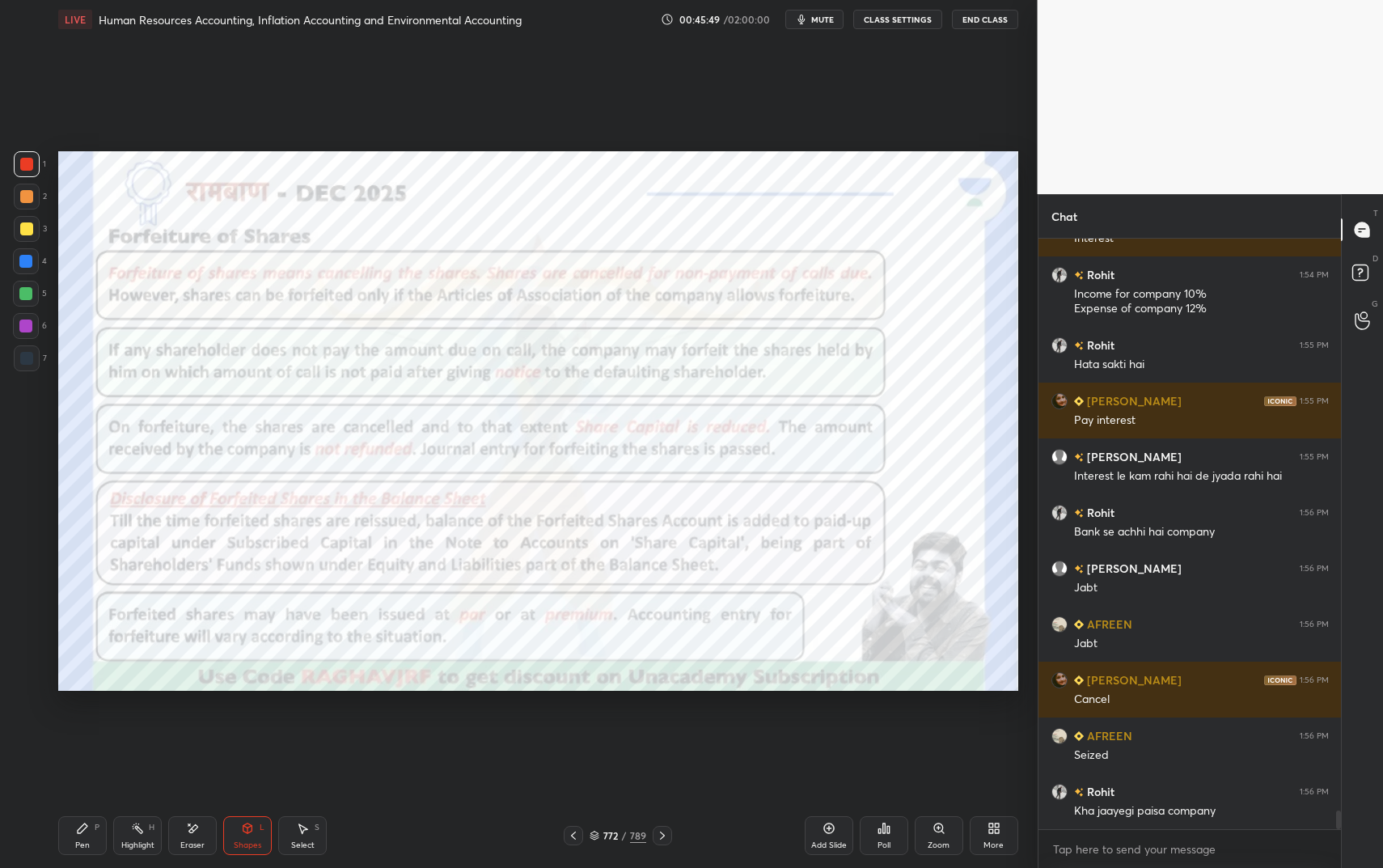
scroll to position [18536, 0]
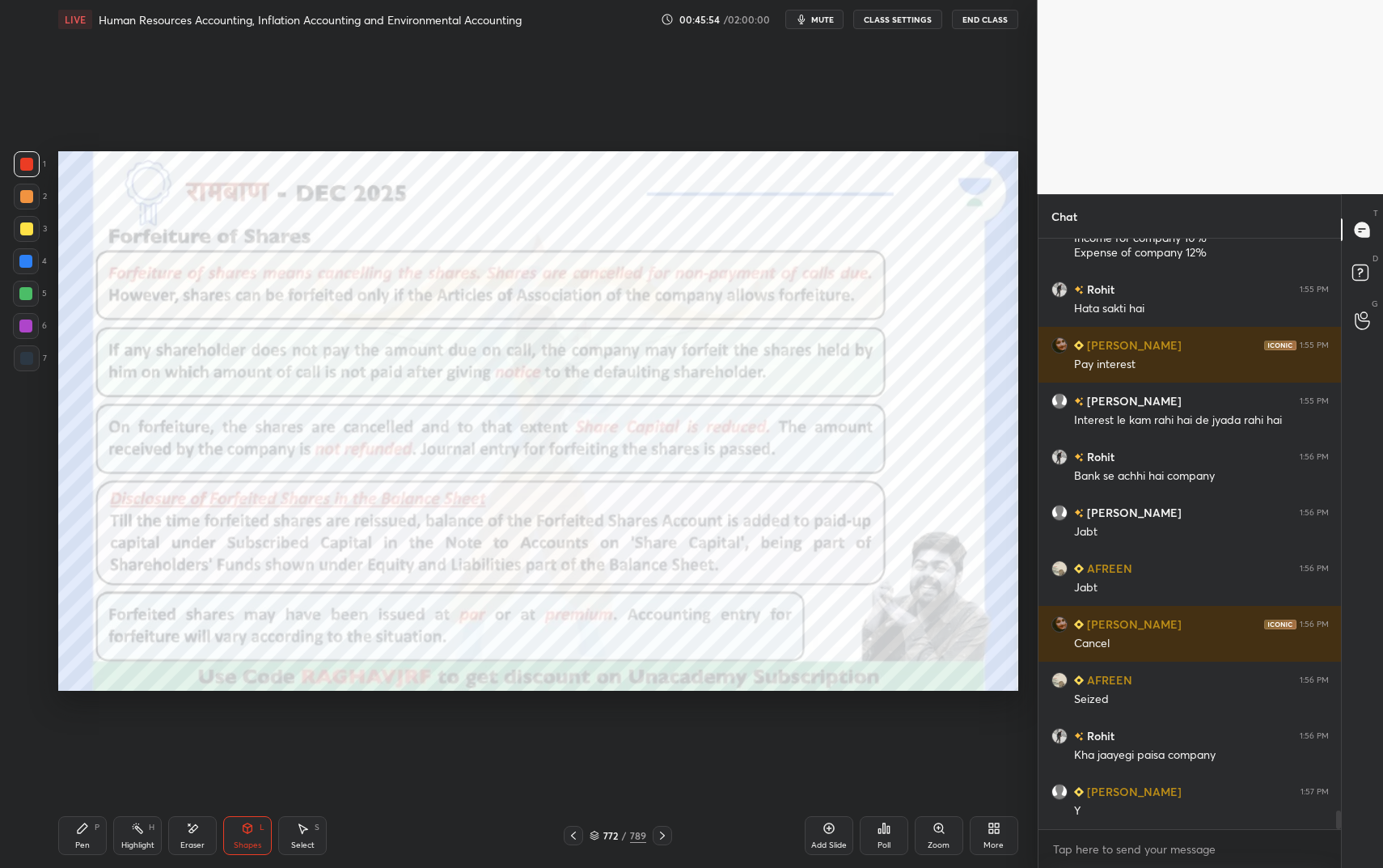
click at [93, 728] on div "Pen P" at bounding box center [82, 835] width 49 height 39
click at [89, 728] on icon at bounding box center [82, 827] width 13 height 13
click at [831, 728] on div "Add Slide" at bounding box center [828, 835] width 49 height 39
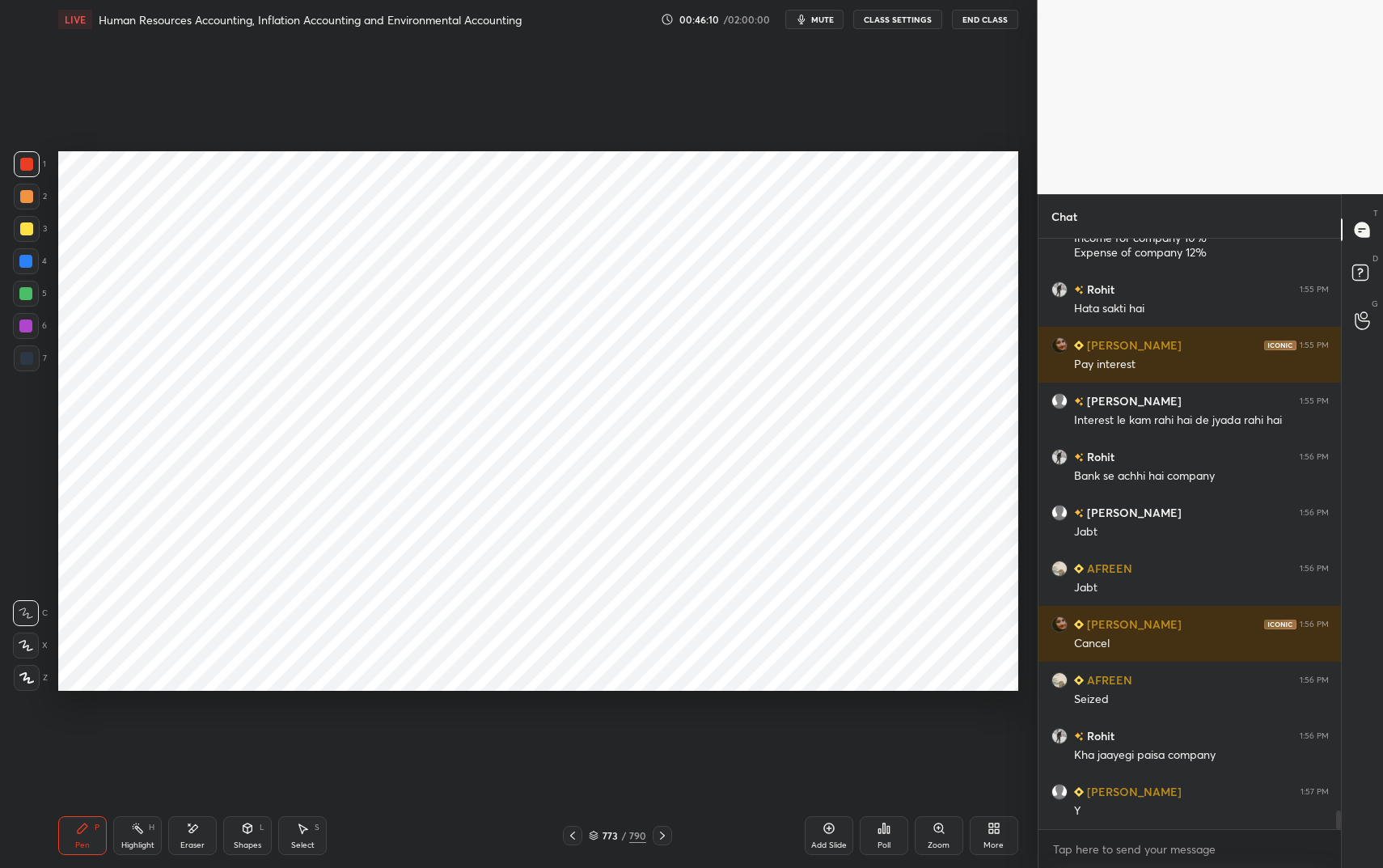
click at [30, 250] on div at bounding box center [26, 261] width 26 height 26
click at [36, 252] on div at bounding box center [26, 261] width 26 height 26
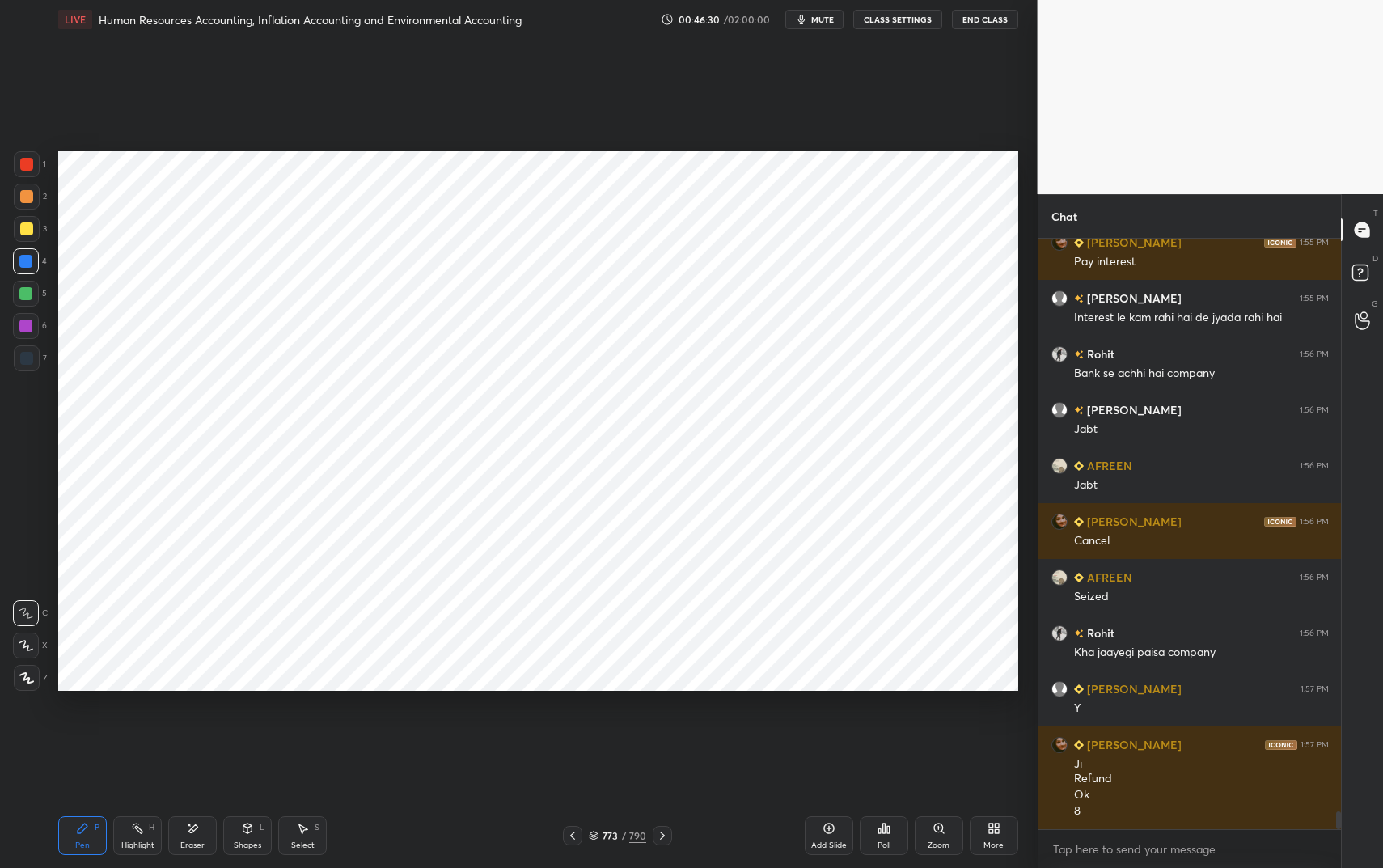
scroll to position [18695, 0]
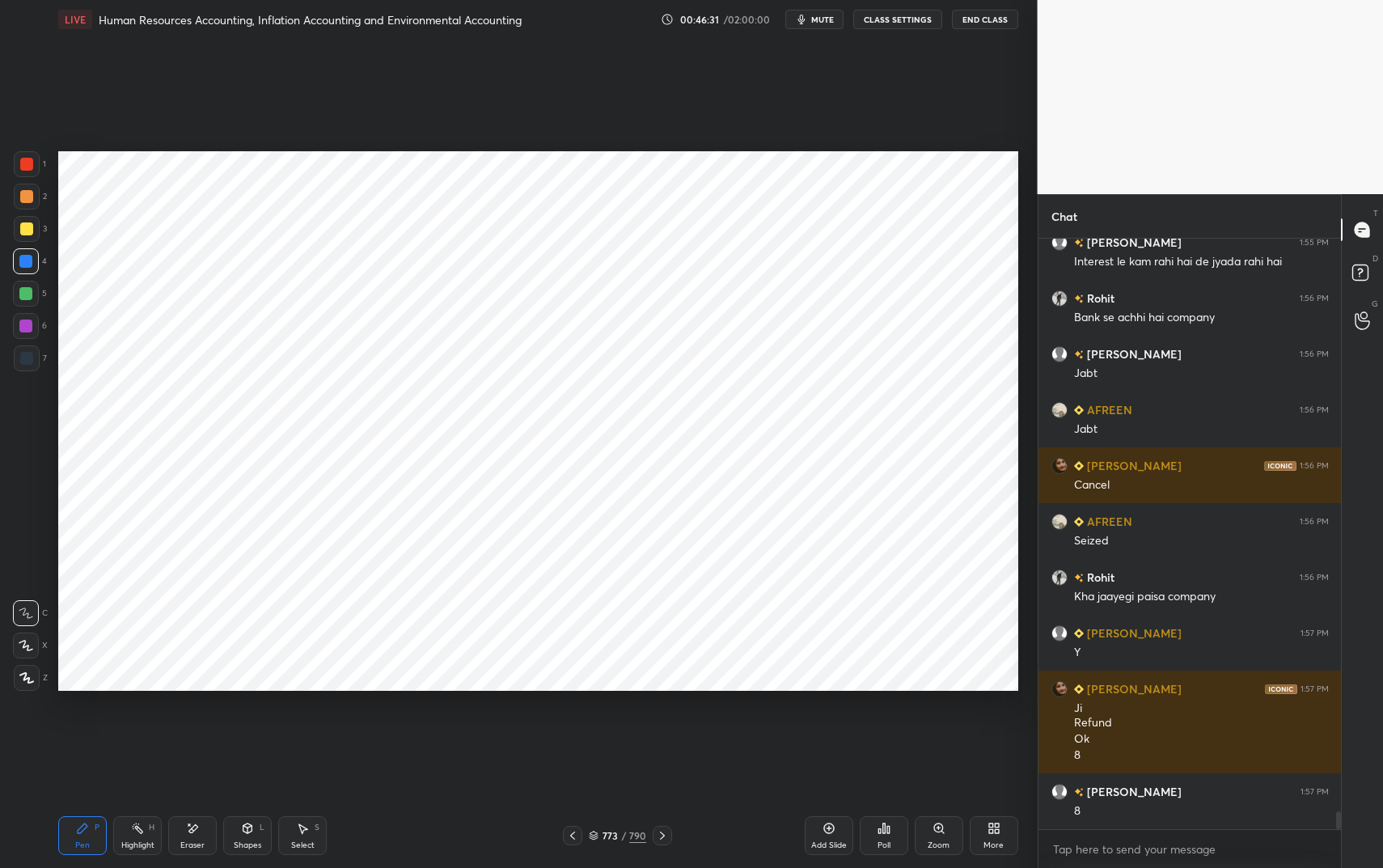
click at [27, 192] on div at bounding box center [26, 196] width 13 height 13
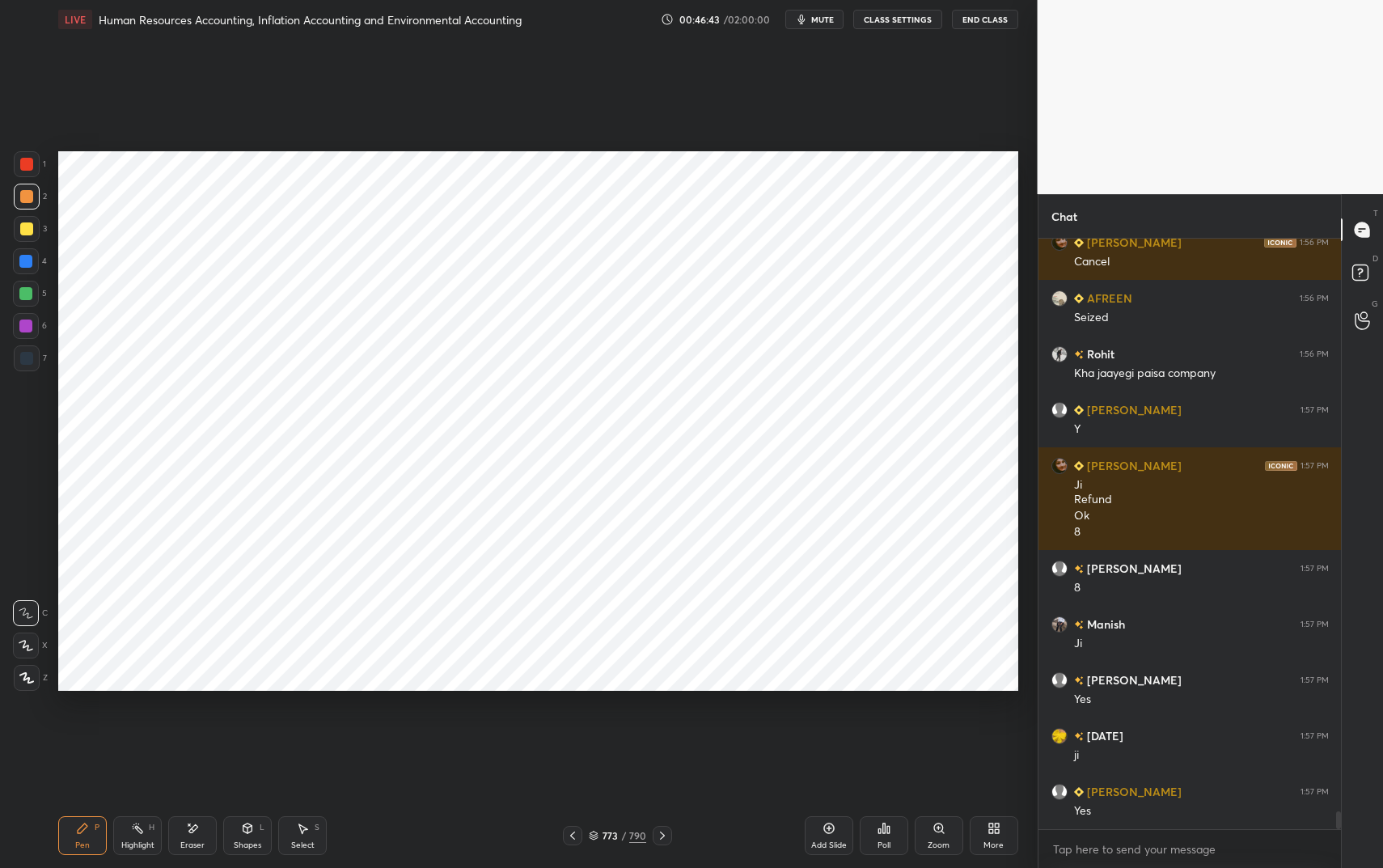
scroll to position [18974, 0]
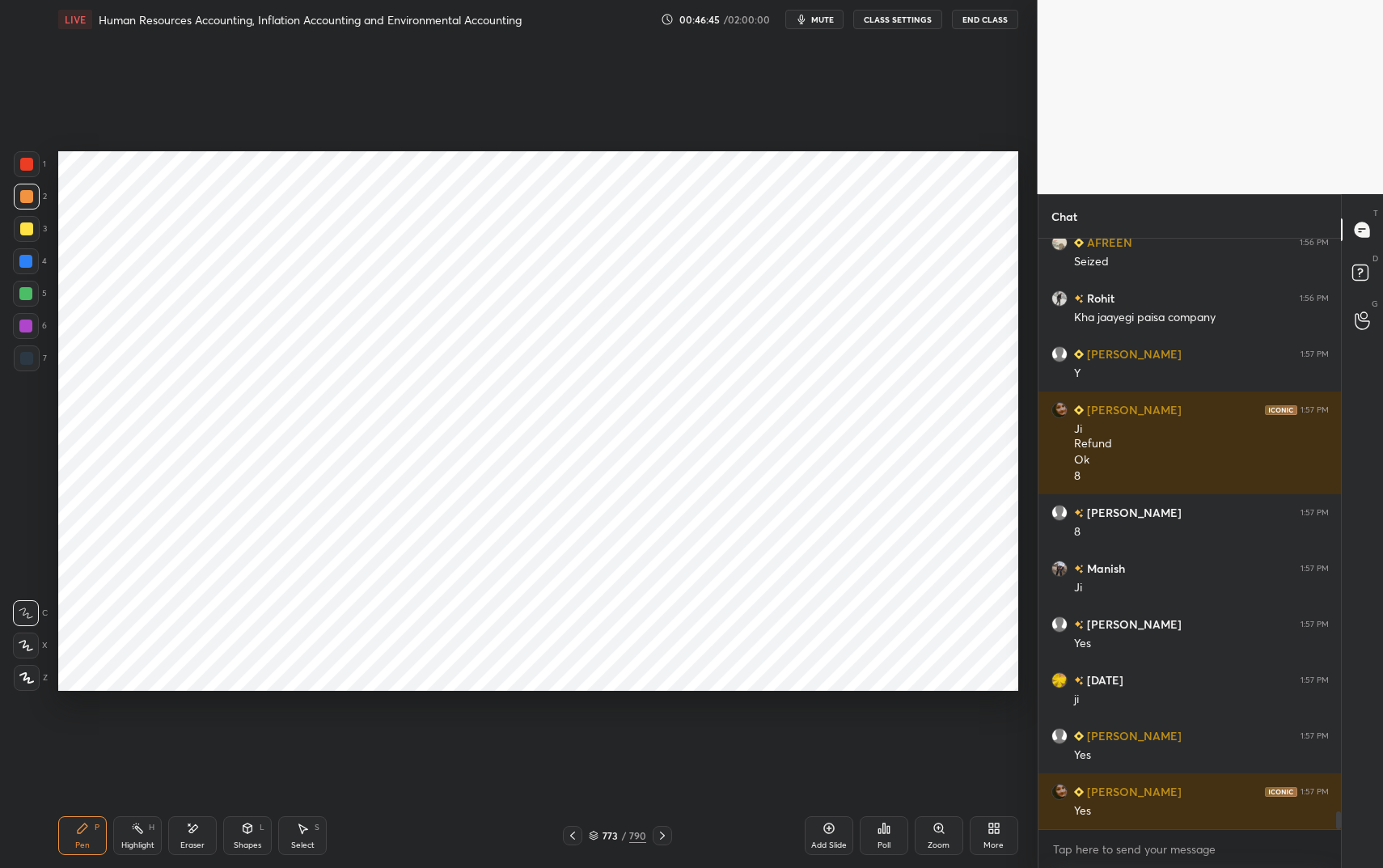
click at [30, 175] on div "1" at bounding box center [30, 167] width 32 height 32
click at [33, 174] on div at bounding box center [27, 164] width 26 height 26
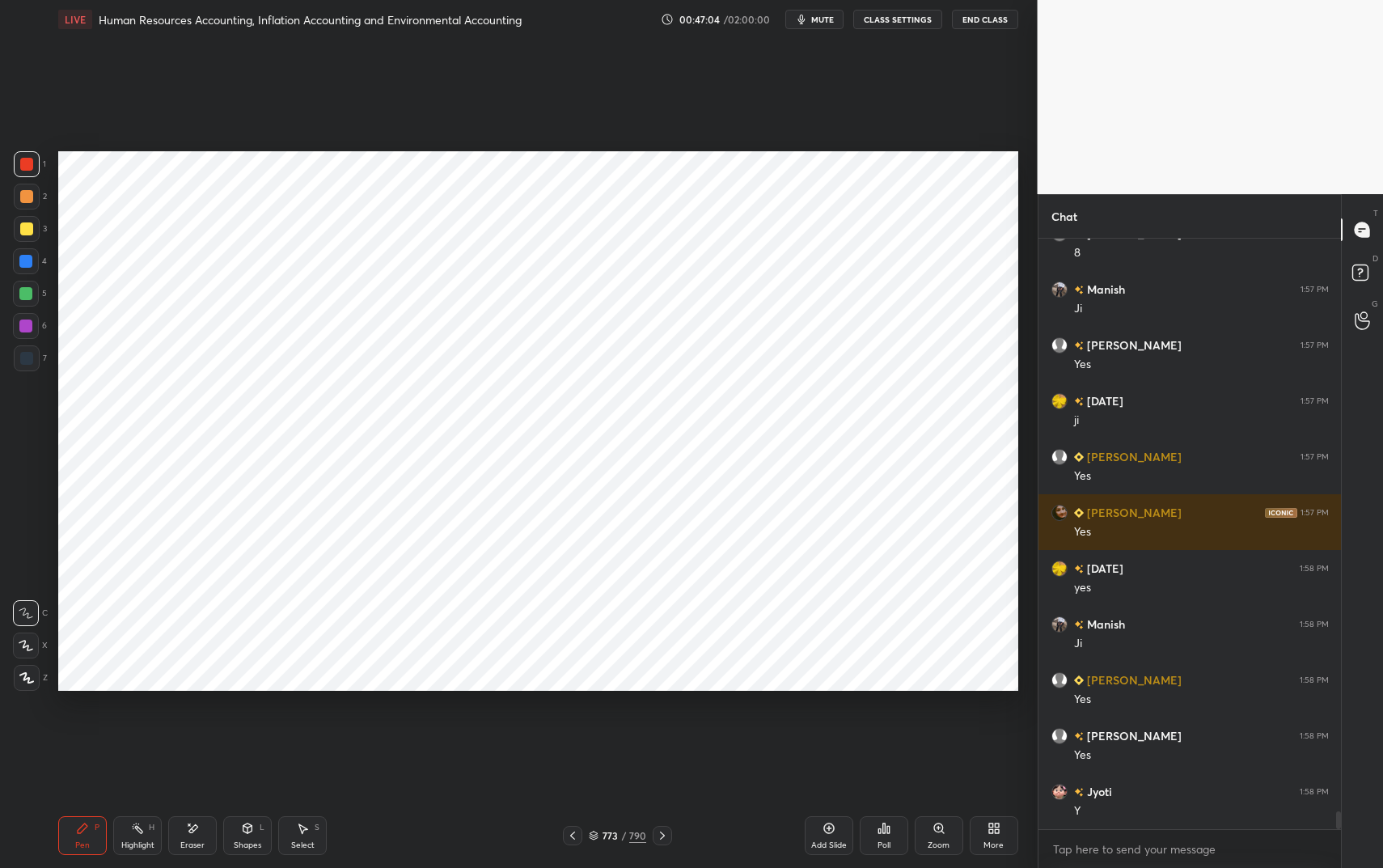
scroll to position [19308, 0]
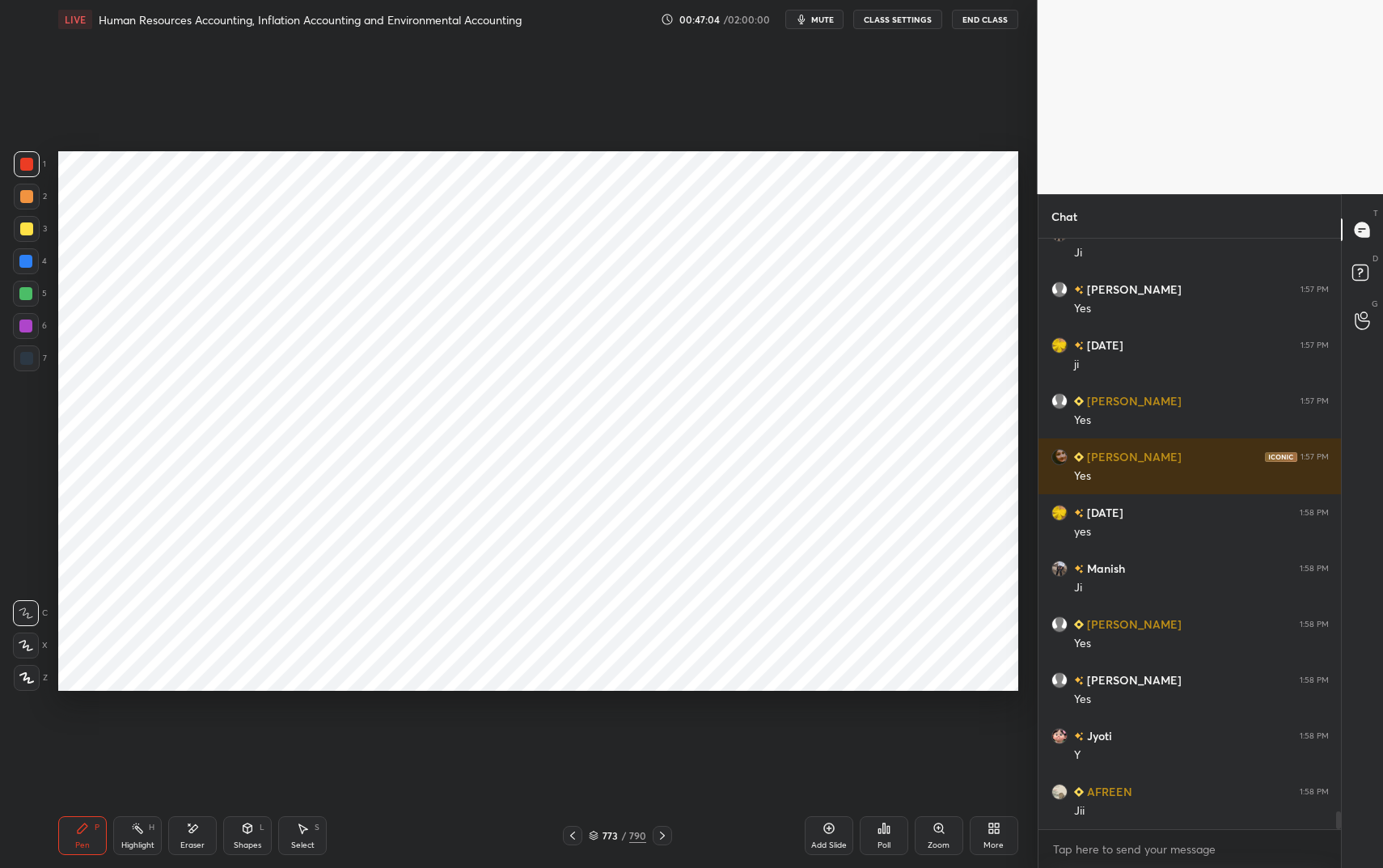
click at [28, 260] on div at bounding box center [25, 261] width 13 height 13
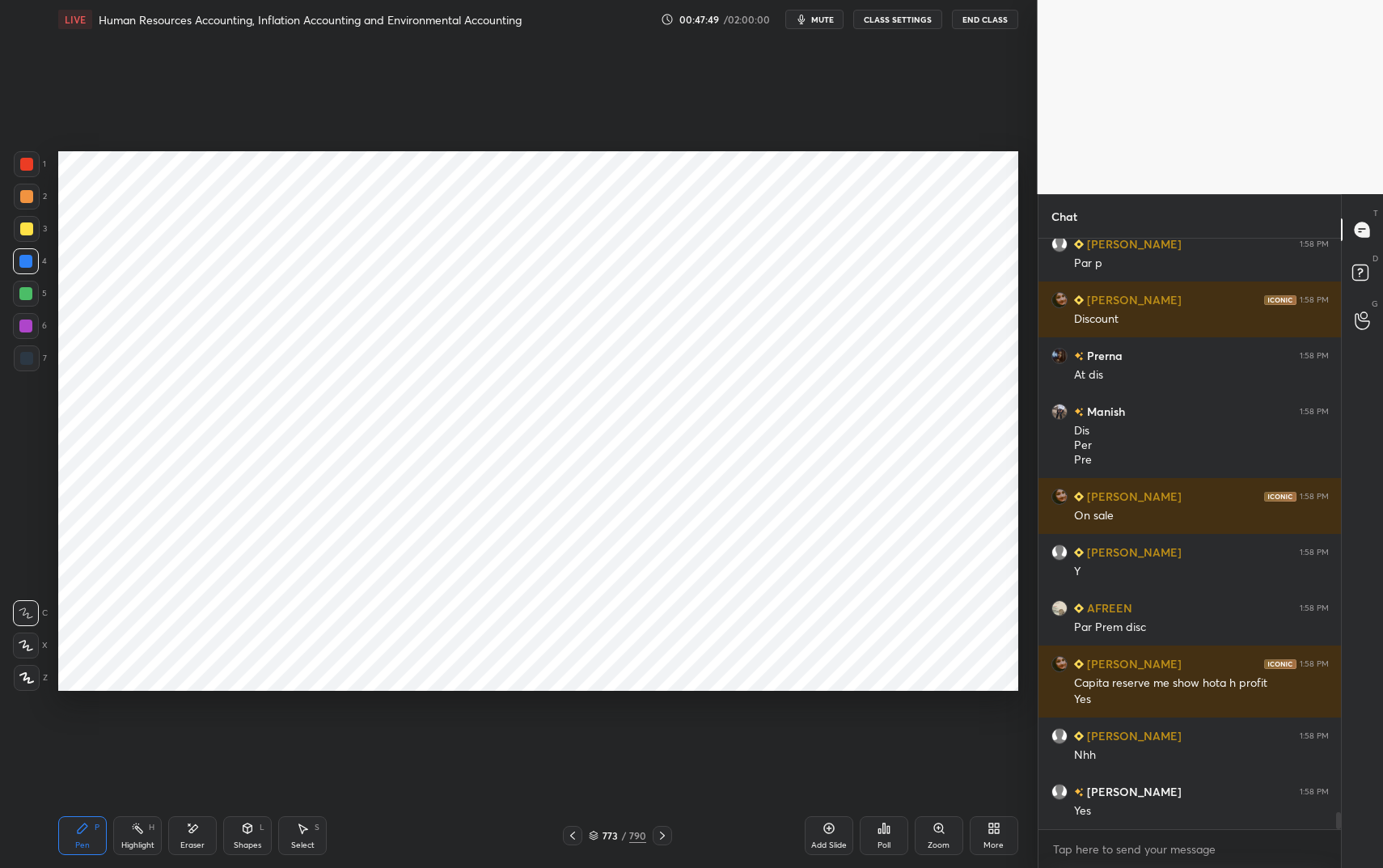
scroll to position [20134, 0]
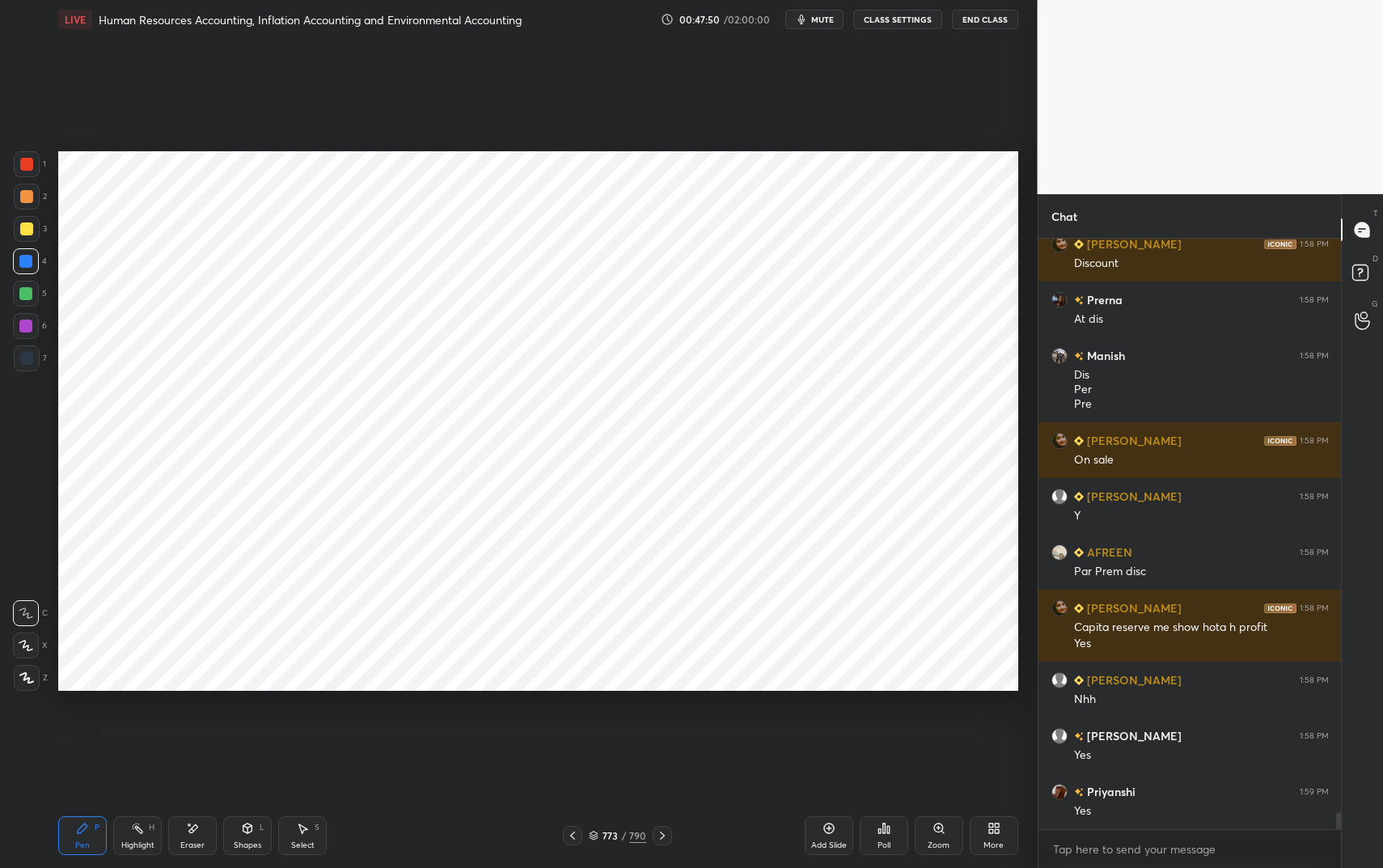
drag, startPoint x: 214, startPoint y: 833, endPoint x: 201, endPoint y: 827, distance: 14.3
click at [214, 728] on div "Eraser" at bounding box center [192, 835] width 49 height 39
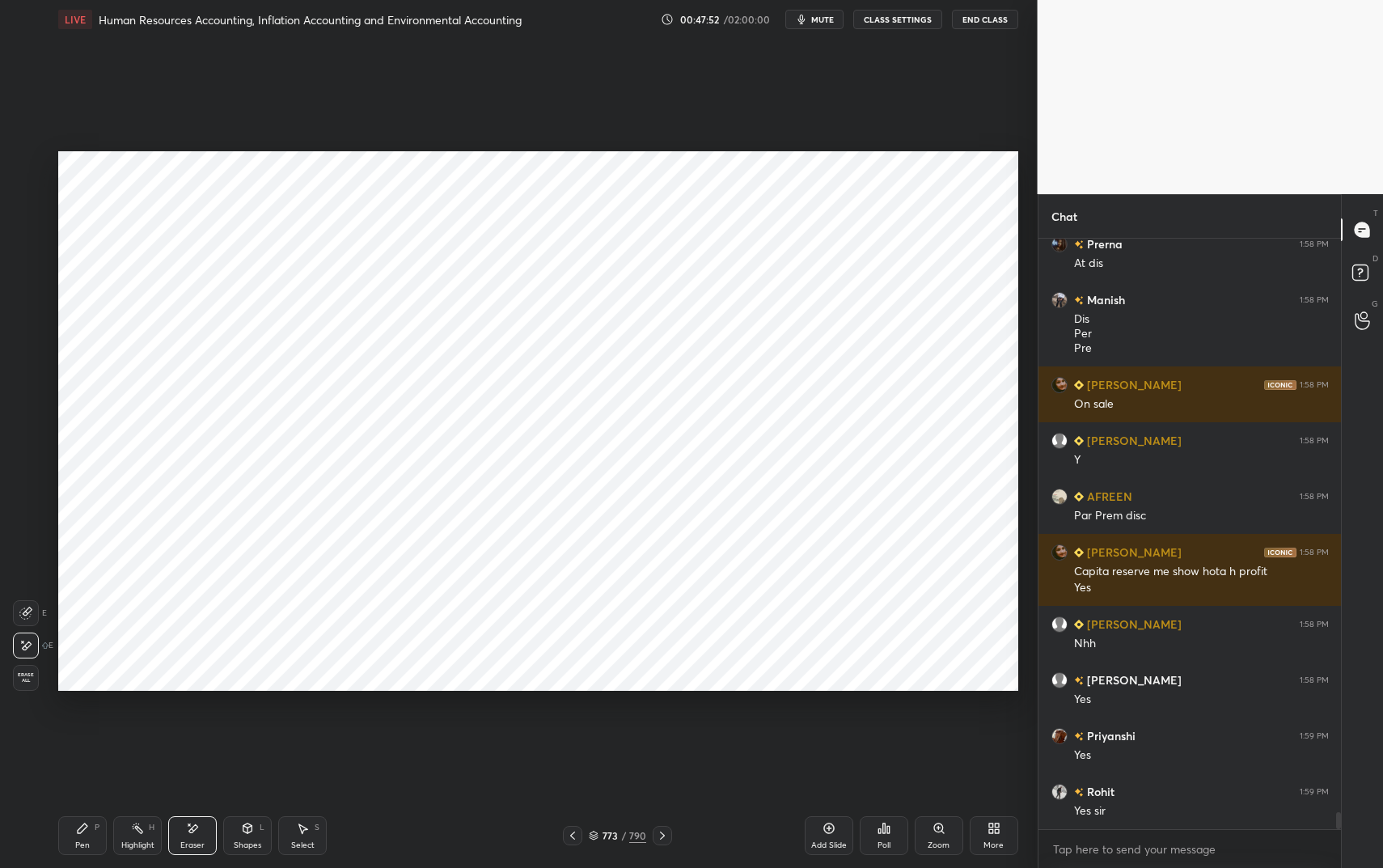
scroll to position [20246, 0]
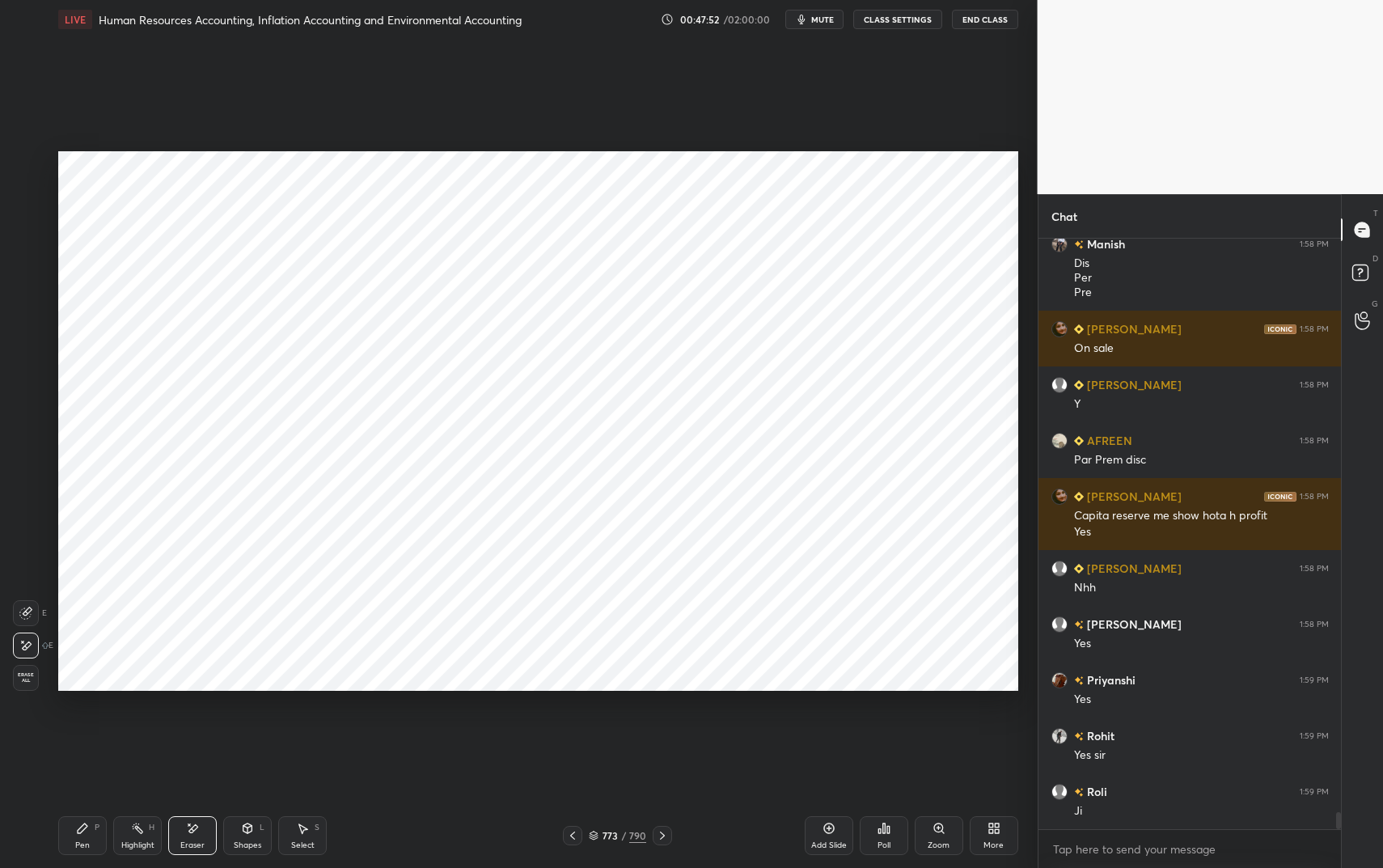
drag, startPoint x: 88, startPoint y: 820, endPoint x: 87, endPoint y: 837, distance: 17.0
click at [87, 728] on div "Pen P" at bounding box center [82, 835] width 49 height 39
click at [31, 164] on div at bounding box center [26, 163] width 13 height 13
drag, startPoint x: 31, startPoint y: 166, endPoint x: 227, endPoint y: 131, distance: 199.1
click at [31, 166] on div at bounding box center [26, 163] width 13 height 13
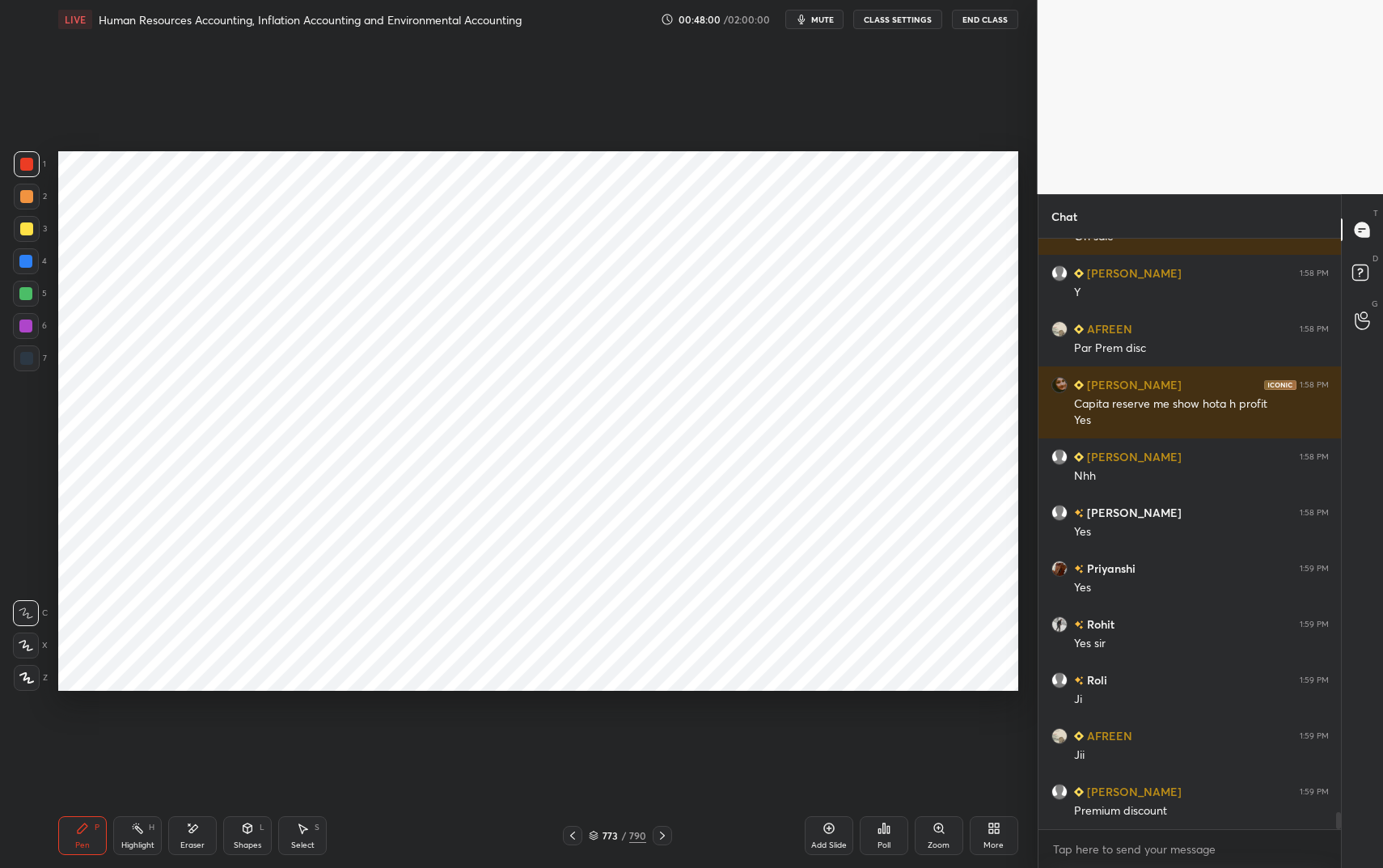
scroll to position [20374, 0]
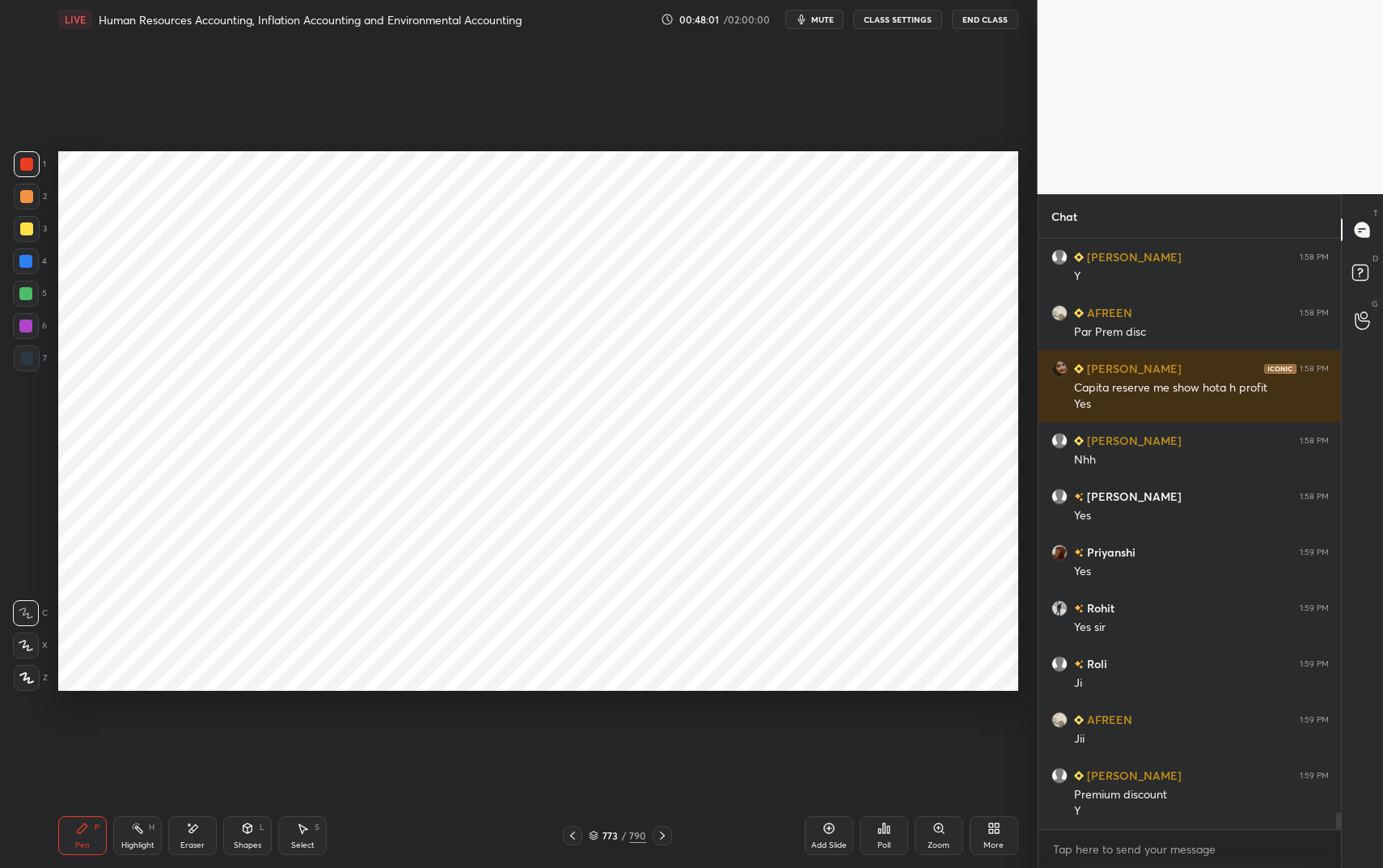
click at [25, 264] on div at bounding box center [25, 261] width 13 height 13
drag, startPoint x: 25, startPoint y: 264, endPoint x: 45, endPoint y: 252, distance: 23.3
click at [25, 264] on div at bounding box center [25, 261] width 13 height 13
click at [28, 333] on div at bounding box center [26, 326] width 26 height 26
drag, startPoint x: 28, startPoint y: 333, endPoint x: 48, endPoint y: 340, distance: 21.2
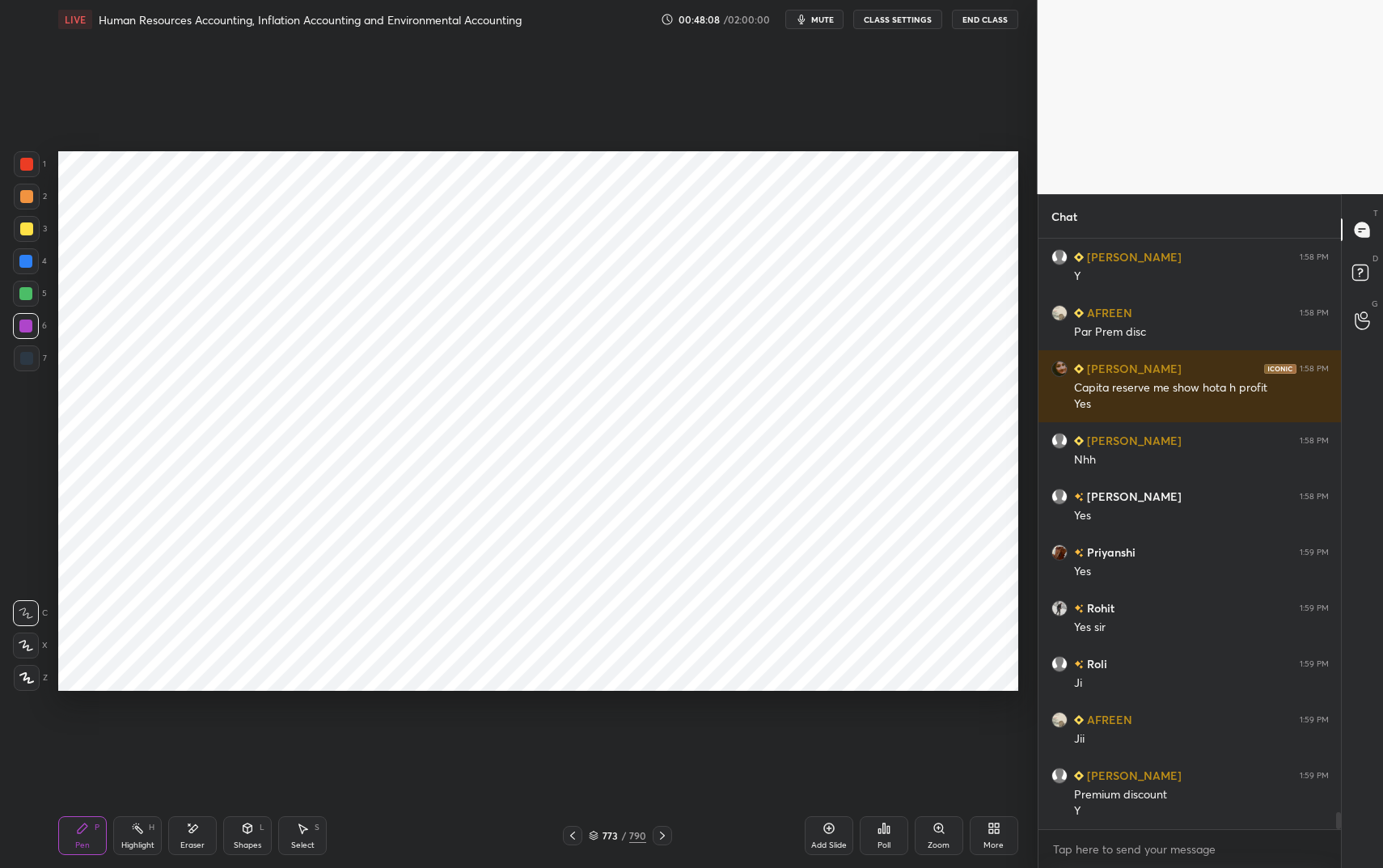
click at [32, 337] on div at bounding box center [26, 326] width 26 height 26
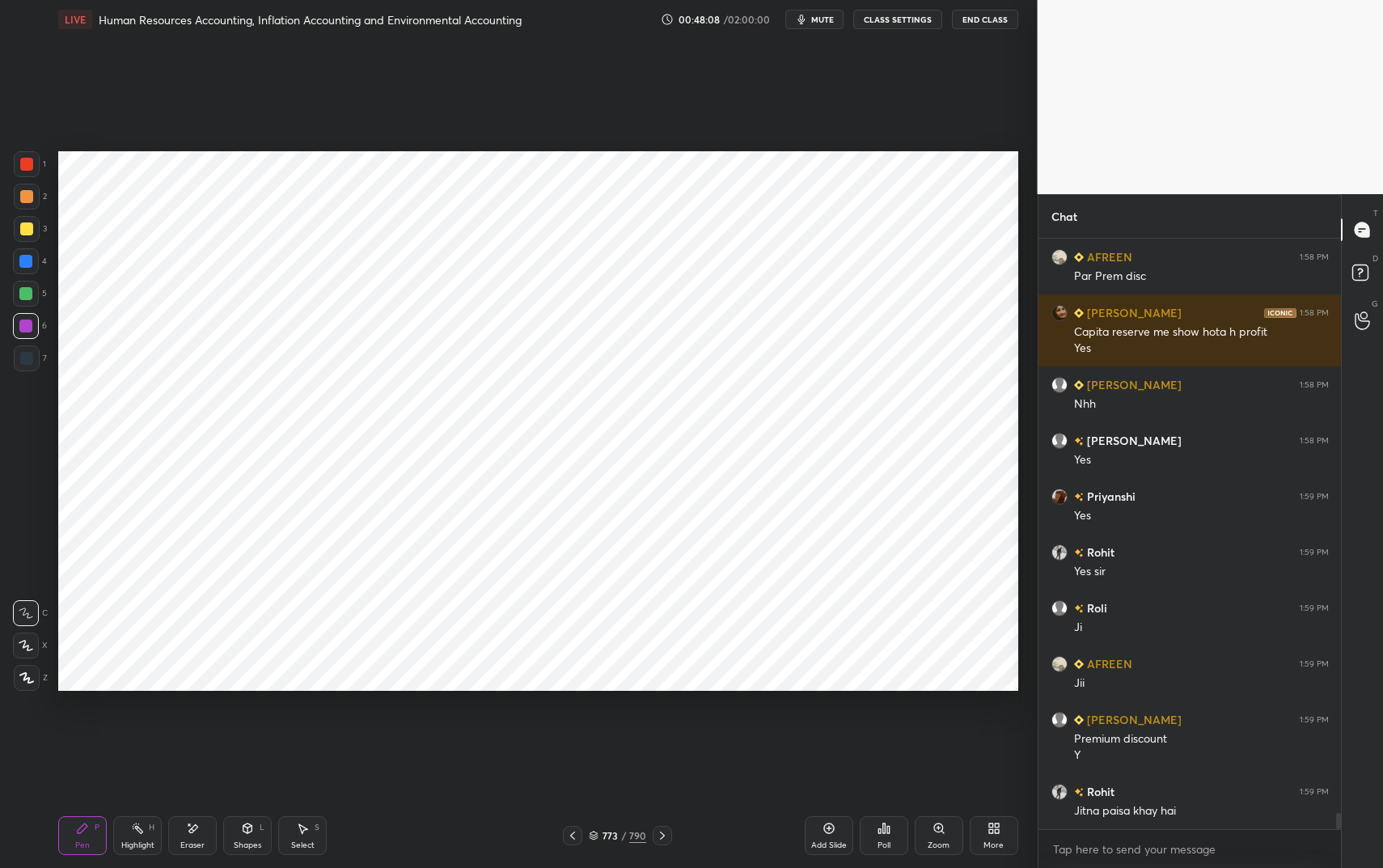
click at [256, 728] on div "Shapes" at bounding box center [248, 845] width 28 height 8
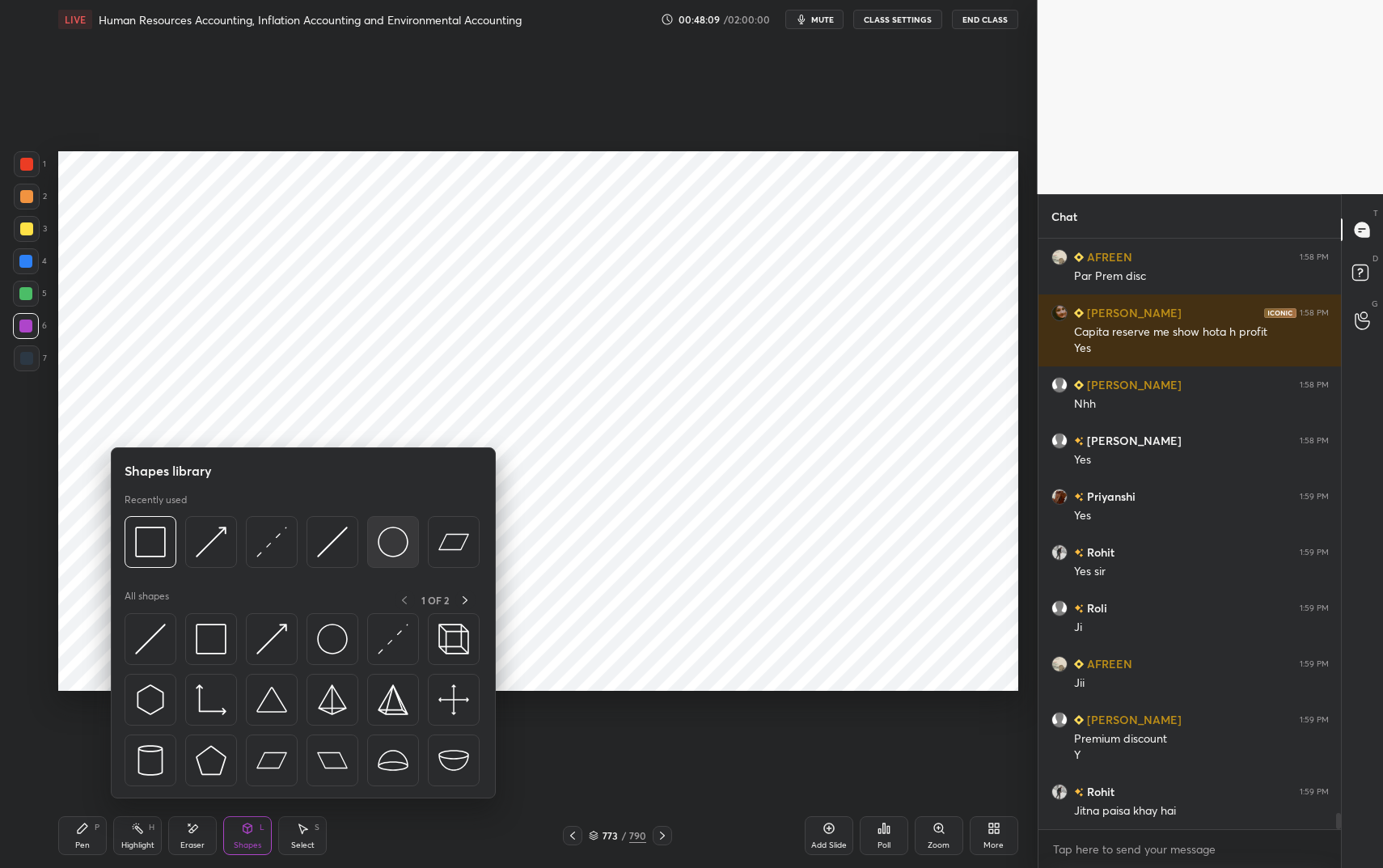
scroll to position [20486, 0]
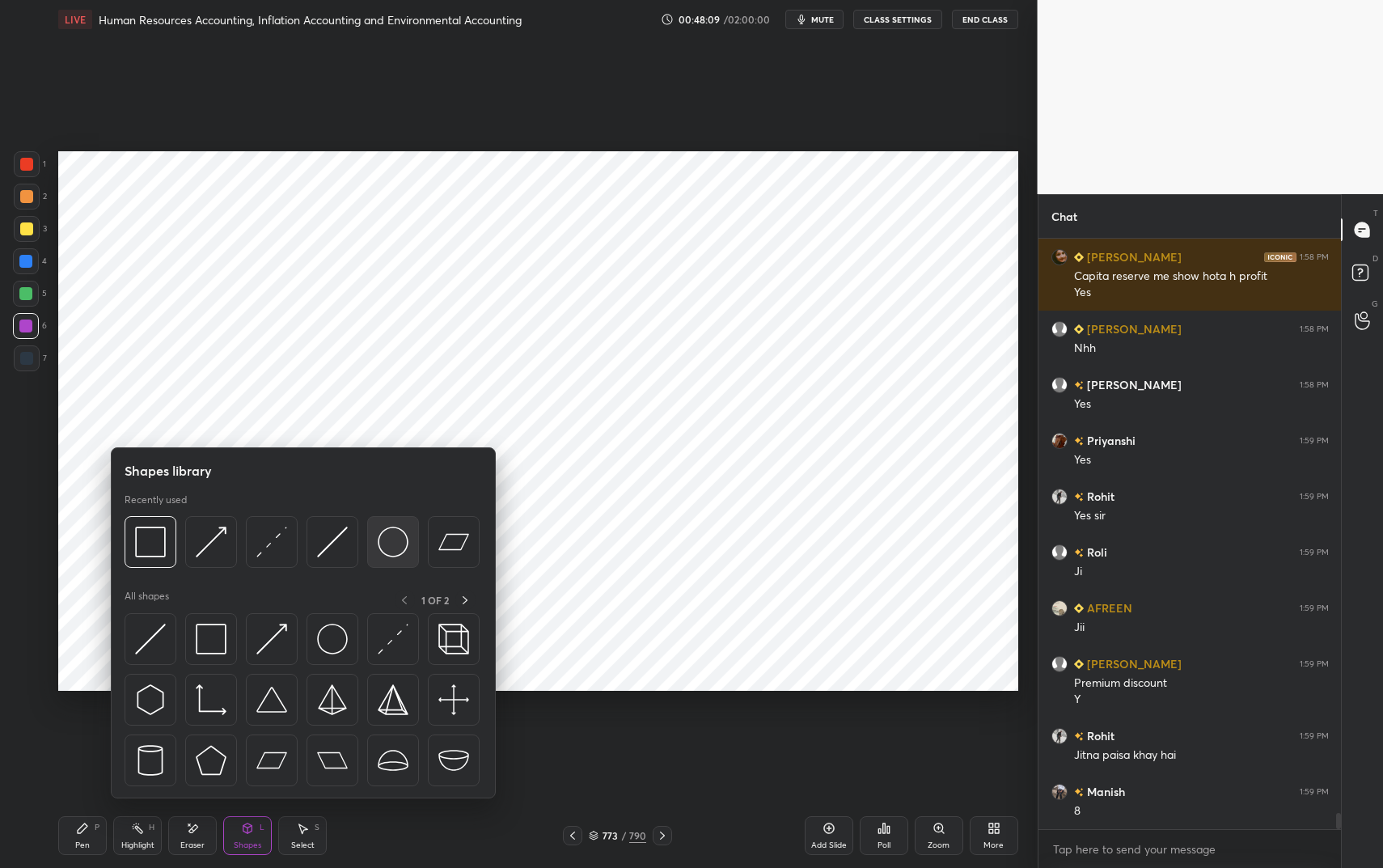
click at [388, 543] on img at bounding box center [392, 542] width 31 height 31
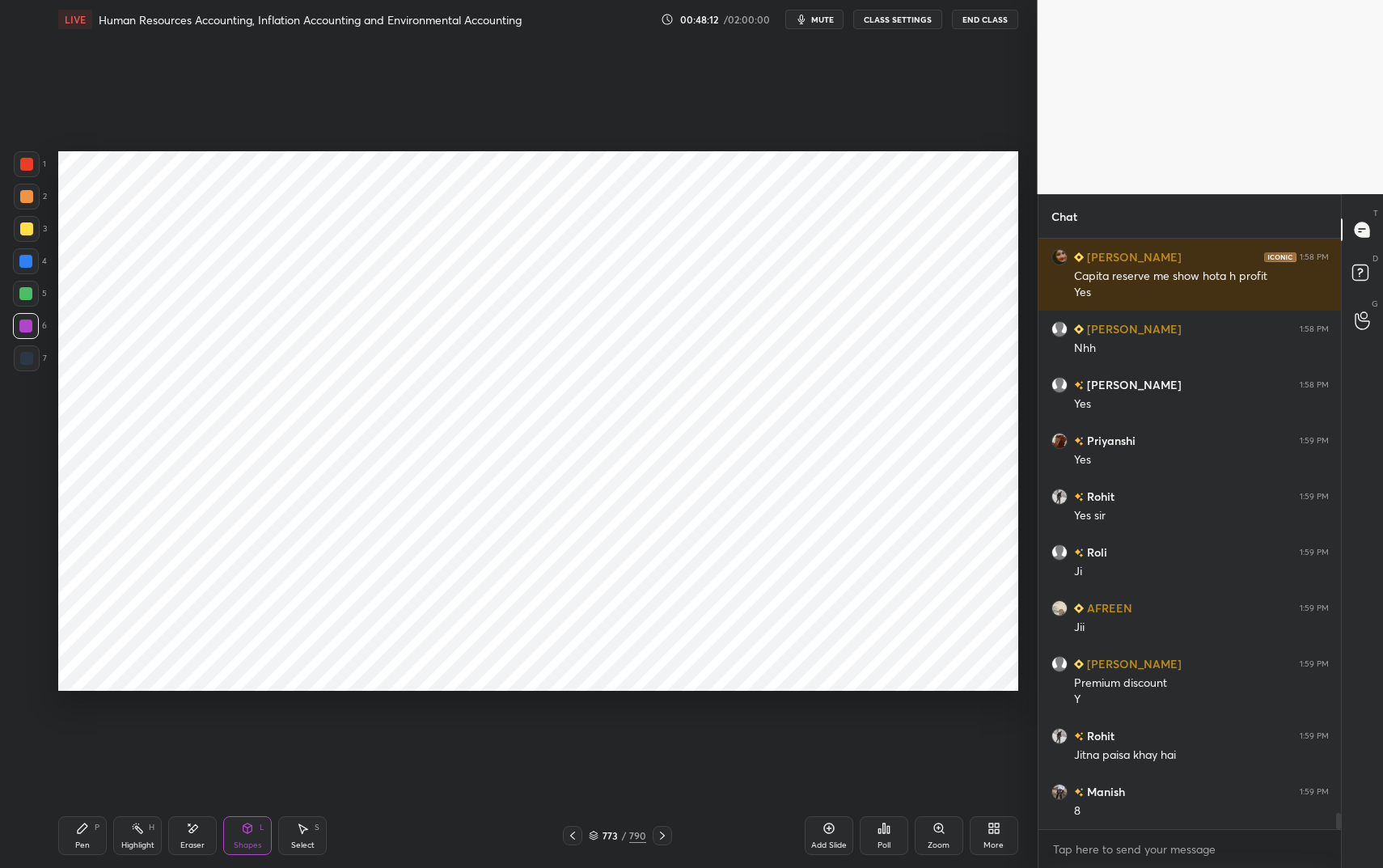
click at [75, 728] on div "Pen P" at bounding box center [82, 835] width 49 height 39
click at [84, 728] on icon at bounding box center [83, 828] width 10 height 10
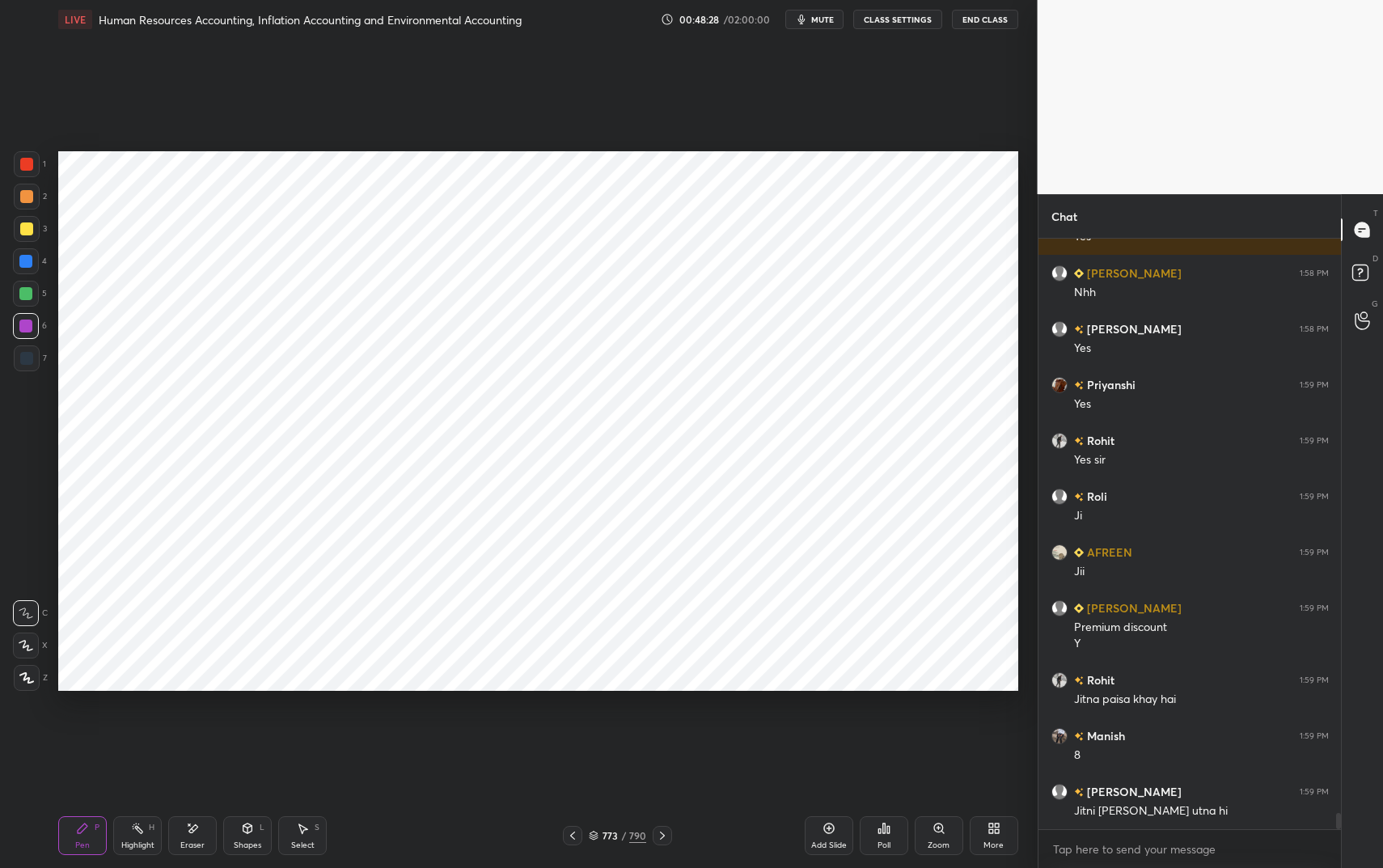
click at [33, 289] on div at bounding box center [26, 294] width 26 height 26
drag, startPoint x: 33, startPoint y: 289, endPoint x: 38, endPoint y: 280, distance: 10.3
click at [33, 289] on div at bounding box center [26, 294] width 26 height 26
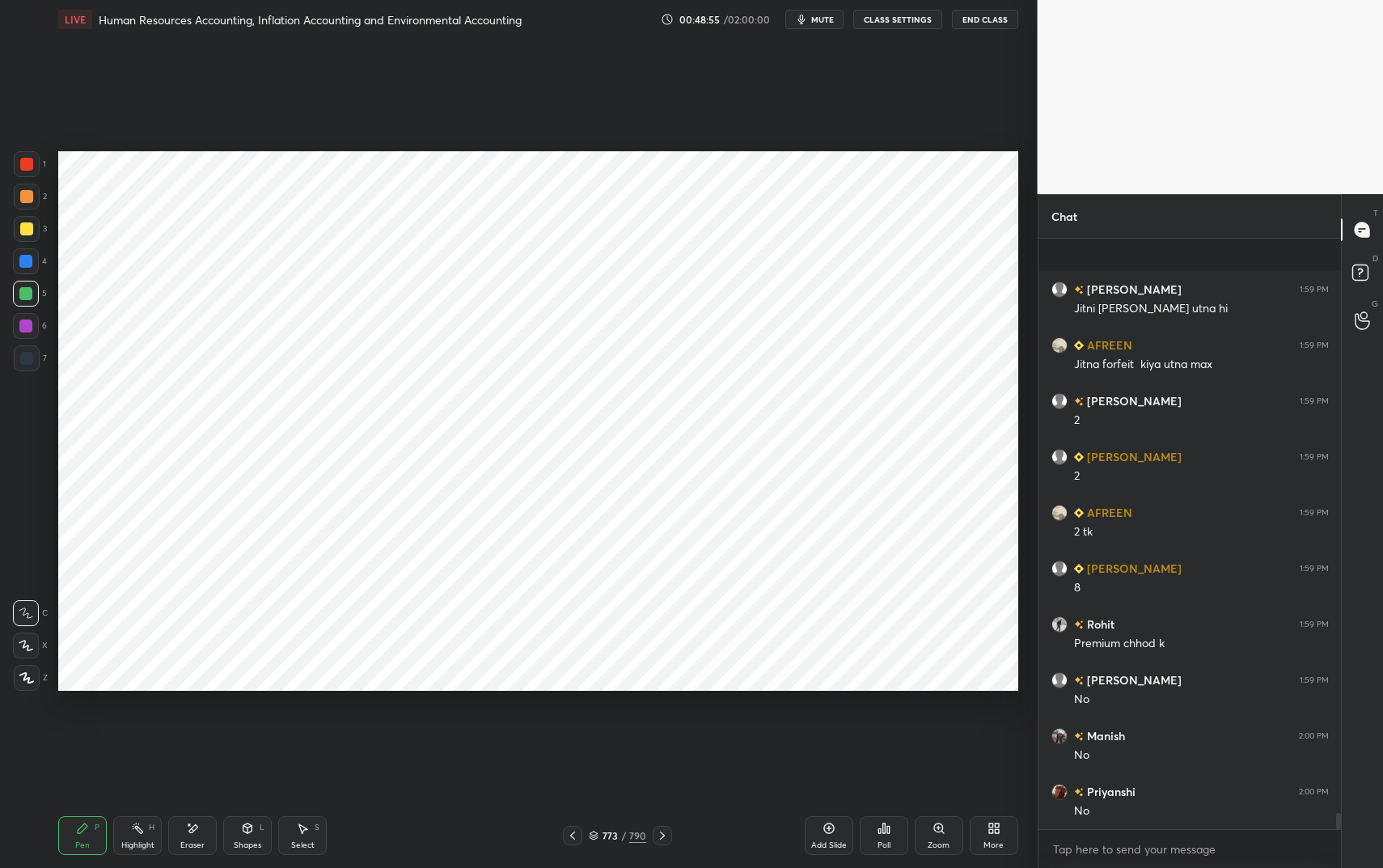
scroll to position [21155, 0]
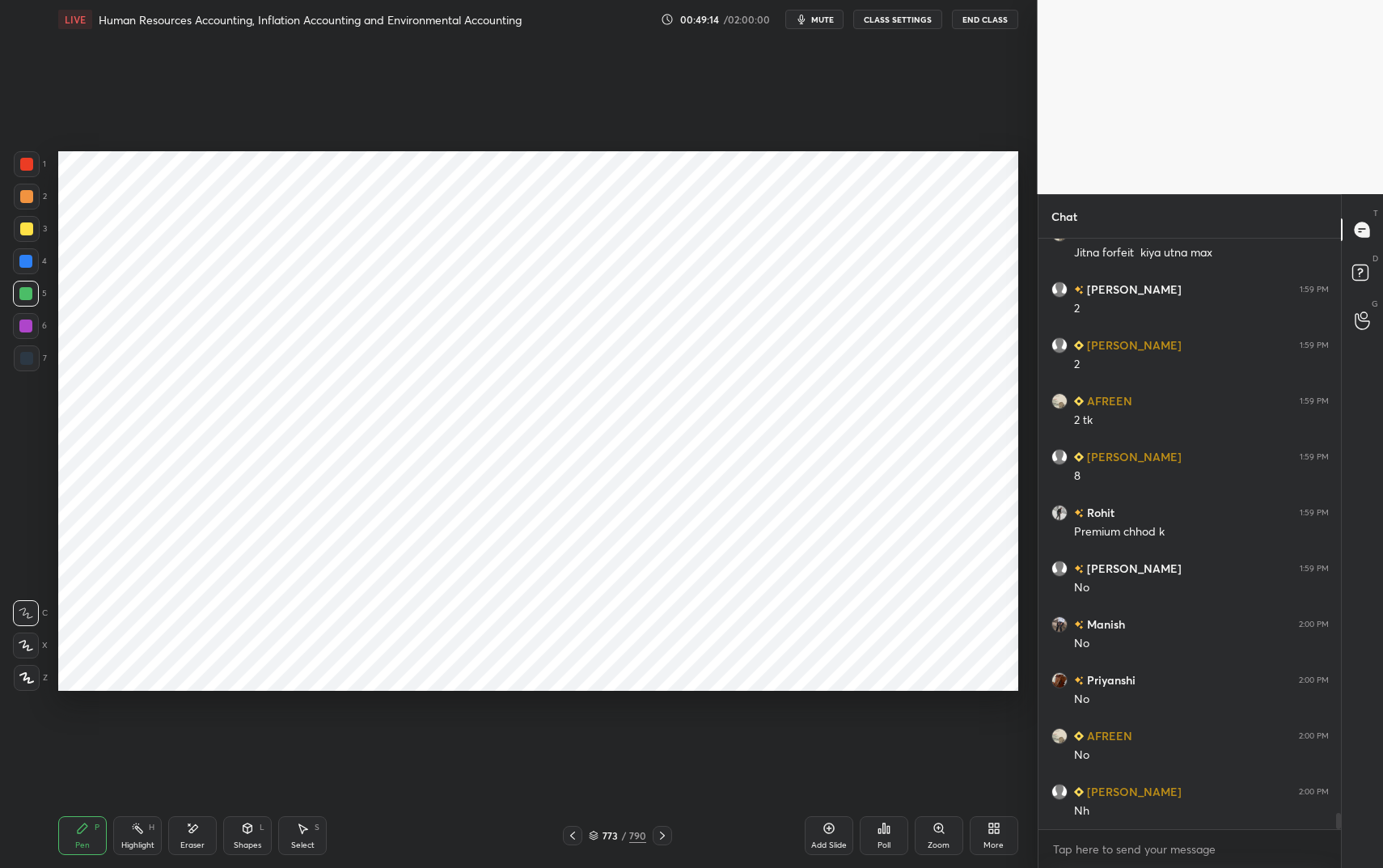
drag, startPoint x: 143, startPoint y: 814, endPoint x: 138, endPoint y: 825, distance: 12.1
click at [140, 728] on div "Pen P Highlight H Eraser Shapes L Select S 773 / 790 Add Slide Poll Zoom More" at bounding box center [538, 835] width 960 height 65
click at [140, 728] on rect at bounding box center [139, 829] width 8 height 8
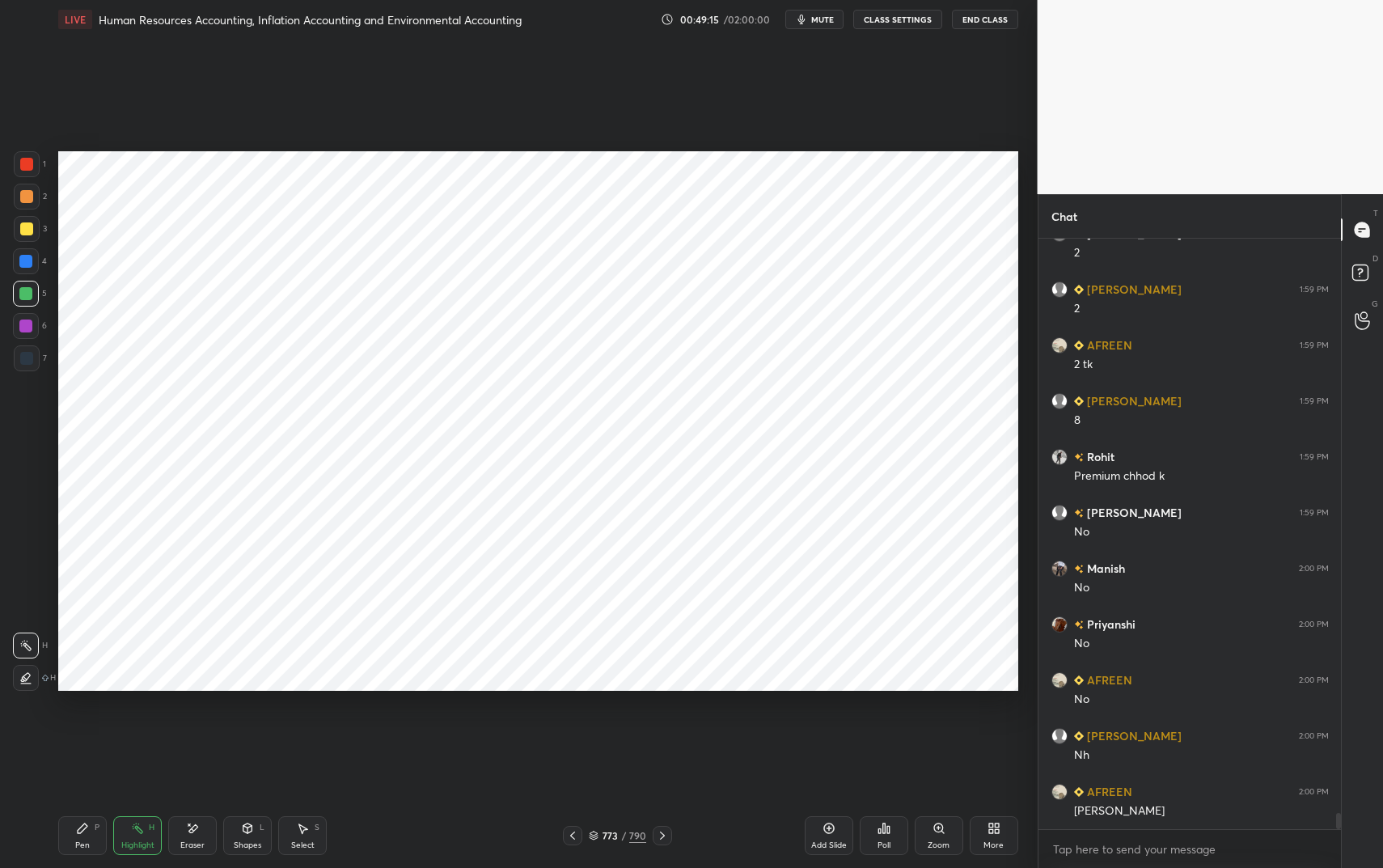
drag, startPoint x: 29, startPoint y: 194, endPoint x: 15, endPoint y: 187, distance: 15.7
click at [31, 192] on div at bounding box center [26, 196] width 13 height 13
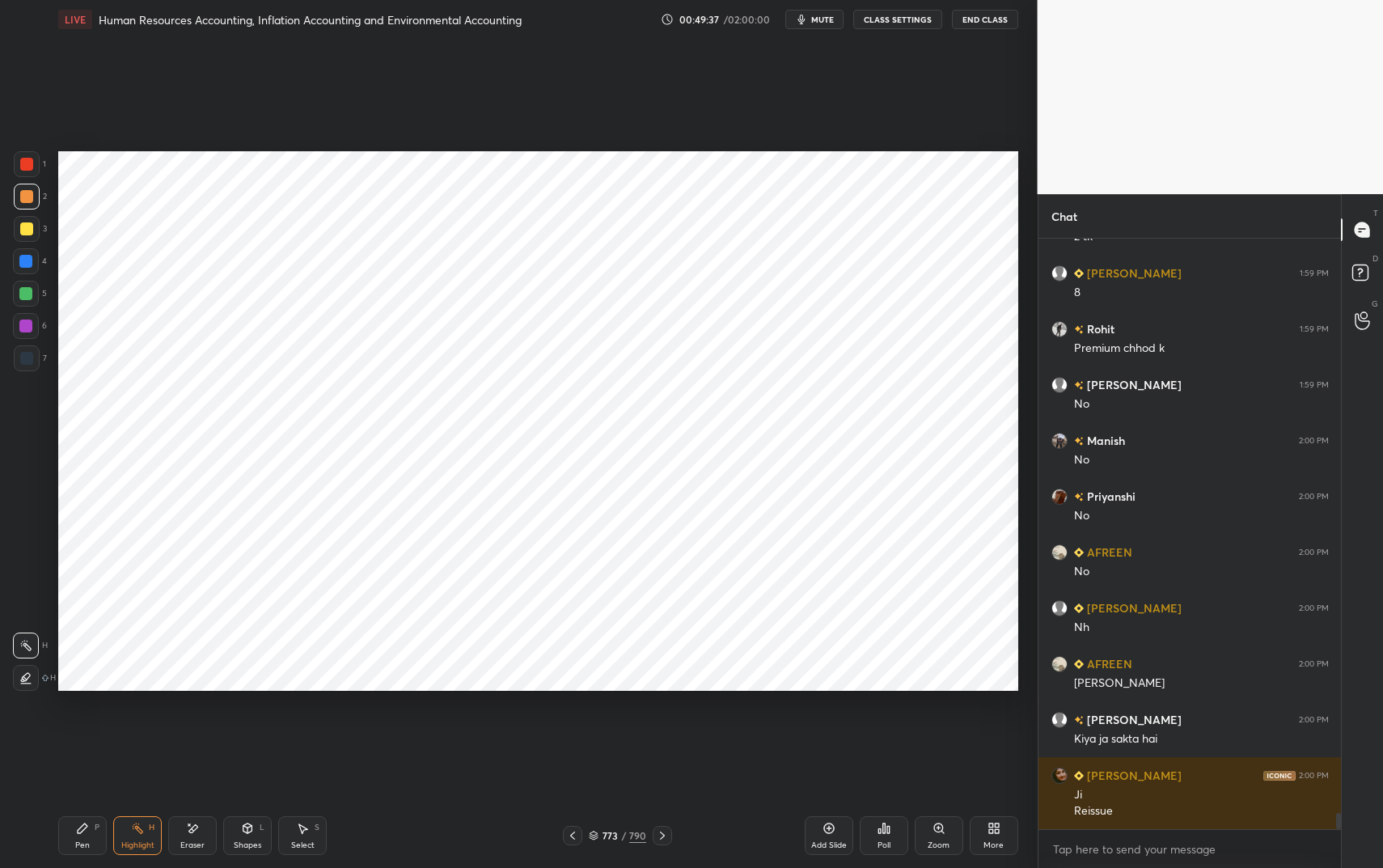
scroll to position [21408, 0]
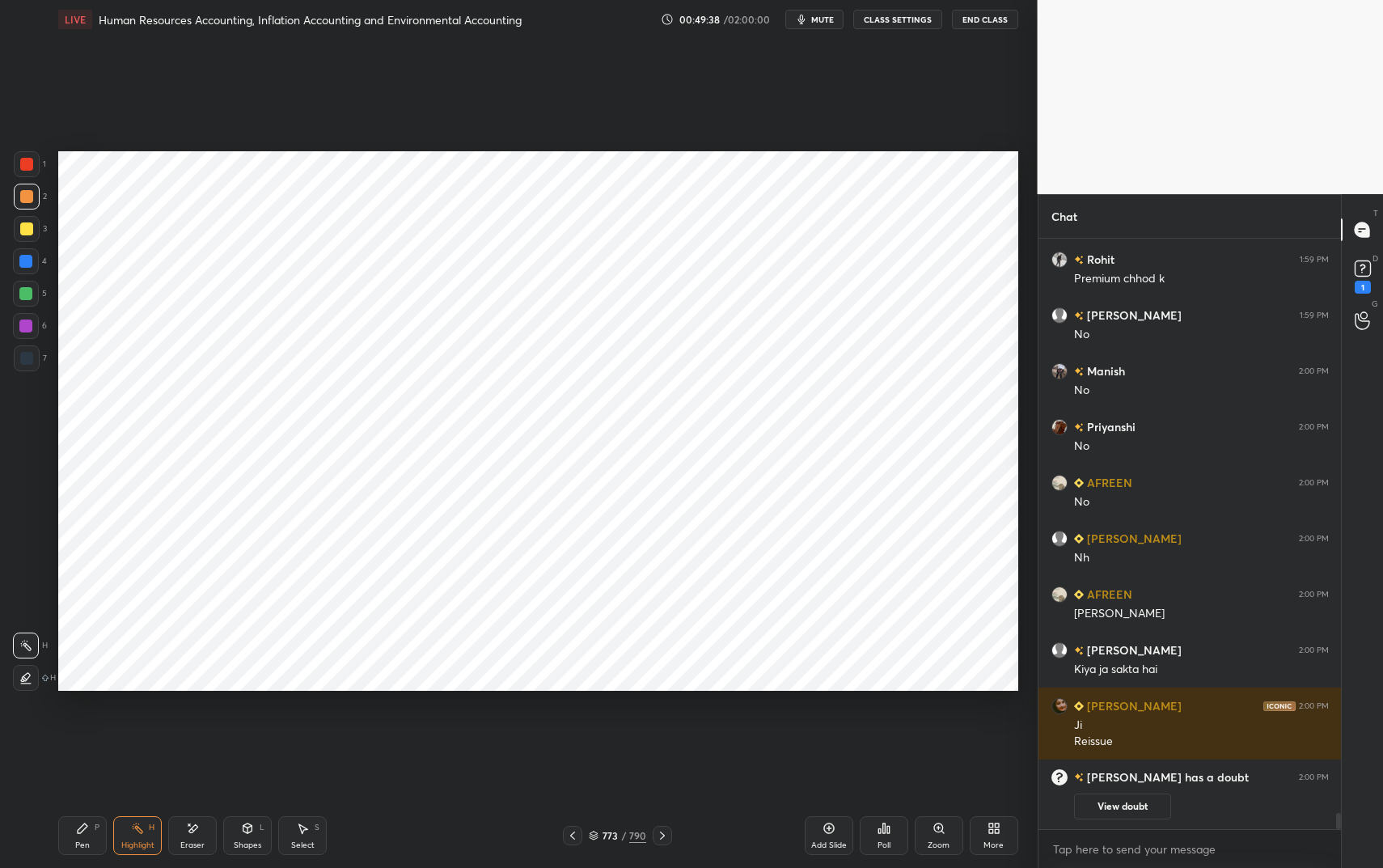
click at [82, 728] on div "Pen P Highlight H Eraser Shapes L Select S 773 / 790 Add Slide Poll Zoom More" at bounding box center [538, 835] width 960 height 65
click at [87, 728] on div "Pen P Highlight H Eraser Shapes L Select S 773 / 790 Add Slide Poll Zoom More" at bounding box center [538, 835] width 960 height 65
click at [61, 728] on div "Pen P" at bounding box center [82, 835] width 49 height 39
drag, startPoint x: 67, startPoint y: 837, endPoint x: 74, endPoint y: 822, distance: 16.6
click at [67, 728] on div "Pen P" at bounding box center [82, 835] width 49 height 39
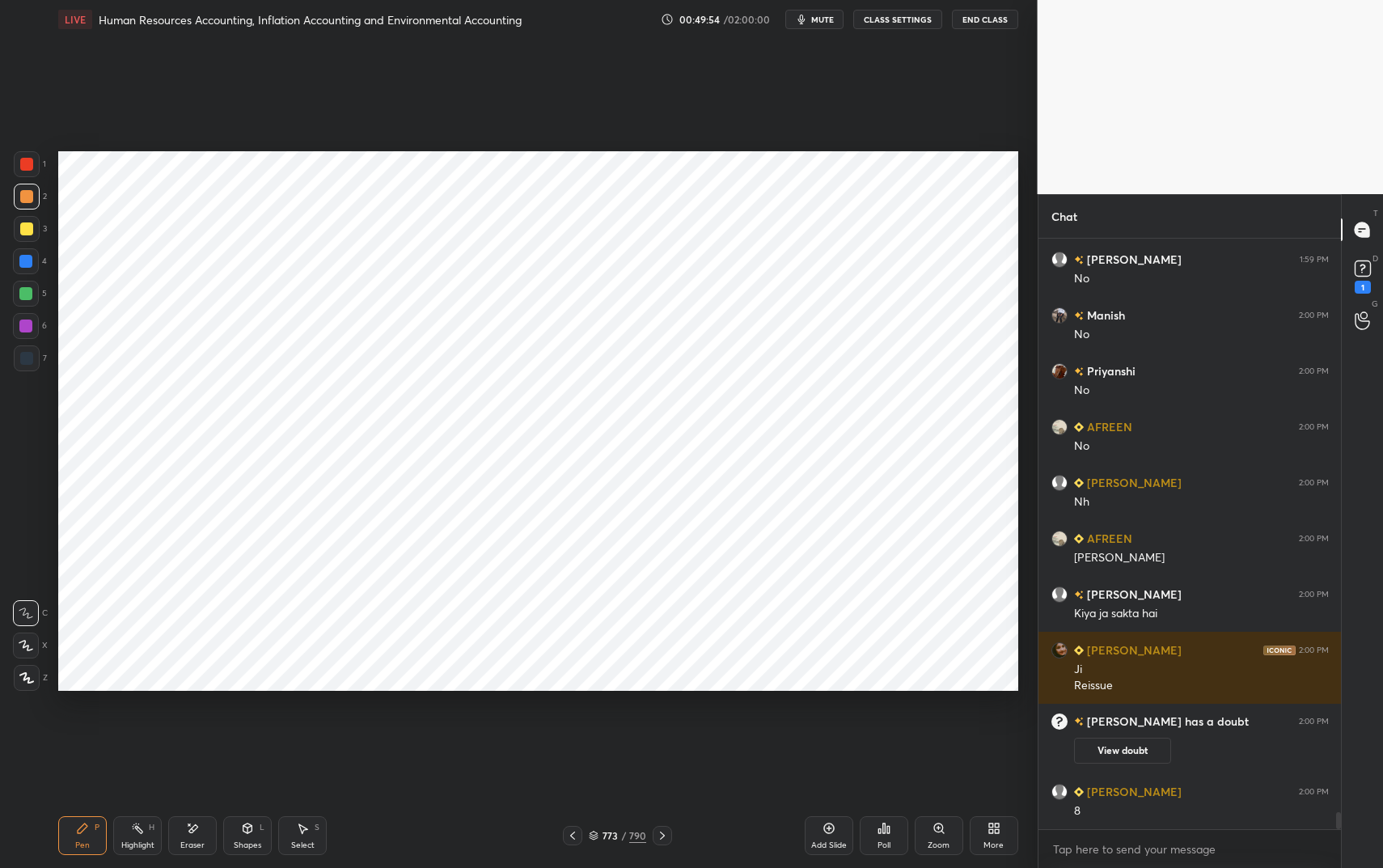
scroll to position [19715, 0]
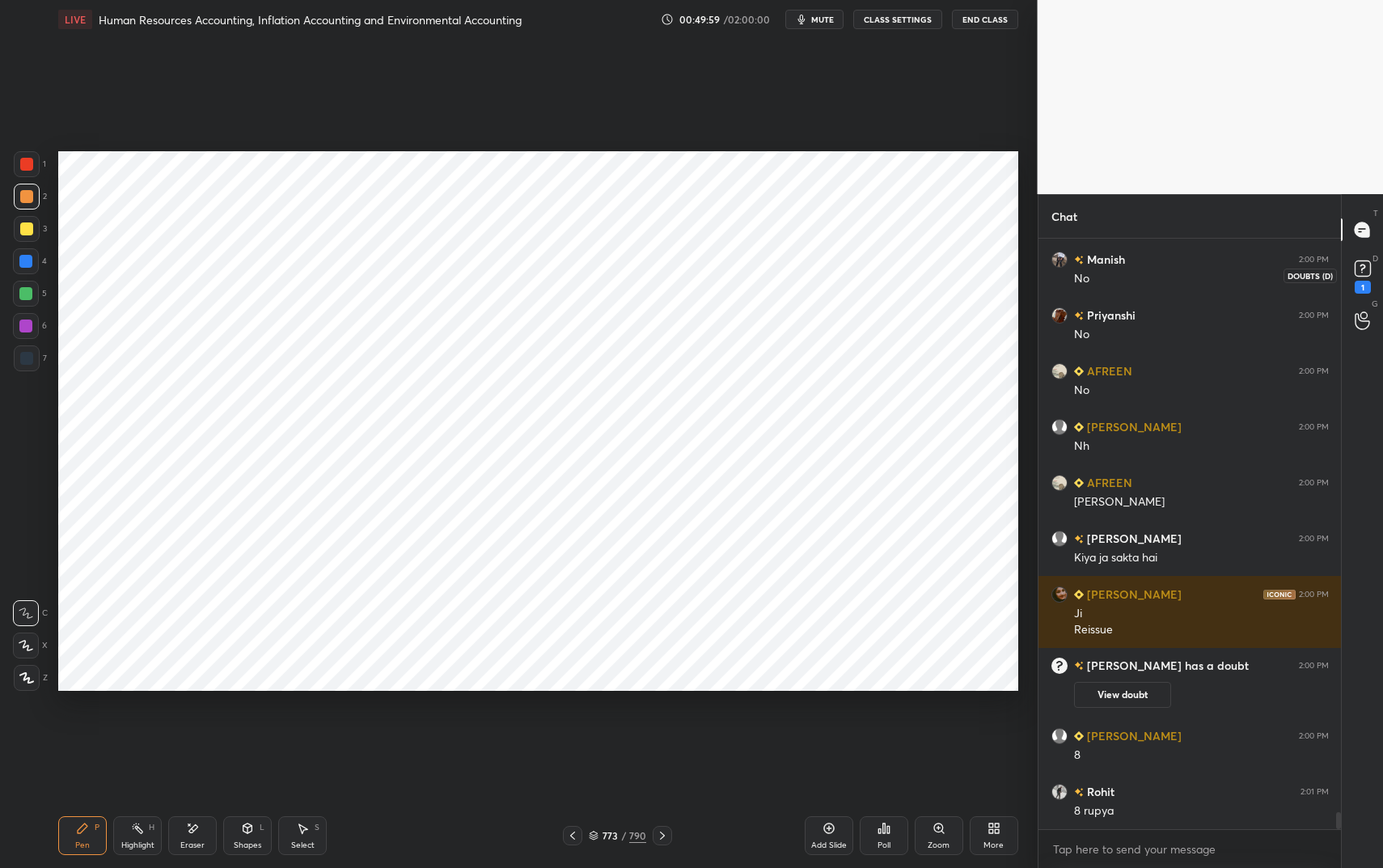
click at [1362, 274] on rect at bounding box center [1362, 268] width 15 height 15
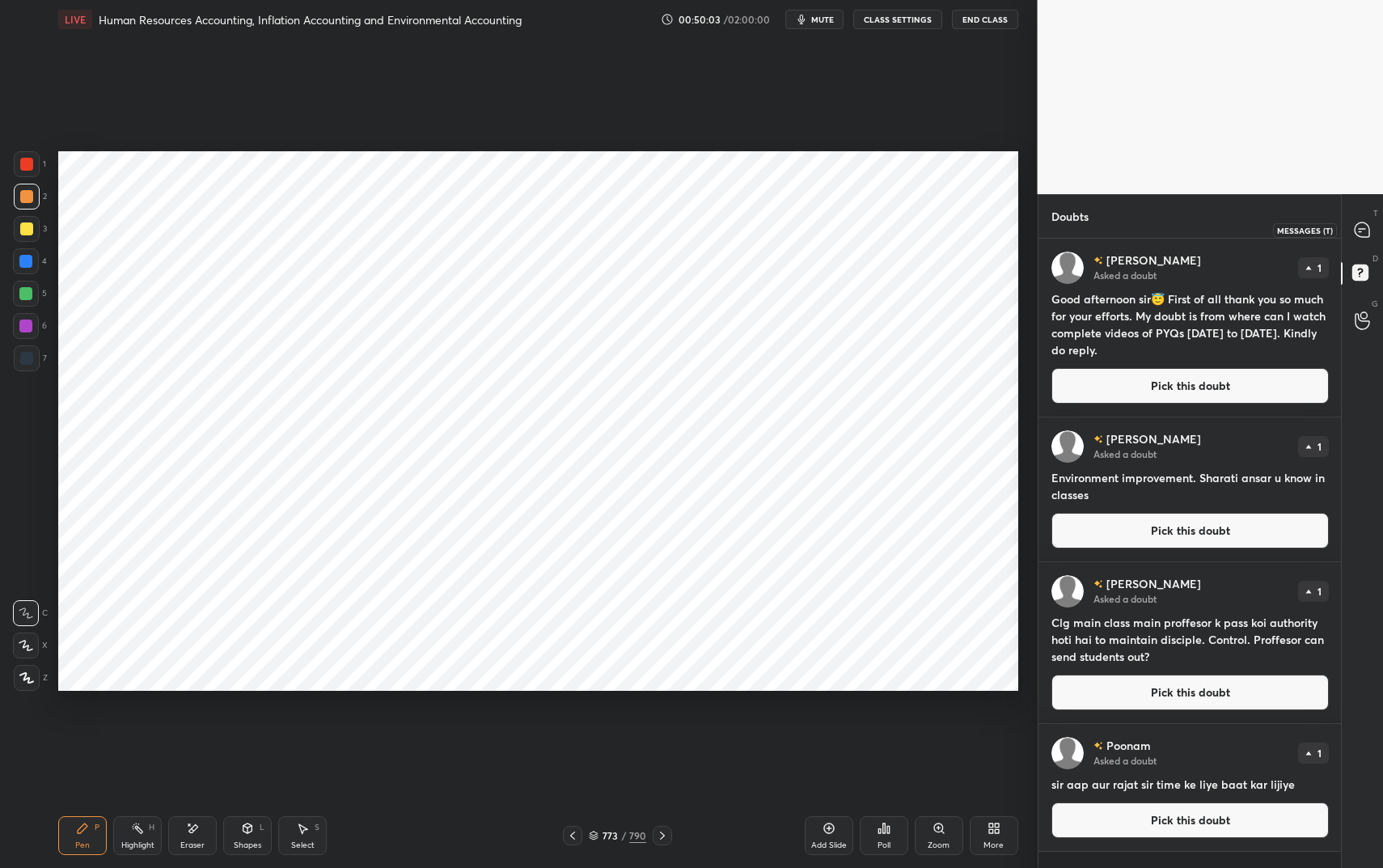
click at [1359, 243] on div at bounding box center [1362, 229] width 32 height 29
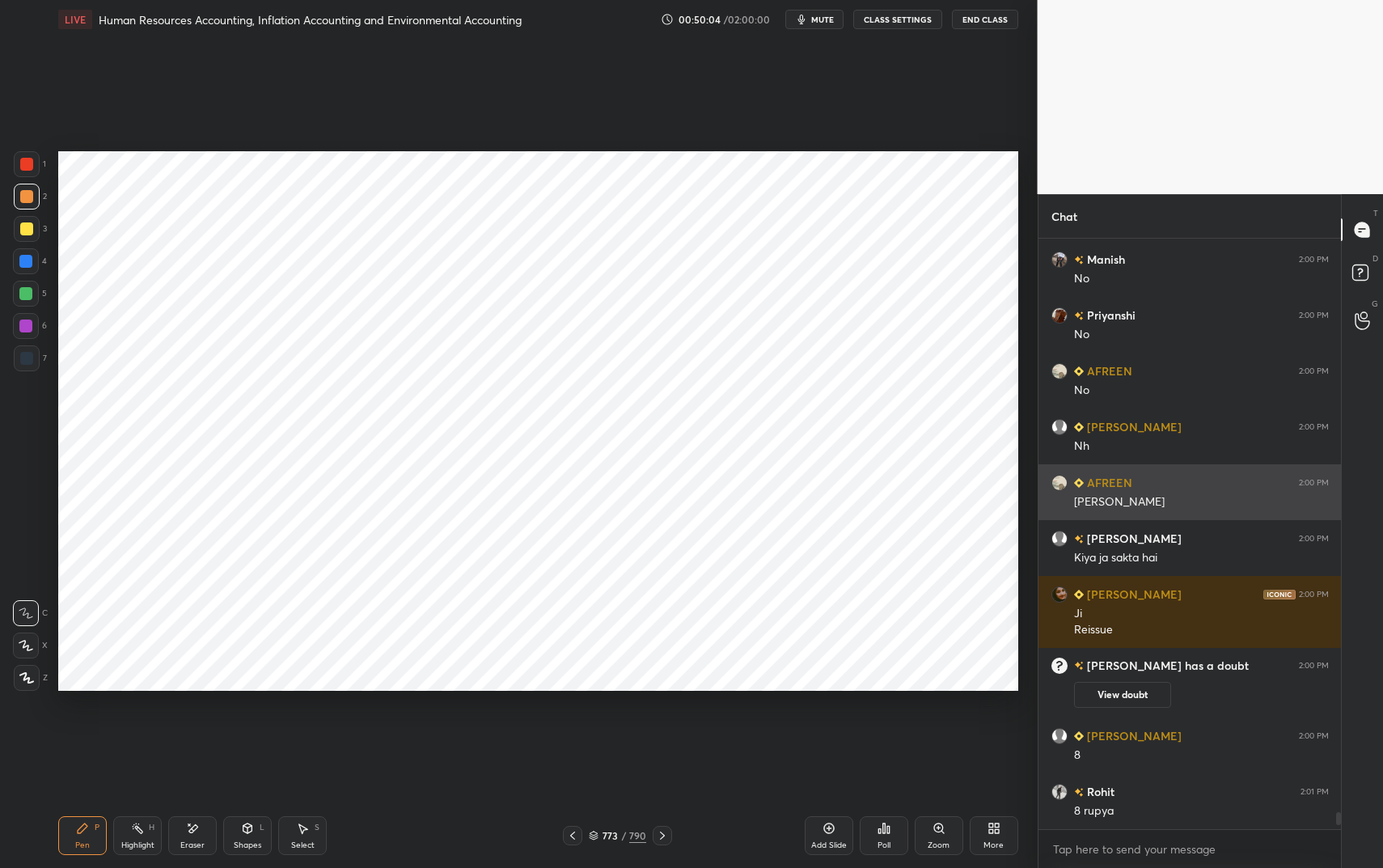
scroll to position [20120, 0]
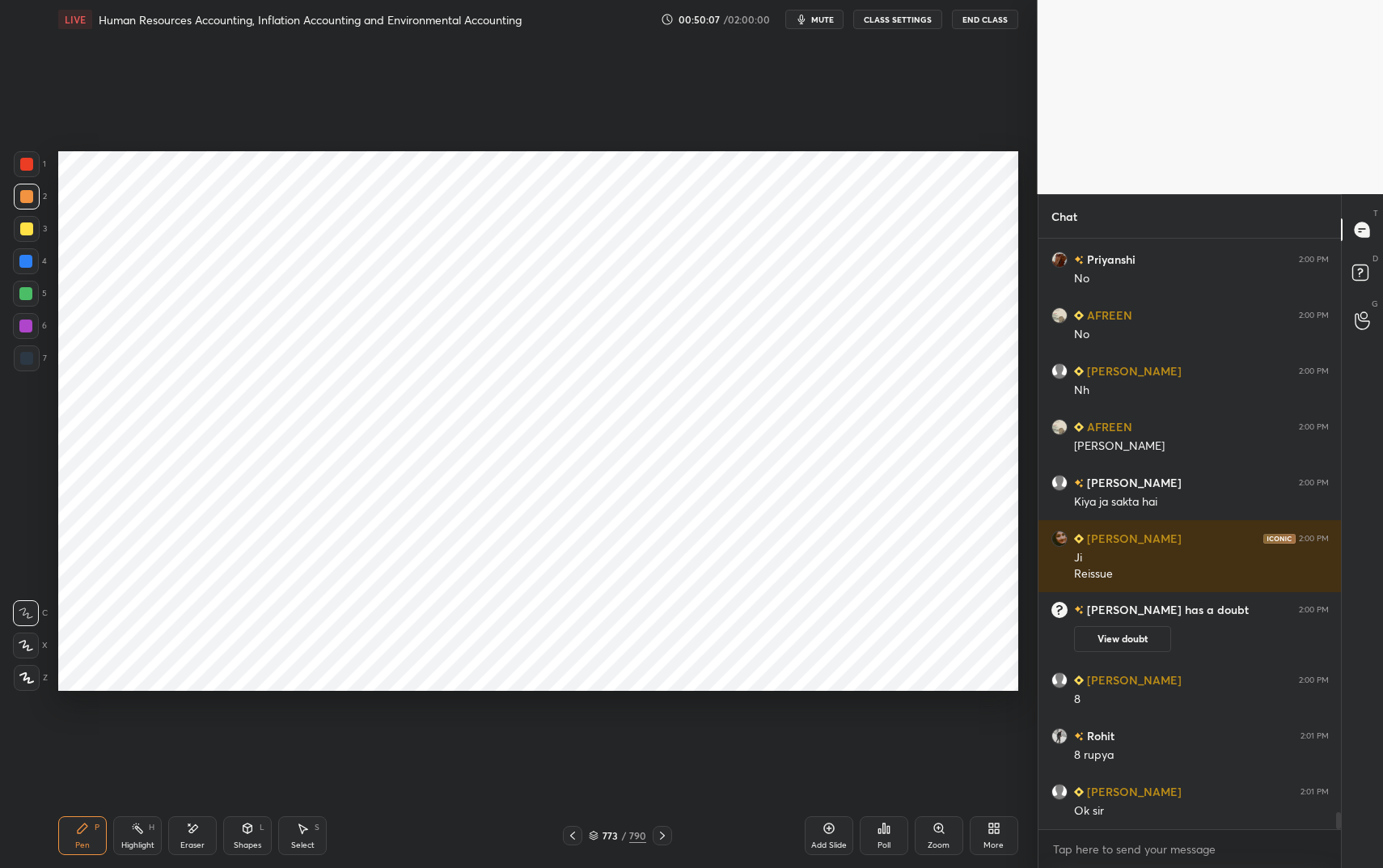
click at [22, 333] on div at bounding box center [26, 326] width 26 height 26
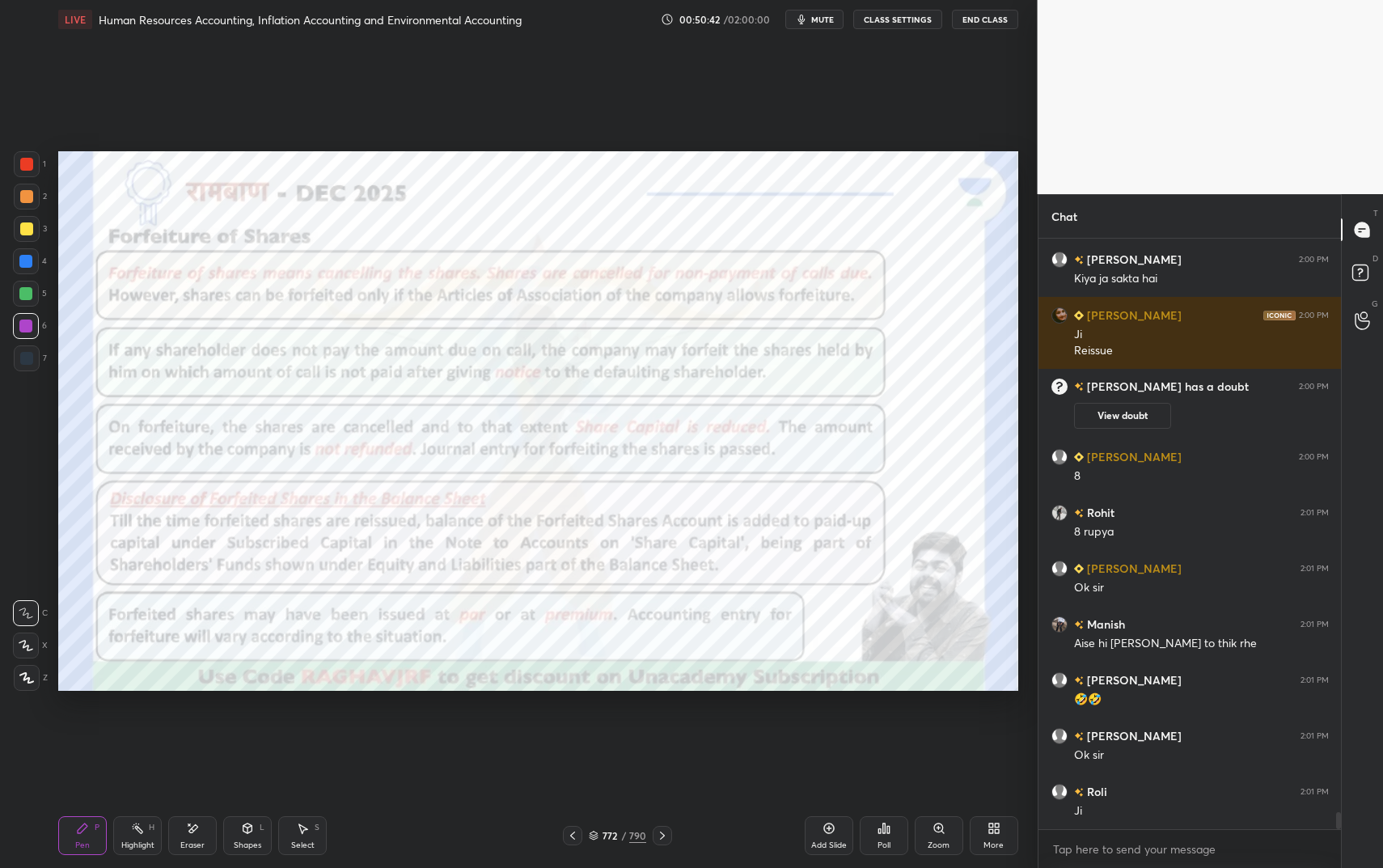
scroll to position [20428, 0]
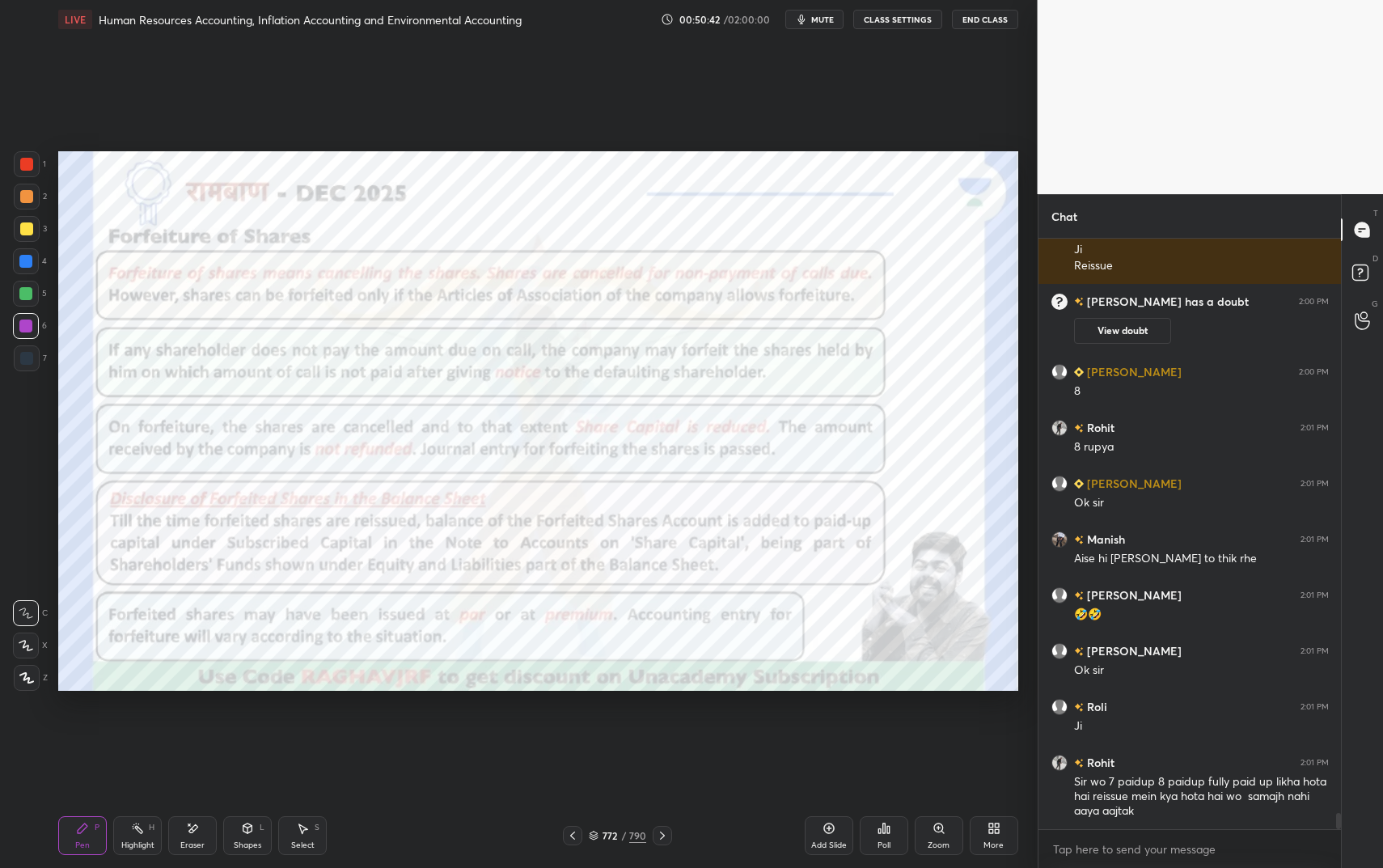
drag, startPoint x: 135, startPoint y: 844, endPoint x: 142, endPoint y: 837, distance: 9.9
click at [135, 728] on div "Highlight" at bounding box center [137, 845] width 33 height 8
click at [143, 728] on div "Highlight" at bounding box center [137, 845] width 33 height 8
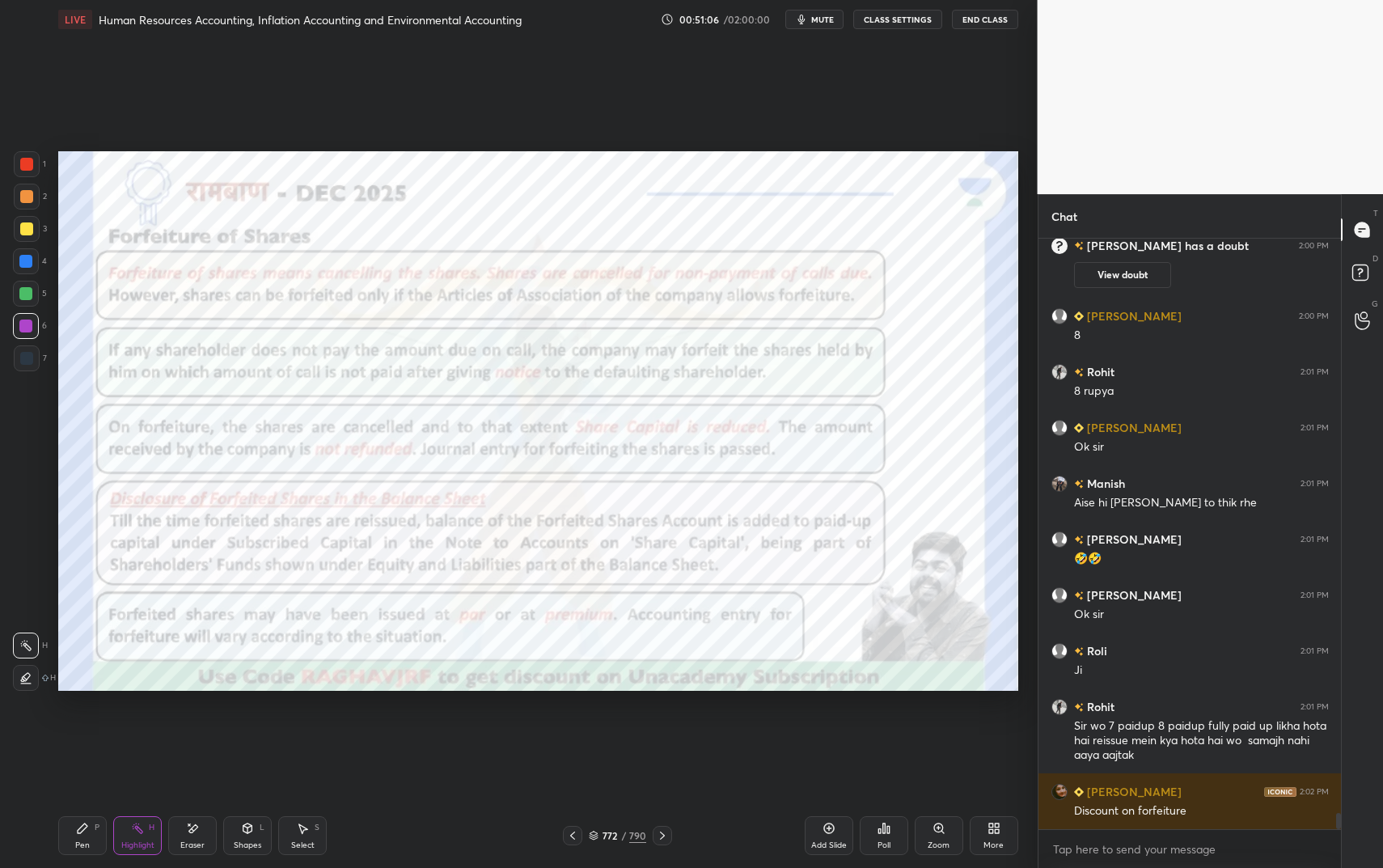
click at [80, 728] on icon at bounding box center [82, 827] width 13 height 13
click at [85, 728] on icon at bounding box center [83, 828] width 10 height 10
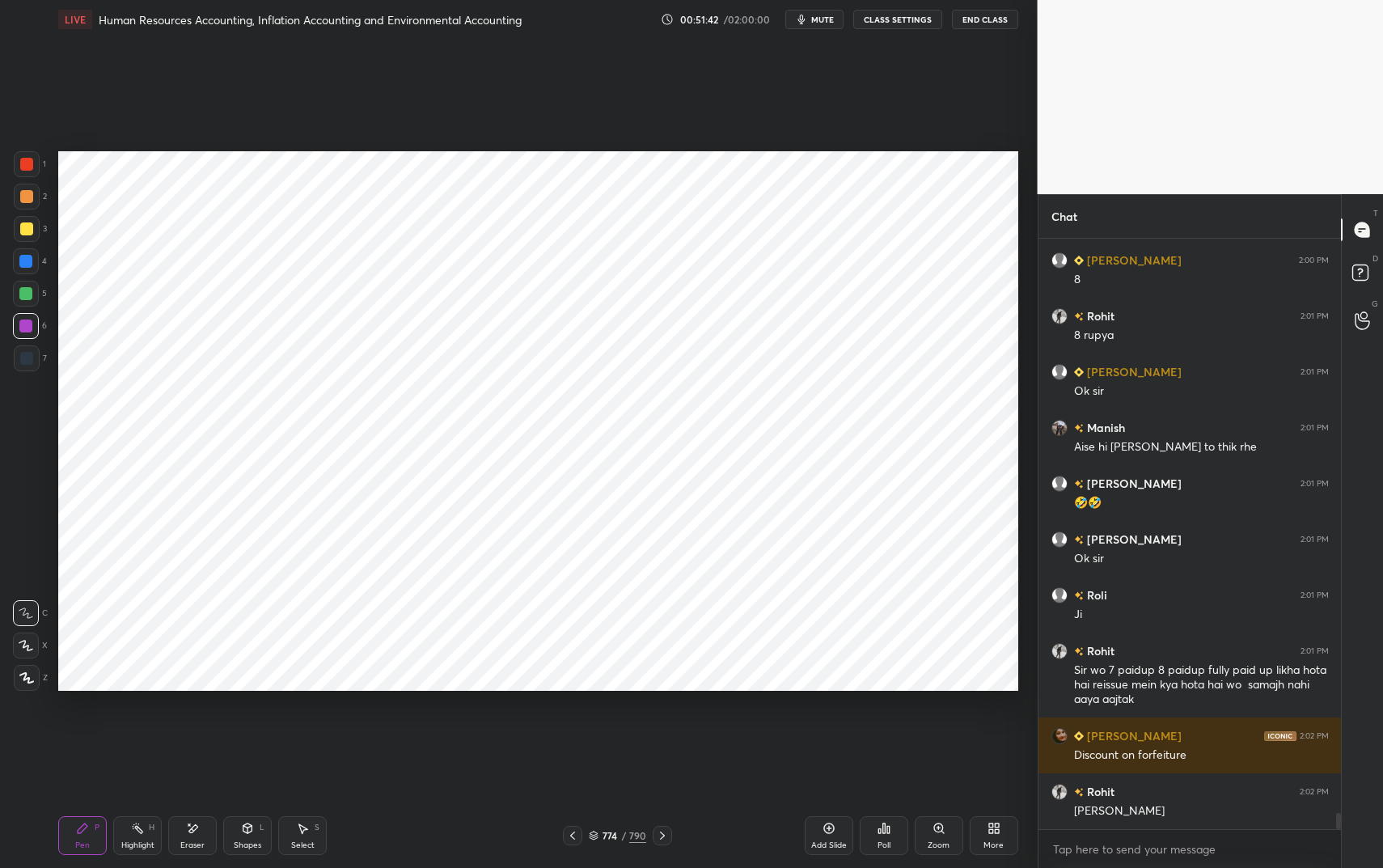
scroll to position [20595, 0]
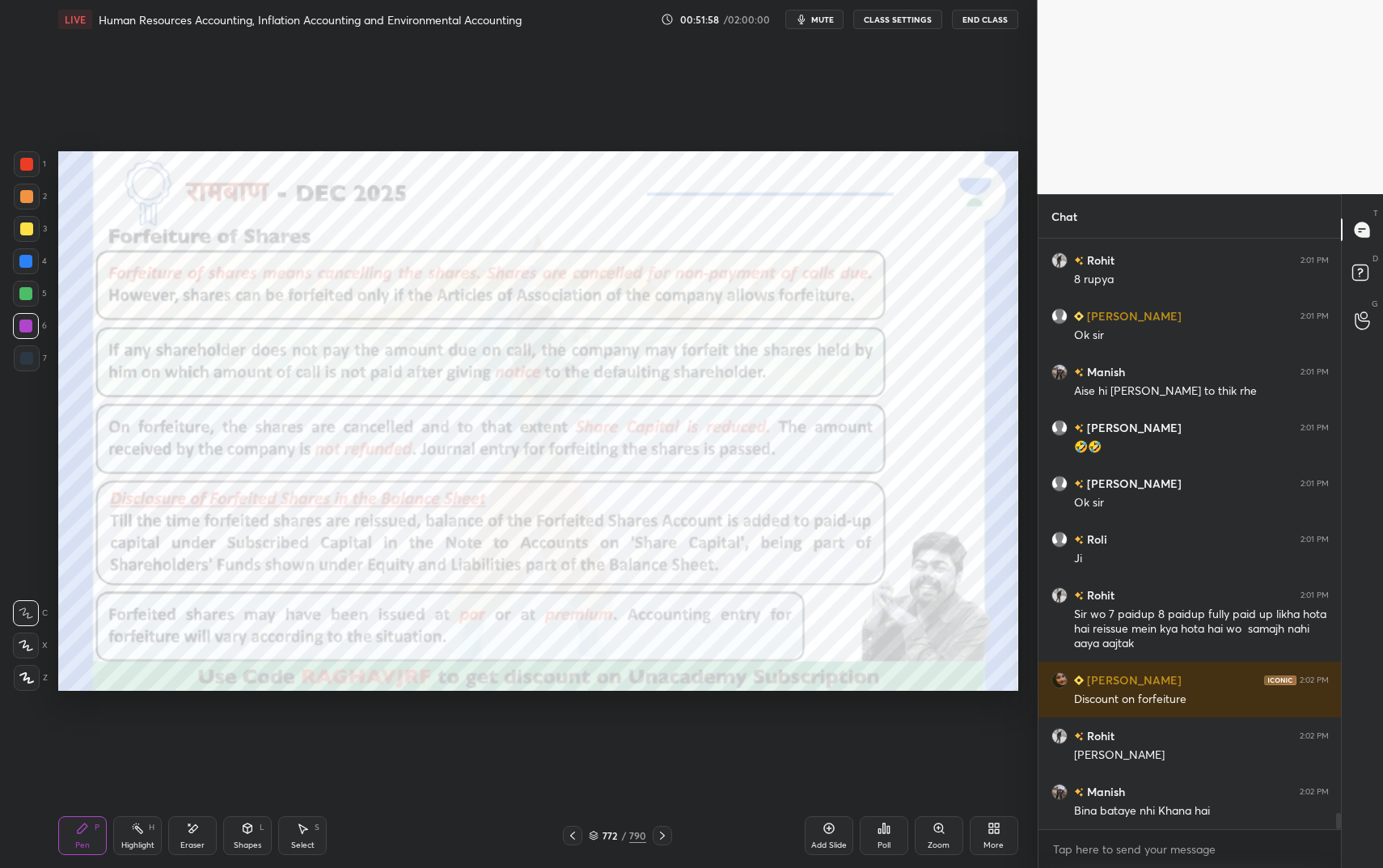
drag, startPoint x: 833, startPoint y: 825, endPoint x: 842, endPoint y: 803, distance: 23.8
click at [833, 728] on icon at bounding box center [828, 827] width 13 height 13
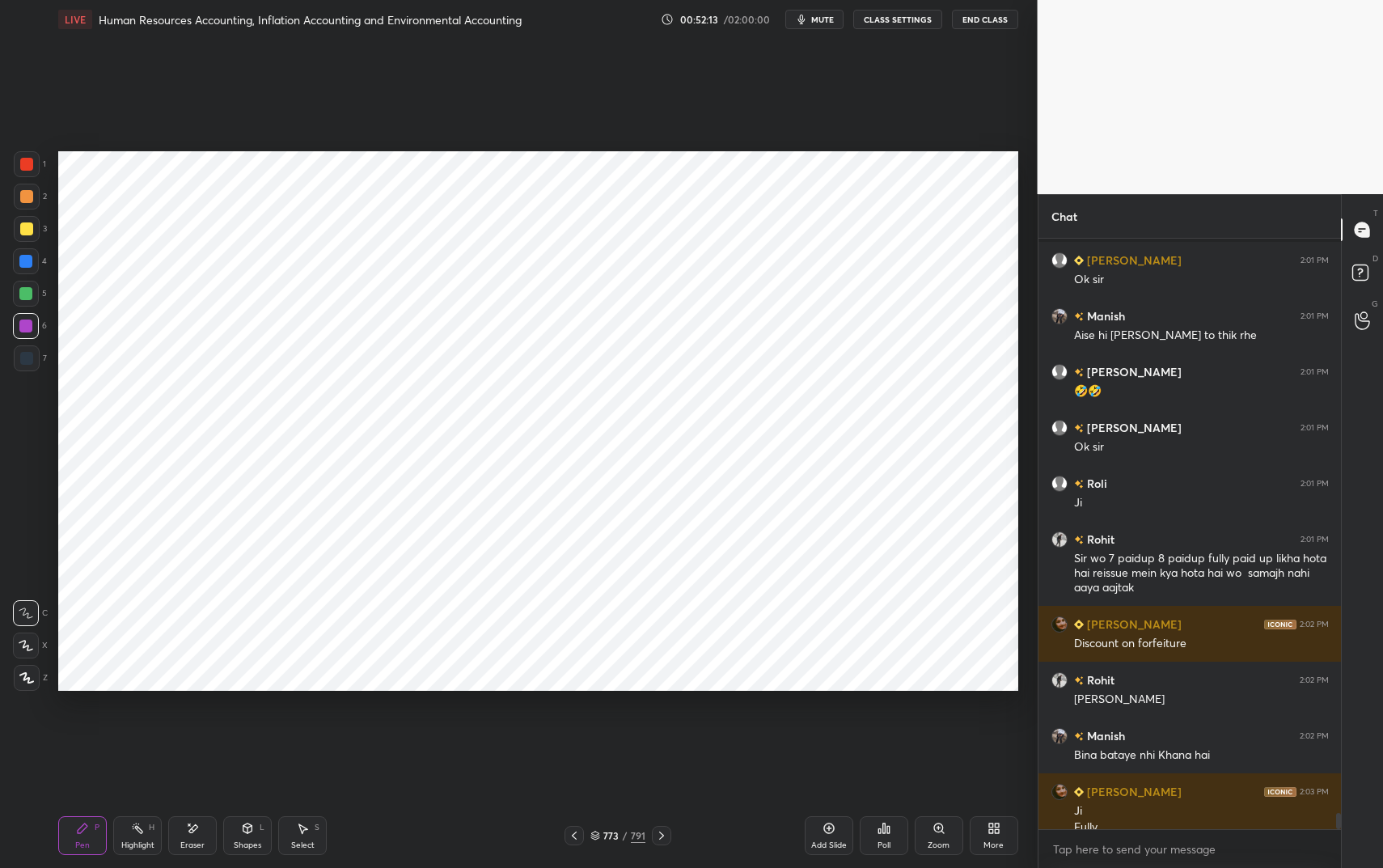
scroll to position [20711, 0]
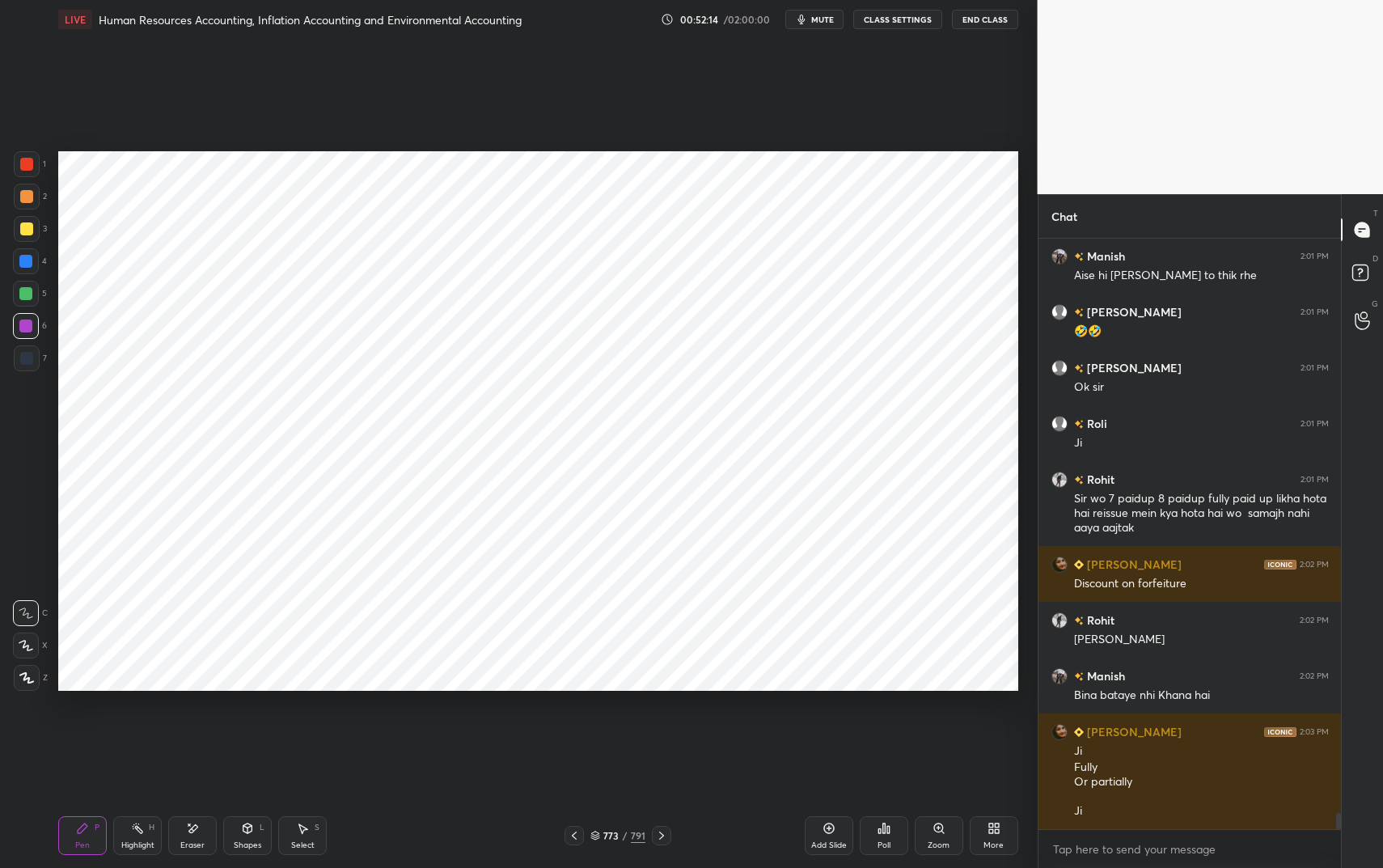
click at [201, 728] on div "Eraser" at bounding box center [192, 835] width 49 height 39
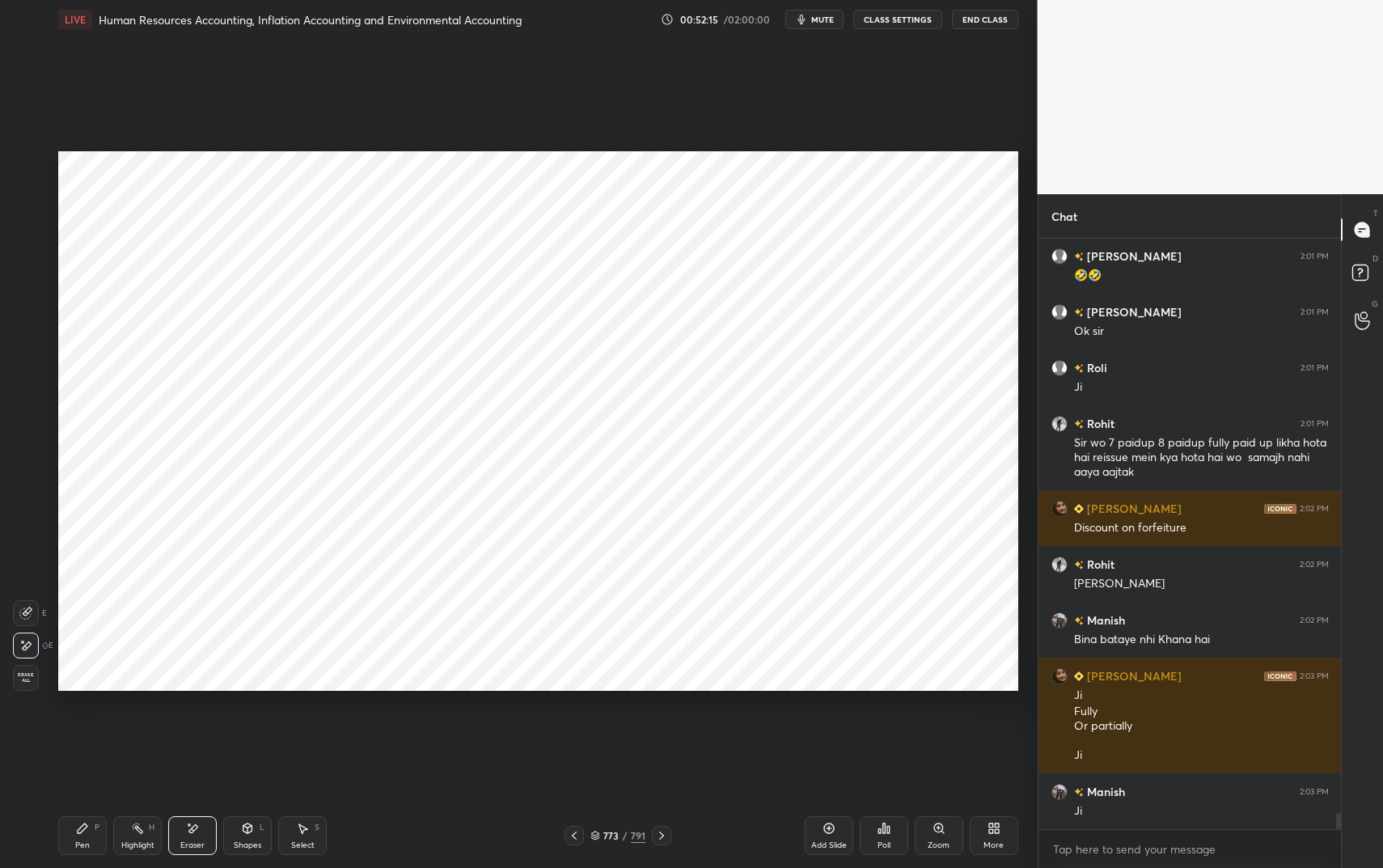
click at [78, 728] on icon at bounding box center [82, 827] width 13 height 13
drag, startPoint x: 80, startPoint y: 834, endPoint x: 89, endPoint y: 720, distance: 114.4
click at [80, 728] on div "Pen P" at bounding box center [82, 835] width 49 height 39
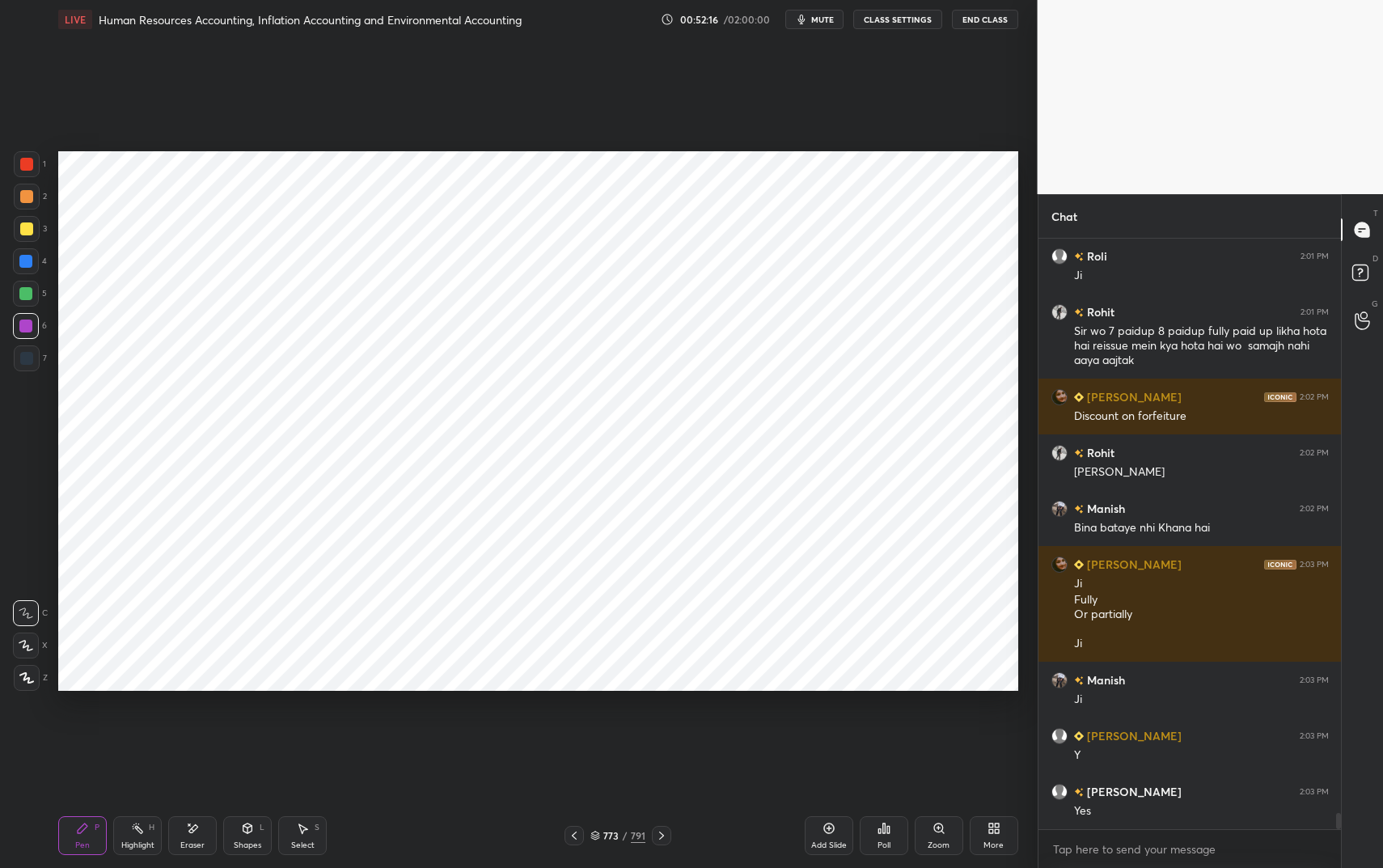
click at [27, 268] on div at bounding box center [26, 261] width 26 height 26
click at [27, 269] on div at bounding box center [26, 261] width 26 height 26
click at [32, 295] on div at bounding box center [25, 293] width 13 height 13
click at [28, 164] on div at bounding box center [26, 163] width 13 height 13
click at [28, 166] on div at bounding box center [26, 163] width 13 height 13
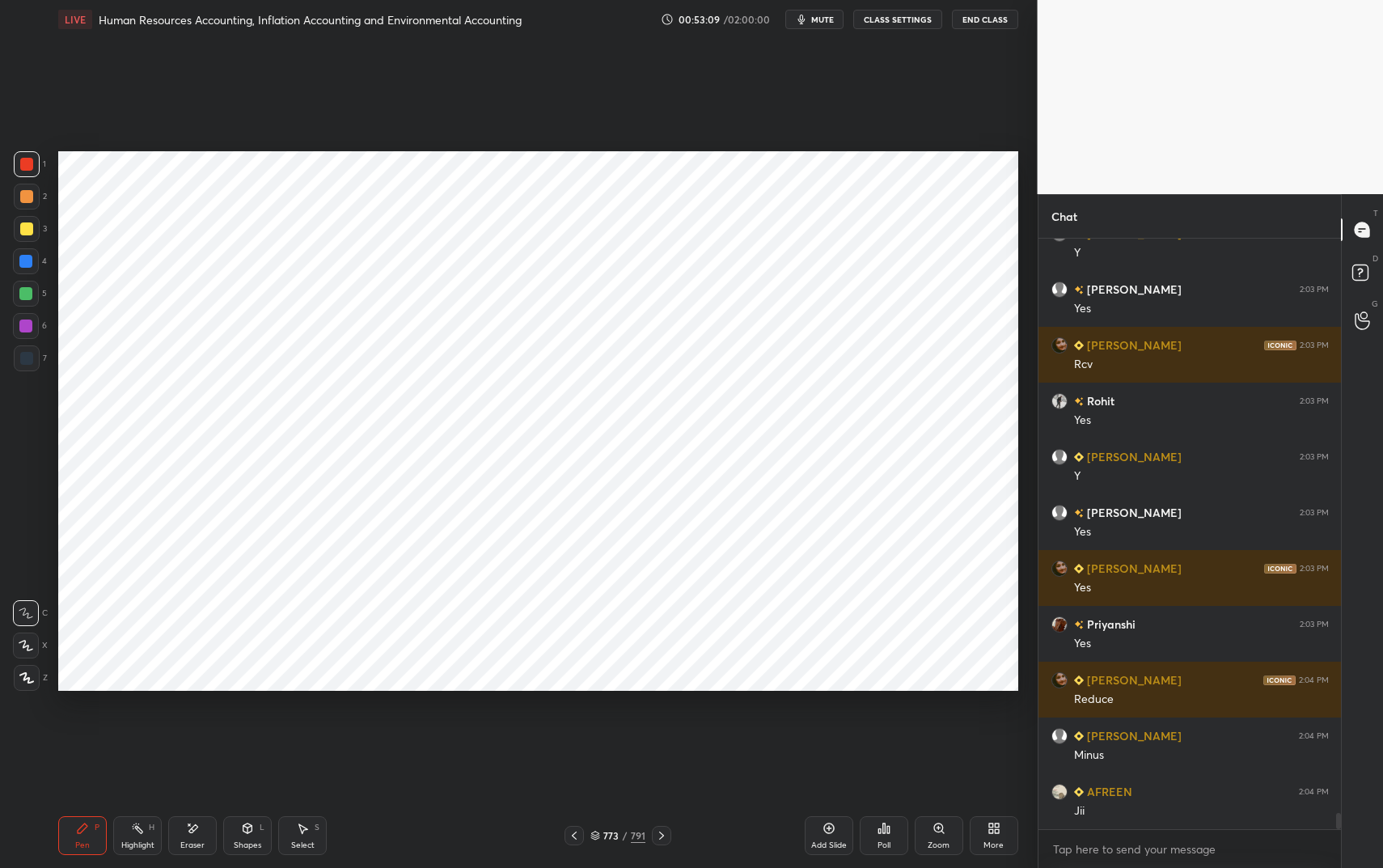
scroll to position [21436, 0]
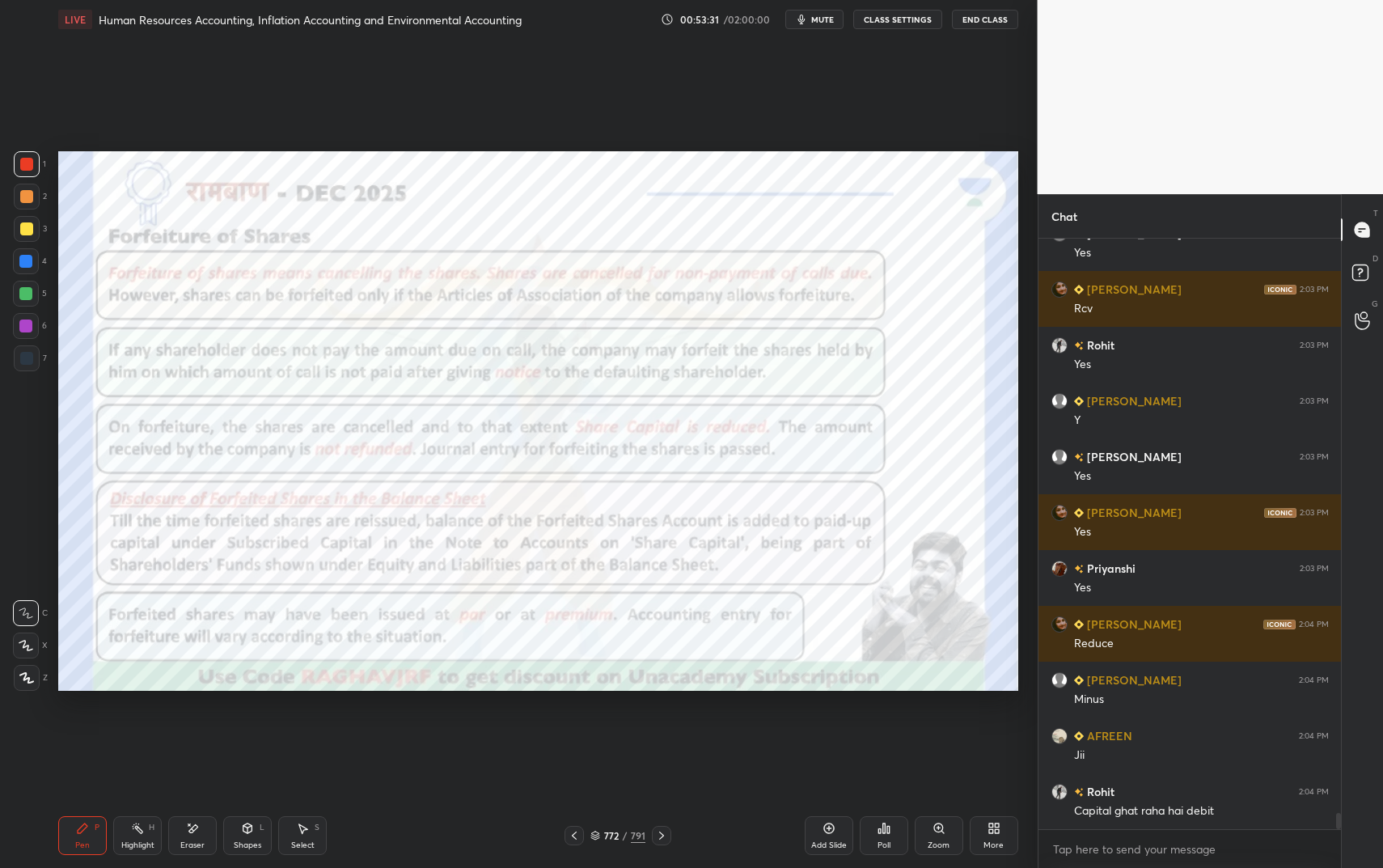
click at [967, 21] on button "End Class" at bounding box center [985, 19] width 67 height 19
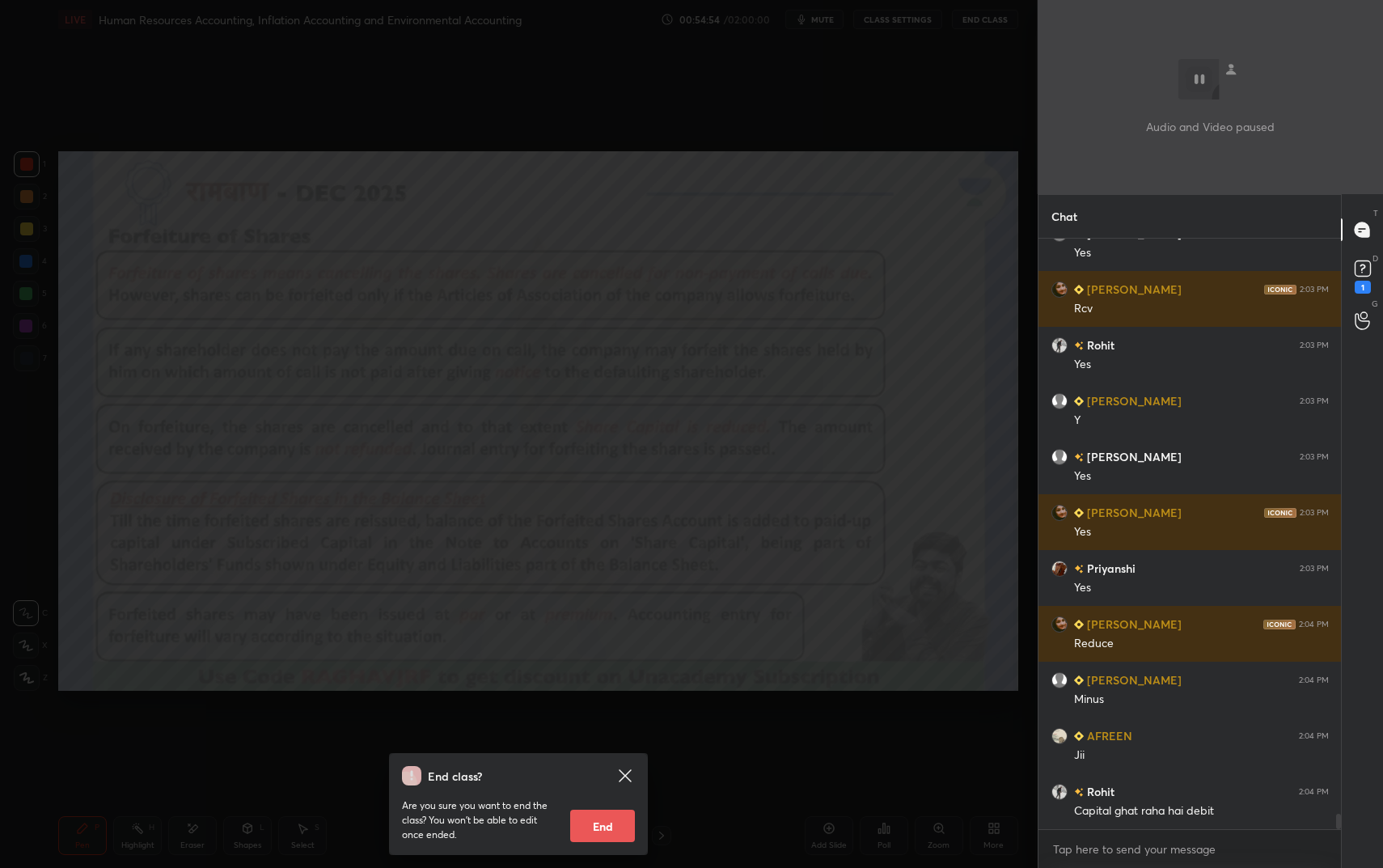
scroll to position [21506, 0]
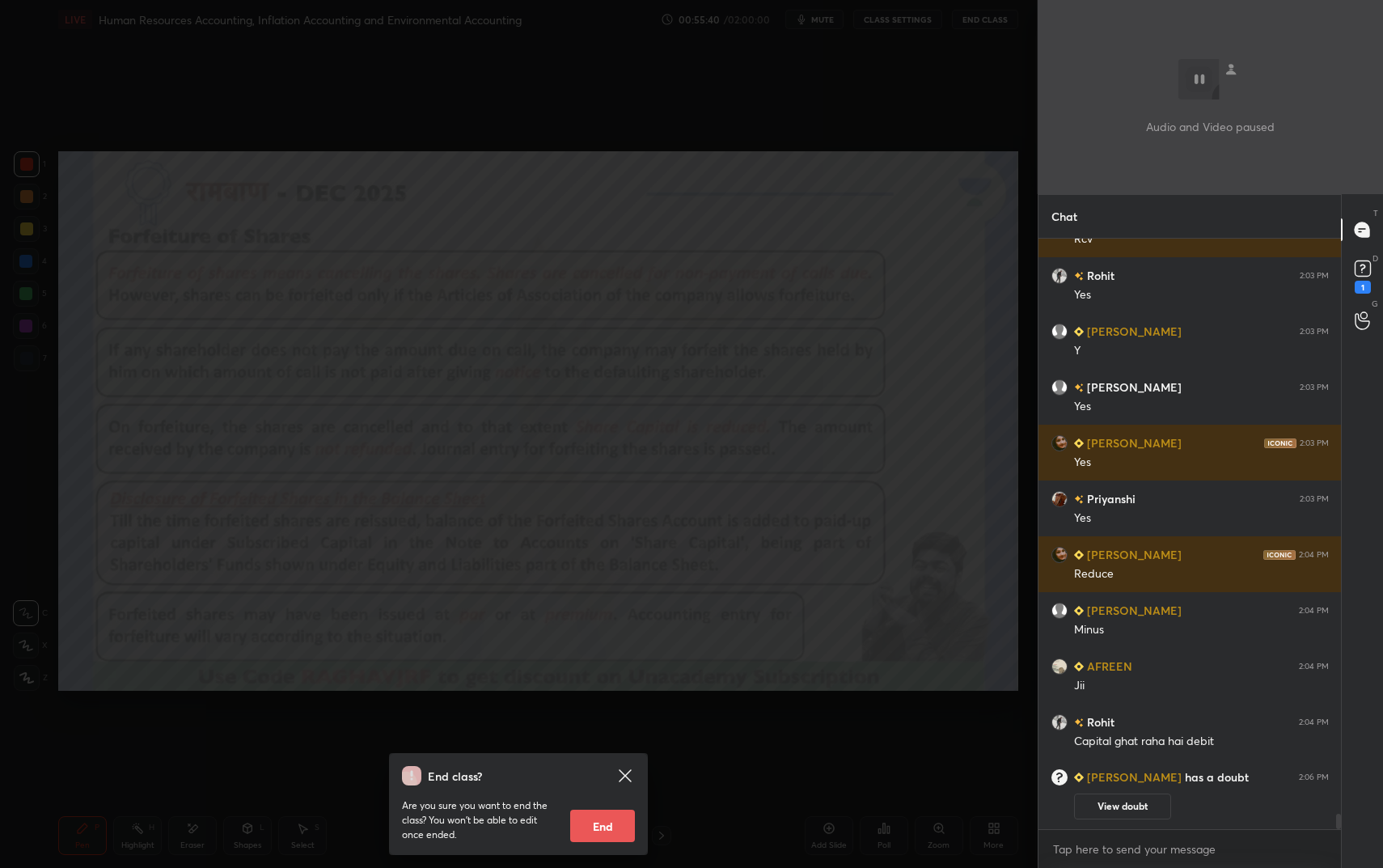
click at [665, 282] on div "End class? Are you sure you want to end the class? You won’t be able to edit on…" at bounding box center [519, 434] width 1037 height 868
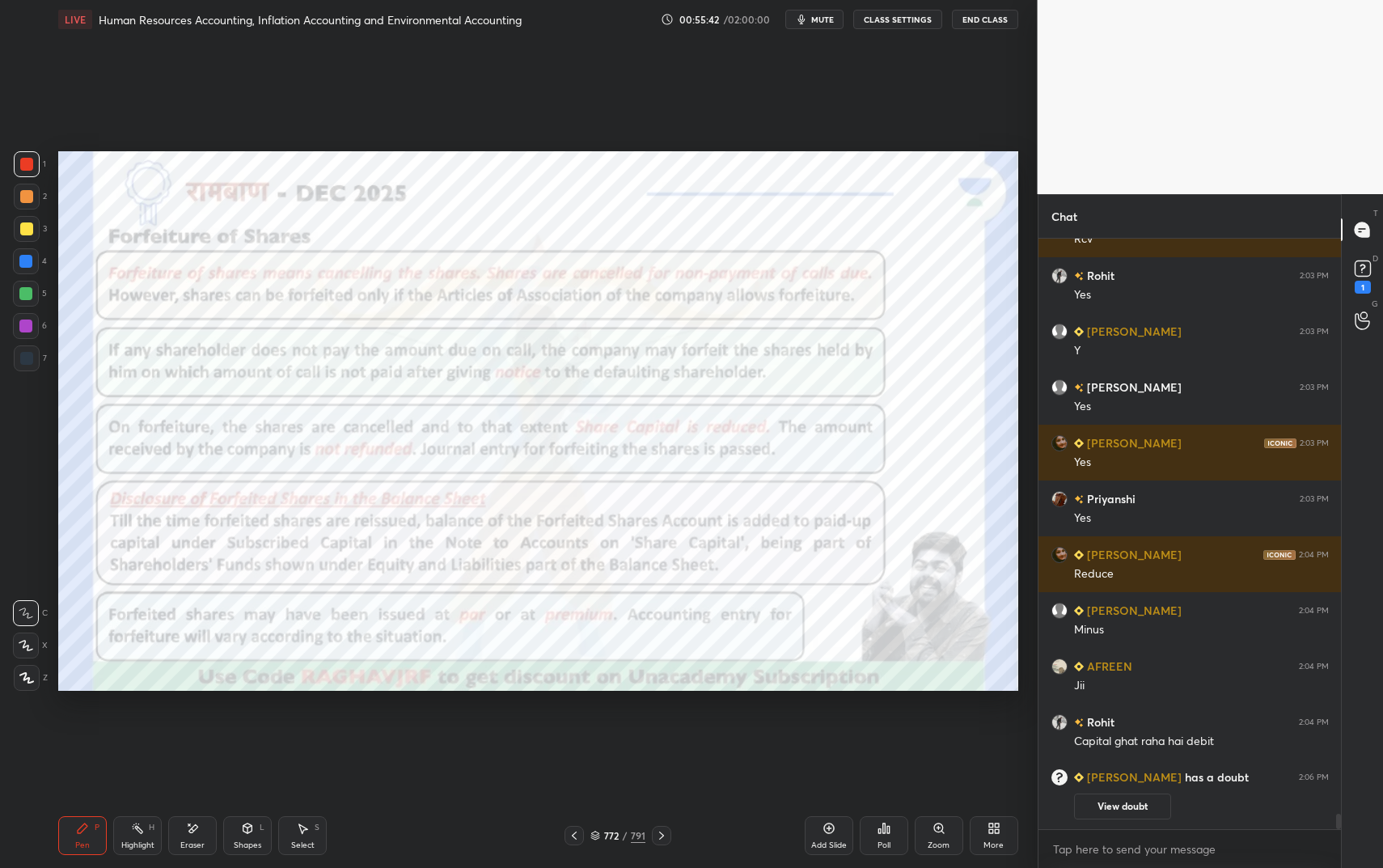
click at [69, 728] on div "Pen P" at bounding box center [82, 835] width 49 height 39
drag, startPoint x: 75, startPoint y: 842, endPoint x: 108, endPoint y: 807, distance: 48.1
click at [76, 728] on div "Pen" at bounding box center [83, 845] width 15 height 8
click at [246, 728] on icon at bounding box center [247, 828] width 9 height 10
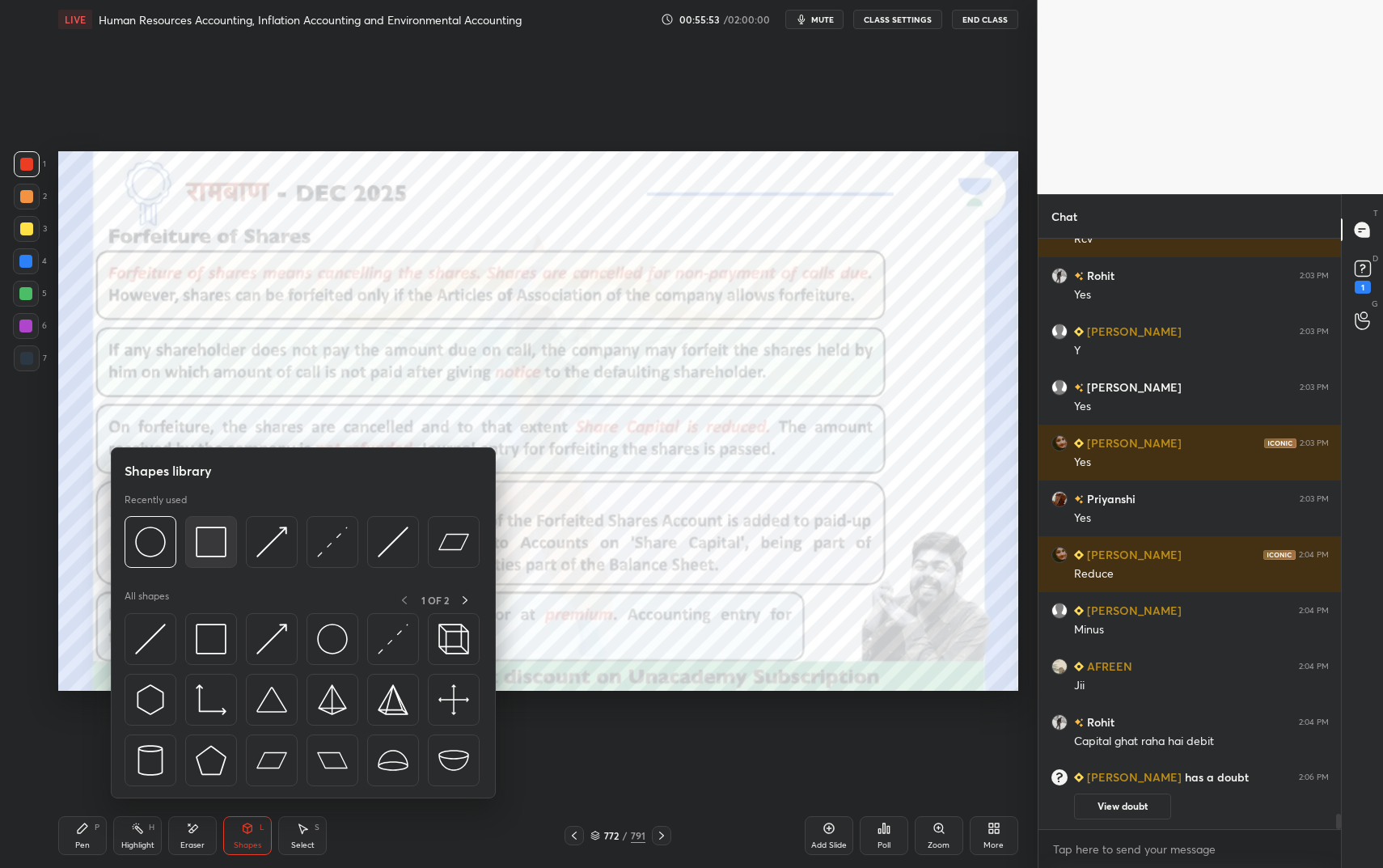
click at [201, 542] on img at bounding box center [211, 542] width 31 height 31
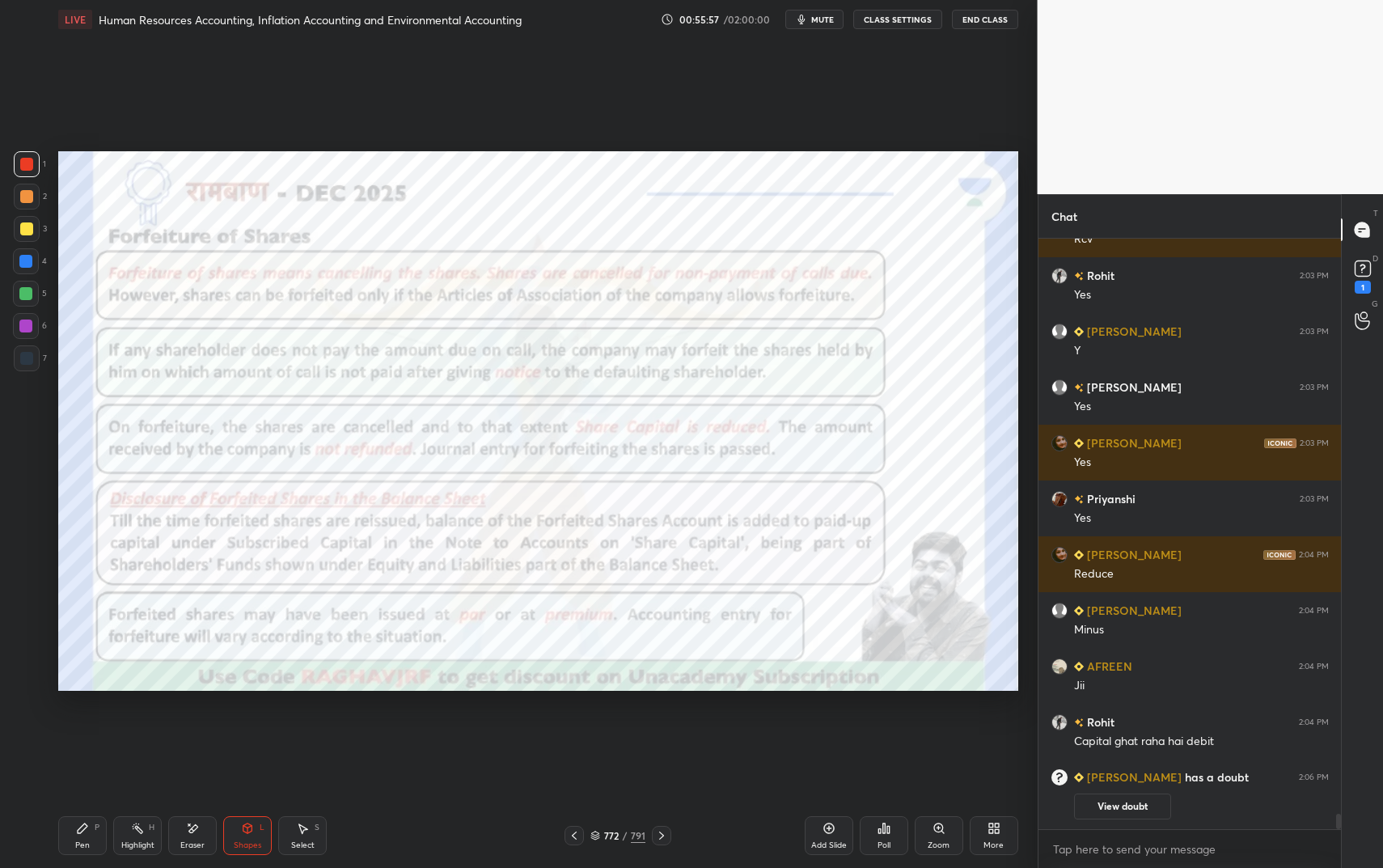
click at [80, 728] on icon at bounding box center [82, 827] width 13 height 13
click at [90, 728] on div "Pen P" at bounding box center [82, 835] width 49 height 39
click at [252, 728] on icon at bounding box center [247, 827] width 13 height 13
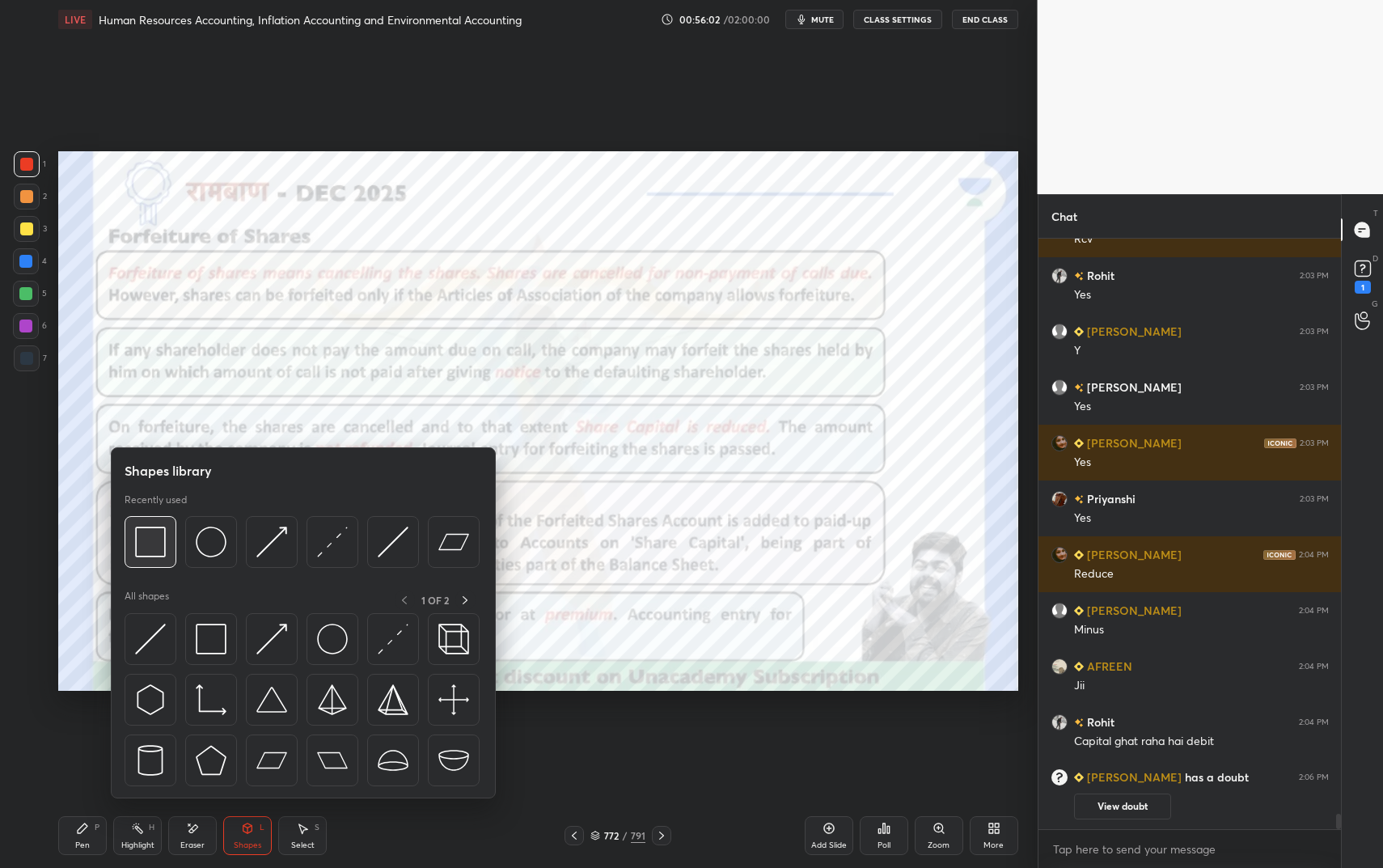
click at [157, 541] on img at bounding box center [150, 542] width 31 height 31
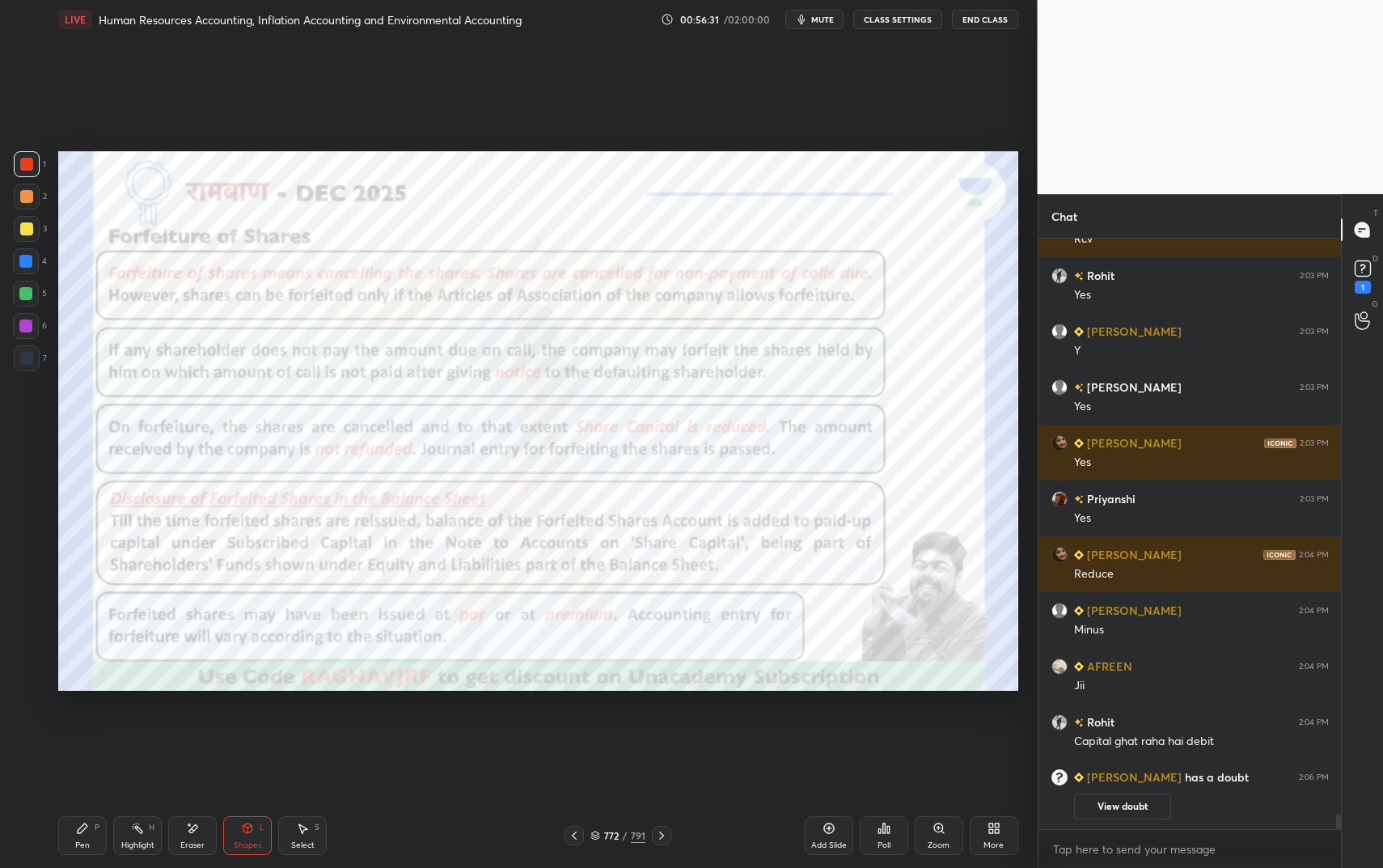
click at [134, 728] on div "Highlight" at bounding box center [137, 845] width 33 height 8
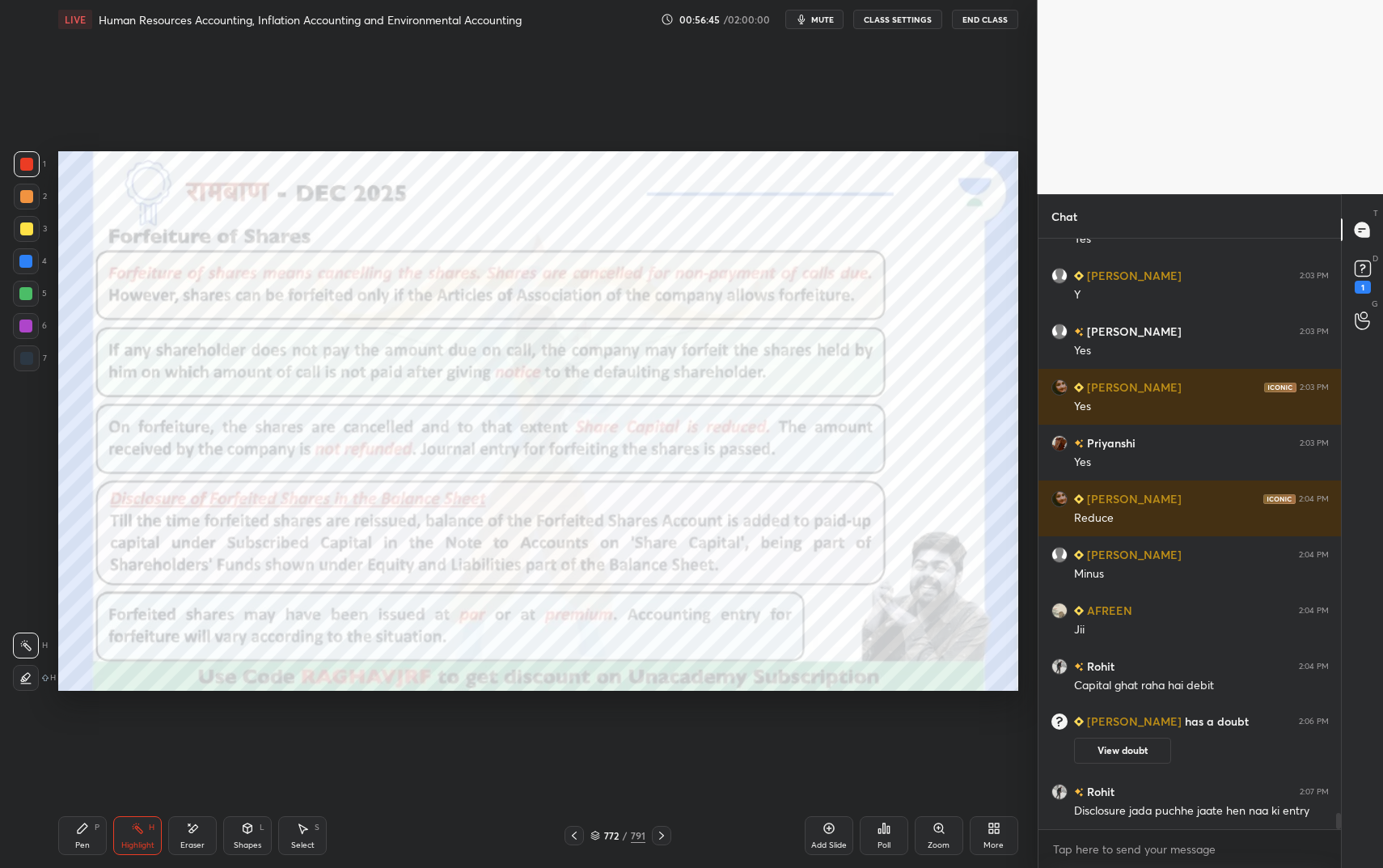
scroll to position [20797, 0]
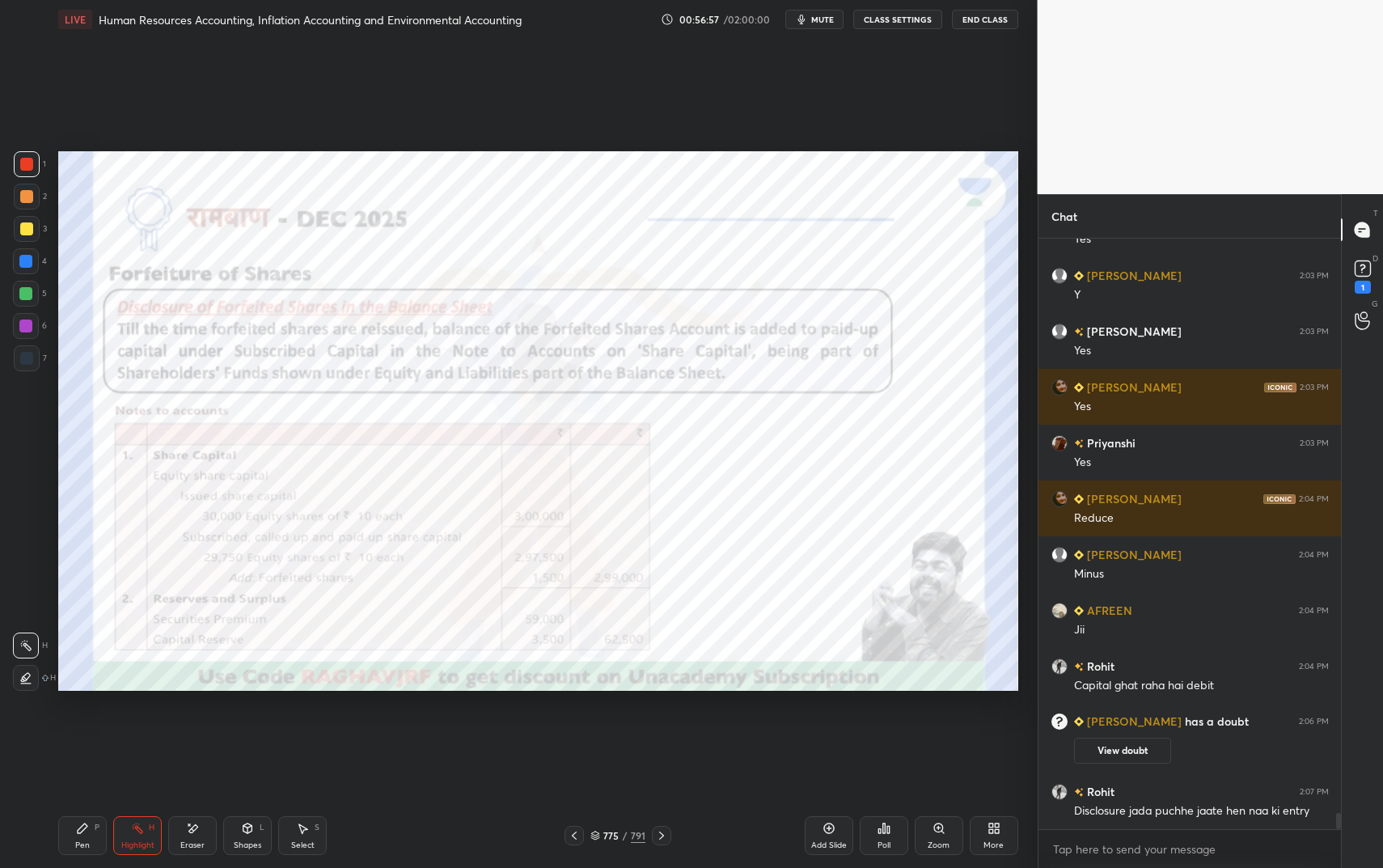
click at [944, 728] on div "Zoom" at bounding box center [939, 845] width 22 height 8
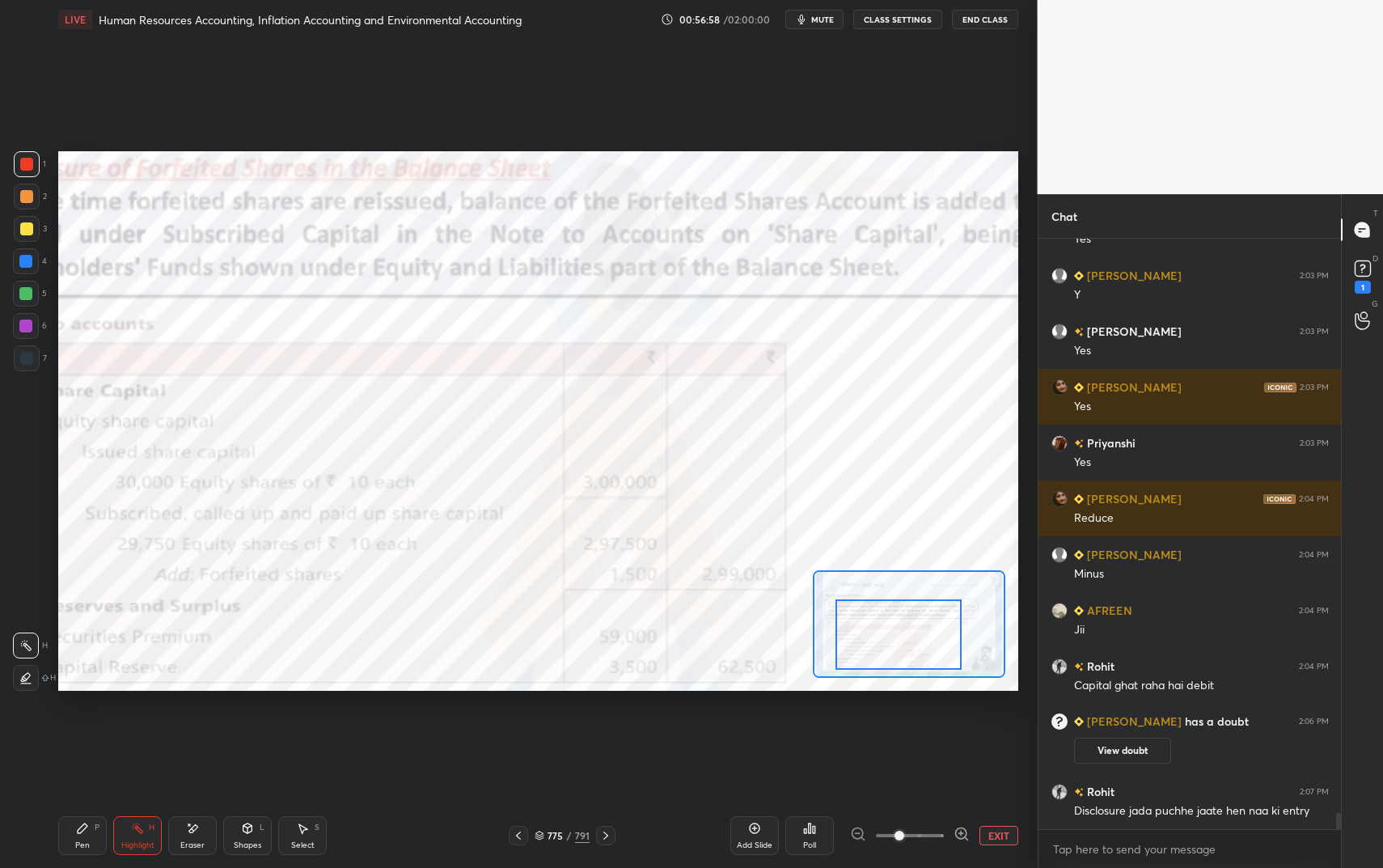
drag, startPoint x: 902, startPoint y: 658, endPoint x: 893, endPoint y: 664, distance: 10.8
click at [892, 669] on div at bounding box center [898, 634] width 126 height 70
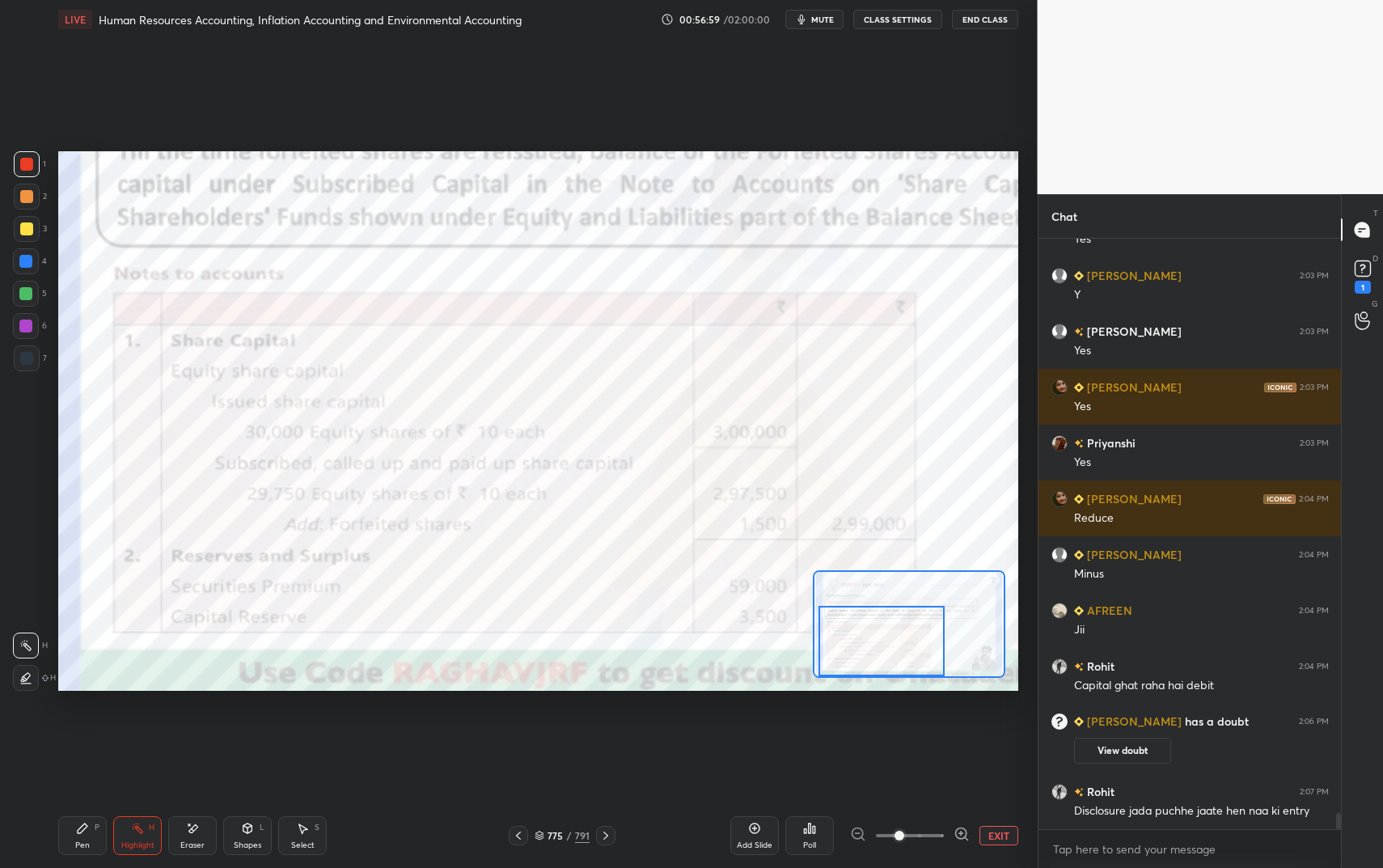
click at [890, 674] on div at bounding box center [881, 640] width 126 height 70
click at [253, 728] on div "Shapes L" at bounding box center [247, 835] width 49 height 39
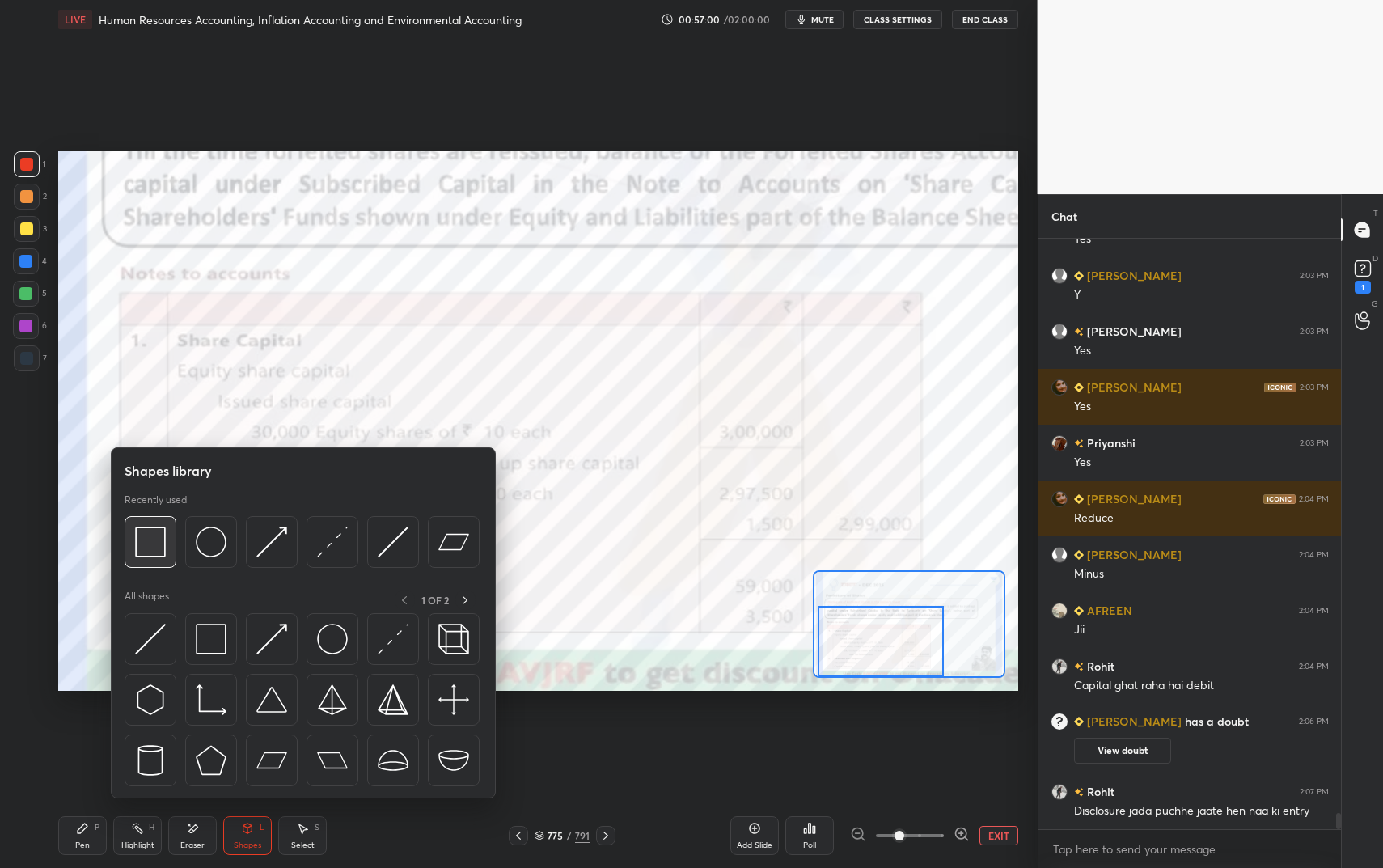
click at [154, 544] on img at bounding box center [150, 542] width 31 height 31
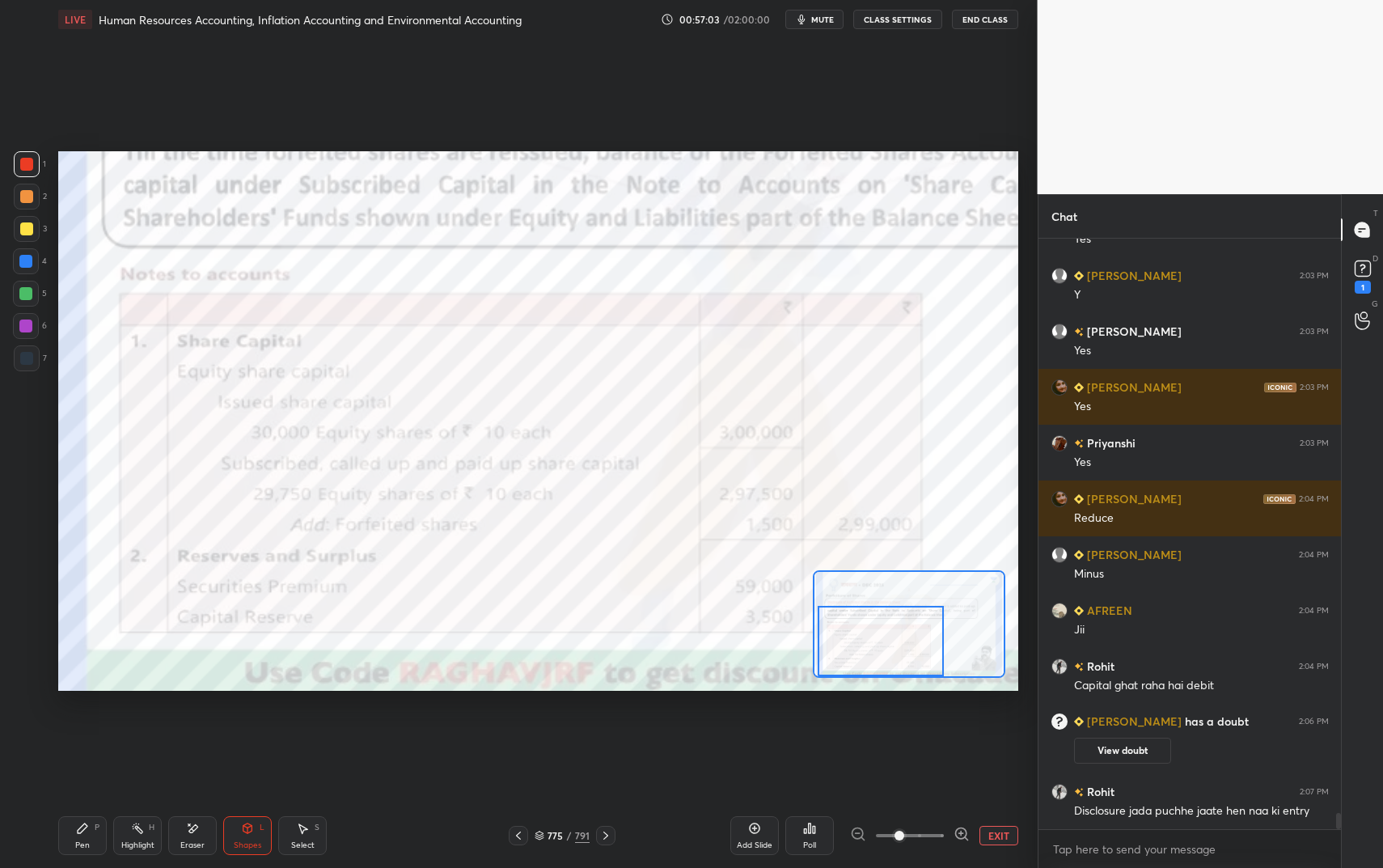
scroll to position [20853, 0]
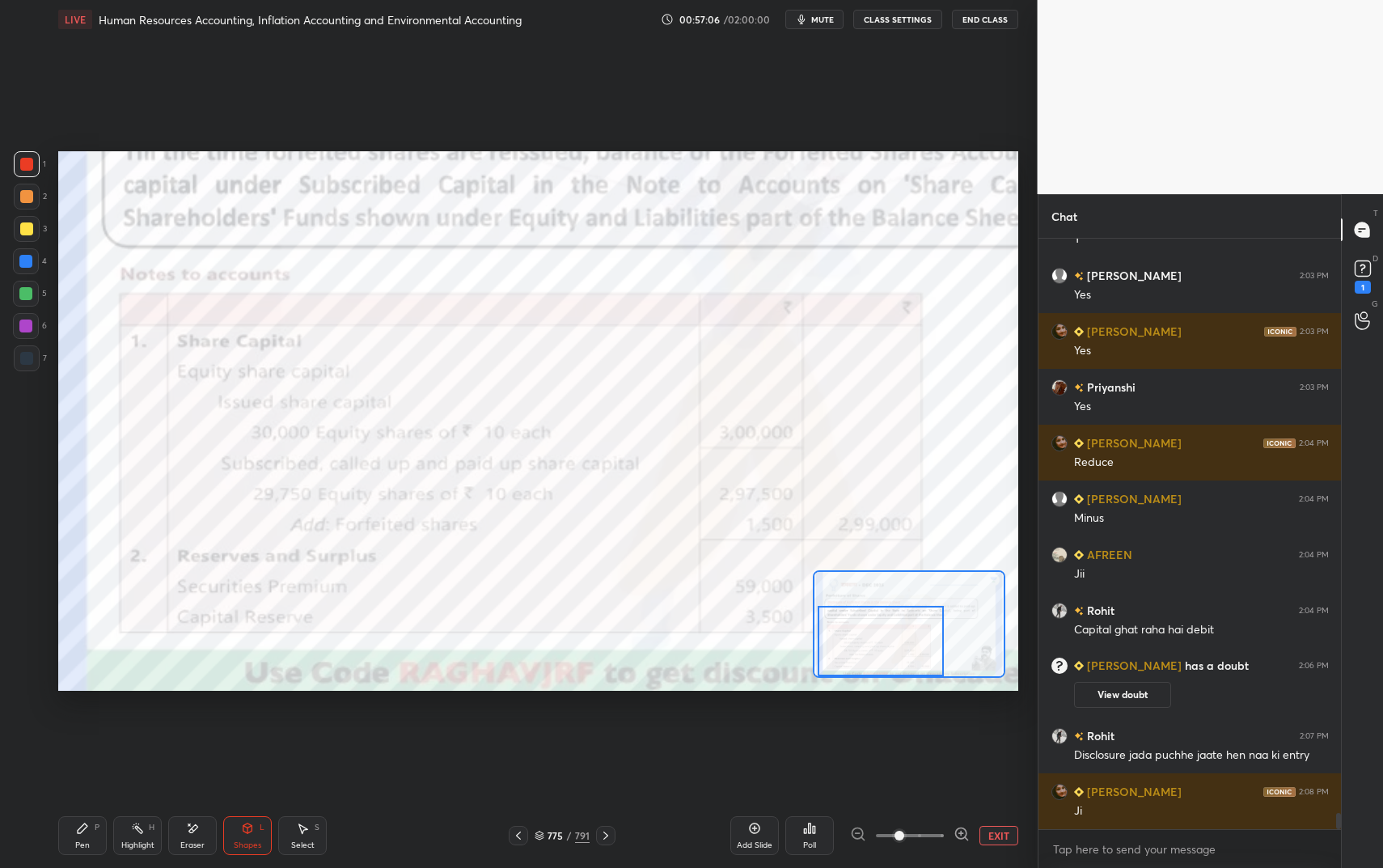
click at [28, 263] on div at bounding box center [25, 261] width 13 height 13
drag, startPoint x: 264, startPoint y: 824, endPoint x: 267, endPoint y: 803, distance: 21.2
click at [264, 728] on div "L" at bounding box center [262, 827] width 5 height 8
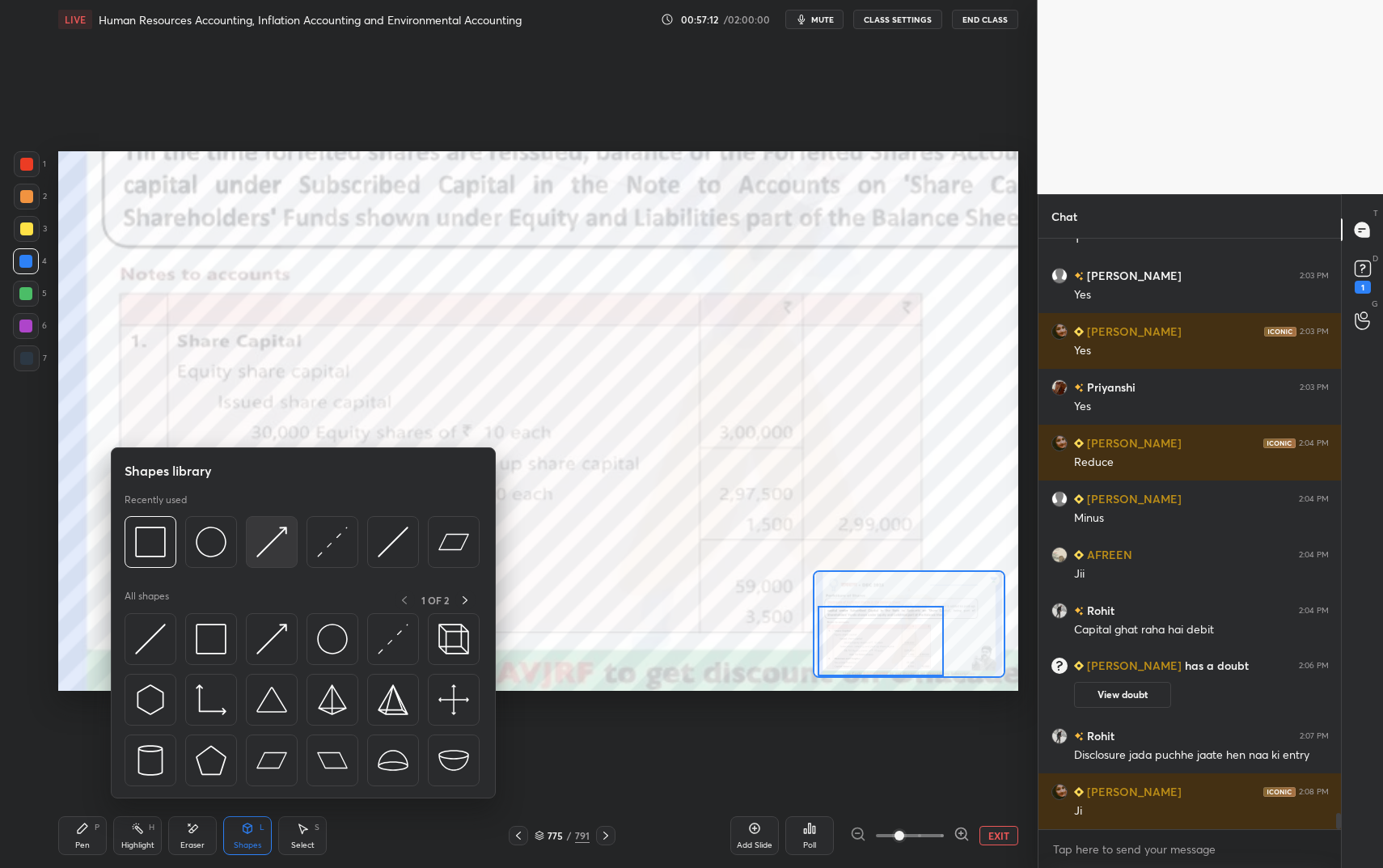
click at [270, 539] on img at bounding box center [271, 542] width 31 height 31
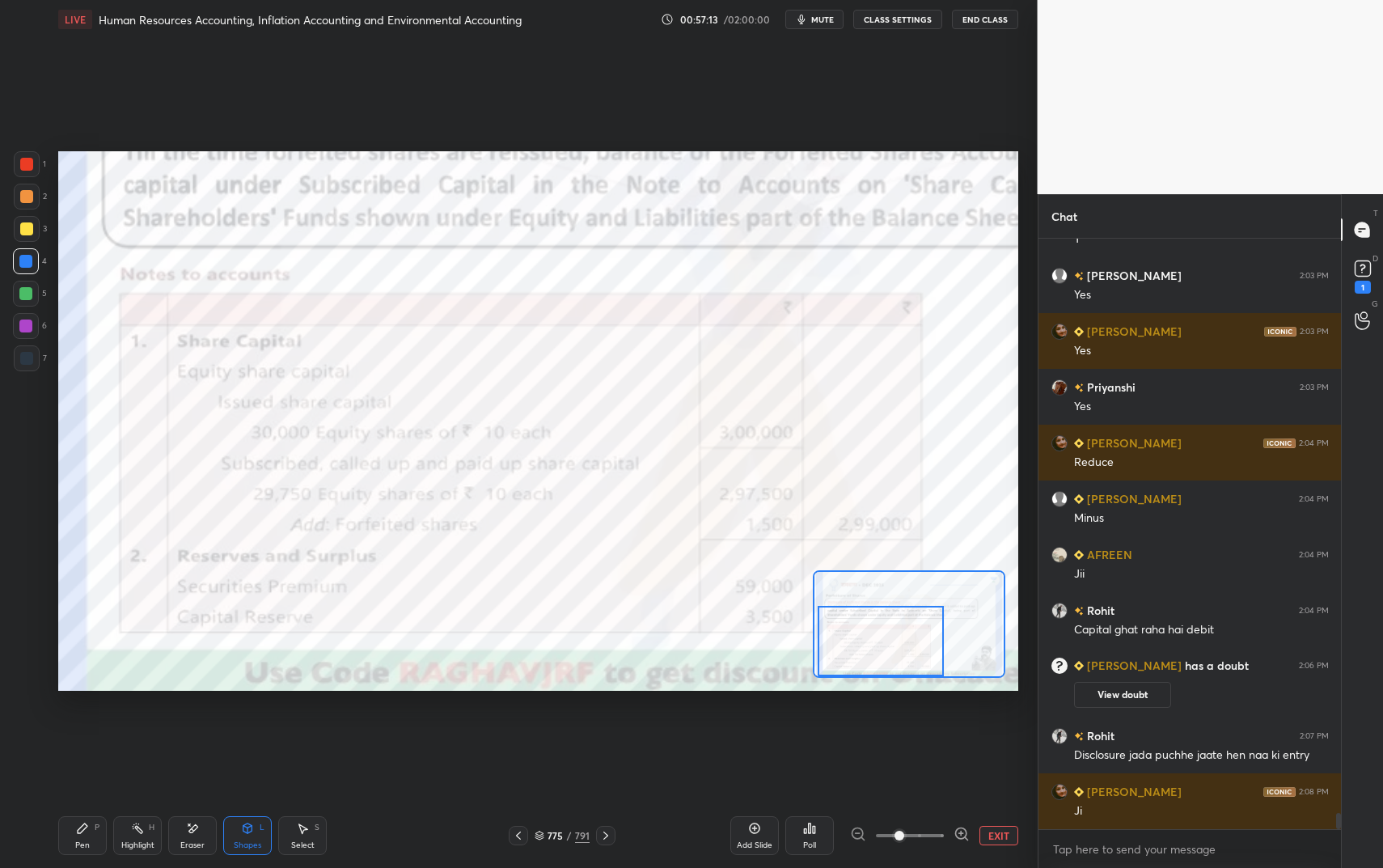
scroll to position [20870, 0]
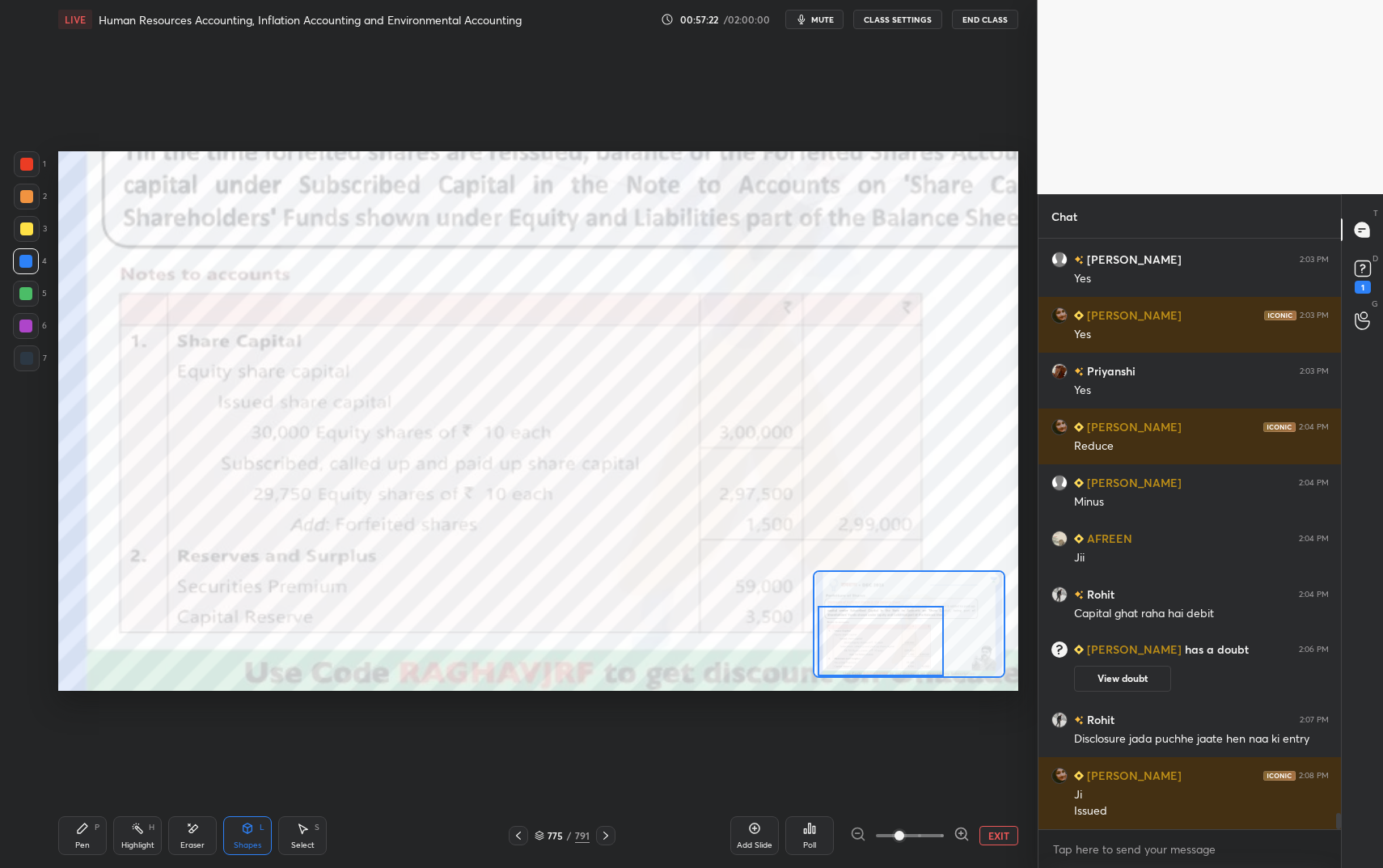
click at [261, 728] on div "L" at bounding box center [262, 827] width 5 height 8
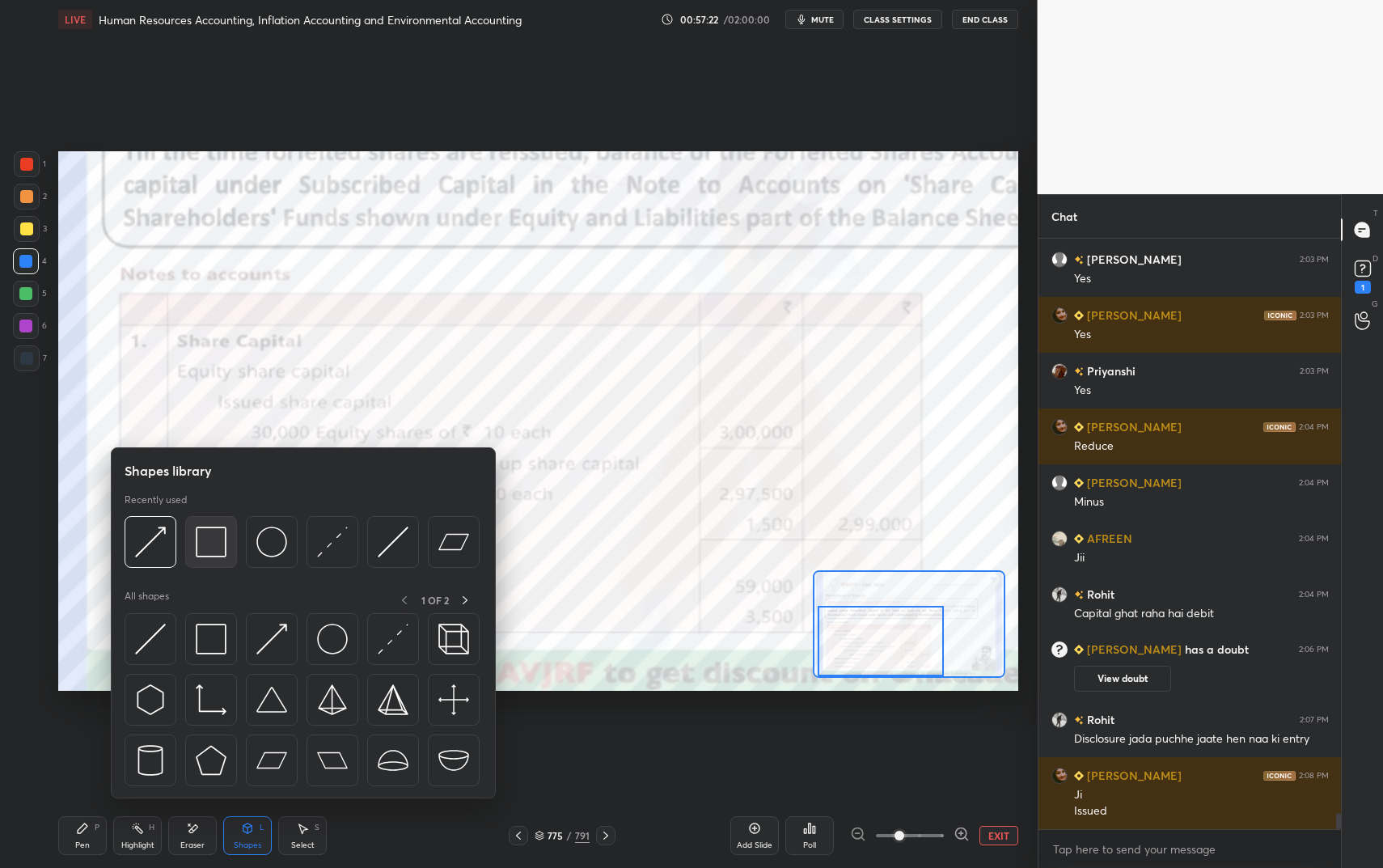
click at [199, 549] on img at bounding box center [211, 542] width 31 height 31
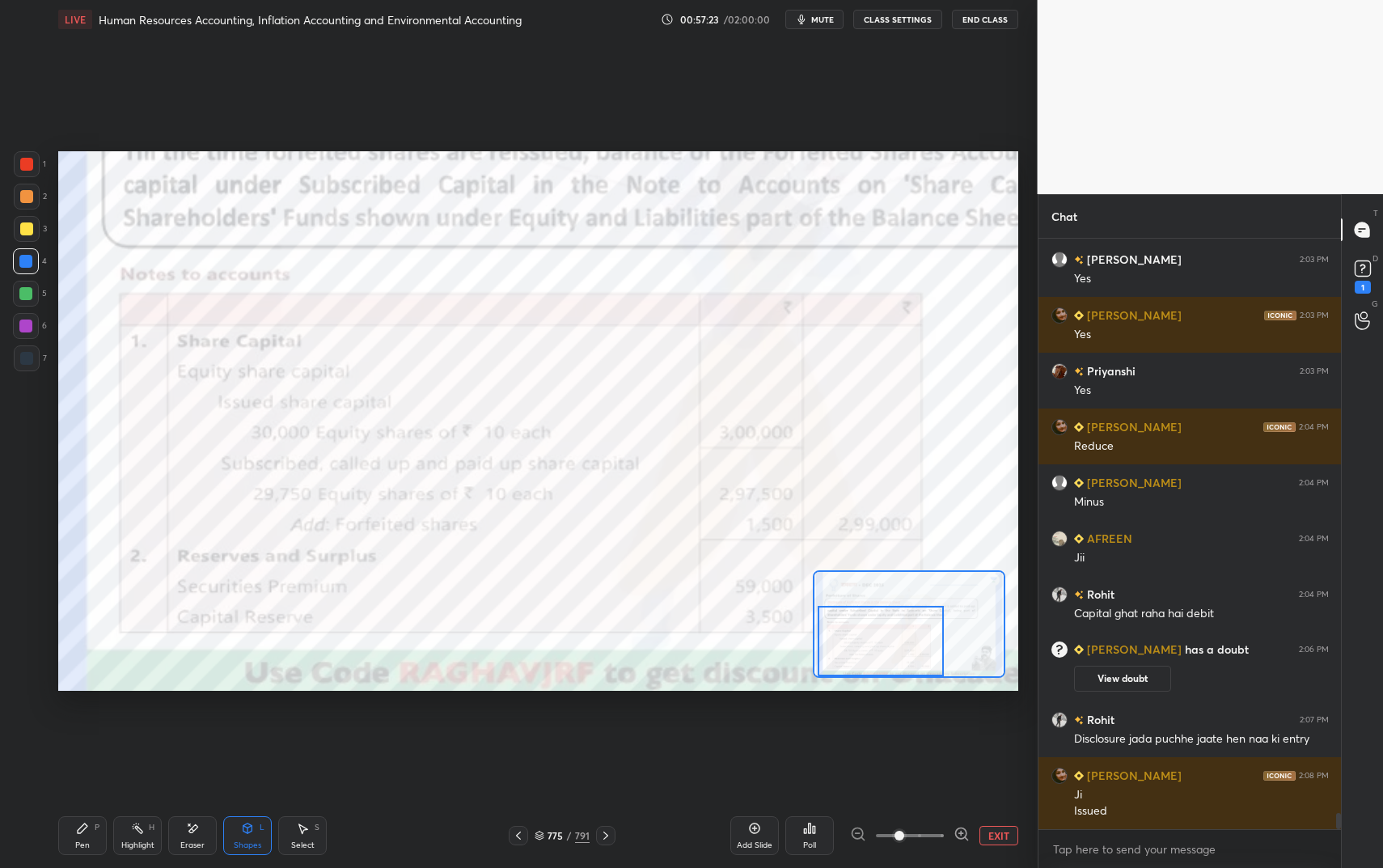
scroll to position [20900, 0]
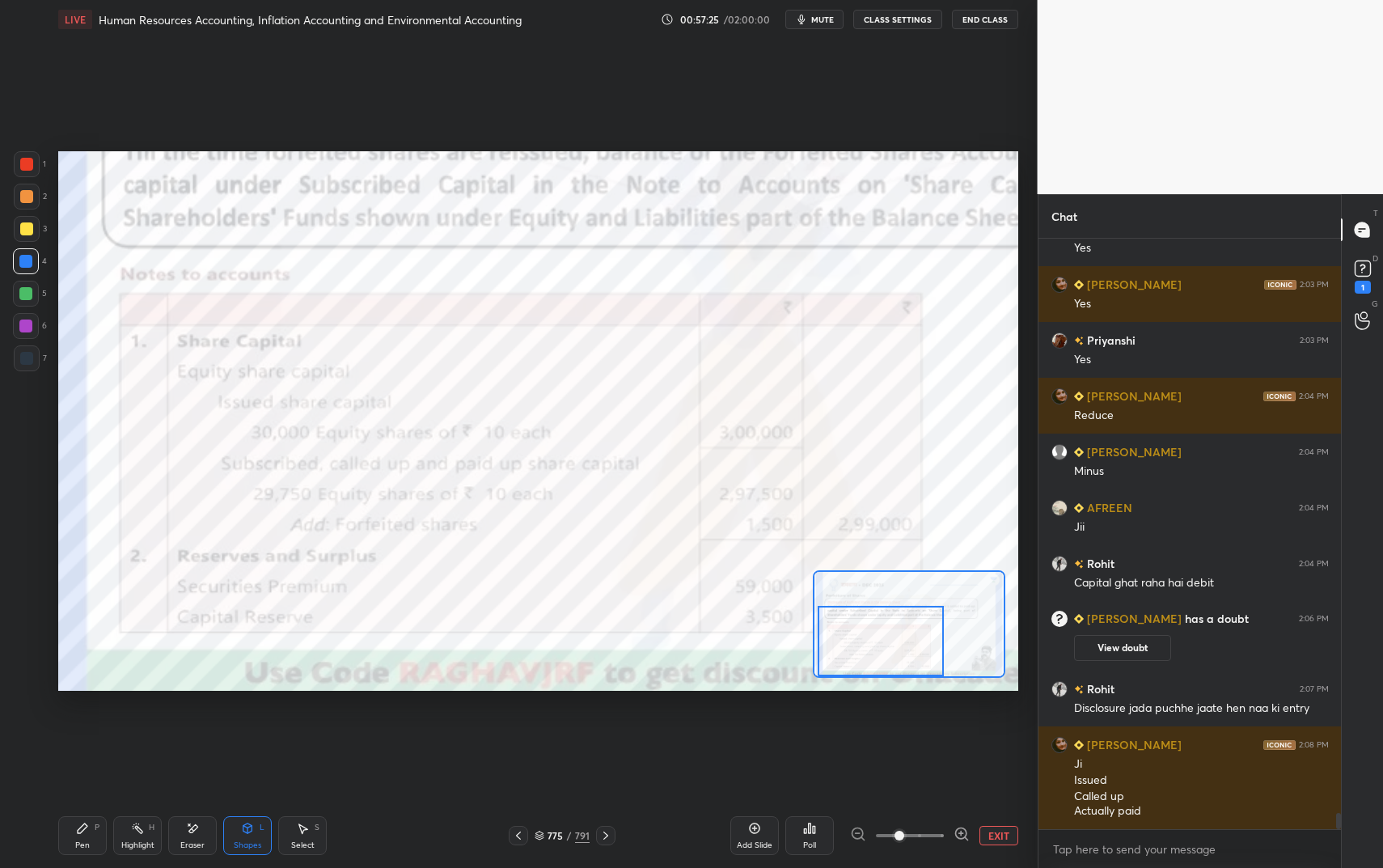
click at [27, 299] on div at bounding box center [25, 293] width 13 height 13
click at [24, 297] on div at bounding box center [25, 293] width 13 height 13
click at [262, 728] on div "L" at bounding box center [262, 827] width 5 height 8
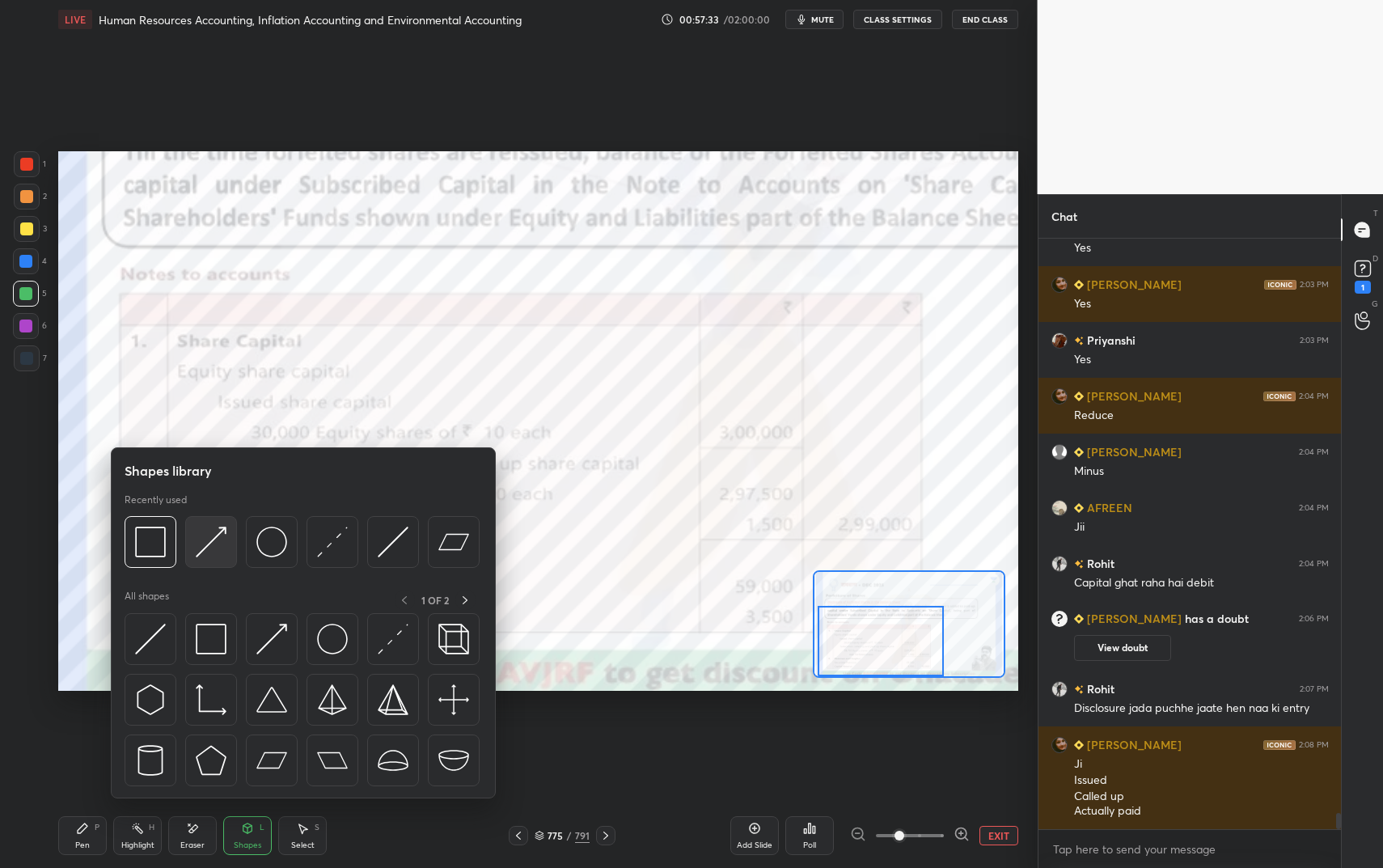
click at [213, 551] on img at bounding box center [211, 542] width 31 height 31
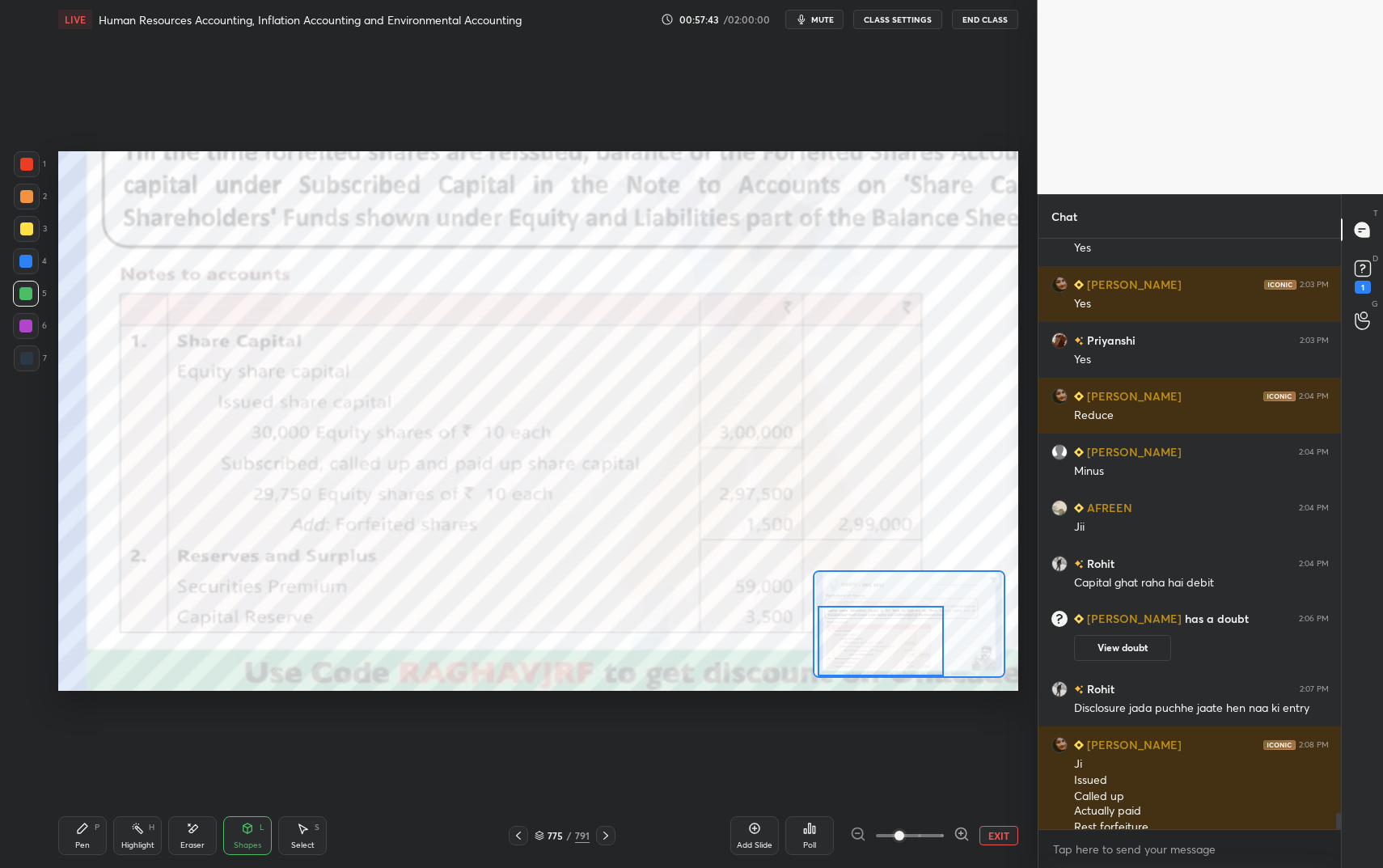
scroll to position [20917, 0]
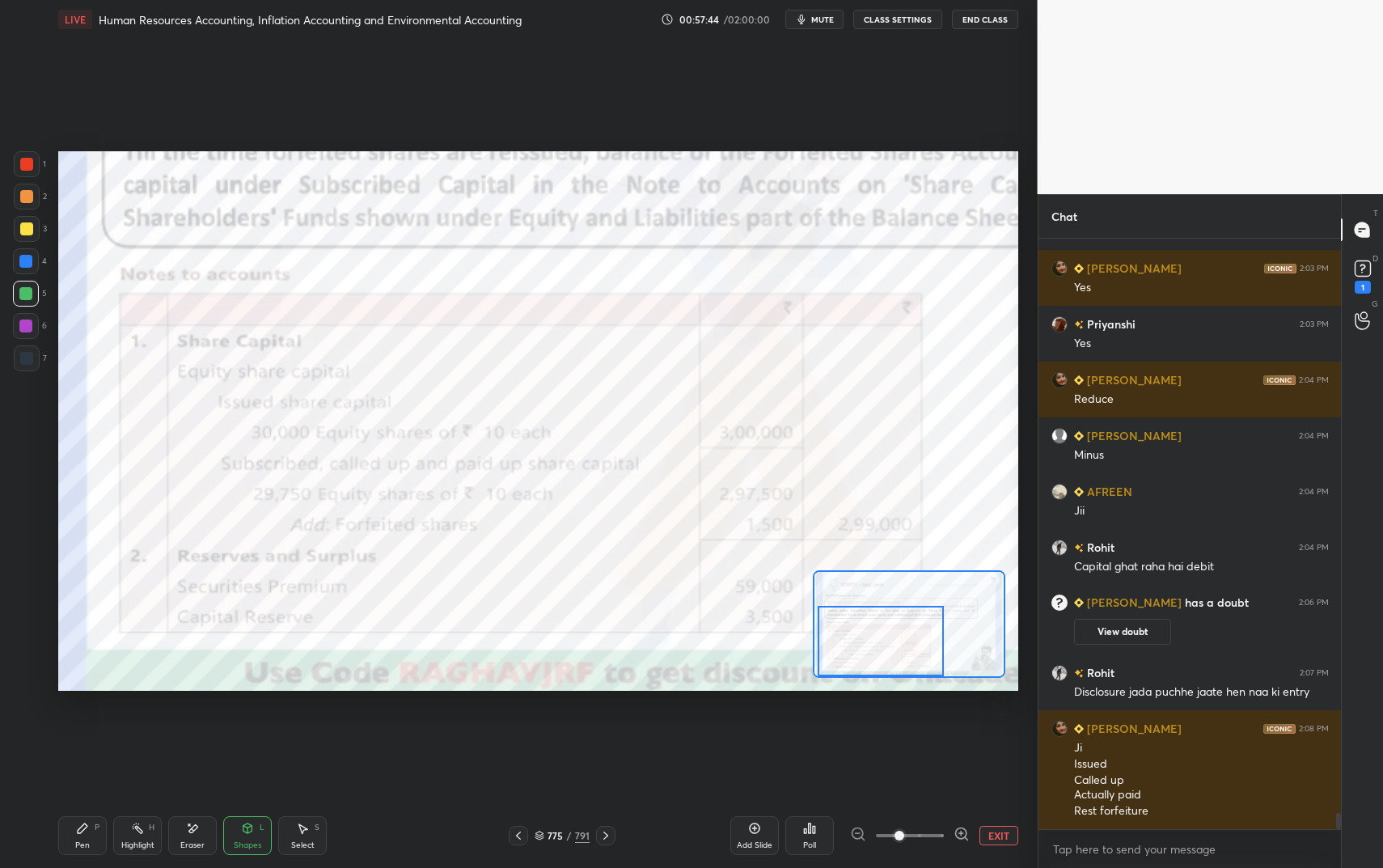
click at [261, 728] on div "Shapes L" at bounding box center [247, 835] width 49 height 39
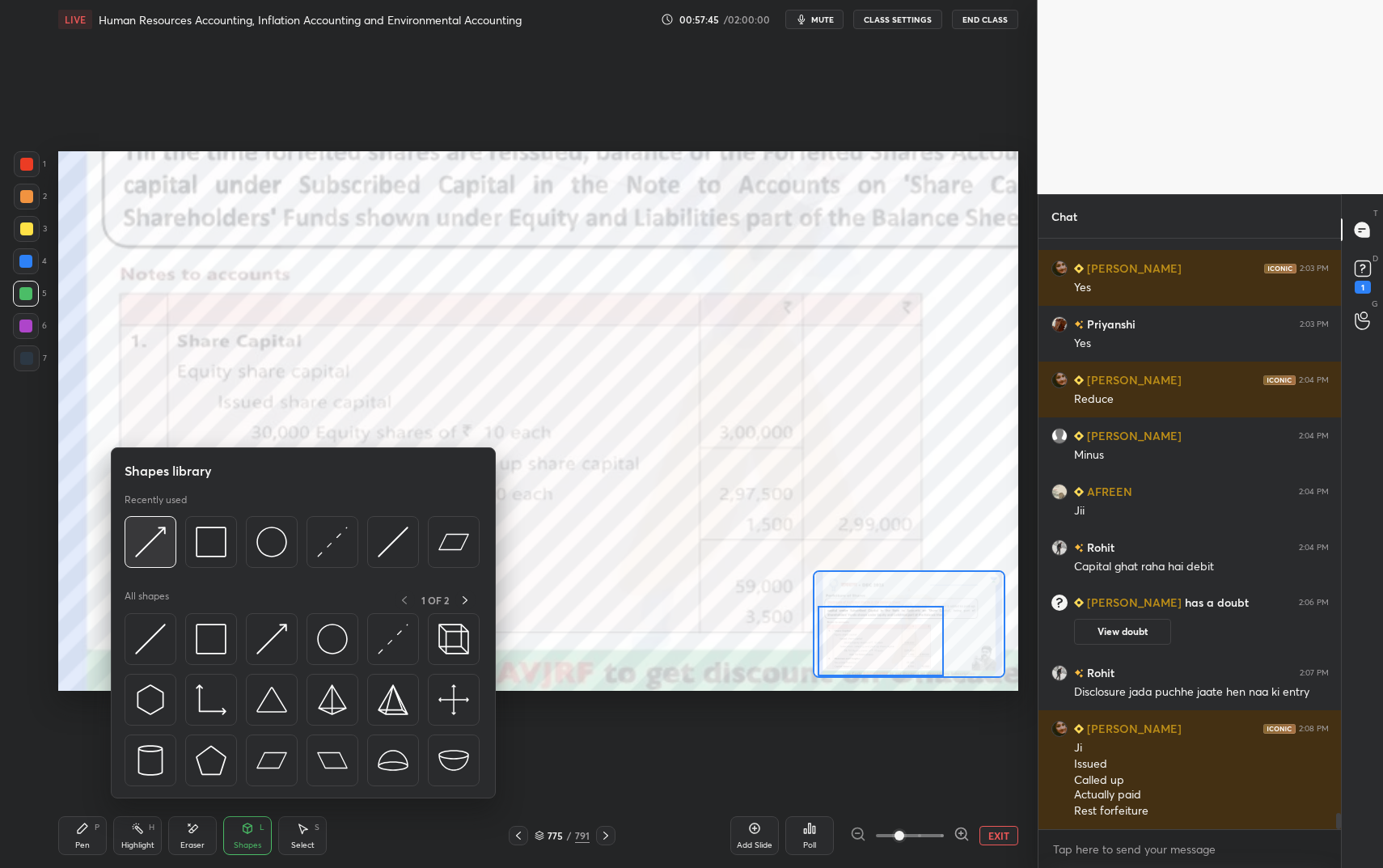
click at [162, 558] on div at bounding box center [150, 542] width 52 height 52
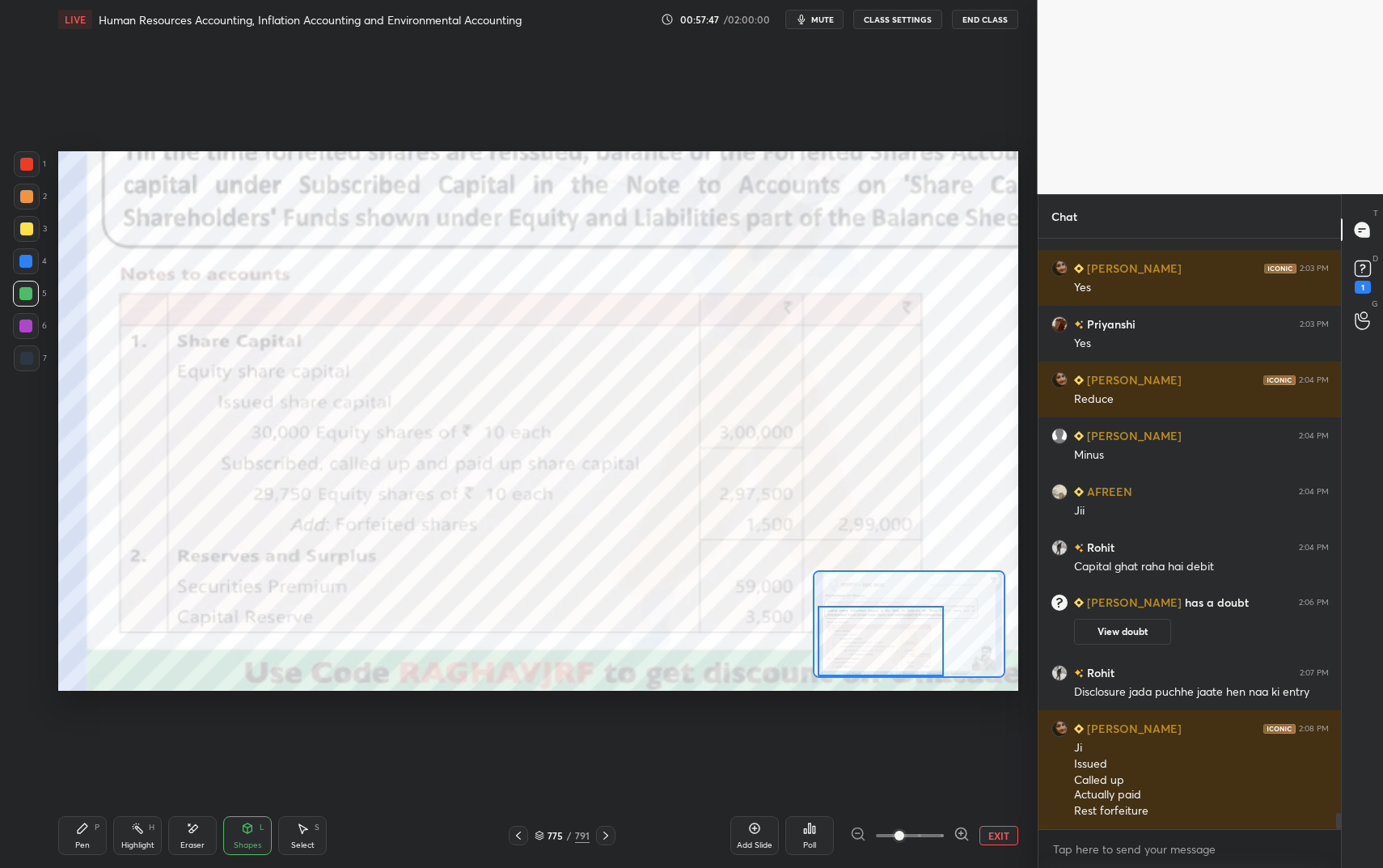
click at [29, 322] on div at bounding box center [25, 326] width 13 height 13
click at [257, 728] on div "Pen P Highlight H Eraser Shapes L Select S 775 / 791 Add Slide Poll EXIT" at bounding box center [538, 835] width 960 height 65
click at [256, 728] on div "Shapes L" at bounding box center [247, 835] width 49 height 39
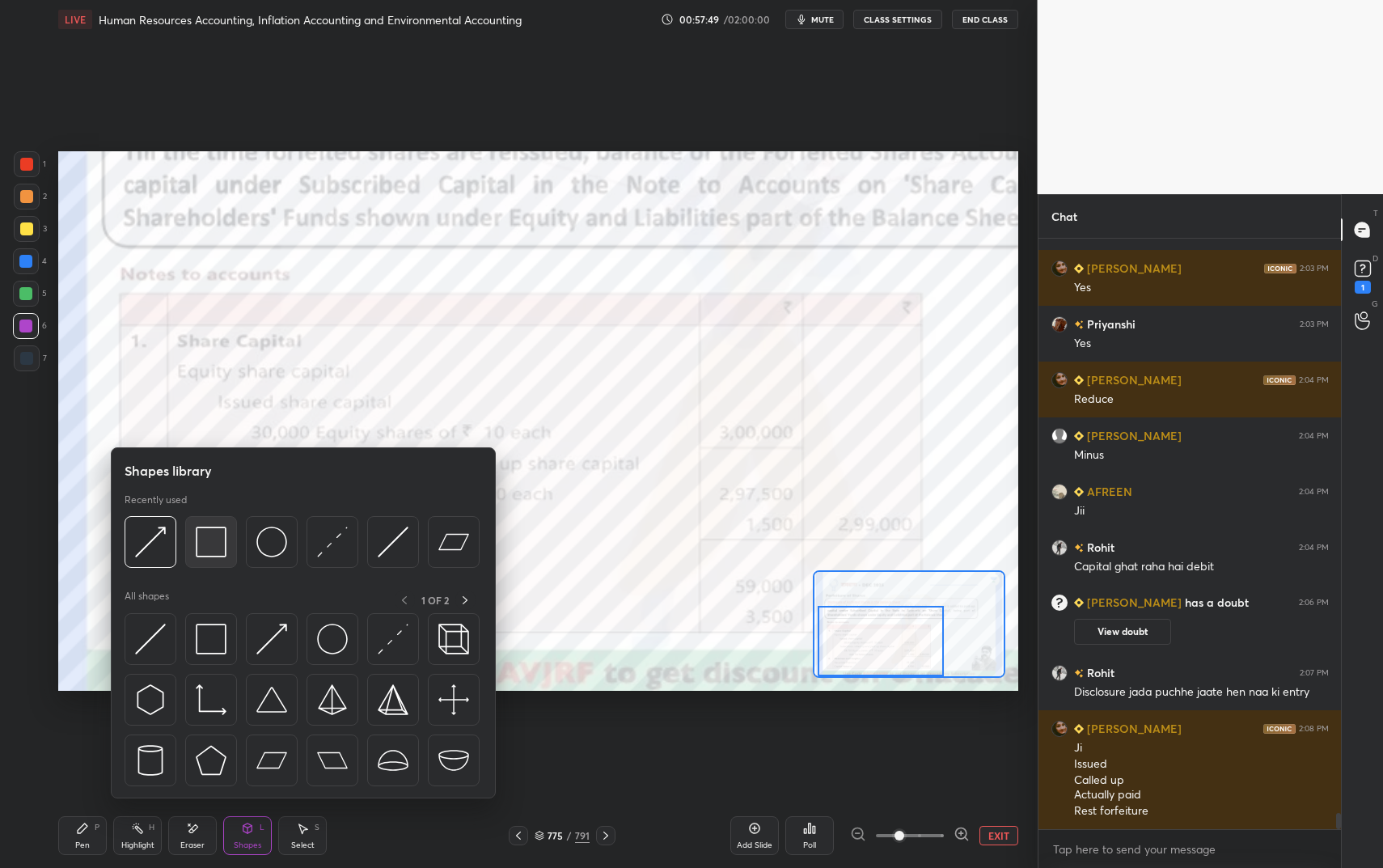
click at [208, 537] on img at bounding box center [211, 542] width 31 height 31
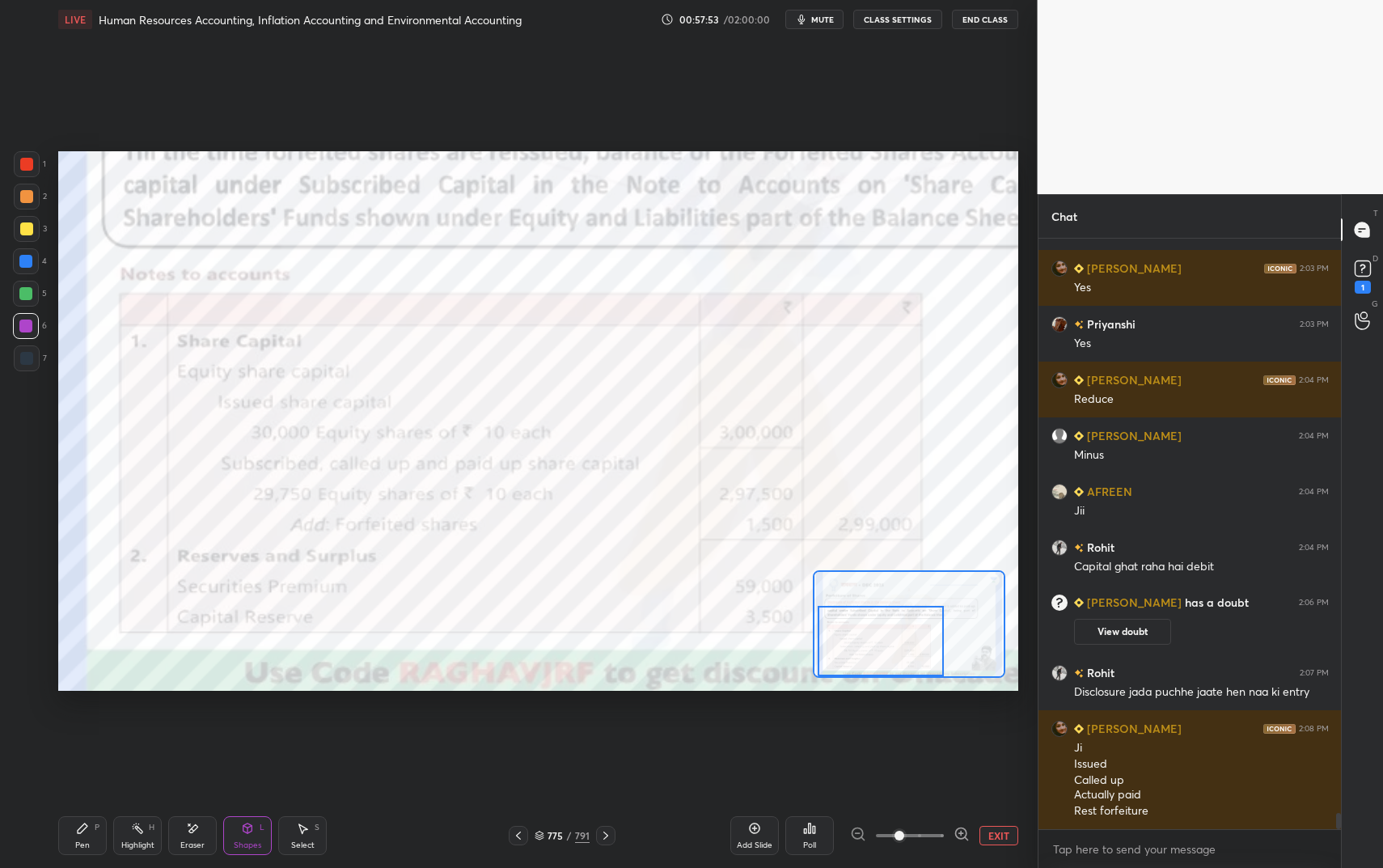
drag, startPoint x: 238, startPoint y: 842, endPoint x: 244, endPoint y: 835, distance: 9.2
click at [239, 728] on div "Shapes" at bounding box center [248, 845] width 28 height 8
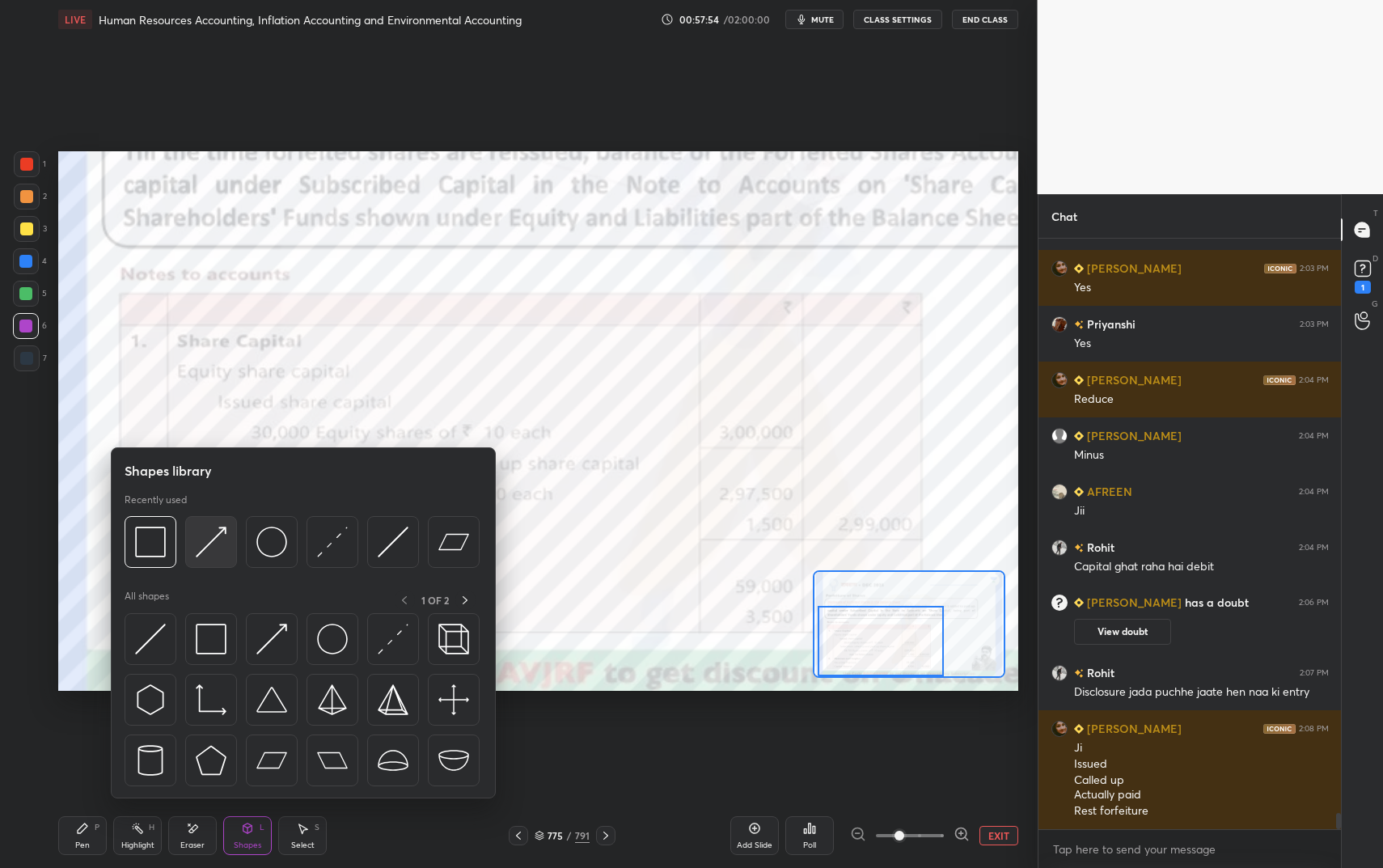
click at [210, 549] on img at bounding box center [211, 542] width 31 height 31
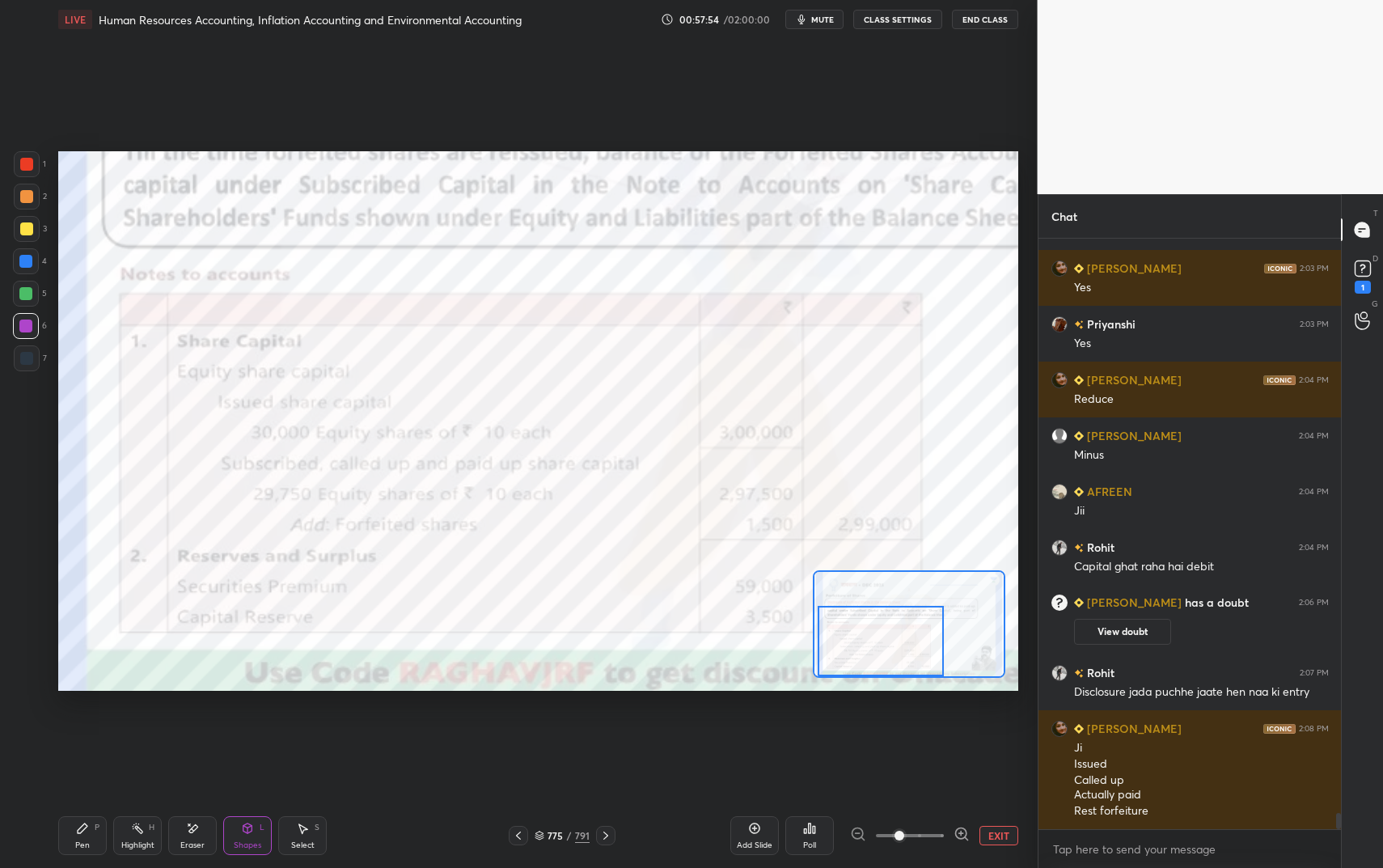
click at [153, 728] on div "Highlight H" at bounding box center [137, 835] width 49 height 39
click at [150, 728] on div "Highlight H" at bounding box center [137, 835] width 49 height 39
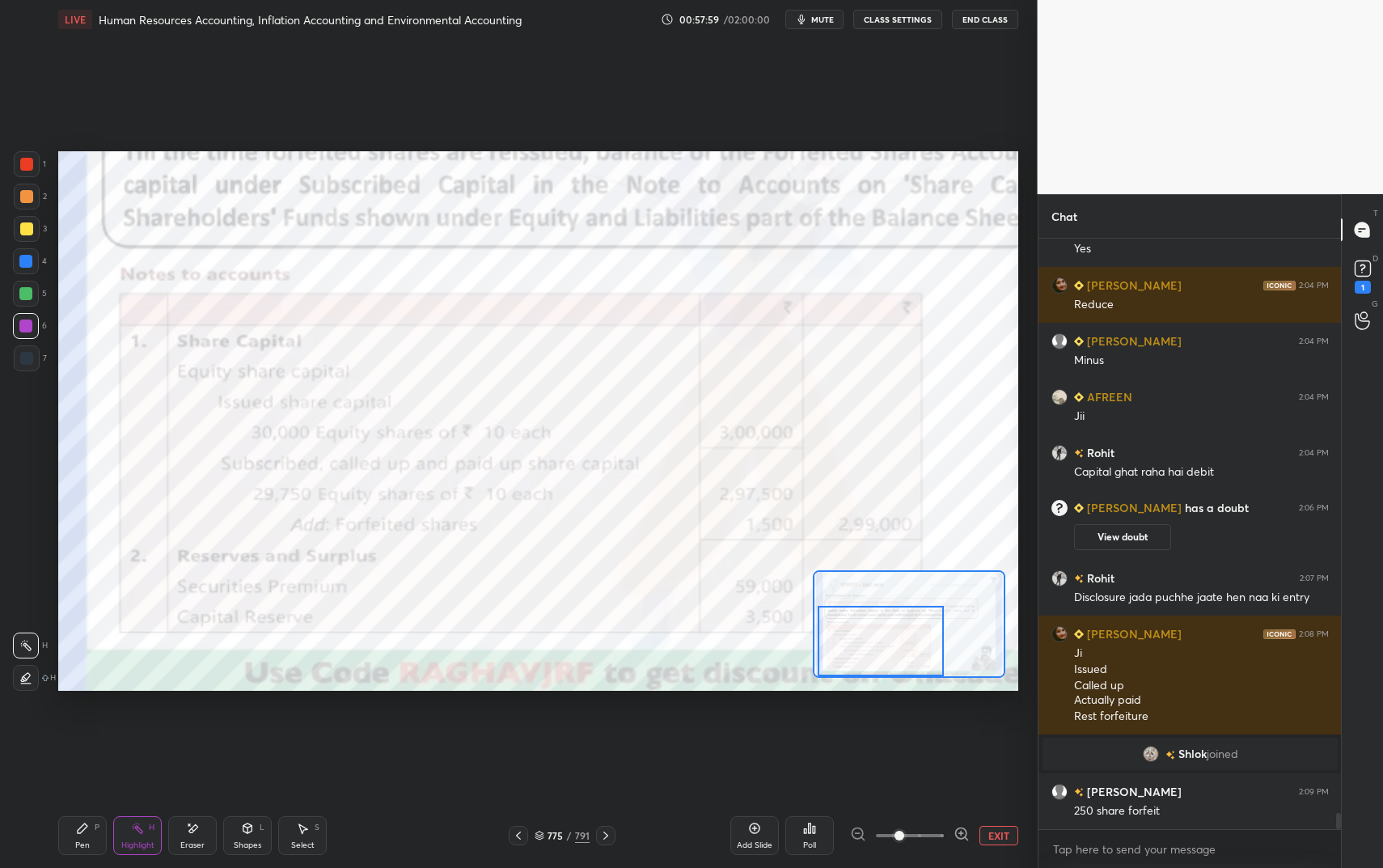
scroll to position [21020, 0]
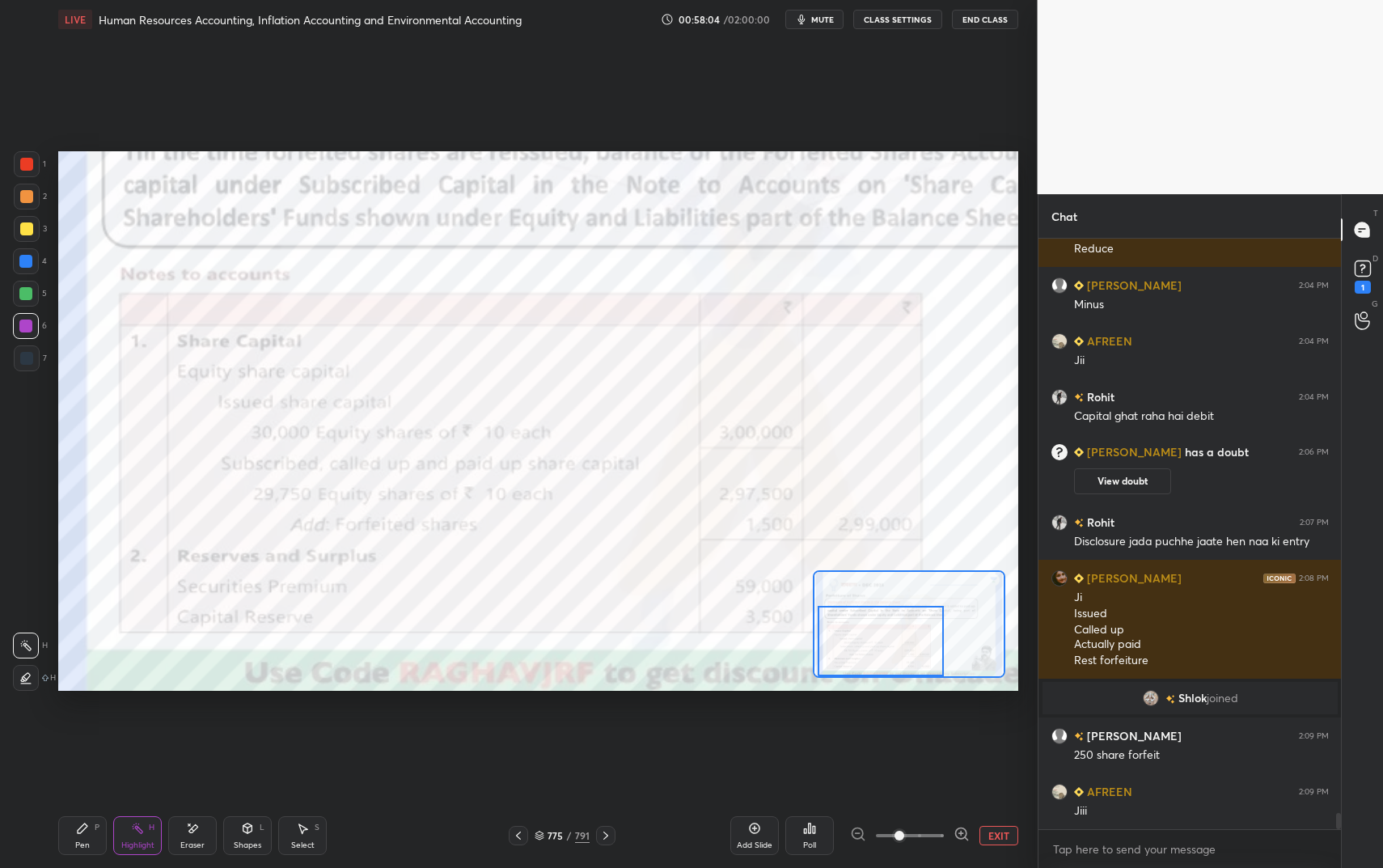
click at [264, 728] on div "Shapes L" at bounding box center [247, 835] width 49 height 39
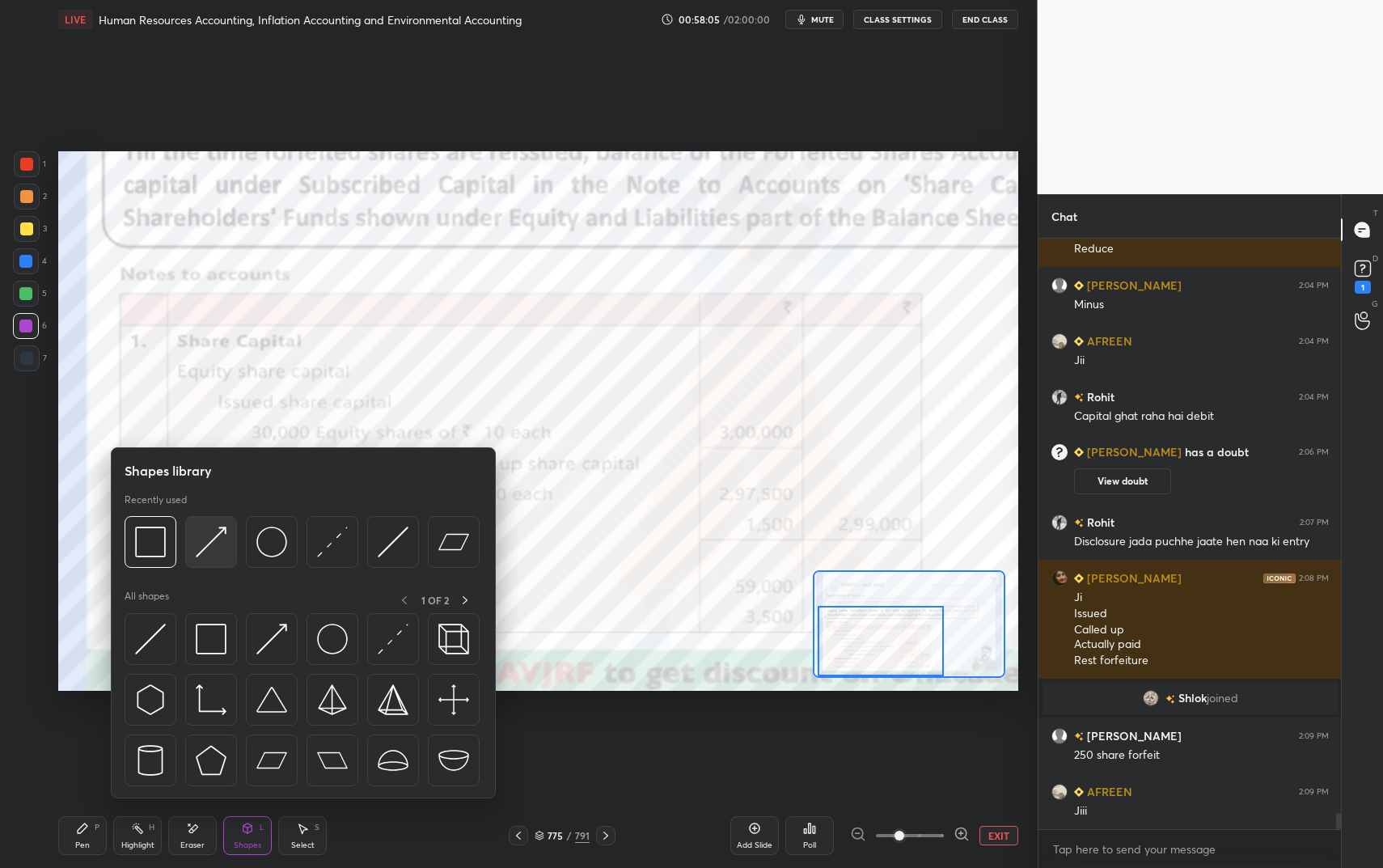
click at [216, 539] on img at bounding box center [211, 542] width 31 height 31
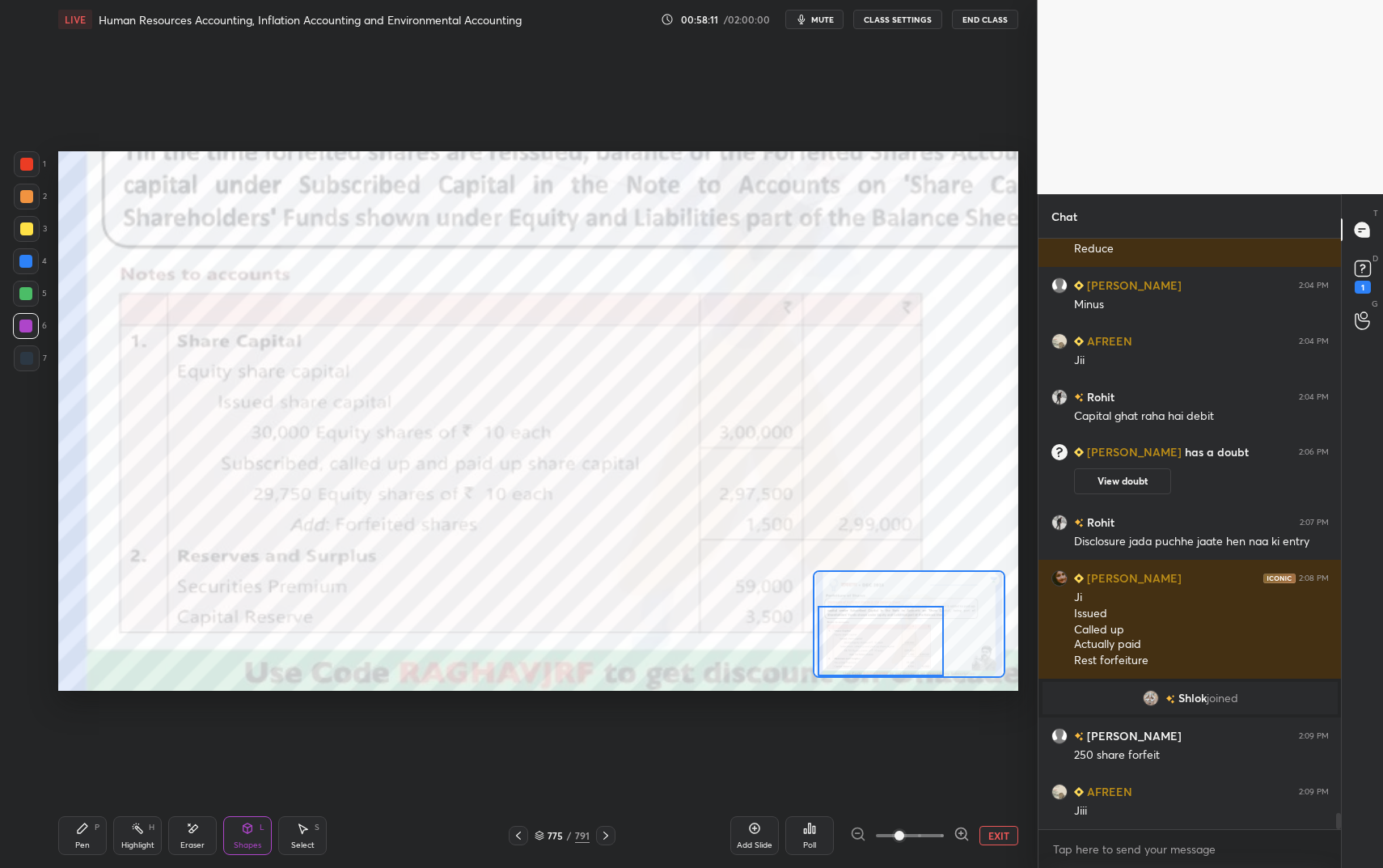
scroll to position [21106, 0]
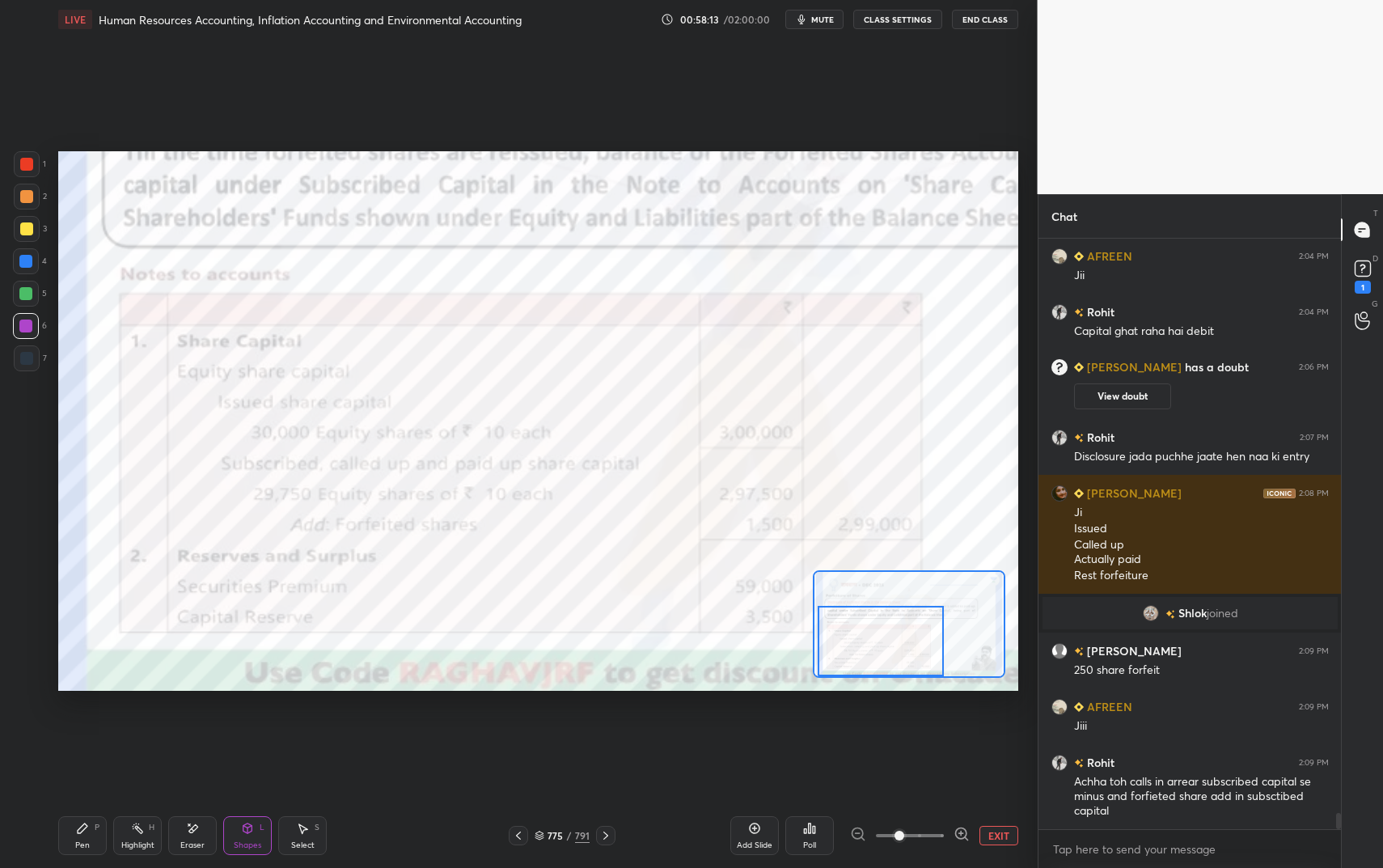
click at [139, 728] on rect at bounding box center [139, 829] width 8 height 8
click at [141, 728] on div "Highlight H" at bounding box center [137, 835] width 49 height 39
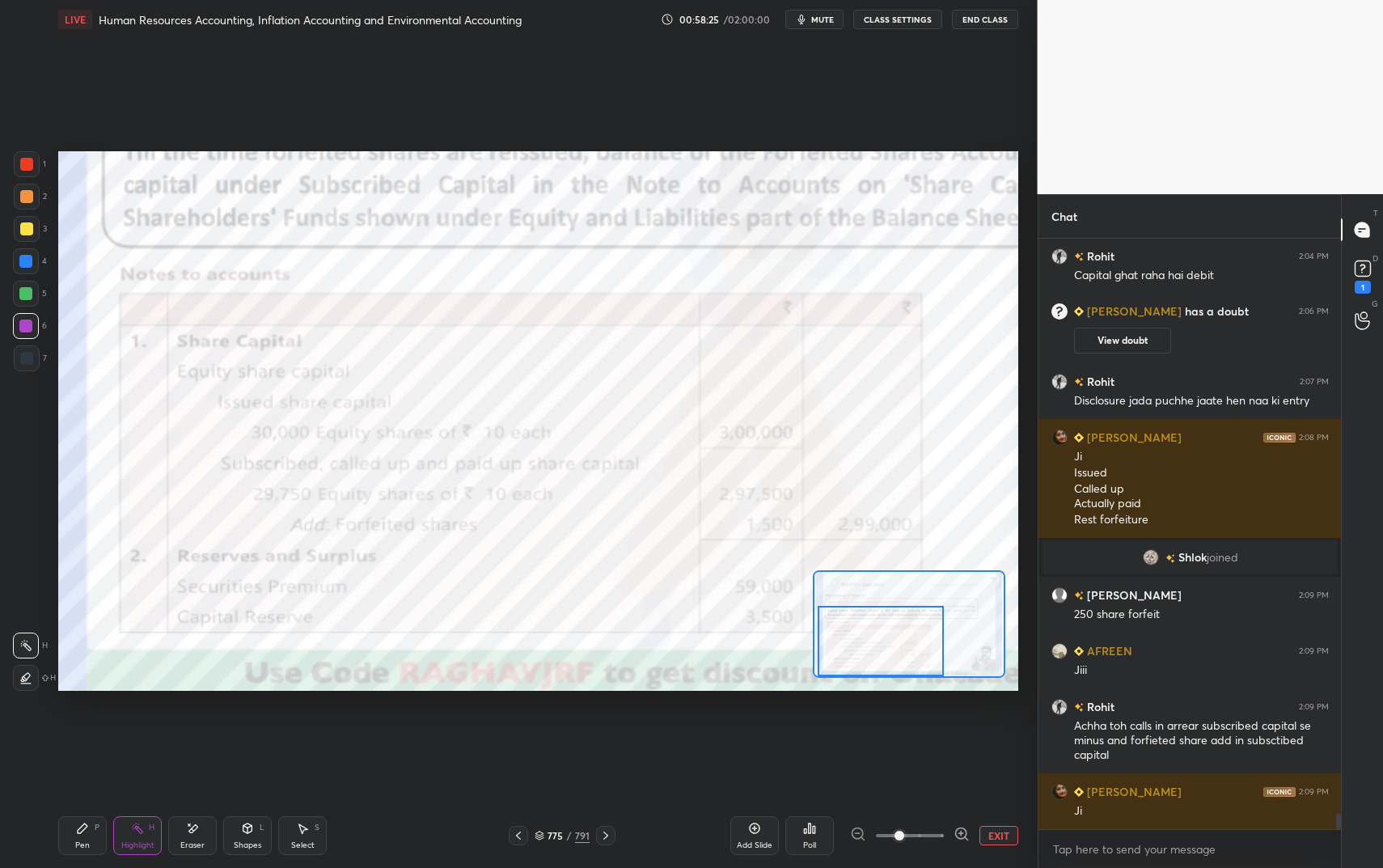
click at [69, 728] on div "Pen P" at bounding box center [82, 835] width 49 height 39
click at [27, 264] on div at bounding box center [25, 261] width 13 height 13
click at [260, 728] on div "L" at bounding box center [262, 827] width 5 height 8
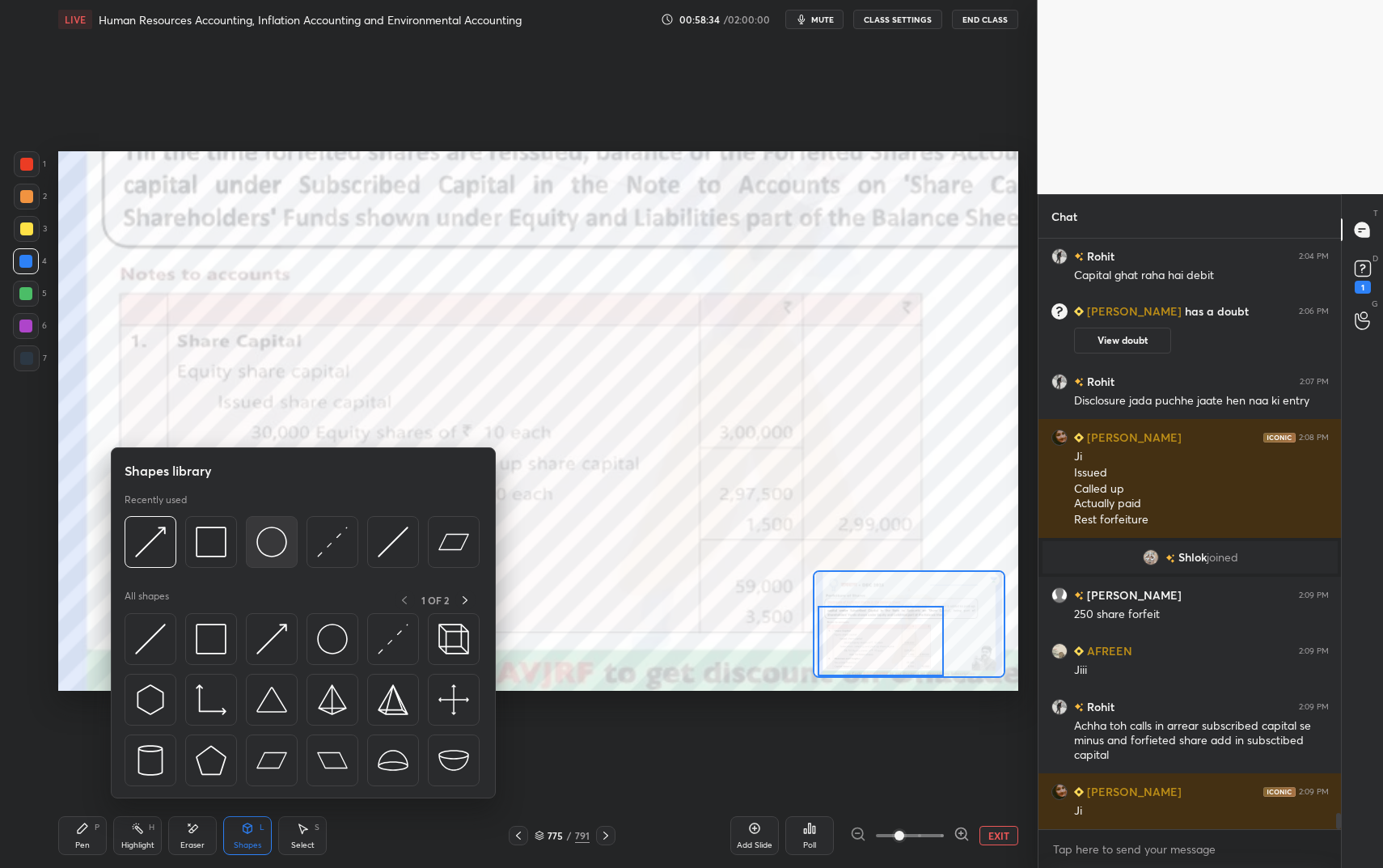
click at [264, 542] on img at bounding box center [271, 542] width 31 height 31
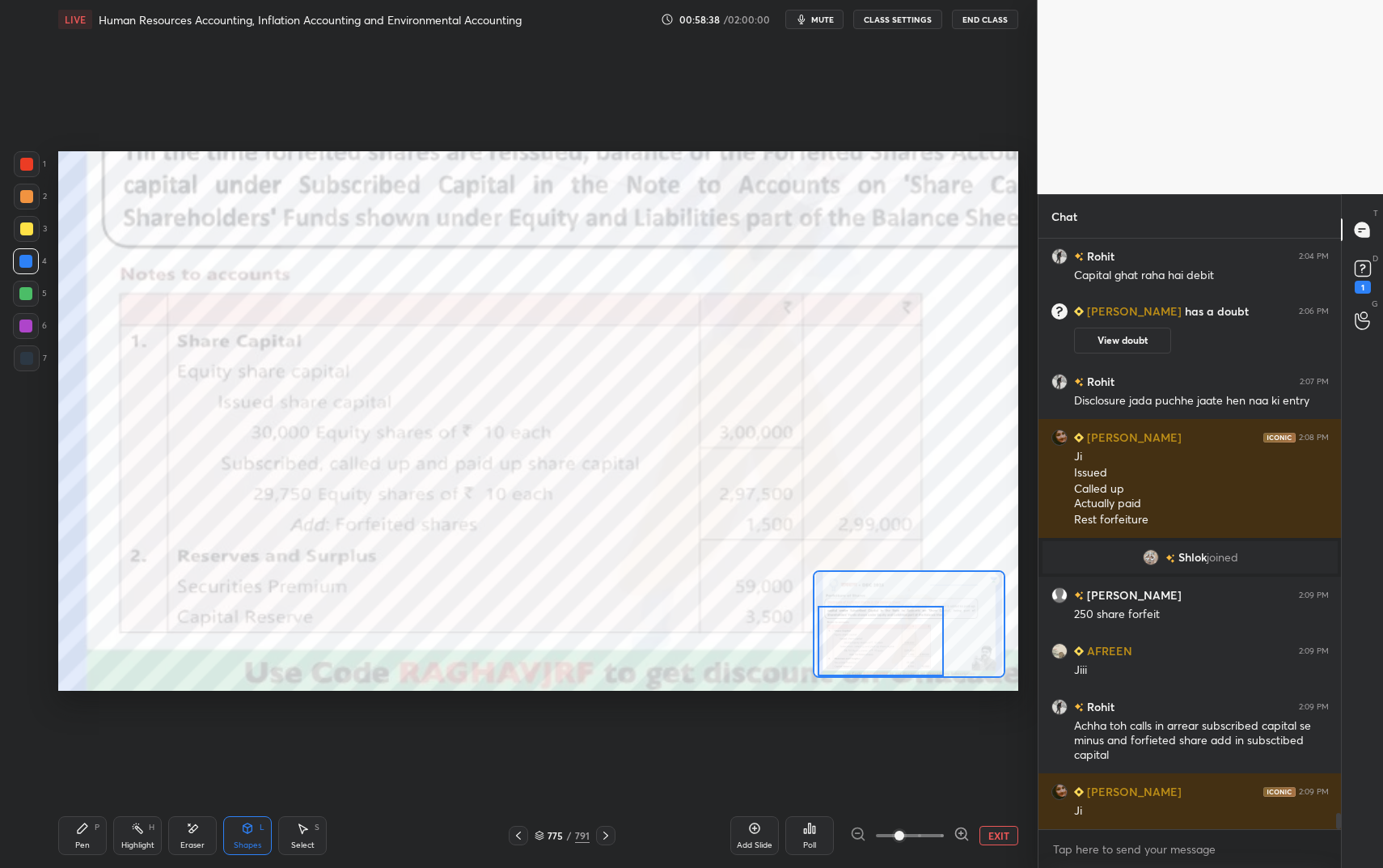
click at [130, 728] on div "Highlight H" at bounding box center [137, 835] width 49 height 39
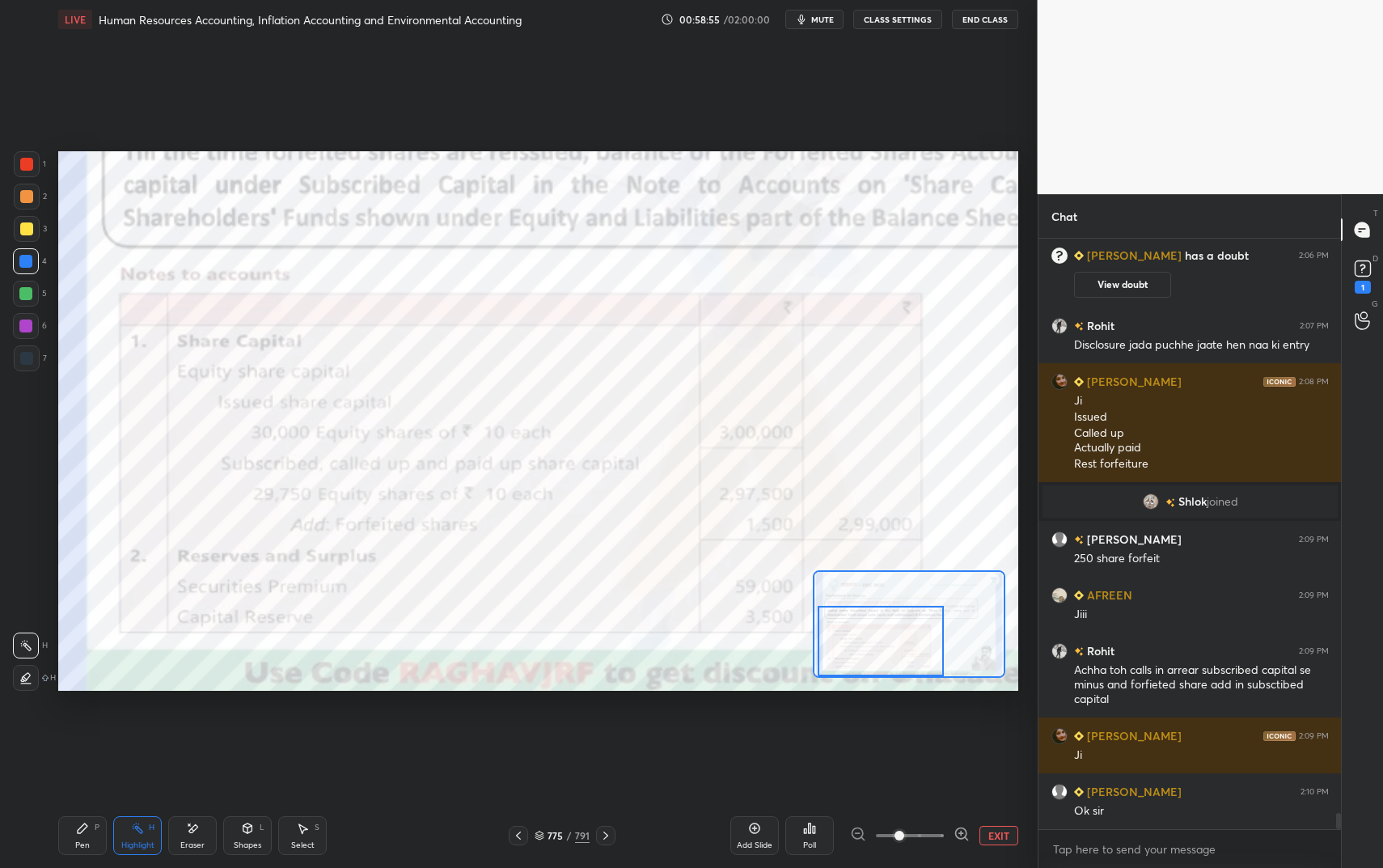
click at [94, 728] on div "Pen P" at bounding box center [82, 835] width 49 height 39
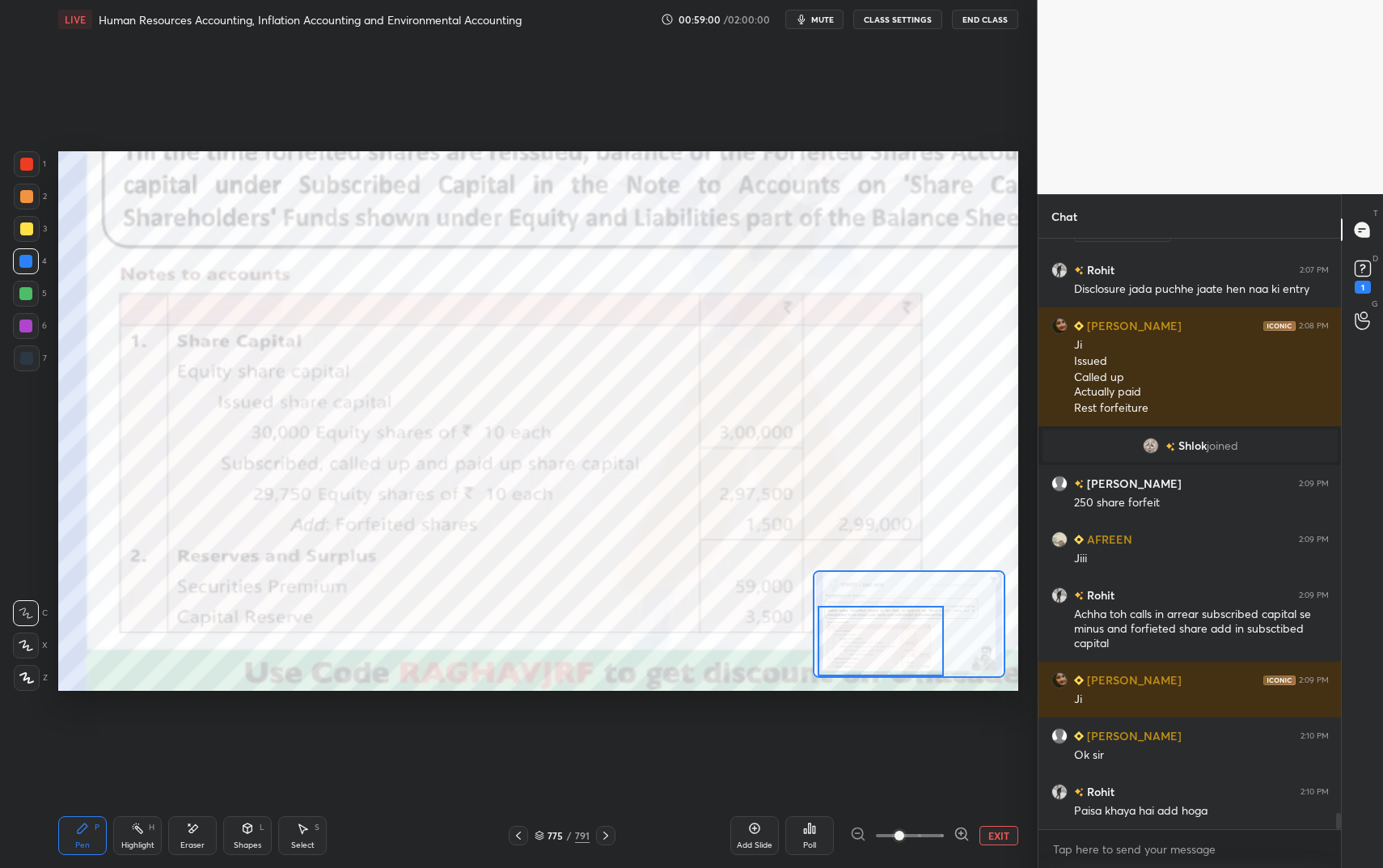
scroll to position [21329, 0]
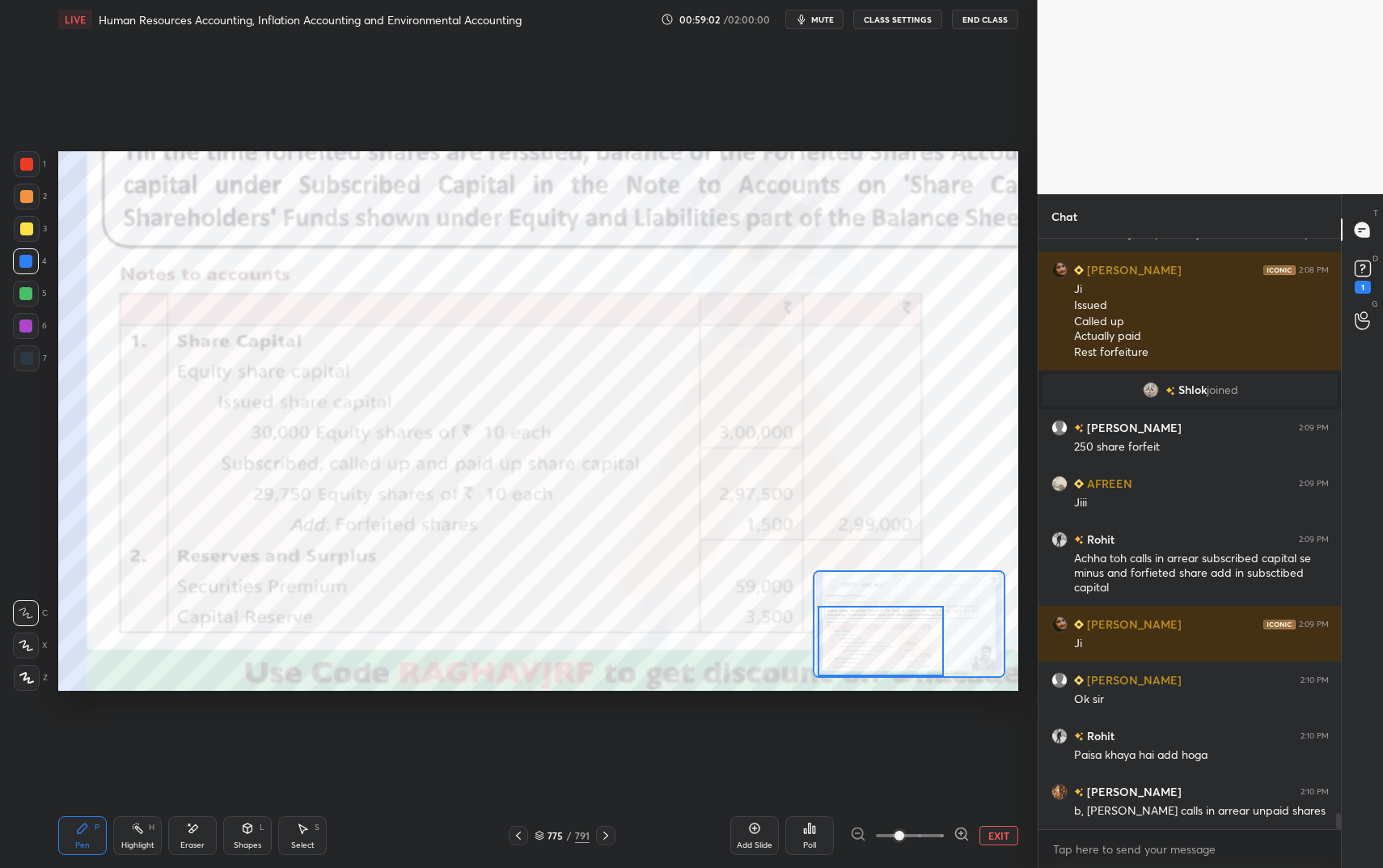
click at [828, 24] on button "mute" at bounding box center [814, 19] width 58 height 19
click at [976, 23] on button "End Class" at bounding box center [985, 19] width 67 height 19
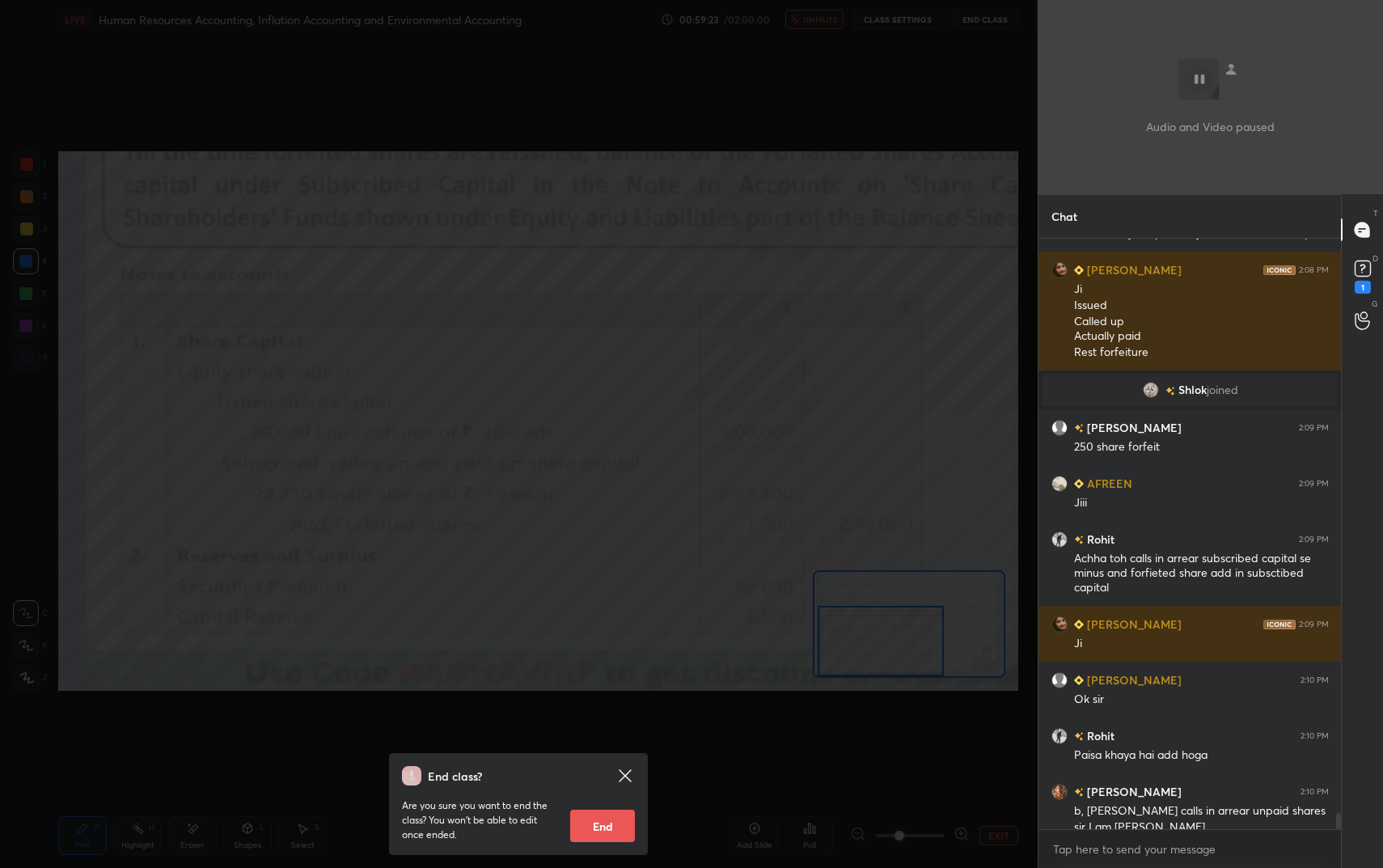
scroll to position [21345, 0]
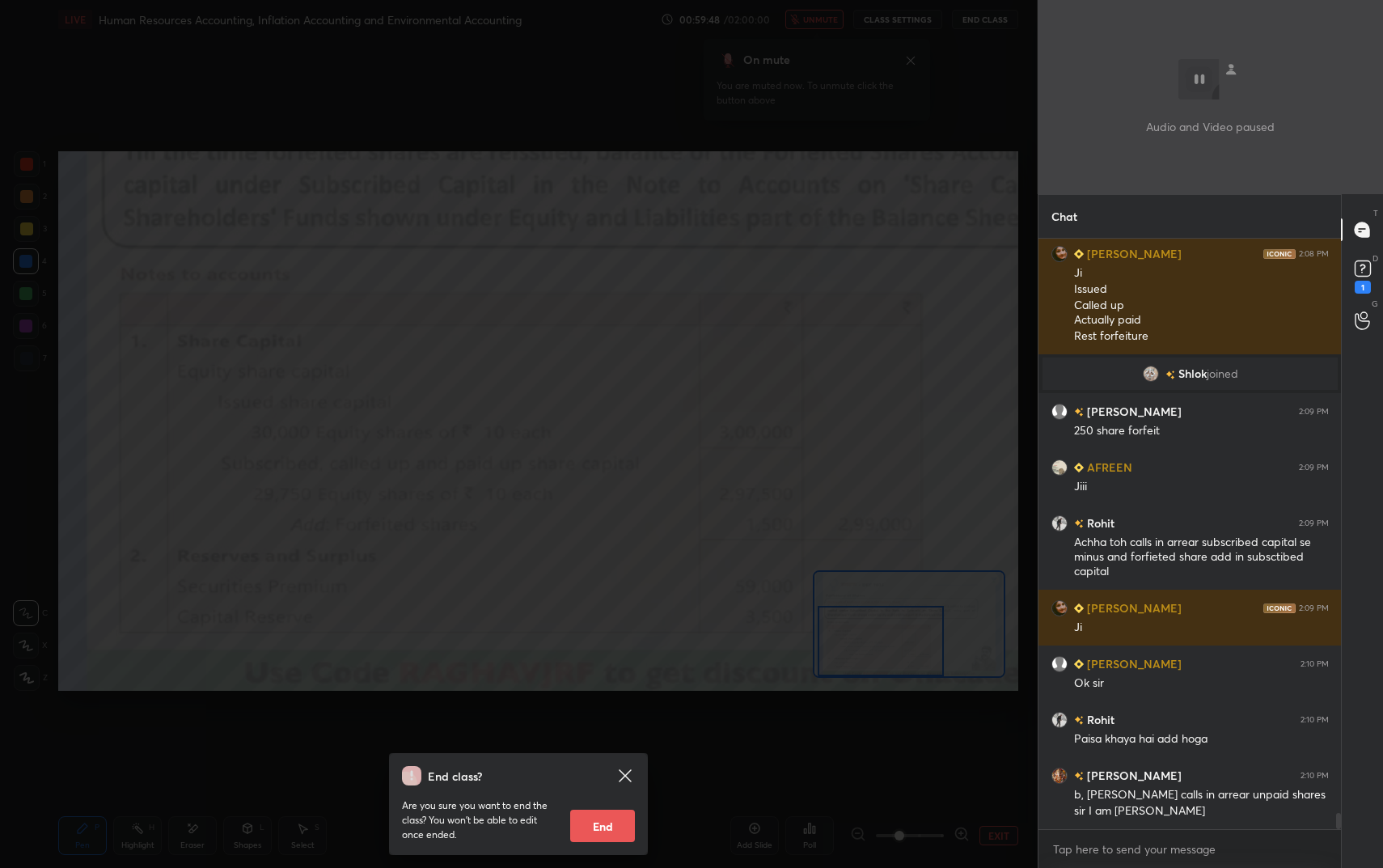
click at [610, 300] on div "End class? Are you sure you want to end the class? You won’t be able to edit on…" at bounding box center [519, 434] width 1037 height 868
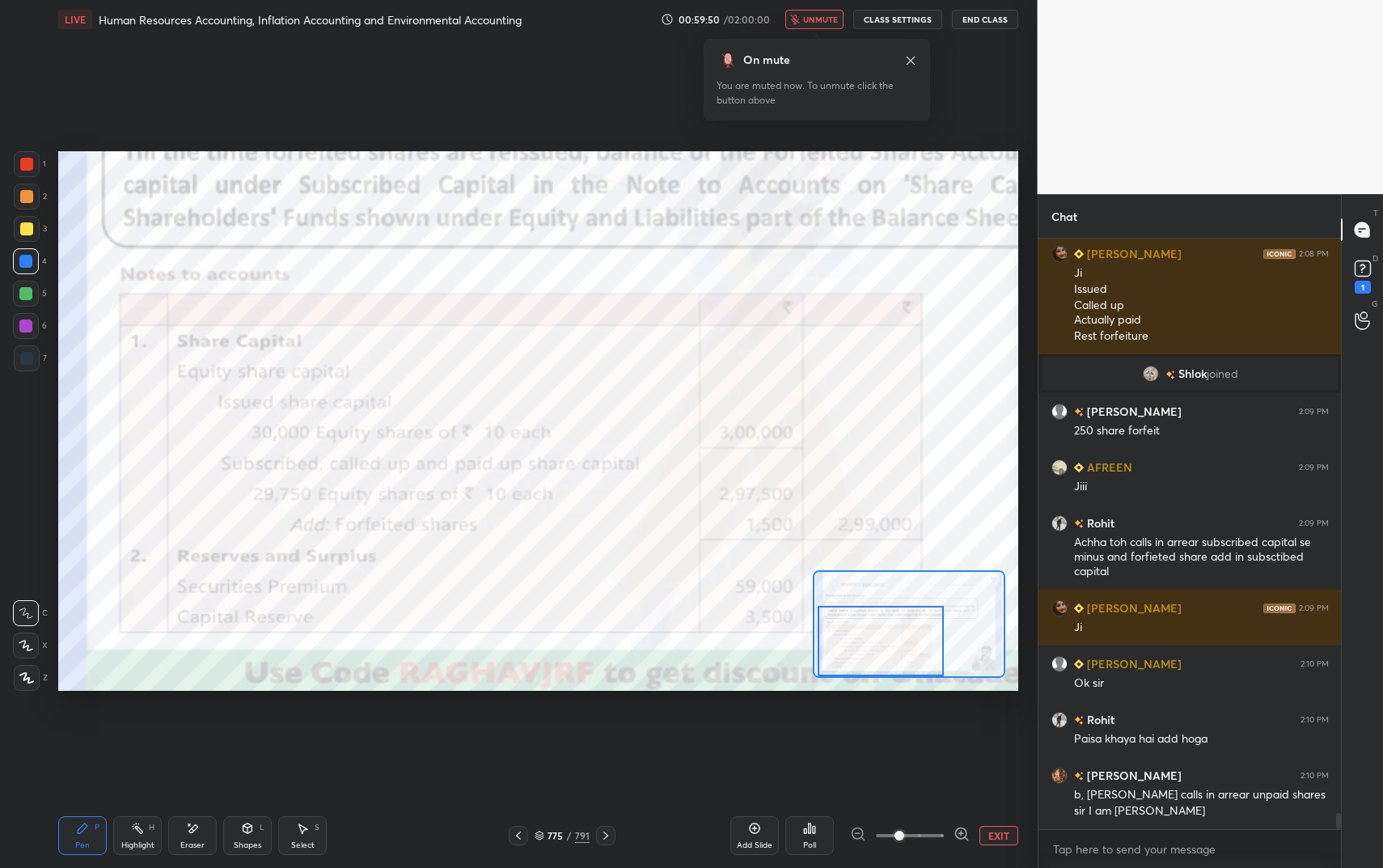
click at [827, 26] on button "unmute" at bounding box center [814, 19] width 58 height 19
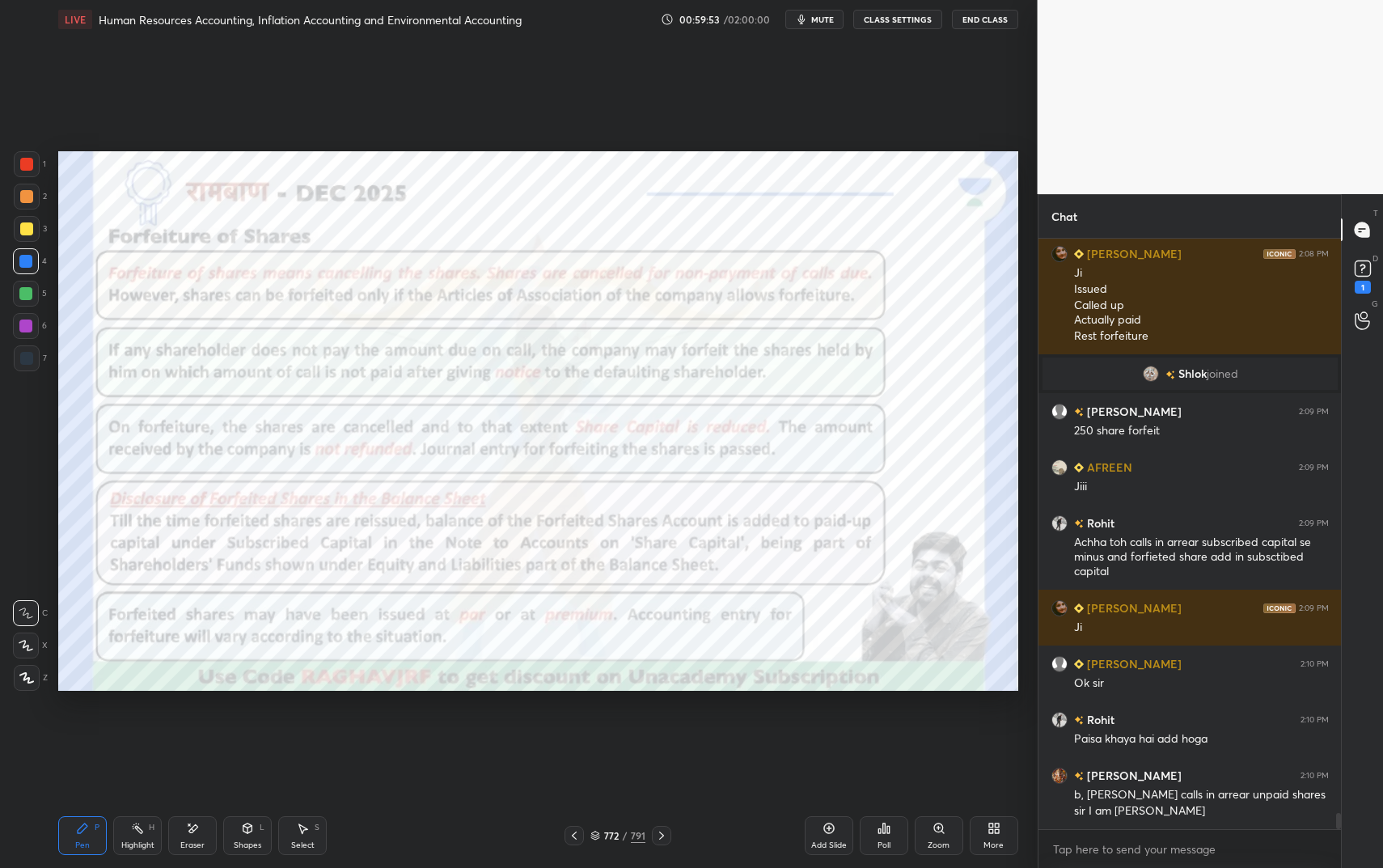
click at [244, 728] on icon at bounding box center [247, 827] width 13 height 13
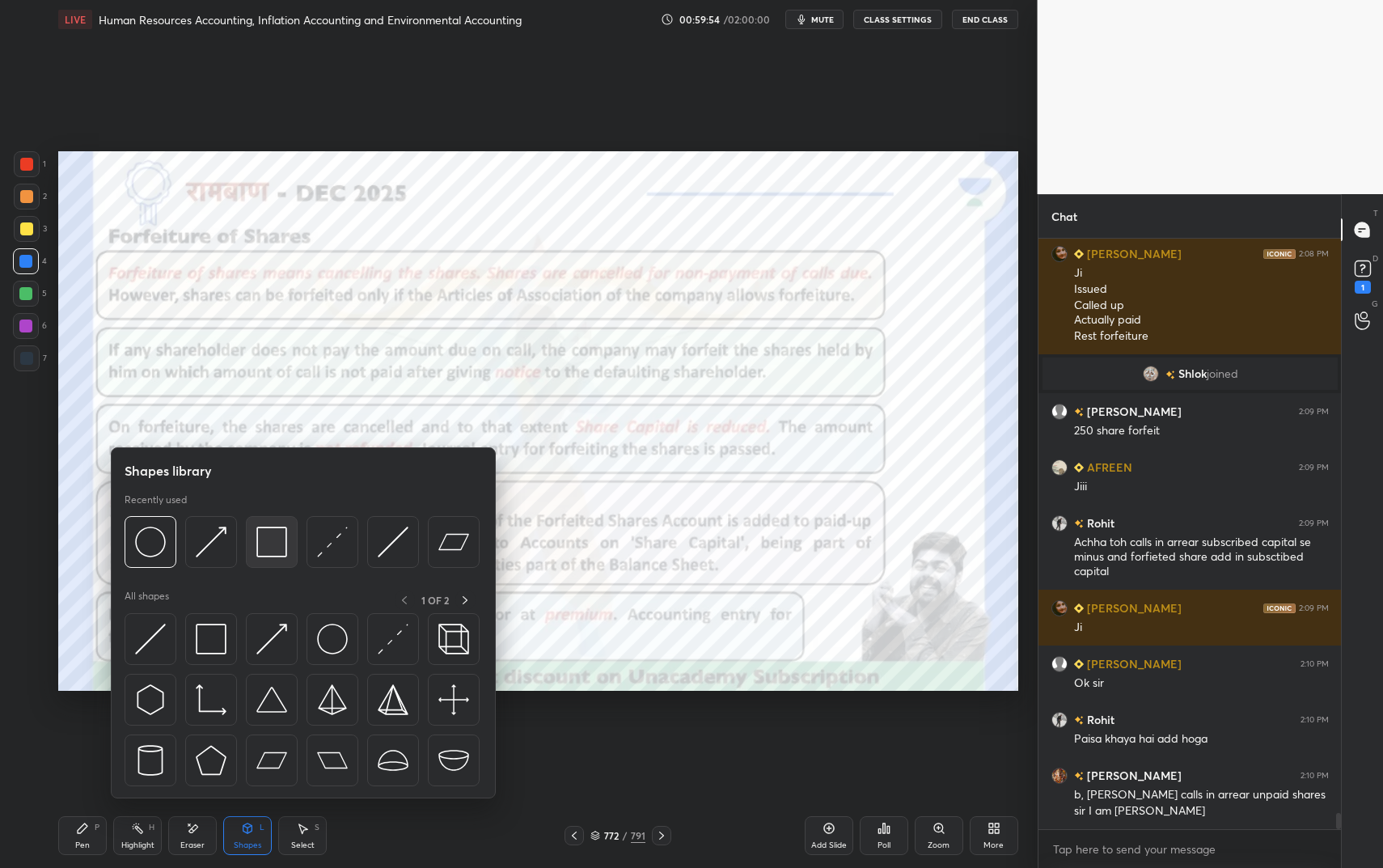
click at [259, 541] on img at bounding box center [271, 542] width 31 height 31
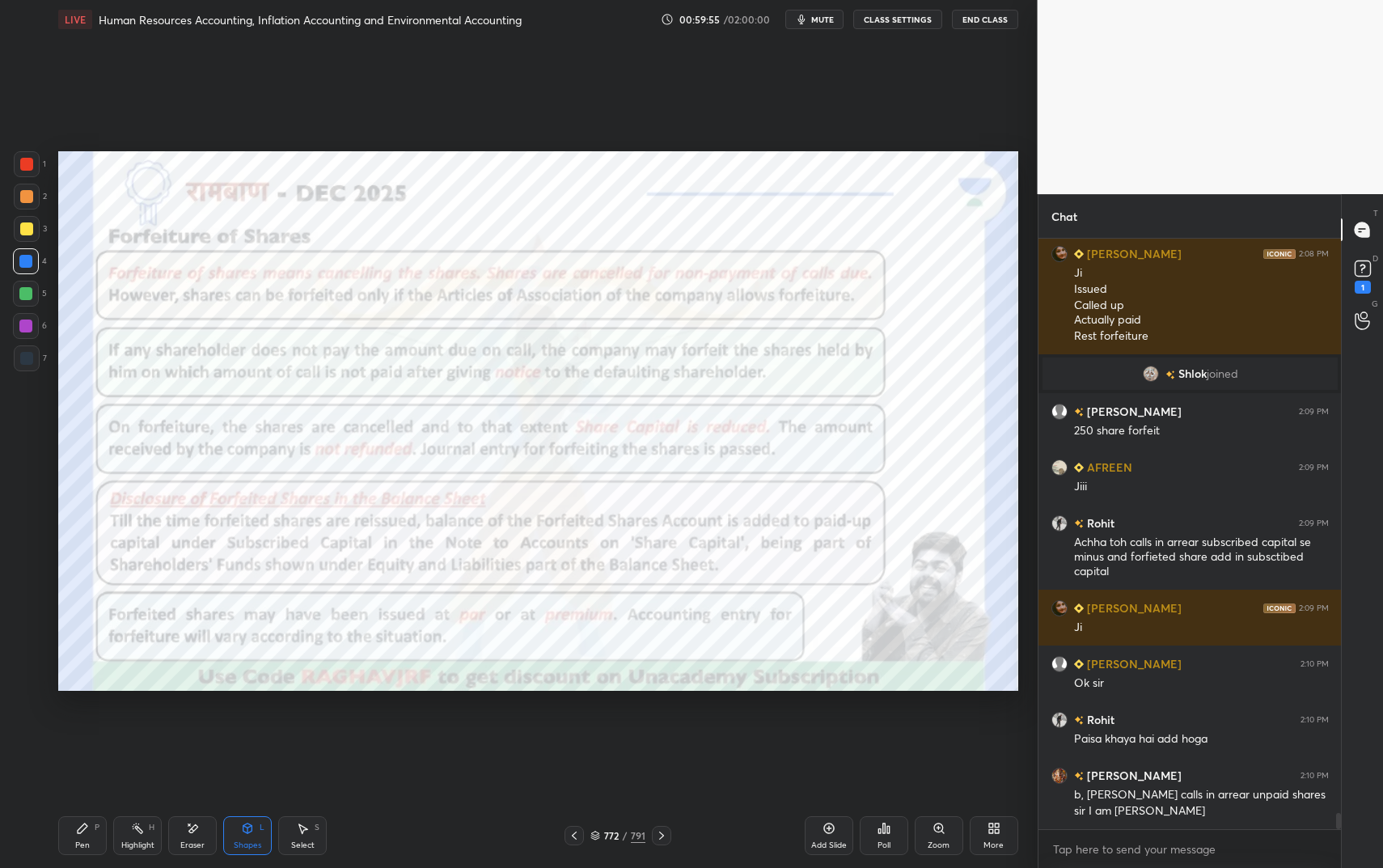
click at [21, 170] on div at bounding box center [27, 164] width 26 height 26
drag, startPoint x: 20, startPoint y: 171, endPoint x: 37, endPoint y: 170, distance: 17.0
click at [20, 171] on div at bounding box center [27, 164] width 26 height 26
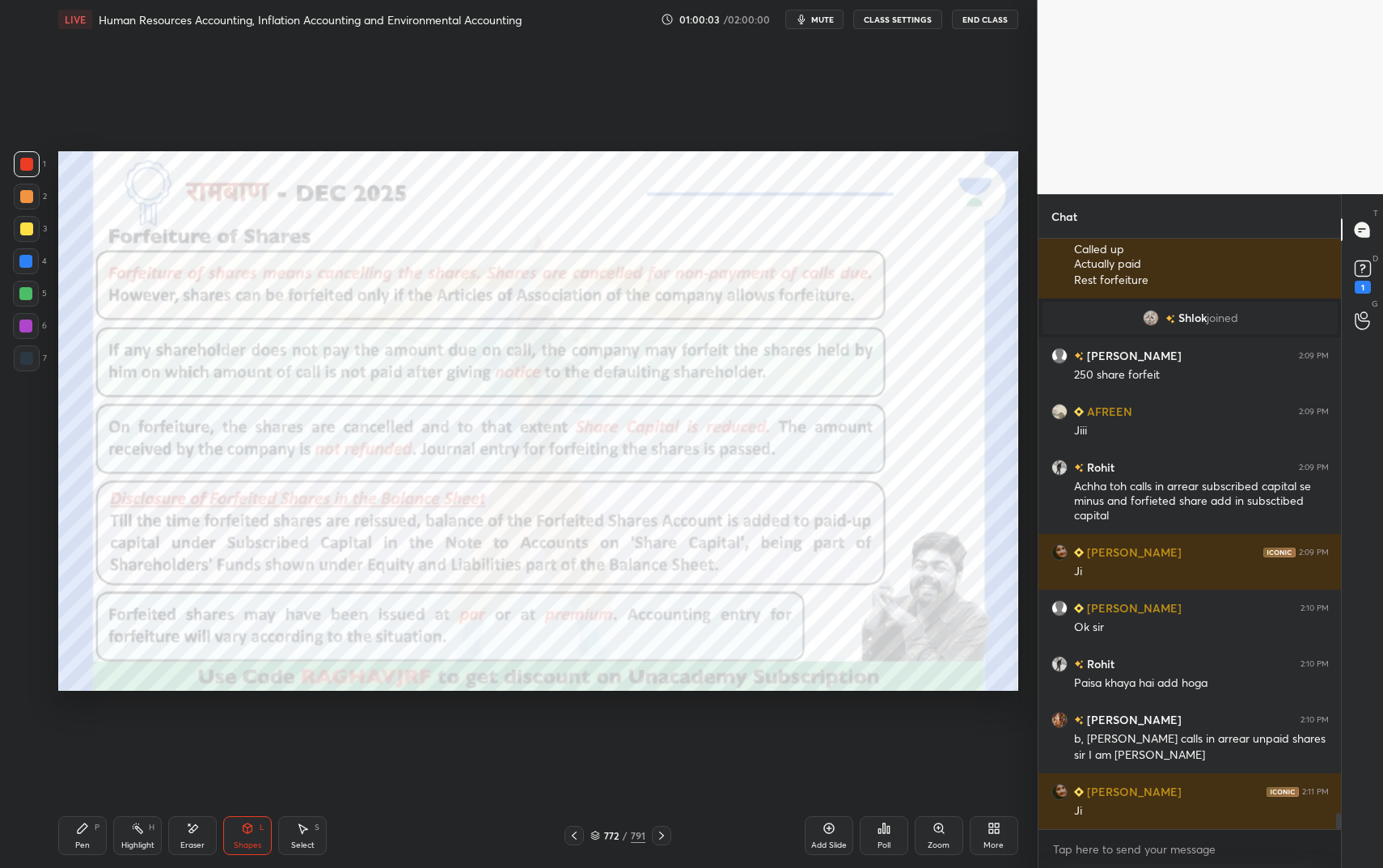
drag, startPoint x: 140, startPoint y: 831, endPoint x: 154, endPoint y: 814, distance: 22.0
click at [140, 728] on icon at bounding box center [137, 827] width 13 height 13
click at [145, 728] on div "Highlight H" at bounding box center [137, 835] width 49 height 39
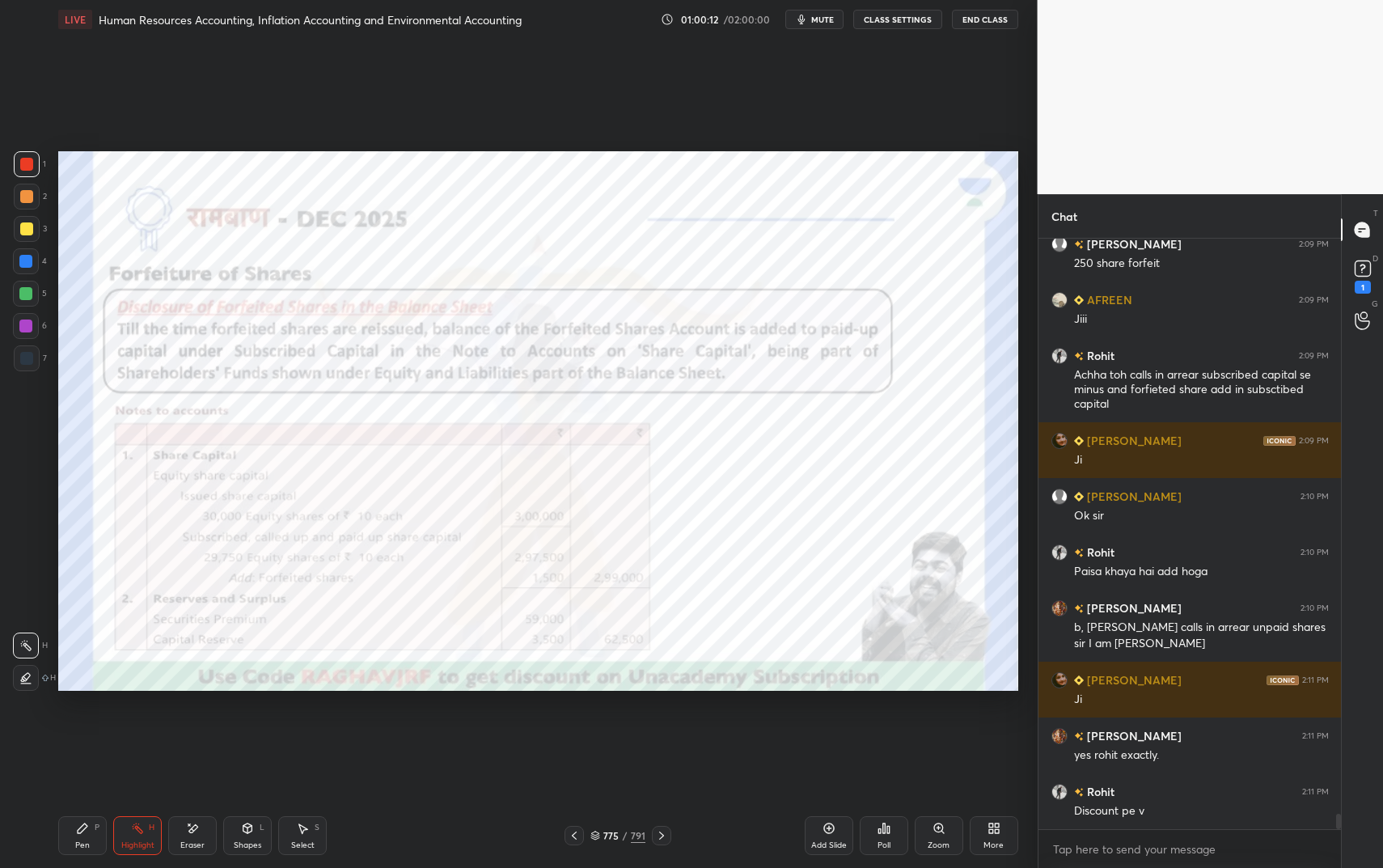
scroll to position [21568, 0]
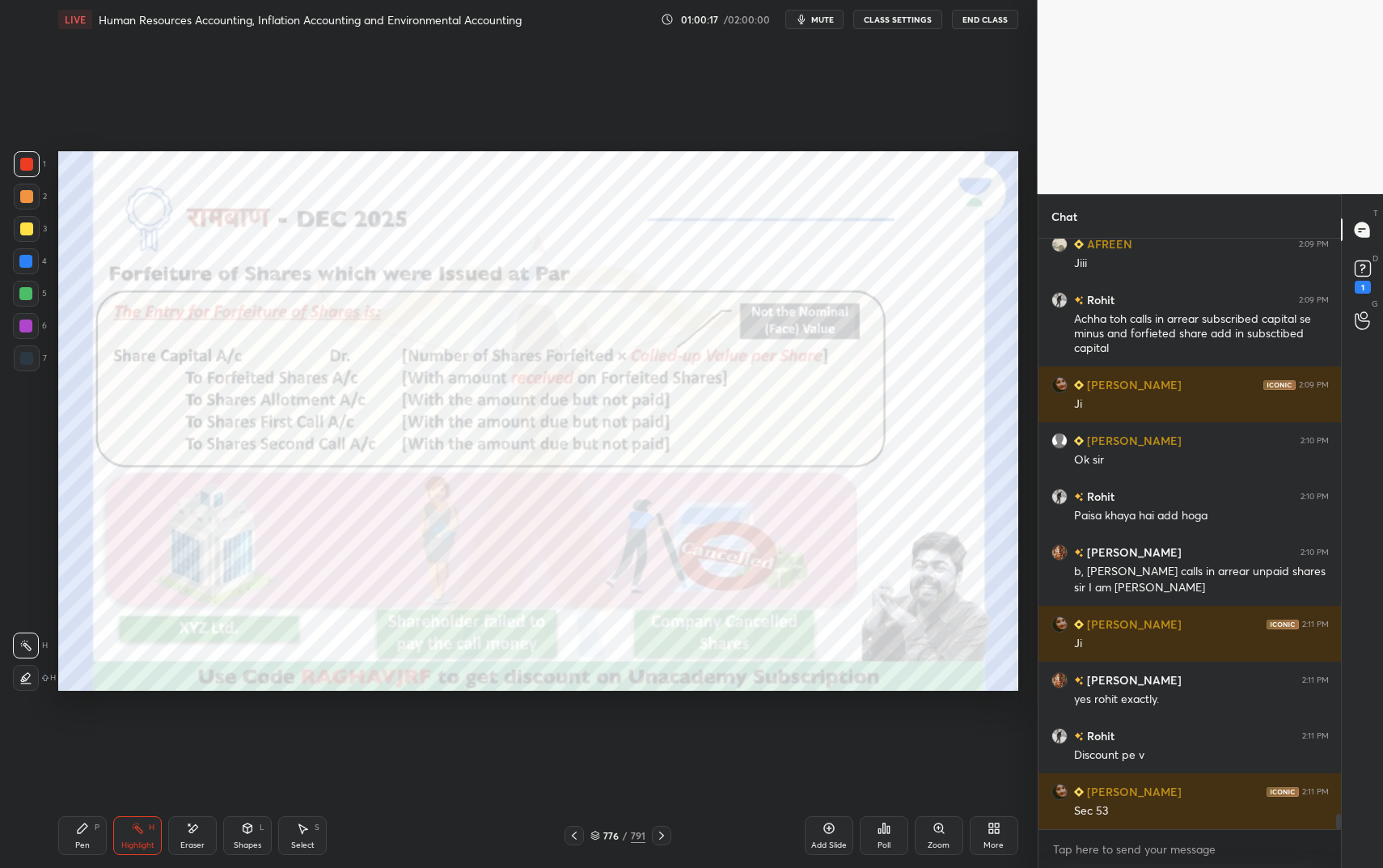
click at [209, 728] on div "Eraser" at bounding box center [192, 835] width 49 height 39
click at [79, 728] on icon at bounding box center [82, 827] width 13 height 13
click at [142, 728] on div "Highlight" at bounding box center [137, 845] width 33 height 8
click at [136, 728] on div "Highlight" at bounding box center [137, 845] width 33 height 8
drag, startPoint x: 255, startPoint y: 826, endPoint x: 250, endPoint y: 809, distance: 17.7
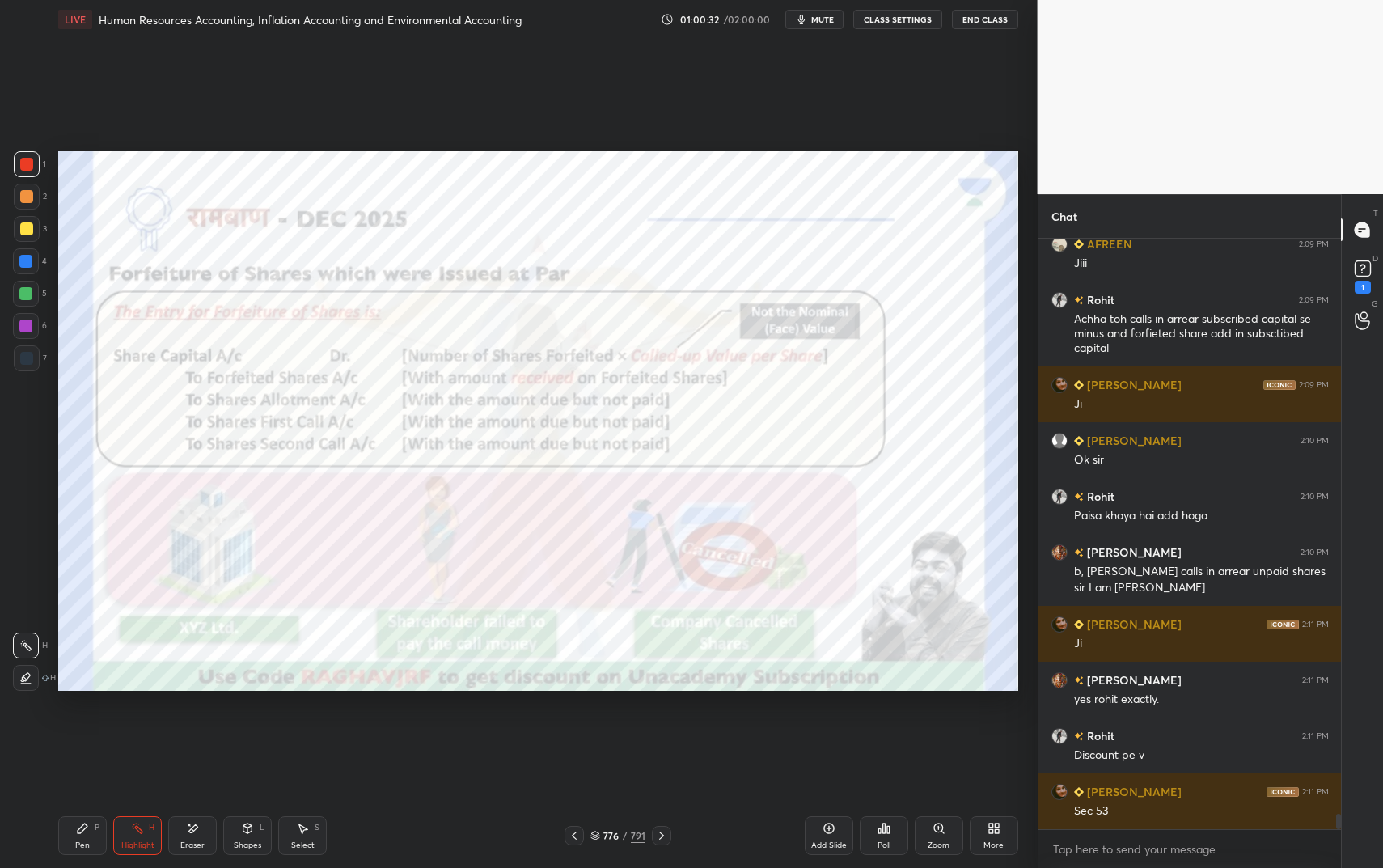
click at [254, 728] on div "Shapes L" at bounding box center [247, 835] width 49 height 39
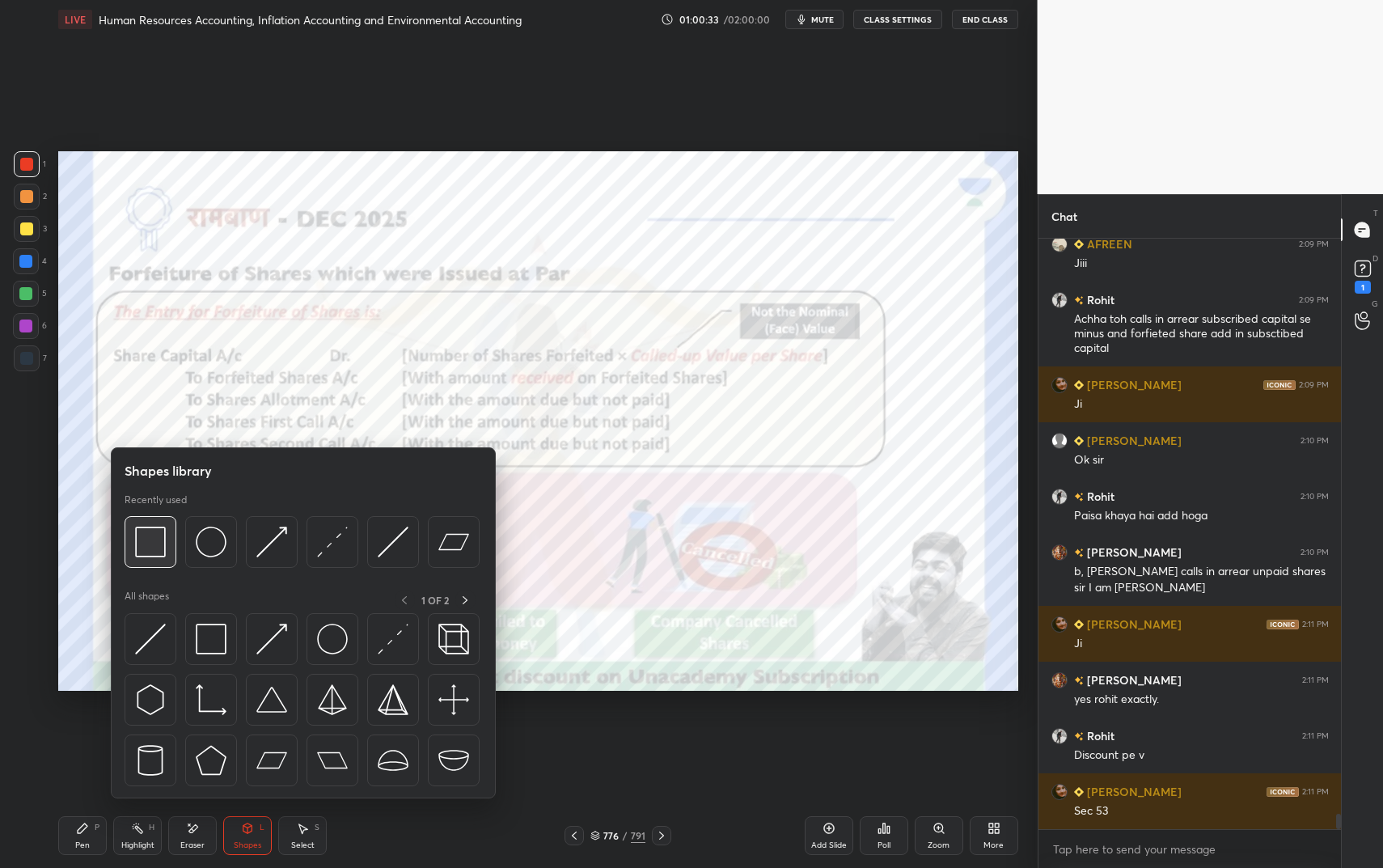
click at [162, 551] on img at bounding box center [150, 542] width 31 height 31
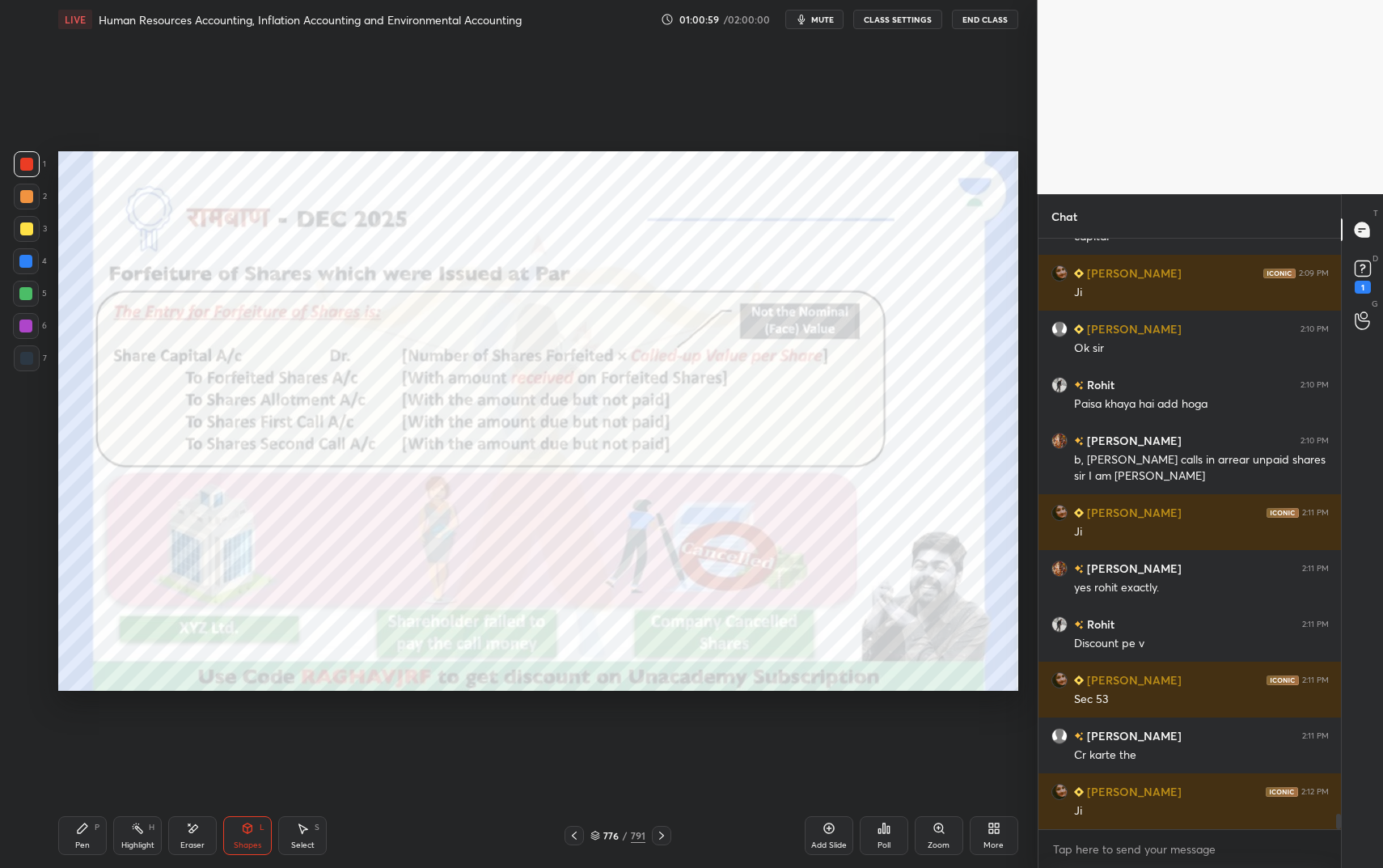
scroll to position [21735, 0]
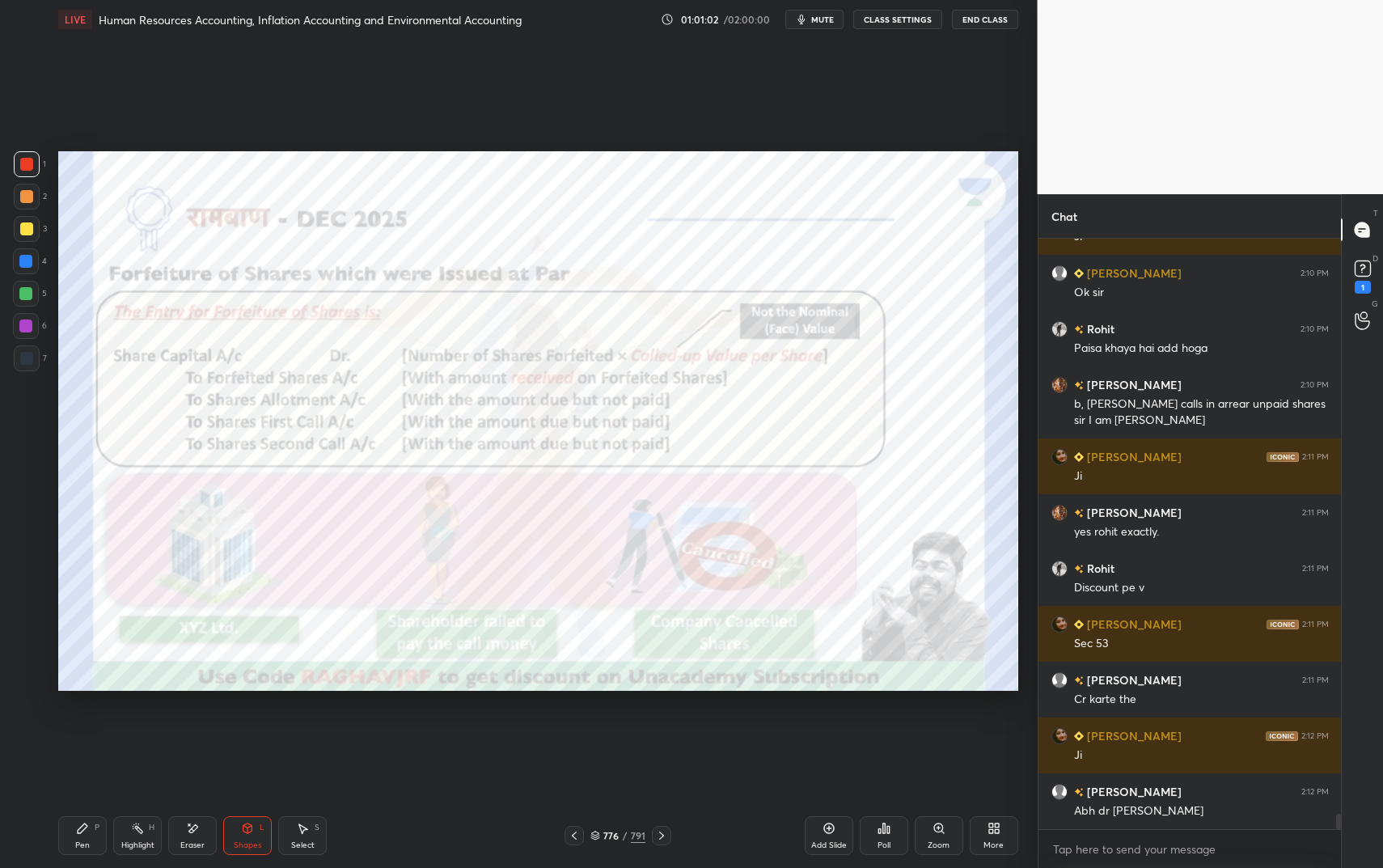
click at [261, 728] on div "L" at bounding box center [262, 827] width 5 height 8
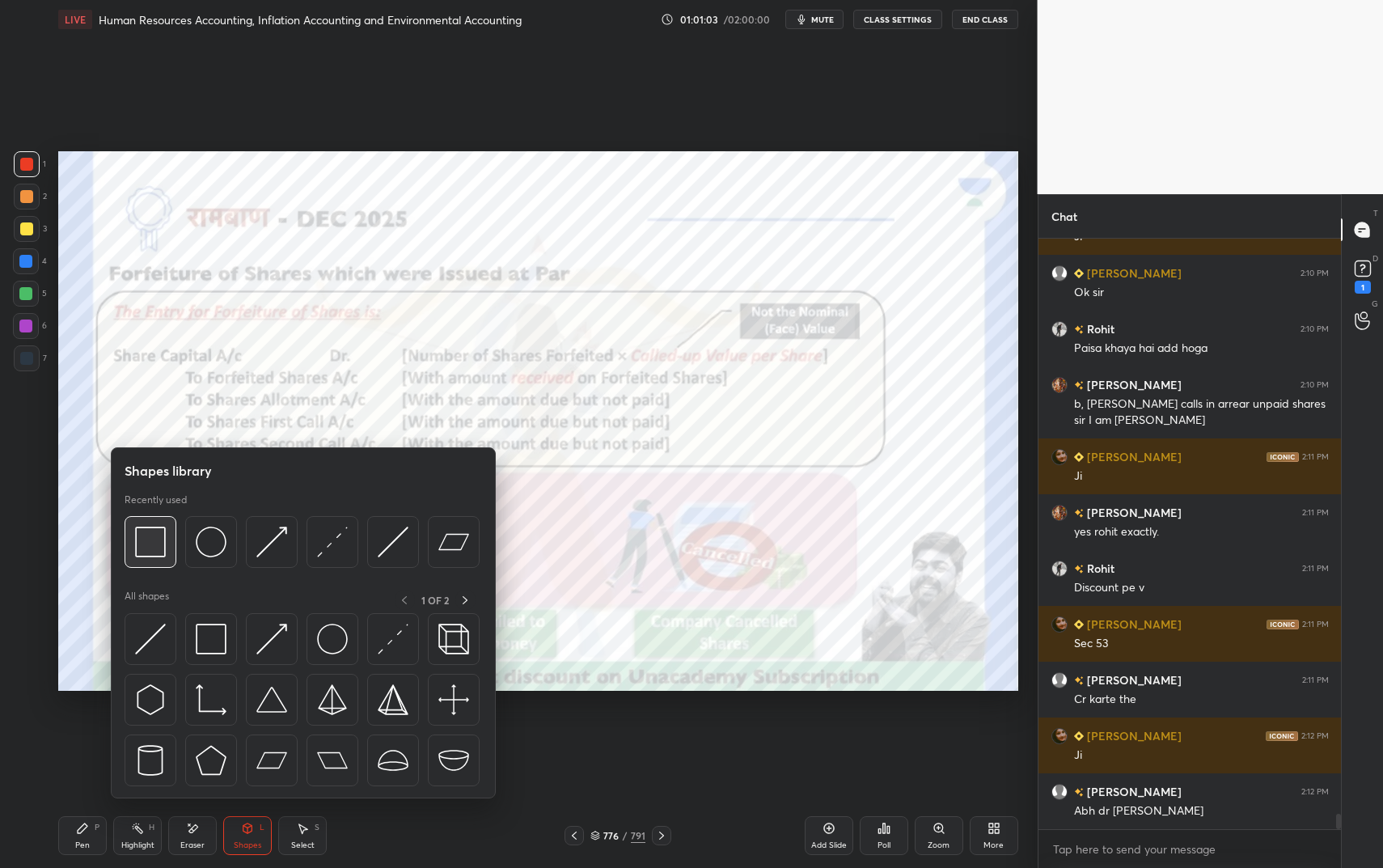
click at [151, 532] on img at bounding box center [150, 542] width 31 height 31
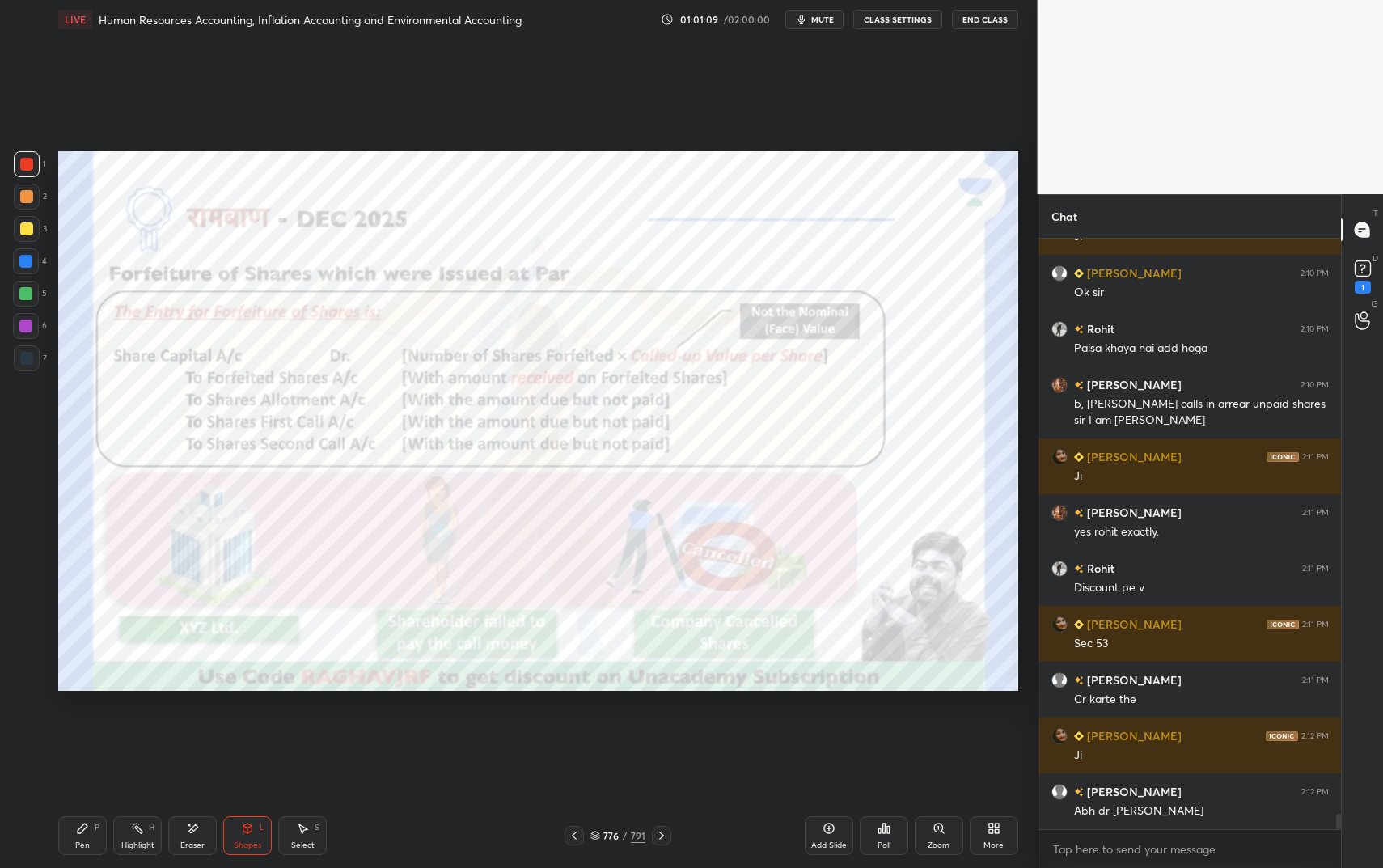
click at [94, 728] on div "Pen P" at bounding box center [82, 835] width 49 height 39
click at [101, 728] on div "Pen P" at bounding box center [82, 835] width 49 height 39
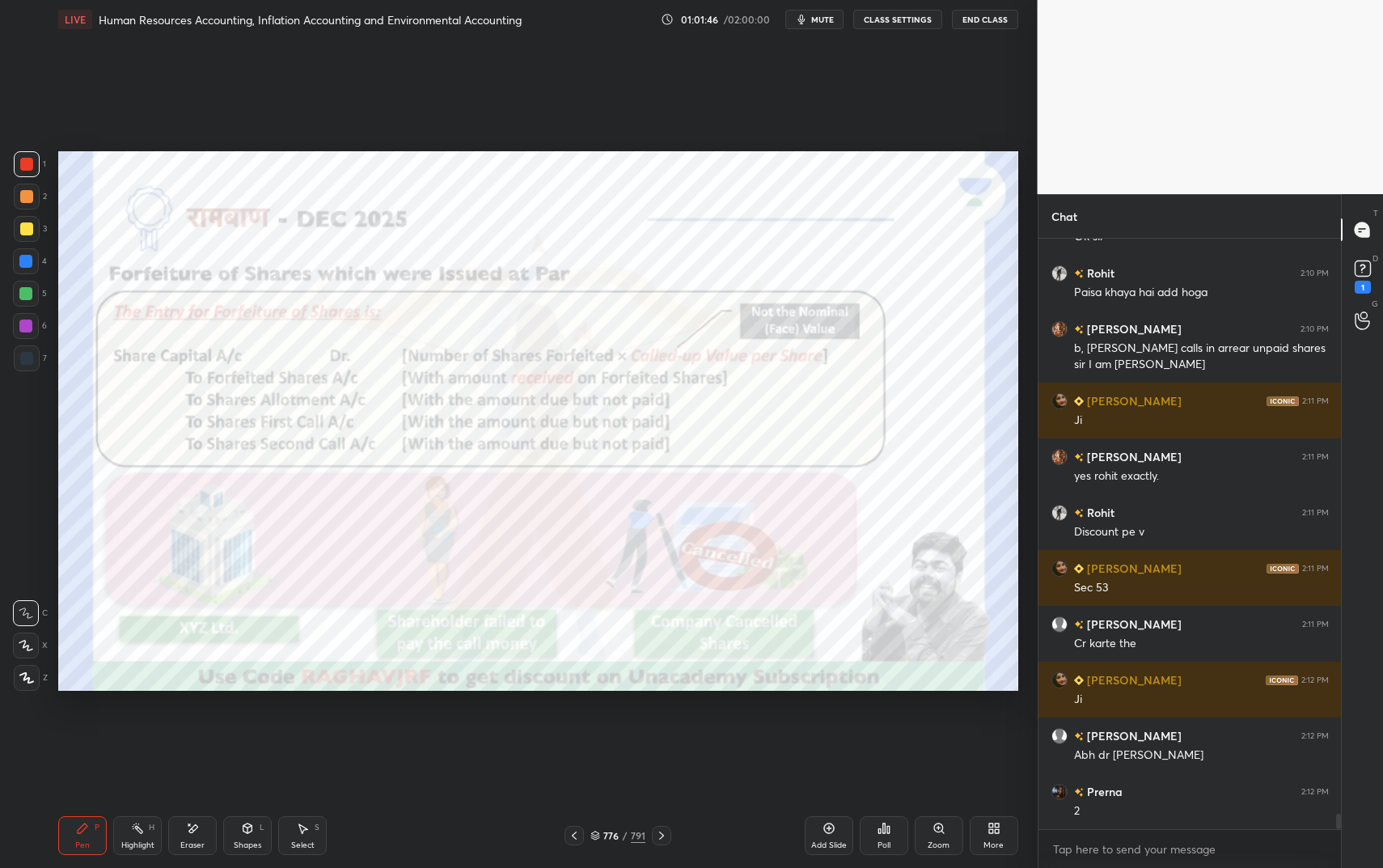
click at [243, 728] on icon at bounding box center [247, 828] width 9 height 10
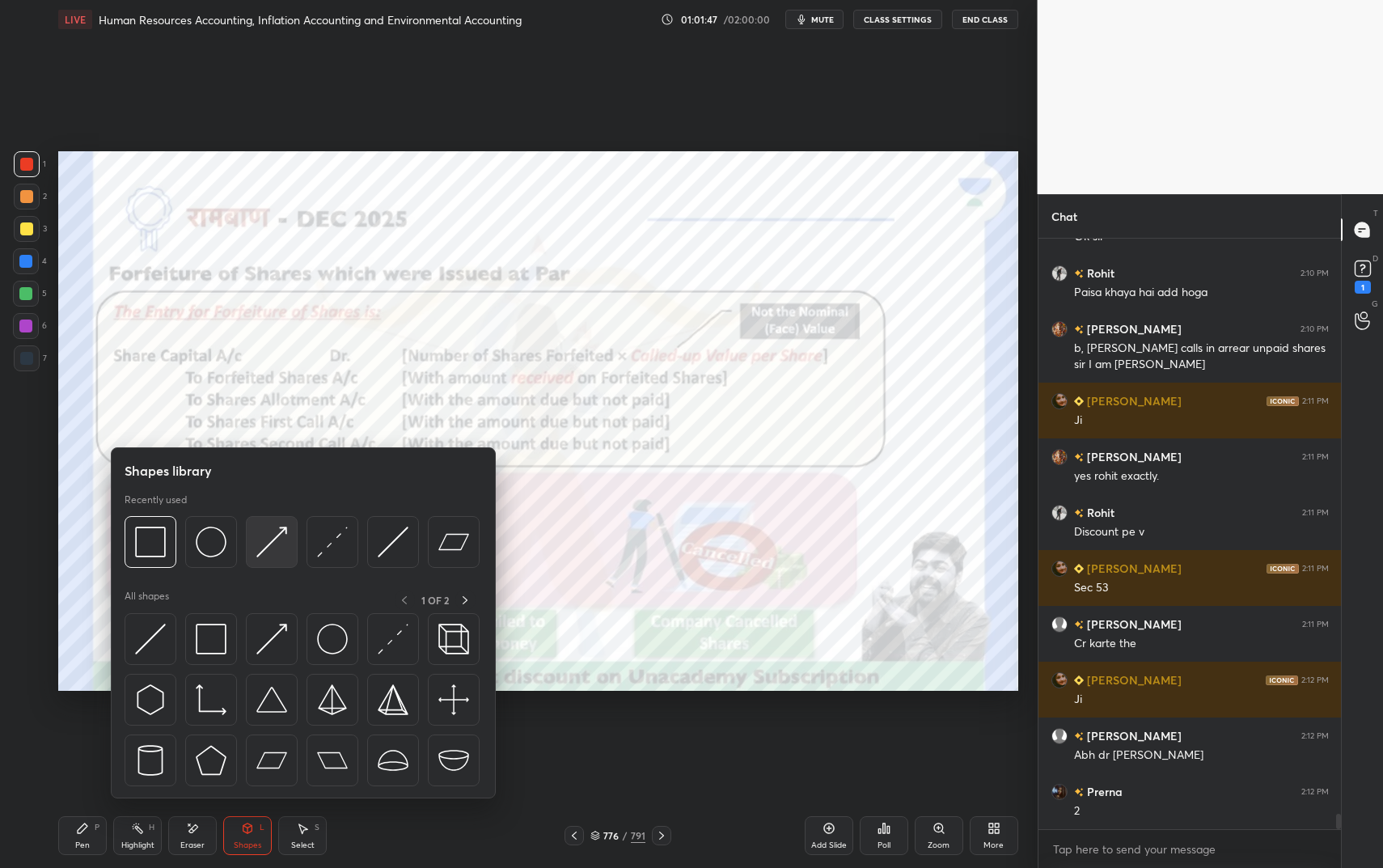
click at [261, 541] on img at bounding box center [271, 542] width 31 height 31
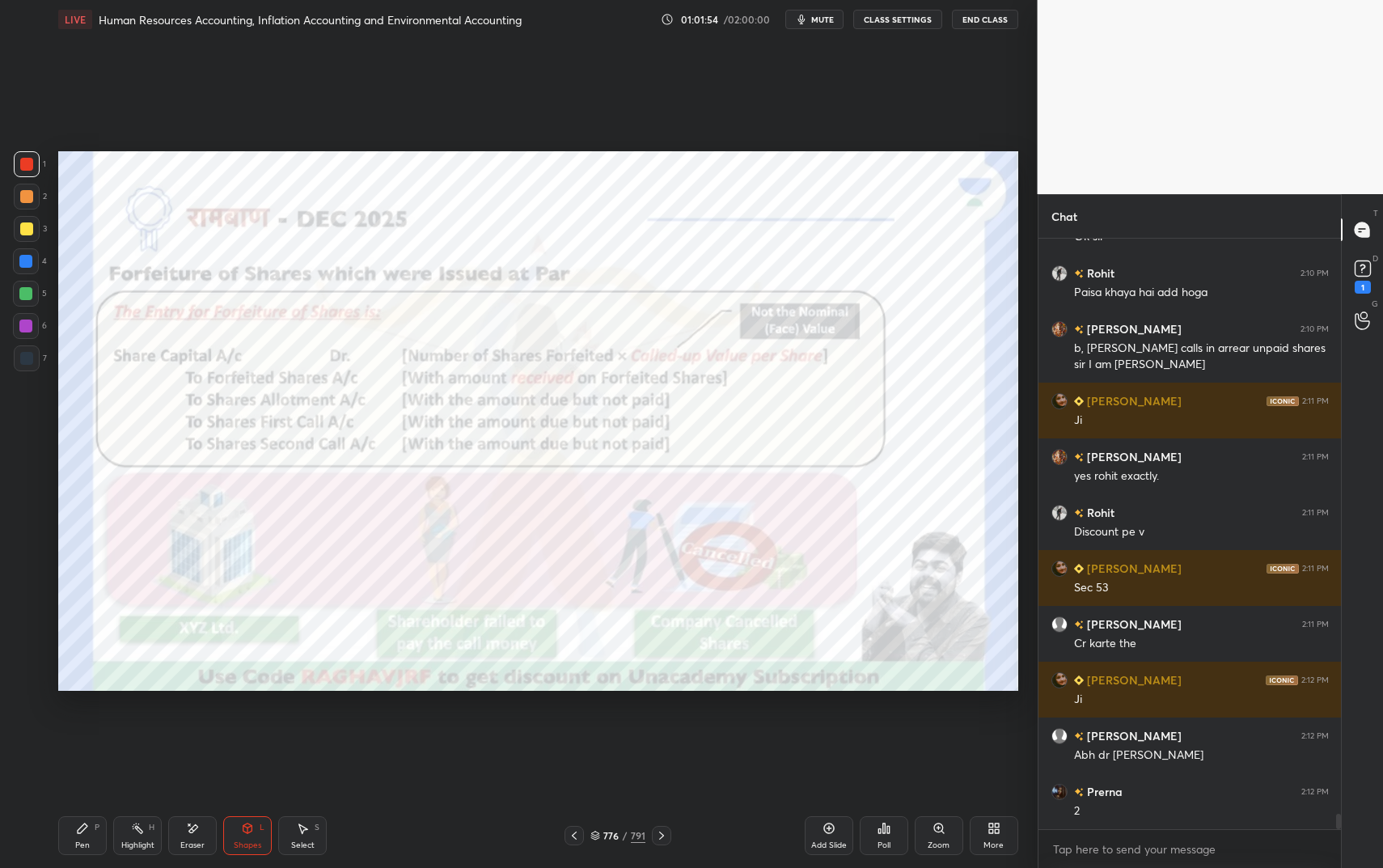
click at [81, 728] on icon at bounding box center [82, 827] width 13 height 13
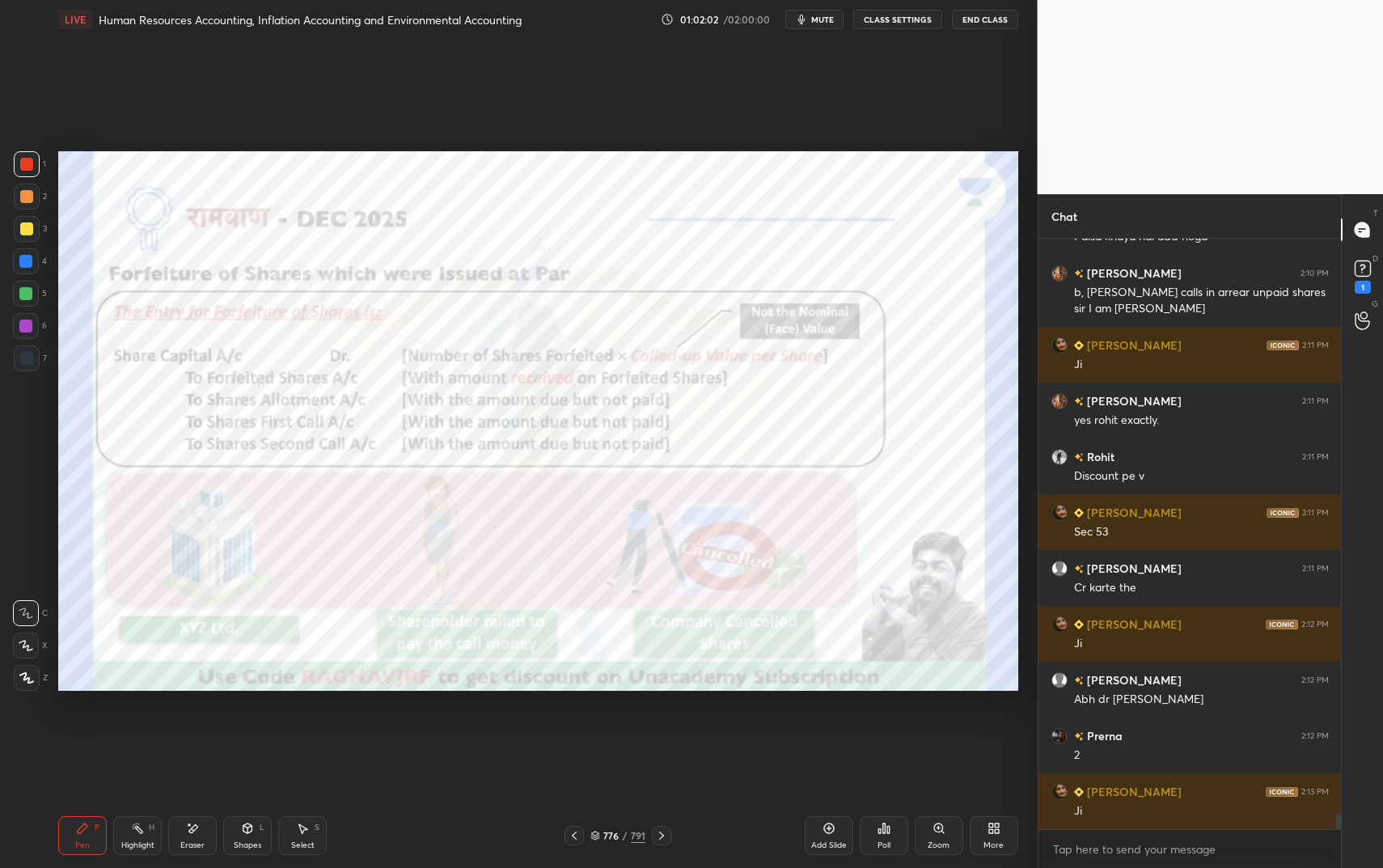
click at [261, 728] on div "L" at bounding box center [262, 827] width 5 height 8
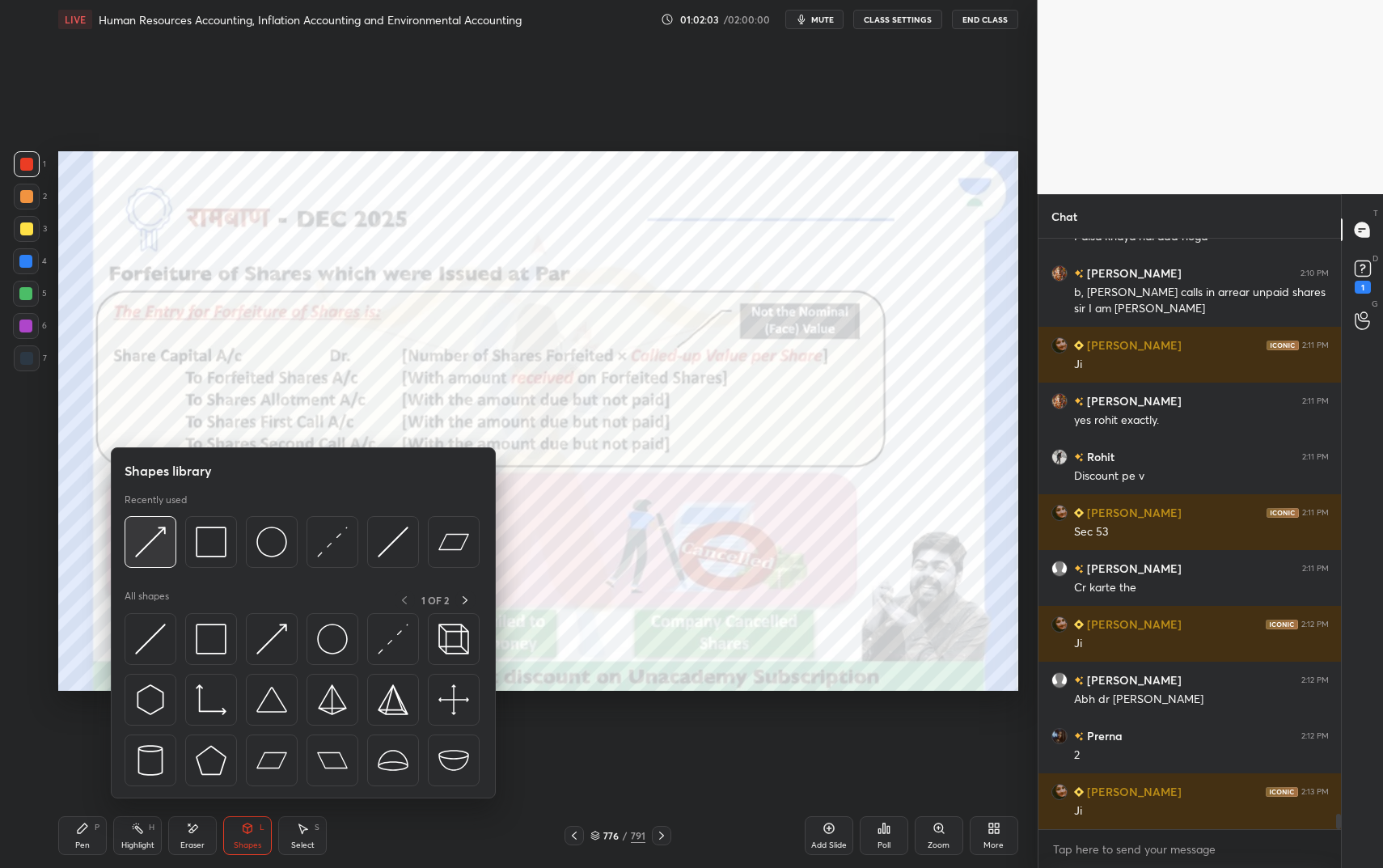
click at [161, 539] on img at bounding box center [150, 542] width 31 height 31
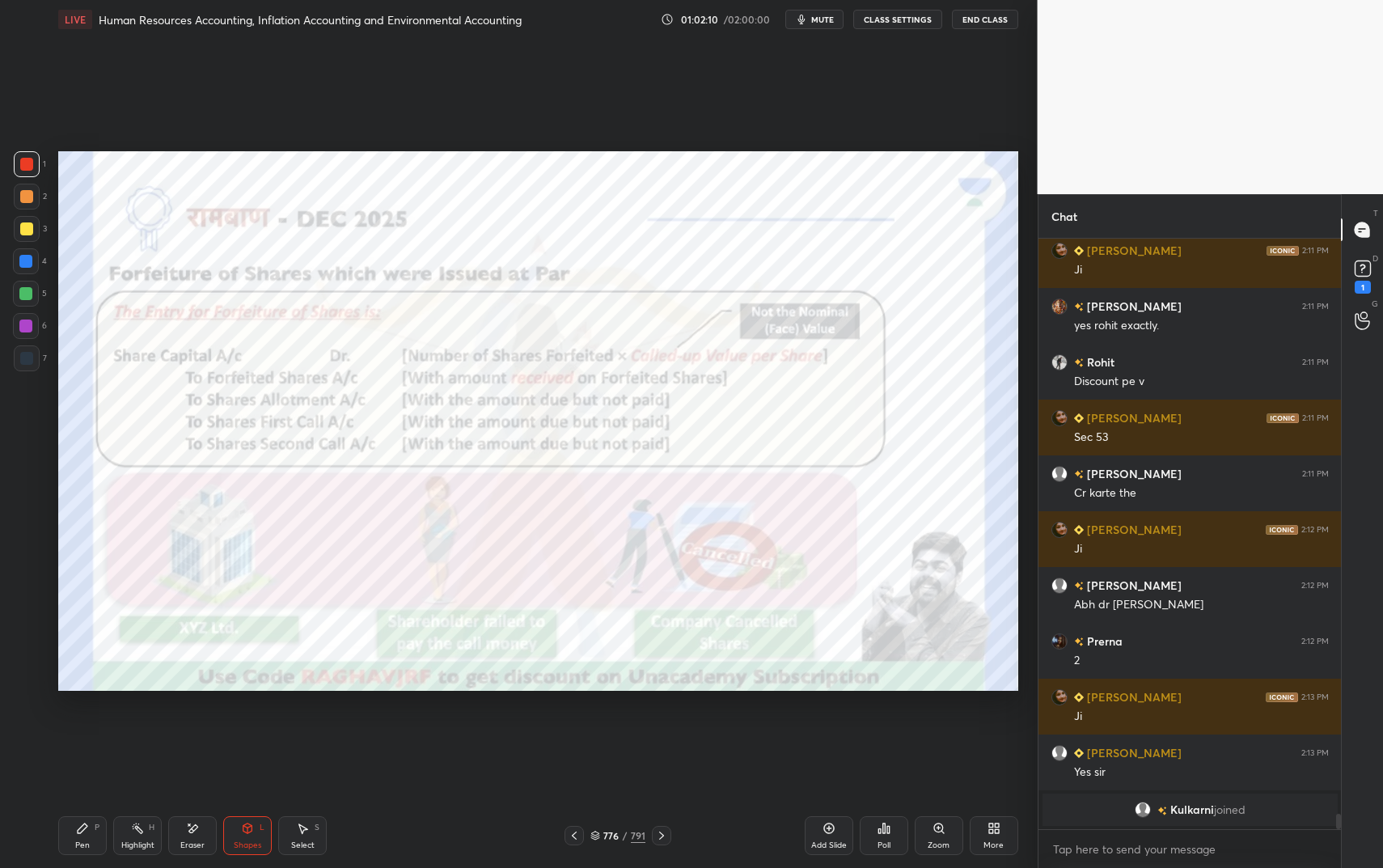
scroll to position [21647, 0]
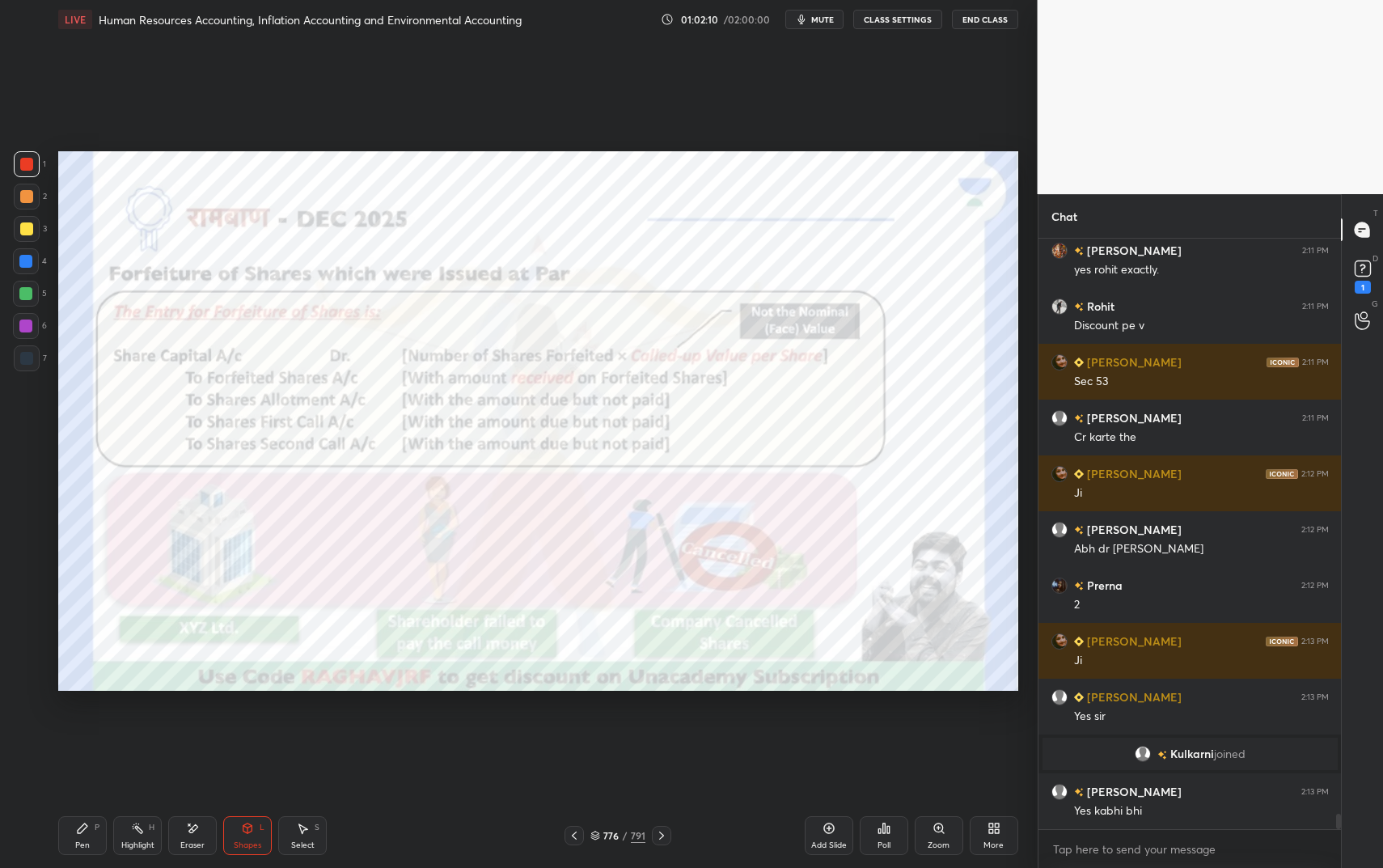
click at [122, 728] on div "Highlight H" at bounding box center [137, 835] width 49 height 39
click at [126, 728] on div "Highlight H" at bounding box center [137, 835] width 49 height 39
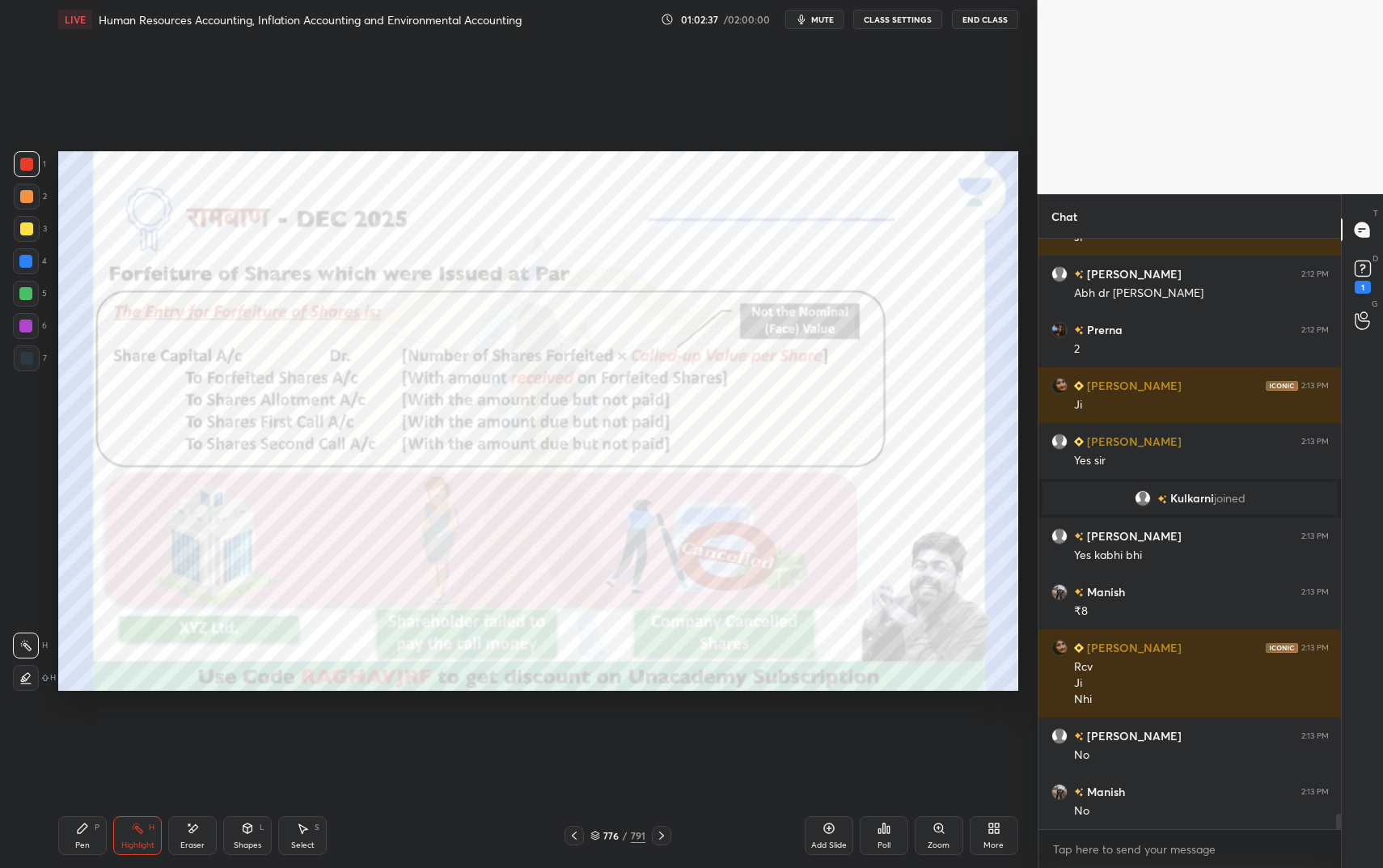
scroll to position [21959, 0]
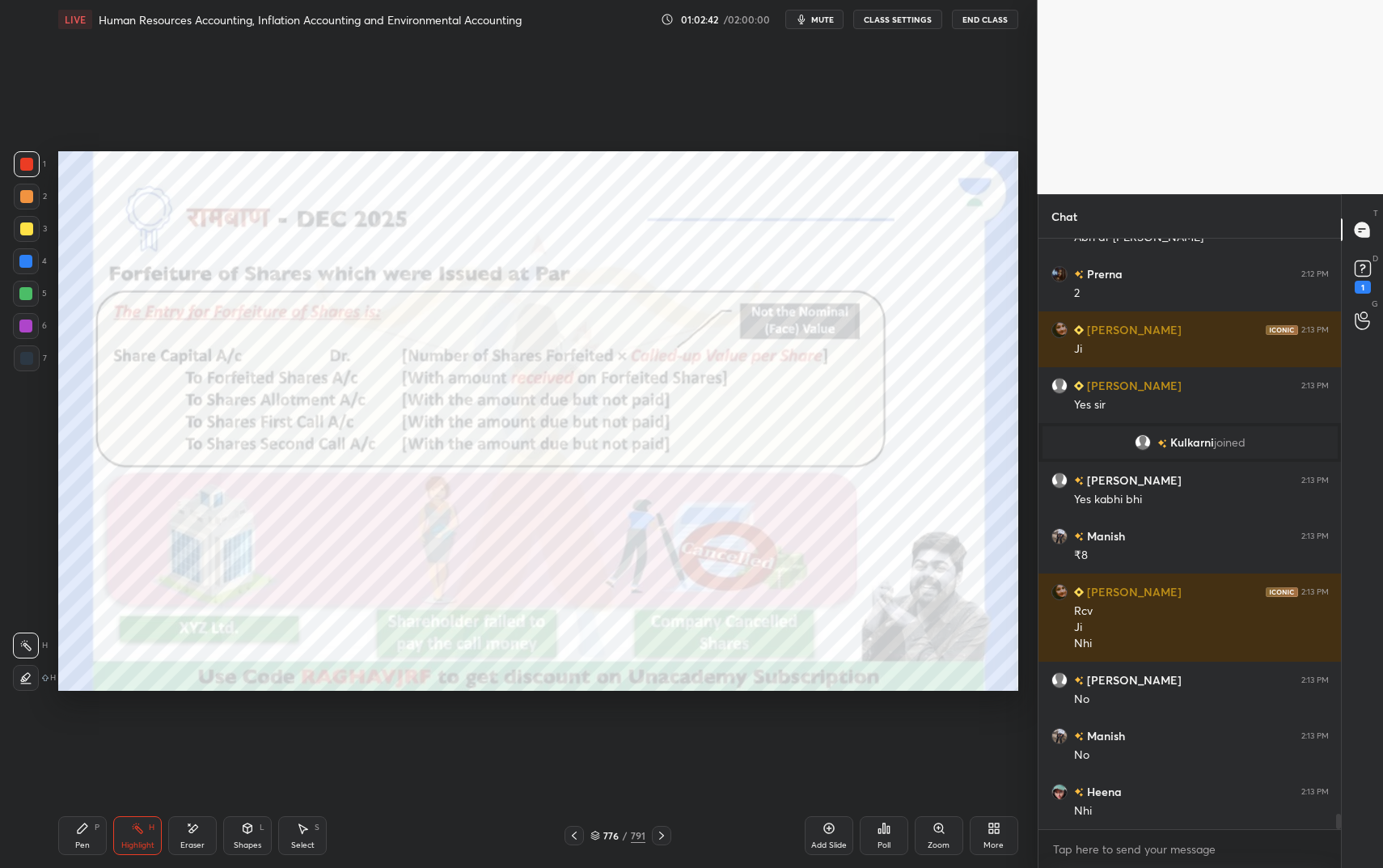
click at [86, 728] on icon at bounding box center [82, 827] width 13 height 13
click at [87, 728] on icon at bounding box center [82, 827] width 13 height 13
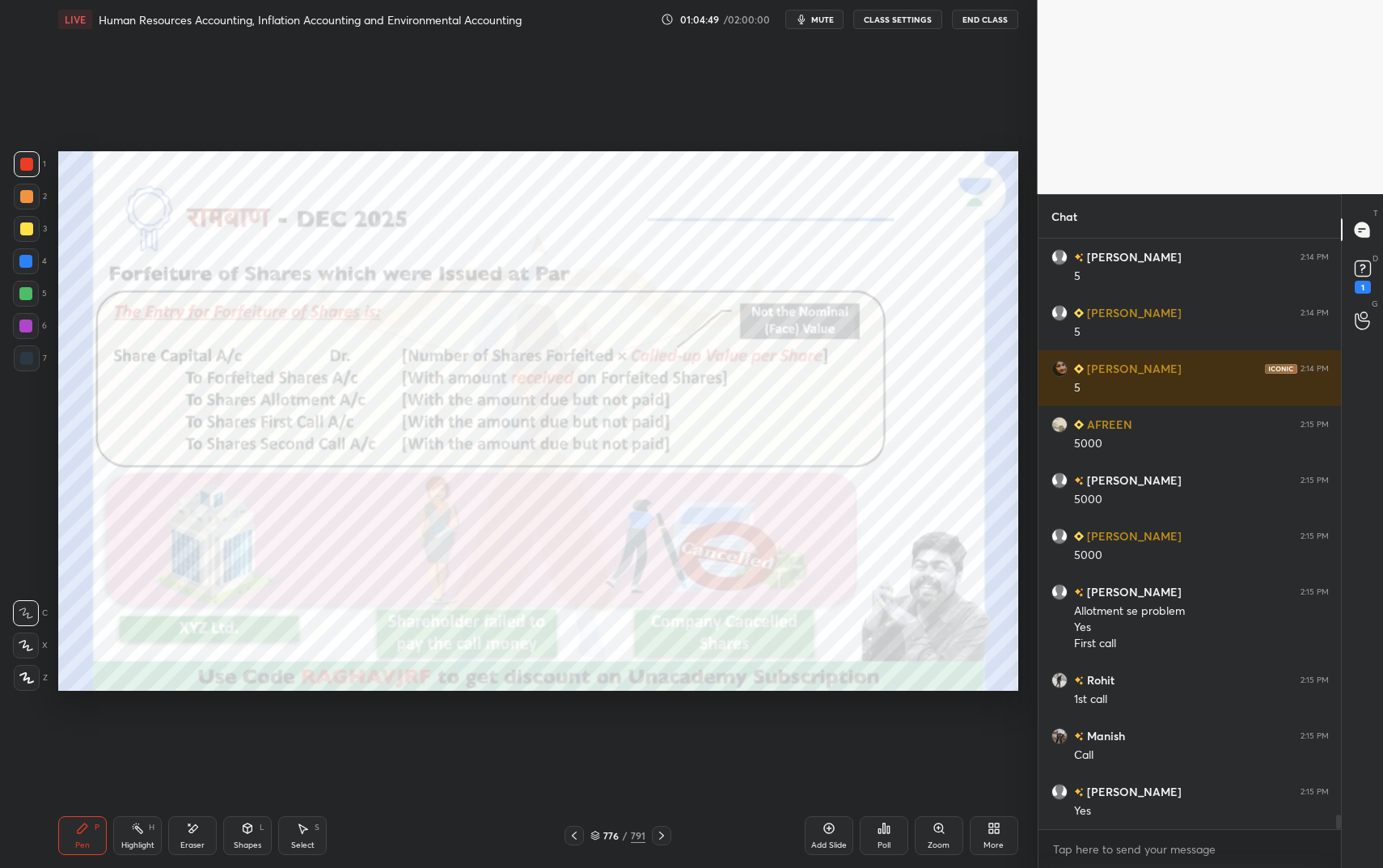
scroll to position [23344, 0]
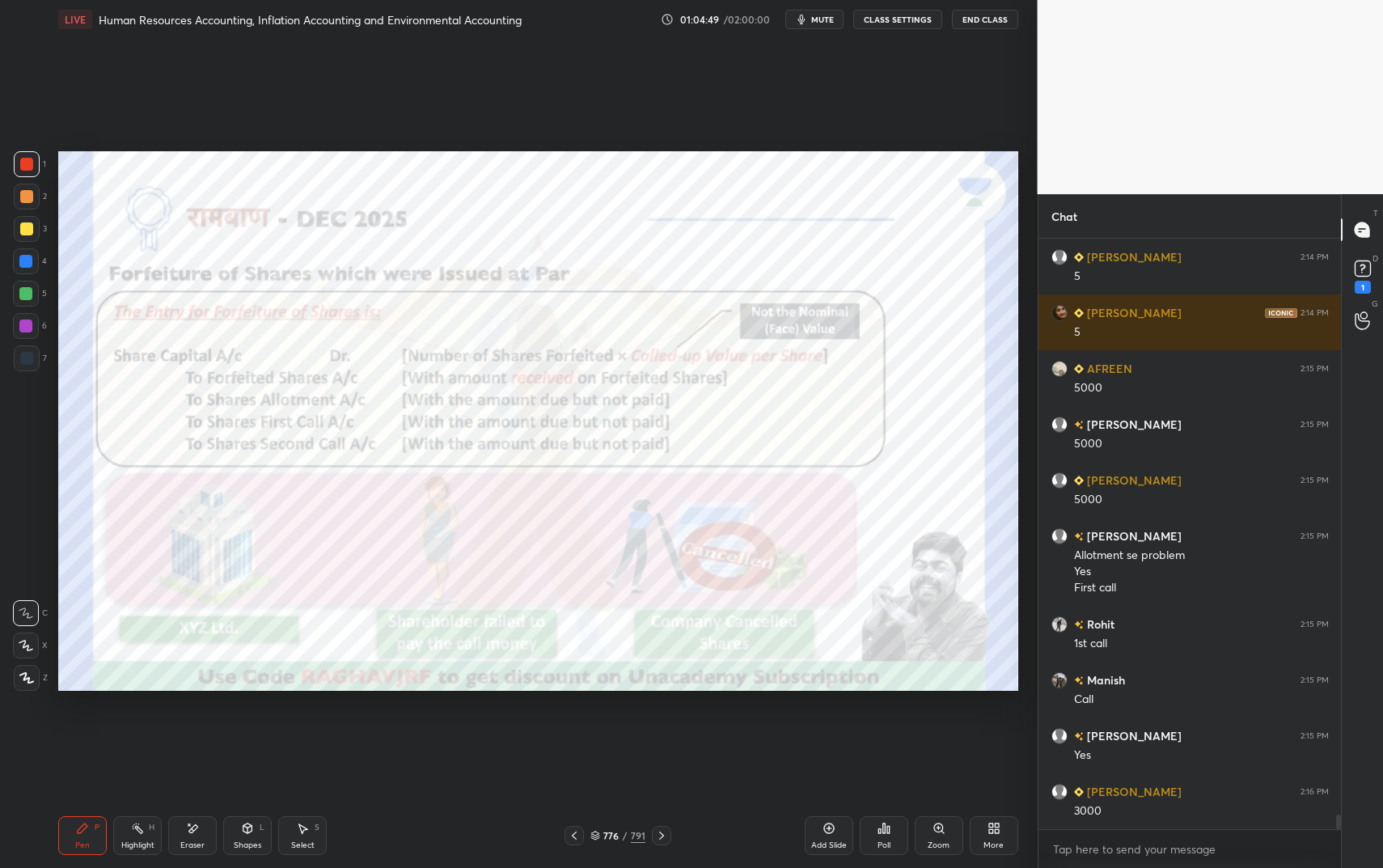
click at [145, 728] on div "Highlight" at bounding box center [137, 845] width 33 height 8
click at [142, 728] on div "Highlight" at bounding box center [137, 845] width 33 height 8
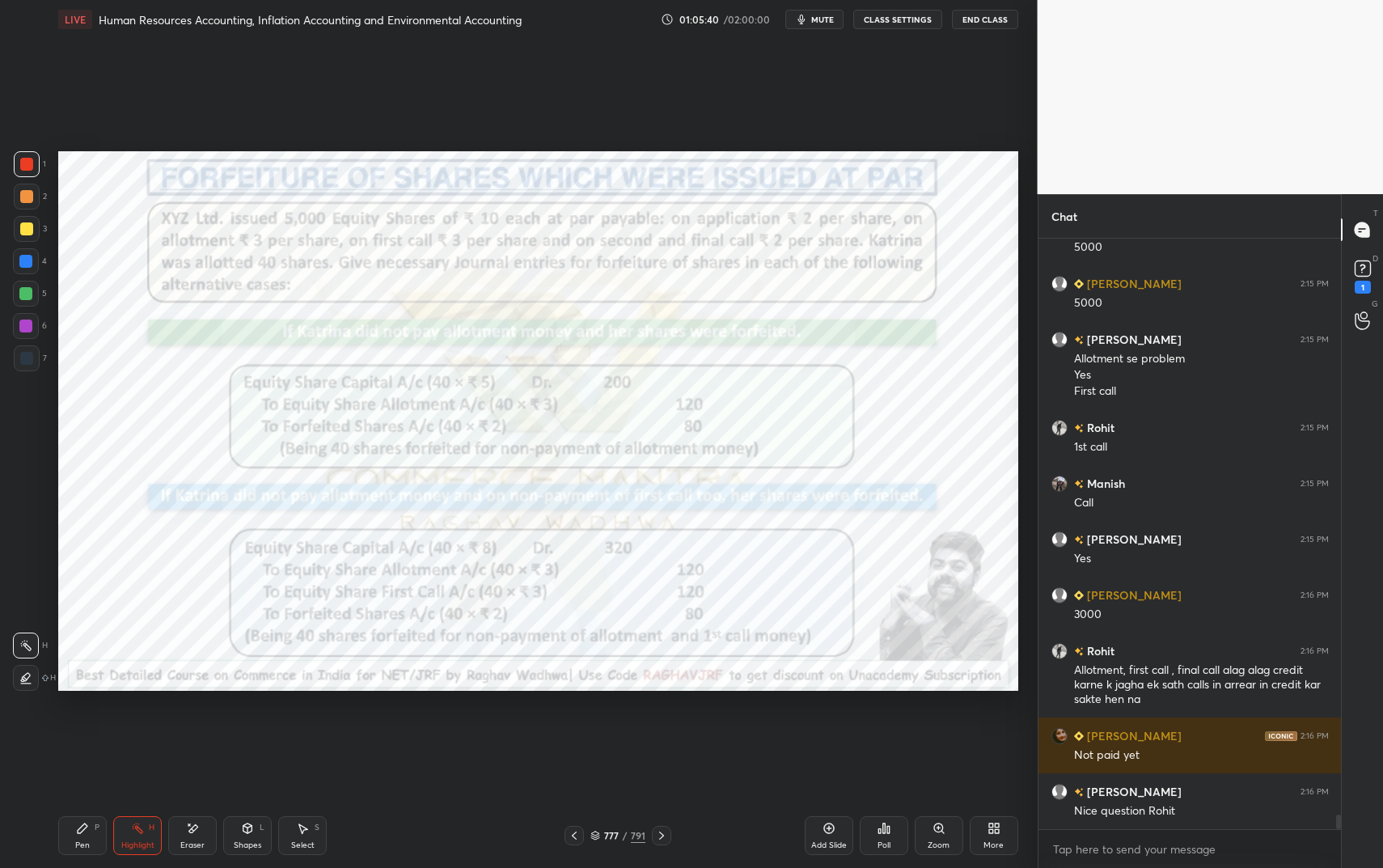
scroll to position [23596, 0]
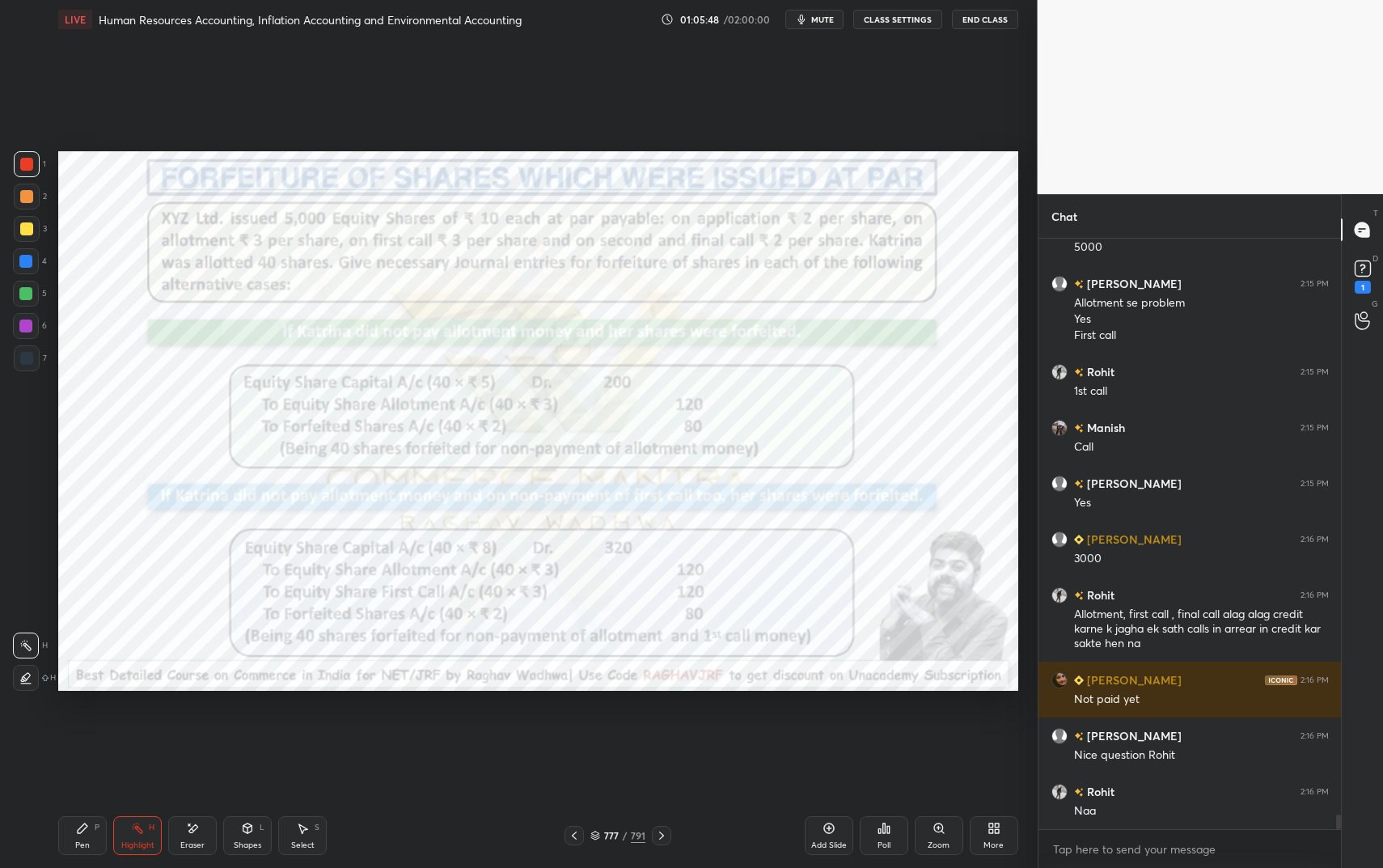
drag, startPoint x: 70, startPoint y: 842, endPoint x: 78, endPoint y: 839, distance: 8.5
click at [70, 728] on div "Pen P" at bounding box center [82, 835] width 49 height 39
click at [78, 728] on div "Pen" at bounding box center [83, 845] width 15 height 8
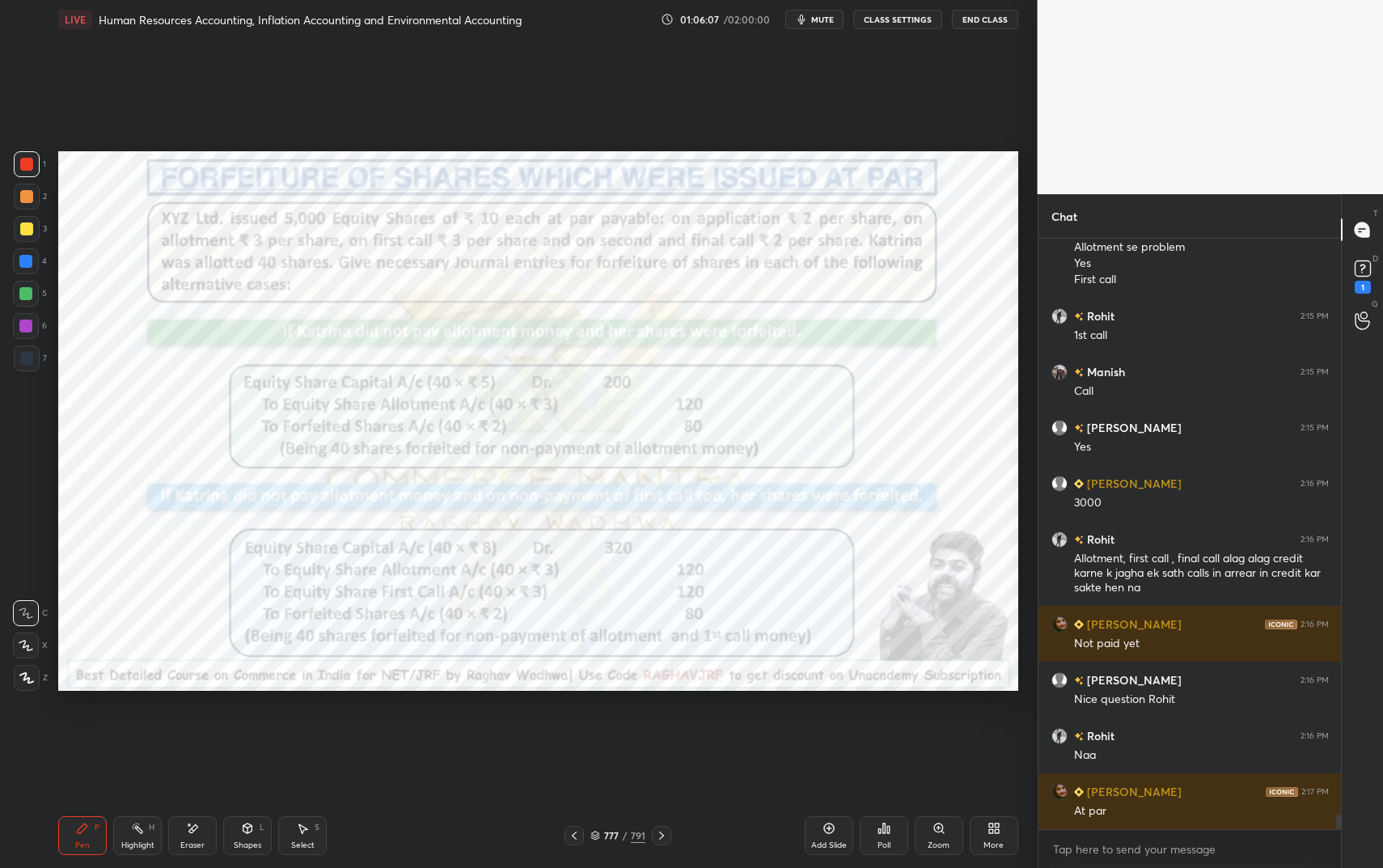
scroll to position [23708, 0]
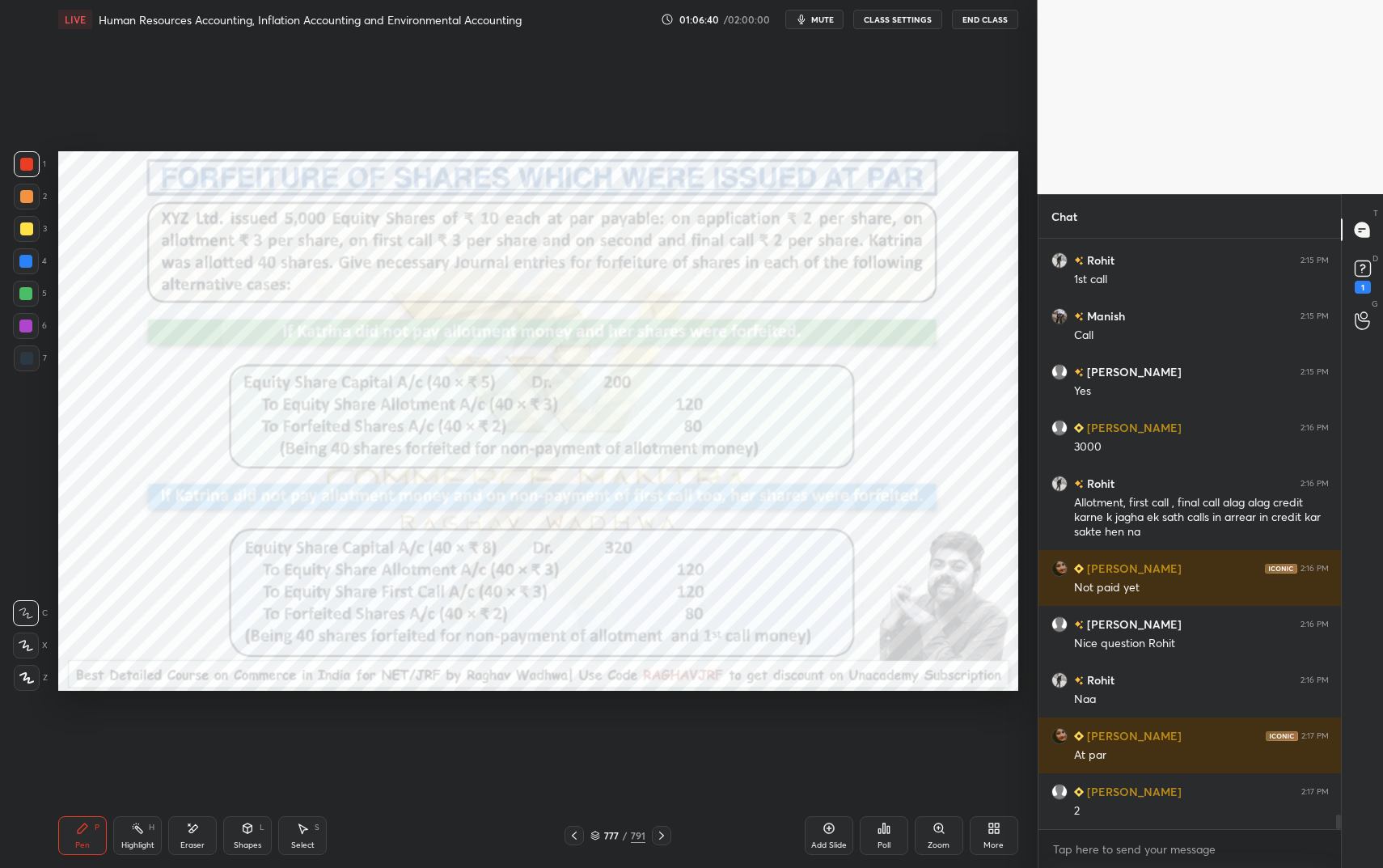
click at [24, 261] on div at bounding box center [25, 261] width 13 height 13
click at [21, 262] on div at bounding box center [25, 261] width 13 height 13
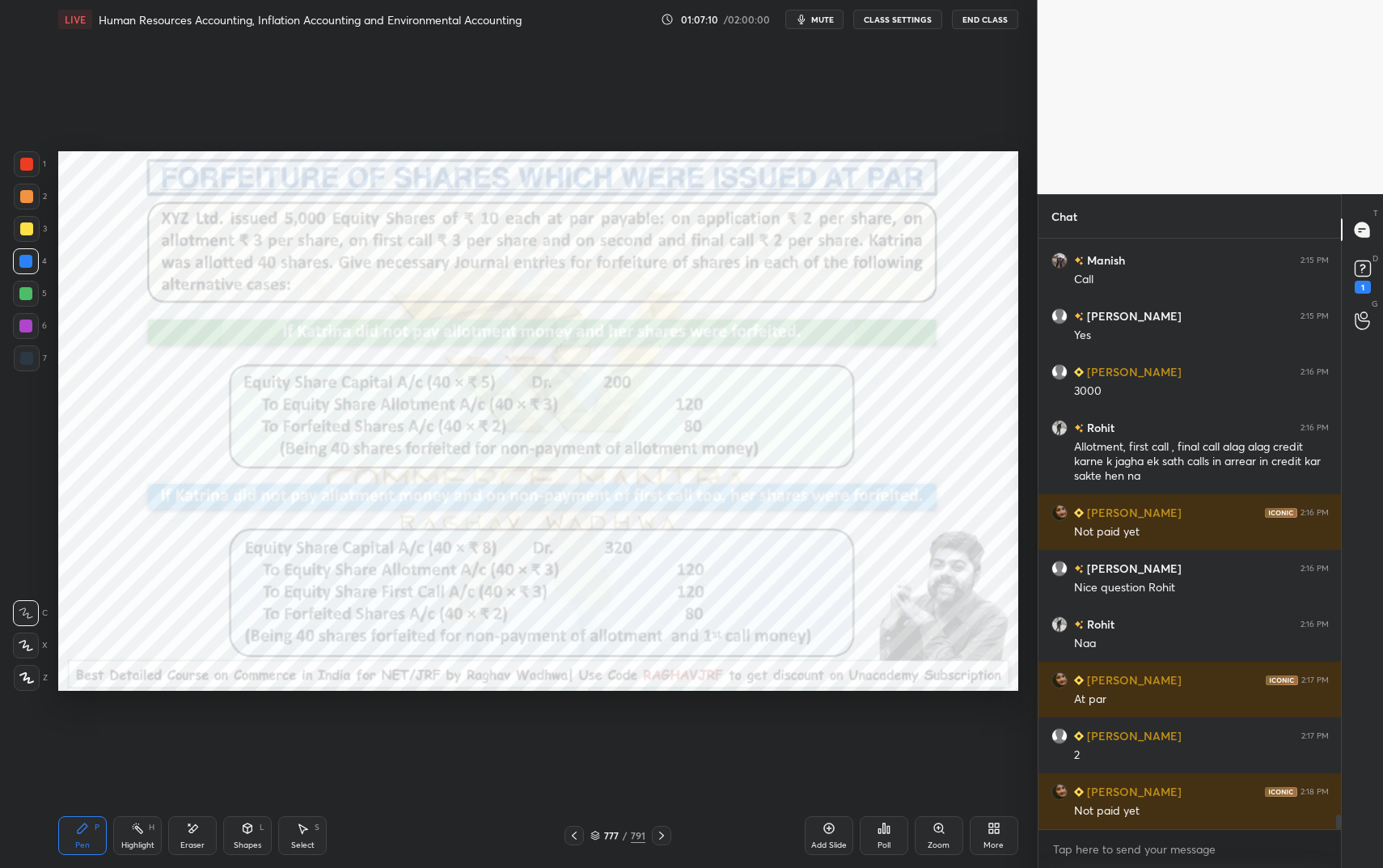
drag, startPoint x: 237, startPoint y: 826, endPoint x: 239, endPoint y: 818, distance: 8.2
click at [237, 728] on div "Shapes L" at bounding box center [247, 835] width 49 height 39
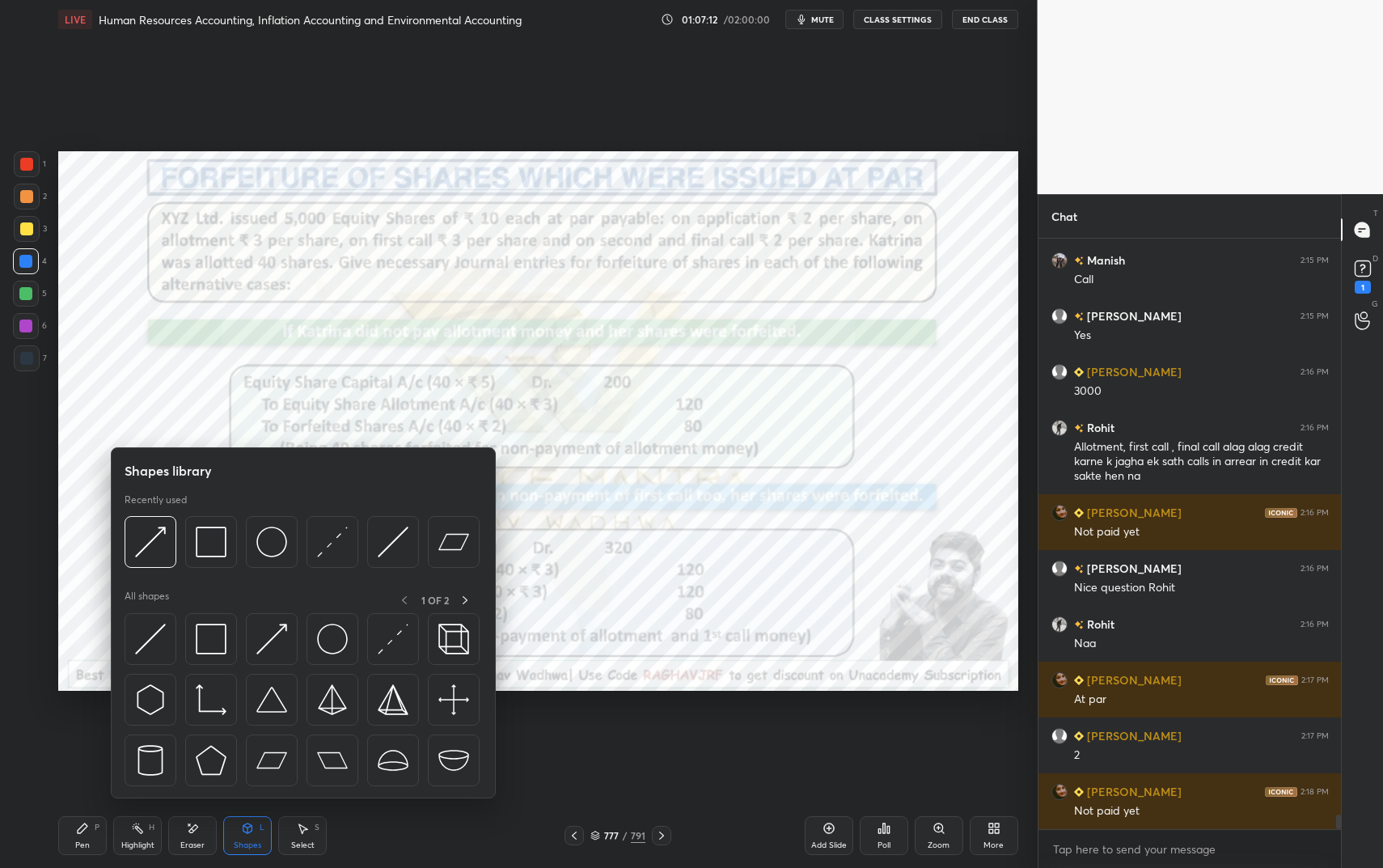
click at [27, 322] on div at bounding box center [25, 326] width 13 height 13
drag, startPoint x: 29, startPoint y: 321, endPoint x: 37, endPoint y: 317, distance: 8.9
click at [29, 321] on div at bounding box center [25, 326] width 13 height 13
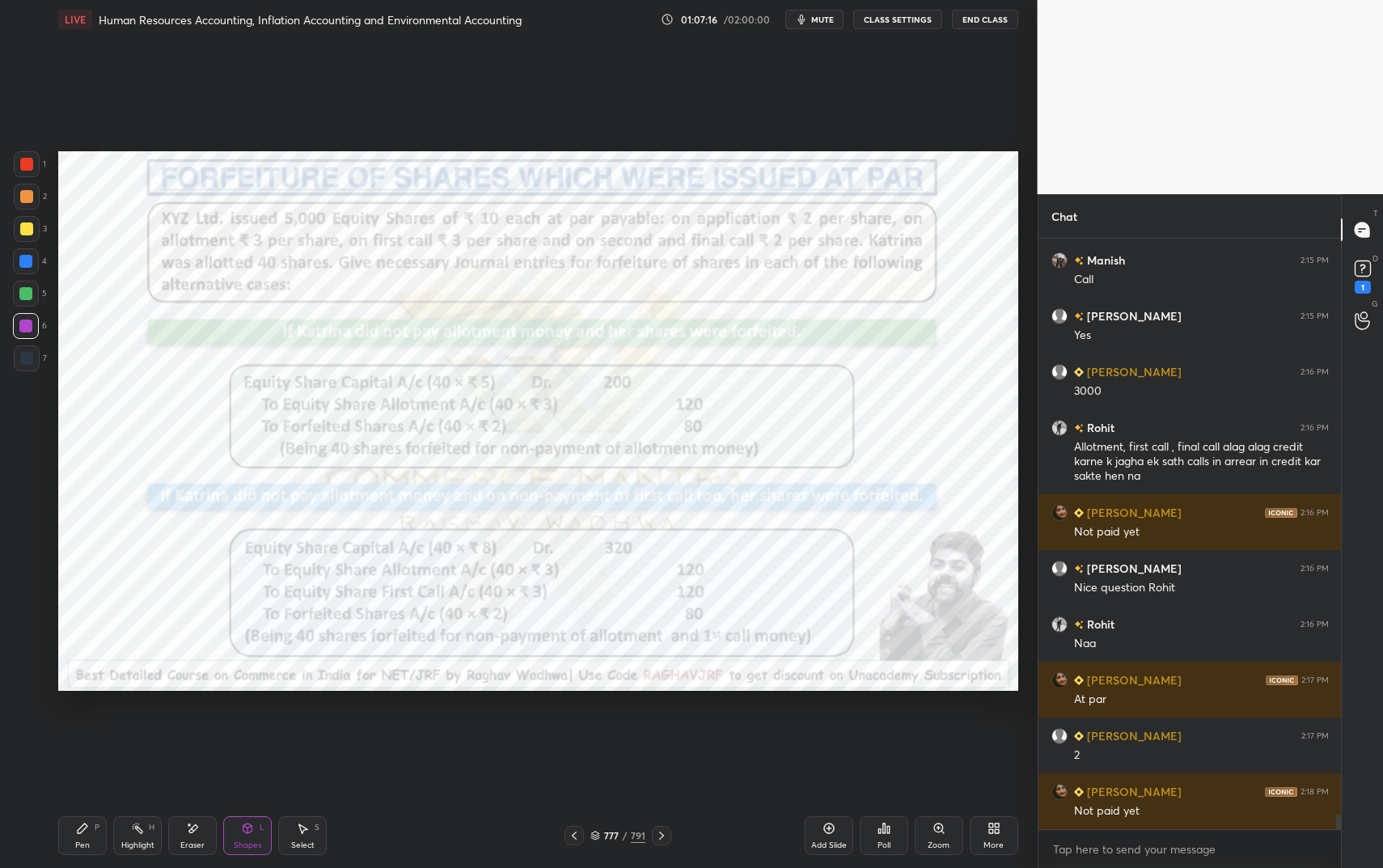
click at [89, 728] on div "Pen P" at bounding box center [82, 835] width 49 height 39
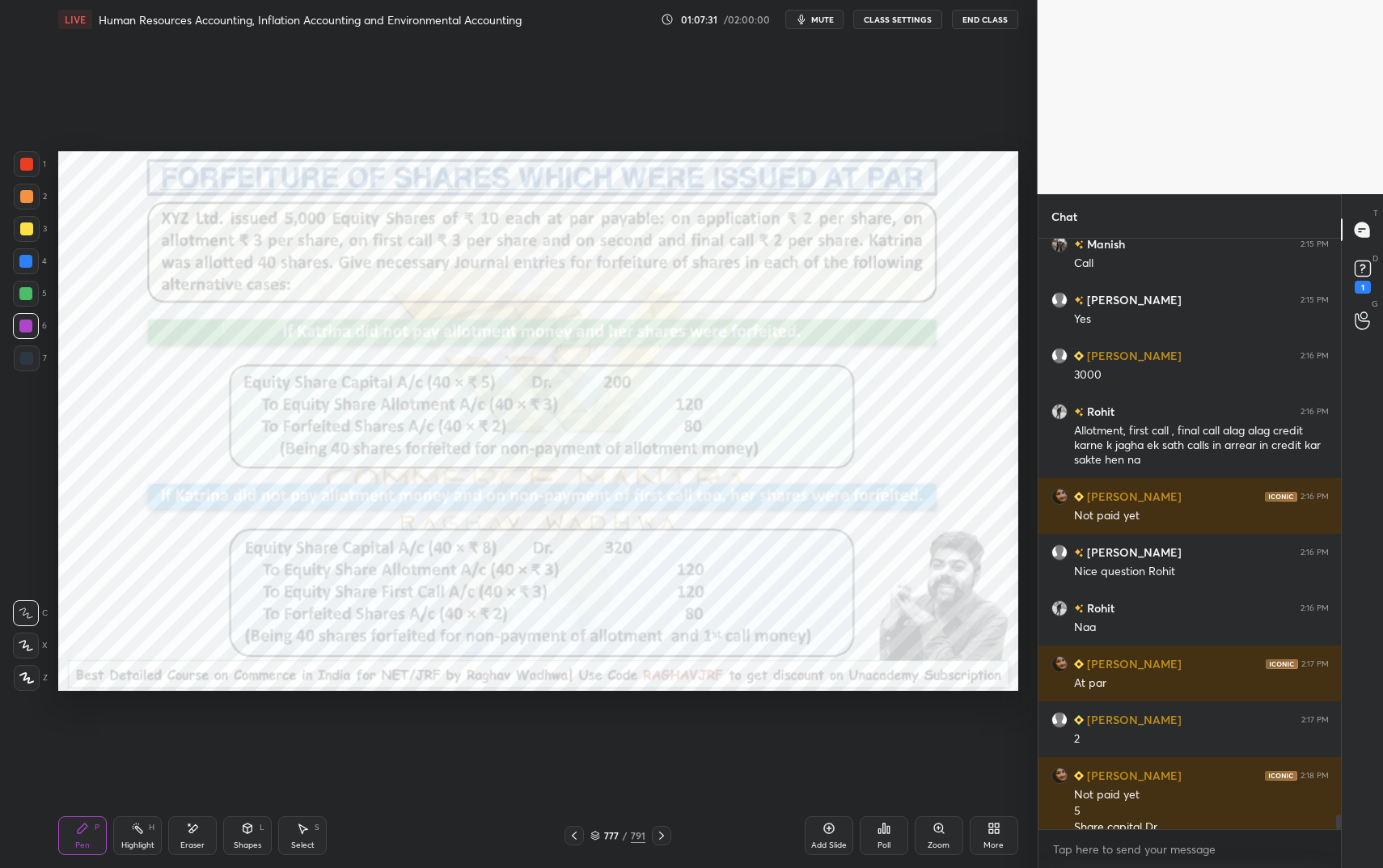
scroll to position [23796, 0]
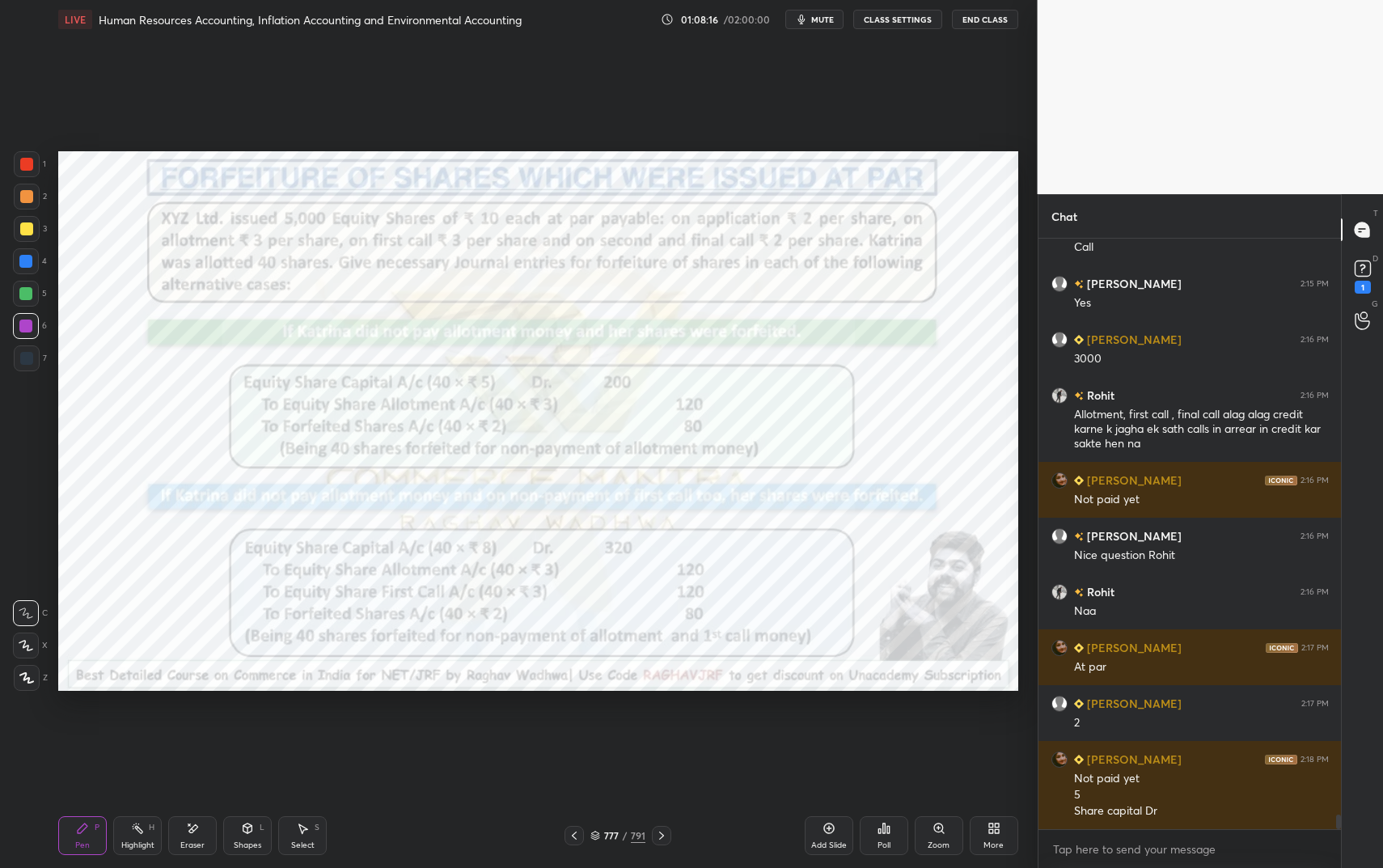
click at [206, 728] on div "Eraser" at bounding box center [192, 835] width 49 height 39
click at [259, 728] on div "Shapes L" at bounding box center [247, 835] width 49 height 39
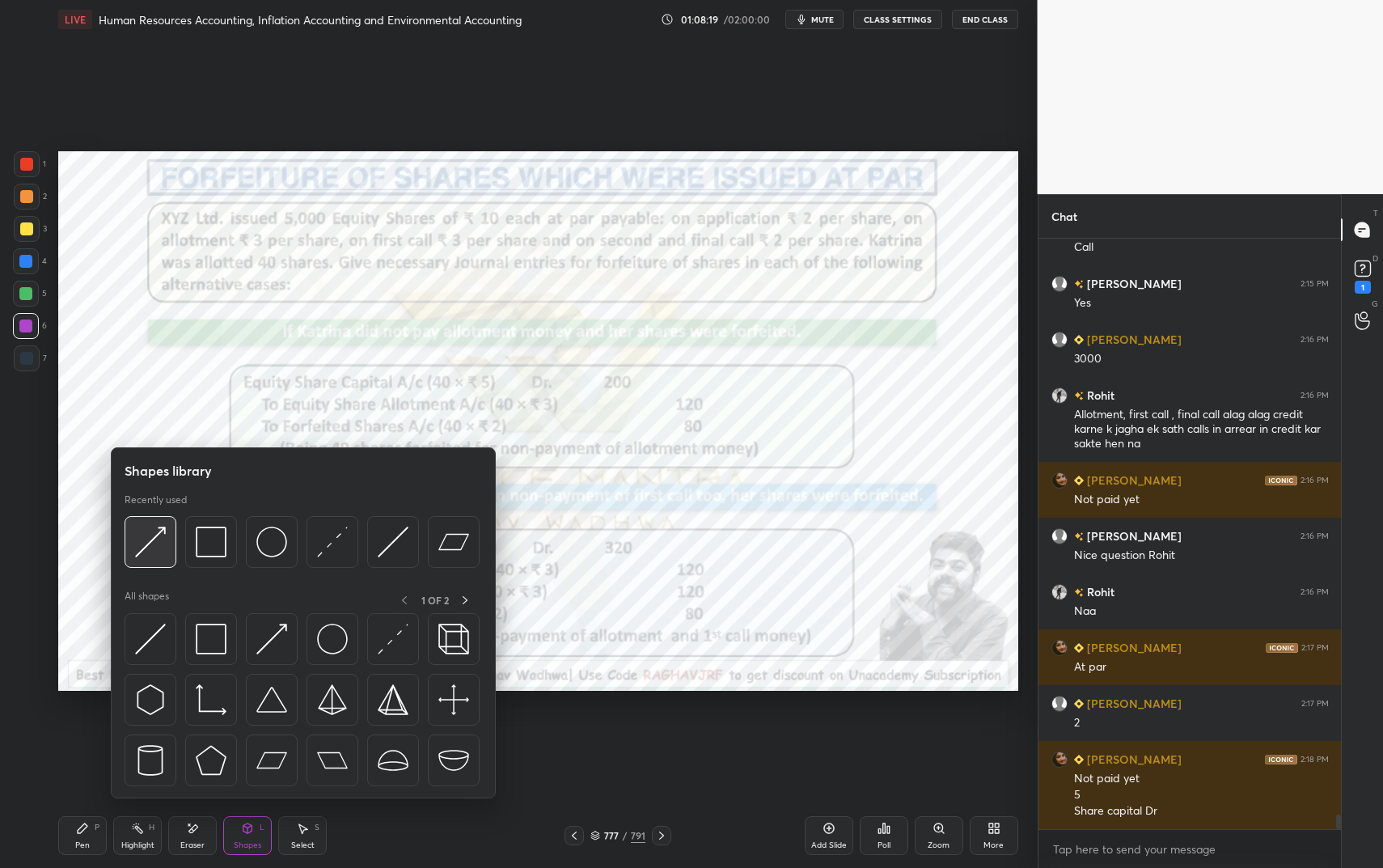
click at [167, 532] on div at bounding box center [150, 542] width 52 height 52
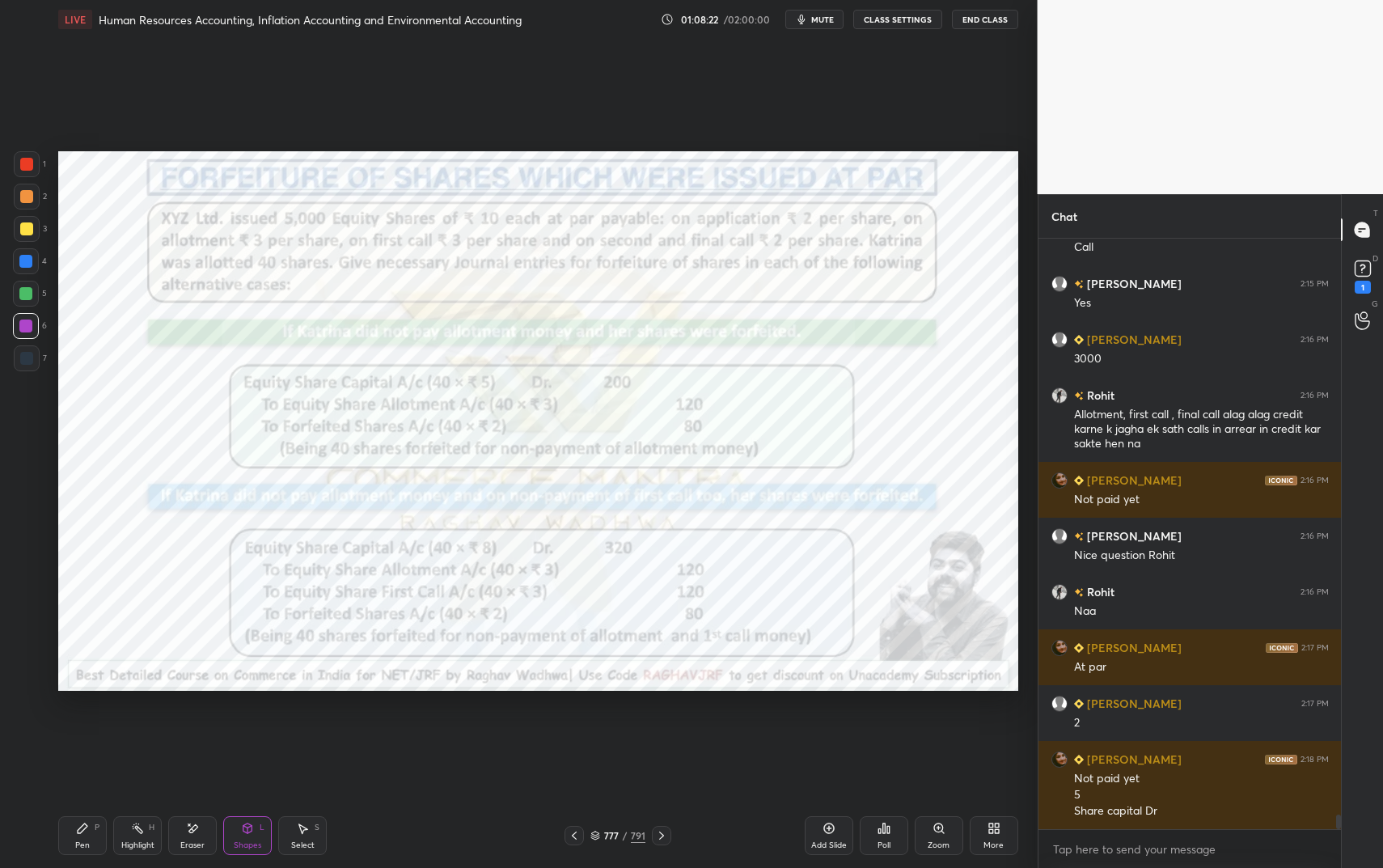
click at [83, 728] on icon at bounding box center [83, 828] width 10 height 10
click at [30, 255] on div at bounding box center [25, 261] width 13 height 13
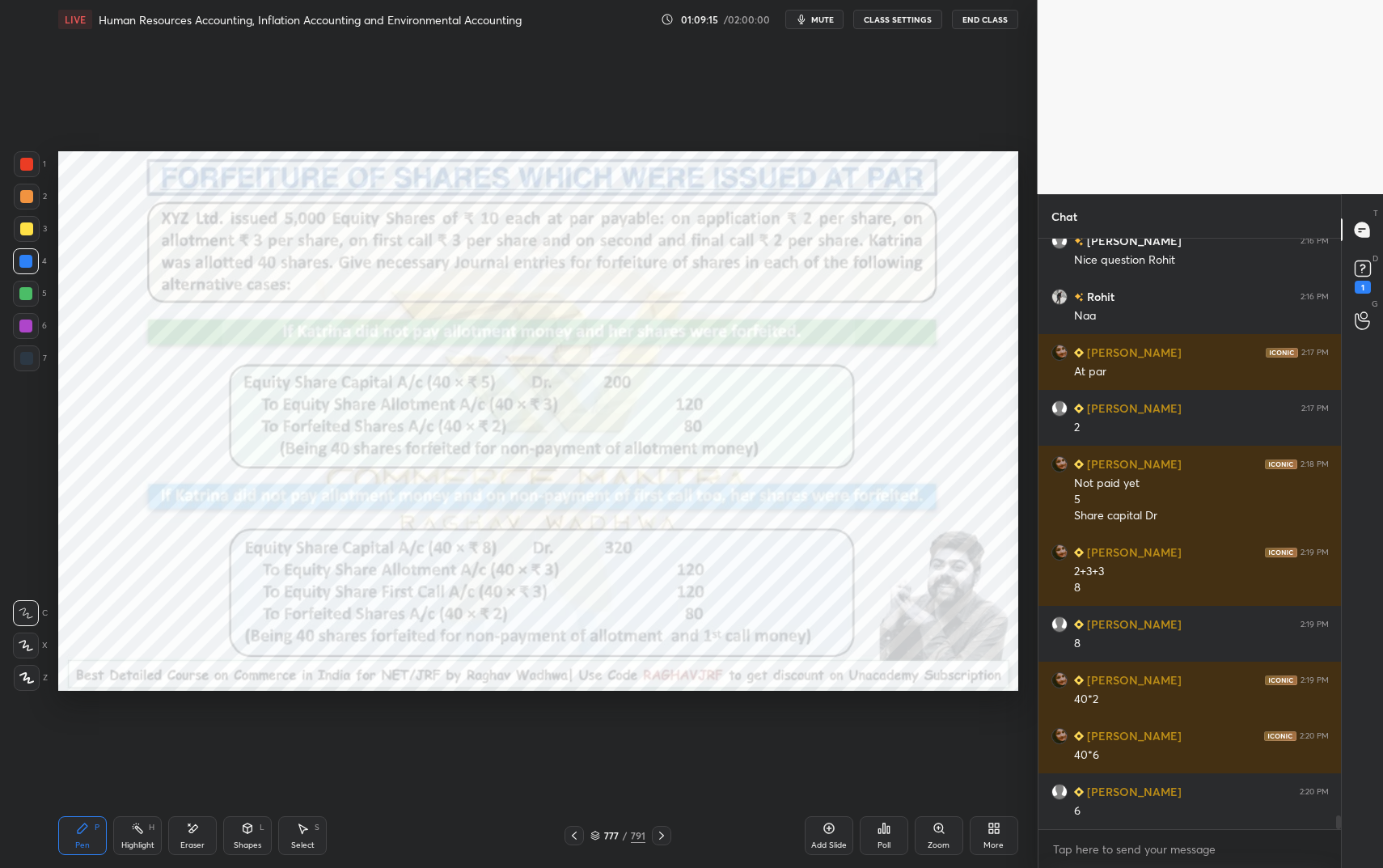
scroll to position [24147, 0]
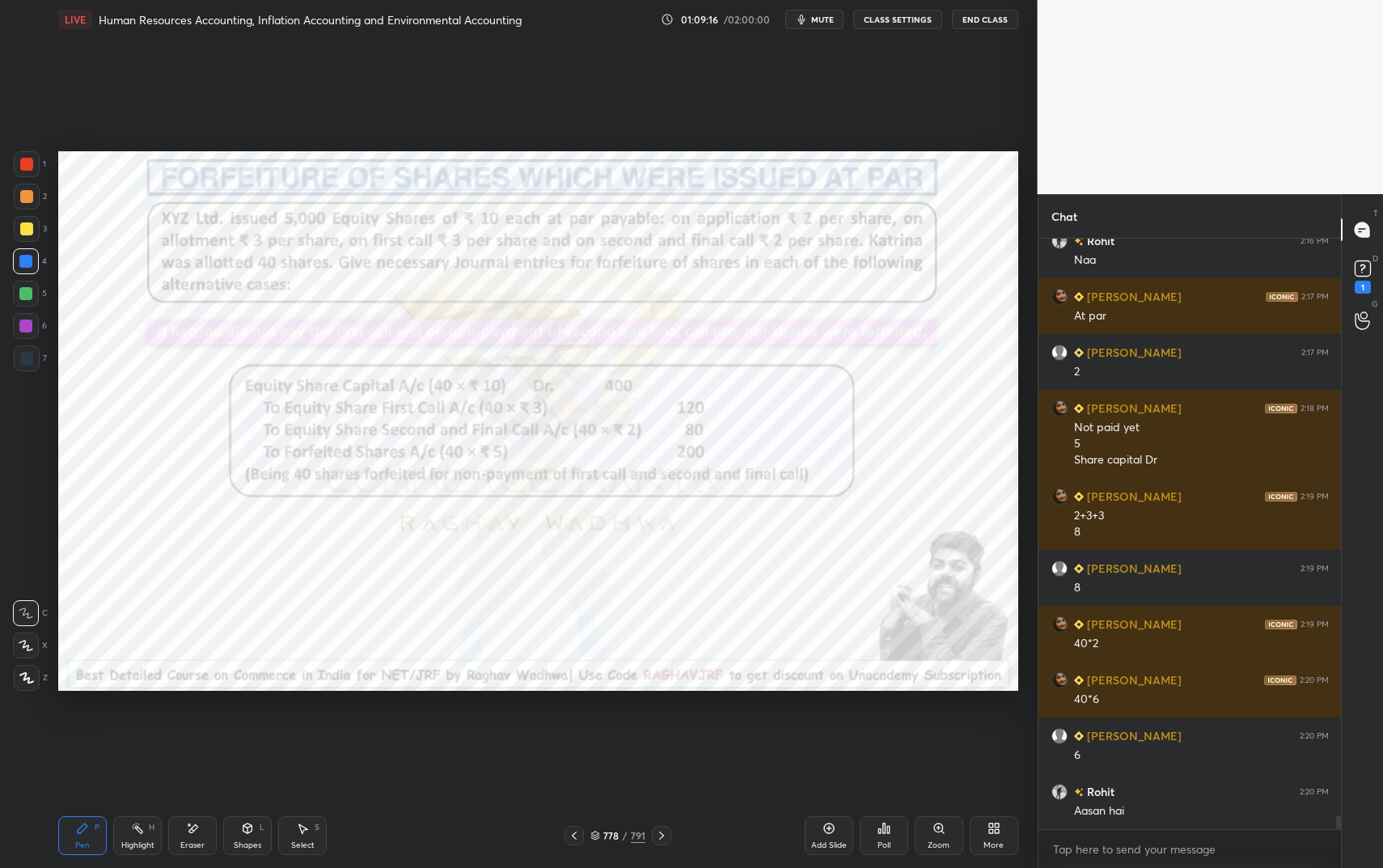
drag, startPoint x: 248, startPoint y: 832, endPoint x: 252, endPoint y: 801, distance: 31.3
click at [248, 728] on icon at bounding box center [247, 827] width 13 height 13
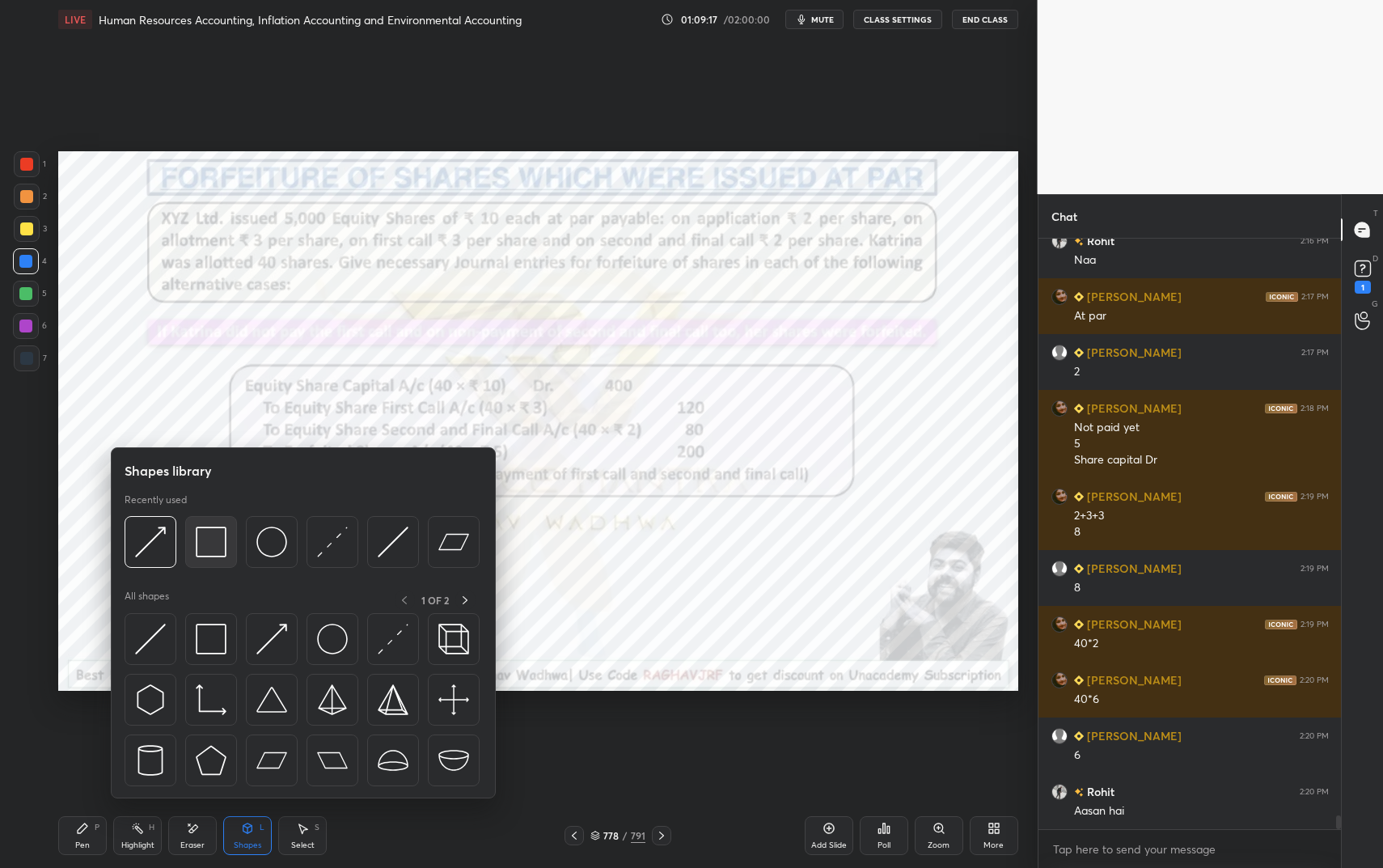
click at [213, 545] on img at bounding box center [211, 542] width 31 height 31
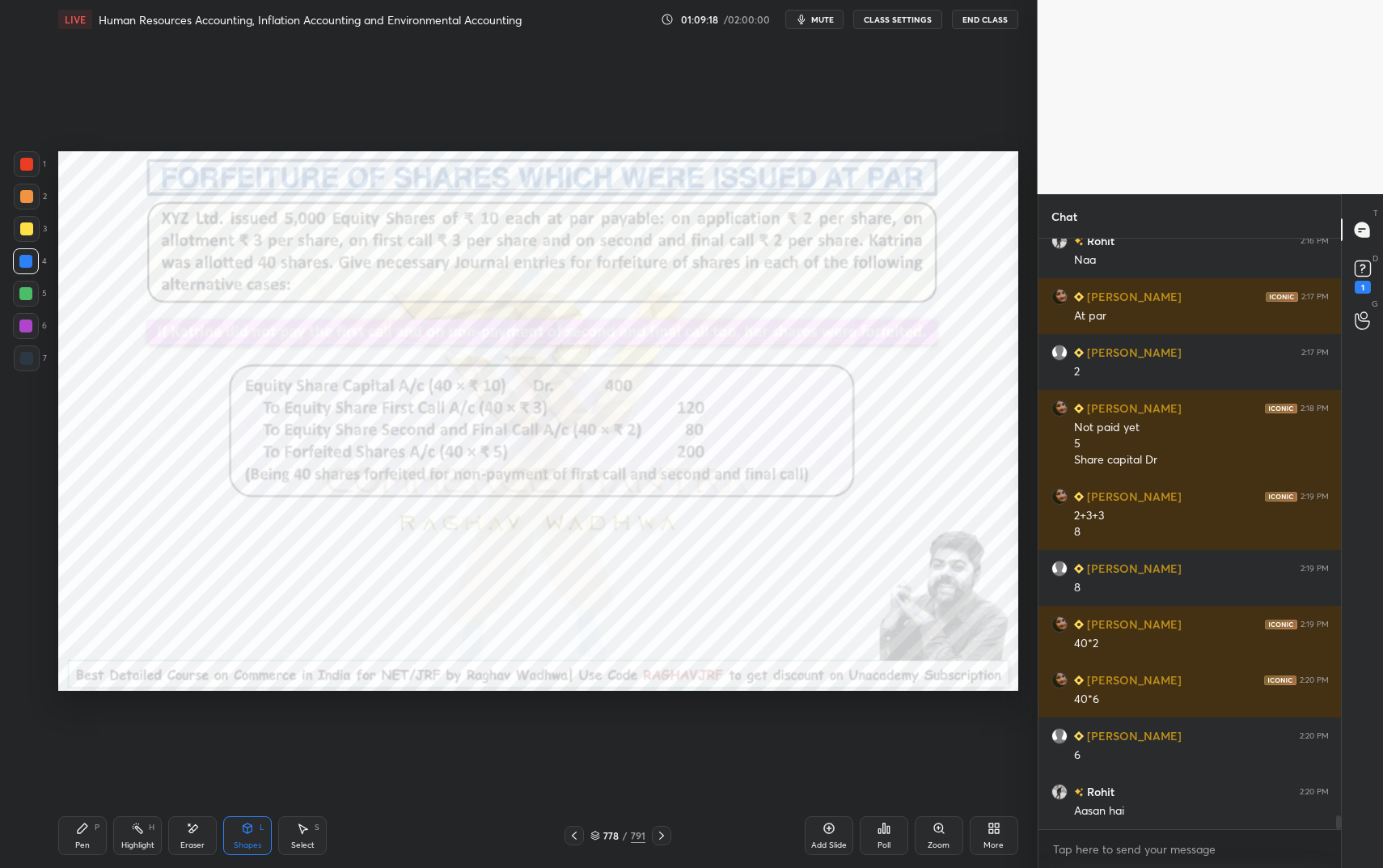
click at [19, 160] on div at bounding box center [27, 164] width 26 height 26
drag, startPoint x: 20, startPoint y: 161, endPoint x: 40, endPoint y: 167, distance: 20.9
click at [26, 162] on div at bounding box center [26, 163] width 13 height 13
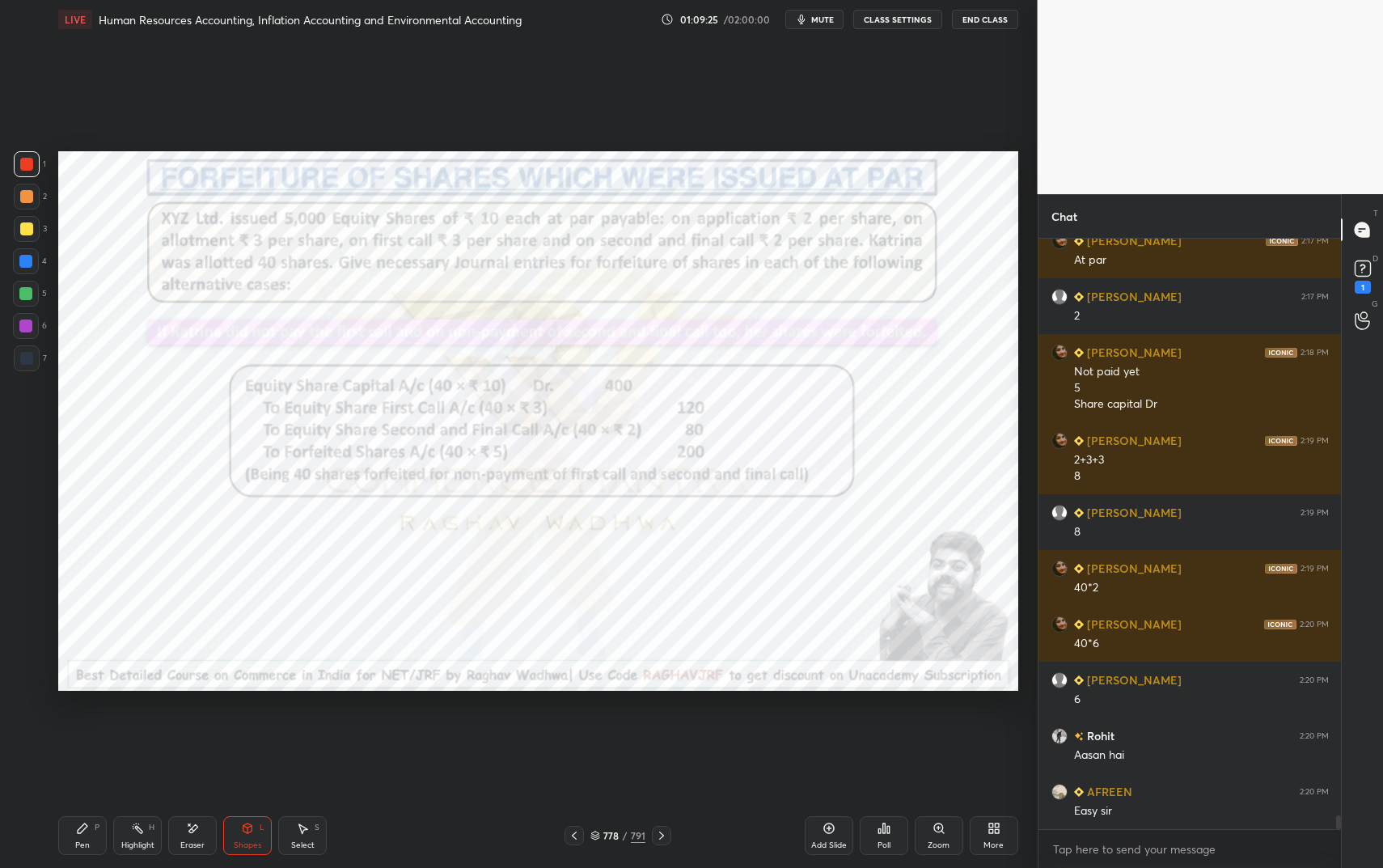
click at [82, 728] on icon at bounding box center [83, 828] width 10 height 10
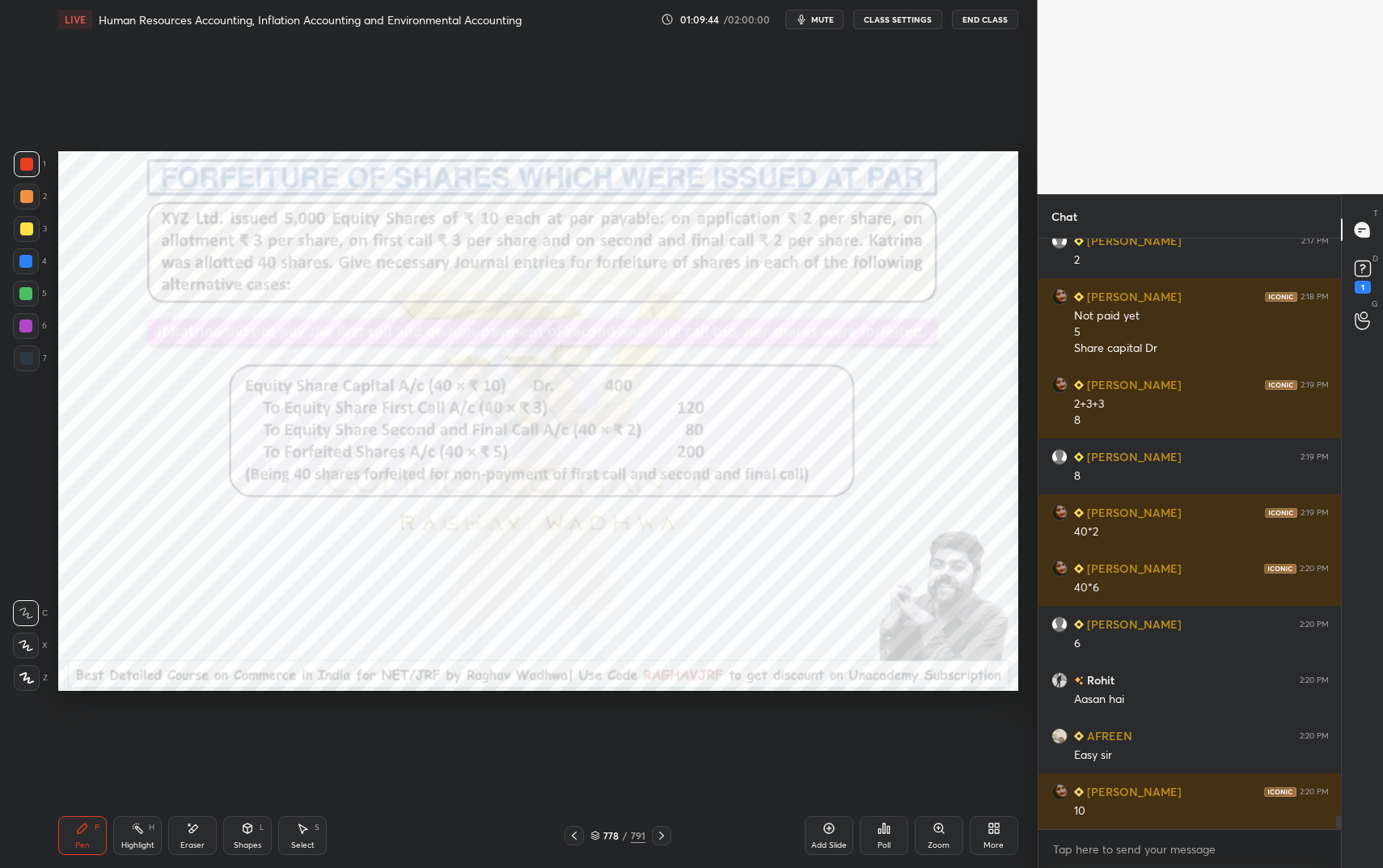
click at [246, 728] on icon at bounding box center [247, 828] width 9 height 10
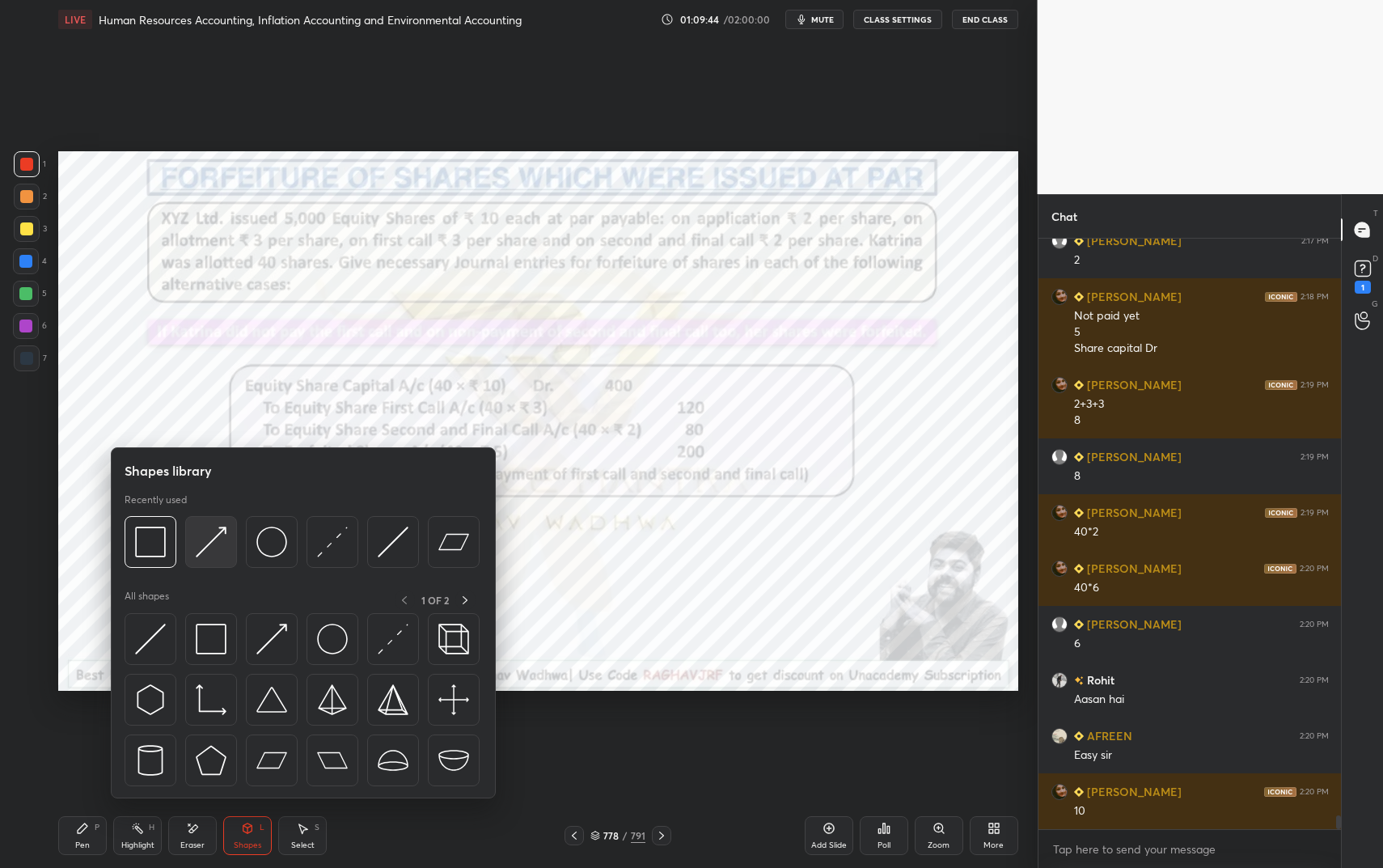
click at [202, 528] on img at bounding box center [211, 542] width 31 height 31
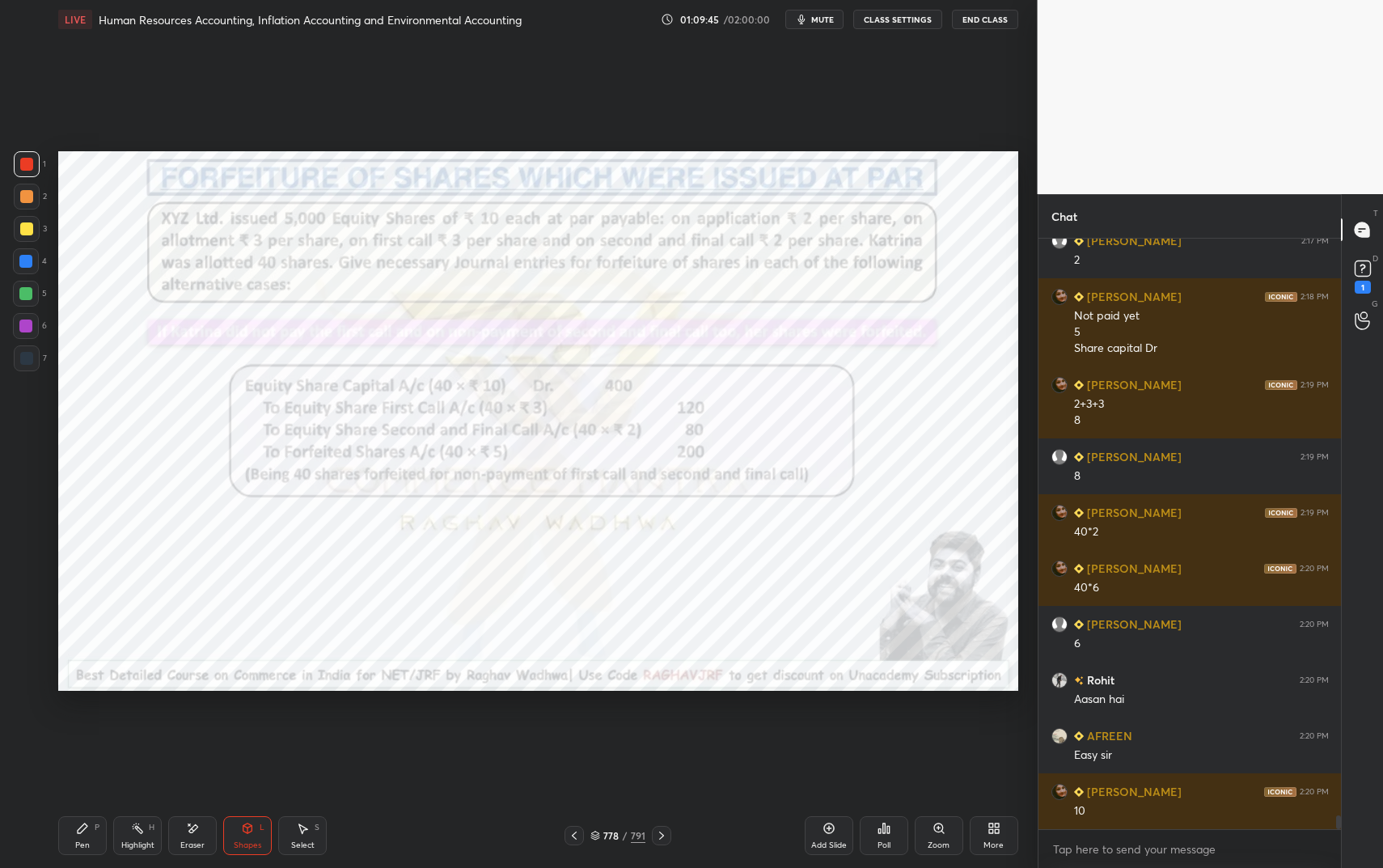
scroll to position [24315, 0]
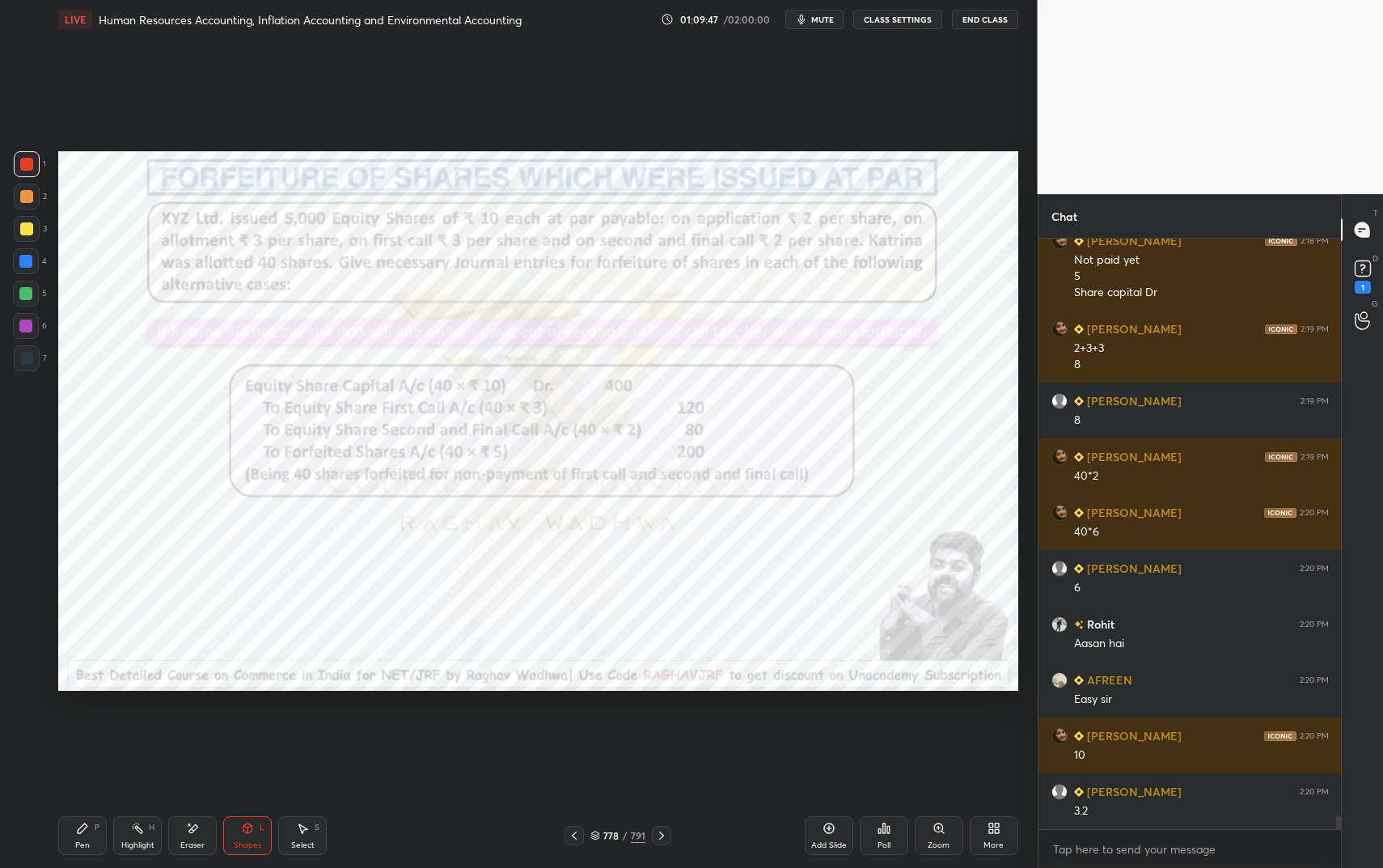
click at [81, 728] on div "Pen P" at bounding box center [82, 835] width 49 height 39
click at [89, 728] on div "Pen P" at bounding box center [82, 835] width 49 height 39
click at [31, 259] on div at bounding box center [25, 261] width 13 height 13
click at [27, 262] on div at bounding box center [25, 261] width 13 height 13
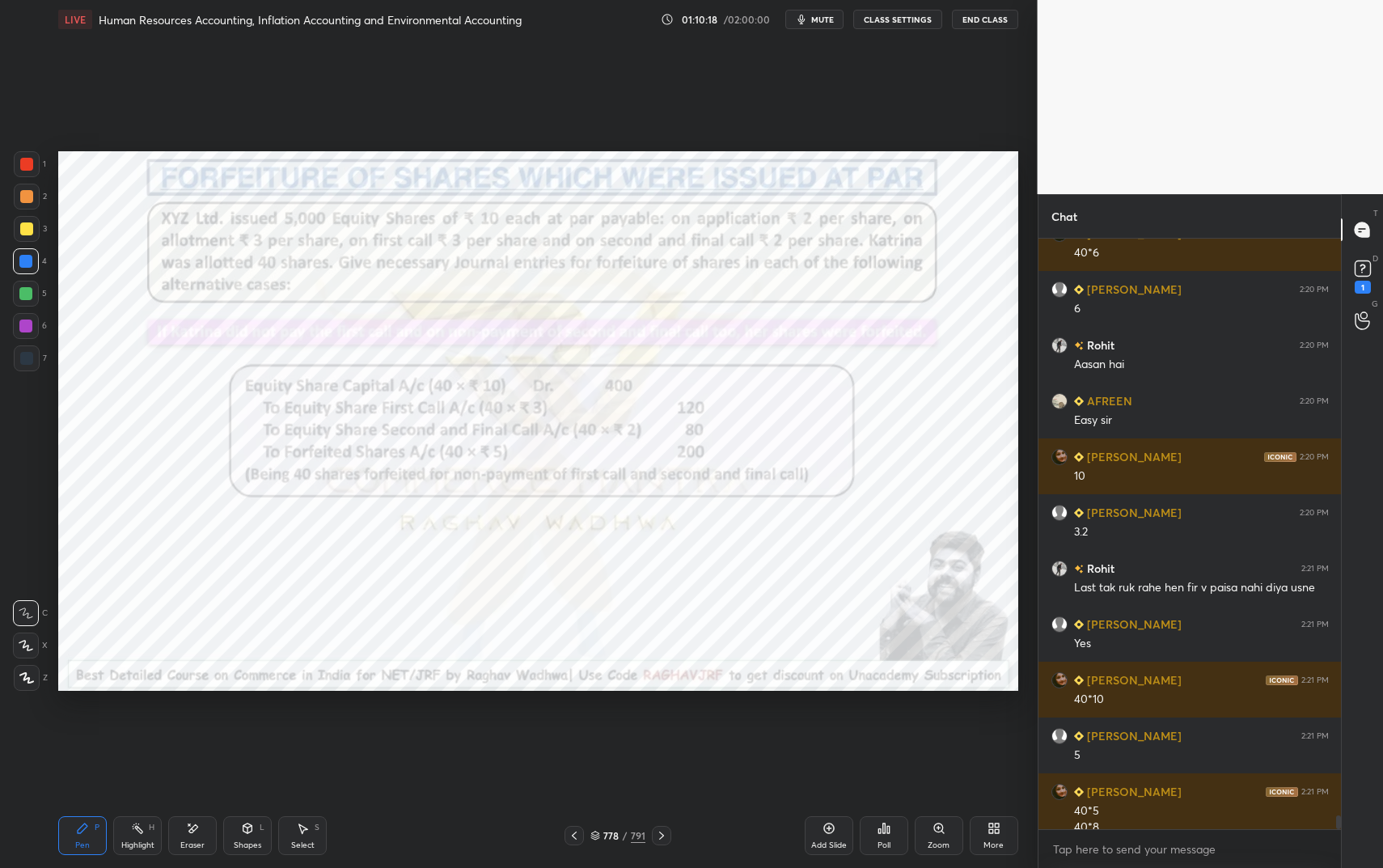
scroll to position [24625, 0]
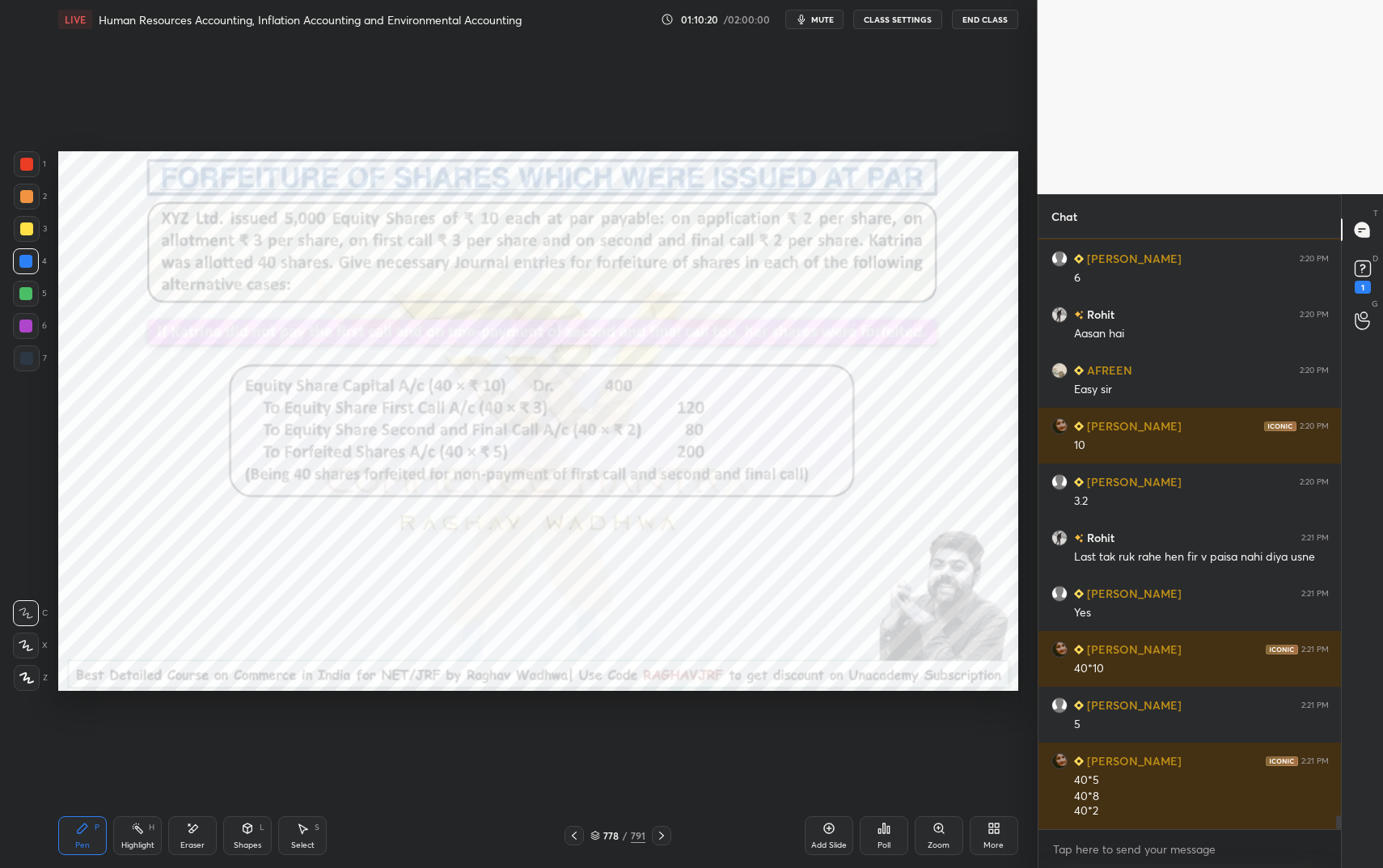
click at [29, 166] on div at bounding box center [26, 163] width 13 height 13
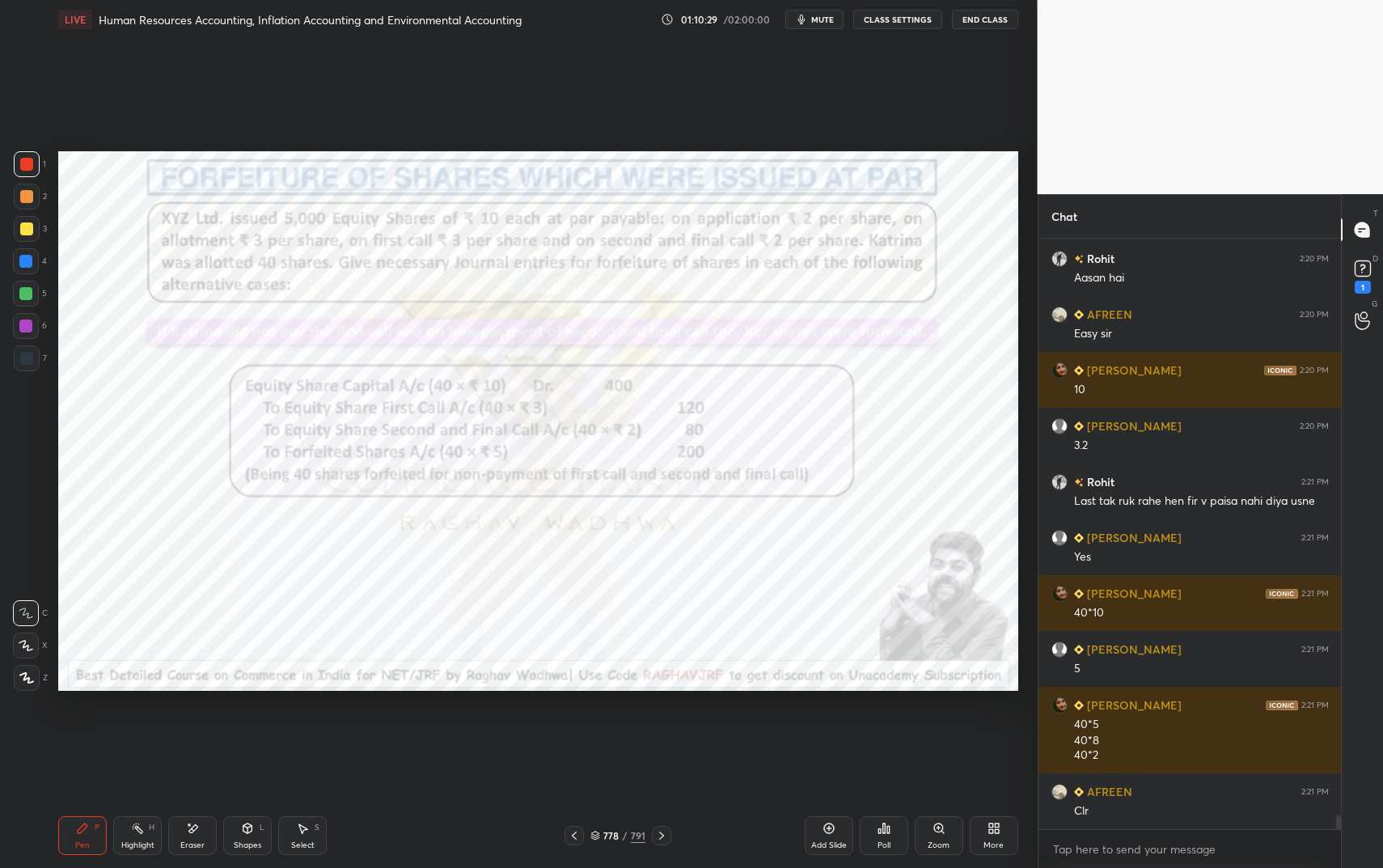
click at [257, 728] on div "Shapes L" at bounding box center [247, 835] width 49 height 39
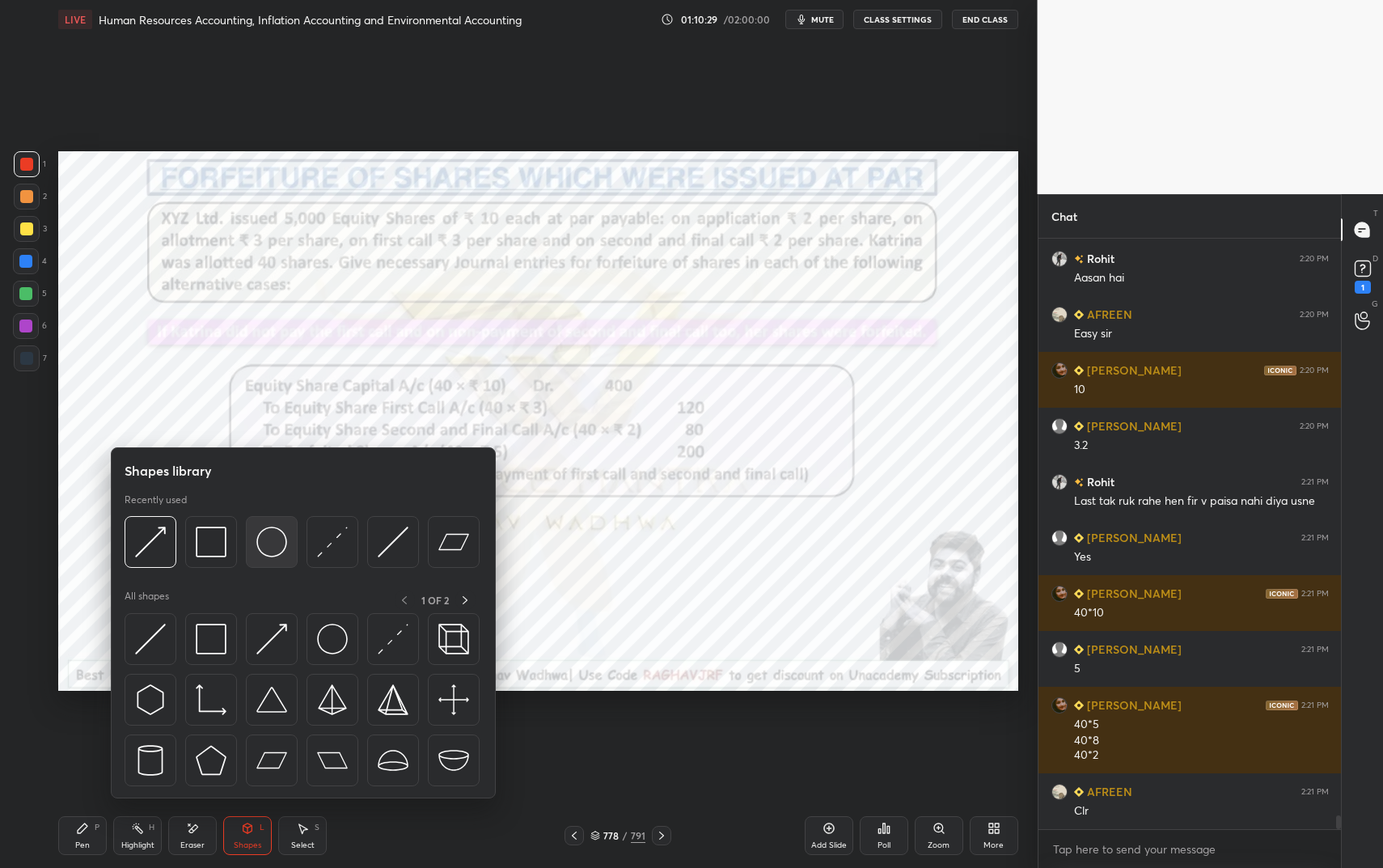
click at [261, 540] on img at bounding box center [271, 542] width 31 height 31
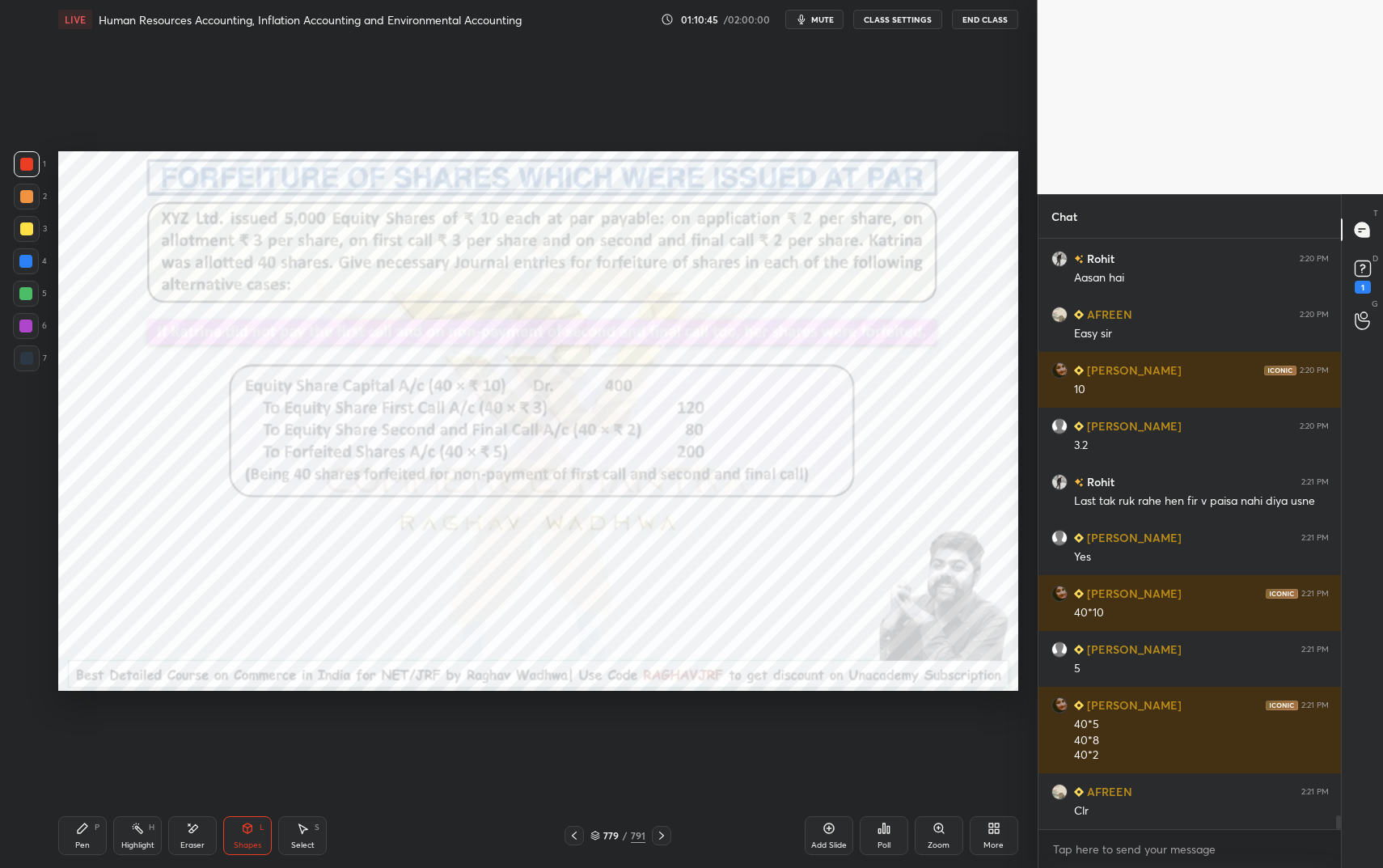
click at [93, 728] on div "Pen P" at bounding box center [82, 835] width 49 height 39
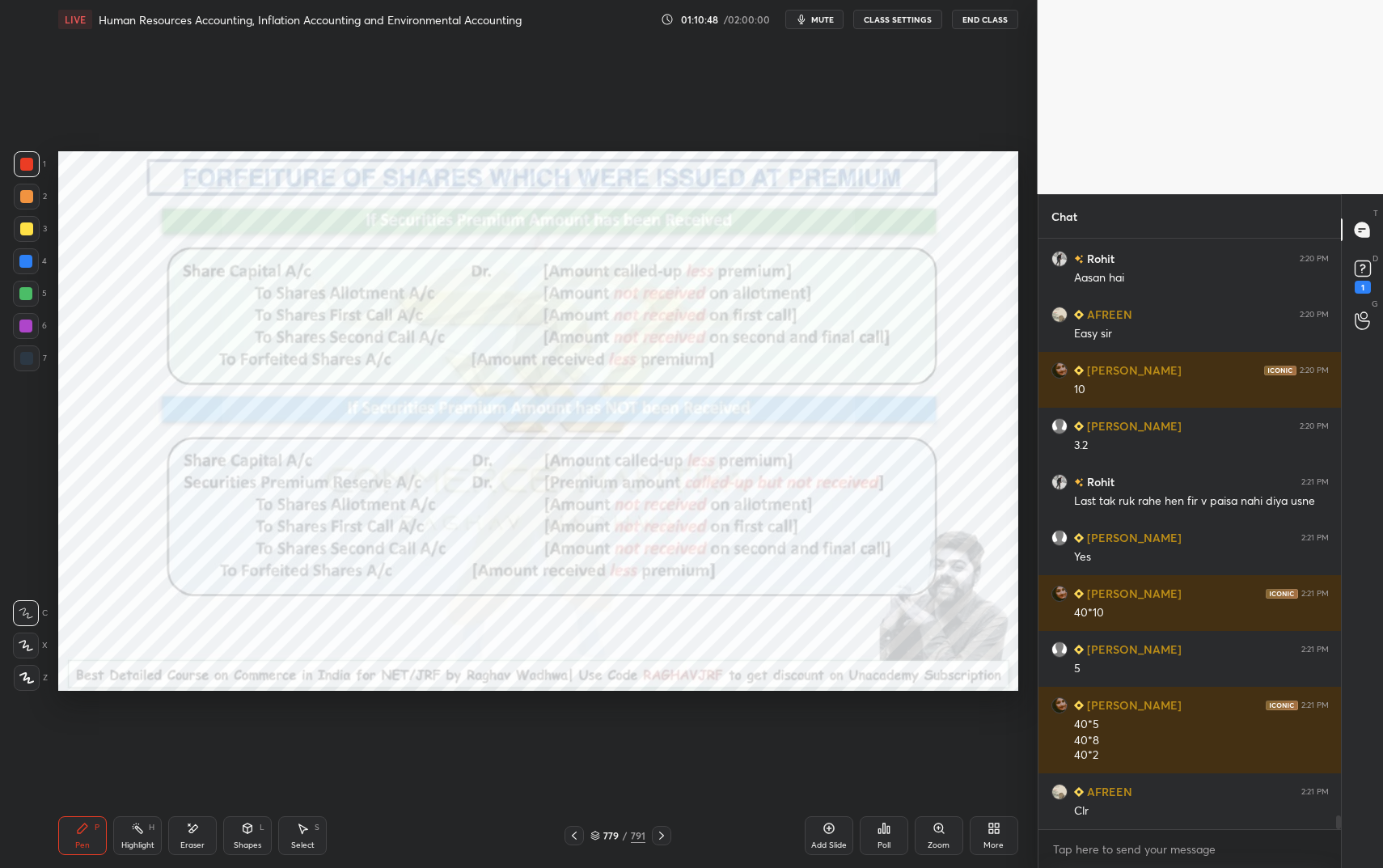
click at [257, 728] on div "Shapes L" at bounding box center [247, 835] width 49 height 39
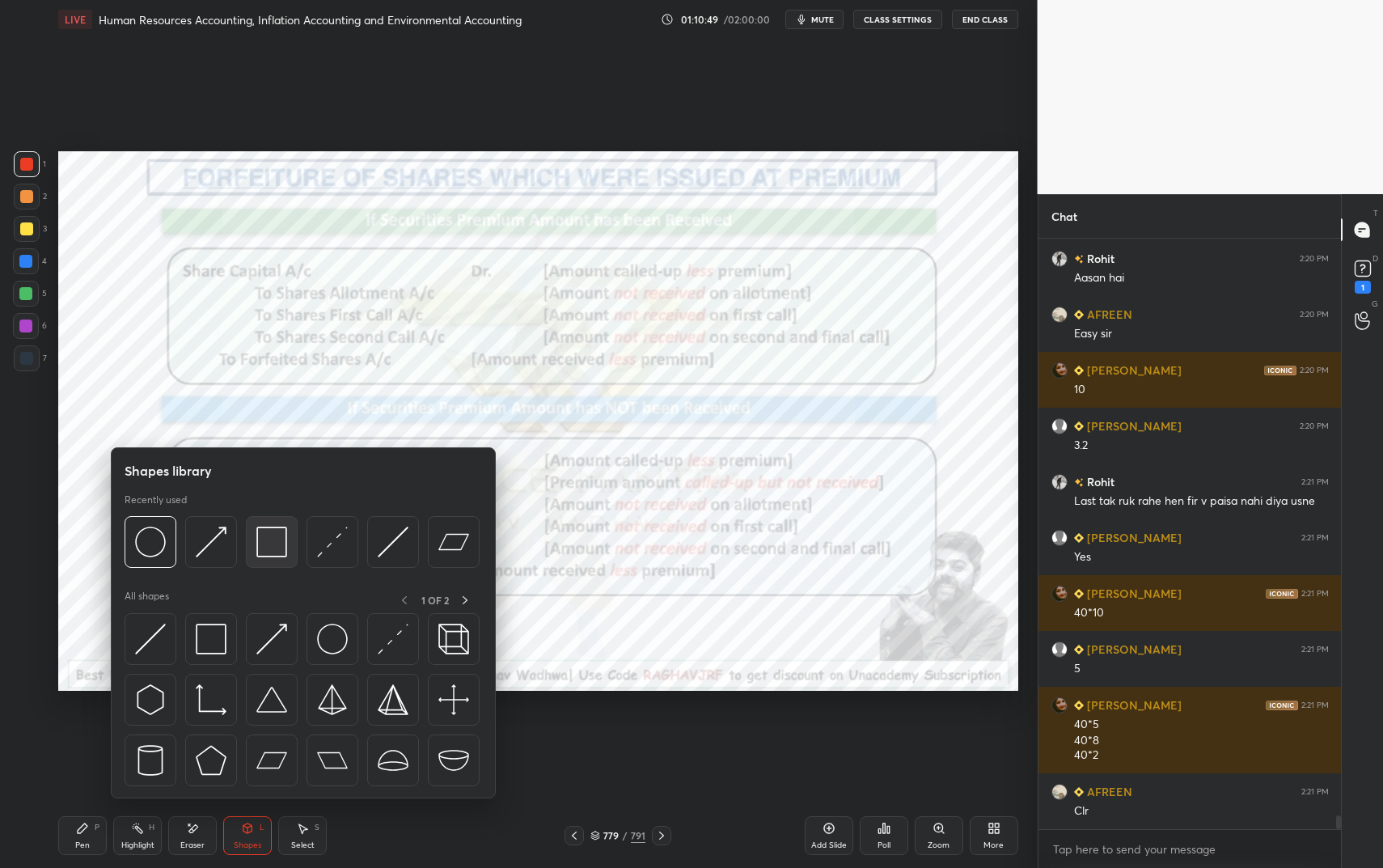
click at [266, 544] on img at bounding box center [271, 542] width 31 height 31
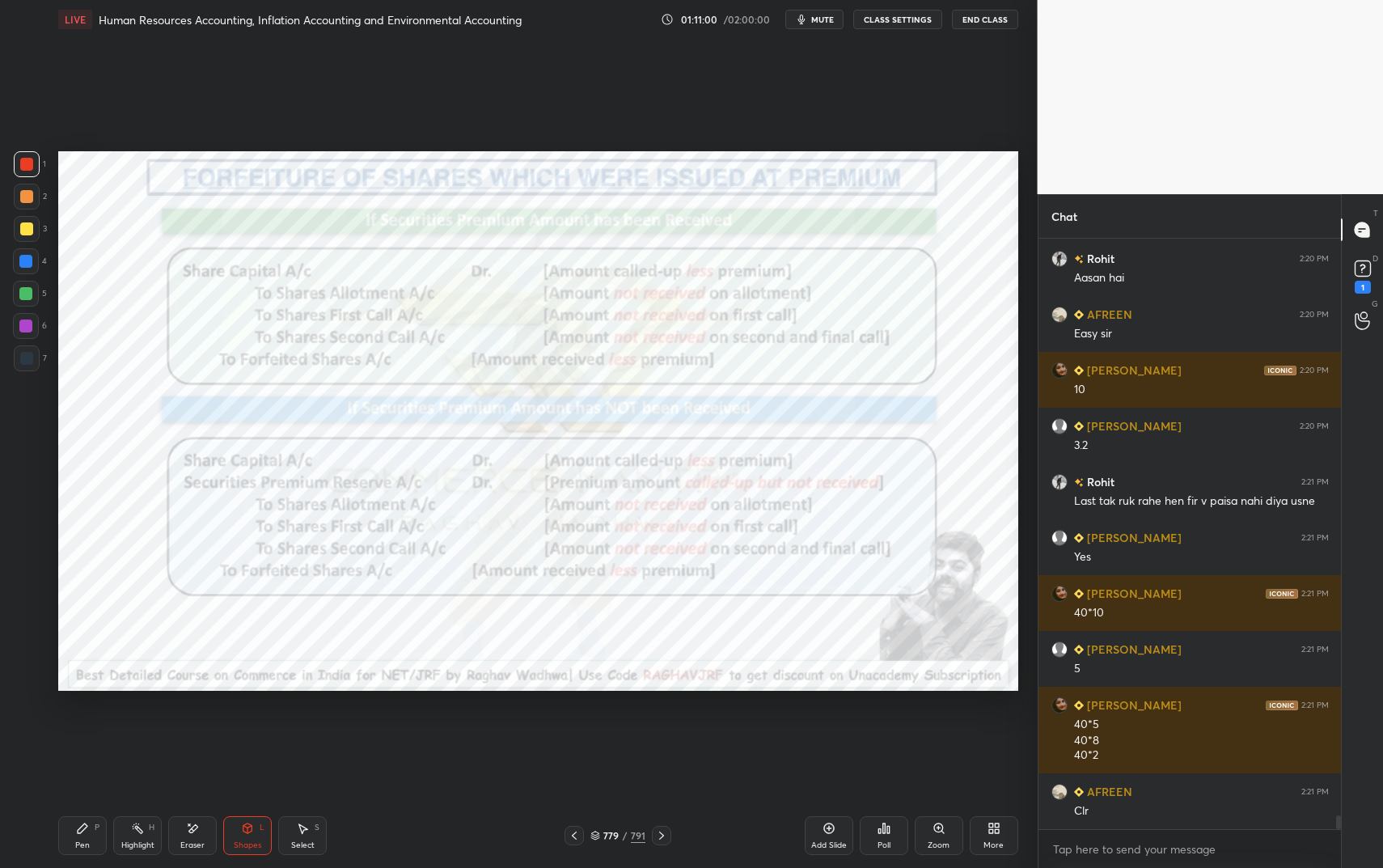
scroll to position [24736, 0]
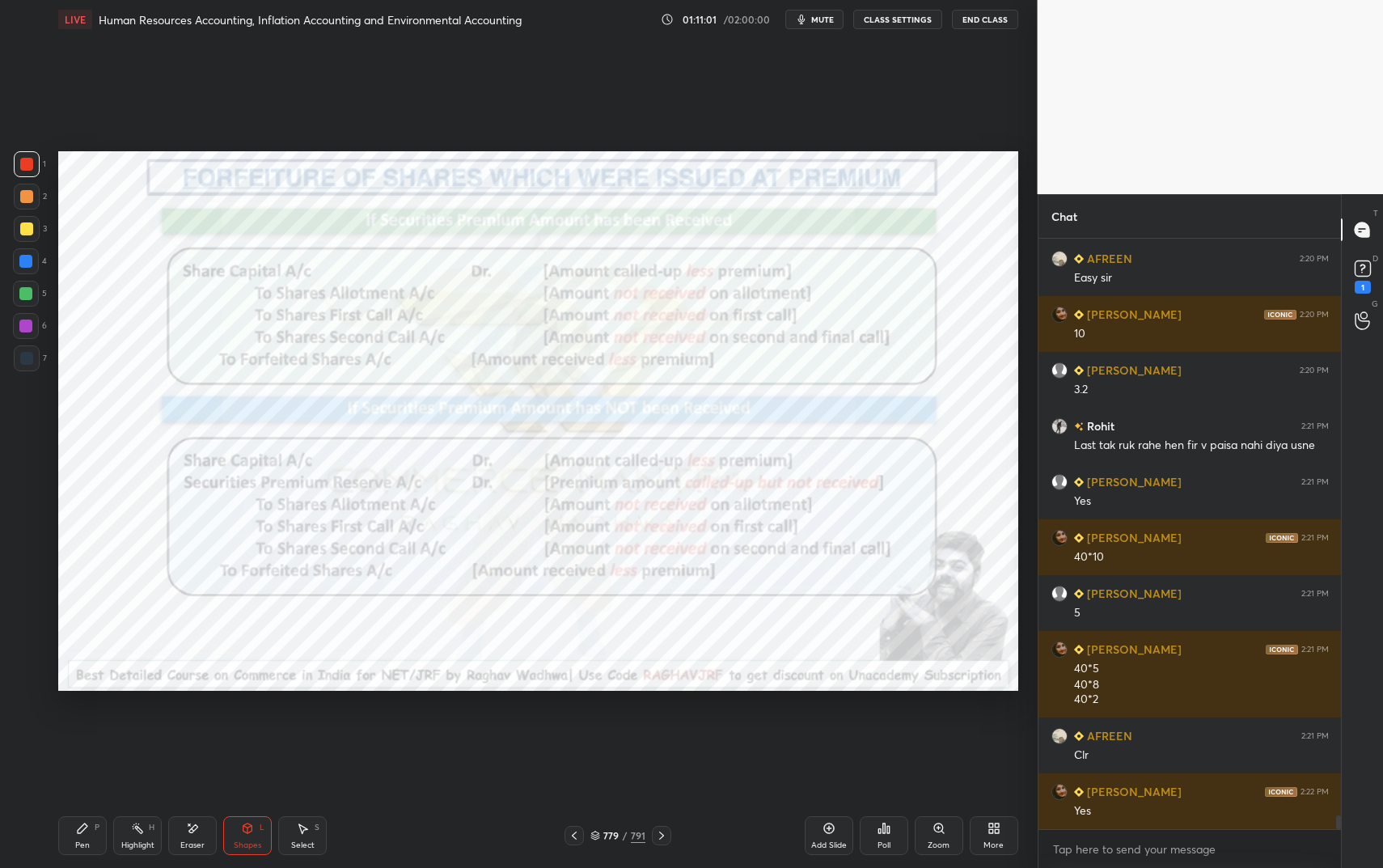
click at [75, 728] on div "Pen P" at bounding box center [82, 835] width 49 height 39
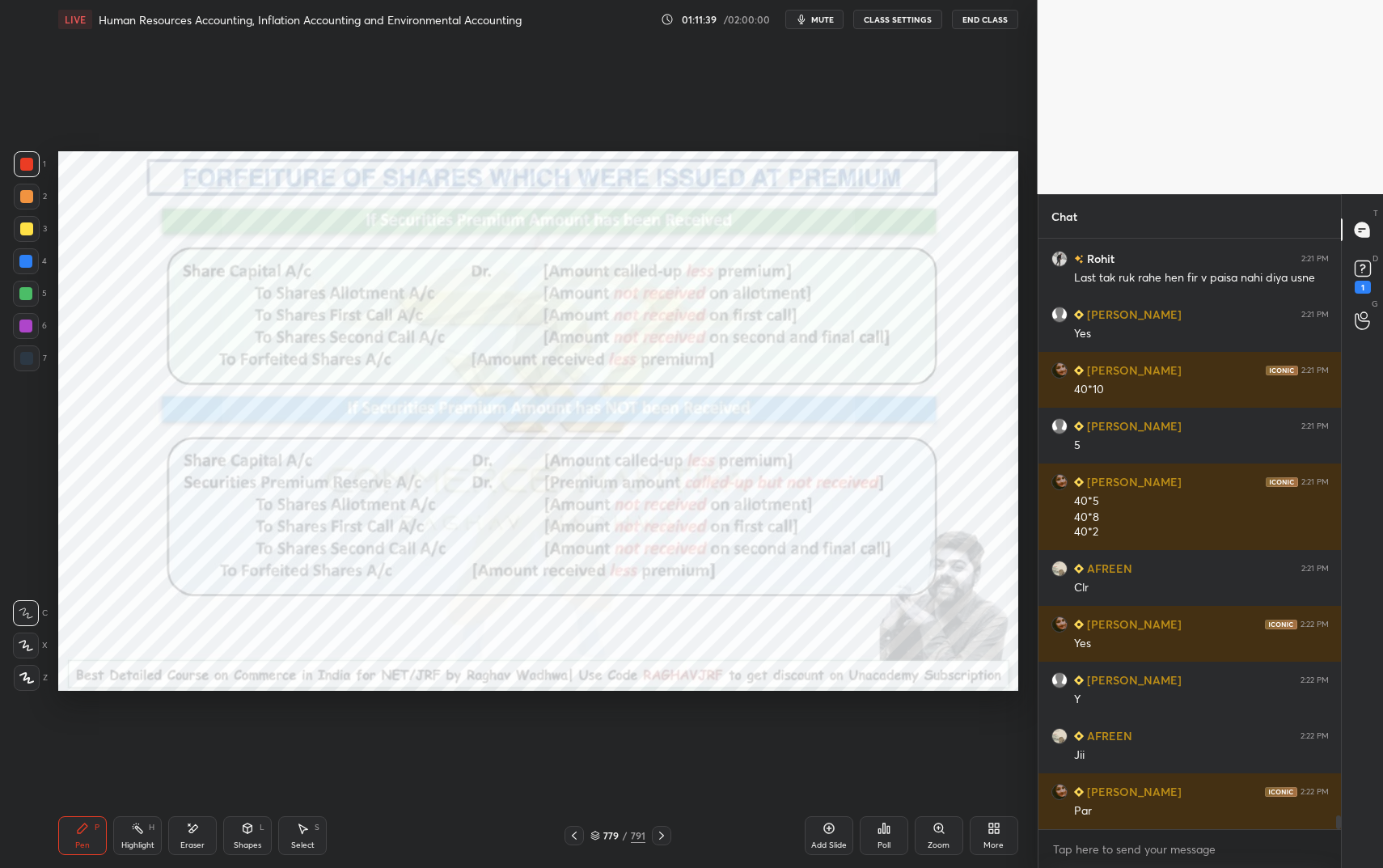
scroll to position [24919, 0]
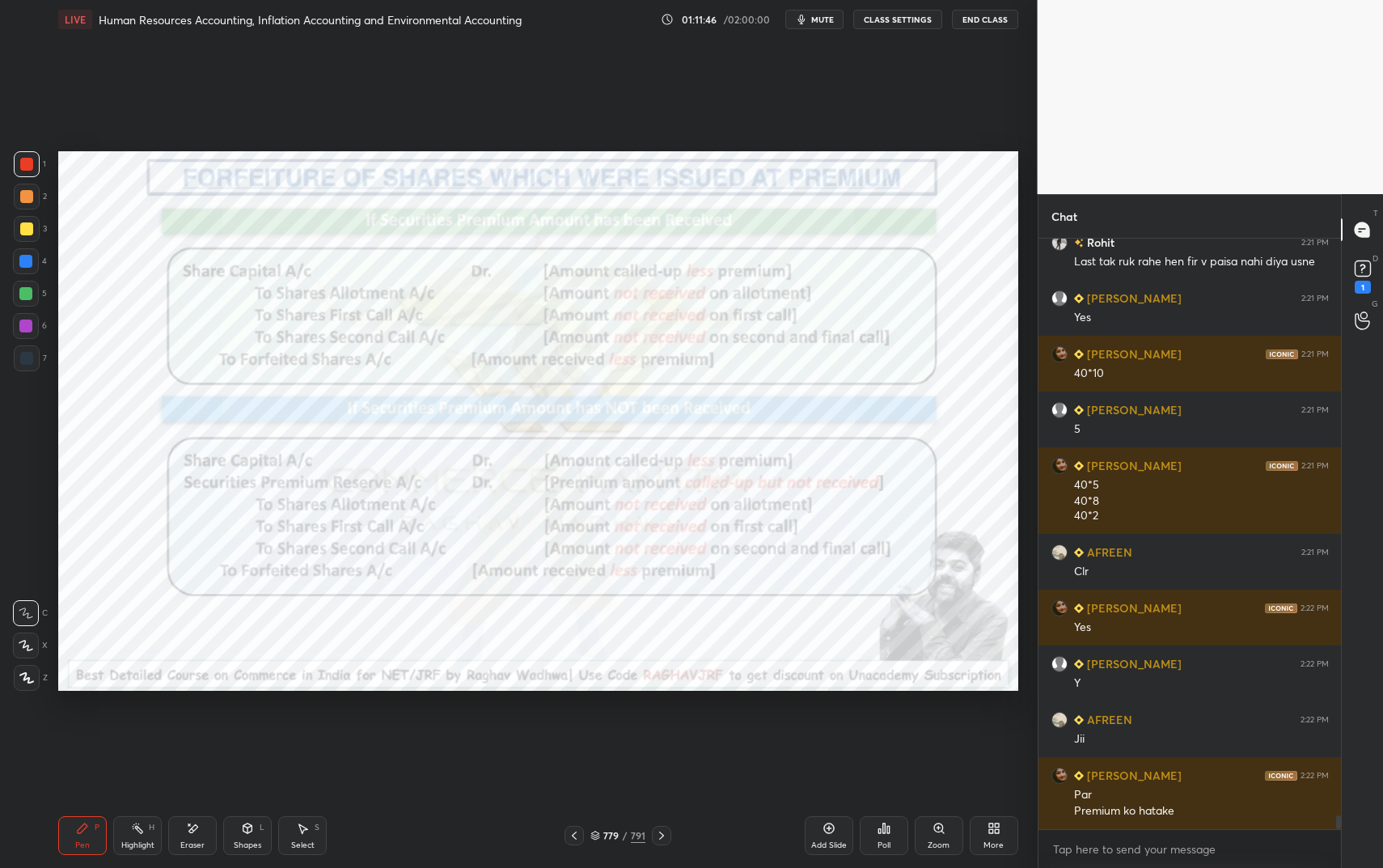
click at [187, 728] on icon at bounding box center [192, 828] width 13 height 14
drag, startPoint x: 86, startPoint y: 828, endPoint x: 100, endPoint y: 806, distance: 26.1
click at [86, 728] on icon at bounding box center [82, 827] width 13 height 13
click at [250, 728] on icon at bounding box center [247, 827] width 13 height 13
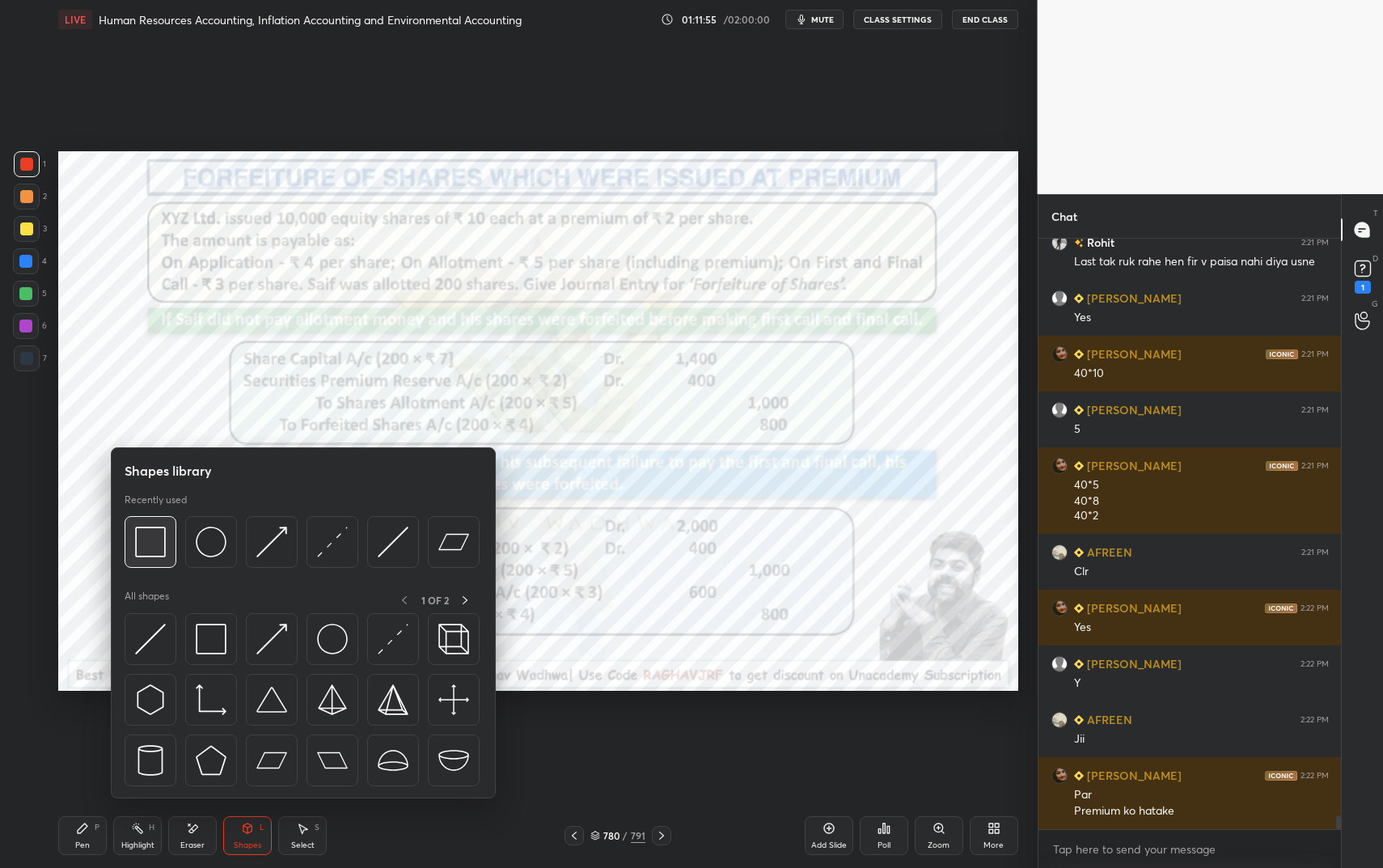
click at [150, 542] on img at bounding box center [150, 542] width 31 height 31
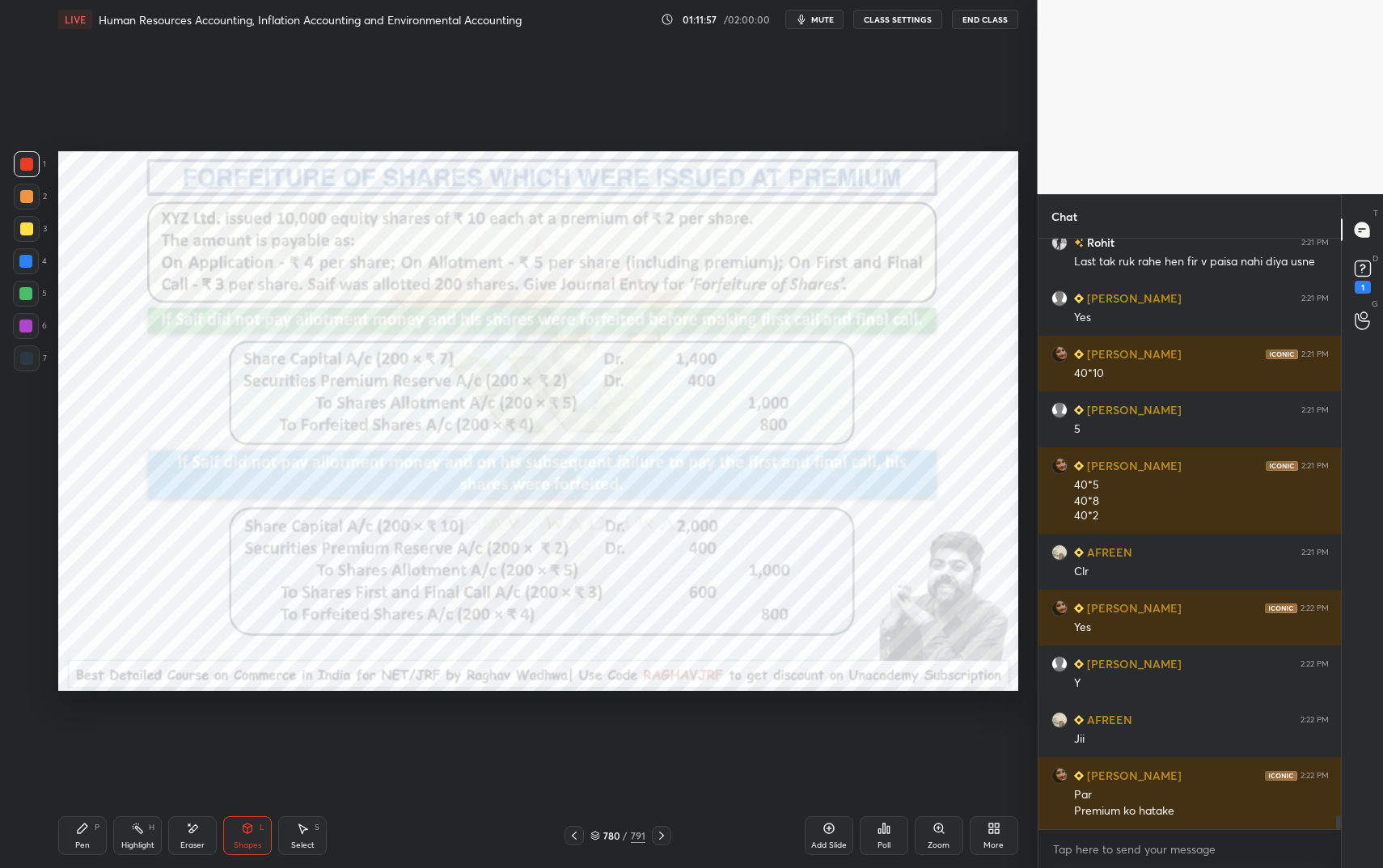
scroll to position [24975, 0]
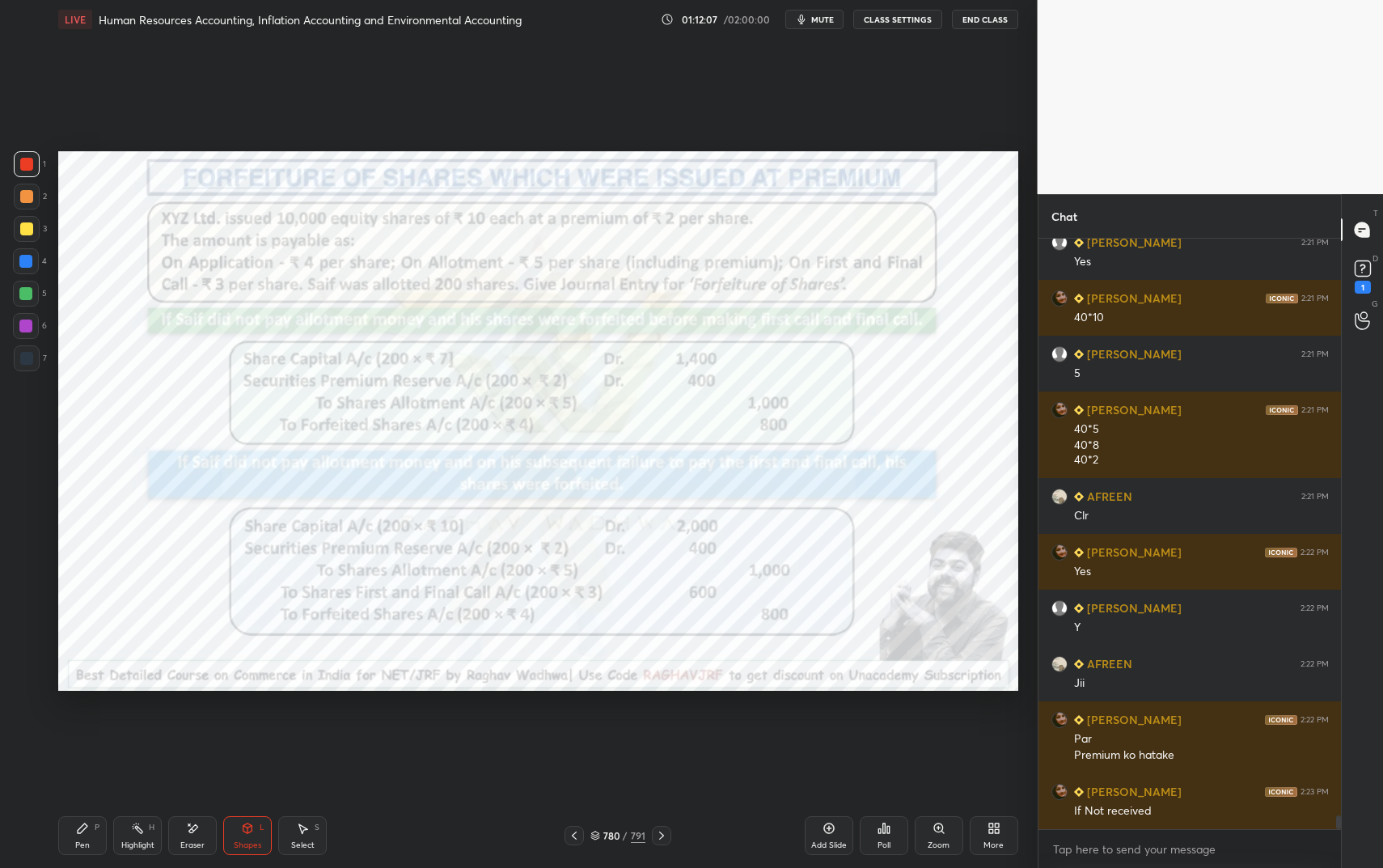
click at [85, 728] on icon at bounding box center [82, 827] width 13 height 13
drag, startPoint x: 85, startPoint y: 832, endPoint x: 98, endPoint y: 822, distance: 16.4
click at [85, 728] on icon at bounding box center [82, 827] width 13 height 13
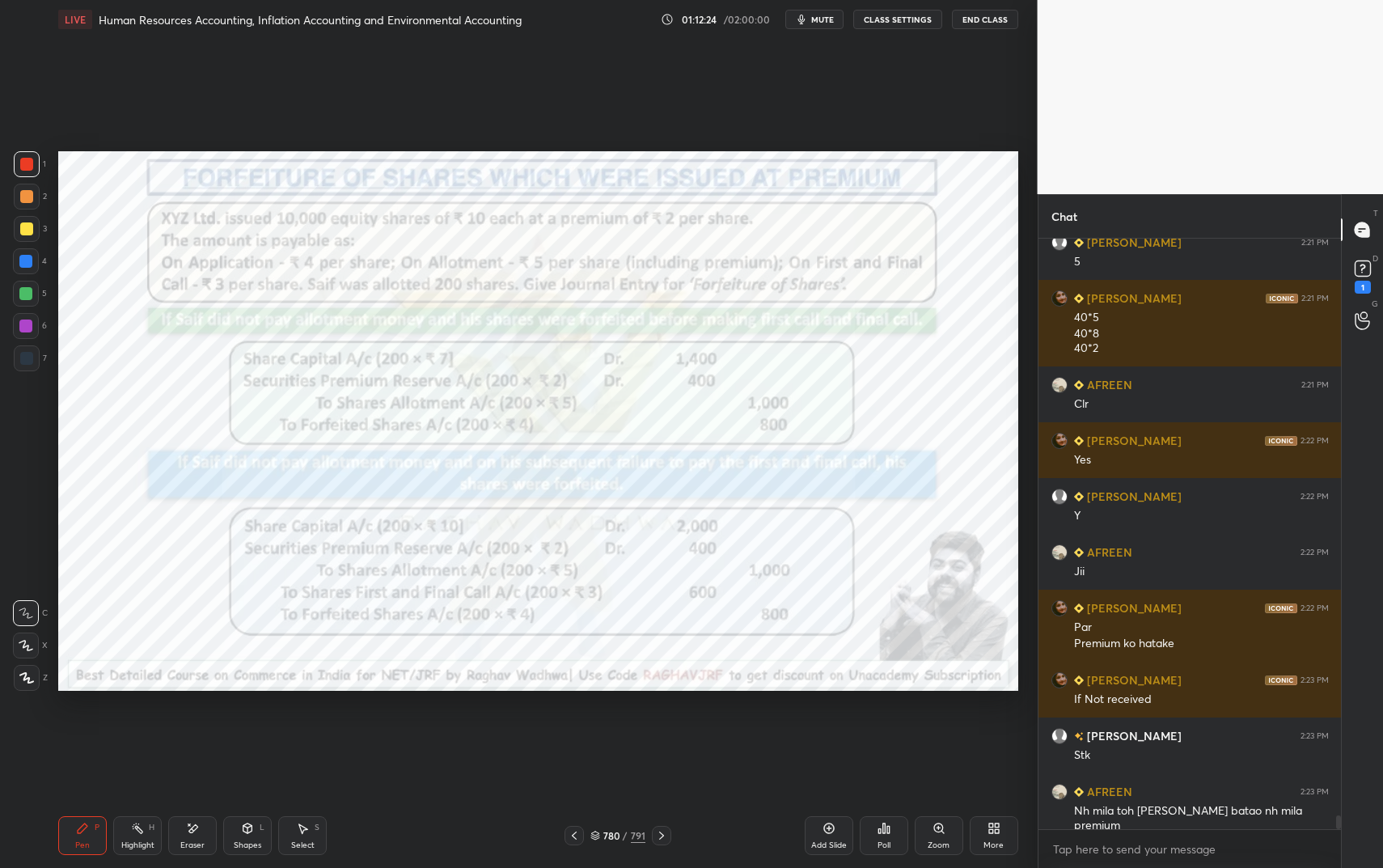
scroll to position [25157, 0]
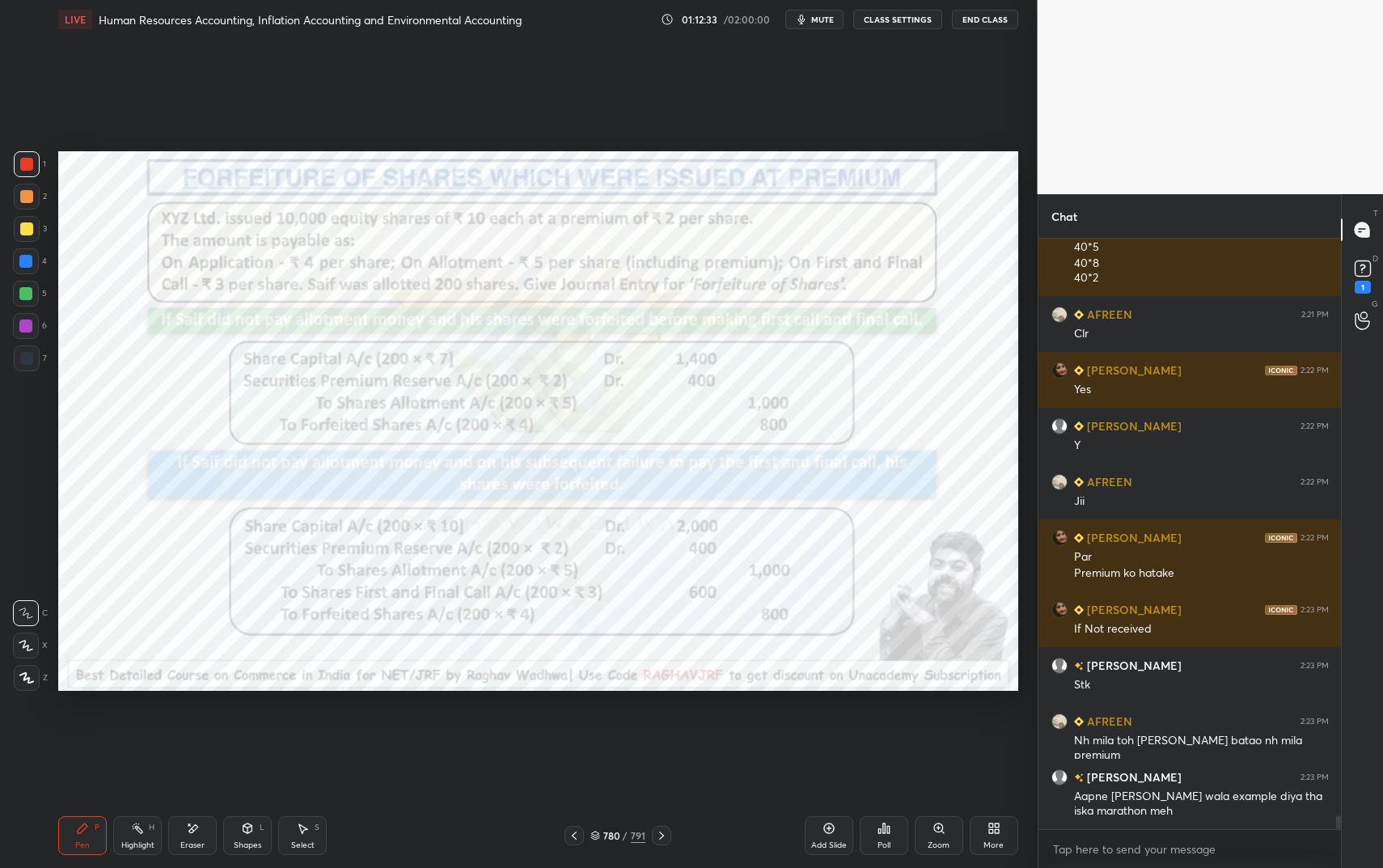
click at [93, 728] on div "Pen P" at bounding box center [82, 835] width 49 height 39
drag, startPoint x: 93, startPoint y: 828, endPoint x: 131, endPoint y: 789, distance: 54.5
click at [93, 728] on div "Pen P" at bounding box center [82, 835] width 49 height 39
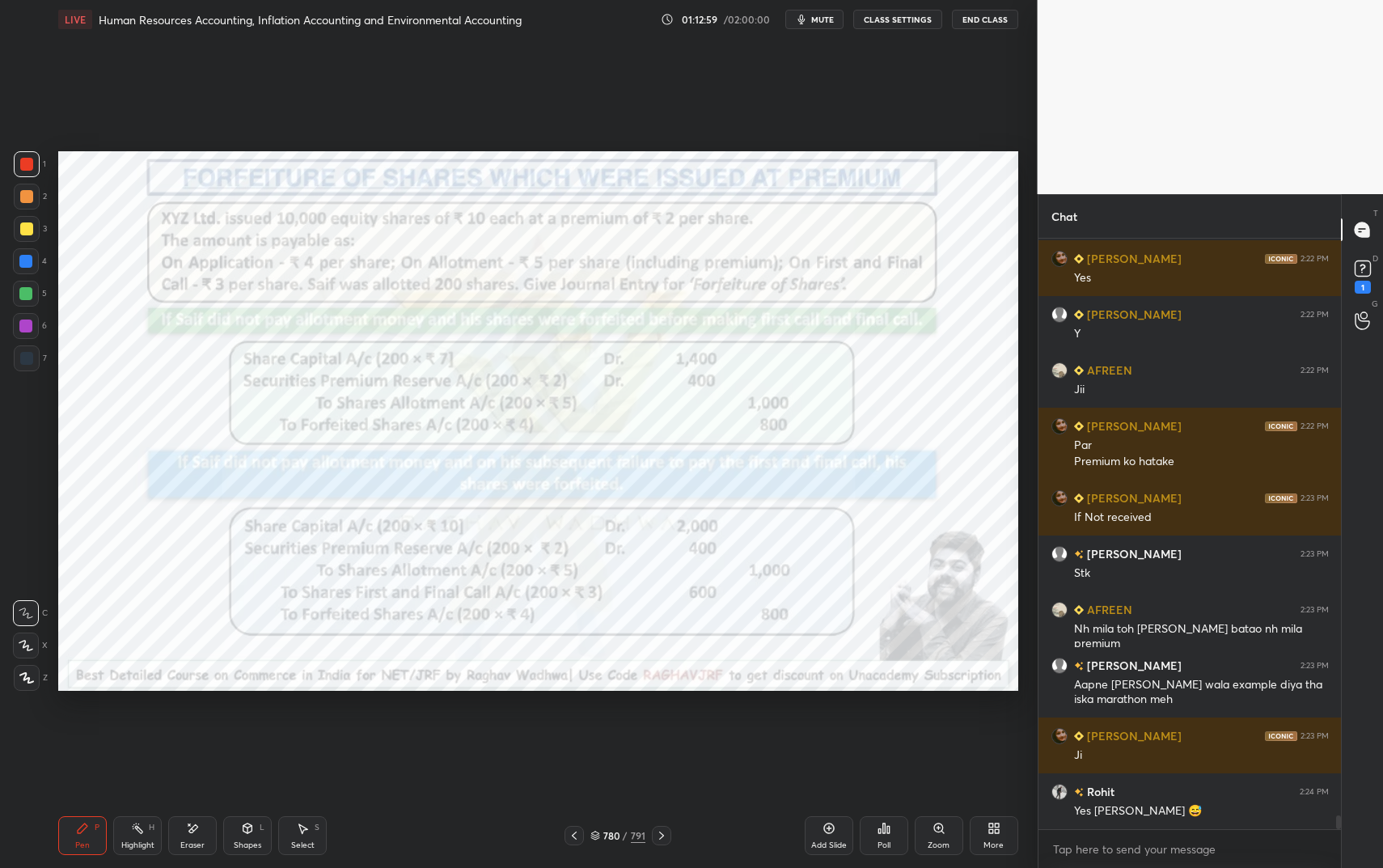
scroll to position [25324, 0]
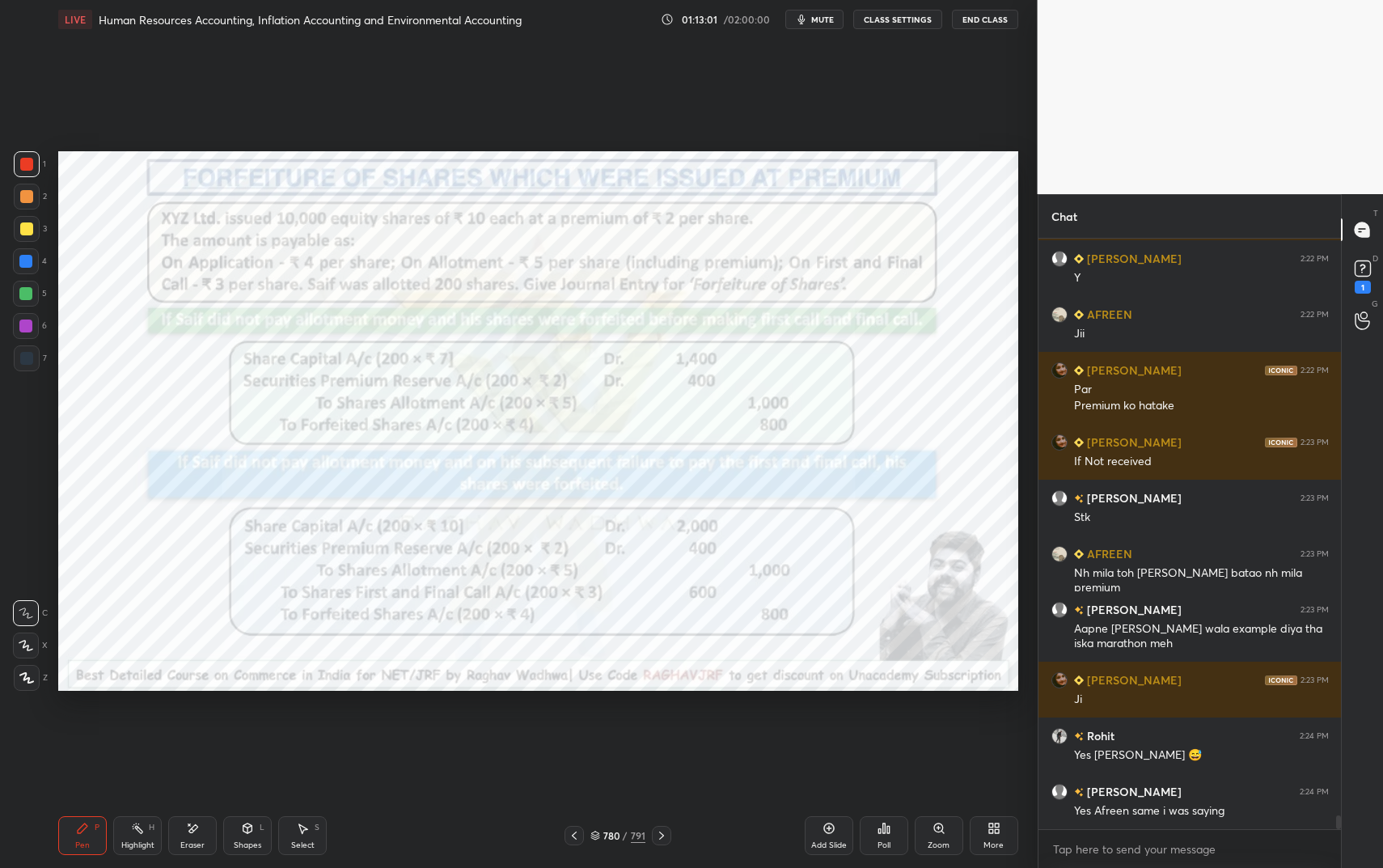
click at [19, 324] on div at bounding box center [25, 326] width 13 height 13
drag, startPoint x: 21, startPoint y: 324, endPoint x: 50, endPoint y: 316, distance: 30.1
click at [21, 324] on div at bounding box center [25, 326] width 13 height 13
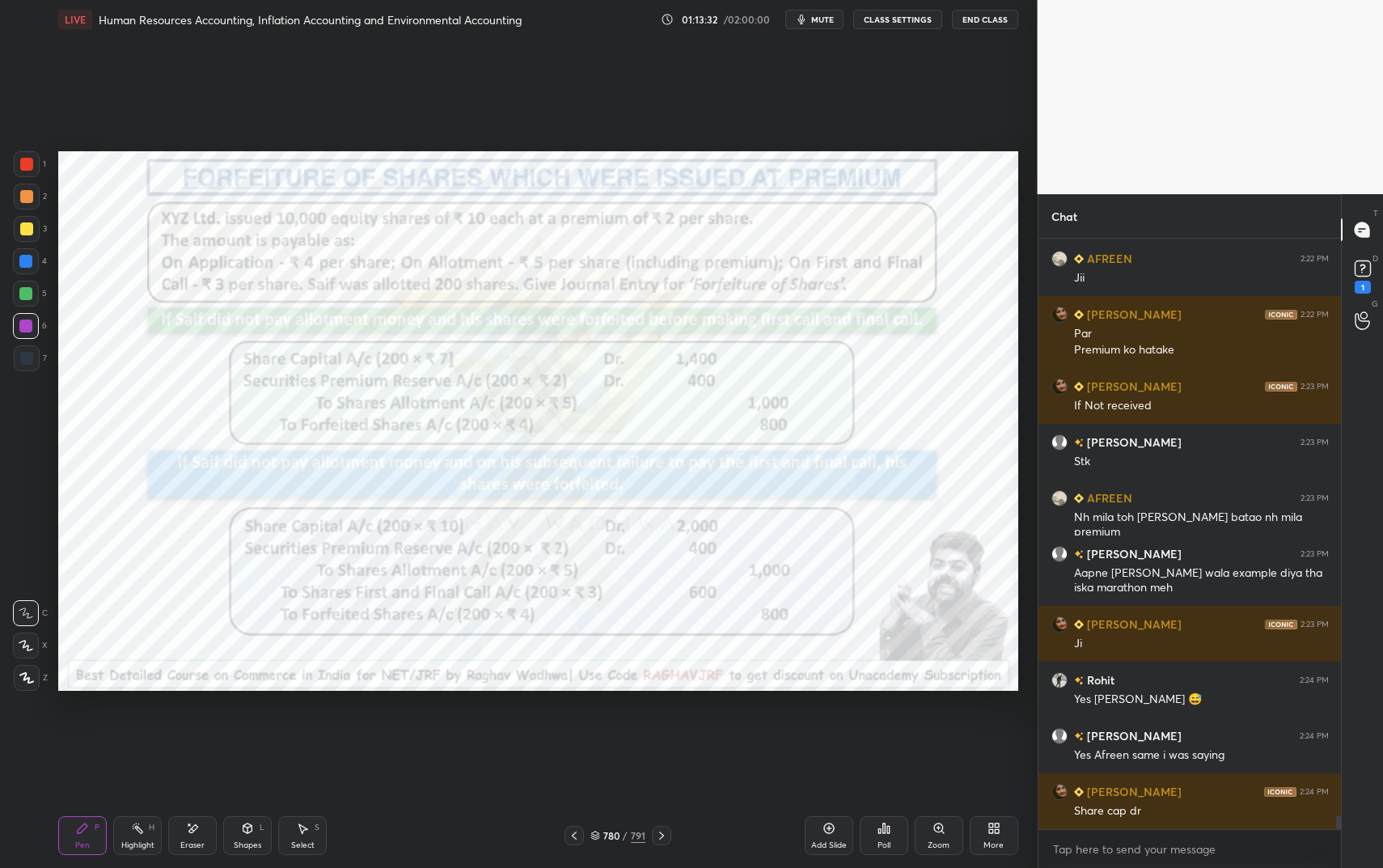
click at [148, 728] on div "H" at bounding box center [151, 827] width 6 height 8
drag, startPoint x: 149, startPoint y: 835, endPoint x: 161, endPoint y: 781, distance: 55.3
click at [150, 728] on div "Highlight H" at bounding box center [137, 835] width 49 height 39
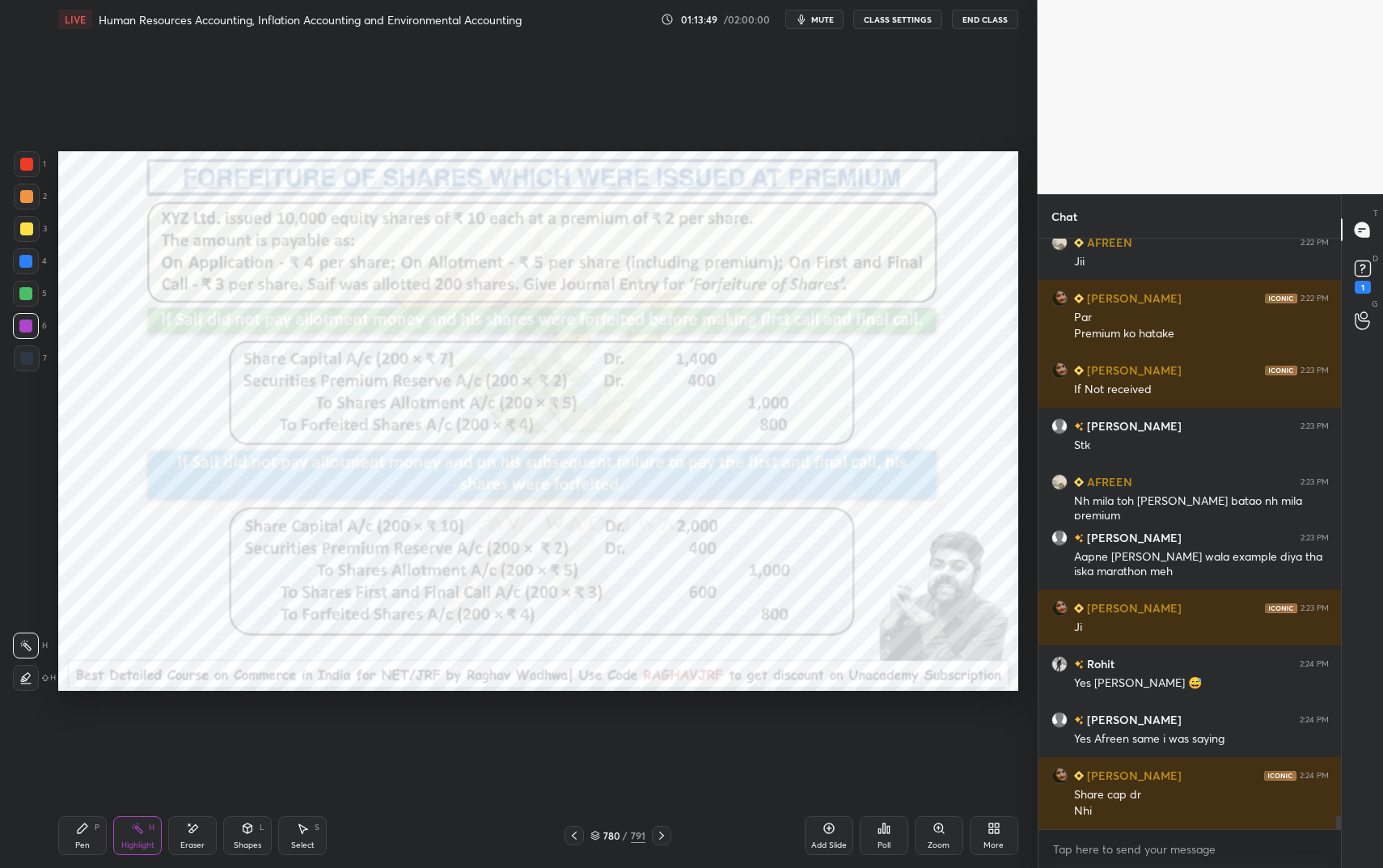
scroll to position [25452, 0]
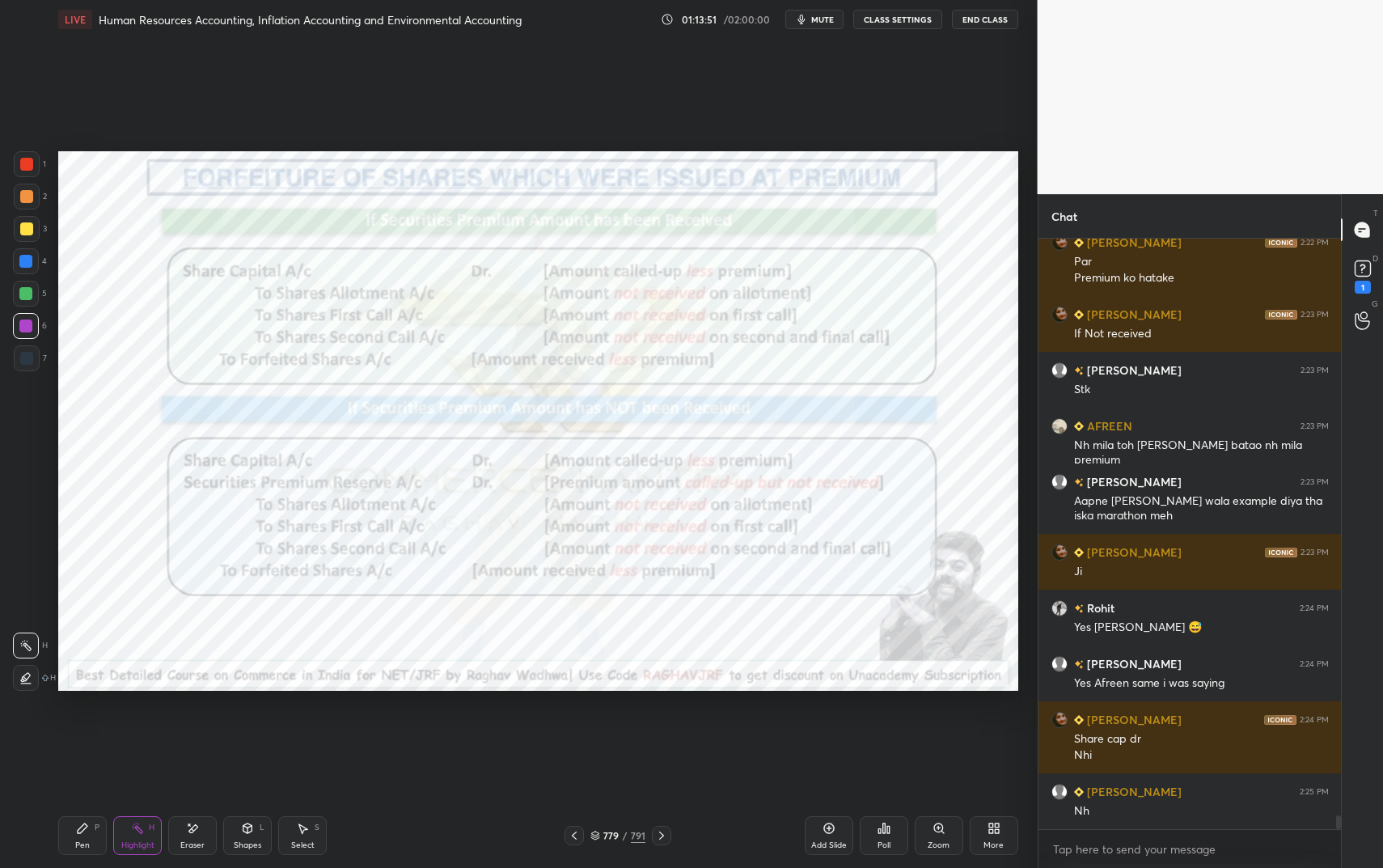
click at [81, 728] on icon at bounding box center [82, 827] width 13 height 13
drag, startPoint x: 81, startPoint y: 825, endPoint x: 97, endPoint y: 806, distance: 24.8
click at [81, 728] on icon at bounding box center [82, 827] width 13 height 13
click at [19, 179] on div "1 2 3 4 5 6 7" at bounding box center [30, 264] width 34 height 226
click at [23, 172] on div at bounding box center [27, 164] width 26 height 26
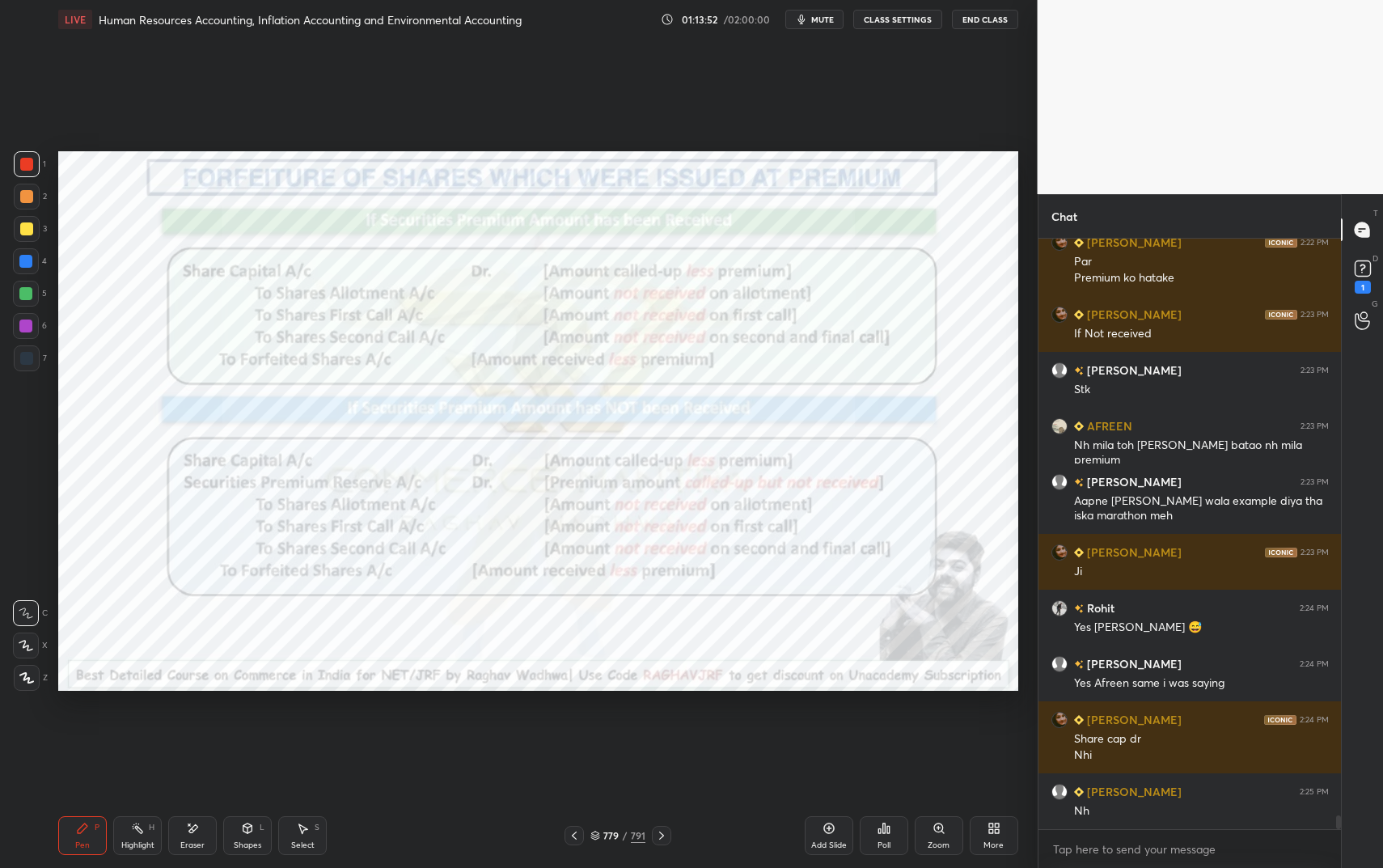
click at [27, 168] on div at bounding box center [26, 163] width 13 height 13
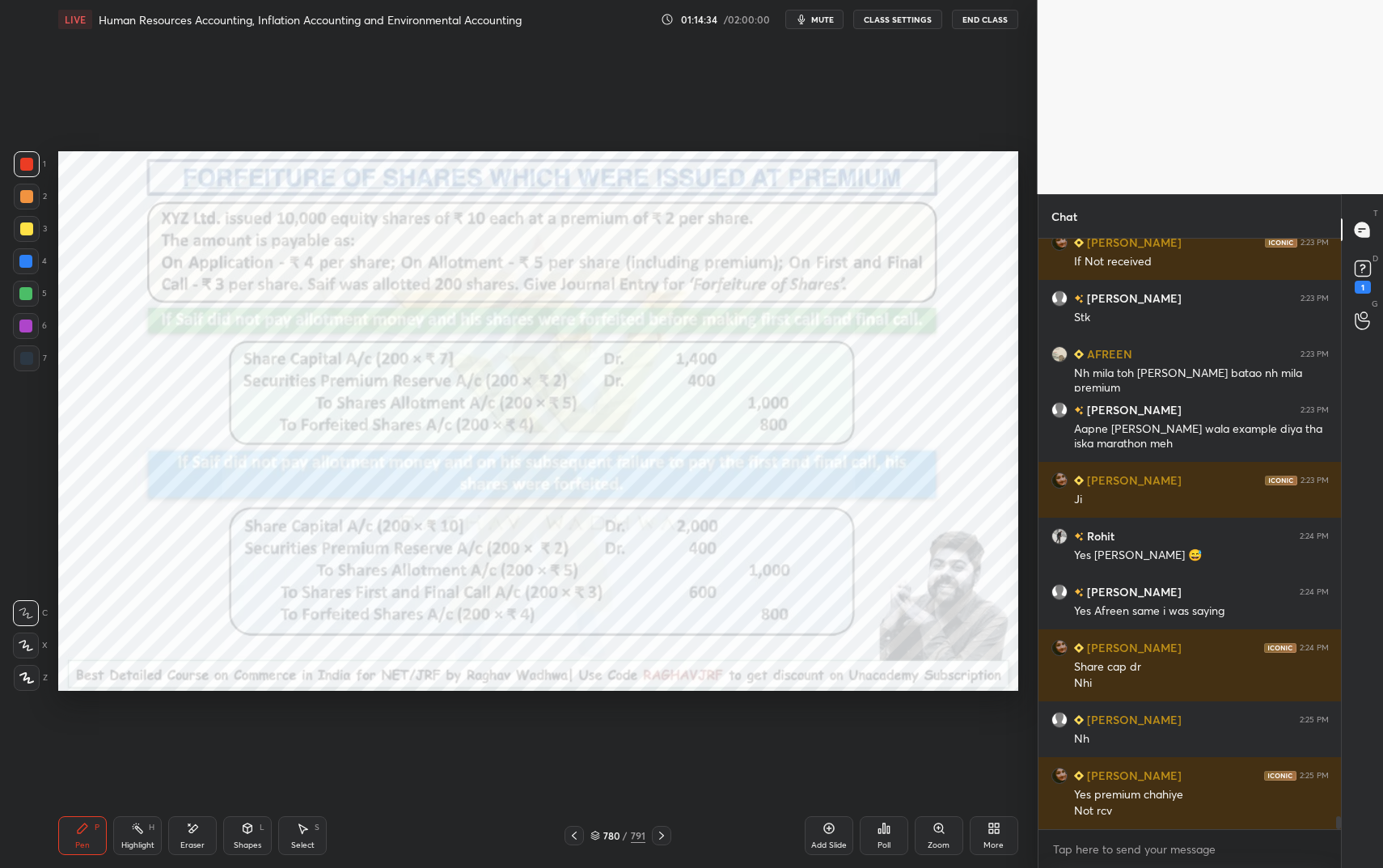
scroll to position [25563, 0]
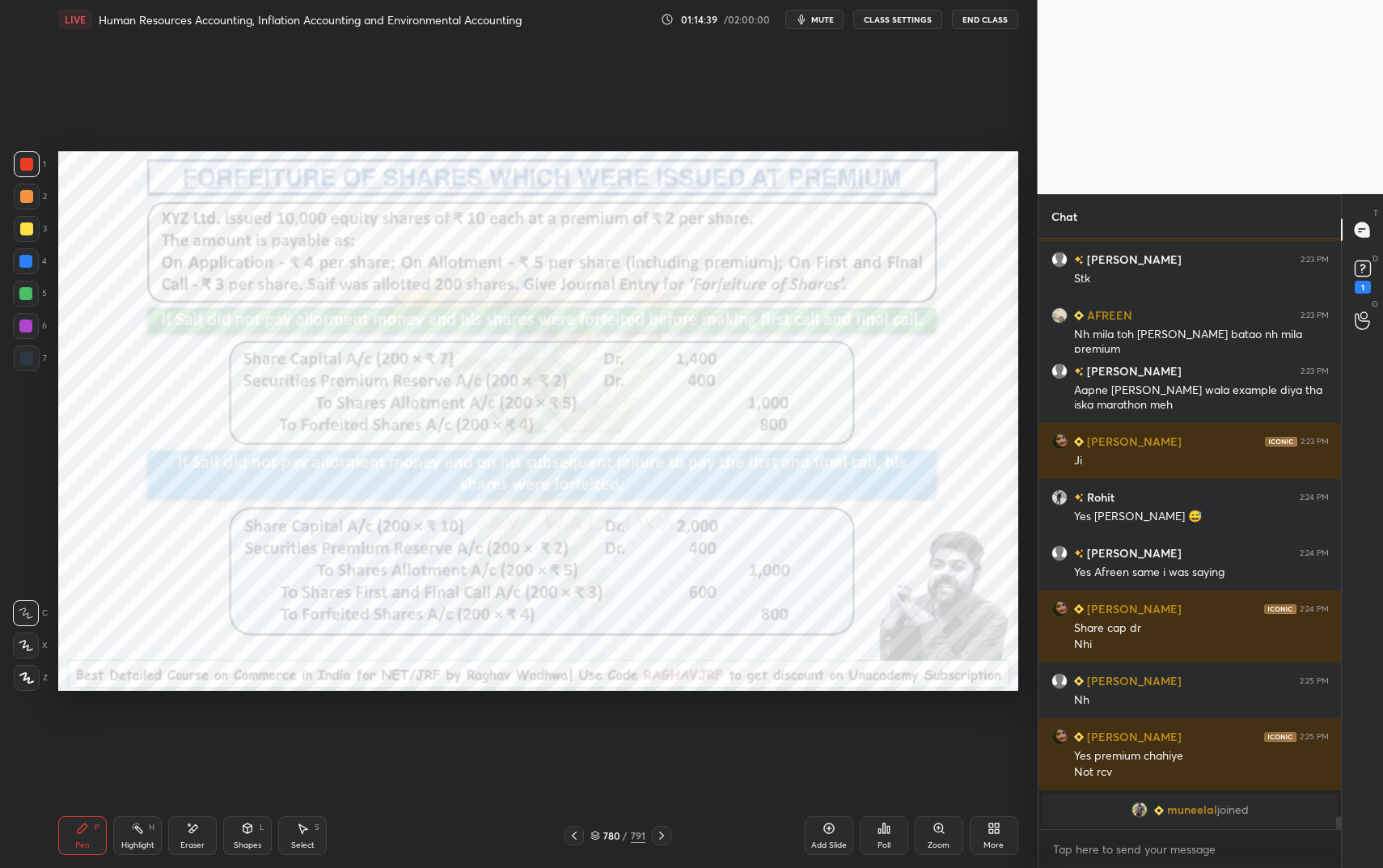
click at [204, 728] on div "Pen P Highlight H Eraser Shapes L Select S 780 / 791 Add Slide Poll Zoom More" at bounding box center [538, 835] width 960 height 65
click at [204, 728] on div "Eraser" at bounding box center [192, 835] width 49 height 39
click at [87, 728] on icon at bounding box center [82, 827] width 13 height 13
click at [84, 728] on icon at bounding box center [82, 827] width 13 height 13
click at [32, 324] on div at bounding box center [26, 326] width 26 height 26
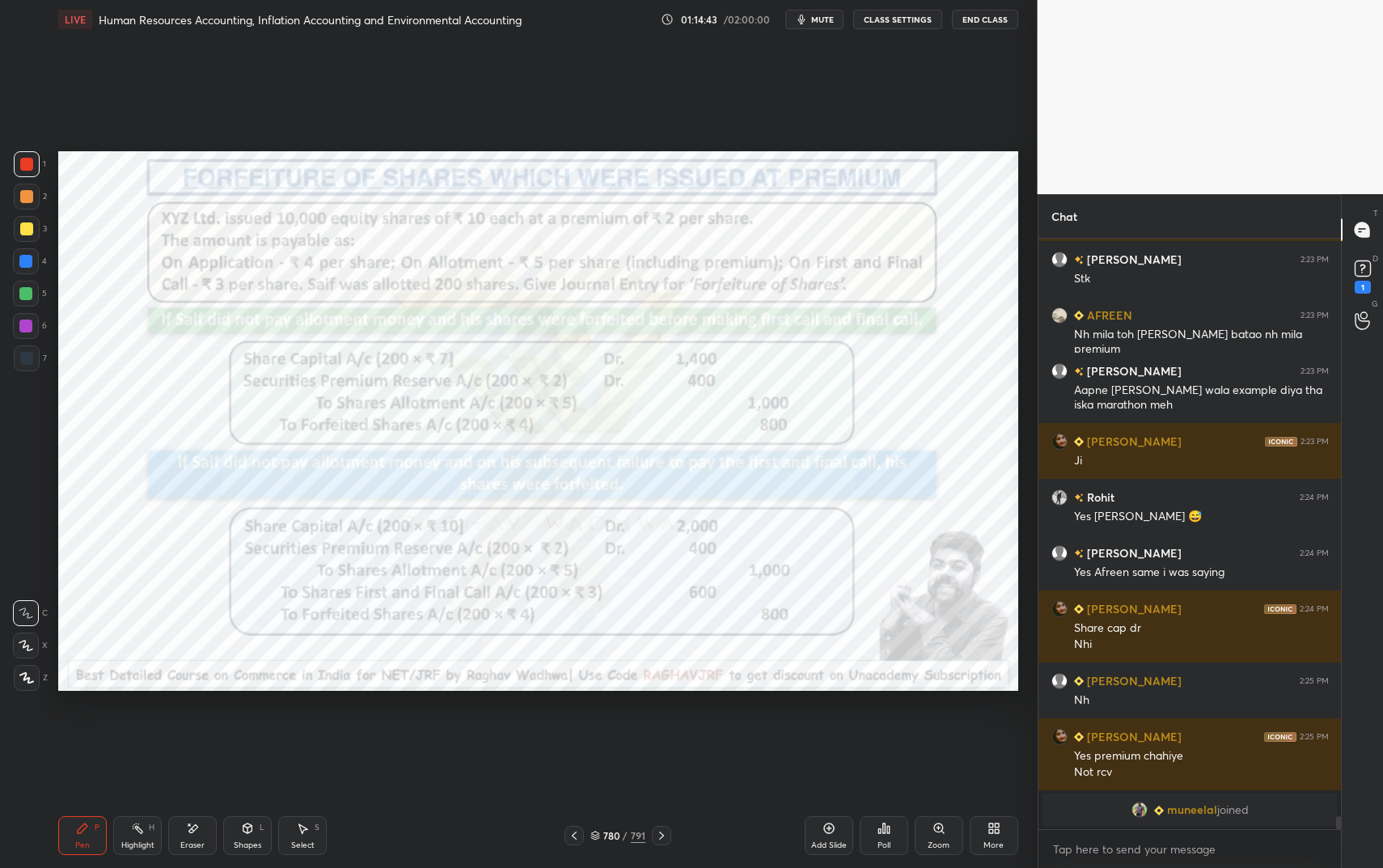
click at [32, 324] on div at bounding box center [26, 326] width 26 height 26
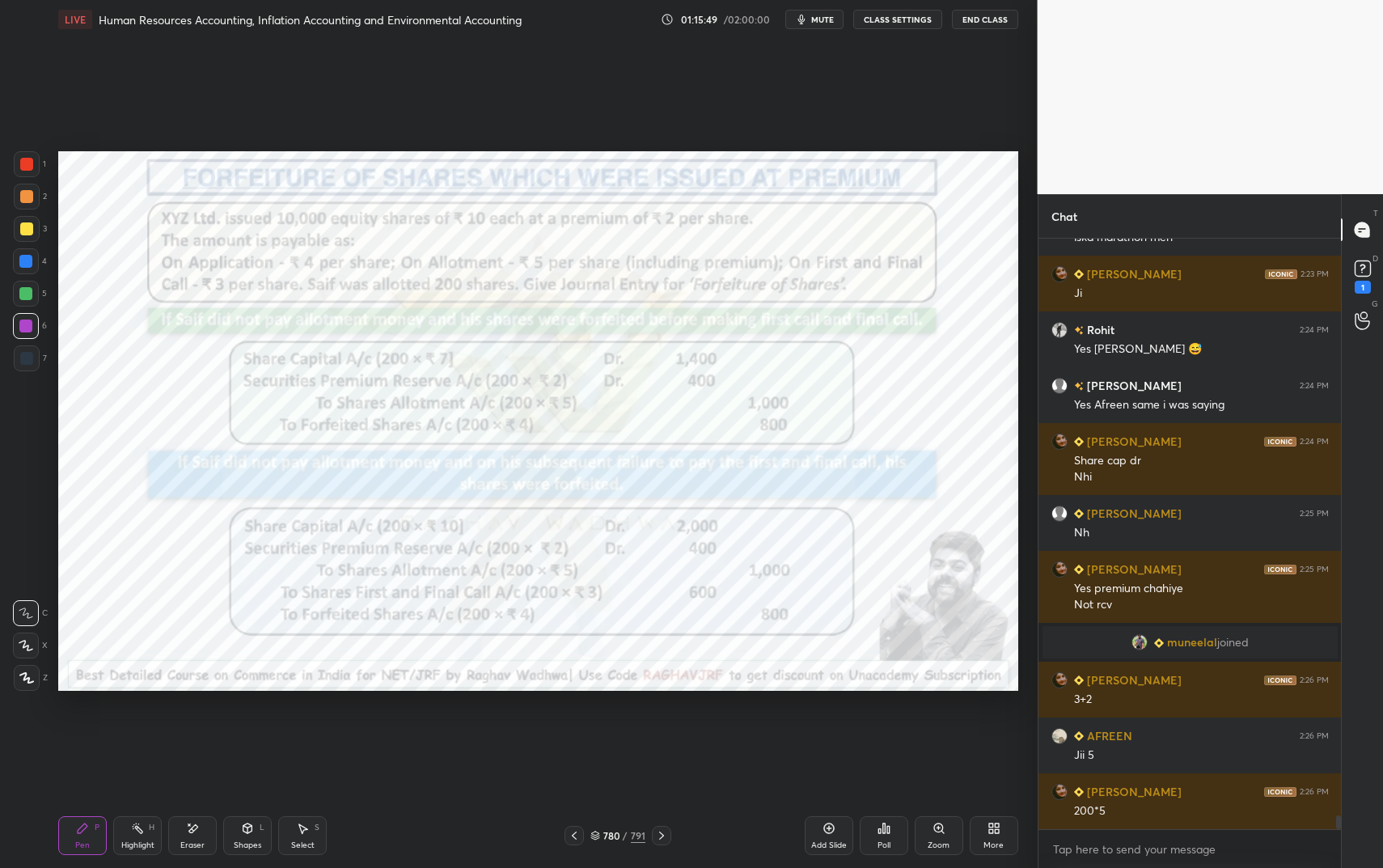
scroll to position [24481, 0]
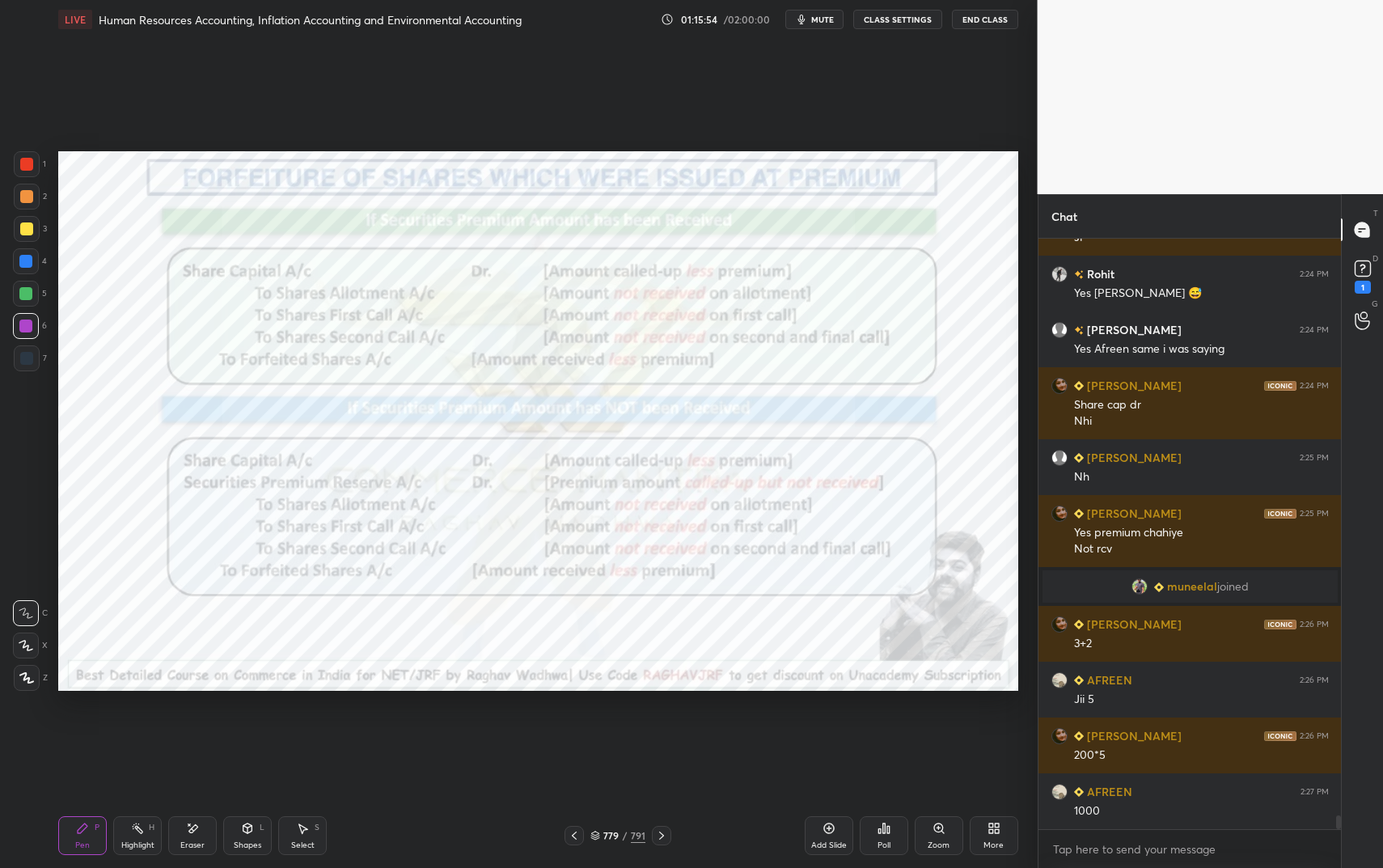
click at [140, 728] on div "Highlight H" at bounding box center [137, 835] width 49 height 39
click at [824, 728] on div "Add Slide" at bounding box center [829, 845] width 36 height 8
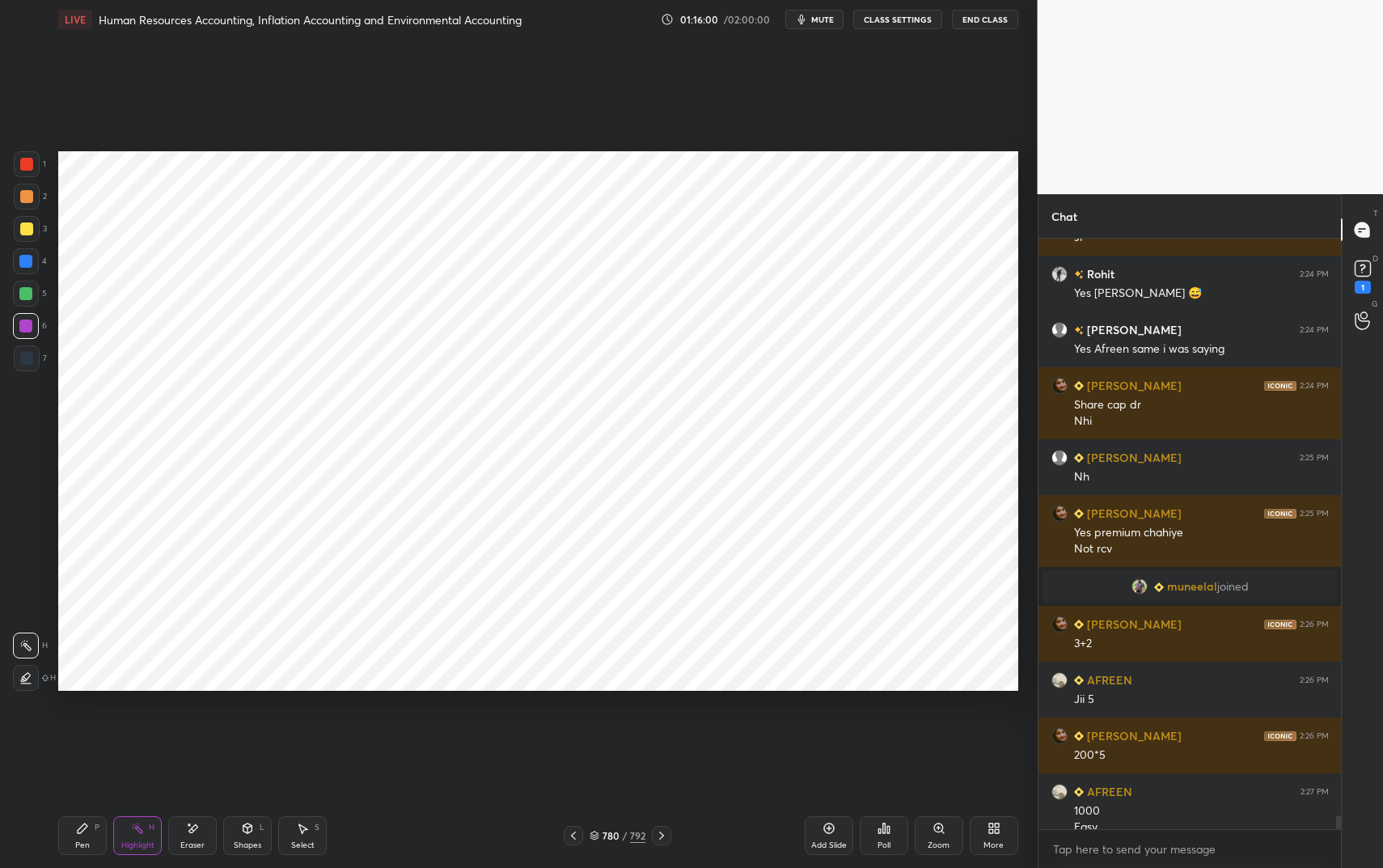
scroll to position [24497, 0]
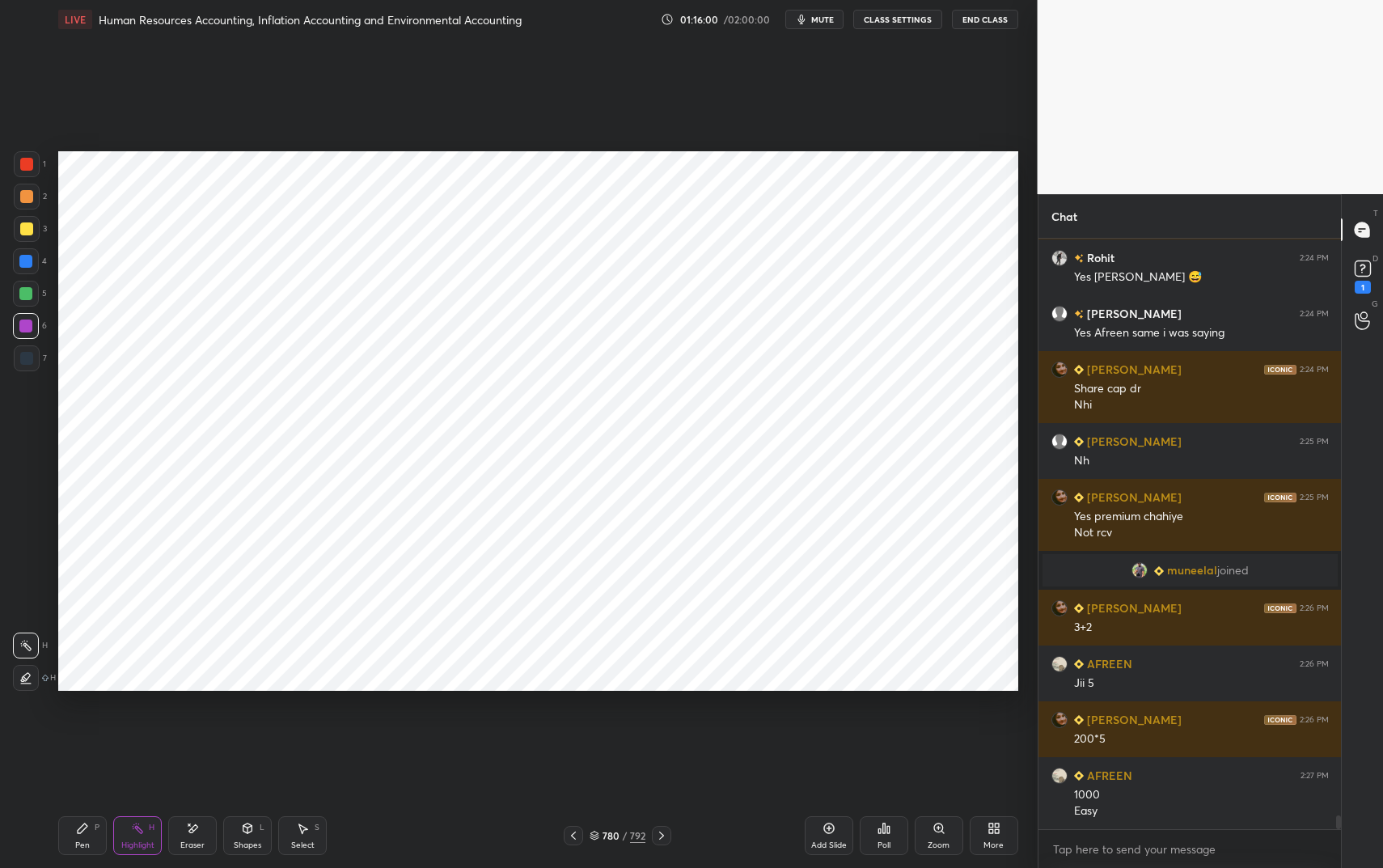
click at [31, 165] on div at bounding box center [27, 164] width 26 height 26
click at [83, 728] on div "Pen" at bounding box center [83, 845] width 15 height 8
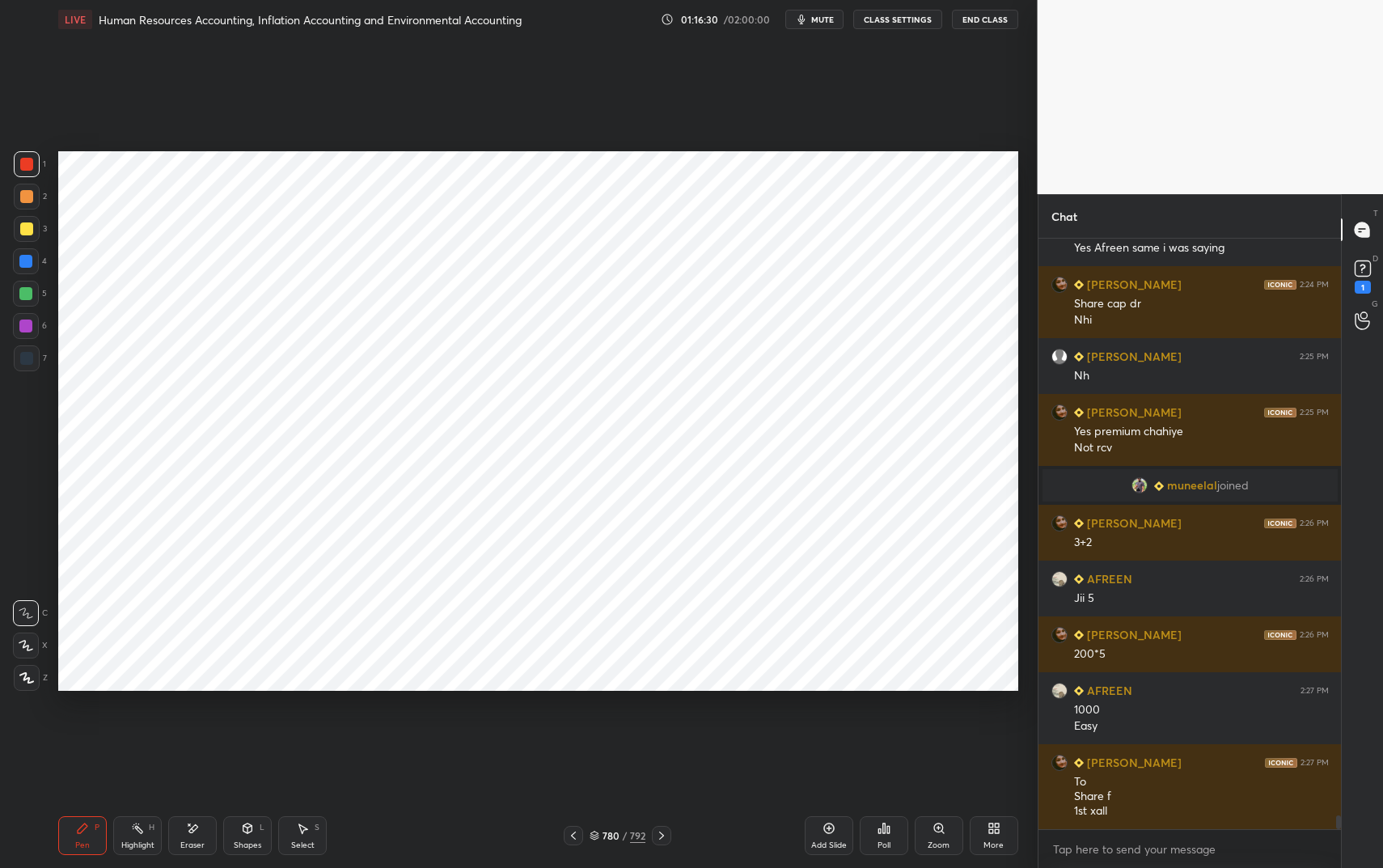
click at [32, 265] on div at bounding box center [26, 261] width 26 height 26
drag, startPoint x: 32, startPoint y: 265, endPoint x: 44, endPoint y: 261, distance: 12.6
click at [32, 265] on div at bounding box center [26, 261] width 26 height 26
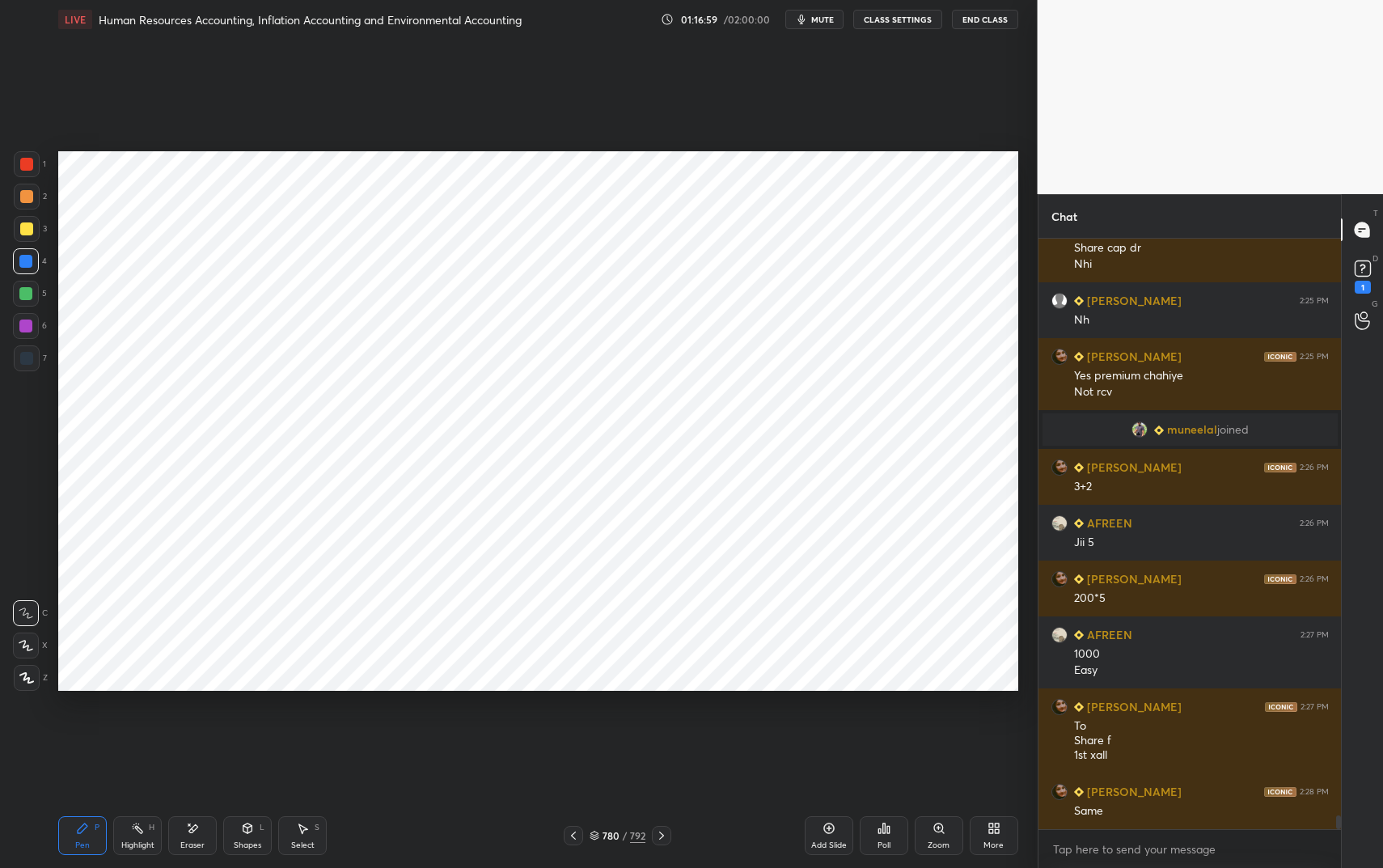
click at [258, 728] on div "Shapes L" at bounding box center [247, 835] width 49 height 39
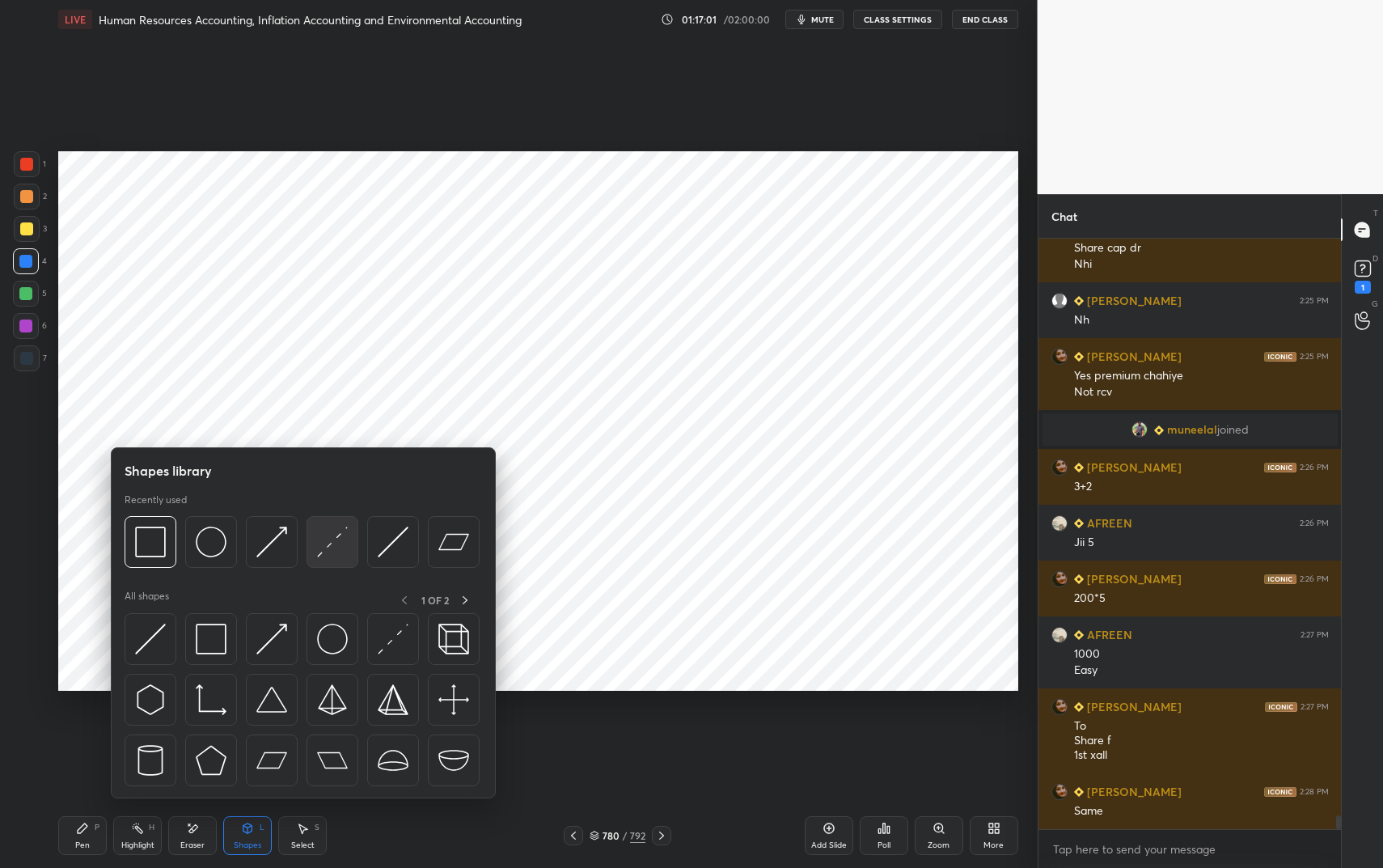
click at [326, 539] on img at bounding box center [332, 542] width 31 height 31
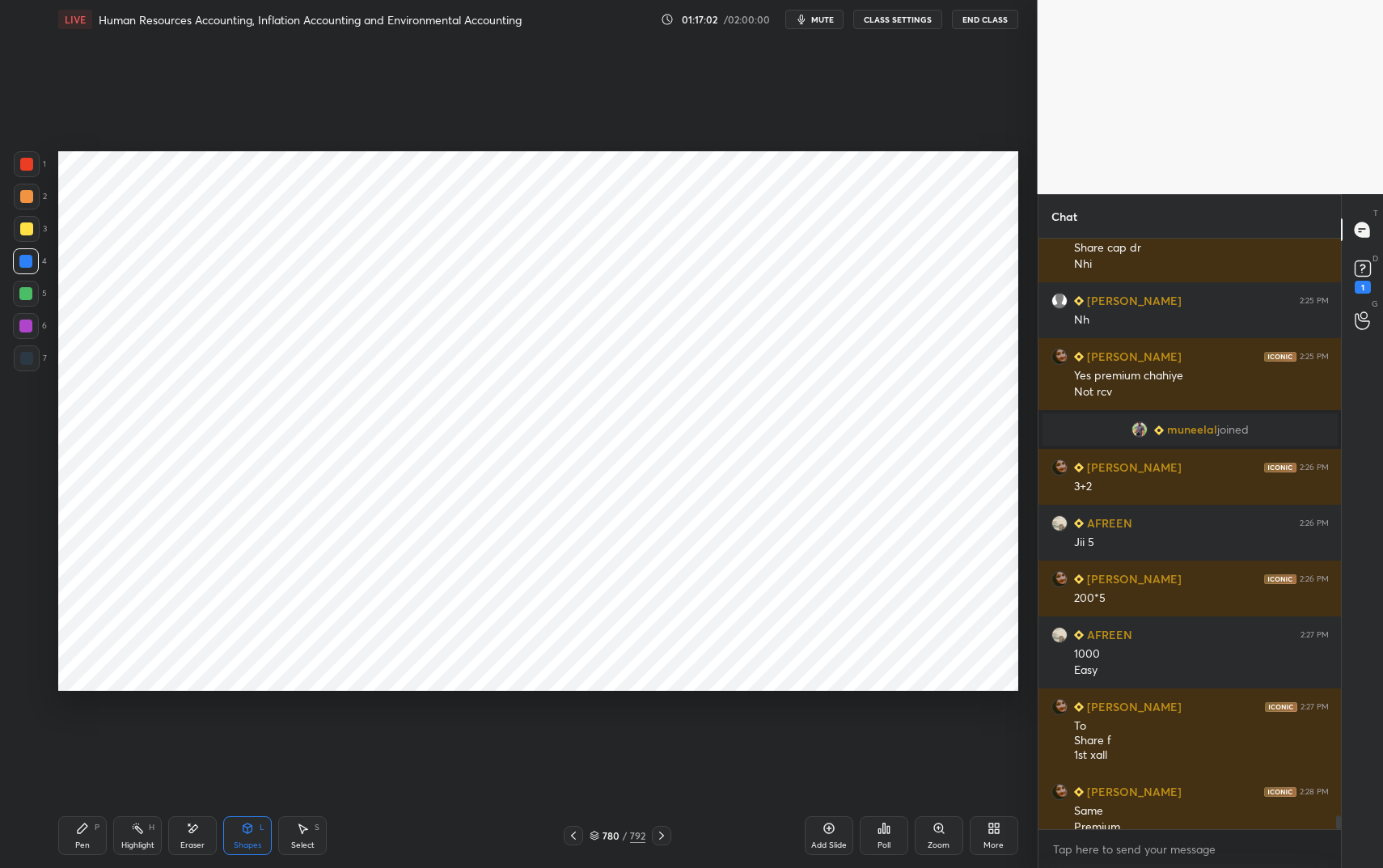
scroll to position [24654, 0]
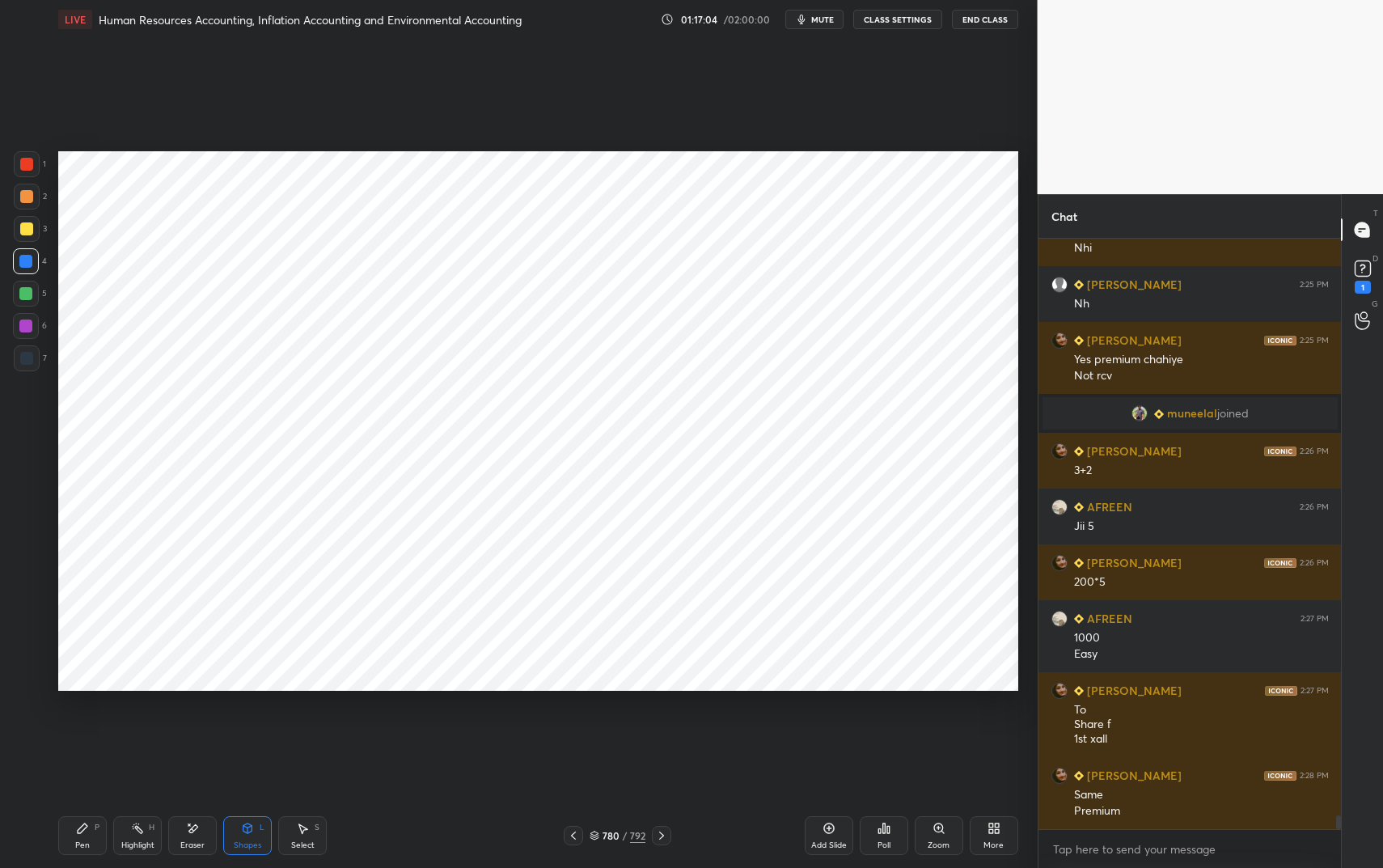
drag, startPoint x: 79, startPoint y: 835, endPoint x: 86, endPoint y: 827, distance: 10.6
click at [78, 728] on div "Pen P" at bounding box center [82, 835] width 49 height 39
click at [91, 728] on div "Pen P" at bounding box center [82, 835] width 49 height 39
click at [19, 157] on div at bounding box center [27, 164] width 26 height 26
drag, startPoint x: 19, startPoint y: 163, endPoint x: 32, endPoint y: 158, distance: 13.9
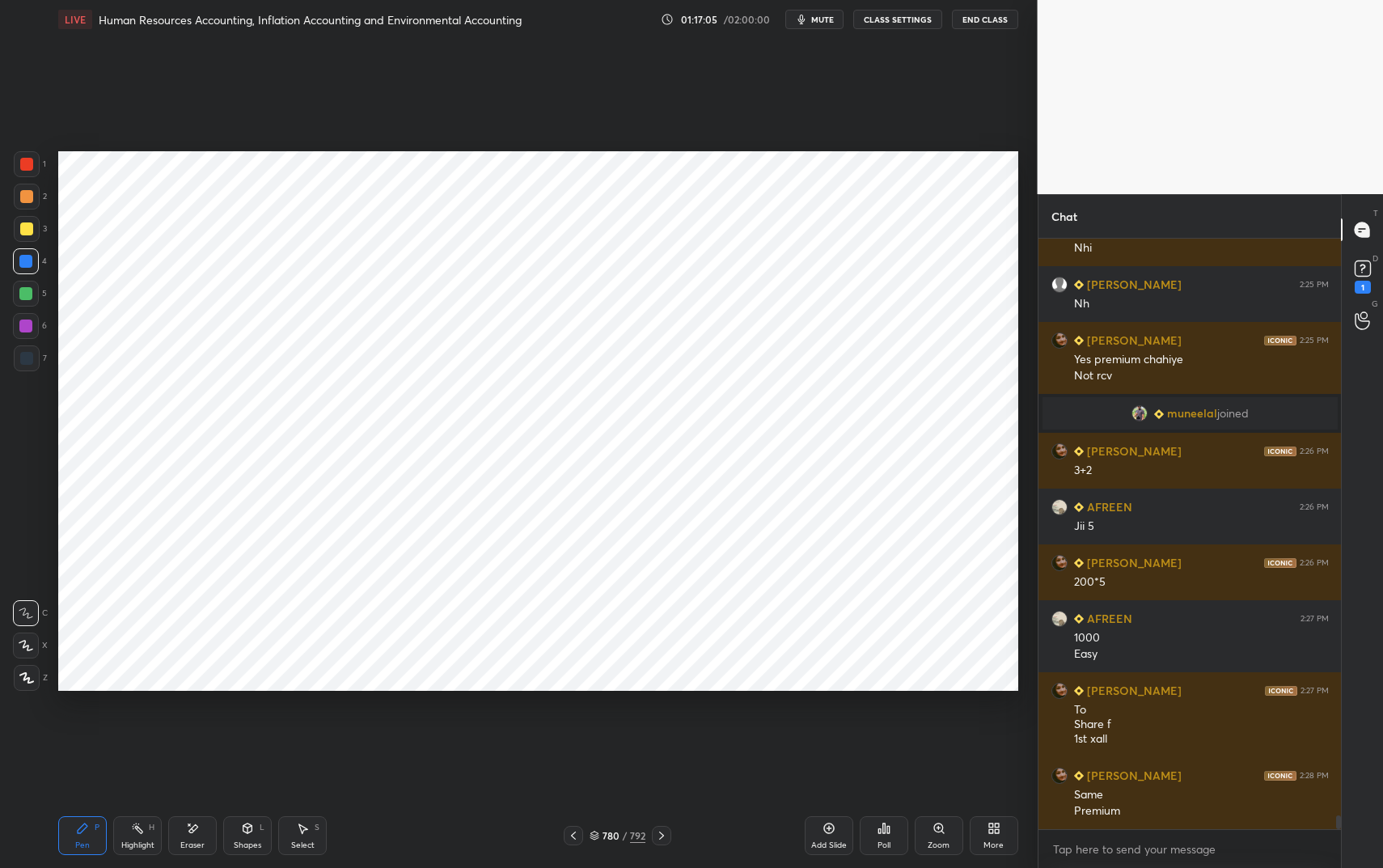
click at [21, 166] on div at bounding box center [27, 164] width 26 height 26
click at [30, 264] on div at bounding box center [25, 261] width 13 height 13
click at [28, 173] on div at bounding box center [27, 164] width 26 height 26
click at [19, 324] on div at bounding box center [25, 326] width 13 height 13
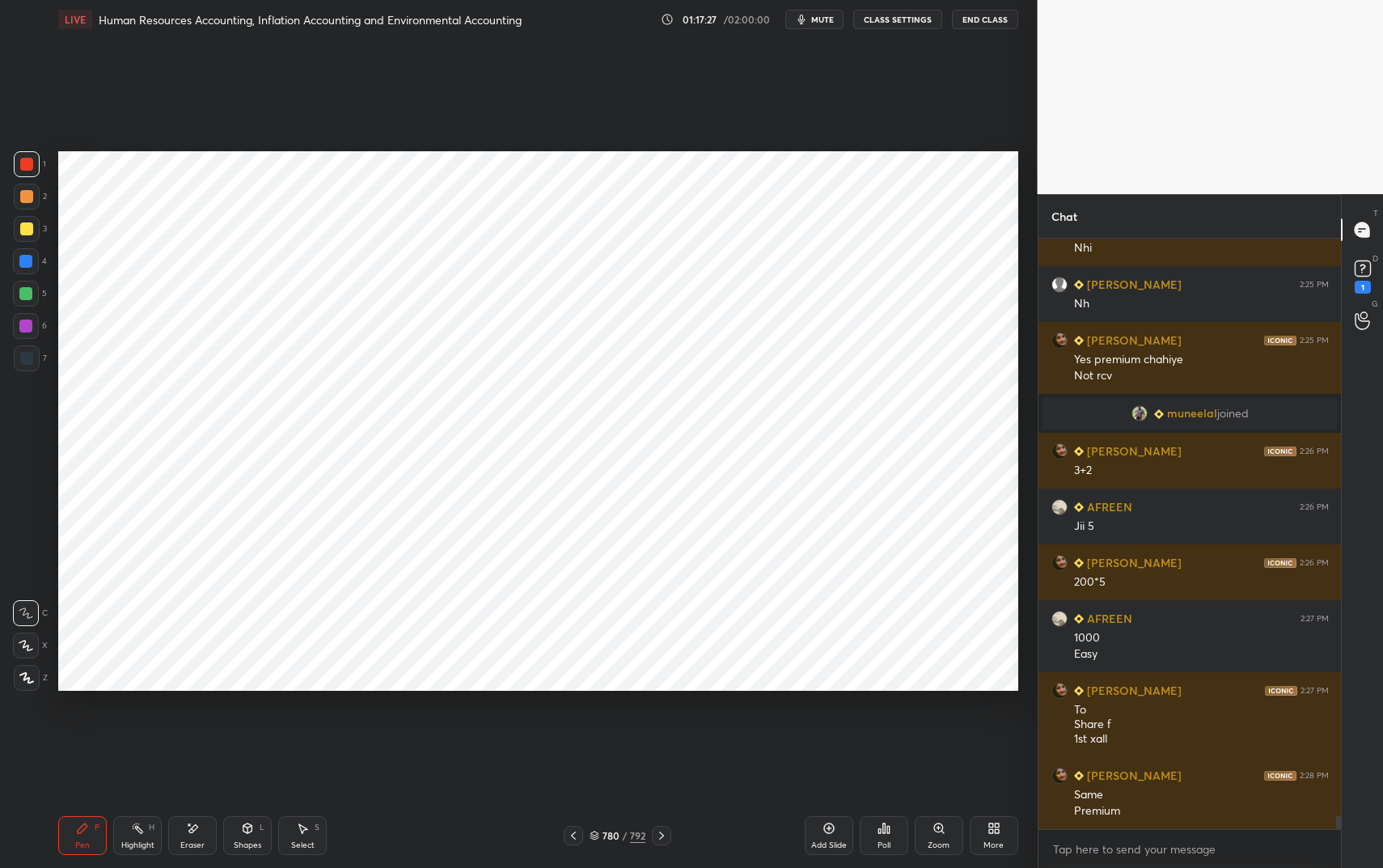
click at [21, 326] on div at bounding box center [25, 326] width 13 height 13
click at [21, 287] on div at bounding box center [26, 294] width 26 height 26
drag, startPoint x: 21, startPoint y: 287, endPoint x: 48, endPoint y: 287, distance: 27.0
click at [21, 287] on div at bounding box center [26, 294] width 26 height 26
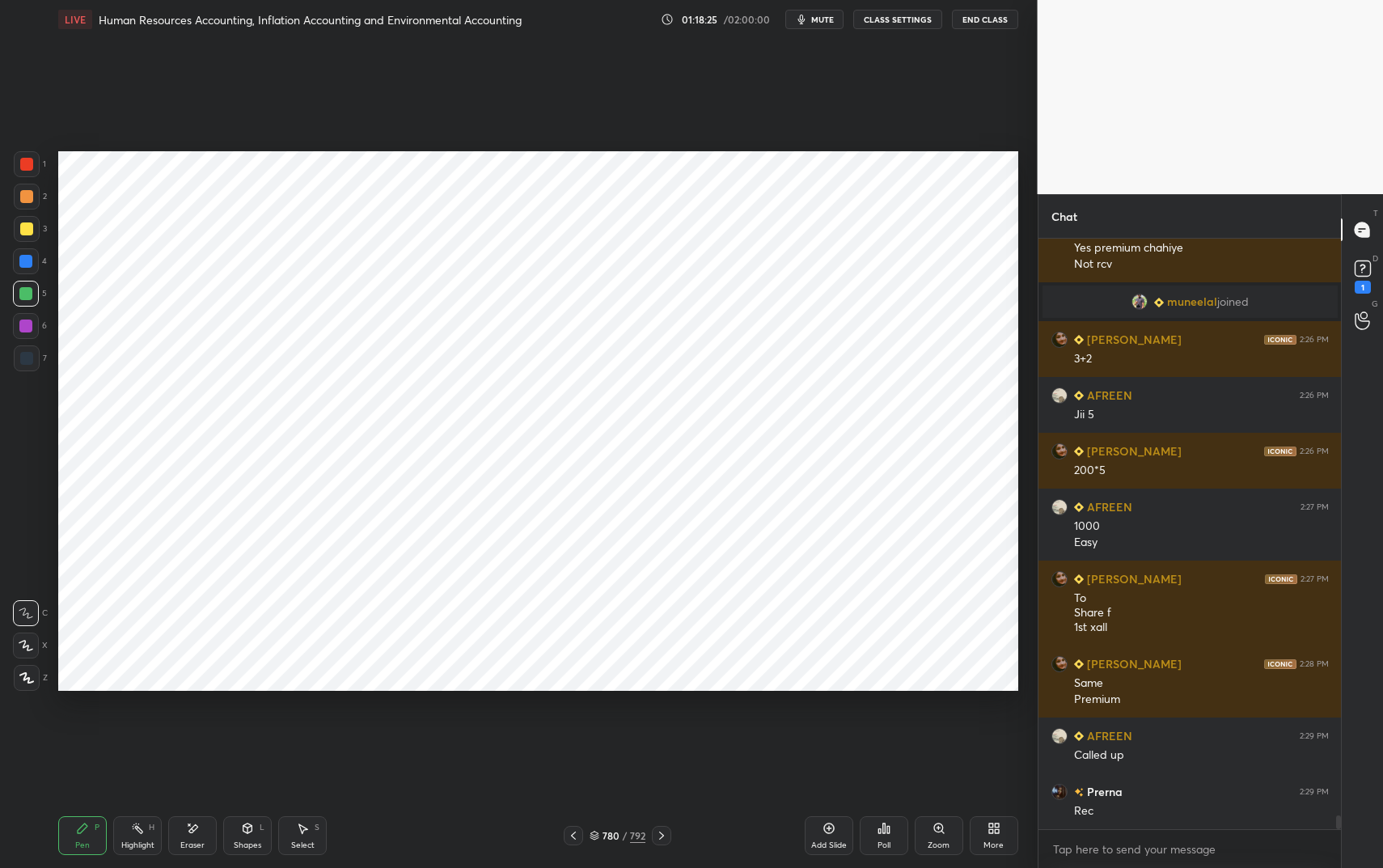
scroll to position [24822, 0]
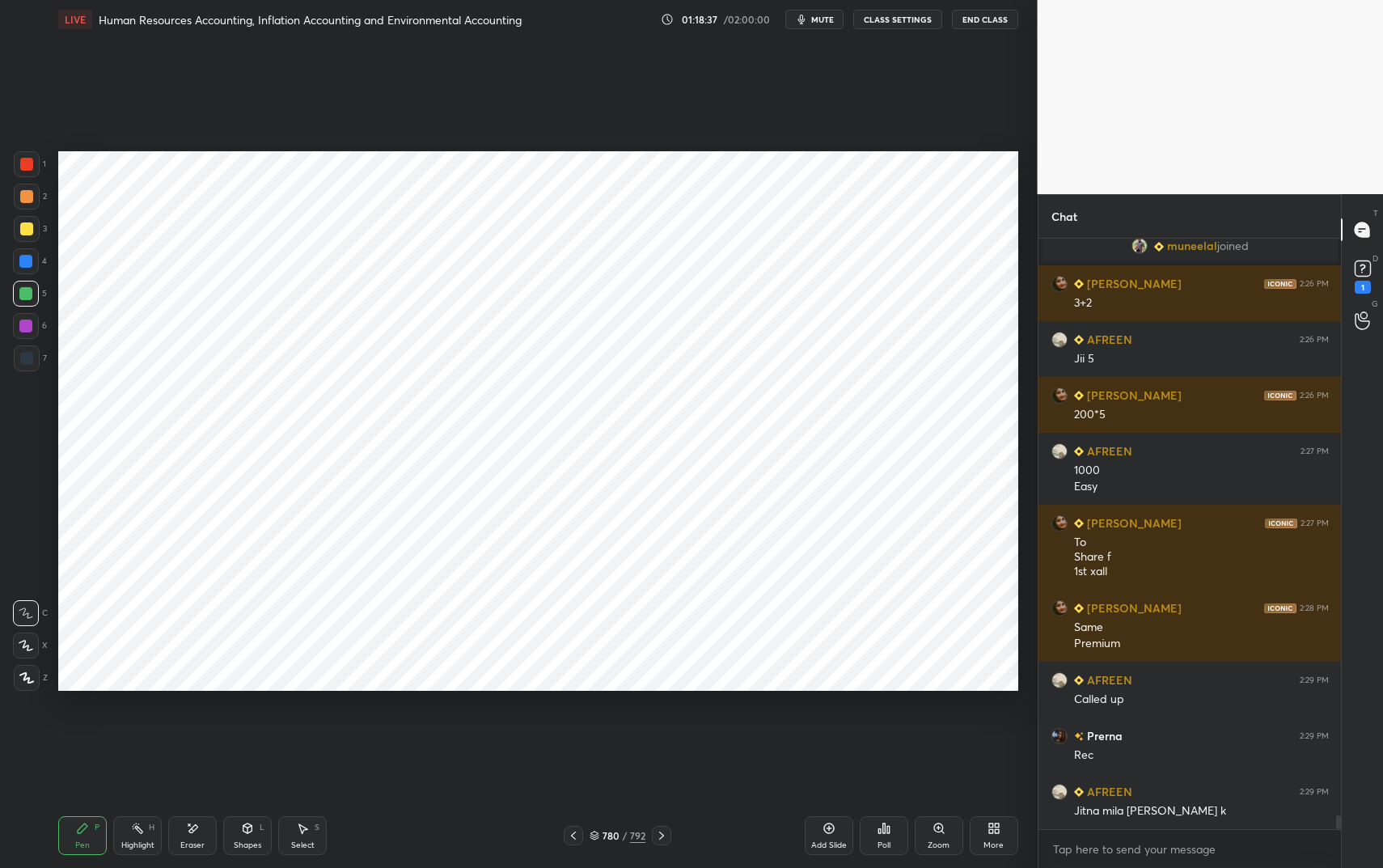
click at [259, 728] on div "Shapes" at bounding box center [248, 845] width 28 height 8
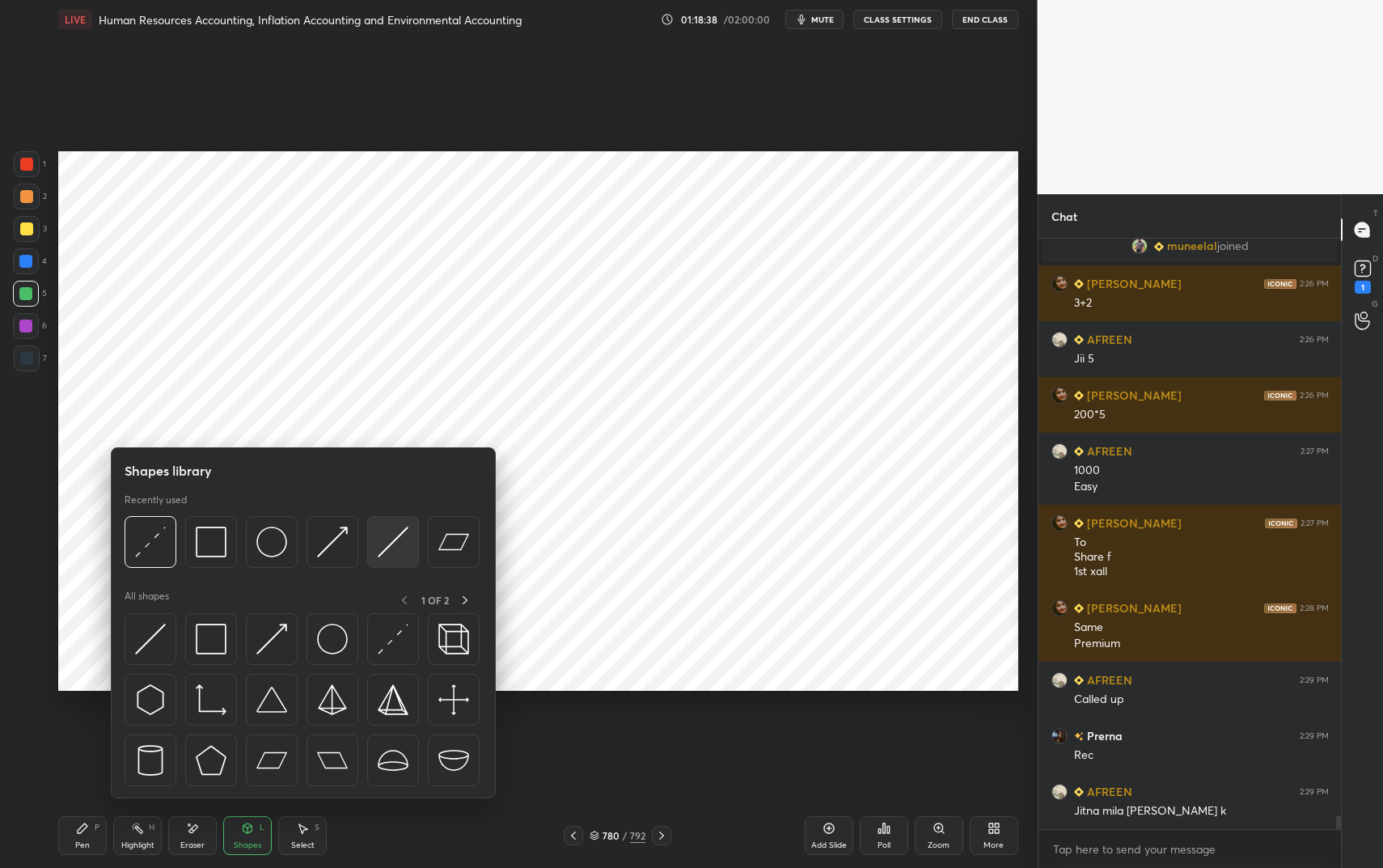
click at [395, 543] on img at bounding box center [392, 542] width 31 height 31
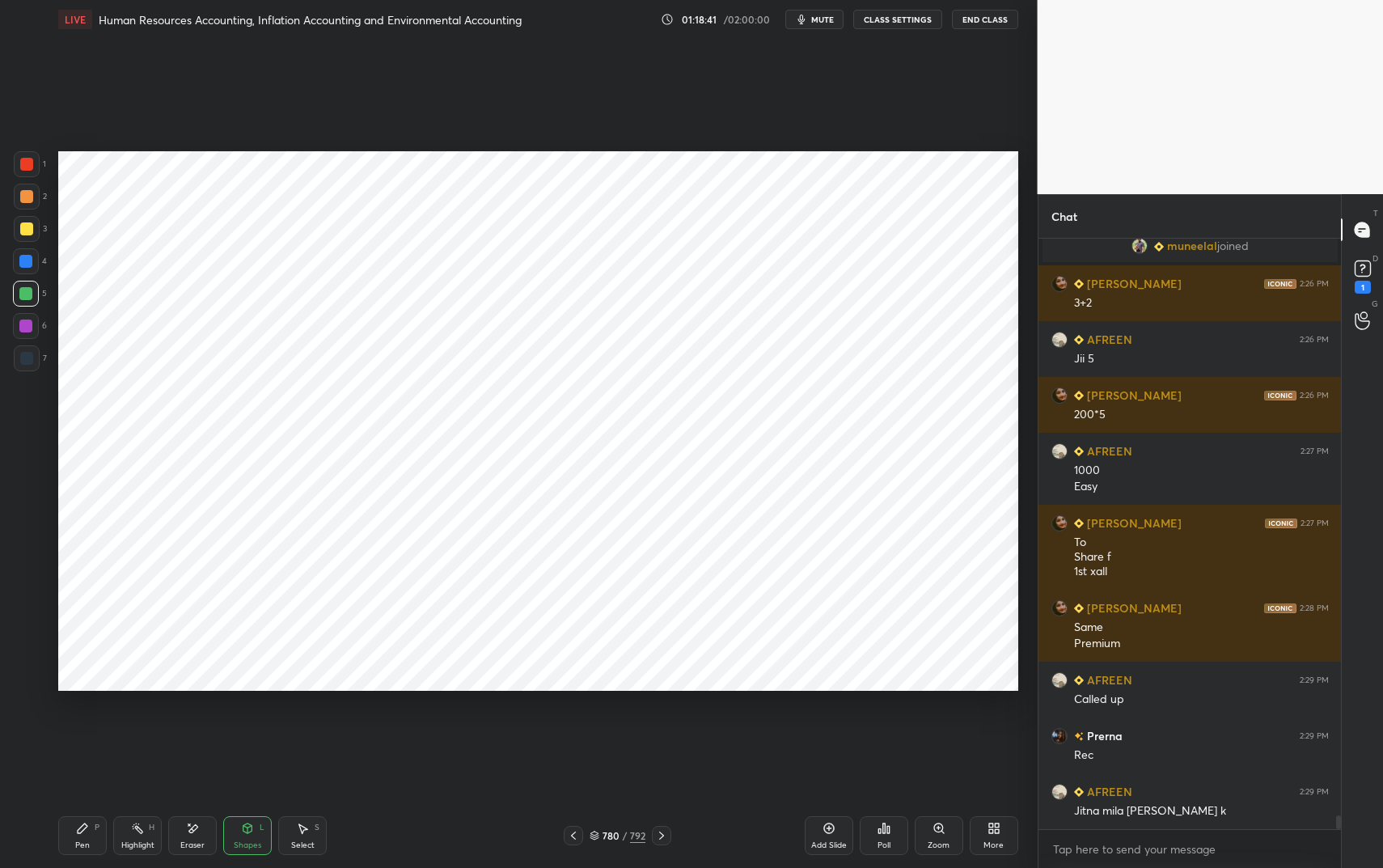
click at [93, 728] on div "Pen P Highlight H Eraser Shapes L Select S 780 / 792 Add Slide Poll Zoom More" at bounding box center [538, 835] width 960 height 65
click at [93, 728] on div "Pen P" at bounding box center [82, 835] width 49 height 39
click at [26, 168] on div at bounding box center [26, 163] width 13 height 13
click at [29, 163] on div at bounding box center [26, 163] width 13 height 13
drag, startPoint x: 33, startPoint y: 325, endPoint x: 46, endPoint y: 319, distance: 14.3
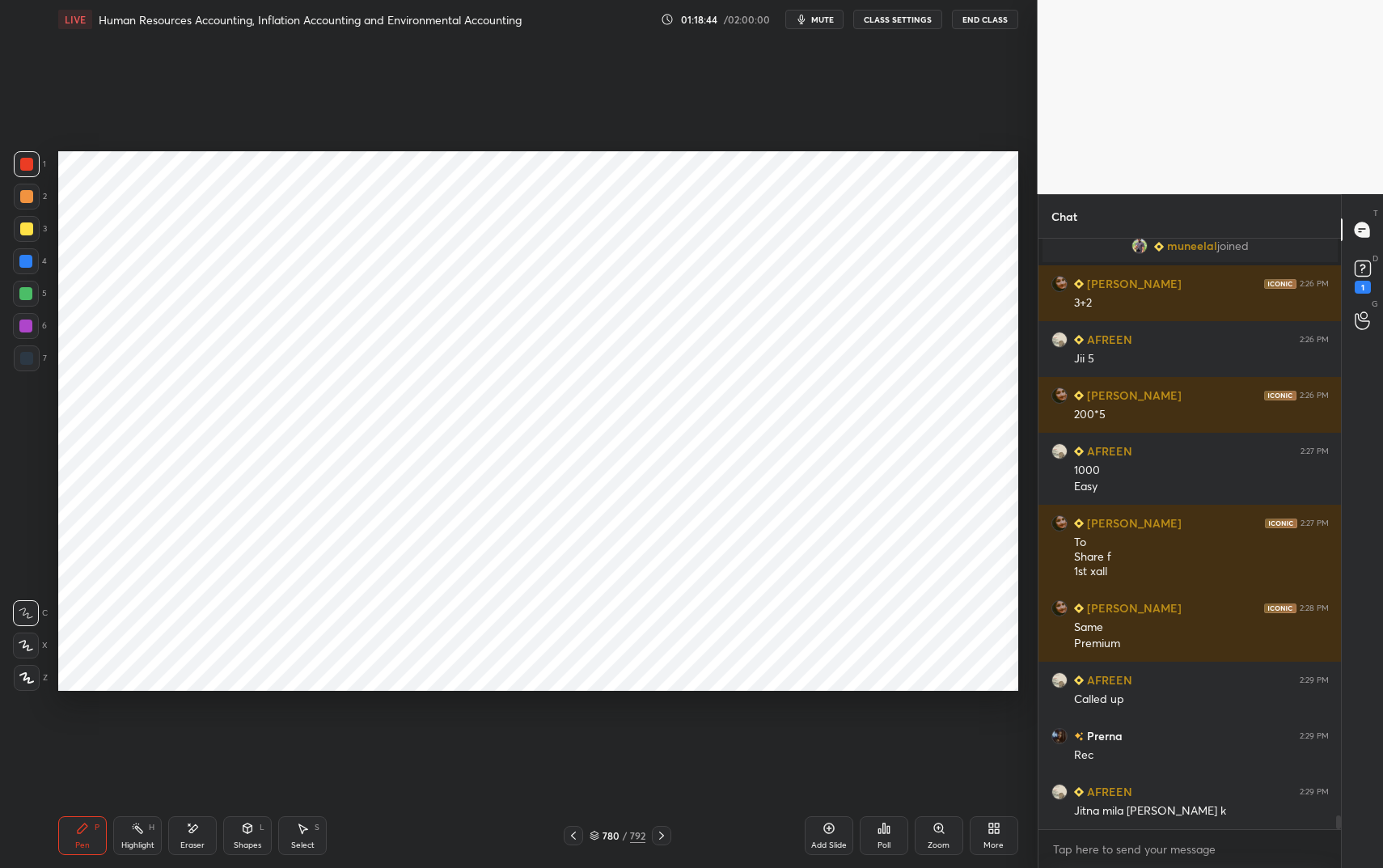
click at [33, 325] on div at bounding box center [26, 326] width 26 height 26
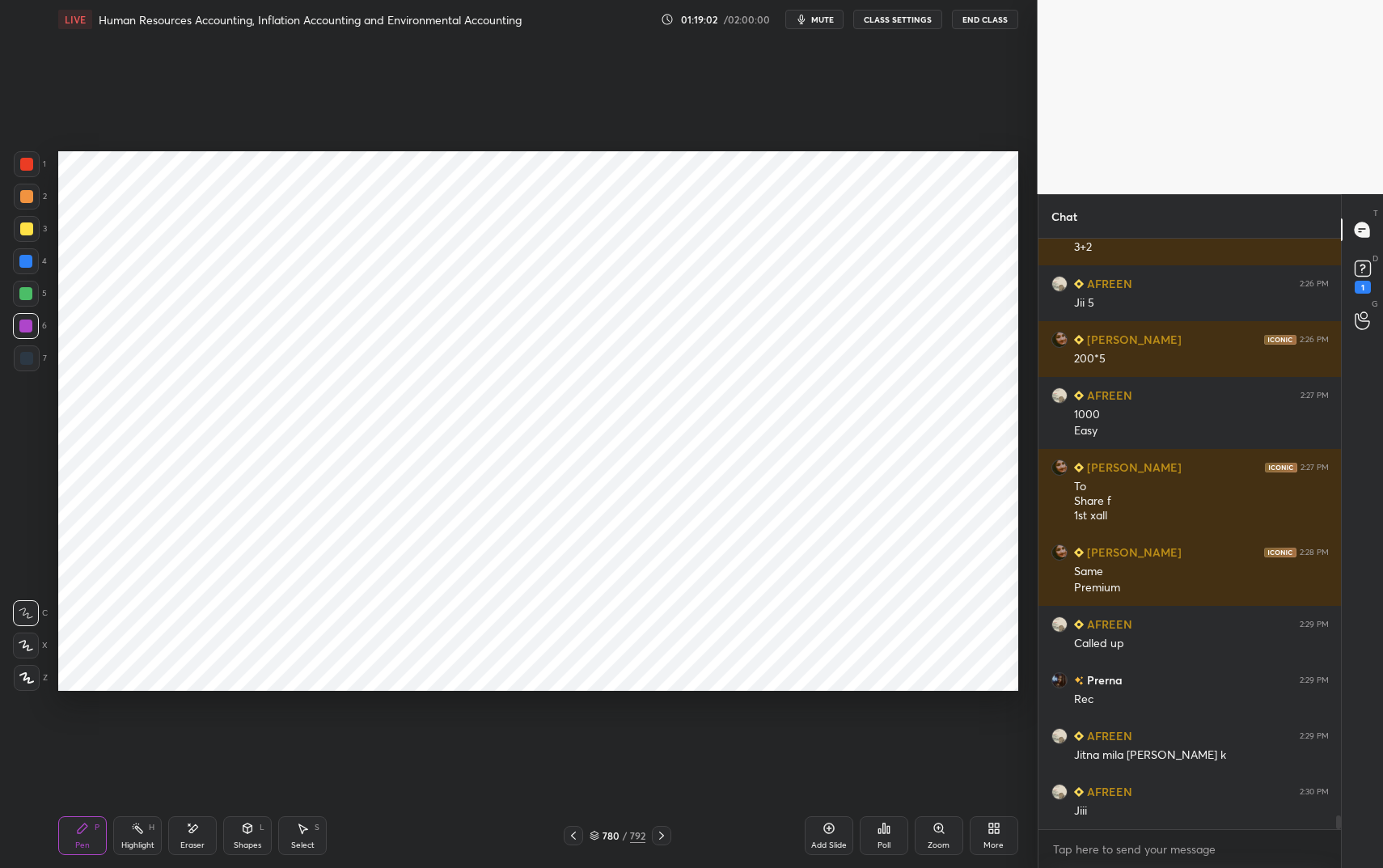
click at [24, 291] on div at bounding box center [25, 293] width 13 height 13
drag, startPoint x: 24, startPoint y: 292, endPoint x: 48, endPoint y: 287, distance: 24.5
click at [24, 292] on div at bounding box center [25, 293] width 13 height 13
click at [29, 192] on div at bounding box center [26, 196] width 13 height 13
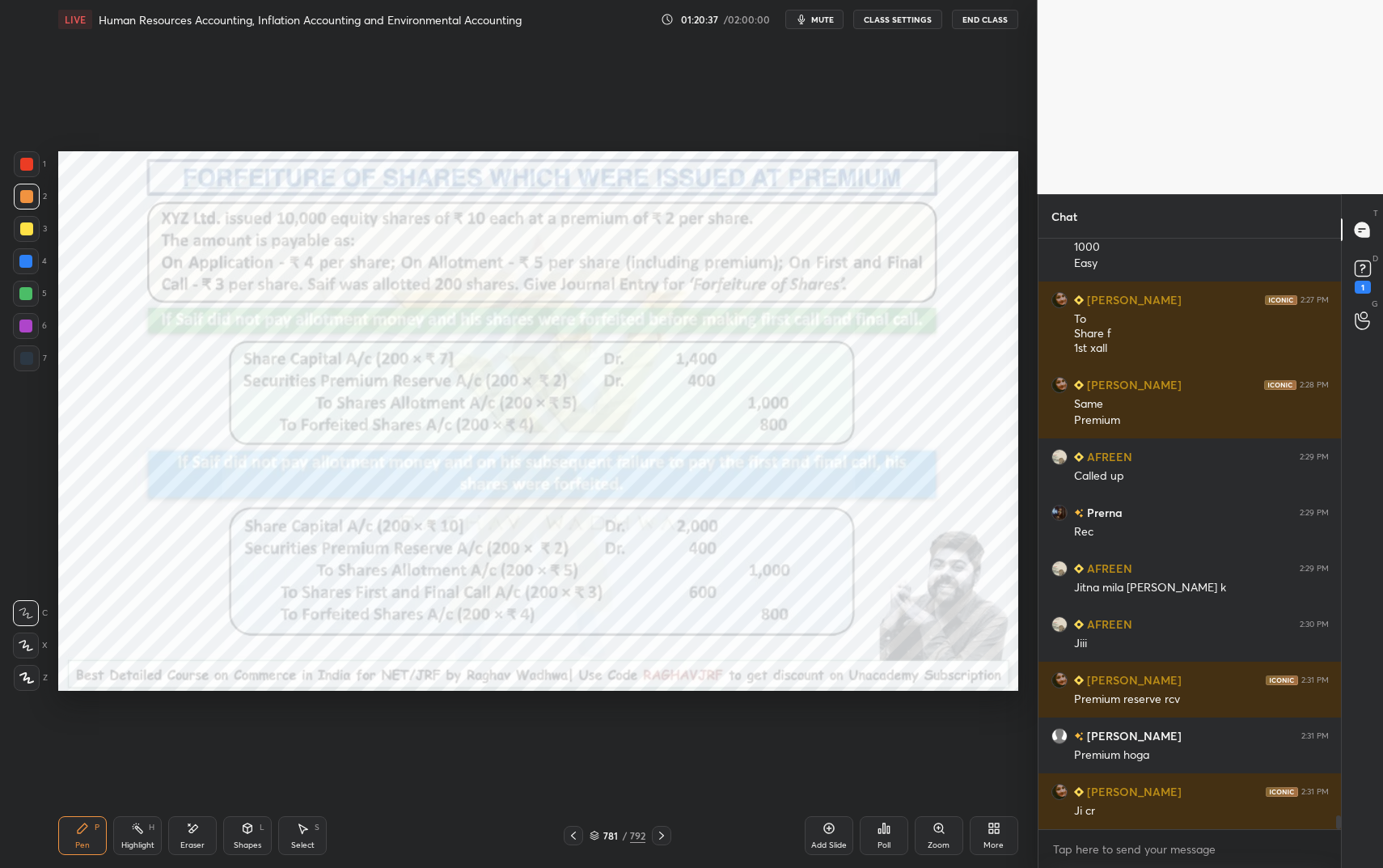
scroll to position [25100, 0]
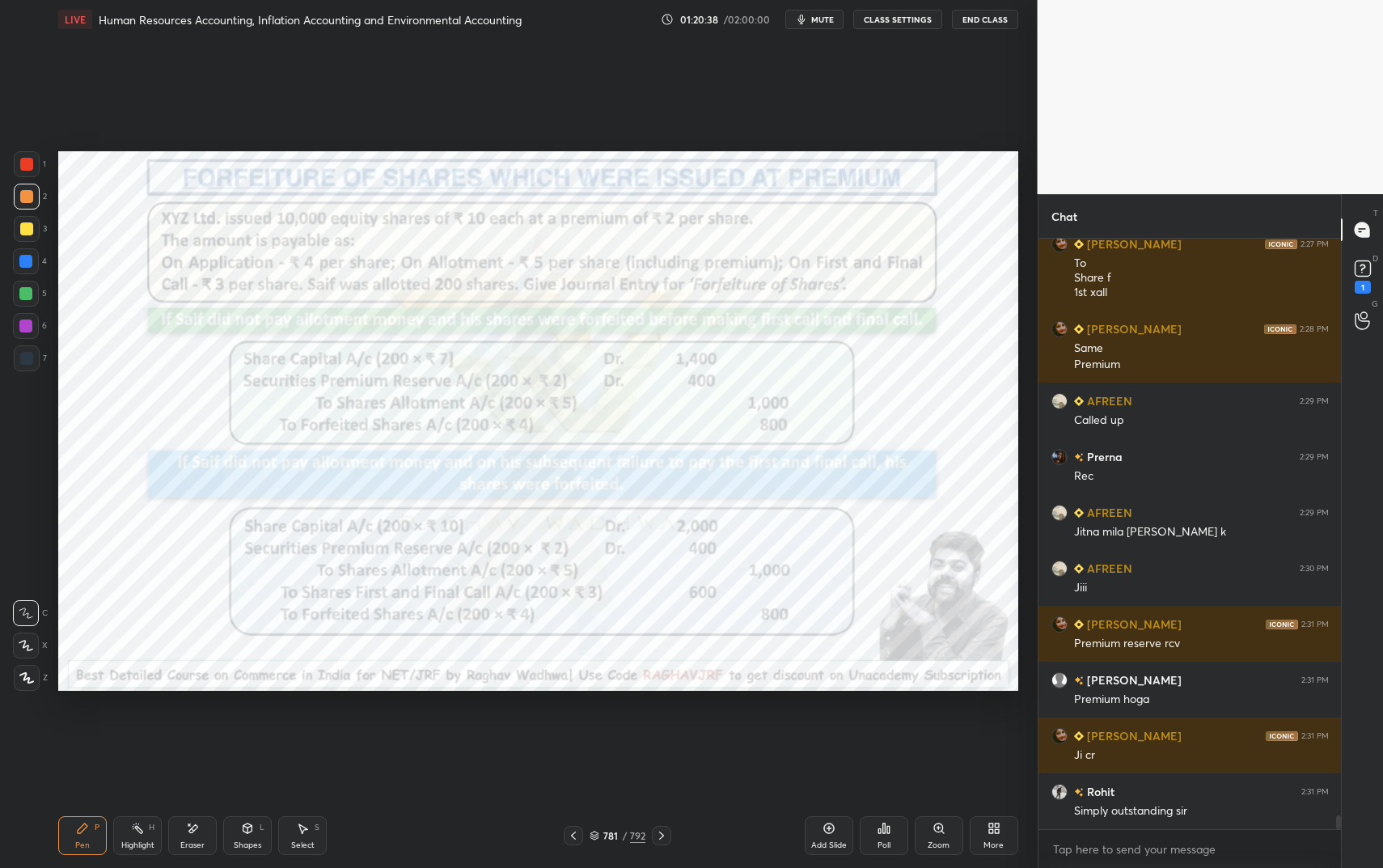
click at [18, 163] on div at bounding box center [27, 164] width 26 height 26
click at [28, 157] on div at bounding box center [26, 163] width 13 height 13
drag, startPoint x: 28, startPoint y: 157, endPoint x: 40, endPoint y: 158, distance: 12.0
click at [28, 157] on div at bounding box center [26, 163] width 13 height 13
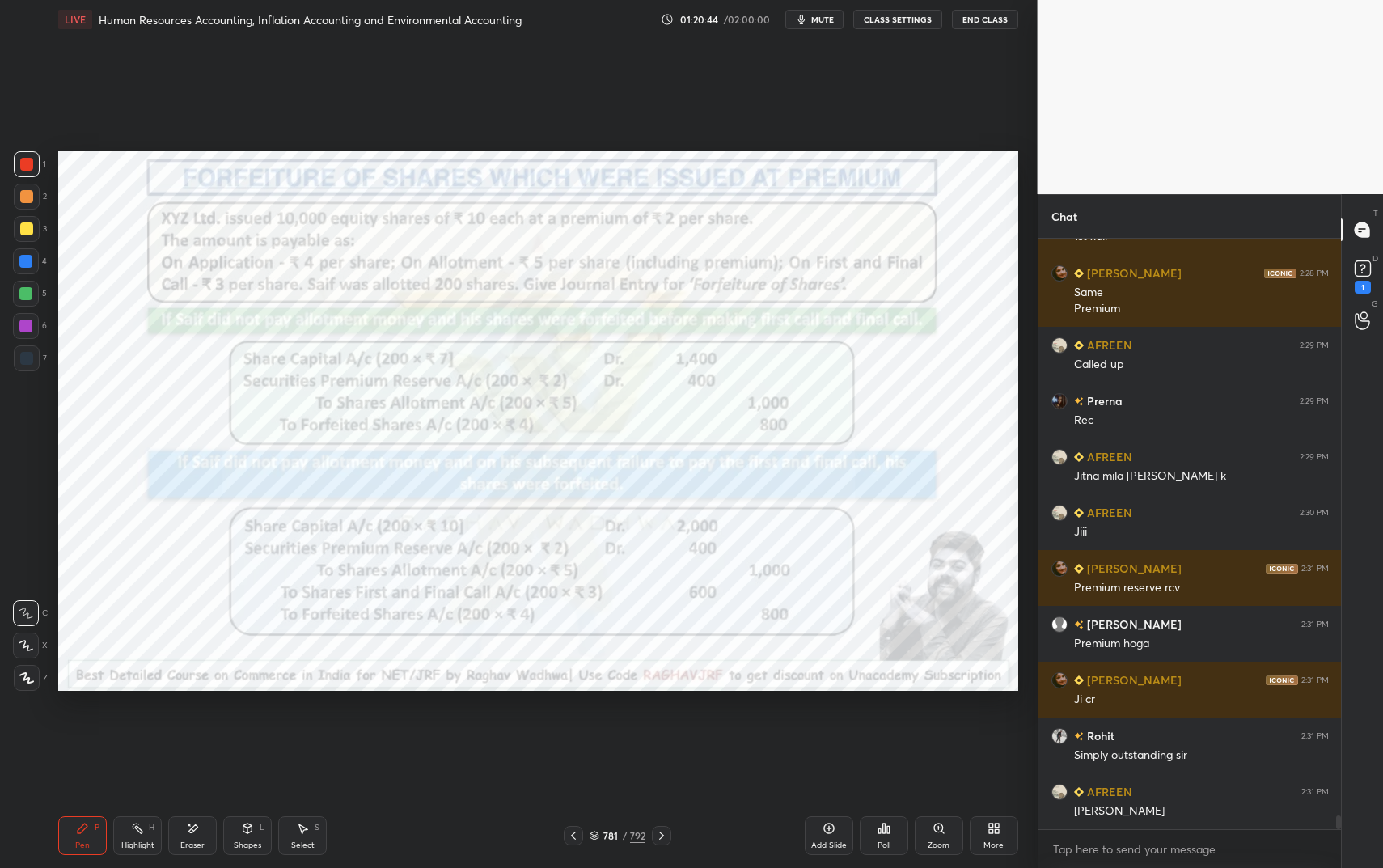
scroll to position [25195, 0]
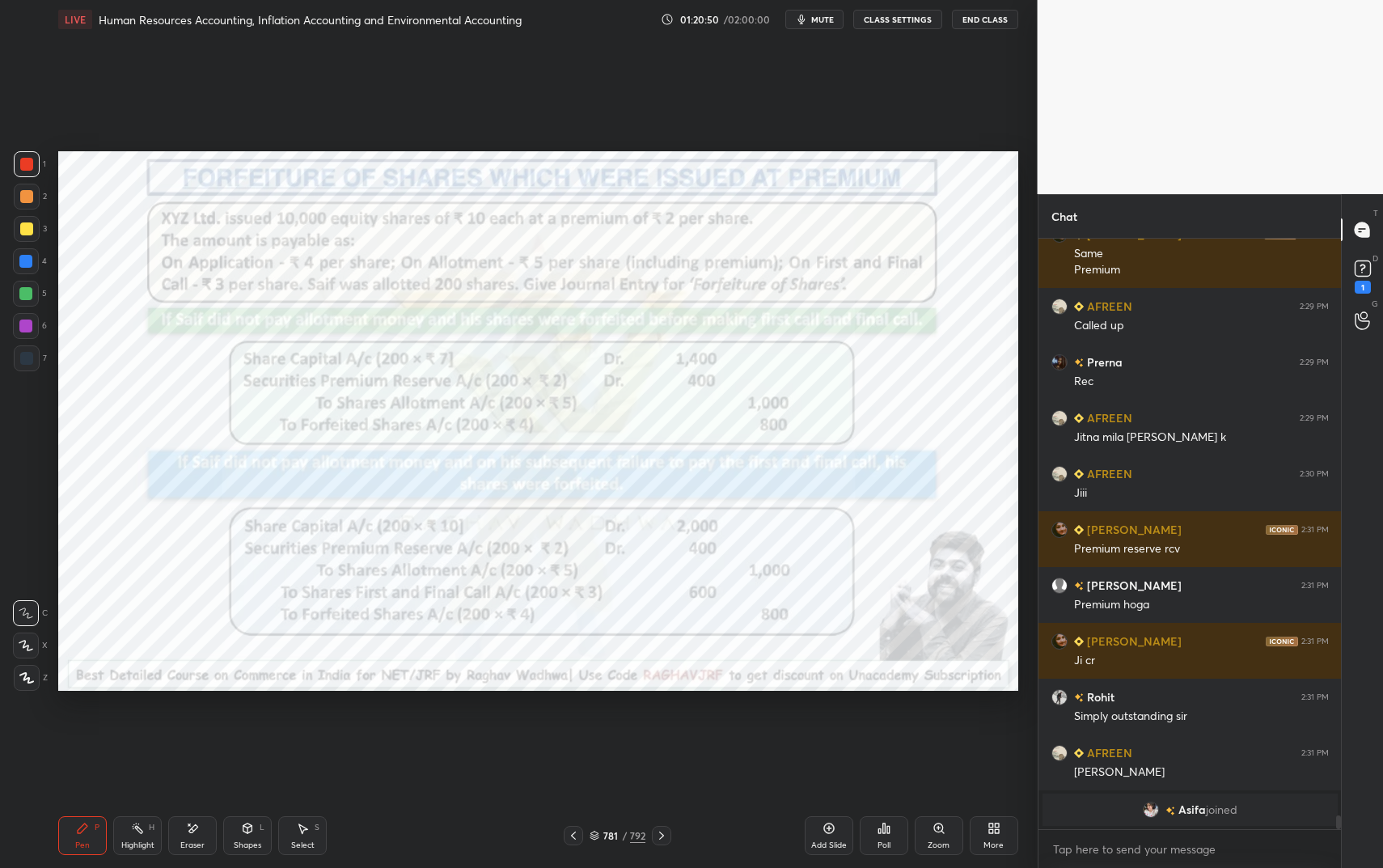
click at [187, 728] on icon at bounding box center [192, 828] width 13 height 14
click at [86, 728] on icon at bounding box center [82, 827] width 13 height 13
click at [84, 728] on icon at bounding box center [82, 827] width 13 height 13
click at [148, 728] on div "Highlight H" at bounding box center [137, 835] width 49 height 39
click at [183, 728] on div "Eraser" at bounding box center [192, 835] width 49 height 39
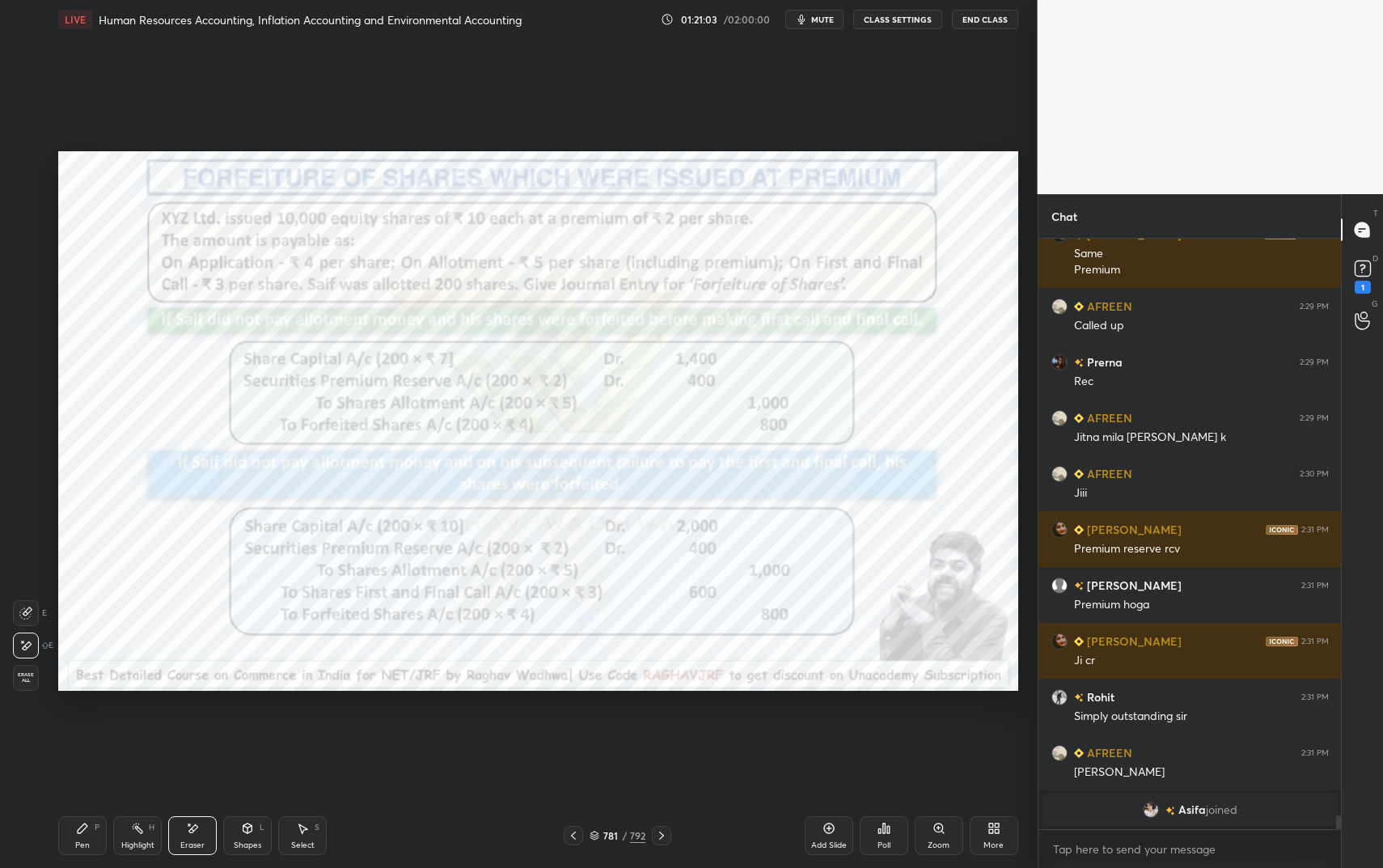
click at [69, 728] on div "Pen P" at bounding box center [82, 835] width 49 height 39
click at [76, 728] on div "Pen P" at bounding box center [82, 835] width 49 height 39
click at [31, 261] on div at bounding box center [25, 261] width 13 height 13
drag, startPoint x: 31, startPoint y: 261, endPoint x: 45, endPoint y: 279, distance: 22.8
click at [31, 261] on div at bounding box center [25, 261] width 13 height 13
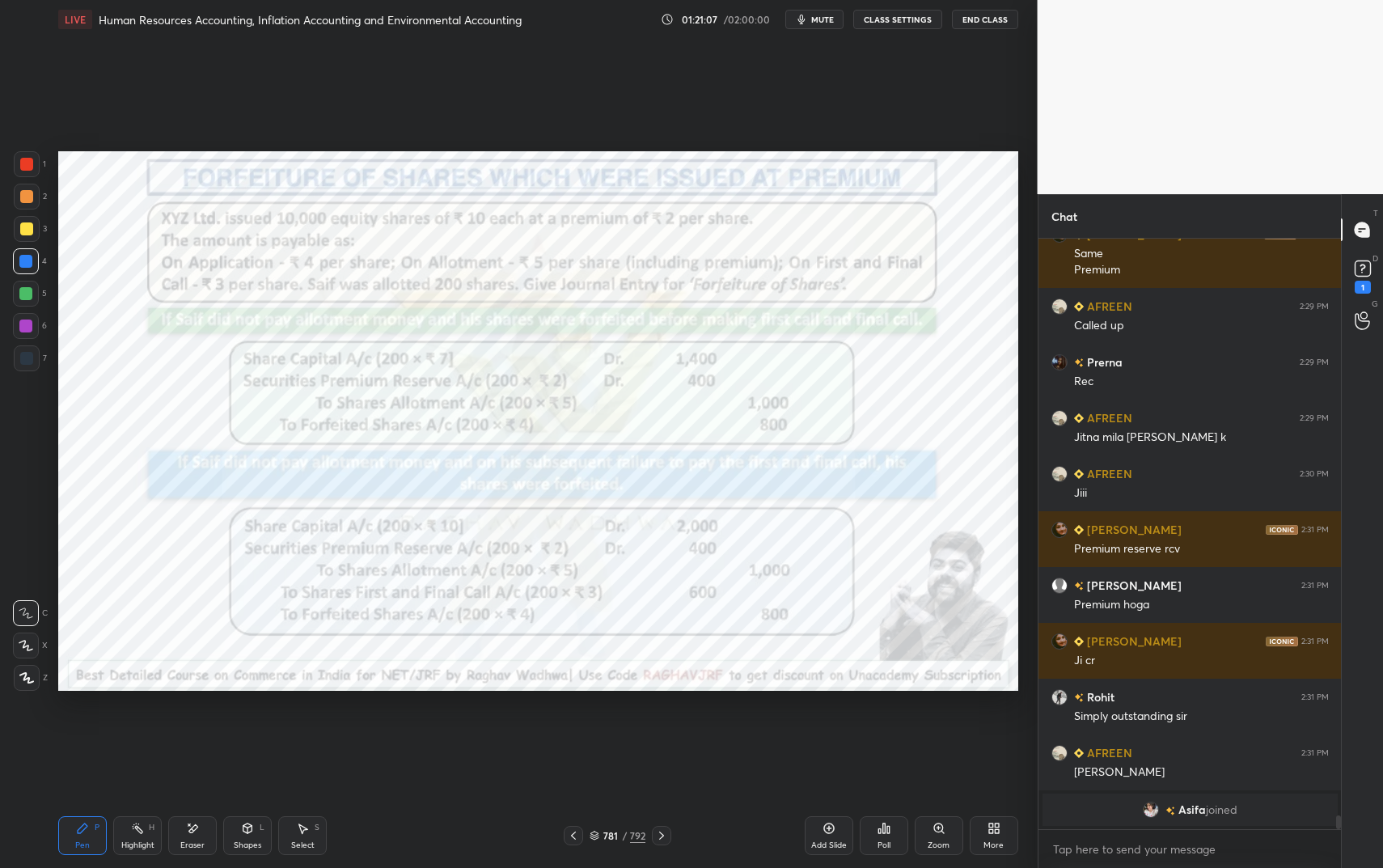
scroll to position [24928, 0]
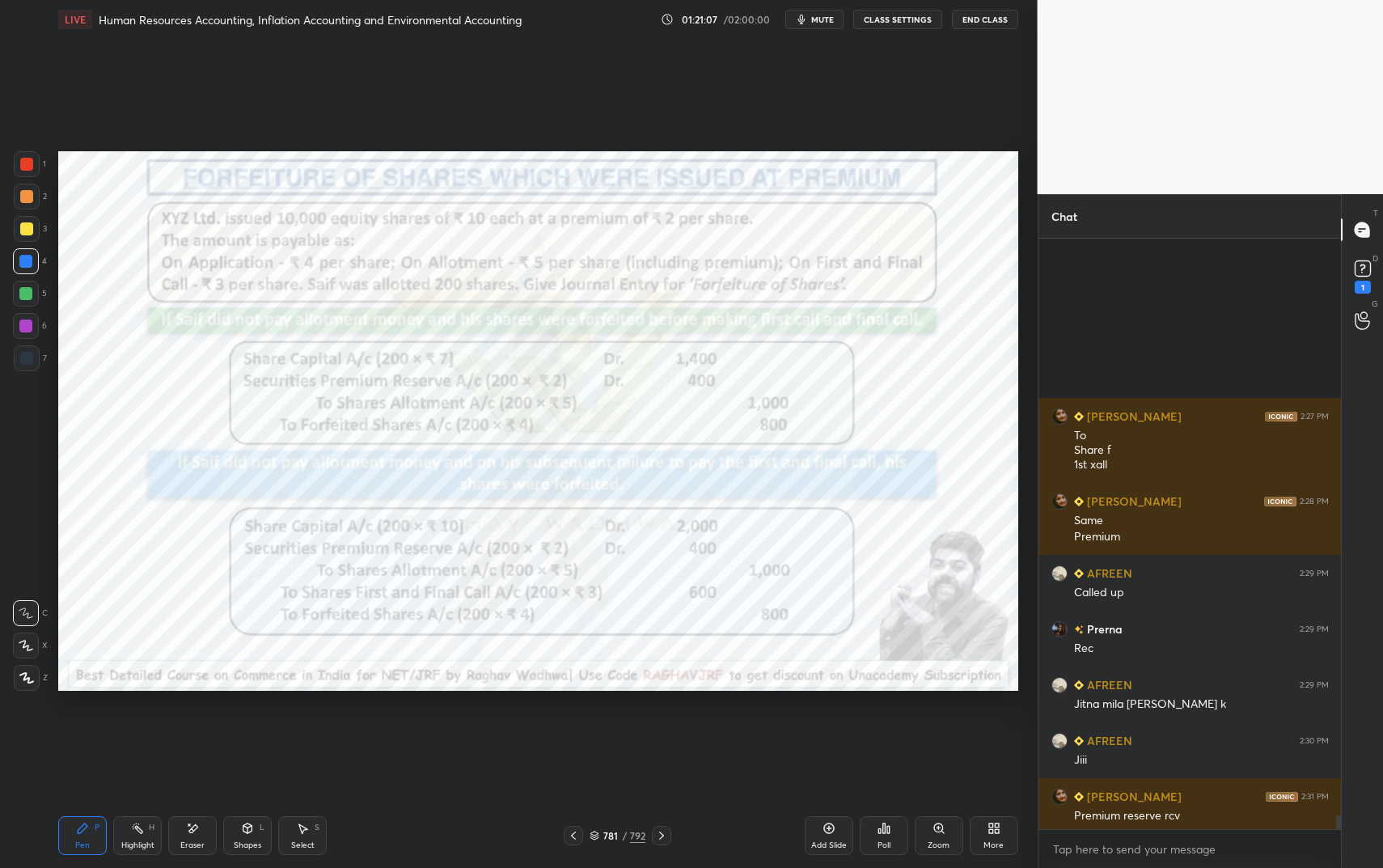
click at [208, 728] on div "Eraser" at bounding box center [192, 835] width 49 height 39
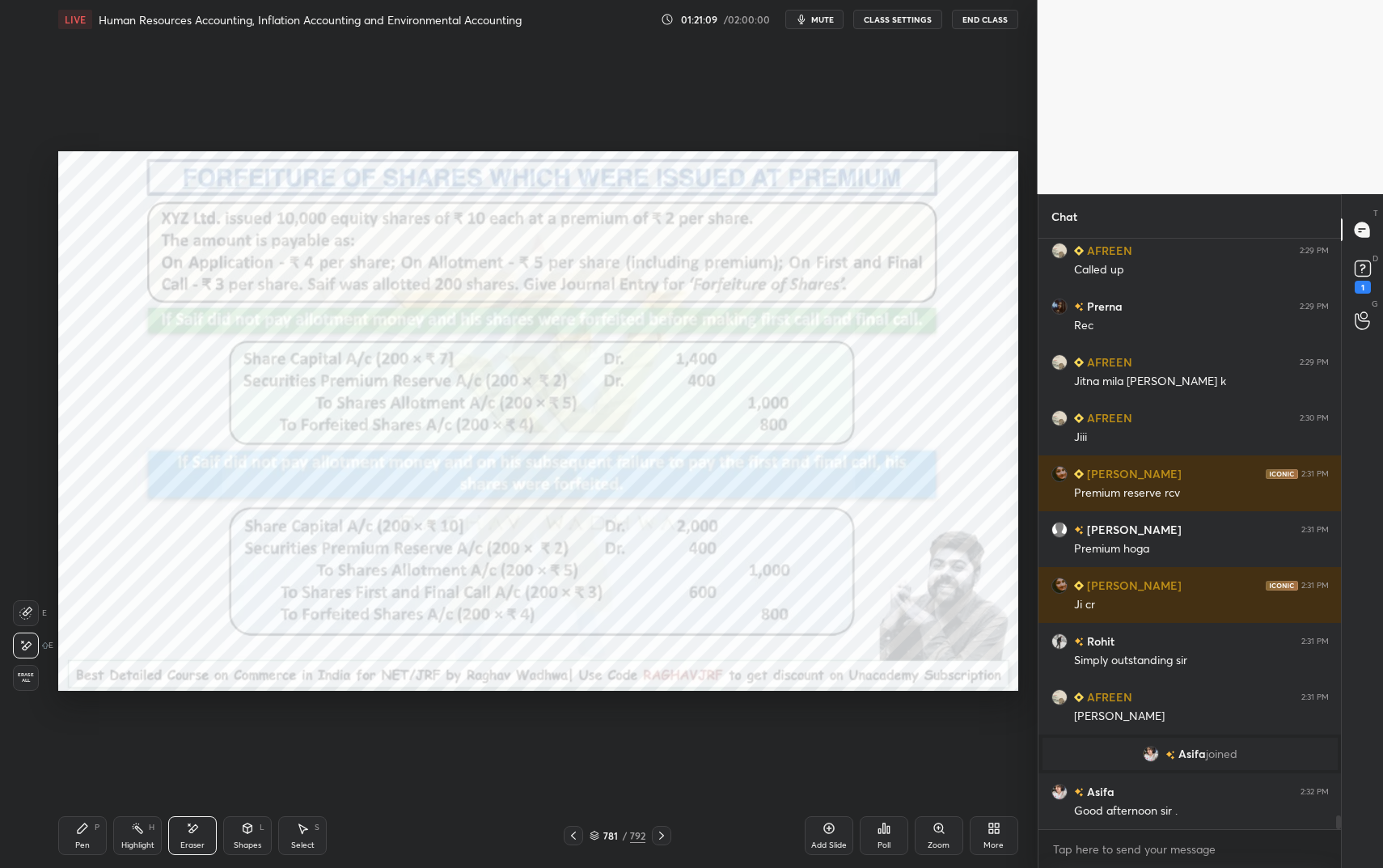
click at [72, 728] on div "Pen P" at bounding box center [82, 835] width 49 height 39
click at [86, 728] on div "Pen P" at bounding box center [82, 835] width 49 height 39
click at [27, 355] on div at bounding box center [26, 357] width 13 height 13
click at [28, 354] on div at bounding box center [26, 357] width 13 height 13
drag, startPoint x: 29, startPoint y: 173, endPoint x: 23, endPoint y: 157, distance: 17.1
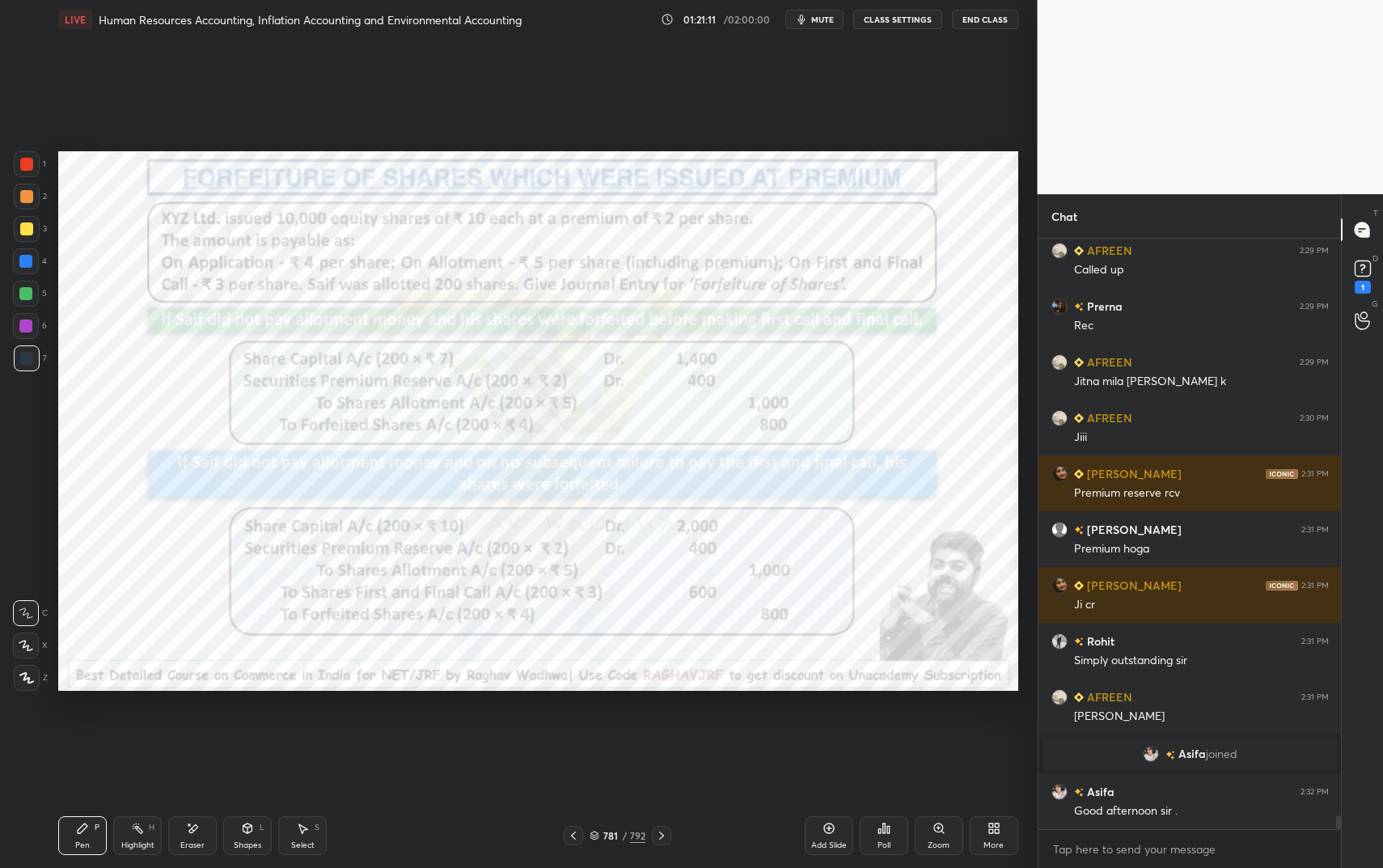
click at [27, 166] on div at bounding box center [27, 164] width 26 height 26
drag, startPoint x: 23, startPoint y: 157, endPoint x: 34, endPoint y: 200, distance: 44.4
click at [21, 157] on div at bounding box center [27, 164] width 26 height 26
click at [21, 267] on div at bounding box center [25, 261] width 13 height 13
drag, startPoint x: 21, startPoint y: 267, endPoint x: 36, endPoint y: 352, distance: 86.3
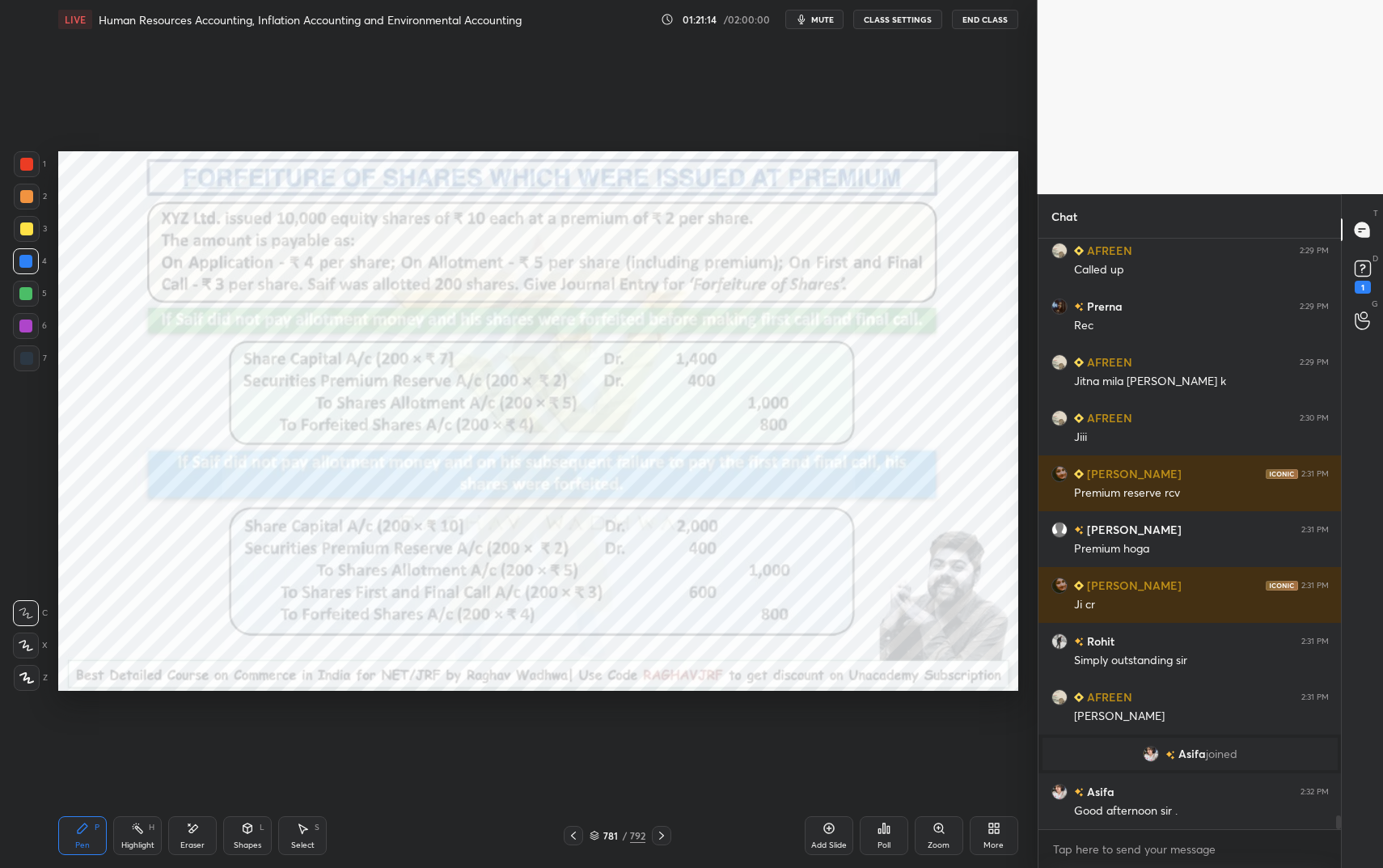
click at [21, 267] on div at bounding box center [25, 261] width 13 height 13
click at [85, 728] on icon at bounding box center [82, 827] width 13 height 13
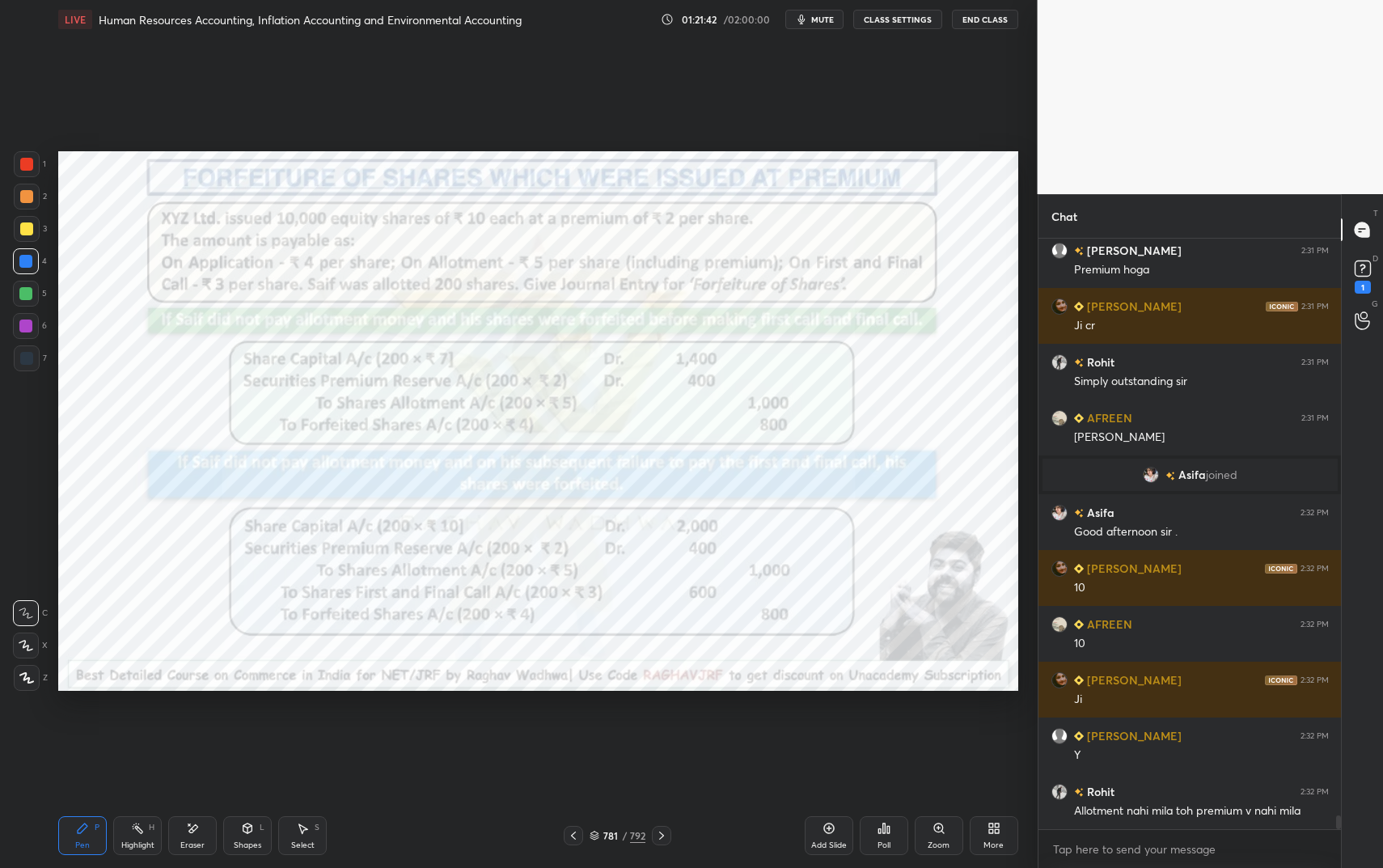
scroll to position [25263, 0]
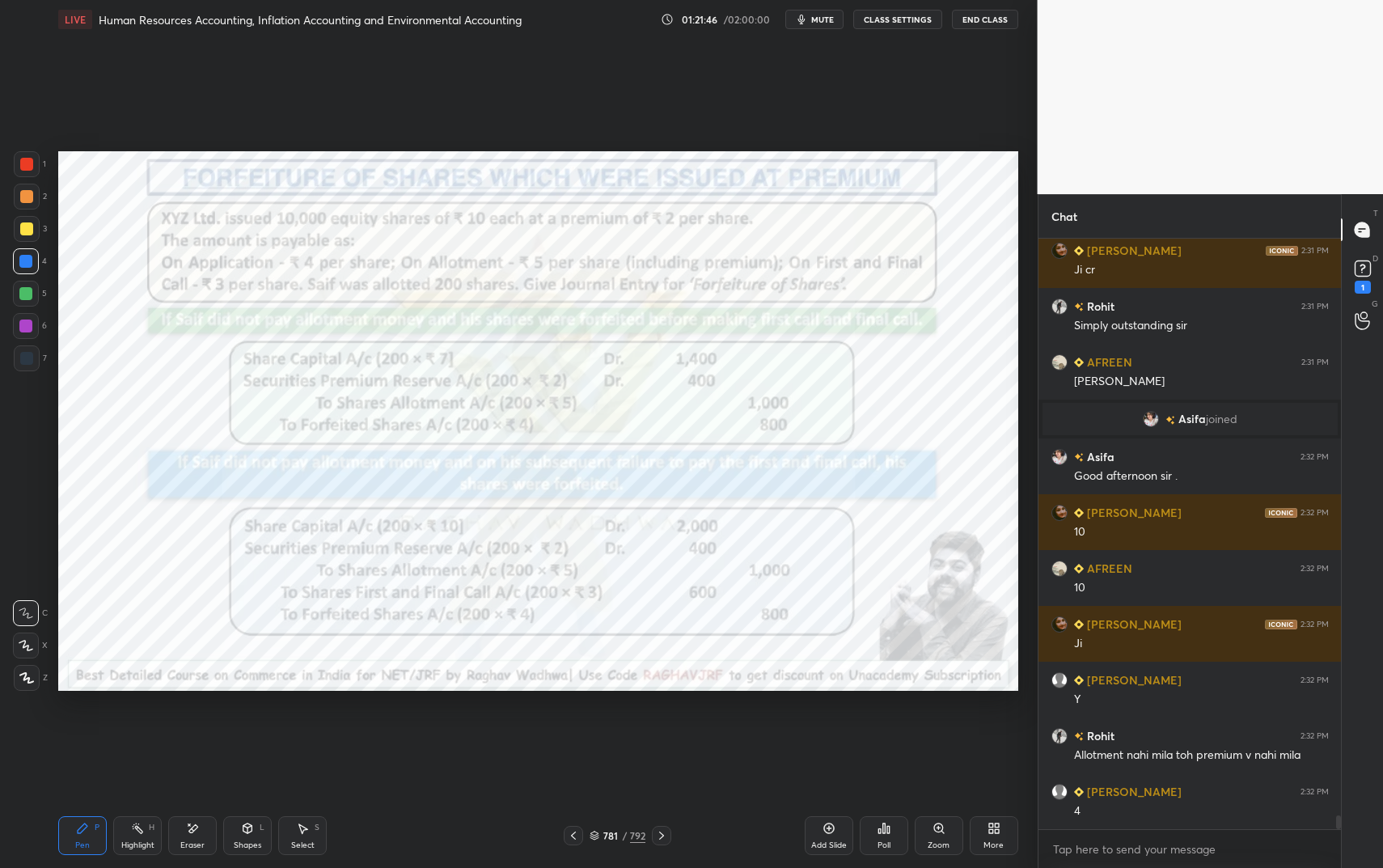
click at [24, 328] on div at bounding box center [25, 326] width 13 height 13
drag, startPoint x: 24, startPoint y: 328, endPoint x: 38, endPoint y: 320, distance: 16.1
click at [24, 328] on div at bounding box center [25, 326] width 13 height 13
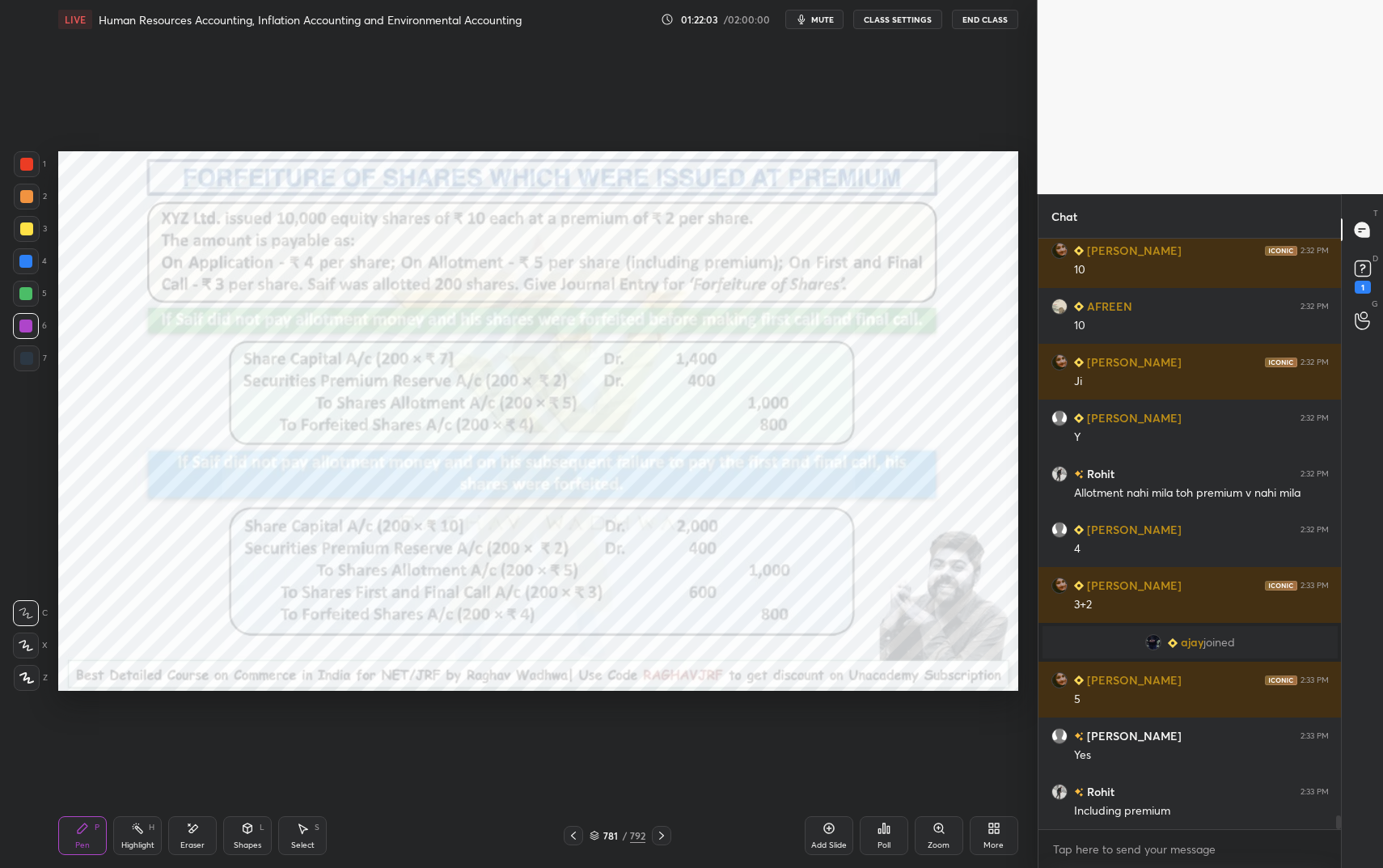
scroll to position [25474, 0]
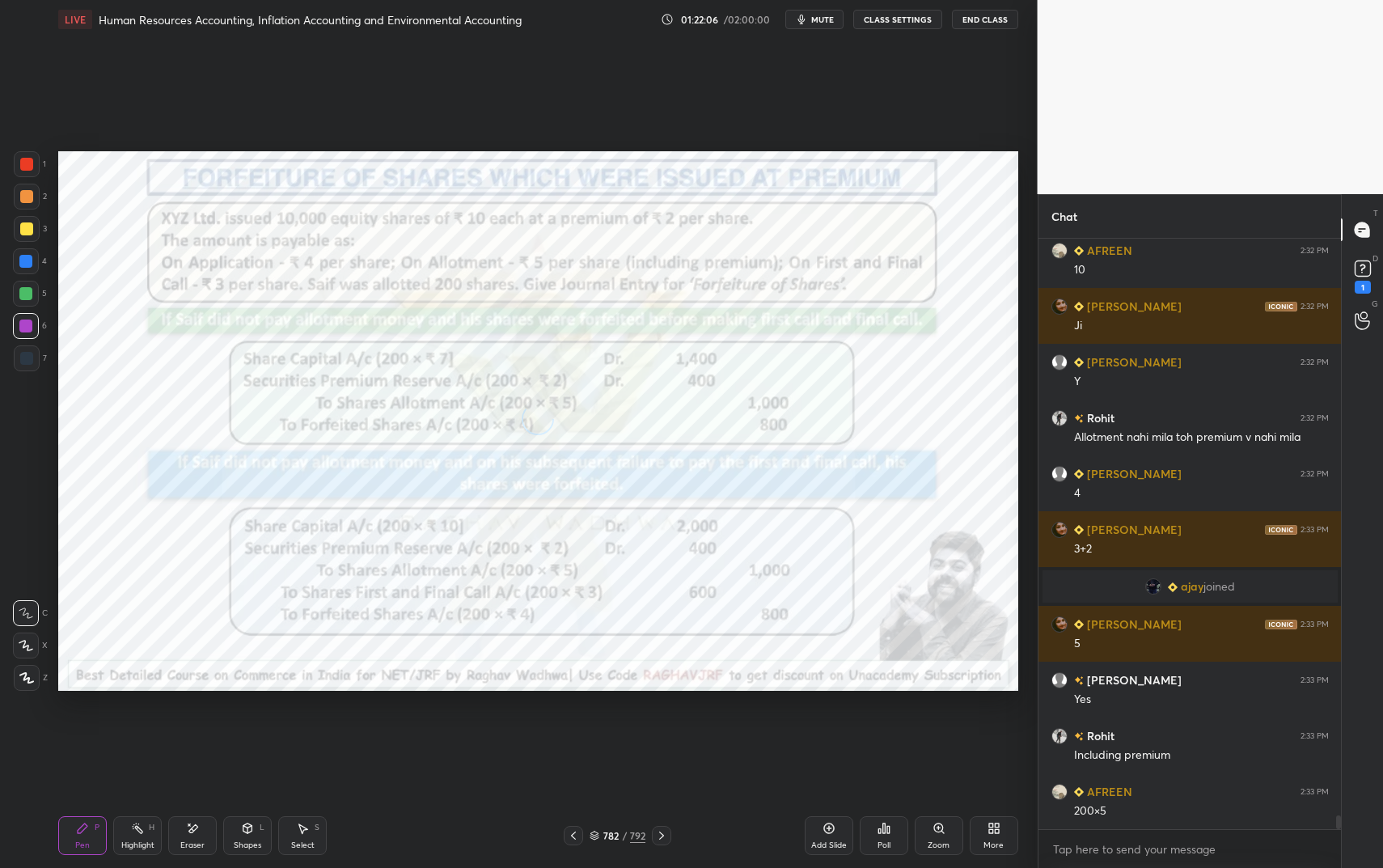
click at [624, 728] on div "/" at bounding box center [624, 835] width 5 height 10
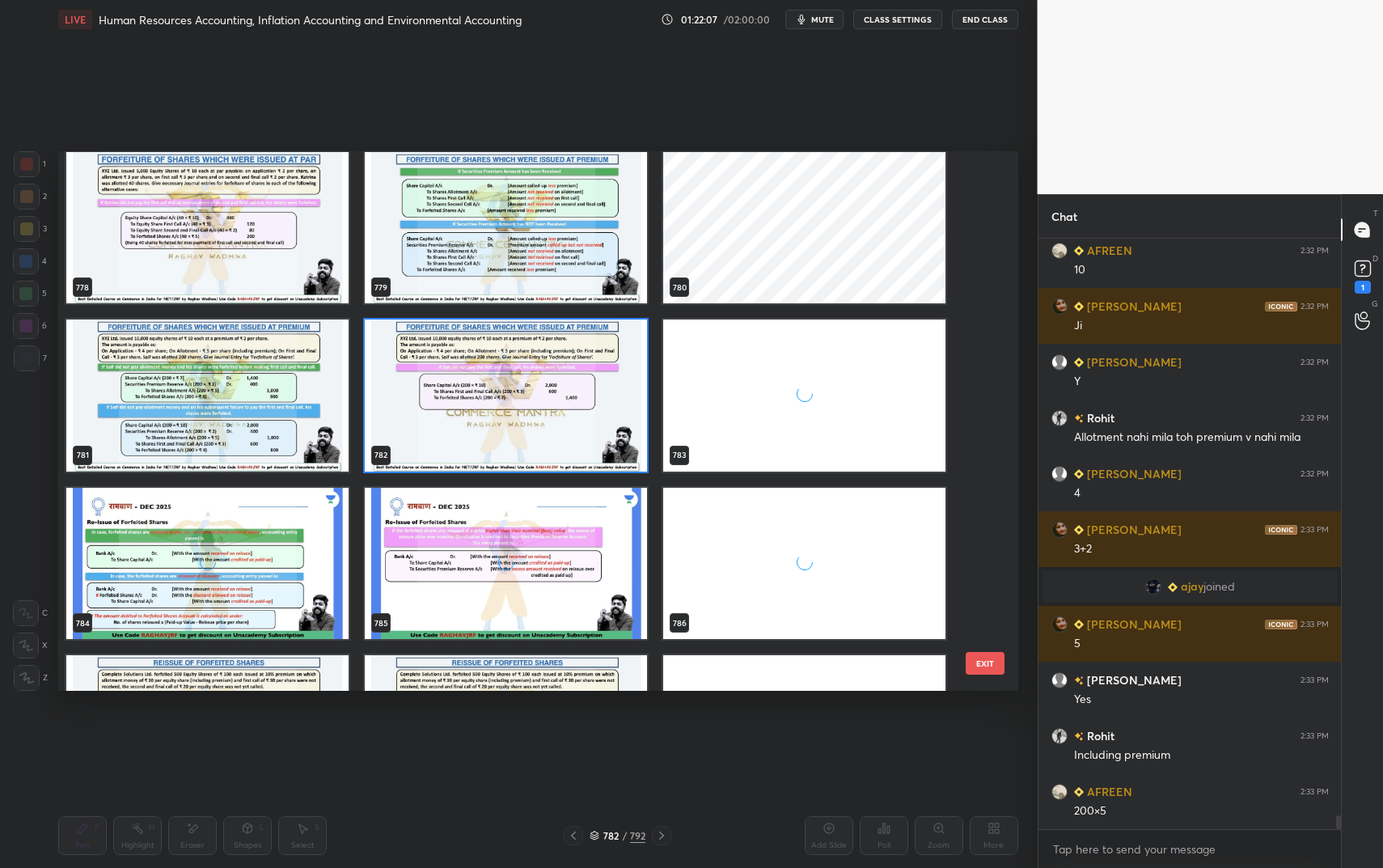
scroll to position [43486, 0]
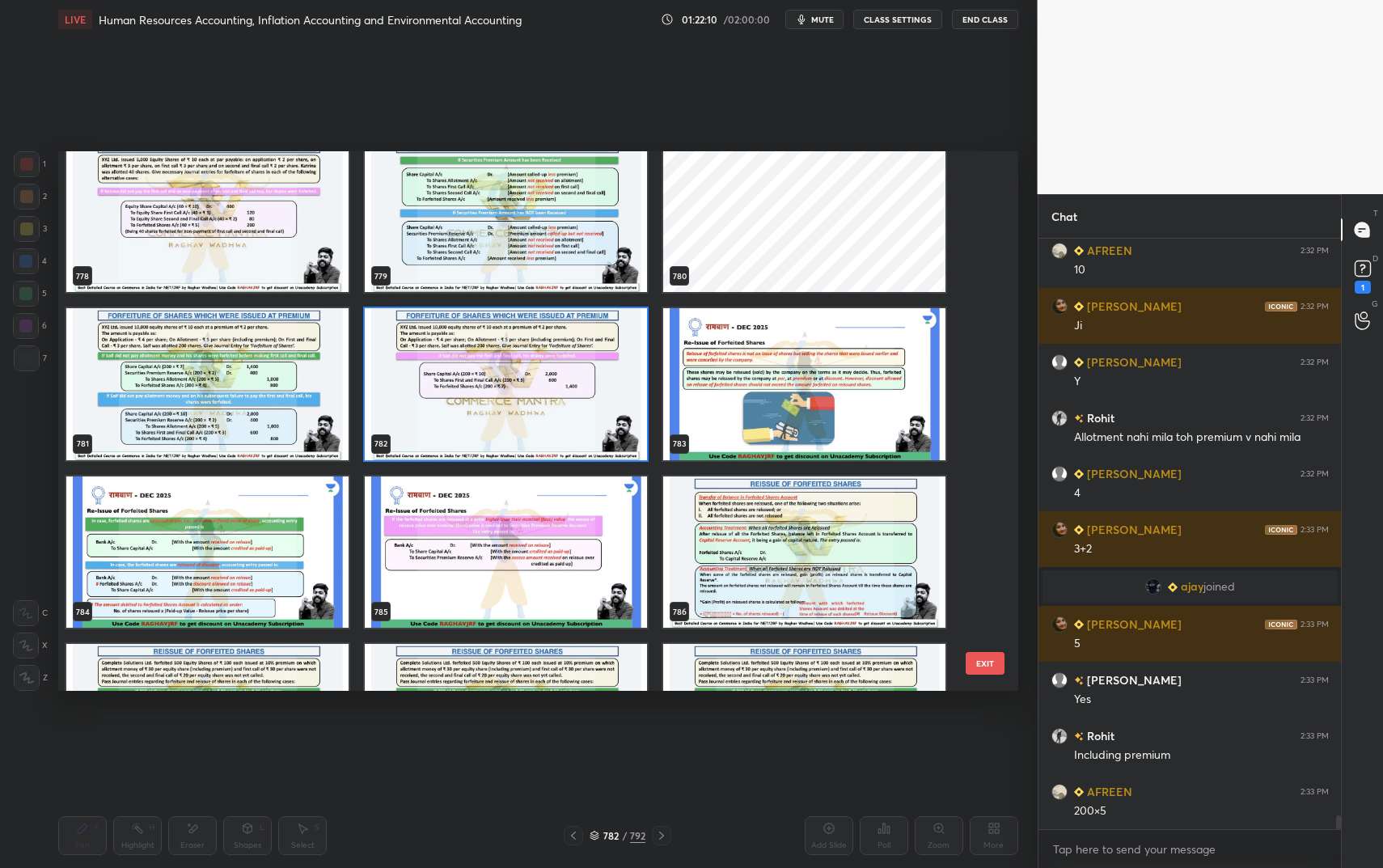
click at [597, 385] on img "grid" at bounding box center [505, 383] width 282 height 152
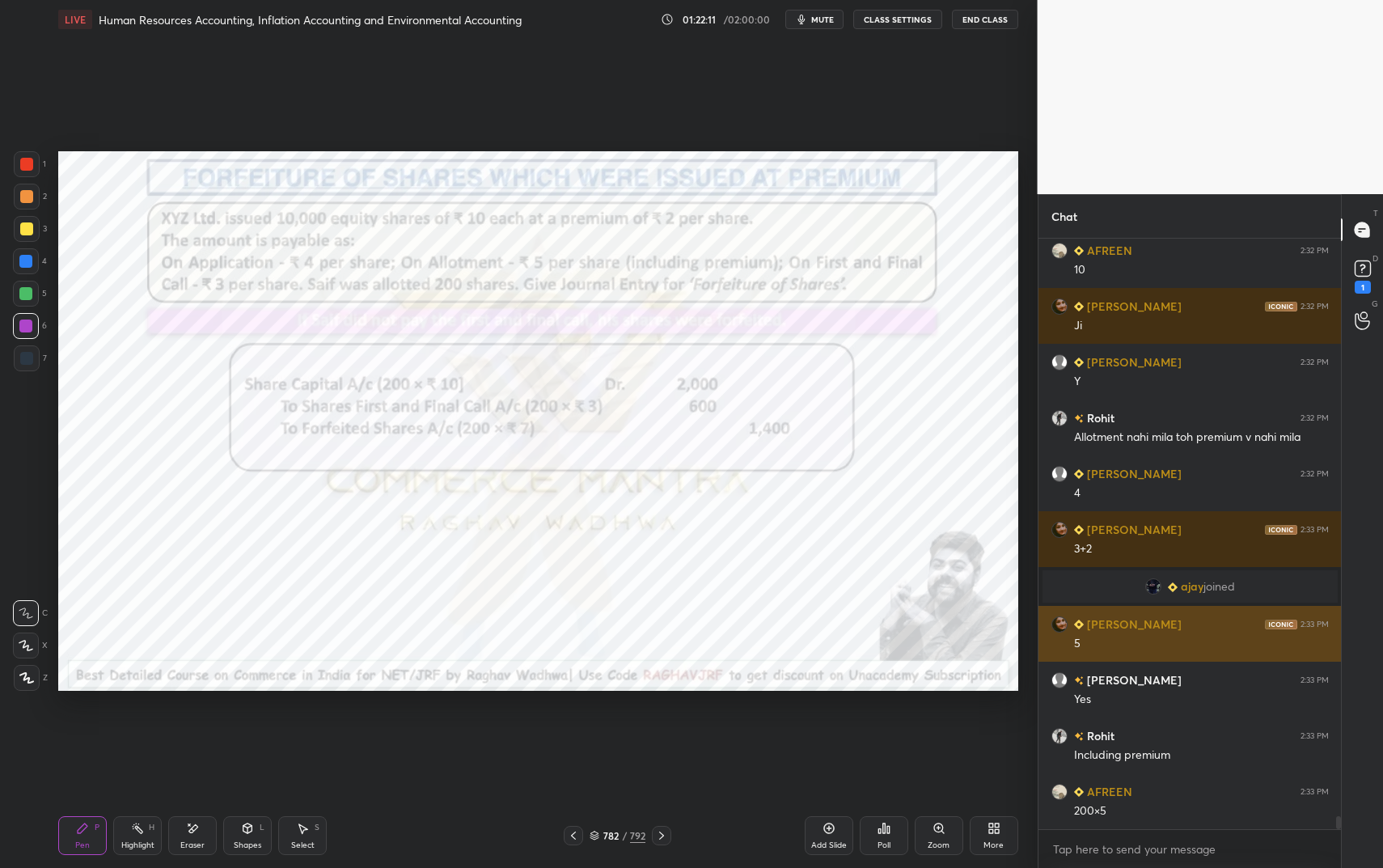
scroll to position [25529, 0]
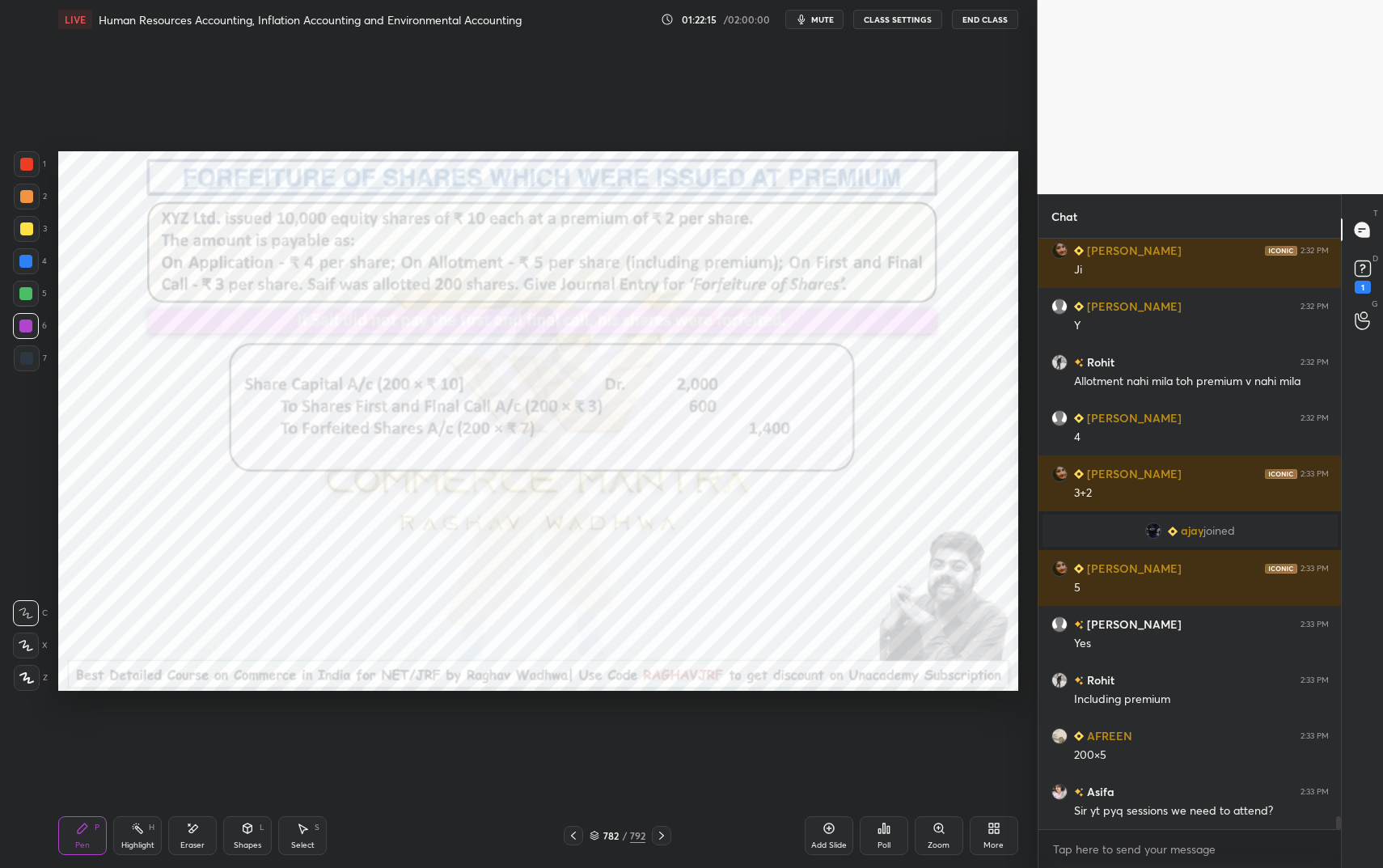
click at [87, 728] on div "Pen P" at bounding box center [82, 835] width 49 height 39
click at [26, 165] on div at bounding box center [26, 163] width 13 height 13
click at [67, 728] on div "Pen P" at bounding box center [82, 835] width 49 height 39
drag, startPoint x: 67, startPoint y: 822, endPoint x: 109, endPoint y: 792, distance: 51.6
click at [71, 728] on div "Pen P" at bounding box center [82, 835] width 49 height 39
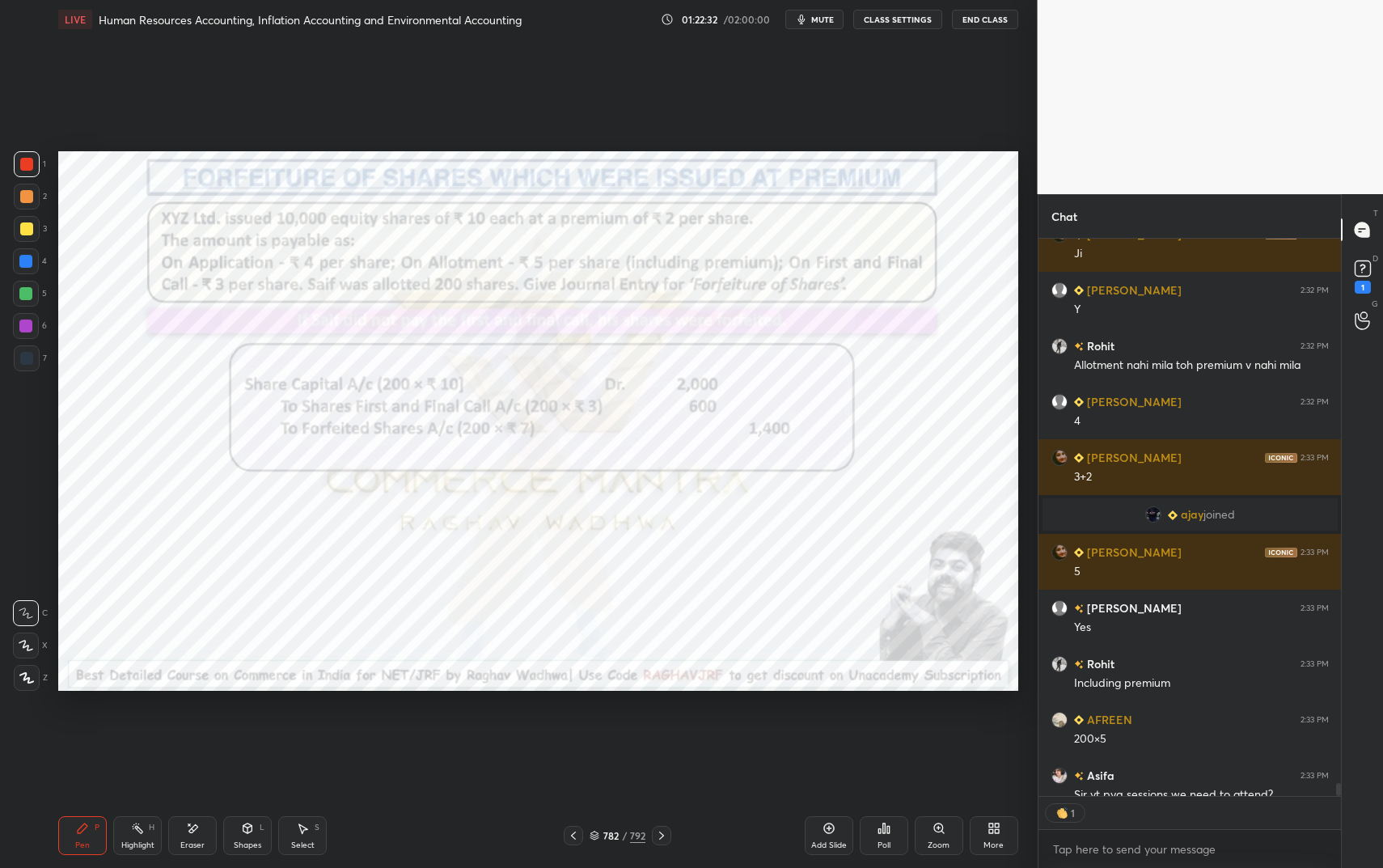
scroll to position [6, 6]
click at [25, 169] on div at bounding box center [26, 163] width 13 height 13
click at [24, 352] on div at bounding box center [26, 357] width 13 height 13
click at [32, 263] on div at bounding box center [25, 261] width 13 height 13
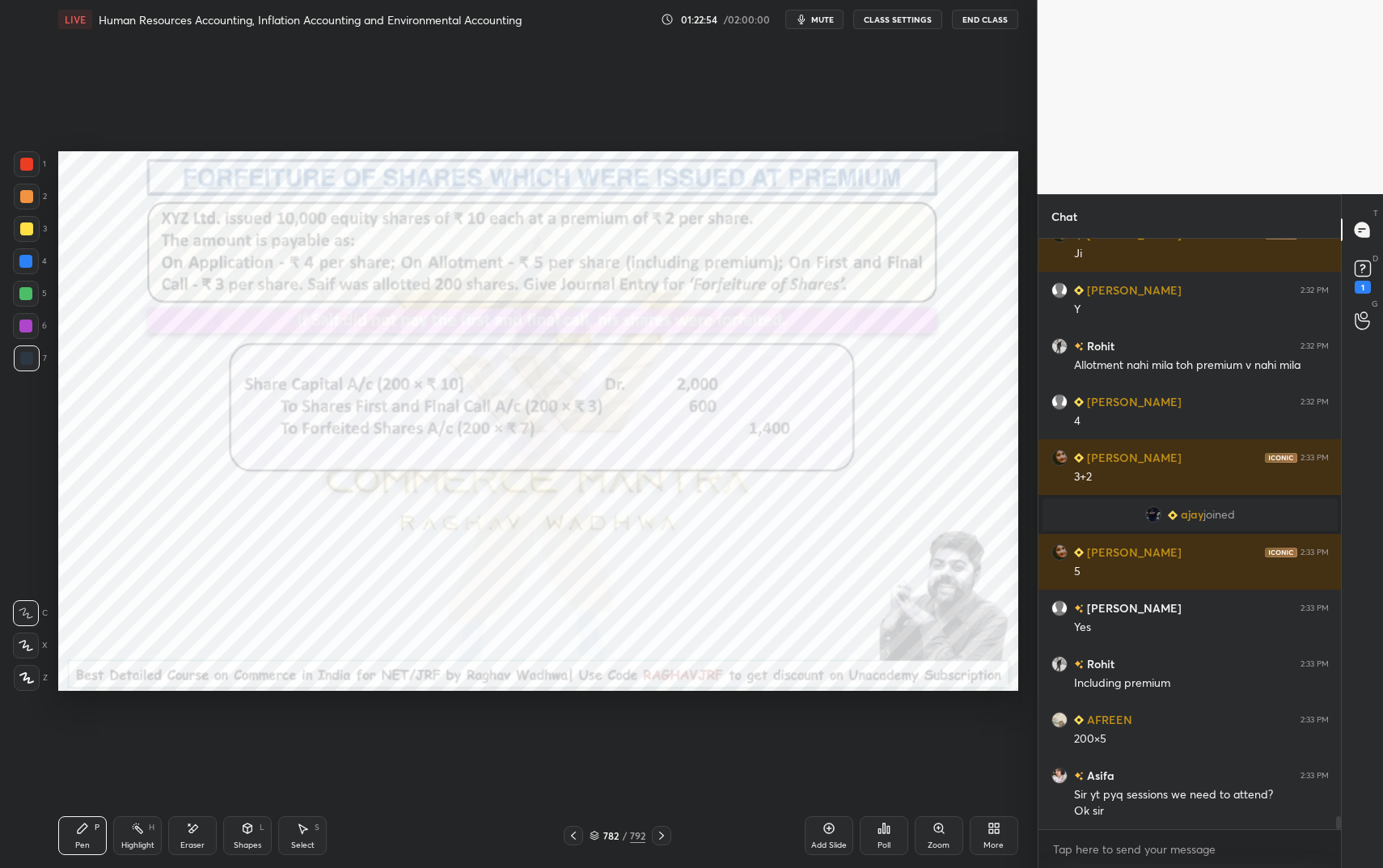
drag, startPoint x: 33, startPoint y: 269, endPoint x: 24, endPoint y: 279, distance: 13.5
click at [33, 270] on div at bounding box center [26, 261] width 26 height 26
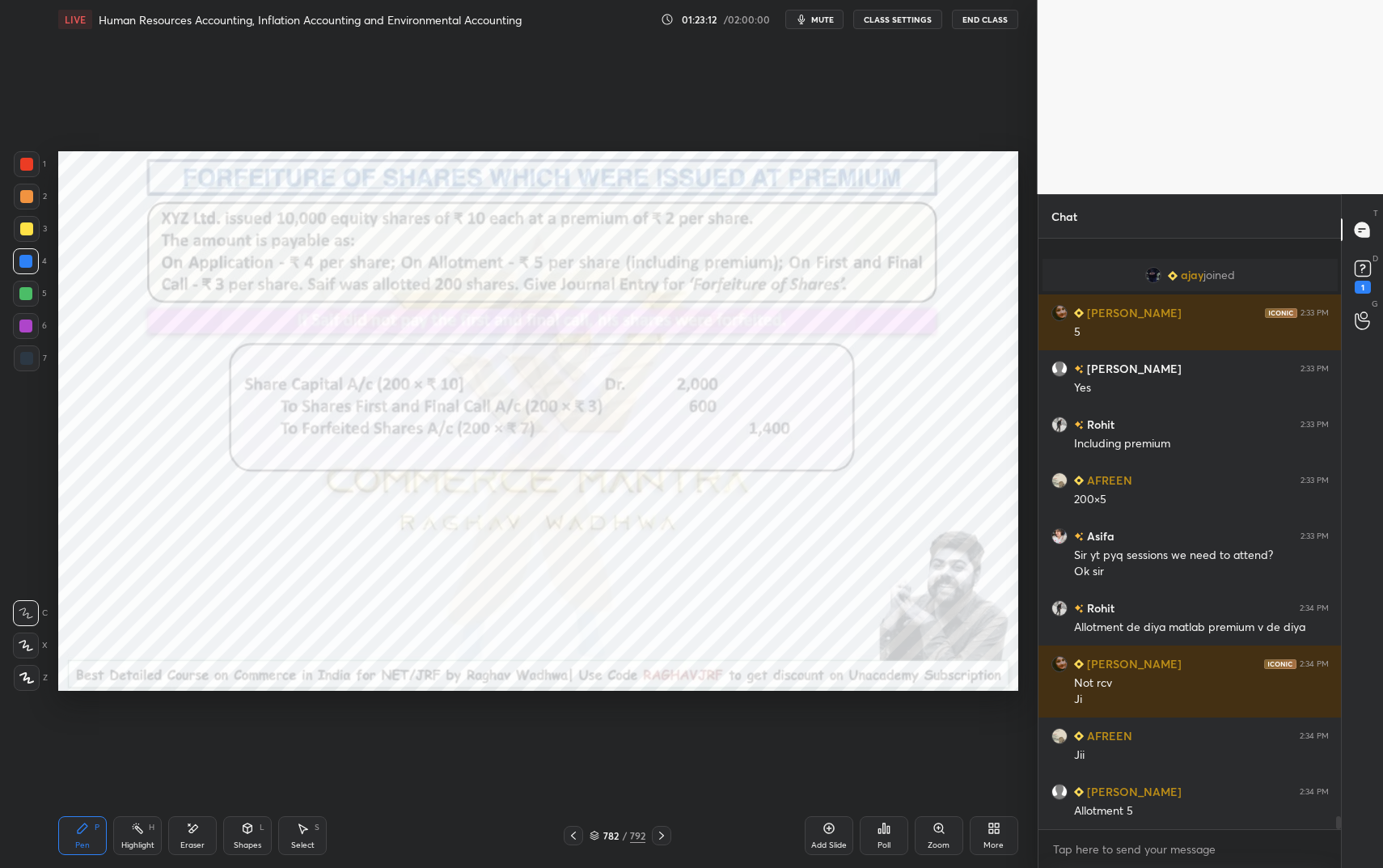
scroll to position [25840, 0]
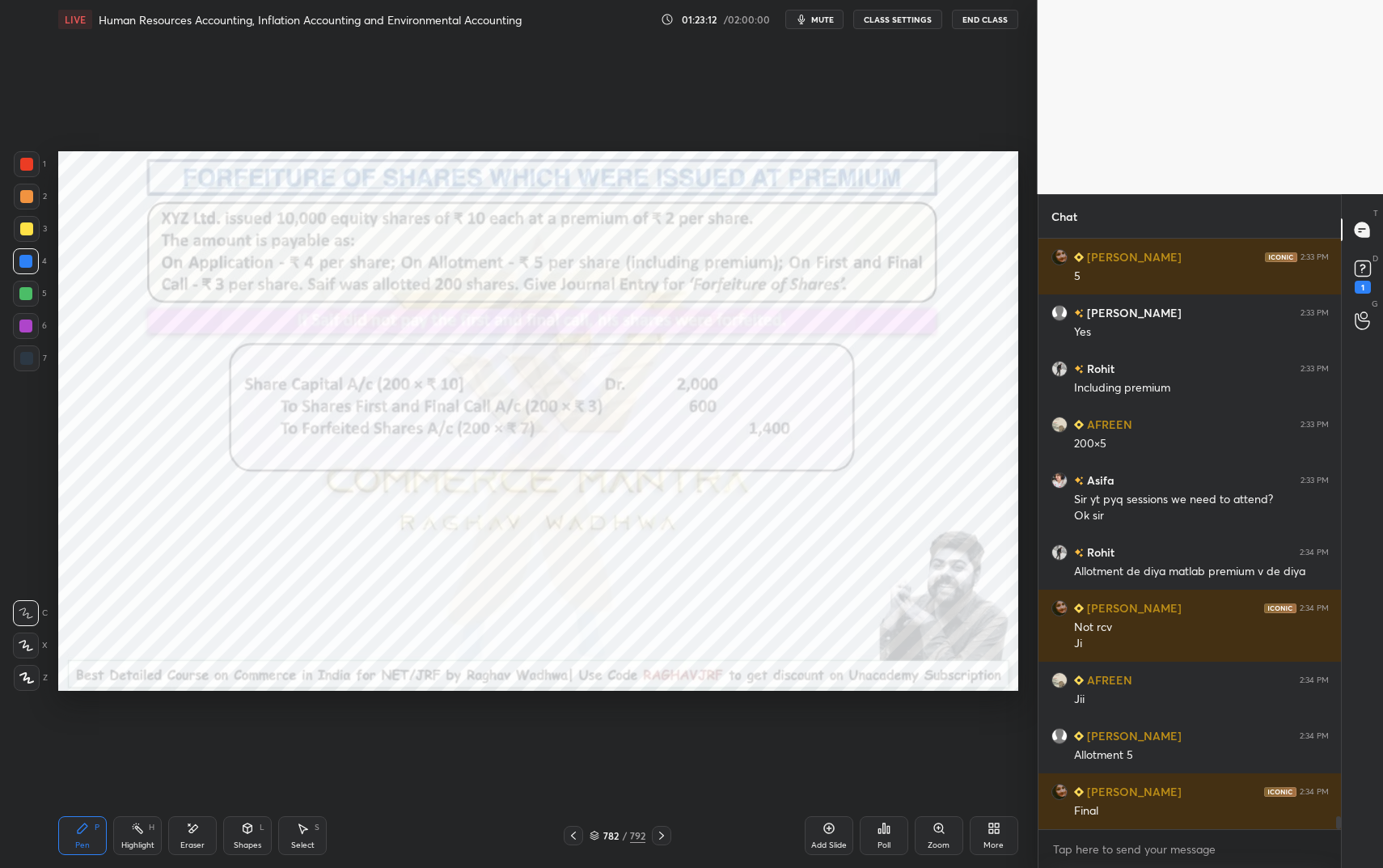
click at [27, 193] on div at bounding box center [26, 196] width 13 height 13
click at [31, 194] on div at bounding box center [26, 196] width 13 height 13
click at [28, 263] on div at bounding box center [25, 261] width 13 height 13
click at [32, 317] on div at bounding box center [26, 326] width 26 height 26
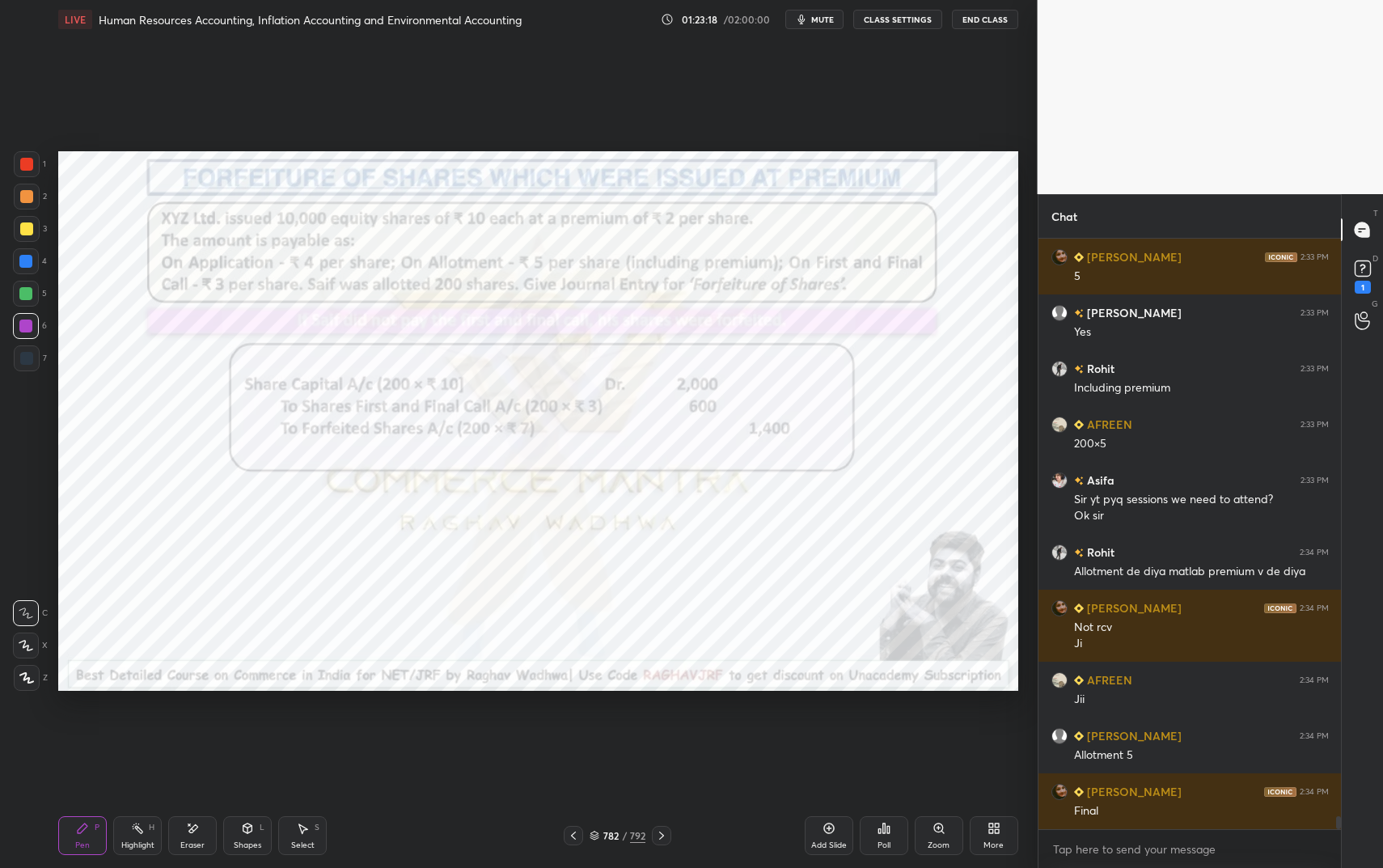
click at [32, 291] on div at bounding box center [25, 293] width 13 height 13
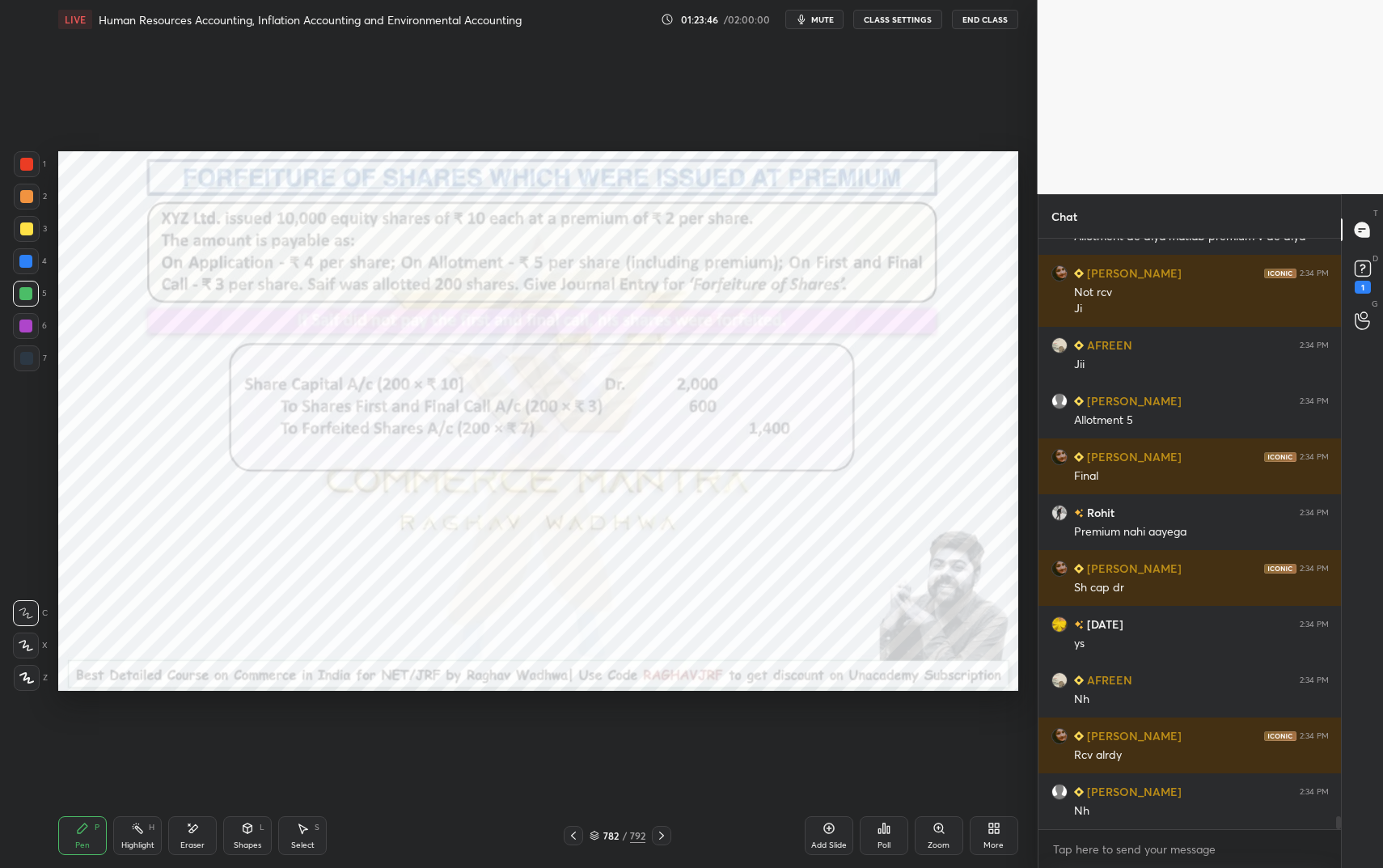
scroll to position [26231, 0]
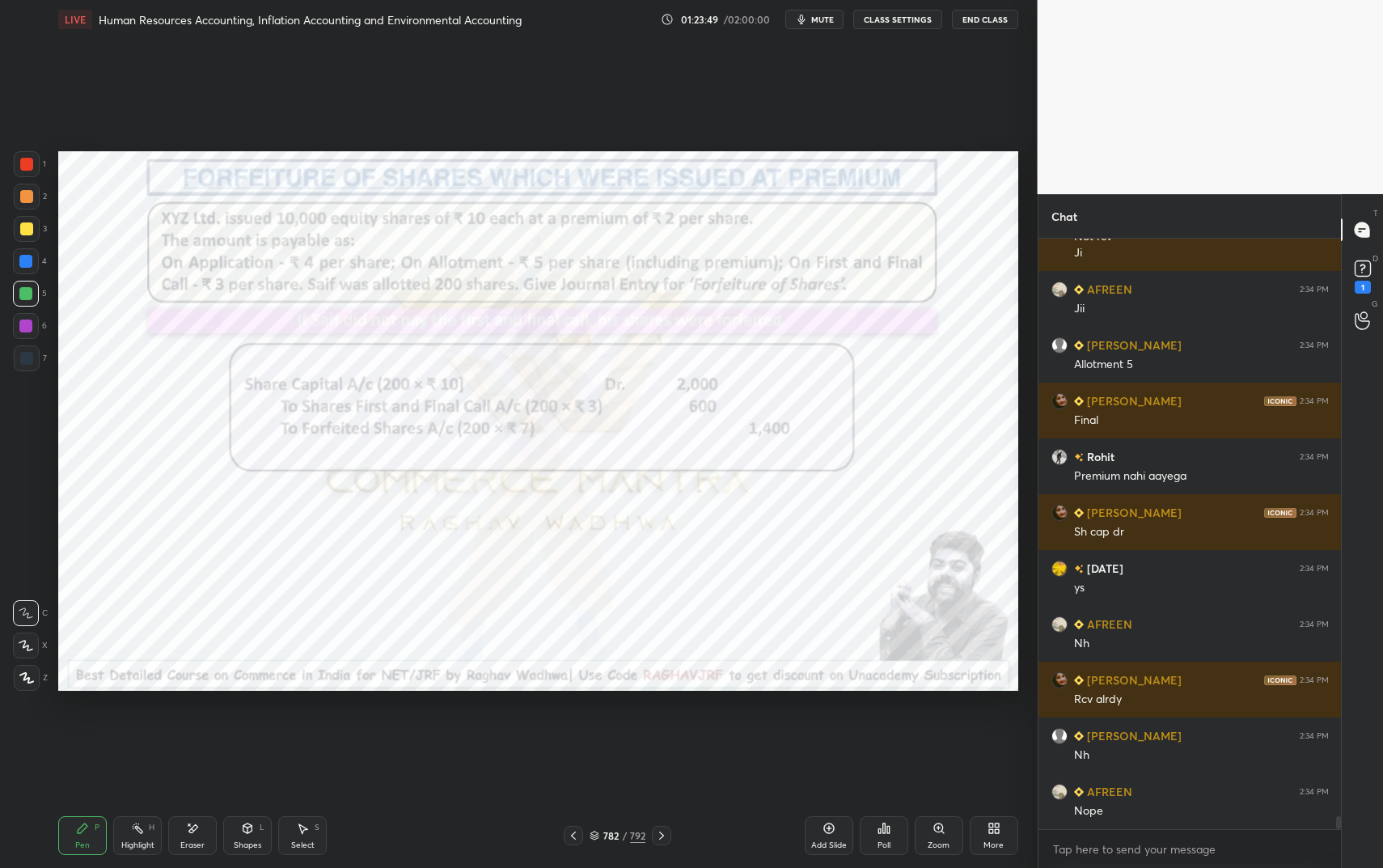
click at [27, 326] on div at bounding box center [25, 326] width 13 height 13
drag, startPoint x: 27, startPoint y: 326, endPoint x: 51, endPoint y: 367, distance: 47.5
click at [27, 326] on div at bounding box center [25, 326] width 13 height 13
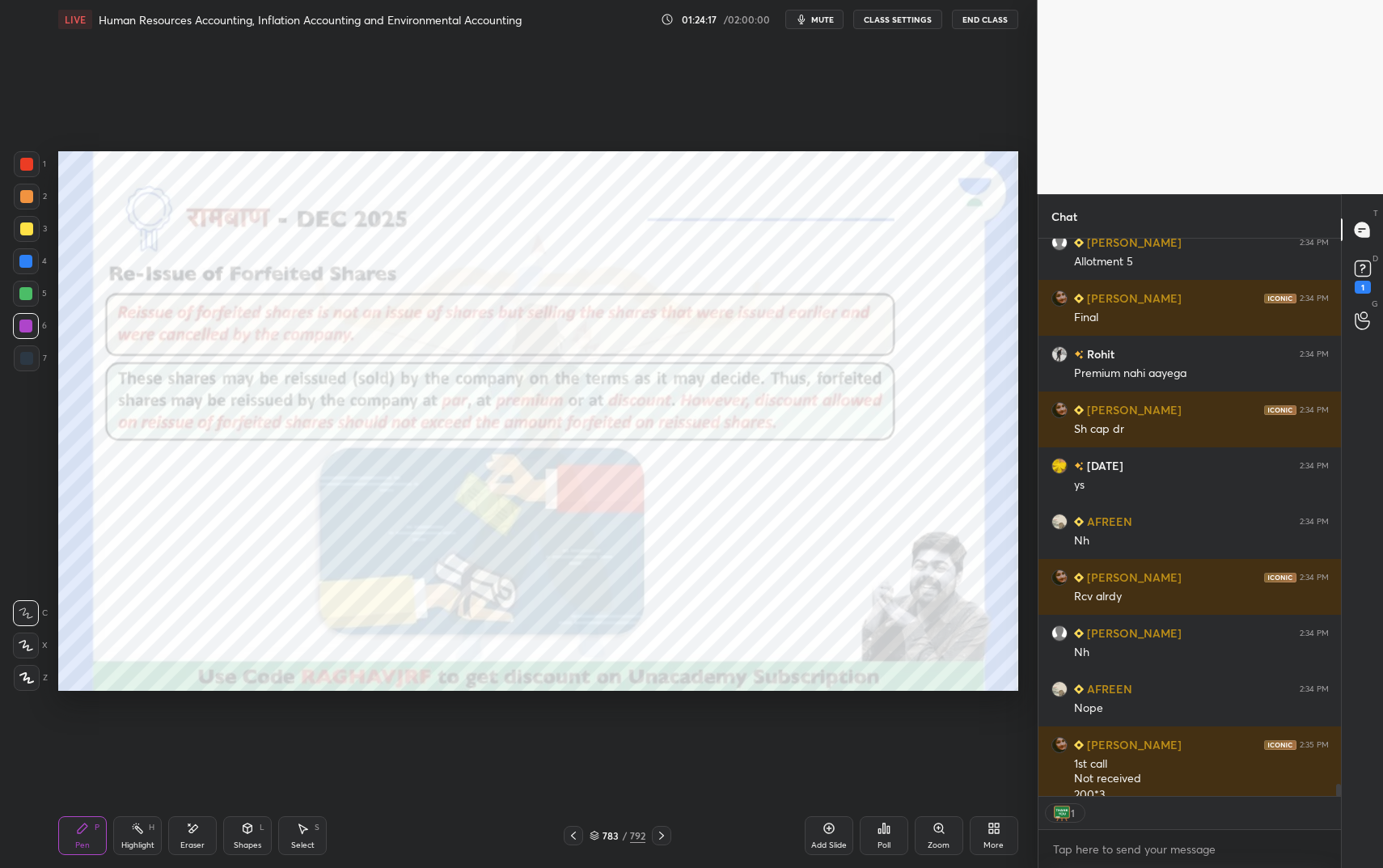
scroll to position [6, 6]
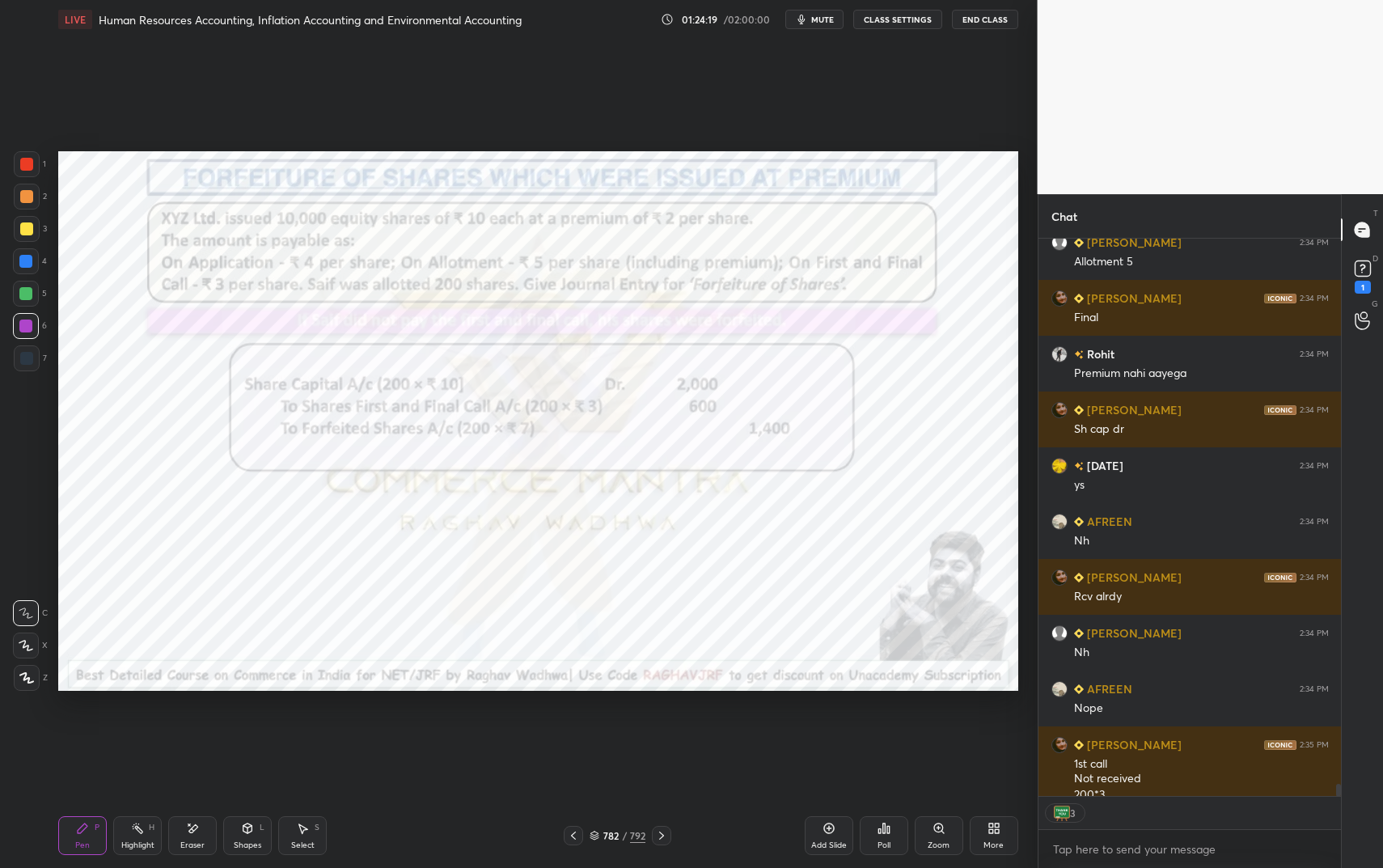
click at [607, 728] on div "782" at bounding box center [610, 835] width 16 height 10
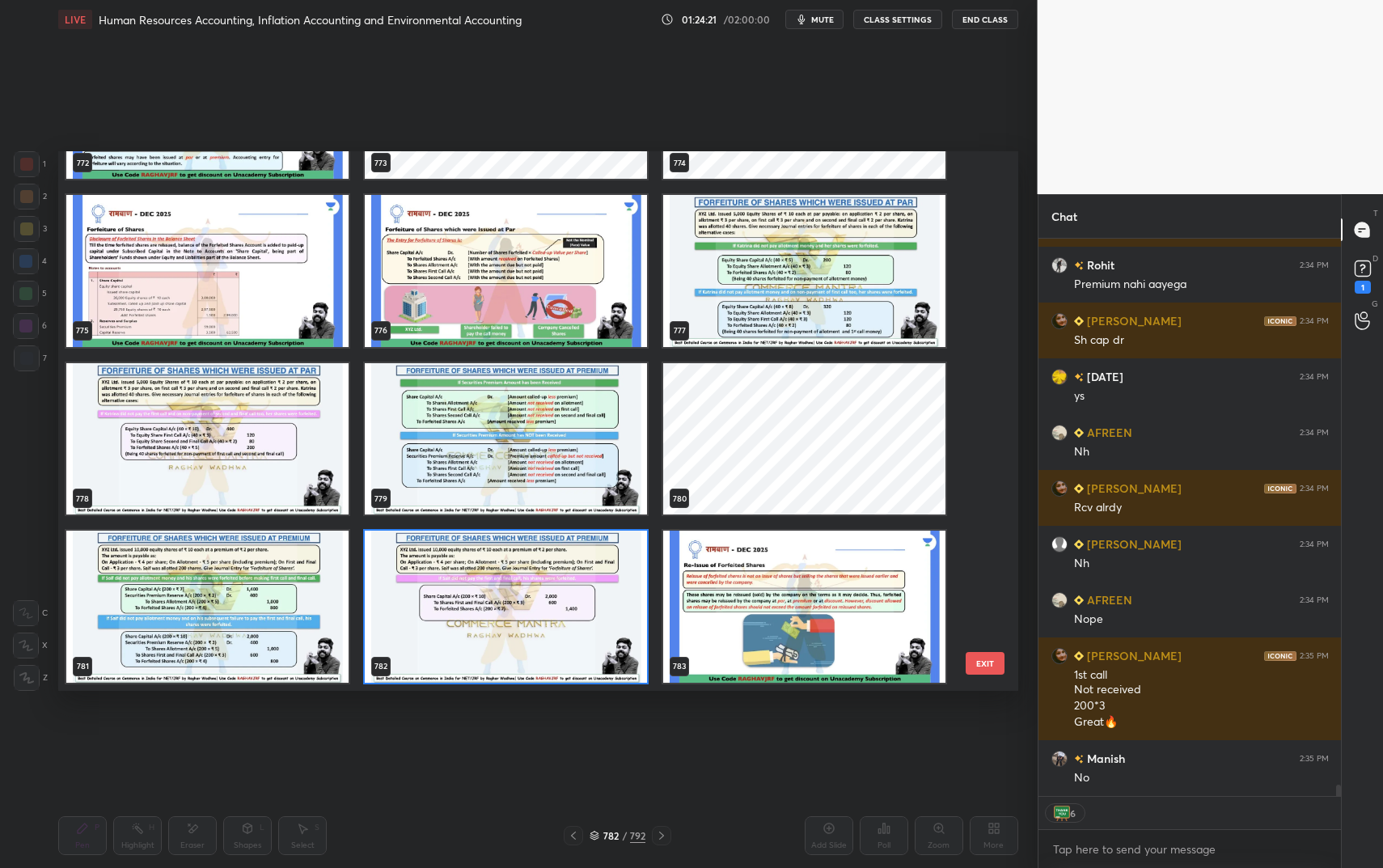
scroll to position [26478, 0]
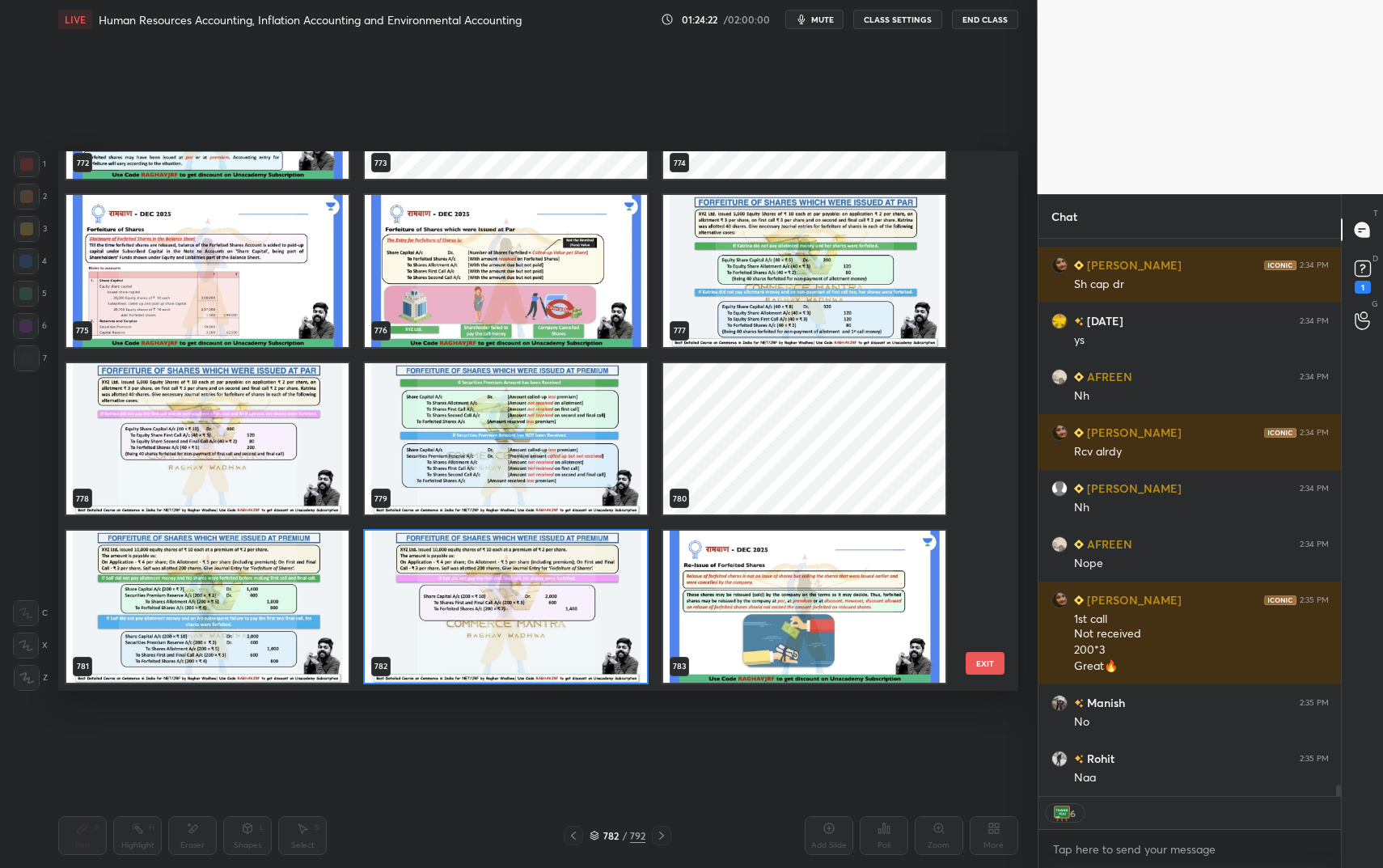
click at [760, 614] on img "grid" at bounding box center [804, 606] width 282 height 152
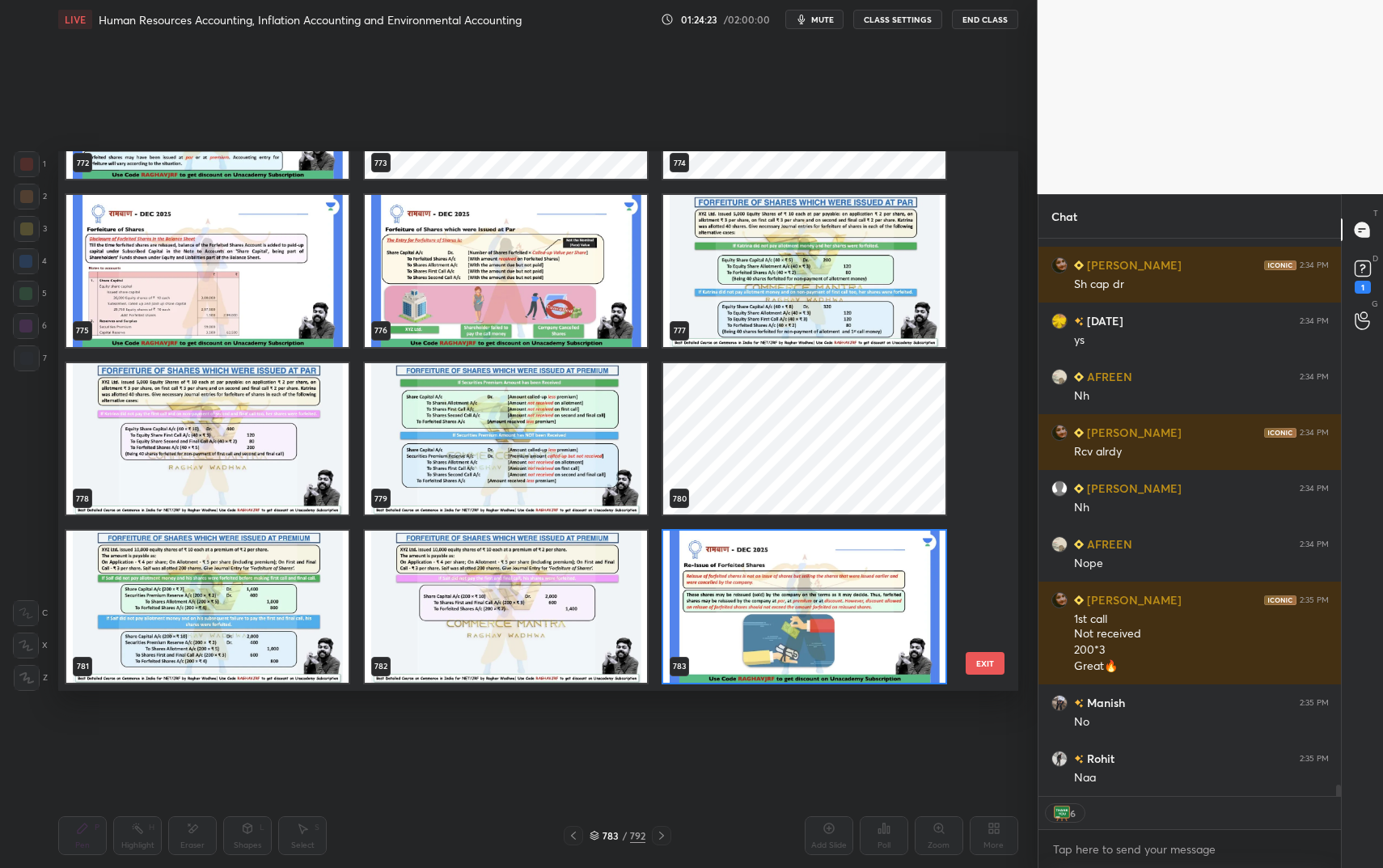
scroll to position [26534, 0]
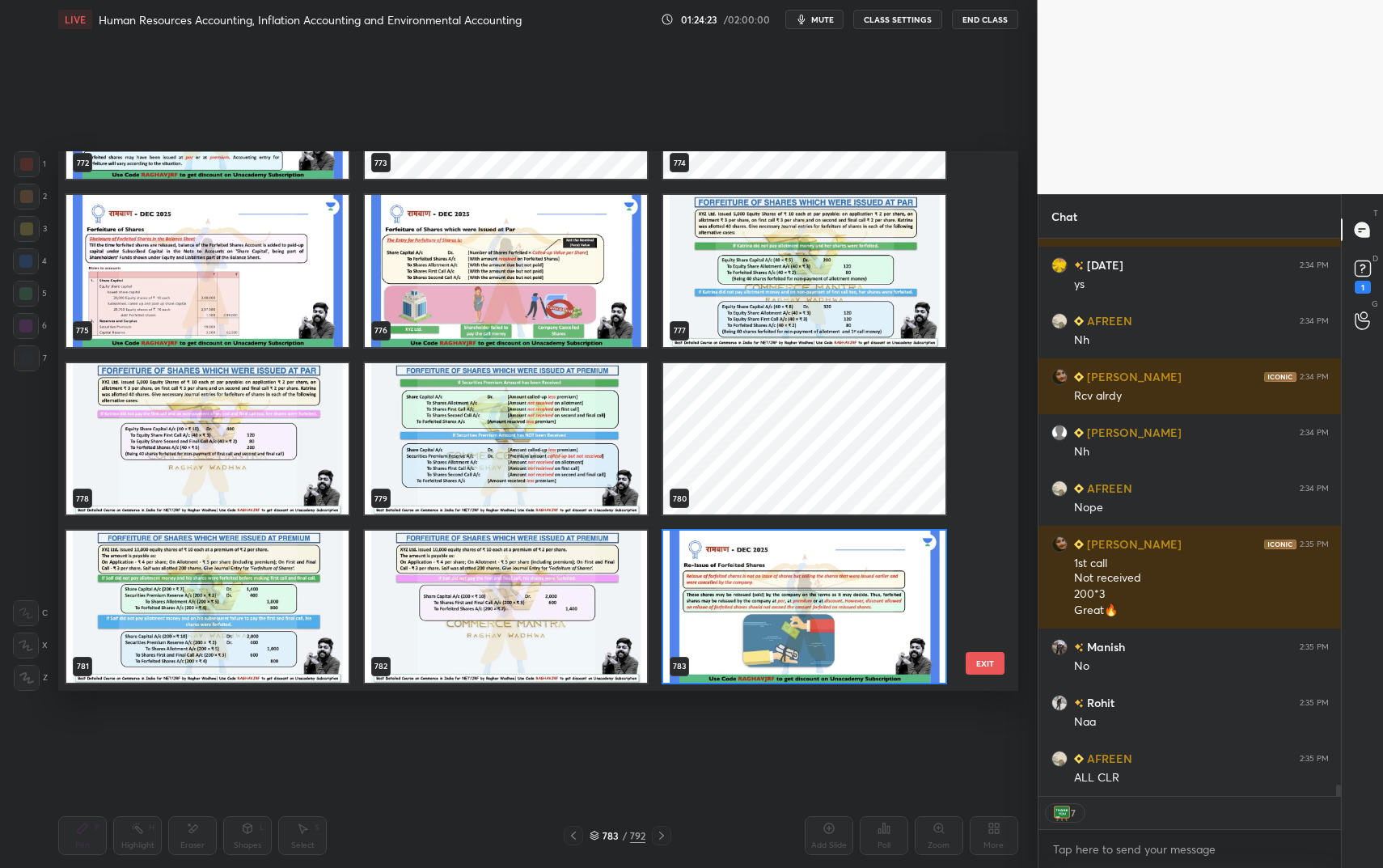
click at [760, 614] on img "grid" at bounding box center [804, 606] width 282 height 152
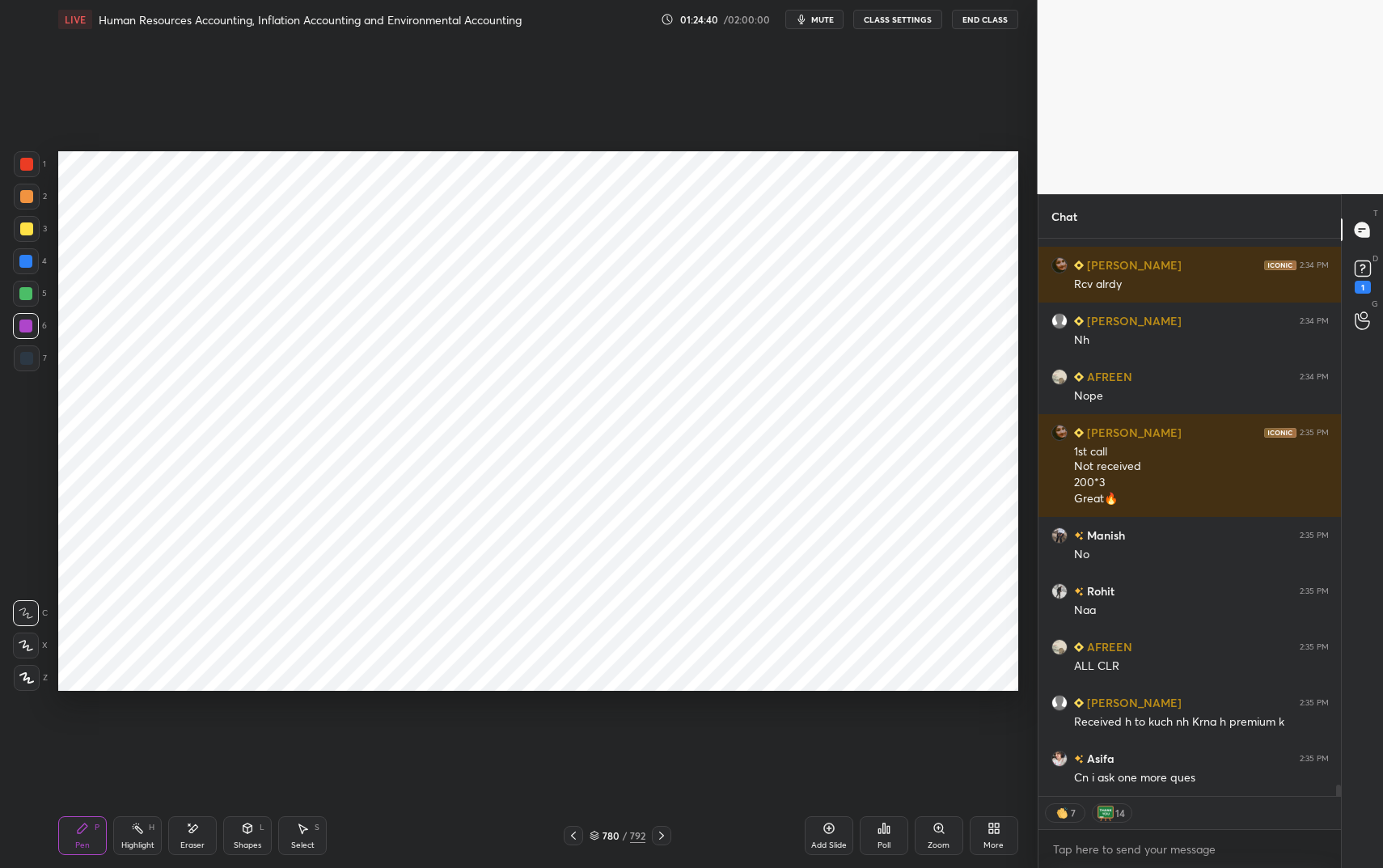
scroll to position [26701, 0]
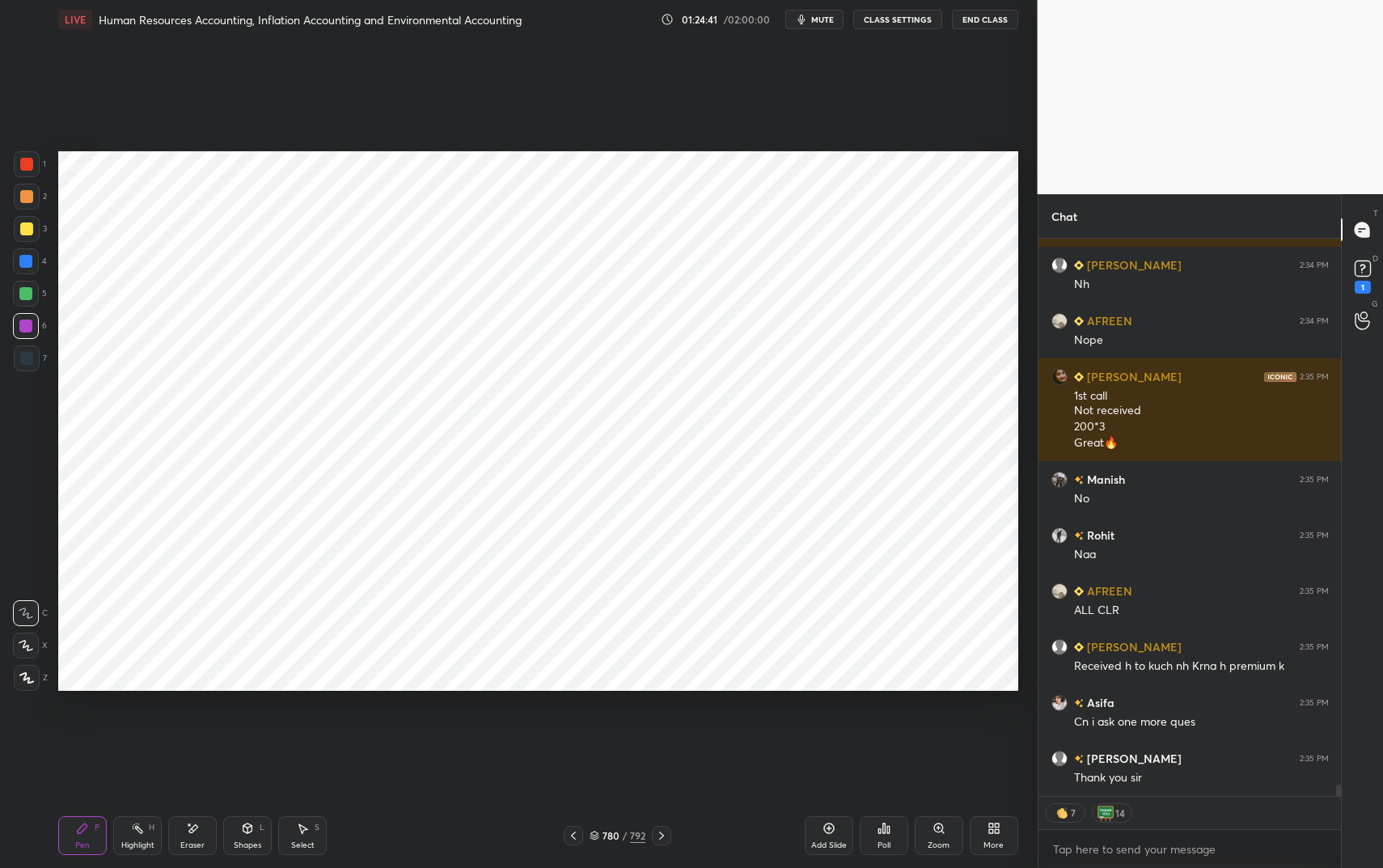
click at [619, 728] on div "780 / 792" at bounding box center [617, 835] width 56 height 15
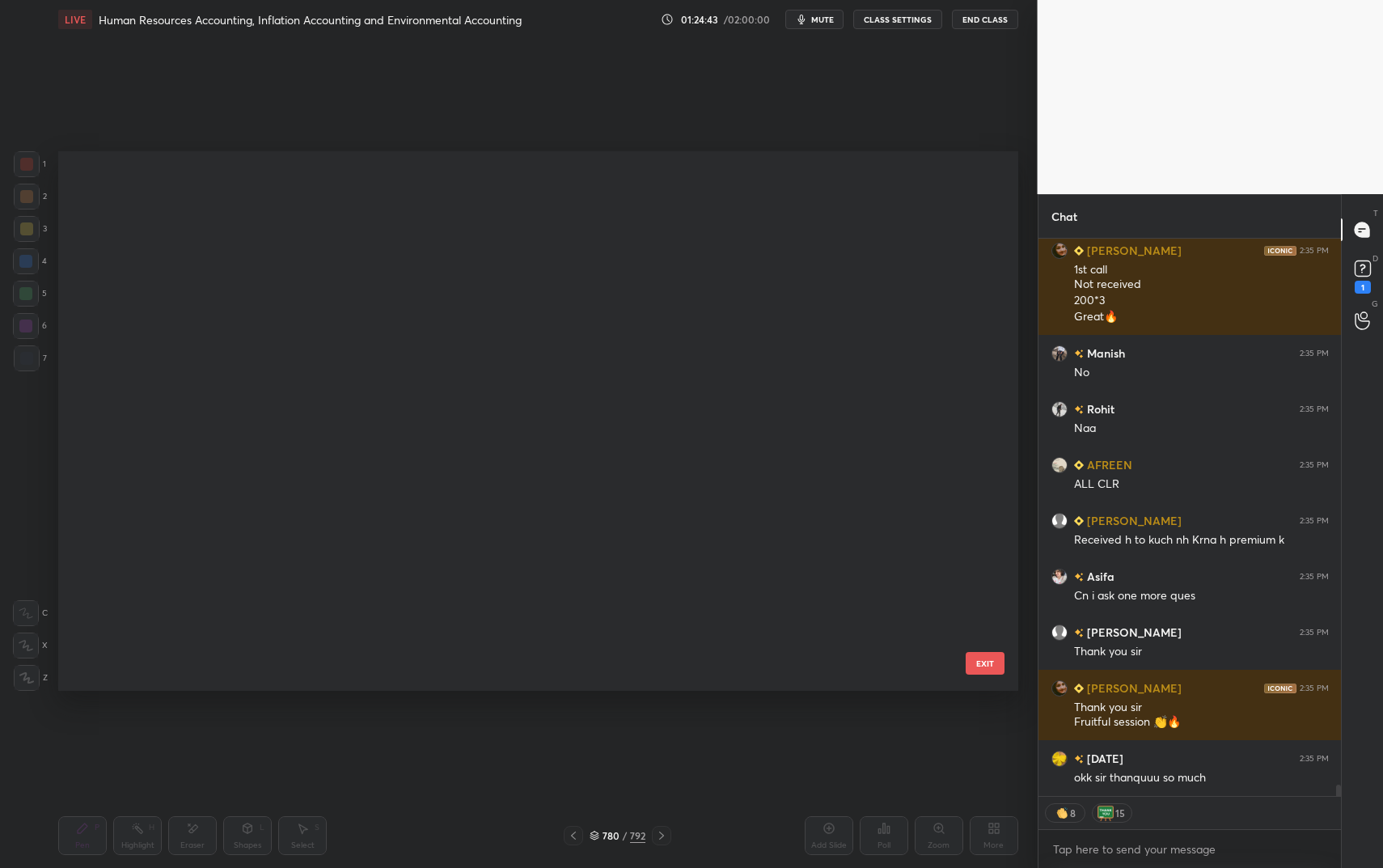
scroll to position [0, 0]
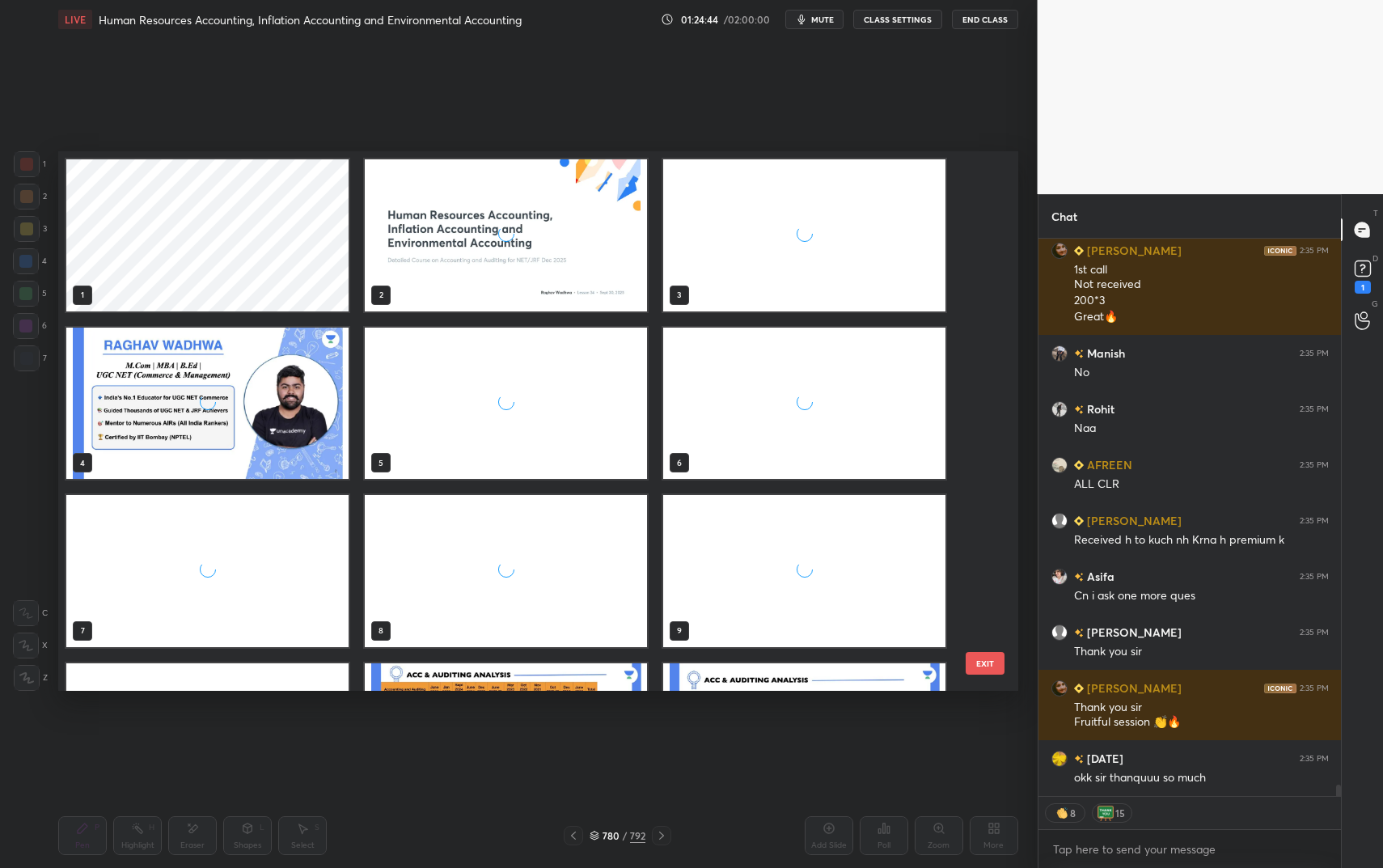
click at [566, 259] on div "grid" at bounding box center [505, 235] width 282 height 152
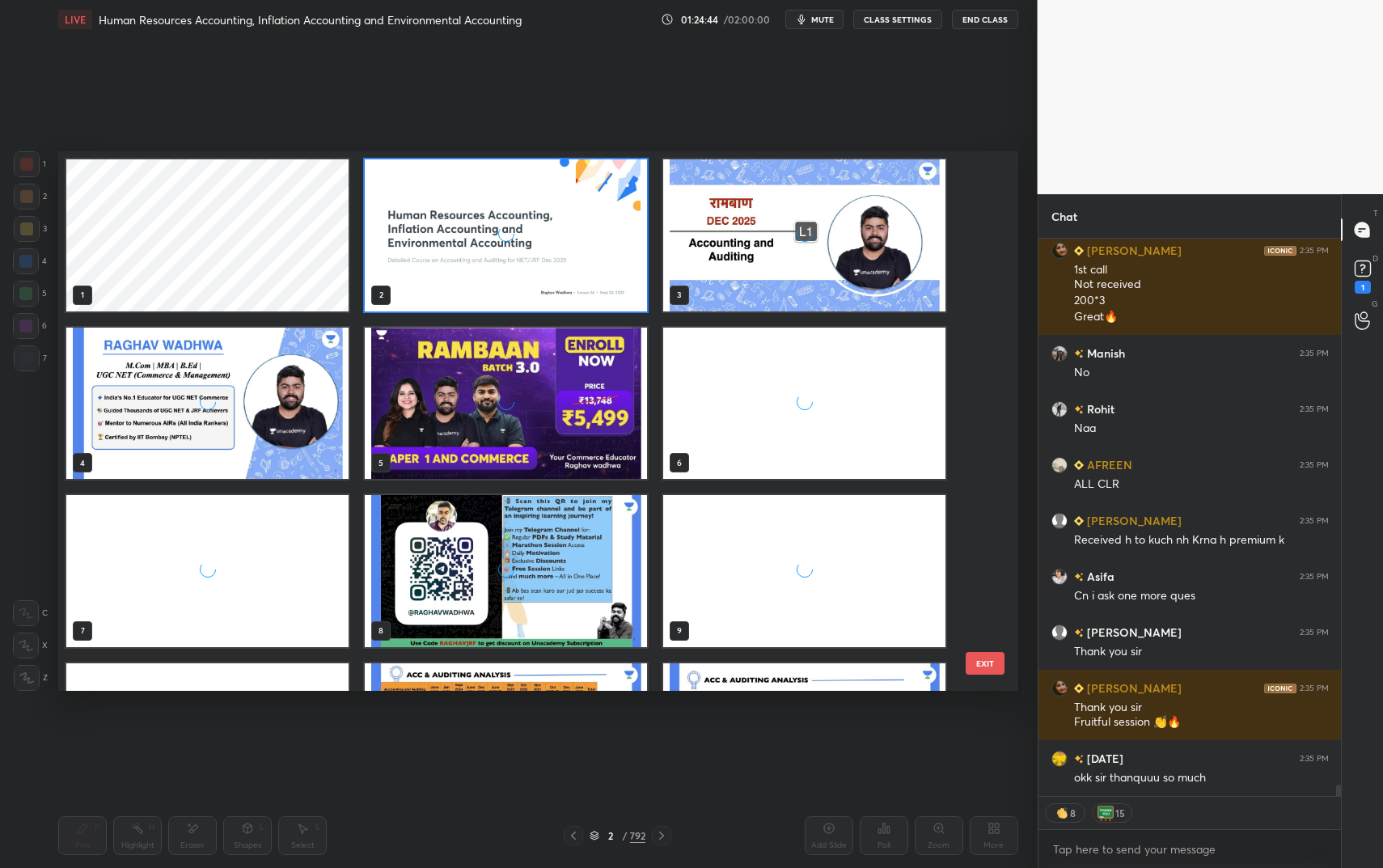
click at [566, 259] on div "grid" at bounding box center [505, 235] width 282 height 152
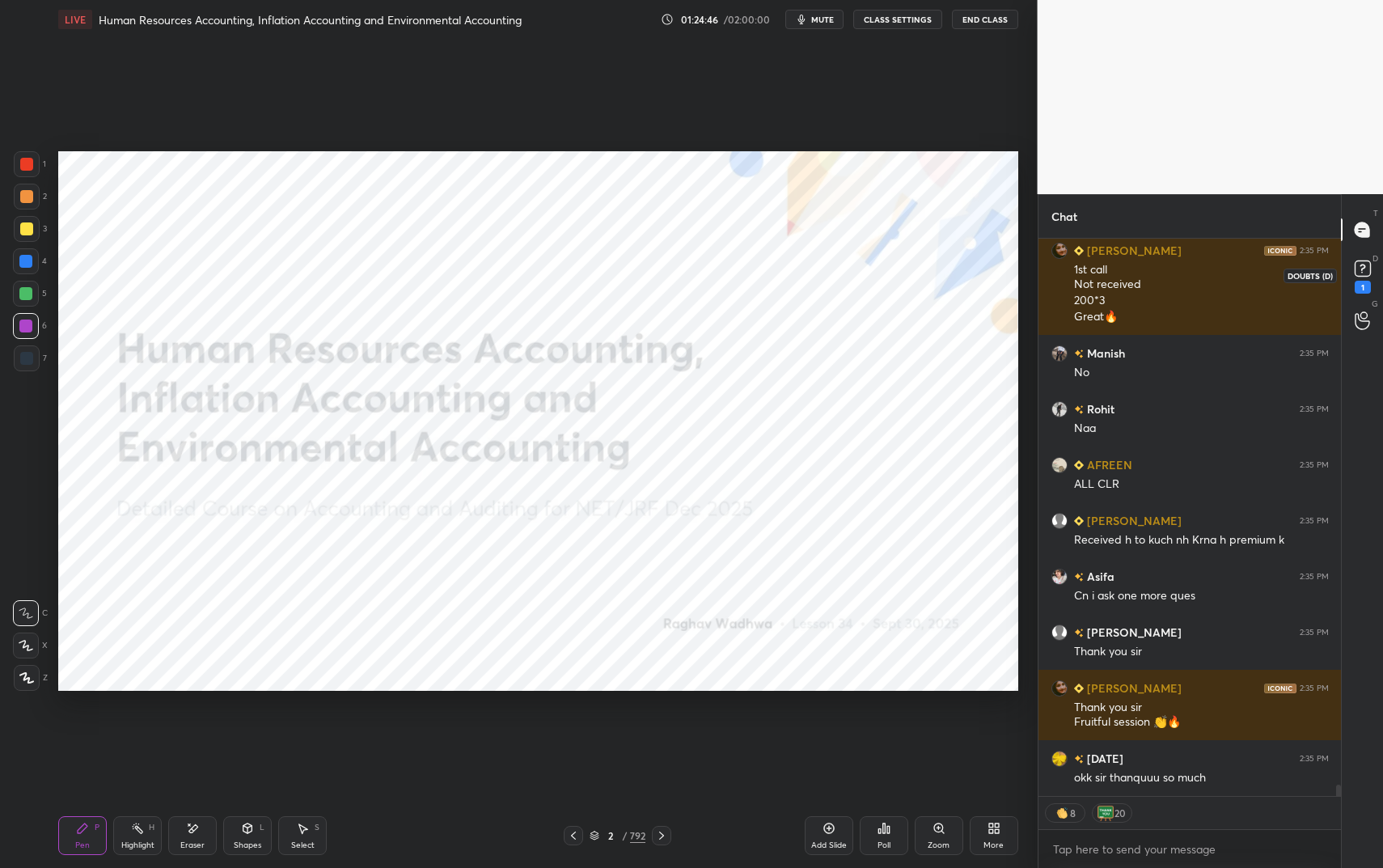
click at [1372, 260] on icon at bounding box center [1362, 268] width 24 height 24
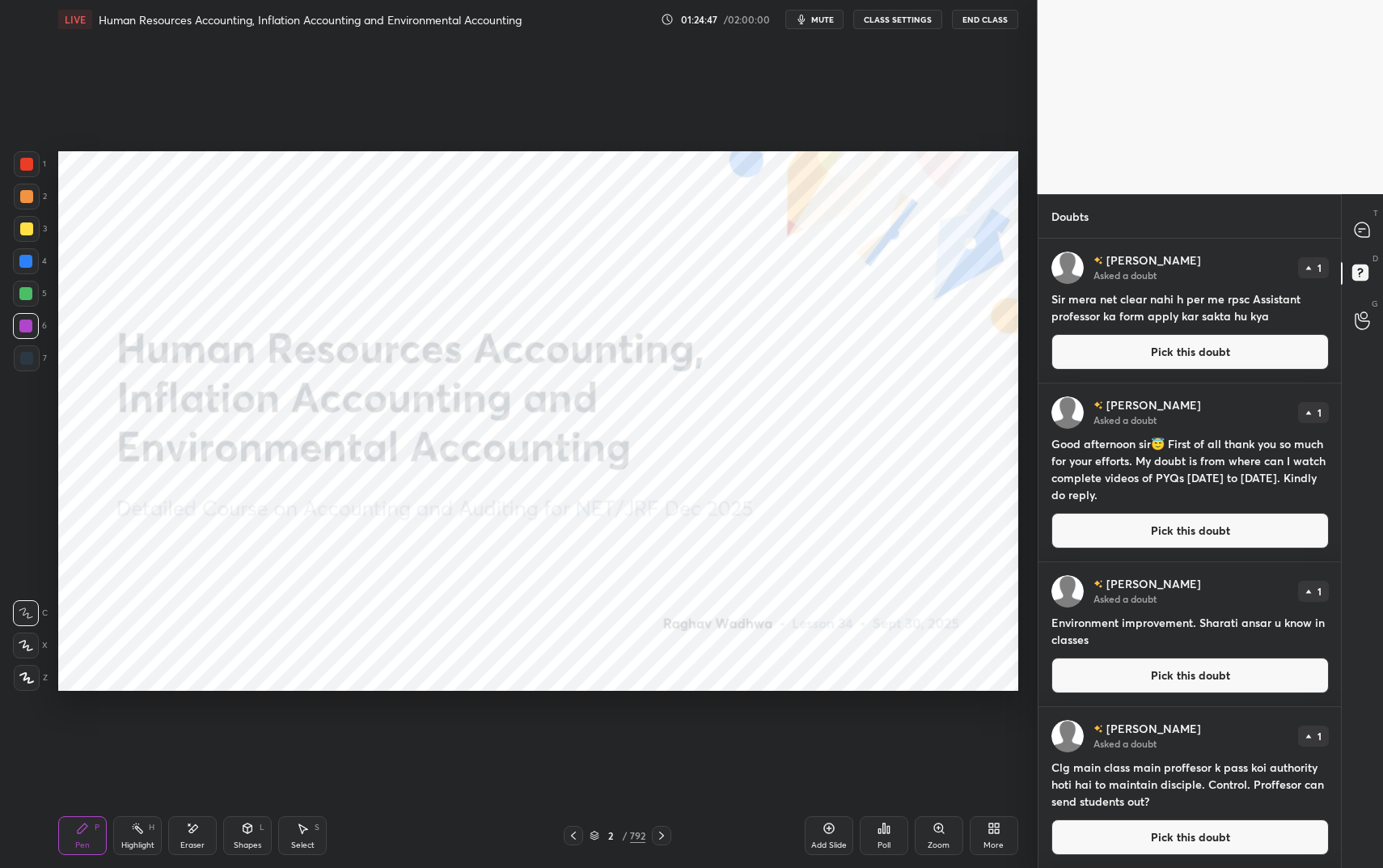
click at [1160, 345] on button "Pick this doubt" at bounding box center [1190, 351] width 278 height 36
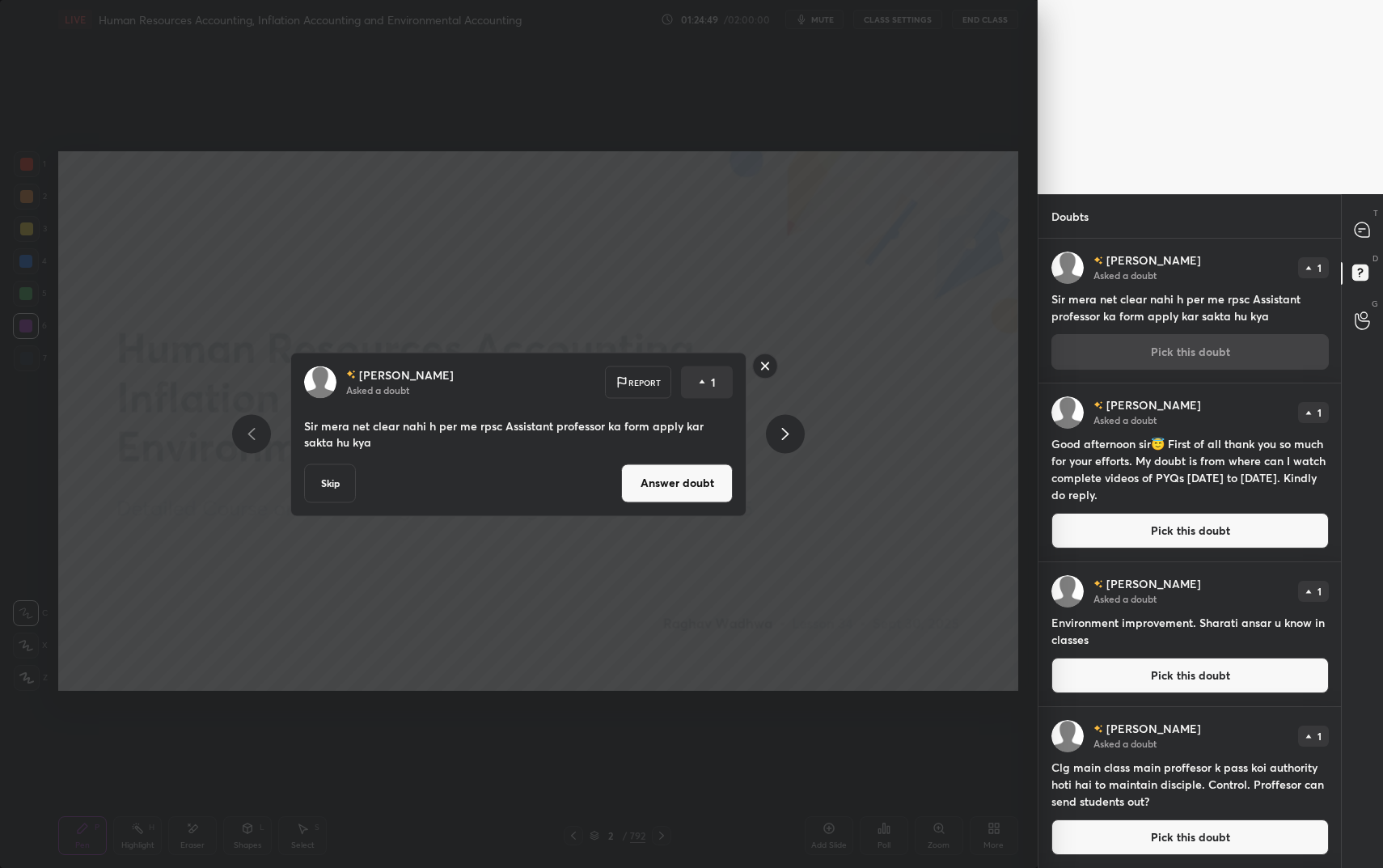
click at [649, 486] on button "Answer doubt" at bounding box center [677, 482] width 112 height 39
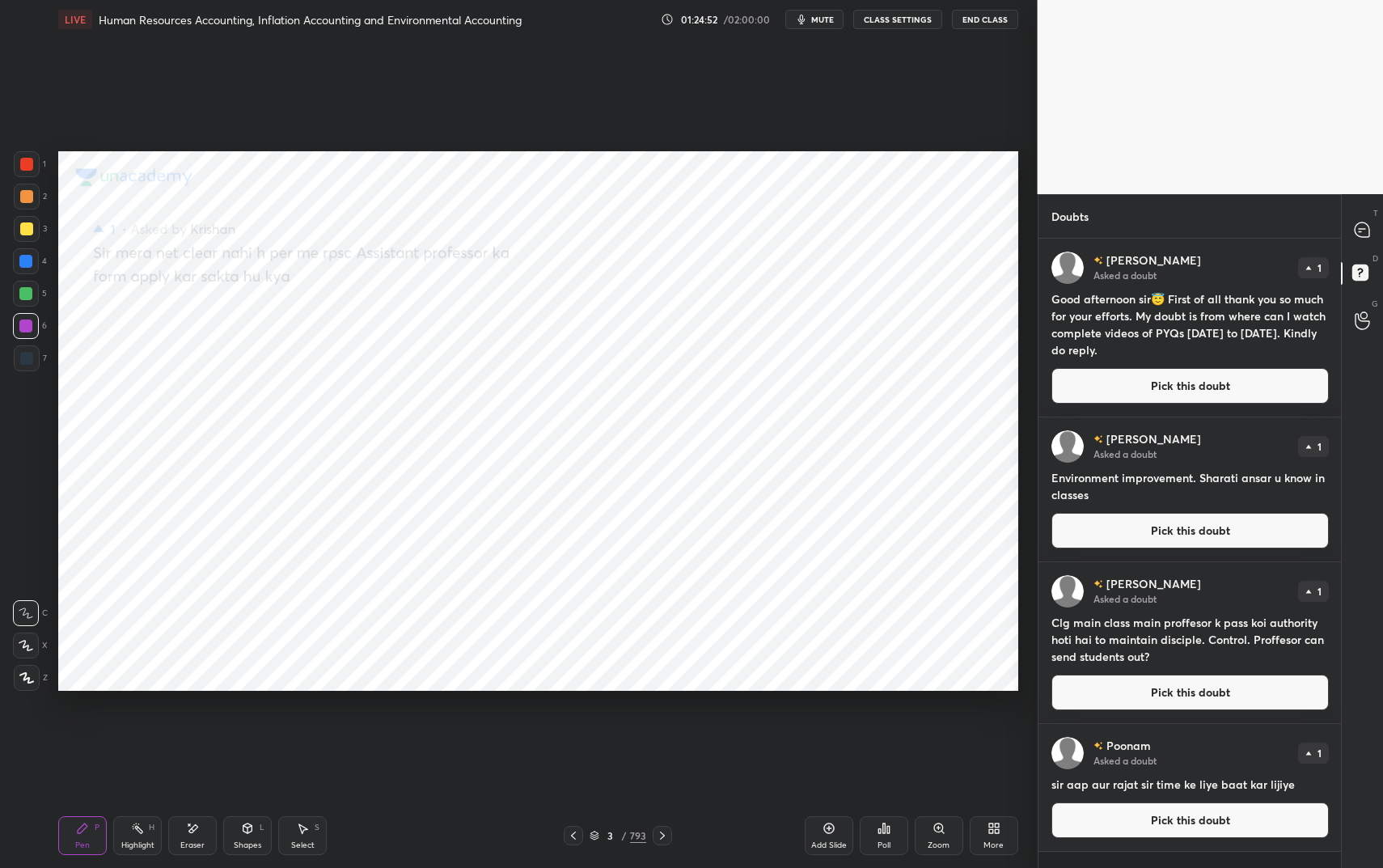
click at [1115, 385] on button "Pick this doubt" at bounding box center [1190, 386] width 278 height 36
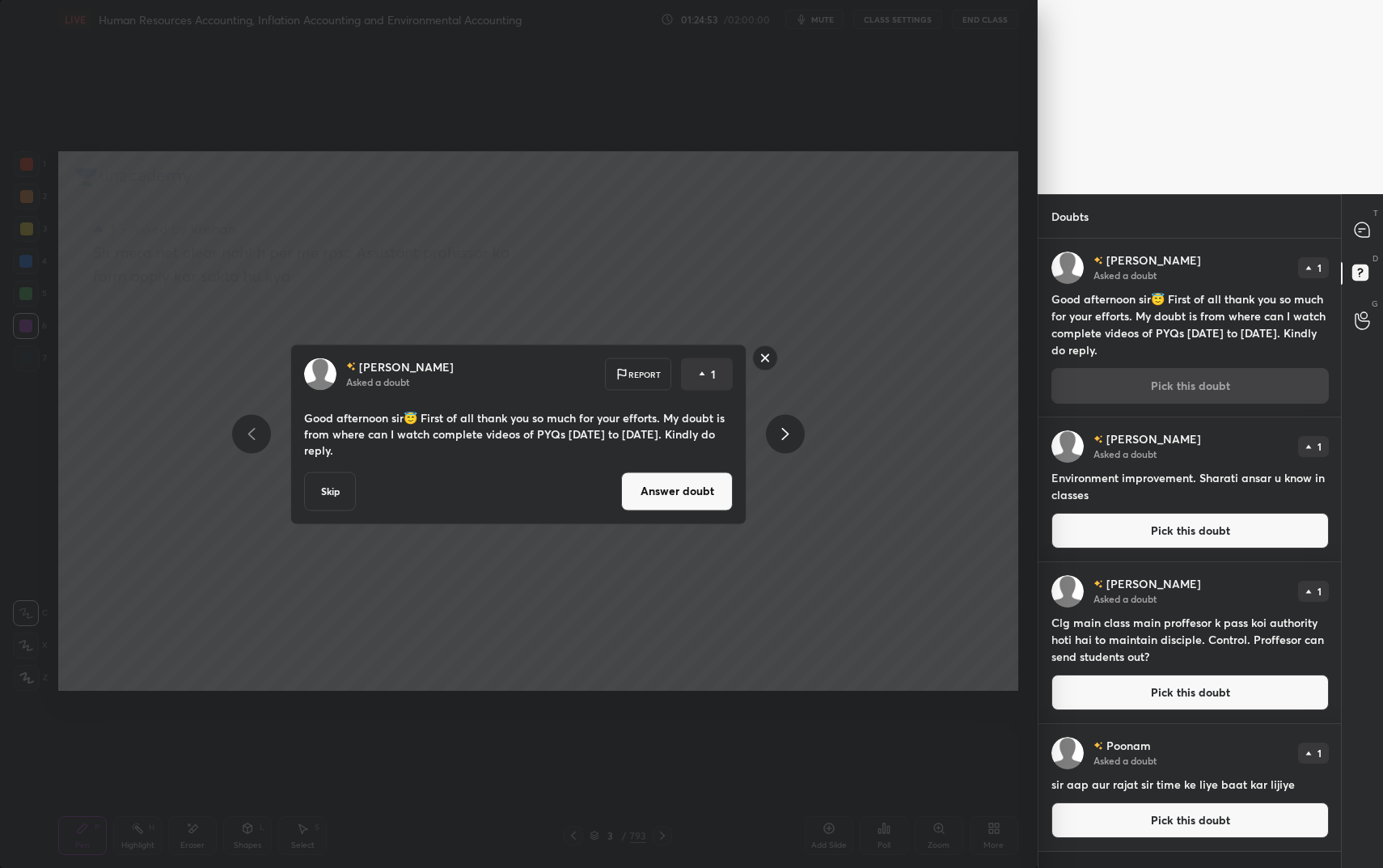
click at [678, 490] on button "Answer doubt" at bounding box center [677, 491] width 112 height 39
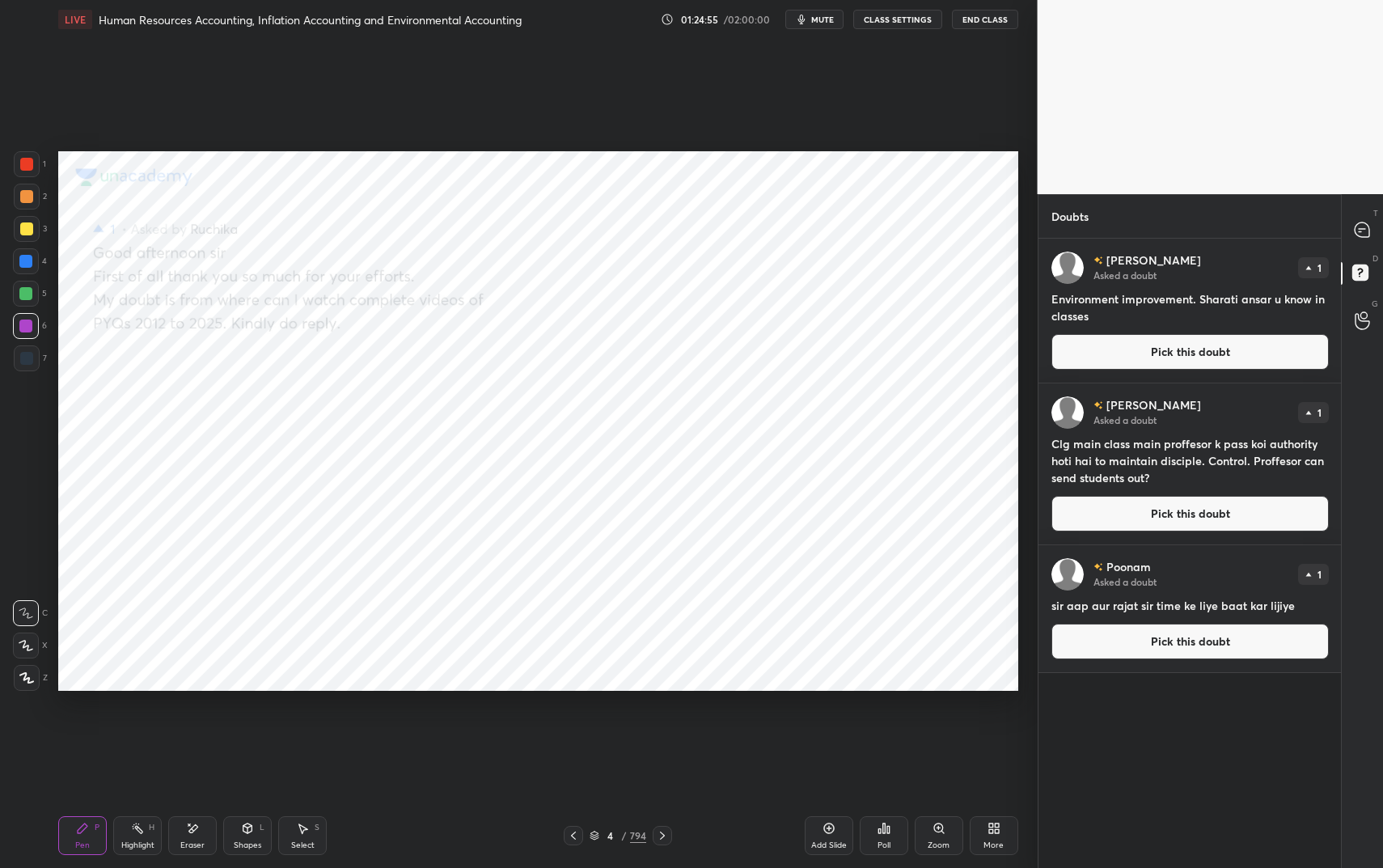
click at [1165, 333] on button "Pick this doubt" at bounding box center [1190, 351] width 278 height 36
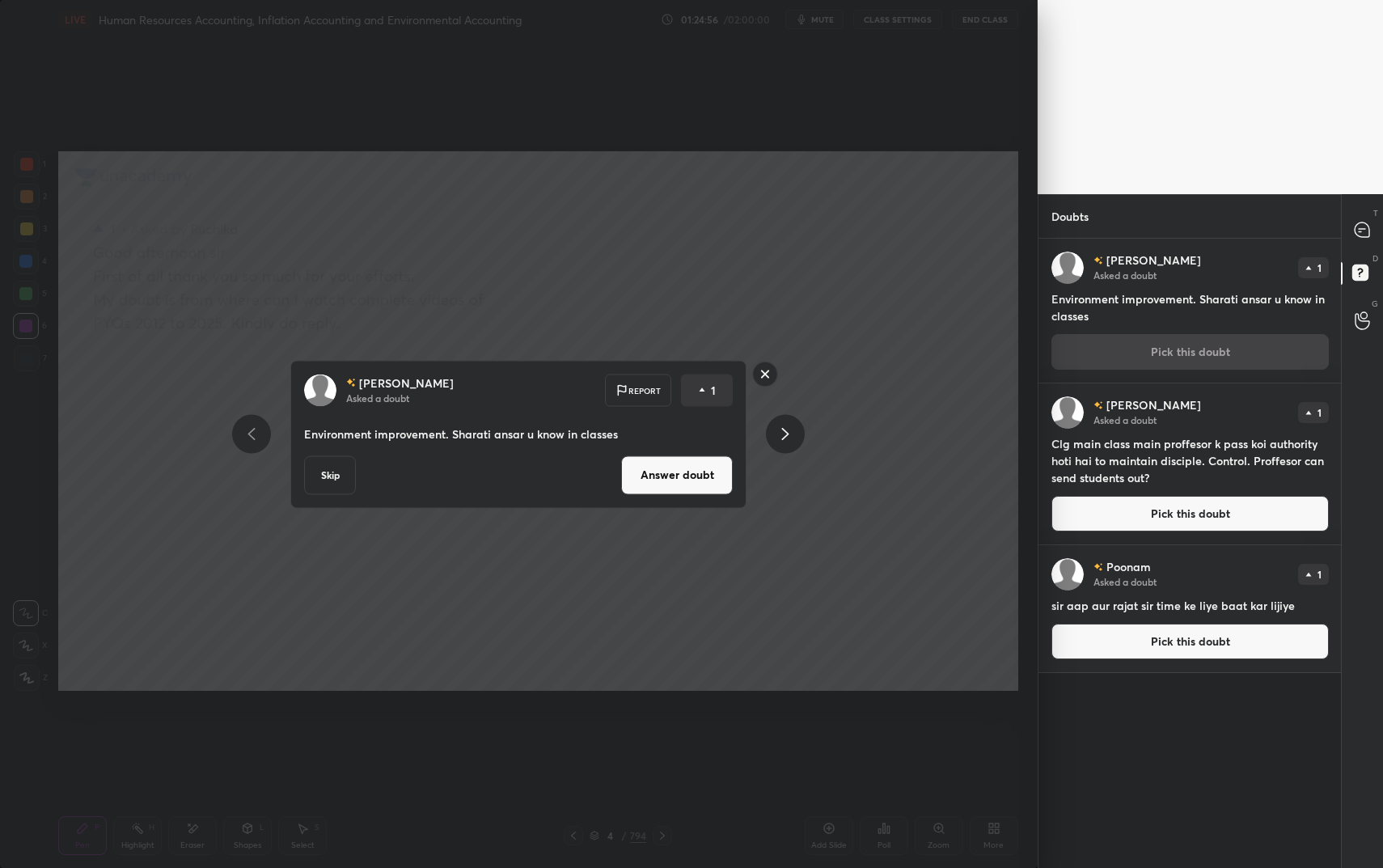
click at [678, 439] on p "Environment improvement. Sharati ansar u know in classes" at bounding box center [518, 433] width 429 height 16
click at [670, 459] on button "Answer doubt" at bounding box center [677, 474] width 112 height 39
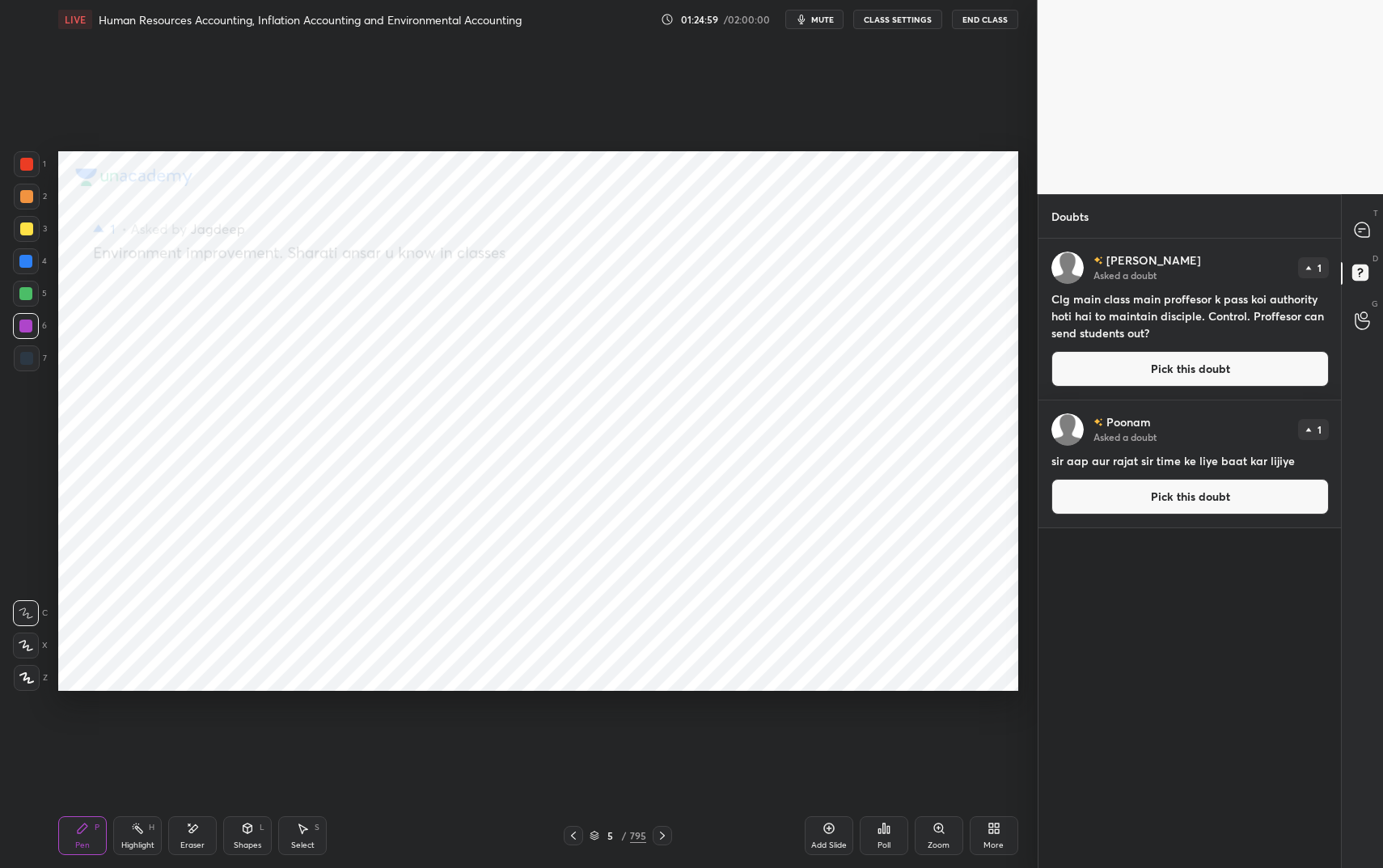
click at [1178, 352] on button "Pick this doubt" at bounding box center [1190, 369] width 278 height 36
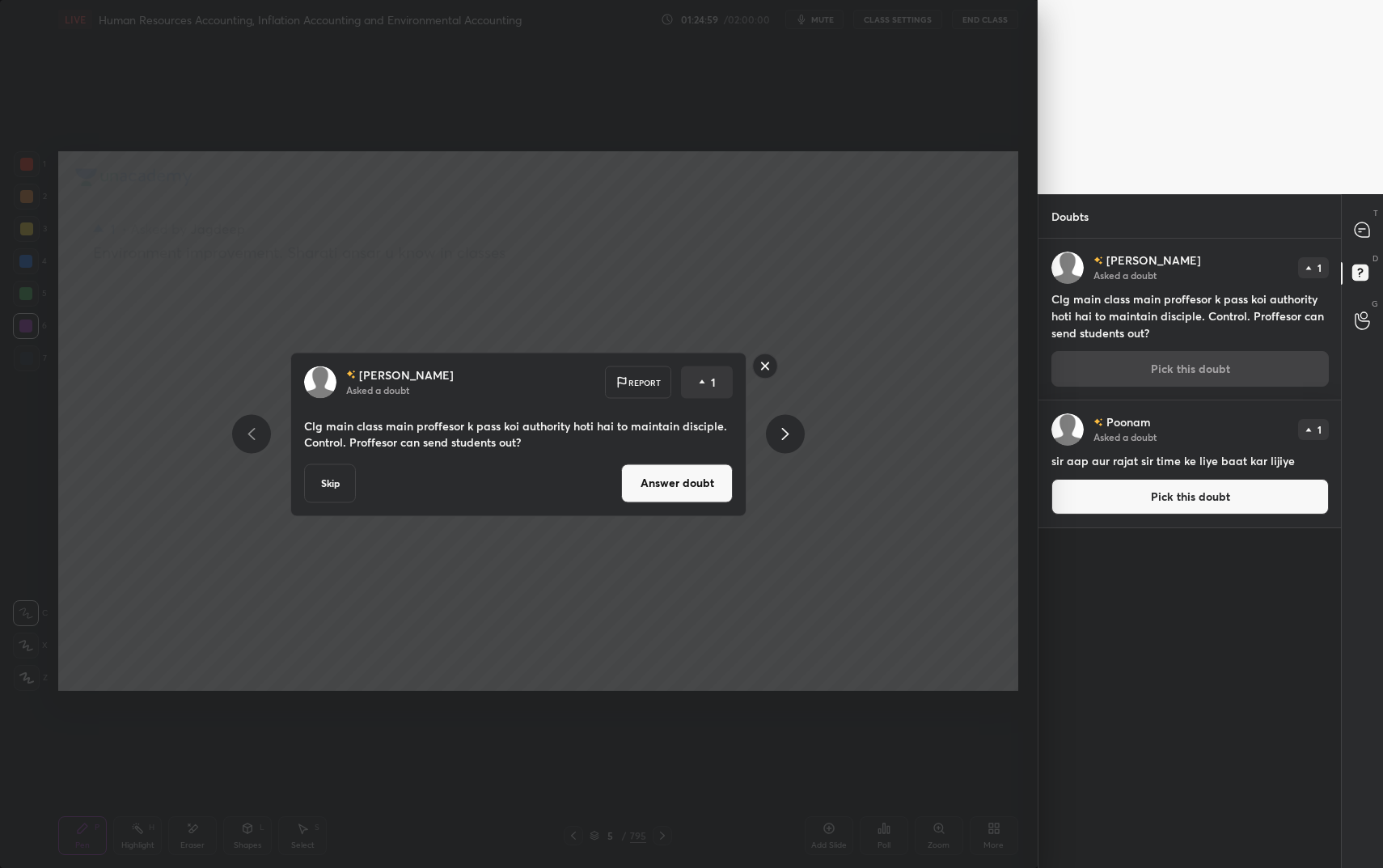
click at [715, 496] on button "Answer doubt" at bounding box center [677, 482] width 112 height 39
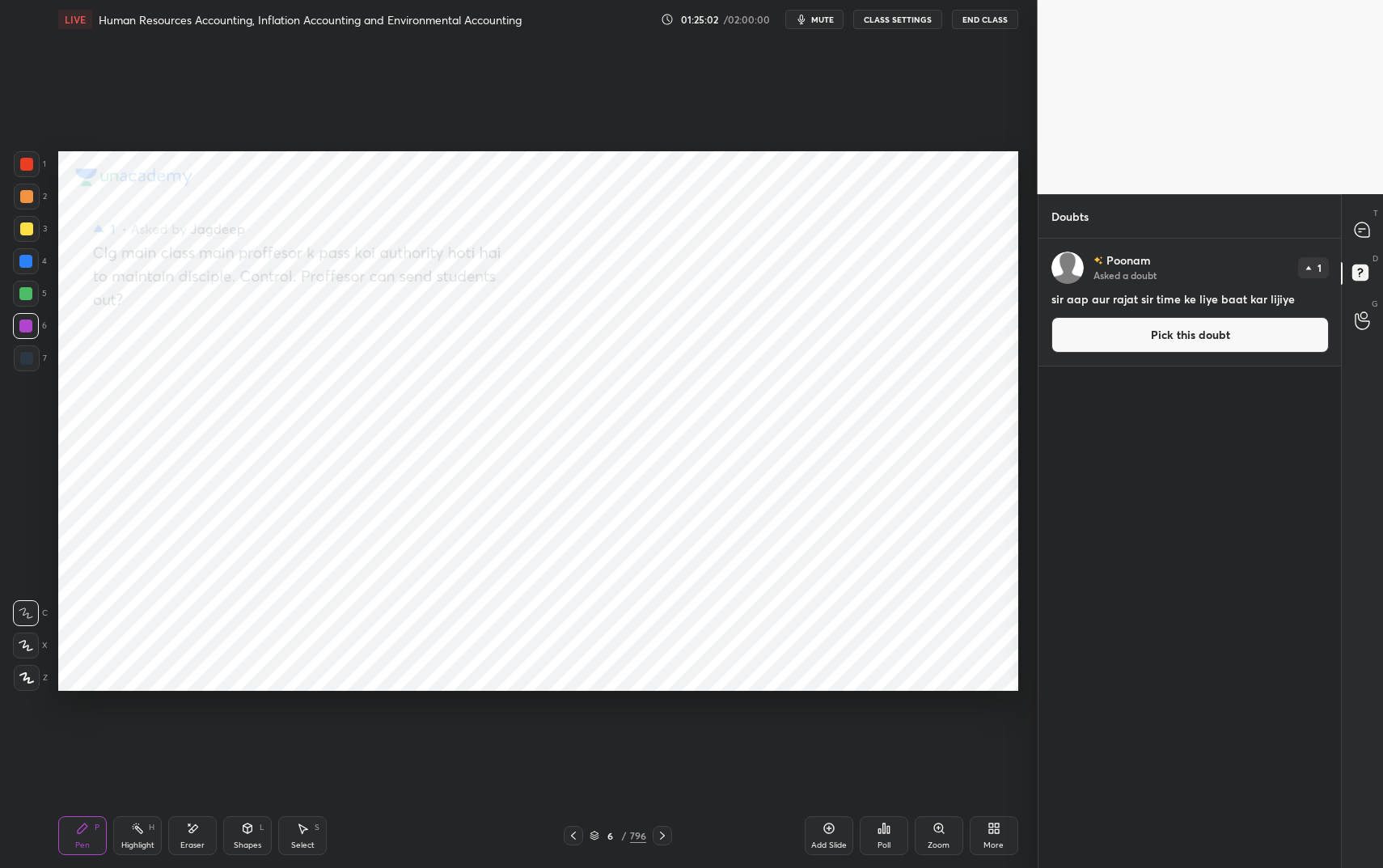
click at [1112, 332] on button "Pick this doubt" at bounding box center [1190, 334] width 278 height 36
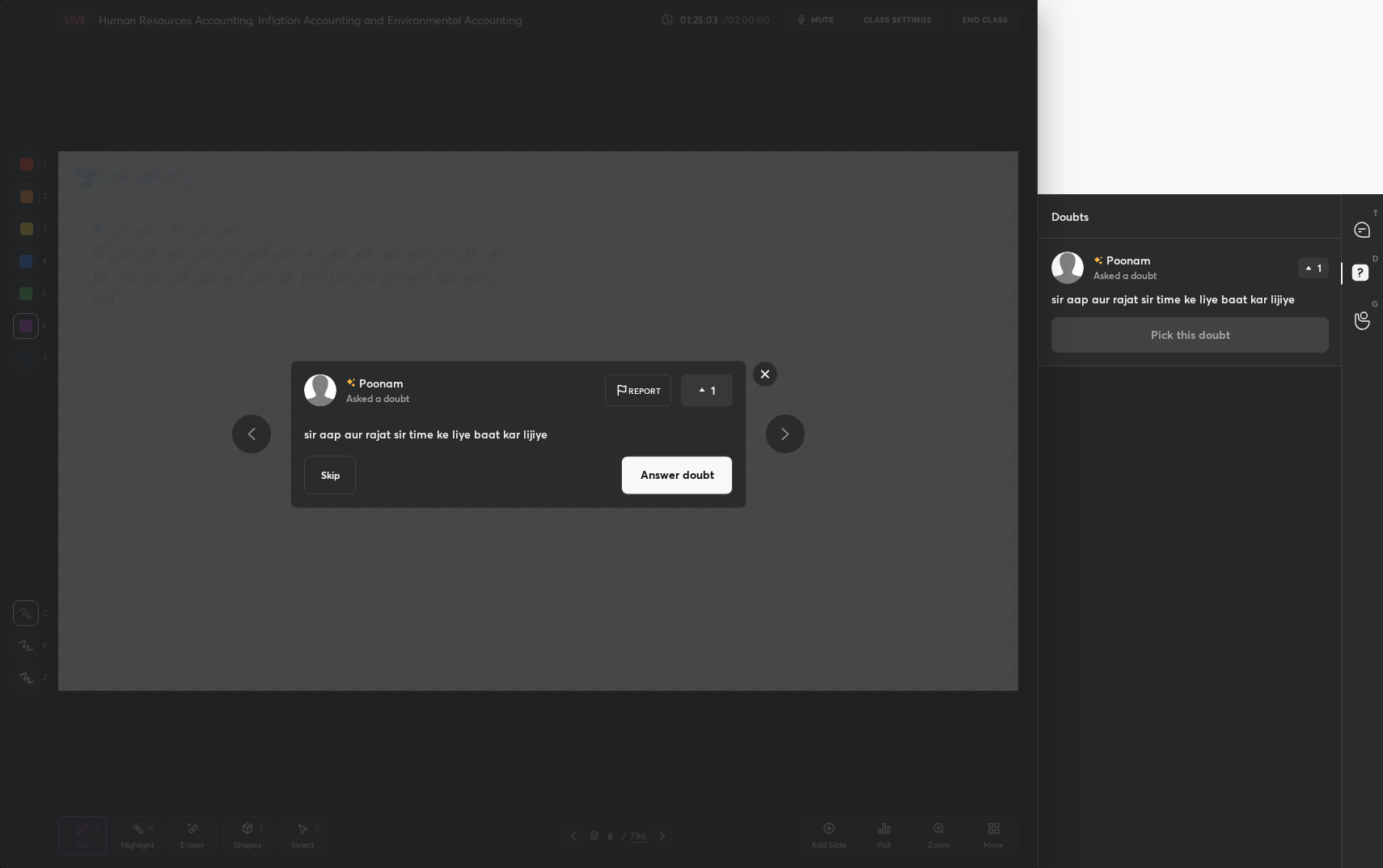
click at [636, 469] on button "Answer doubt" at bounding box center [677, 474] width 112 height 39
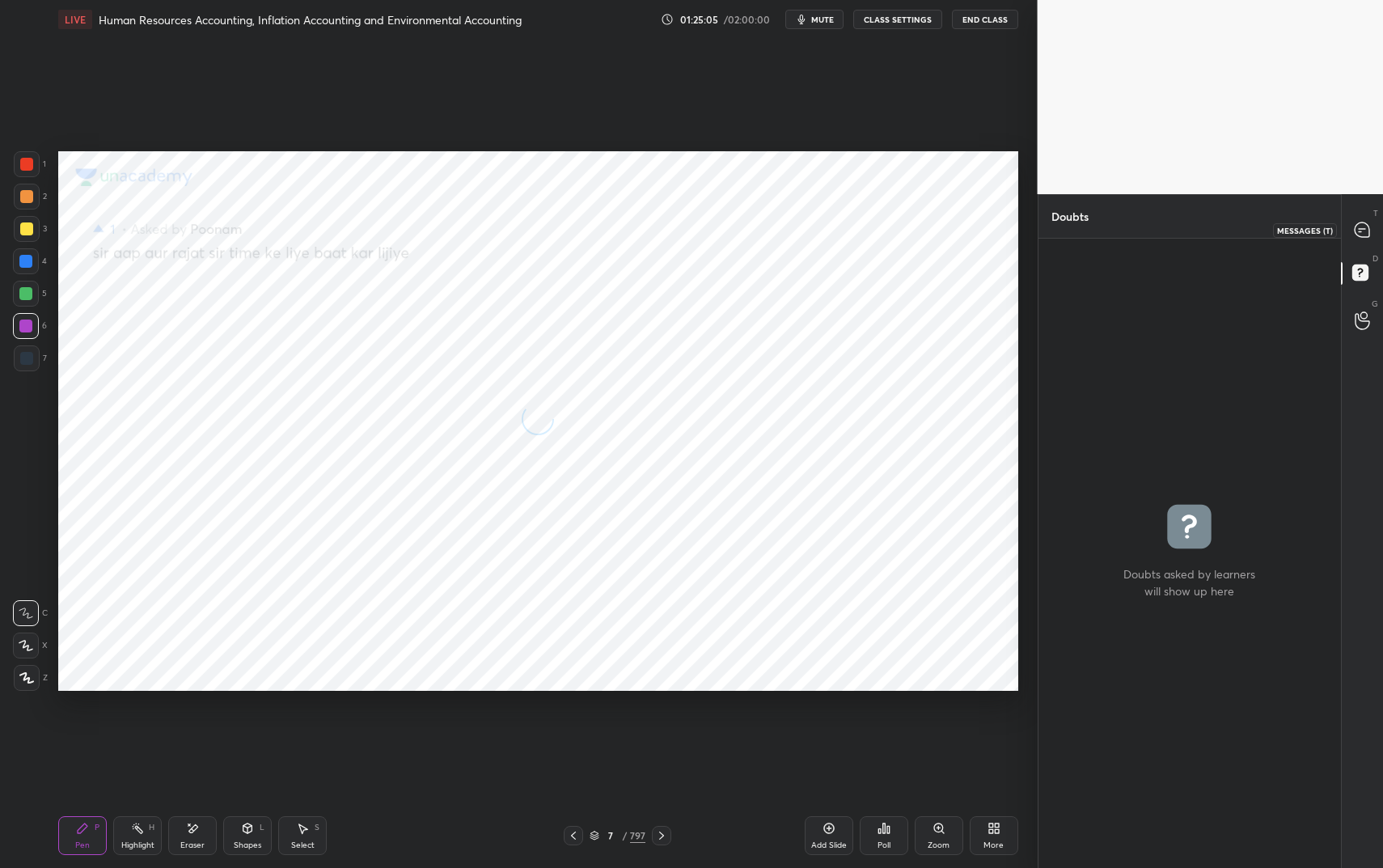
click at [1361, 241] on div at bounding box center [1362, 229] width 32 height 29
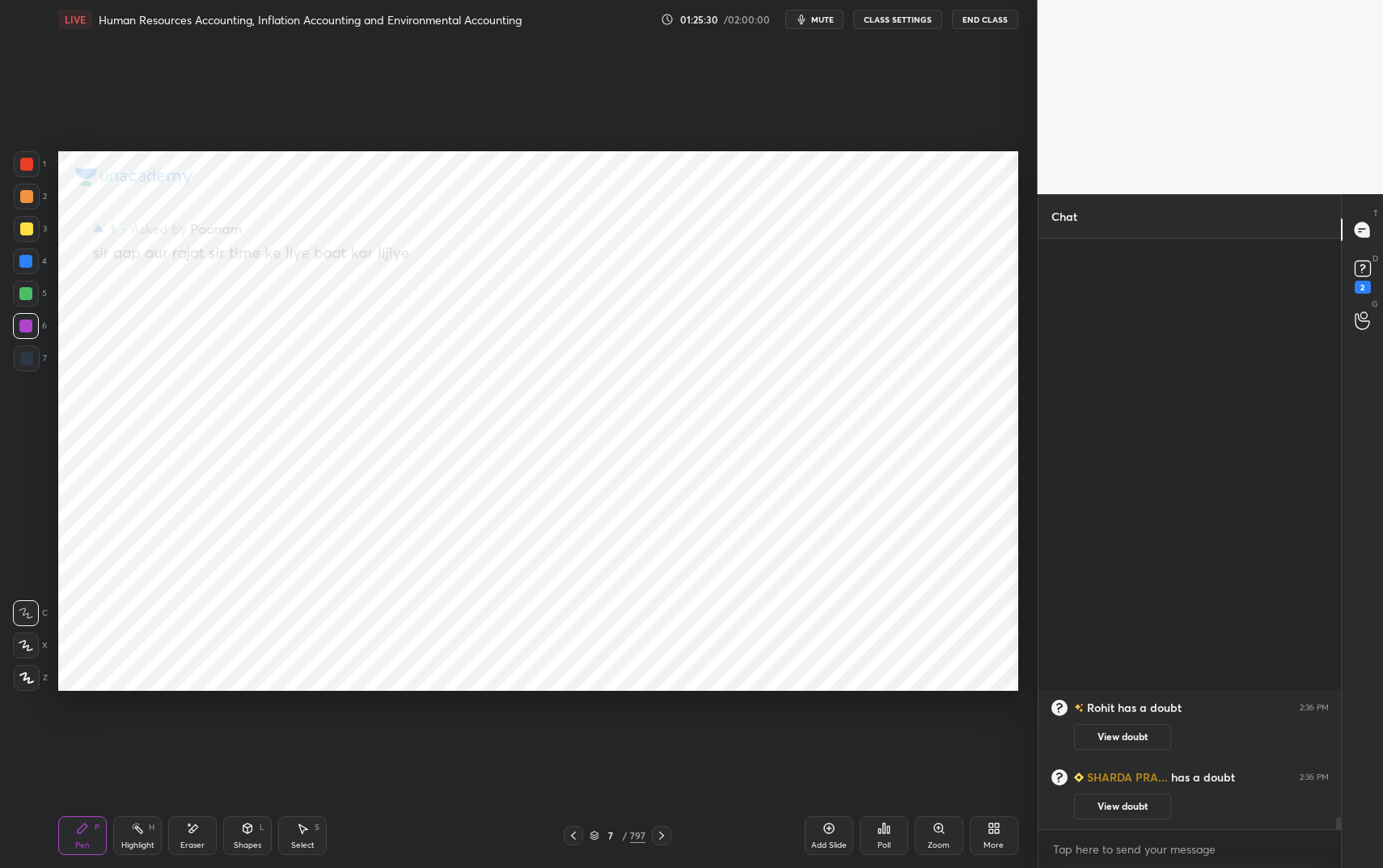
scroll to position [26428, 0]
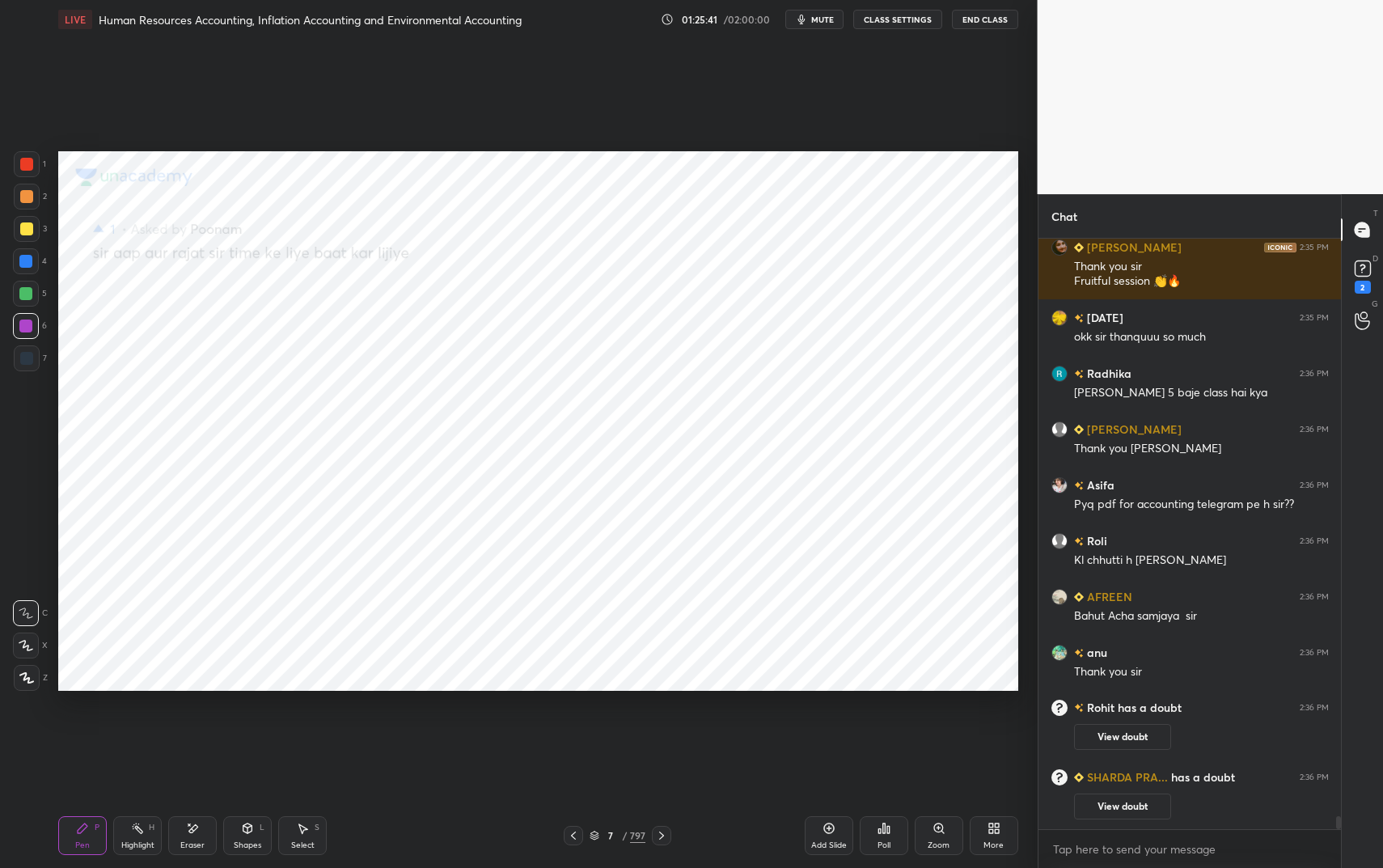
click at [1374, 271] on icon at bounding box center [1362, 268] width 24 height 24
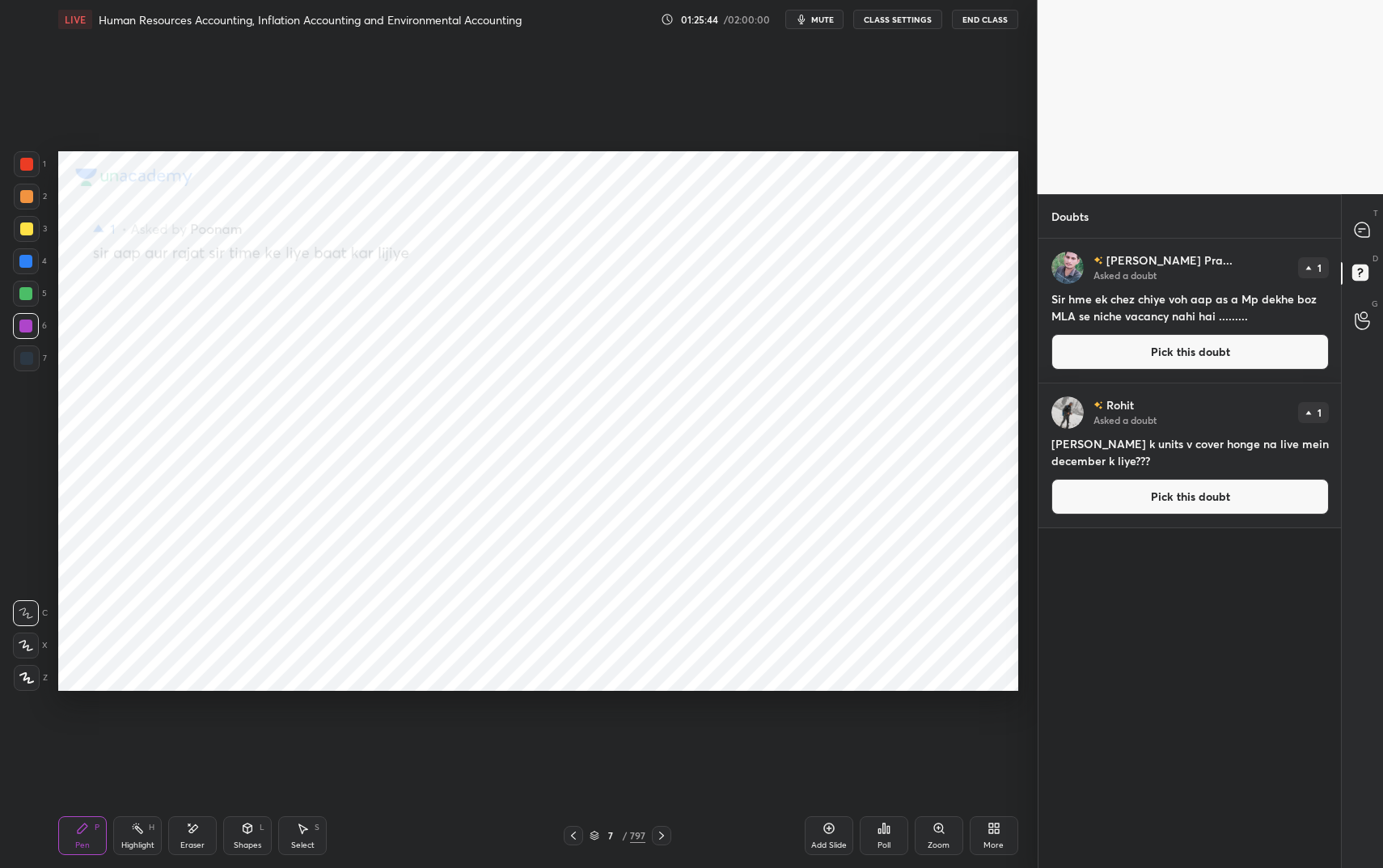
click at [1129, 356] on button "Pick this doubt" at bounding box center [1190, 351] width 278 height 36
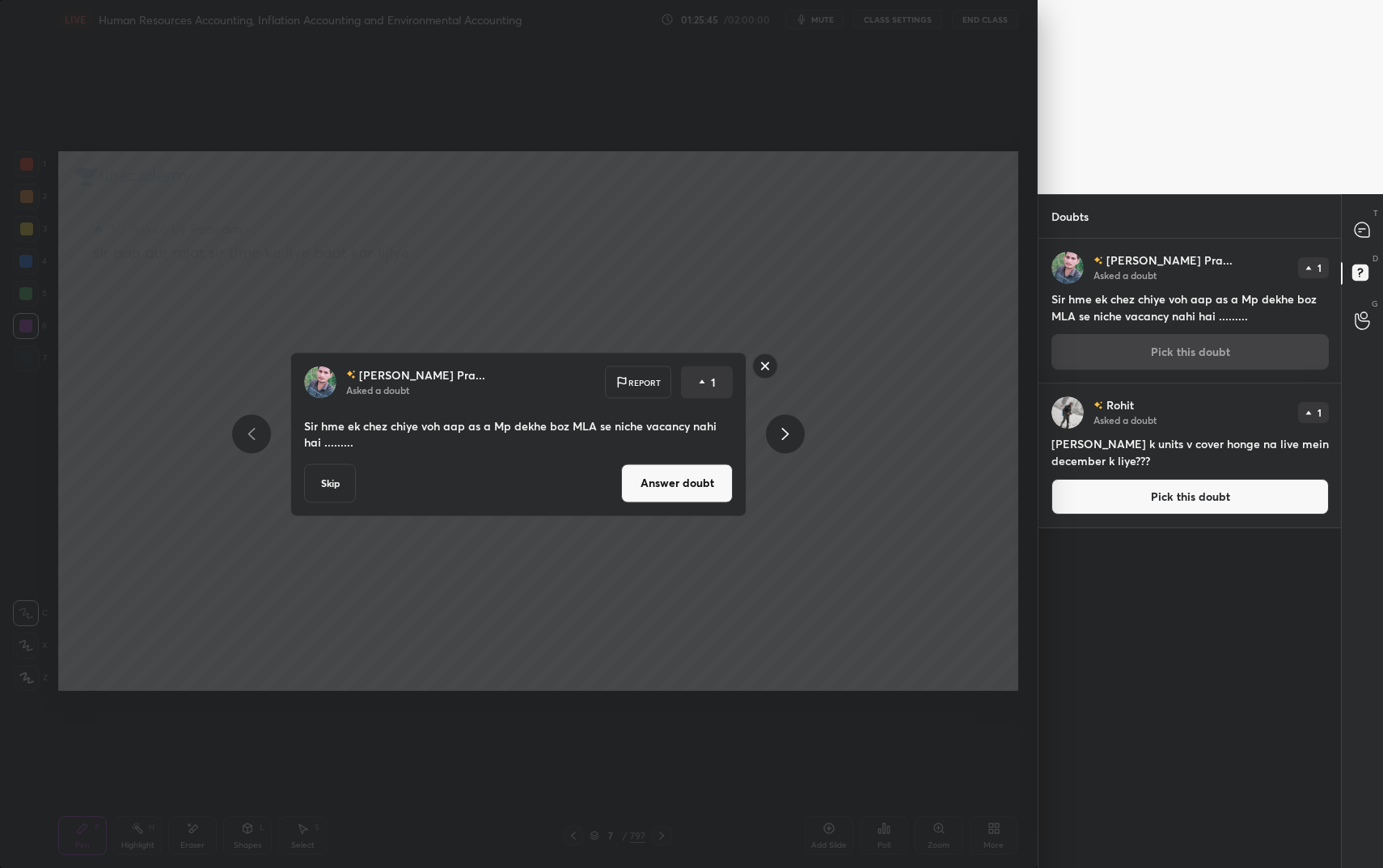
click at [717, 479] on button "Answer doubt" at bounding box center [677, 482] width 112 height 39
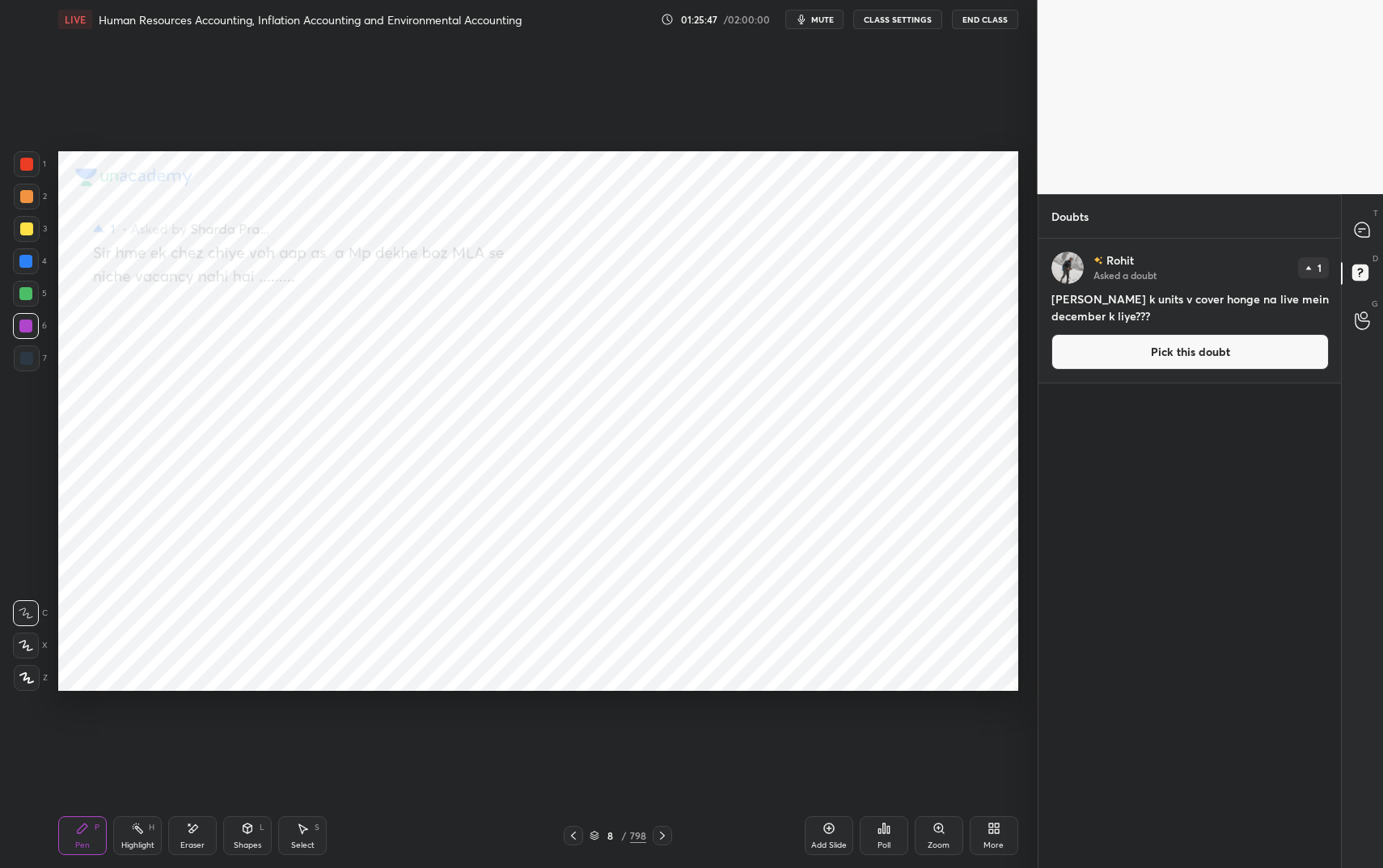
click at [1098, 351] on button "Pick this doubt" at bounding box center [1190, 351] width 278 height 36
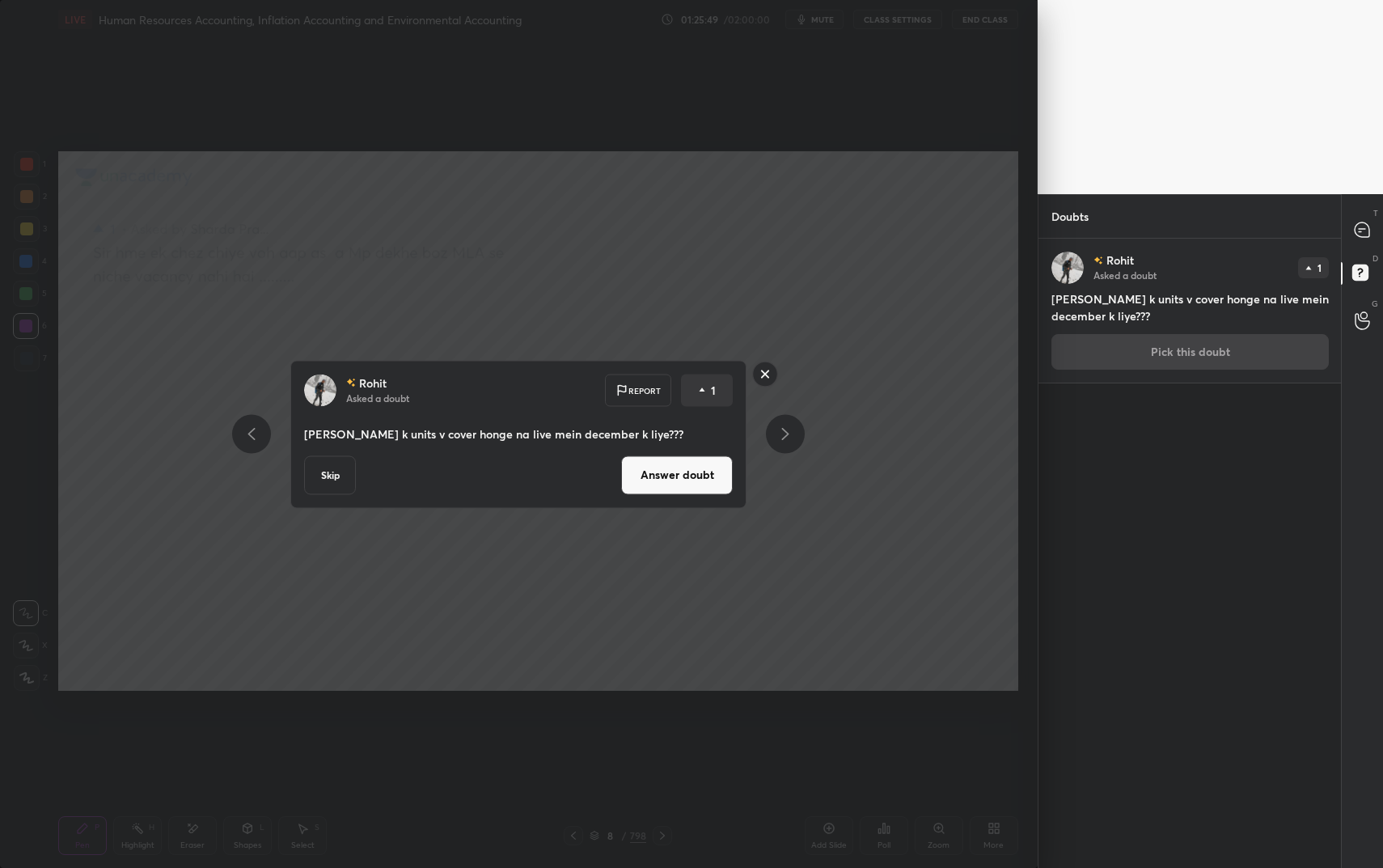
click at [664, 474] on button "Answer doubt" at bounding box center [677, 474] width 112 height 39
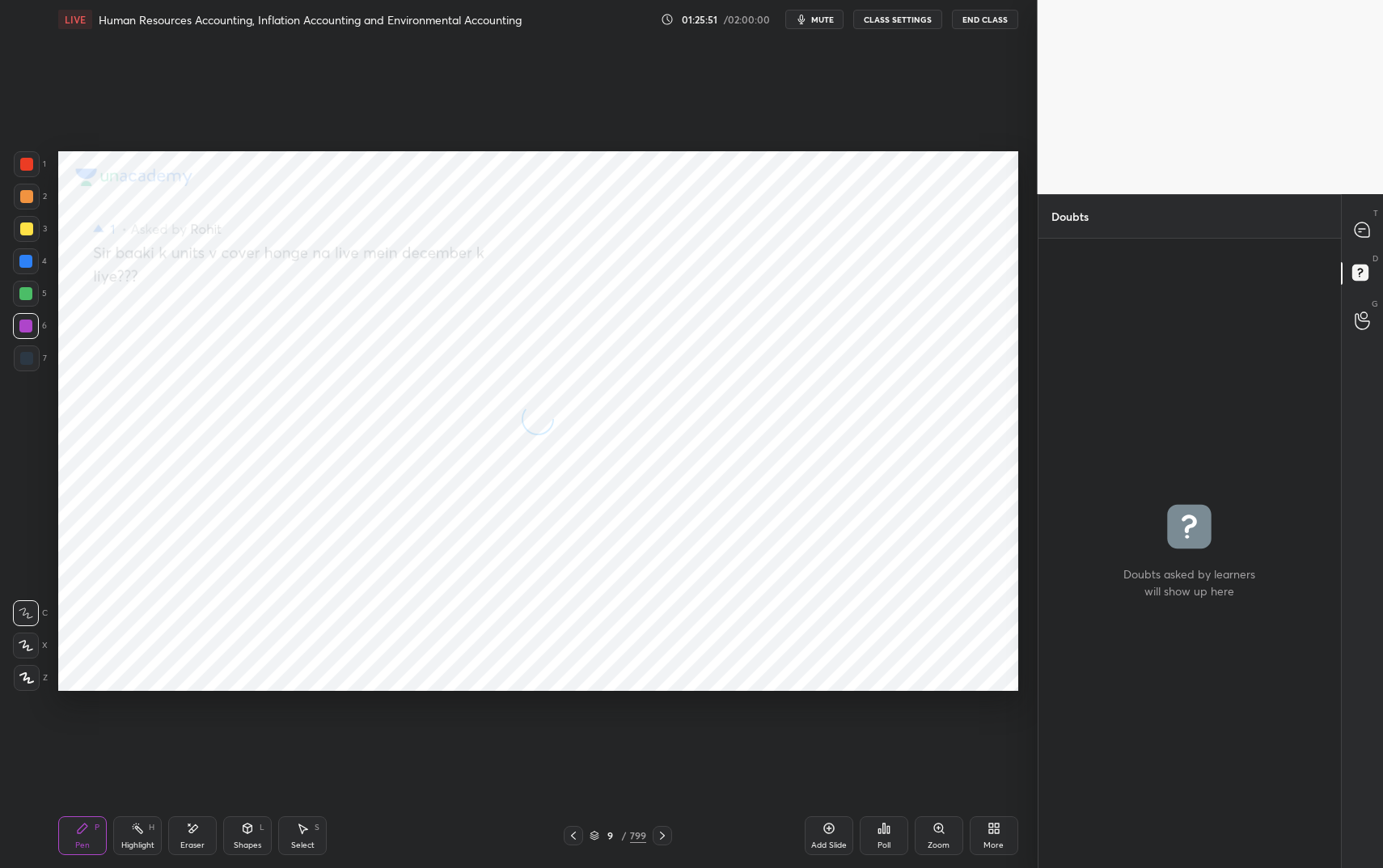
click at [1354, 248] on div "T Messages (T)" at bounding box center [1362, 229] width 41 height 45
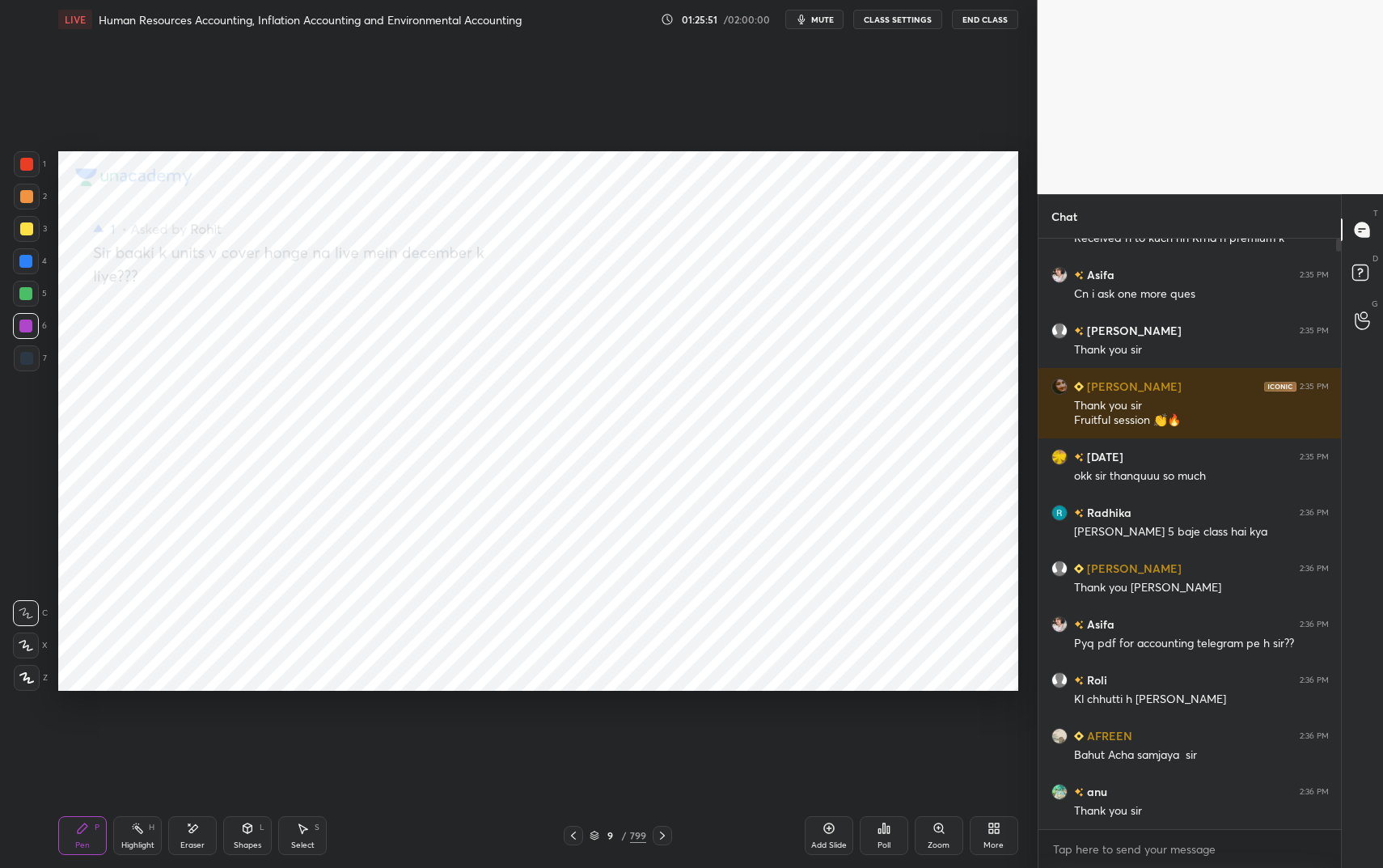
scroll to position [584, 298]
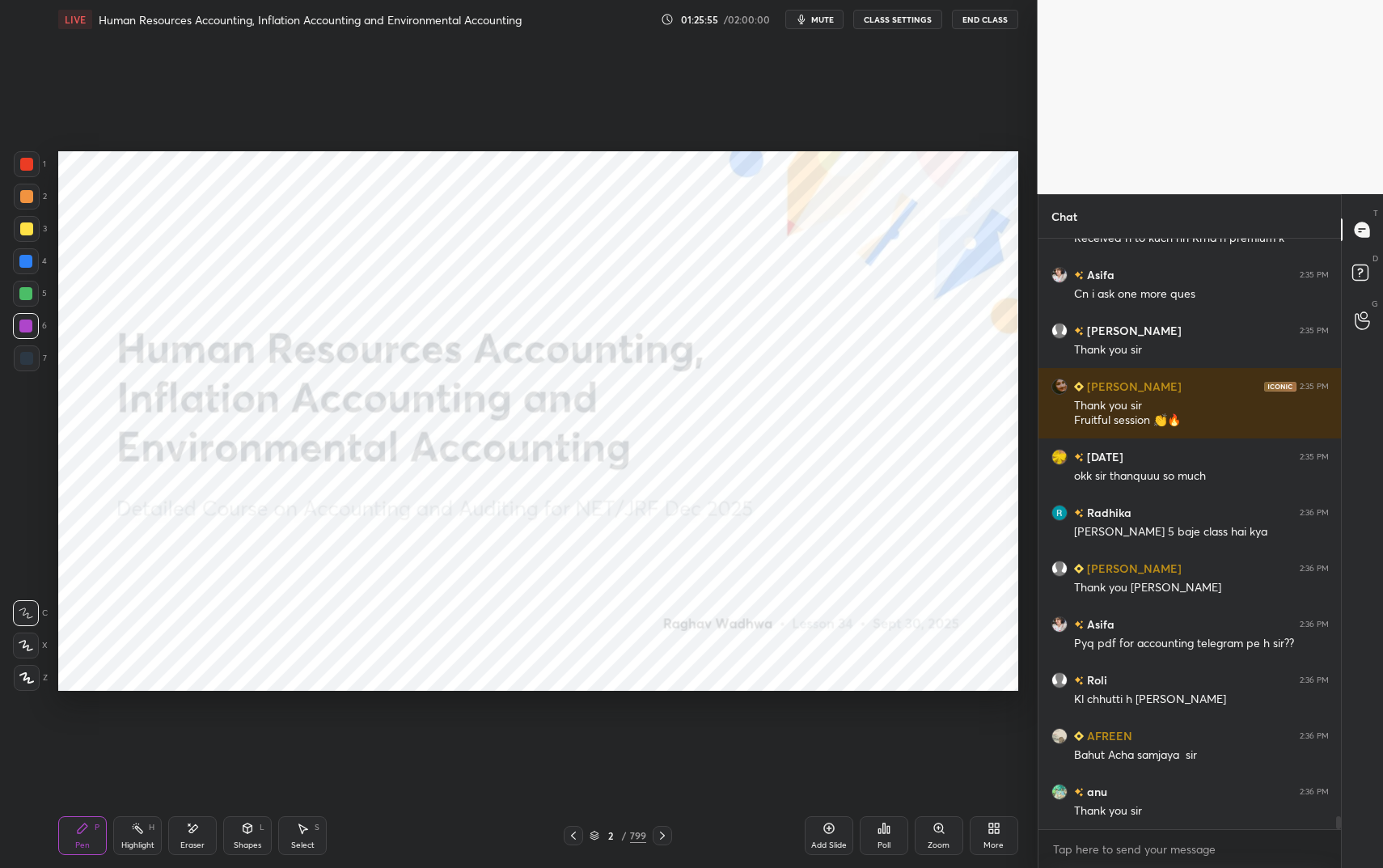
click at [627, 728] on div "2 / 799" at bounding box center [617, 834] width 109 height 19
click at [632, 728] on div "799" at bounding box center [638, 835] width 16 height 15
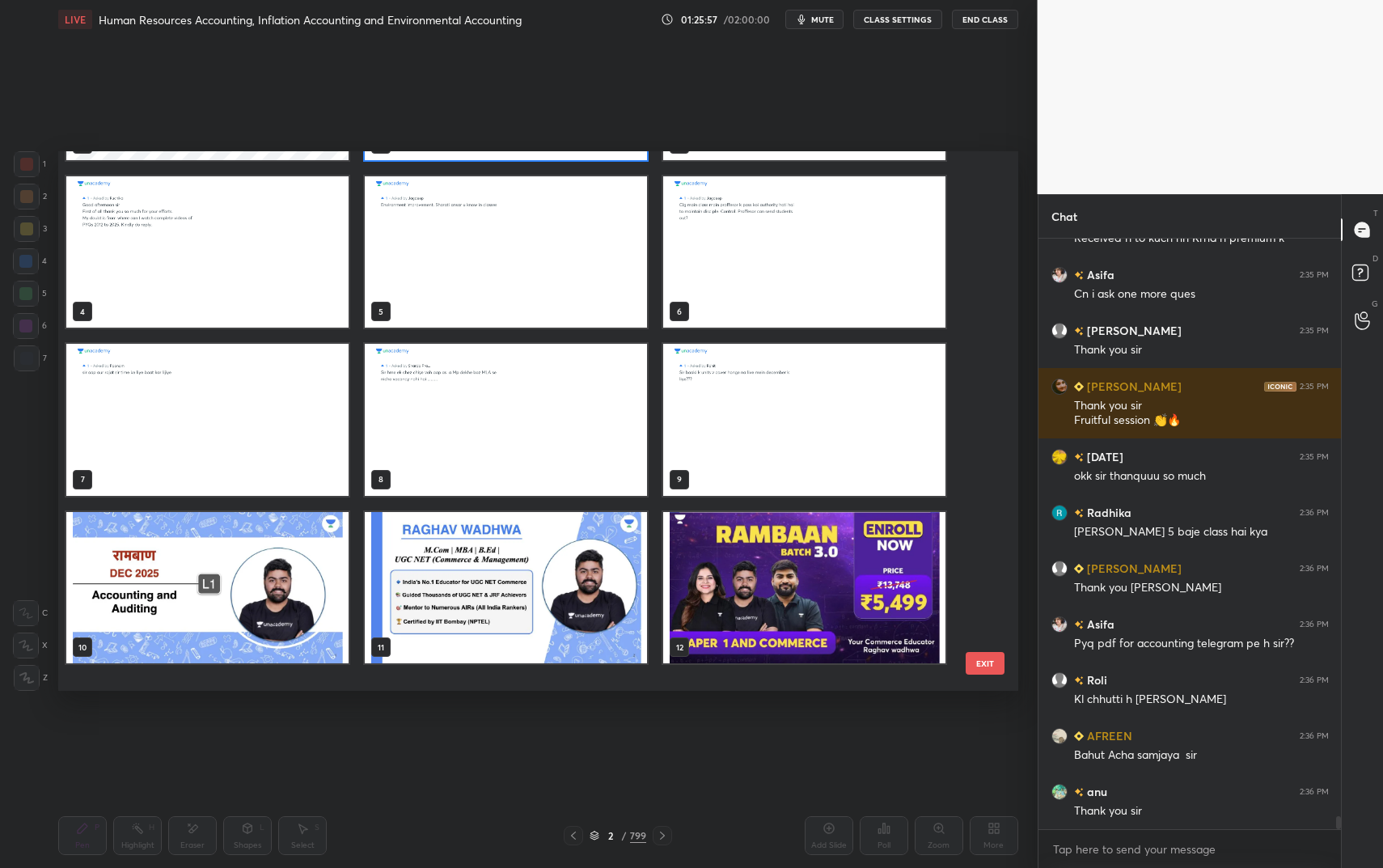
scroll to position [0, 0]
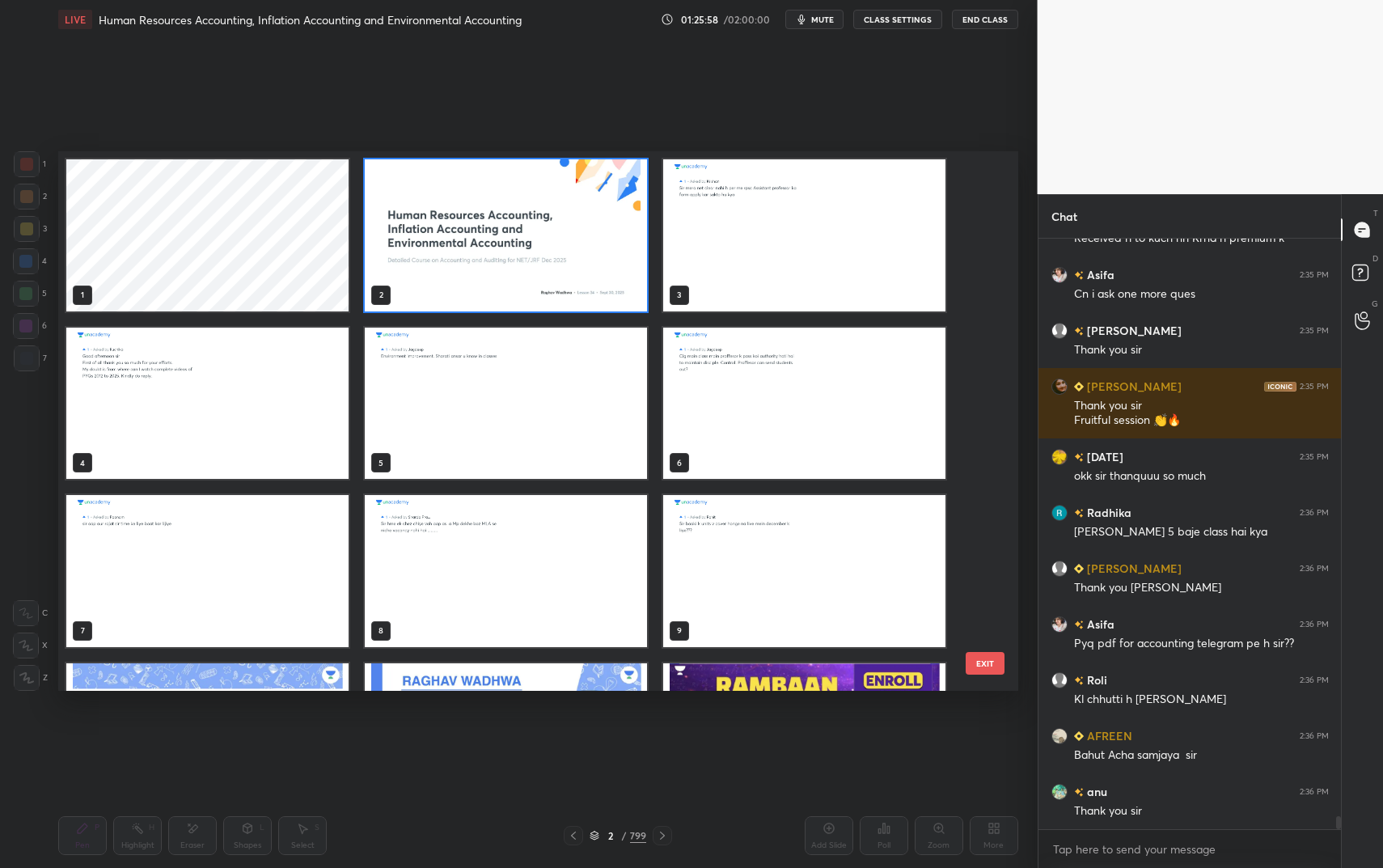
click at [700, 295] on img "grid" at bounding box center [804, 235] width 282 height 152
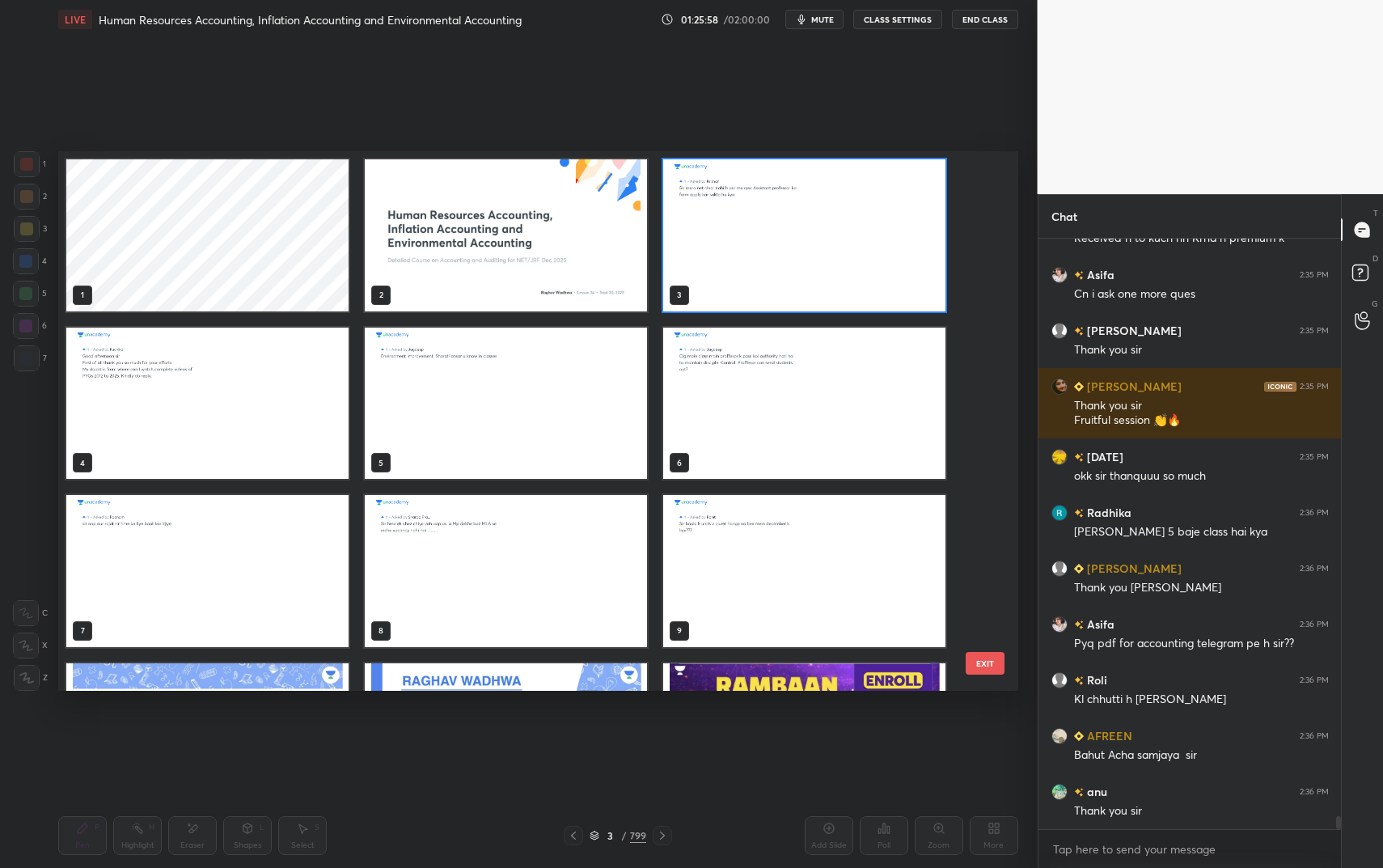
click at [700, 295] on img "grid" at bounding box center [804, 235] width 282 height 152
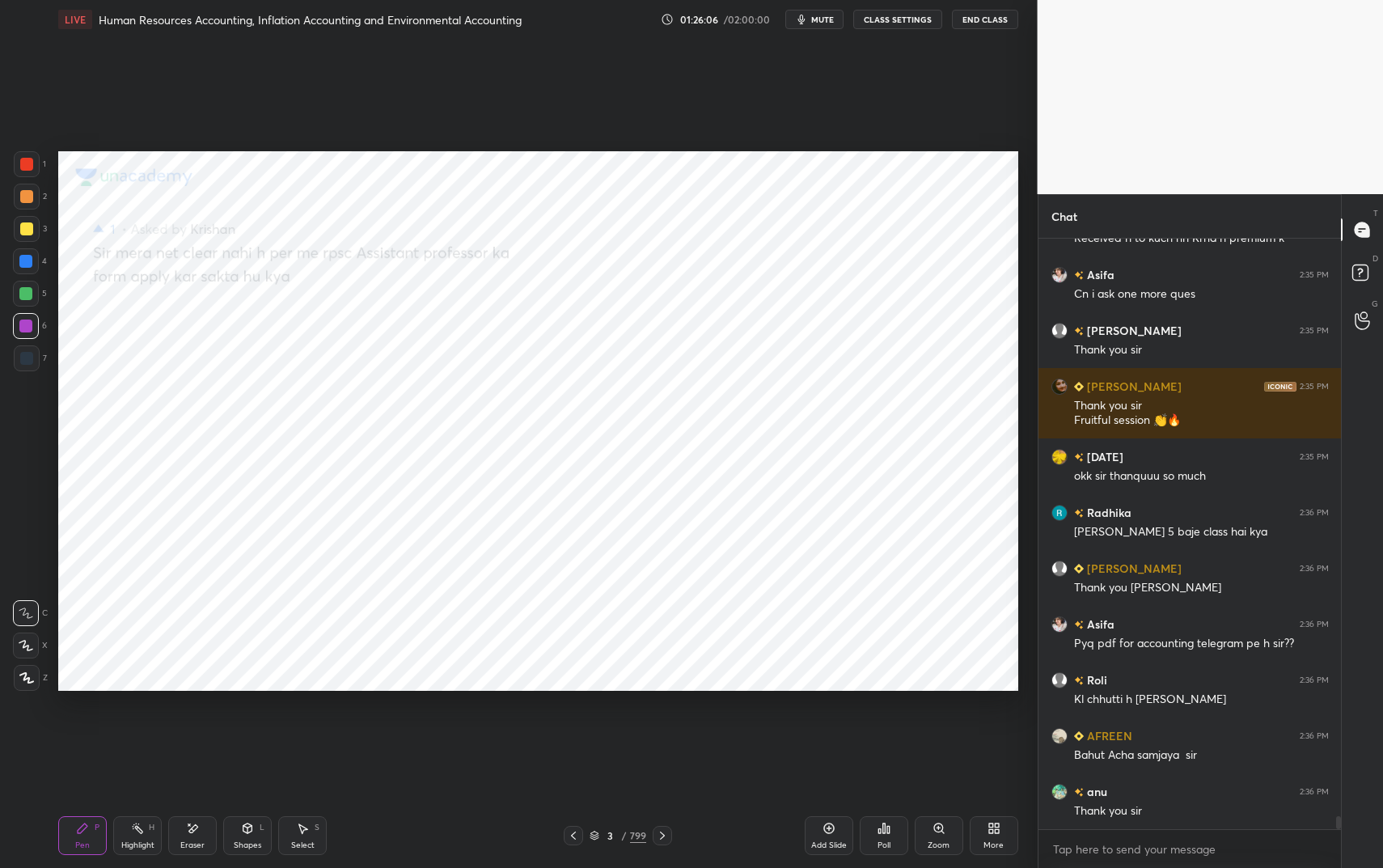
click at [96, 728] on div "P" at bounding box center [97, 827] width 5 height 8
click at [22, 168] on div at bounding box center [26, 163] width 13 height 13
drag, startPoint x: 22, startPoint y: 168, endPoint x: 56, endPoint y: 156, distance: 36.1
click at [22, 168] on div at bounding box center [26, 163] width 13 height 13
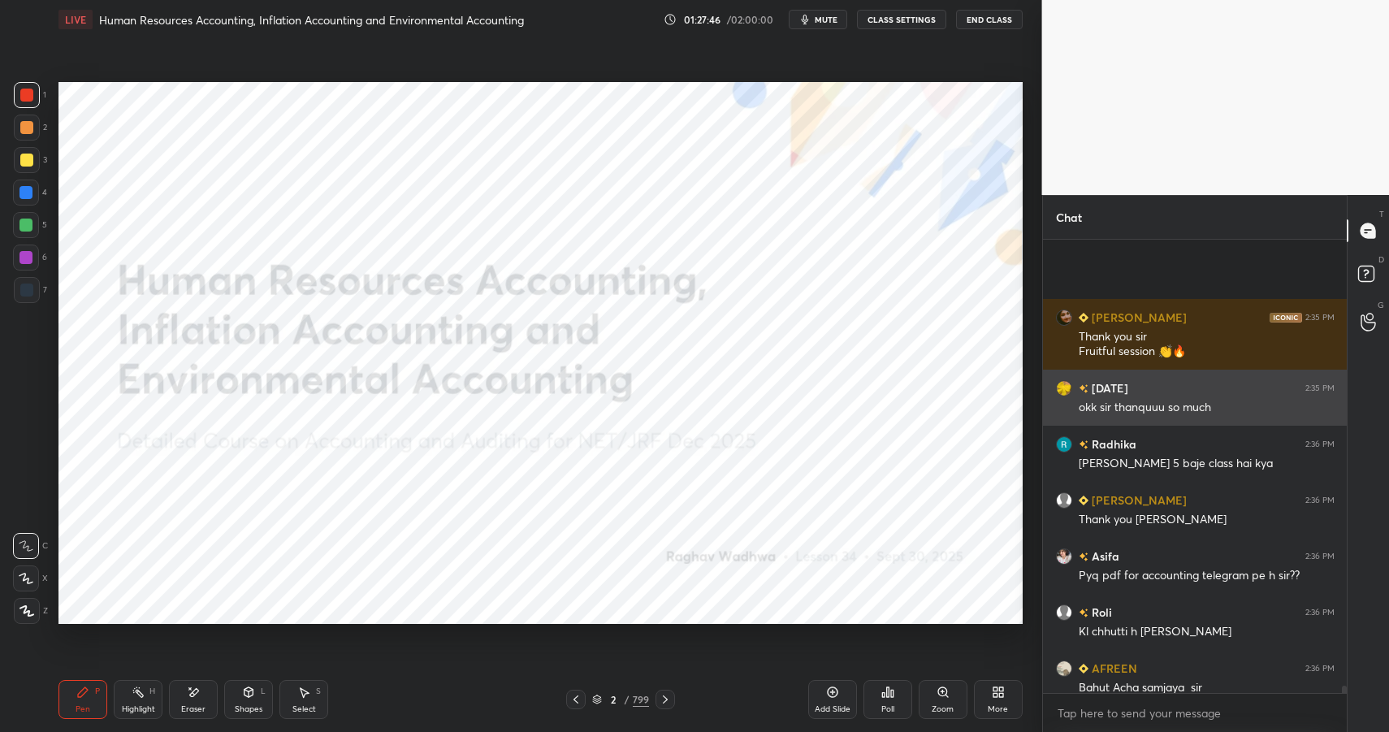
scroll to position [26971, 0]
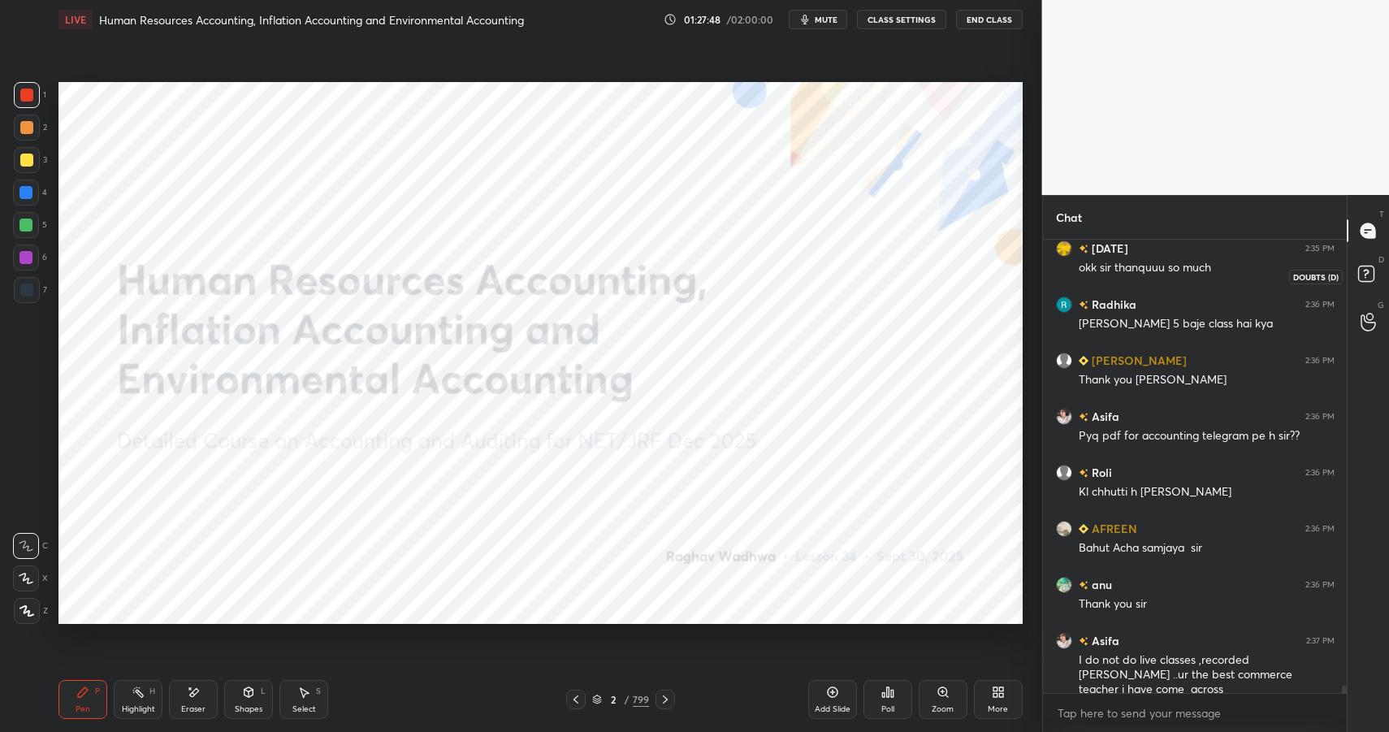
click at [1362, 269] on rect at bounding box center [1365, 273] width 15 height 15
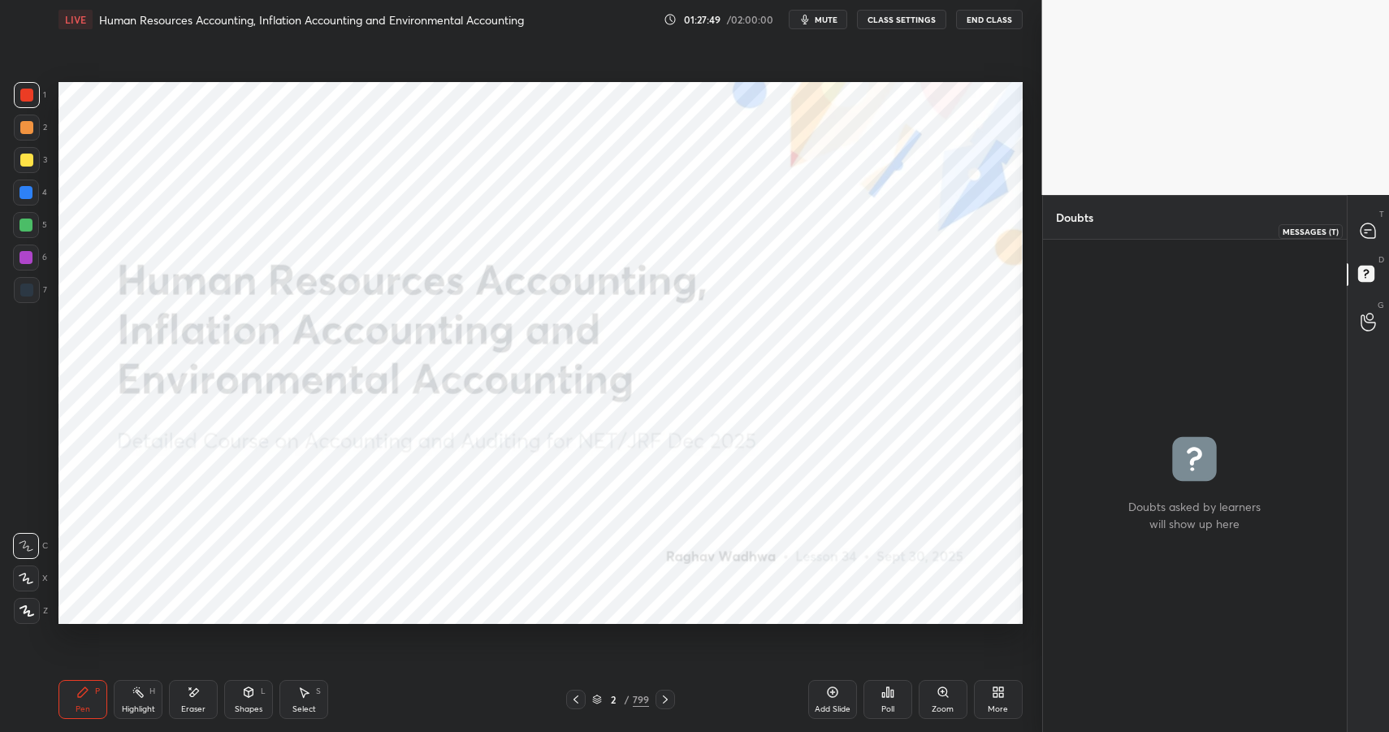
click at [1368, 240] on div at bounding box center [1368, 230] width 32 height 29
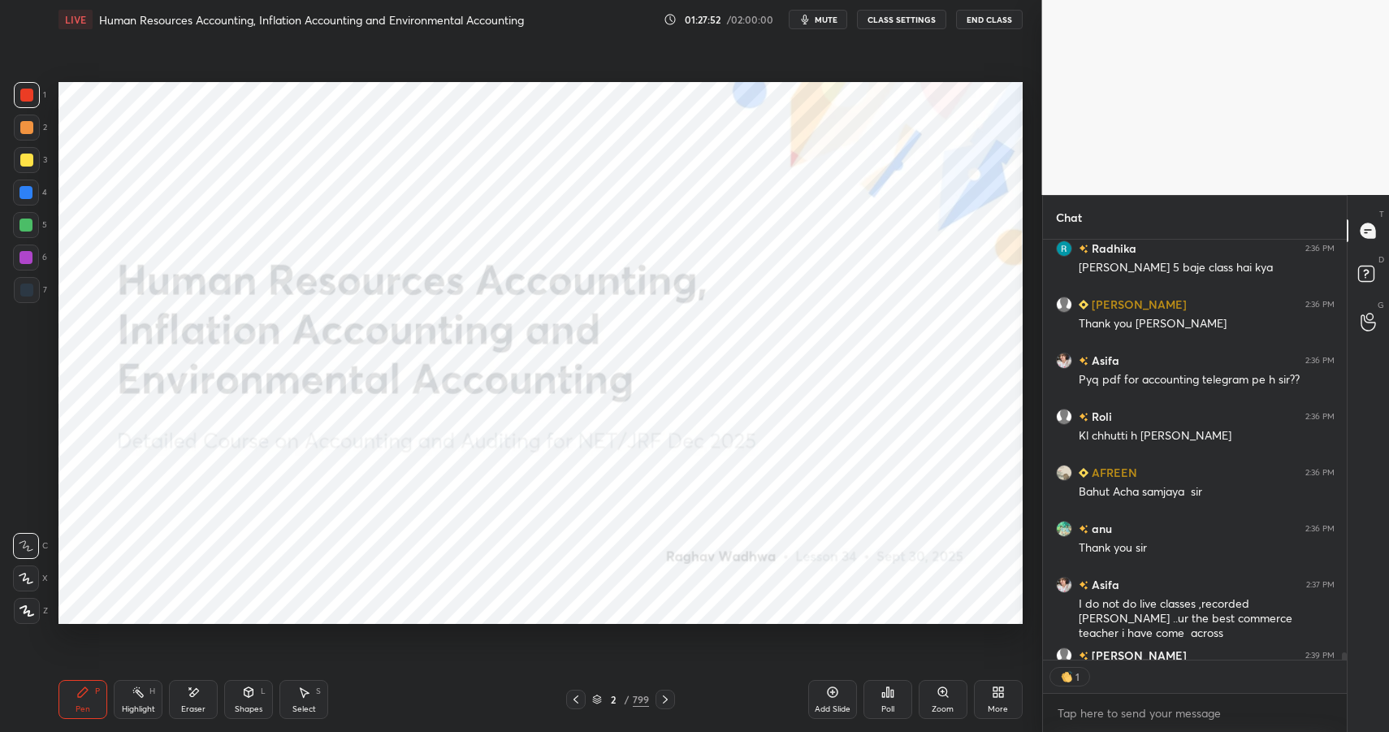
scroll to position [27117, 0]
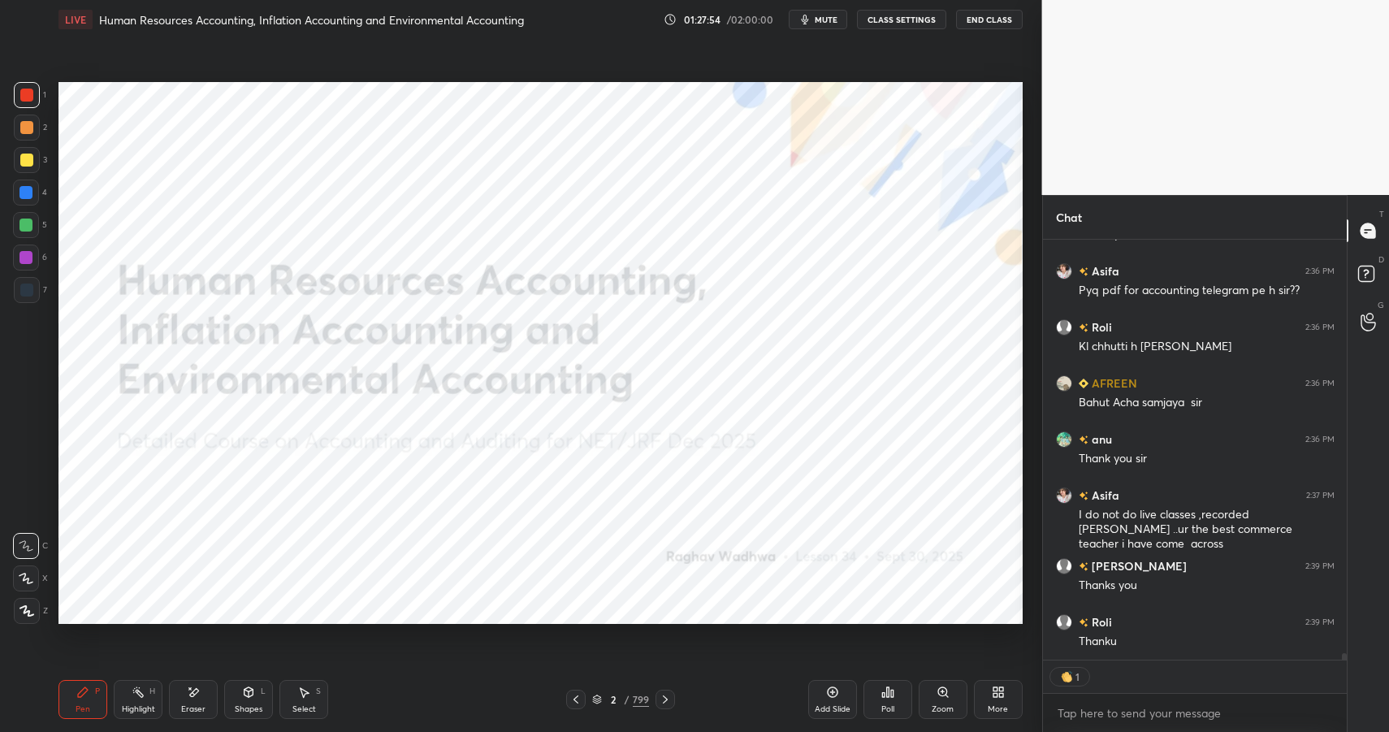
click at [986, 15] on button "End Class" at bounding box center [989, 19] width 67 height 19
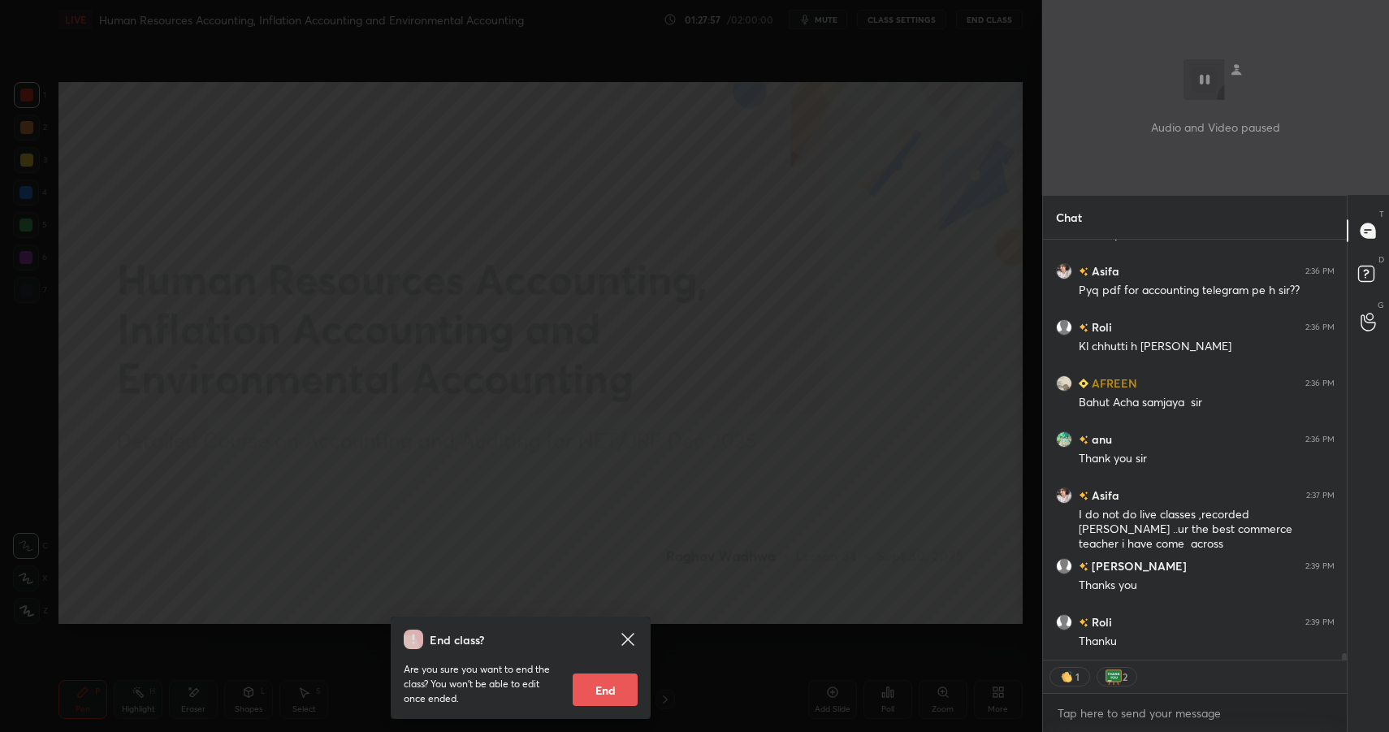
click at [602, 686] on button "End" at bounding box center [605, 689] width 65 height 32
type textarea "x"
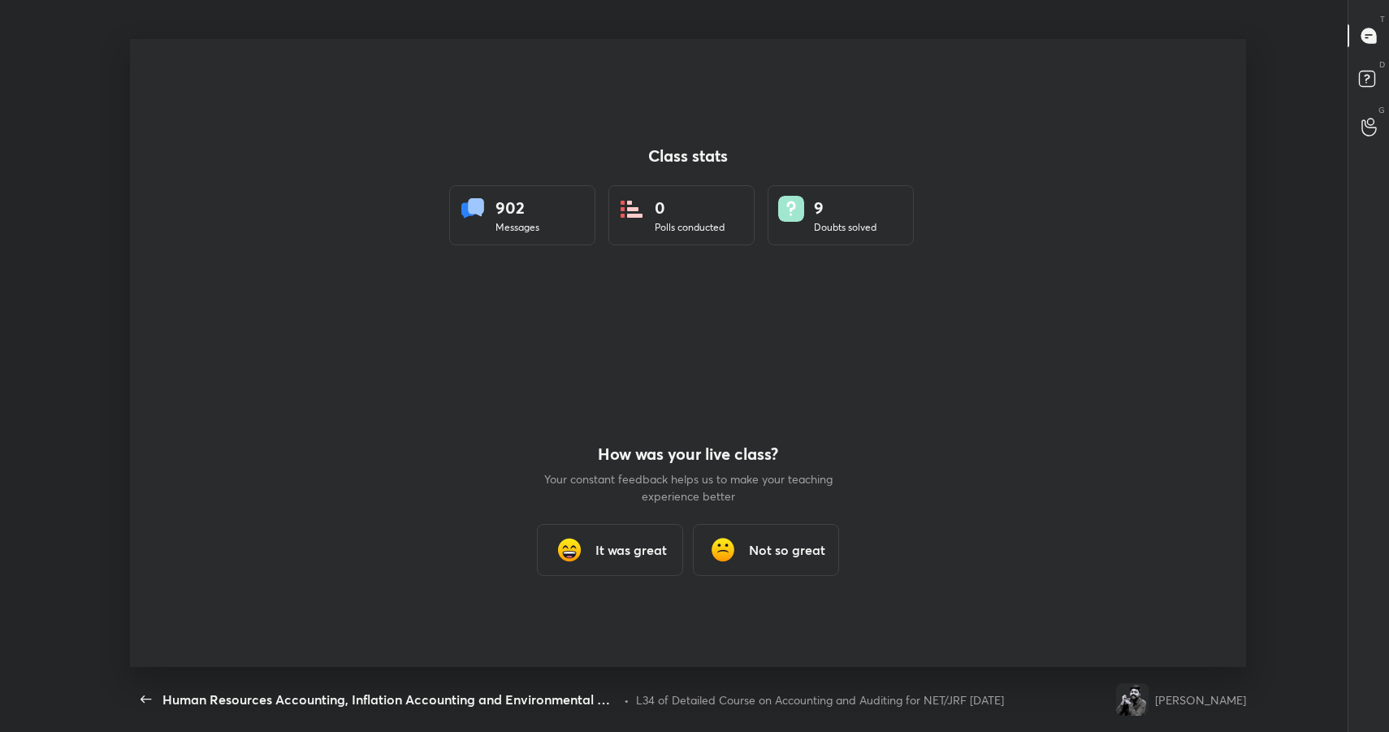
scroll to position [80599, 79851]
